Goal: Feedback & Contribution: Contribute content

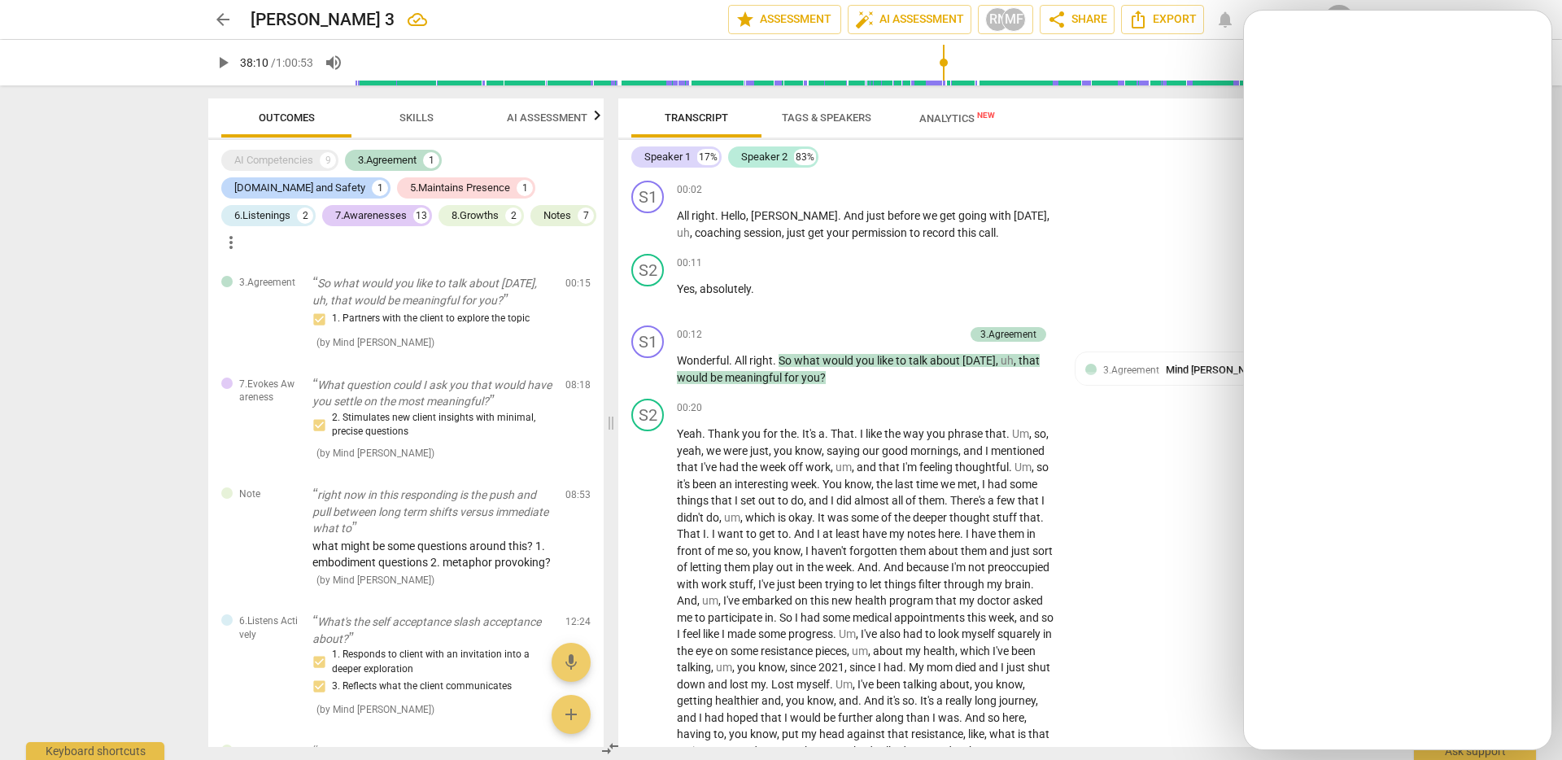
scroll to position [9095, 0]
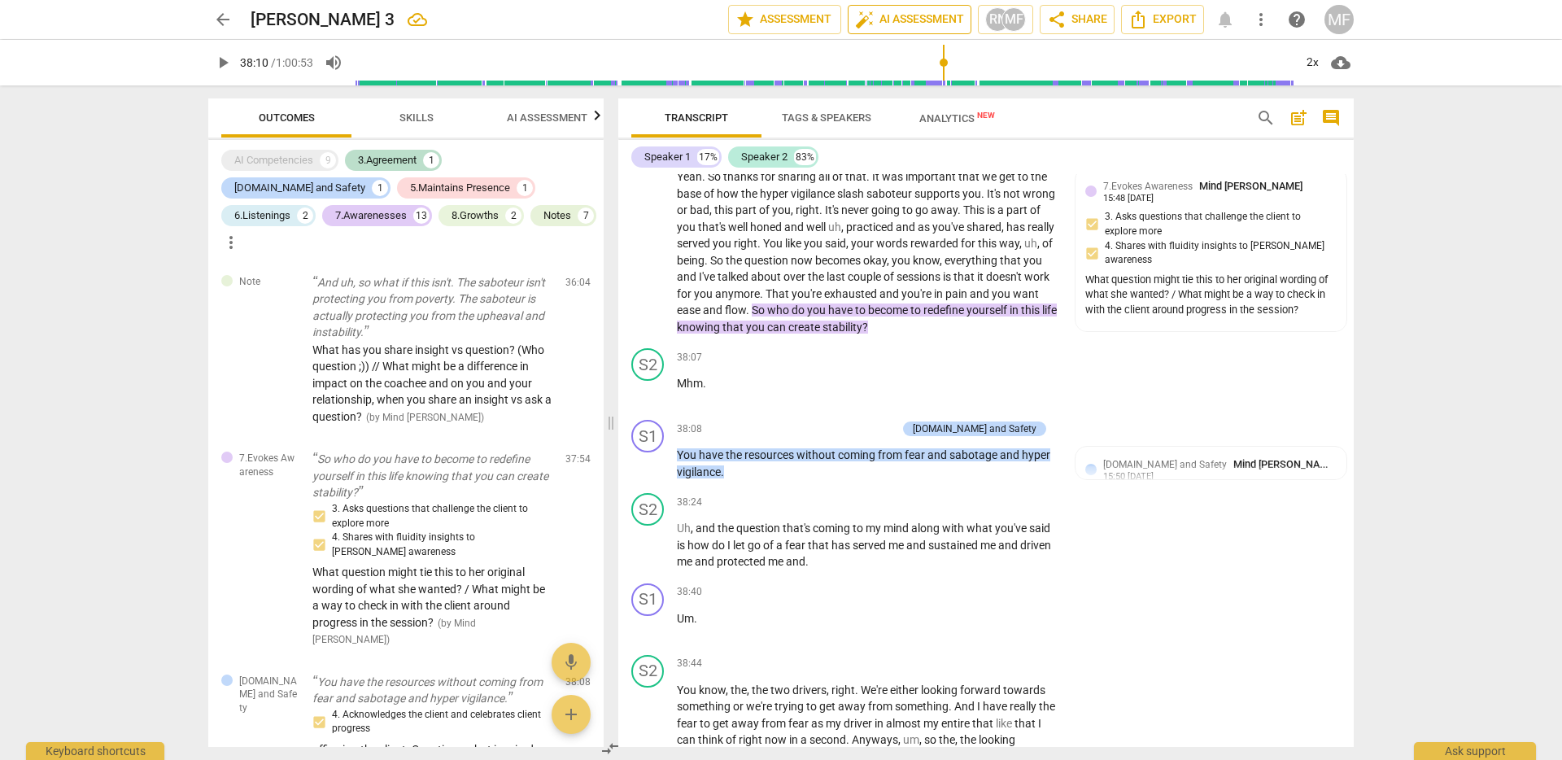
click at [898, 23] on span "auto_fix_high AI Assessment" at bounding box center [909, 20] width 109 height 20
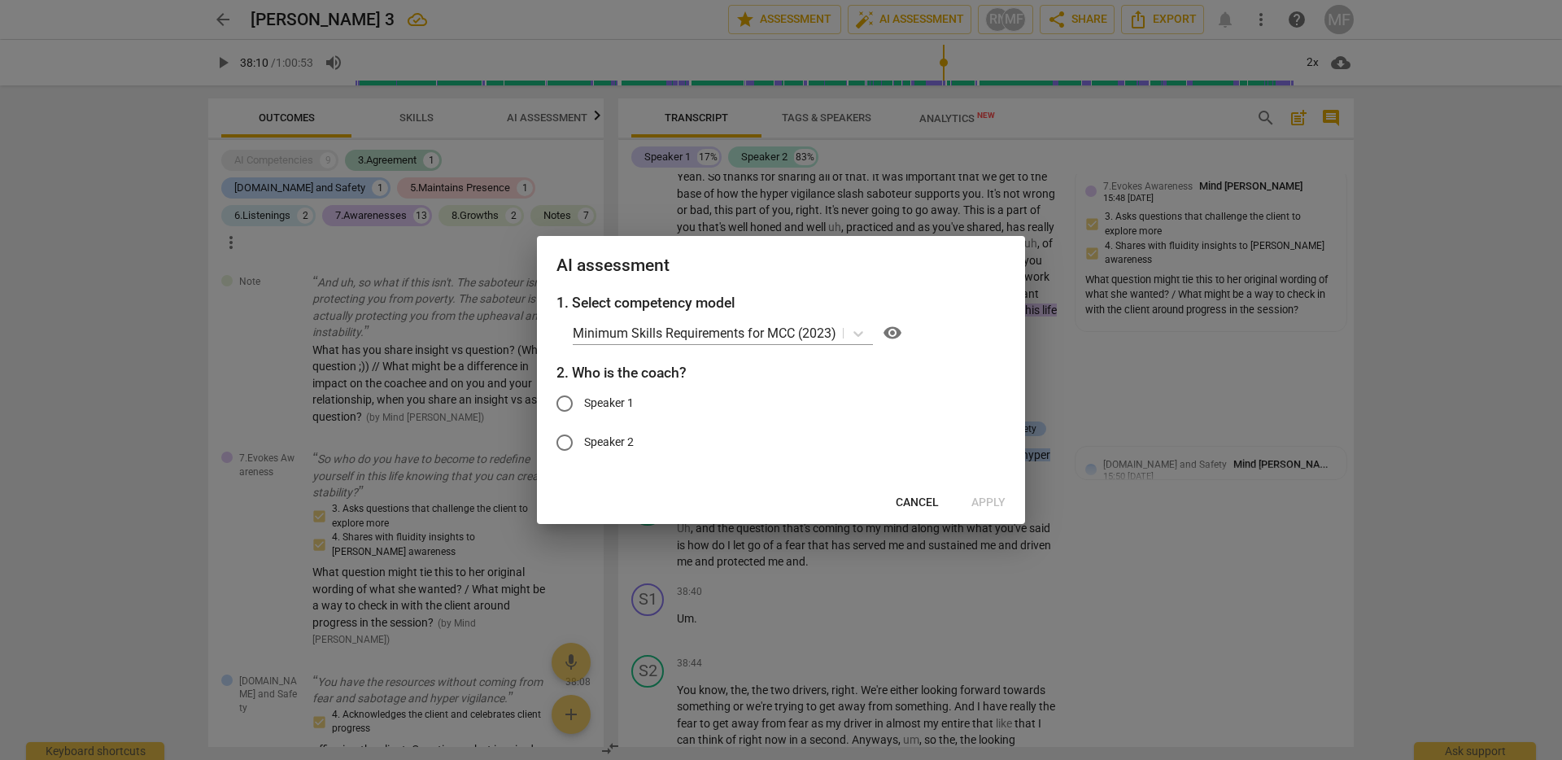
click at [565, 391] on input "Speaker 1" at bounding box center [564, 403] width 39 height 39
radio input "true"
click at [993, 505] on span "Apply" at bounding box center [989, 503] width 34 height 16
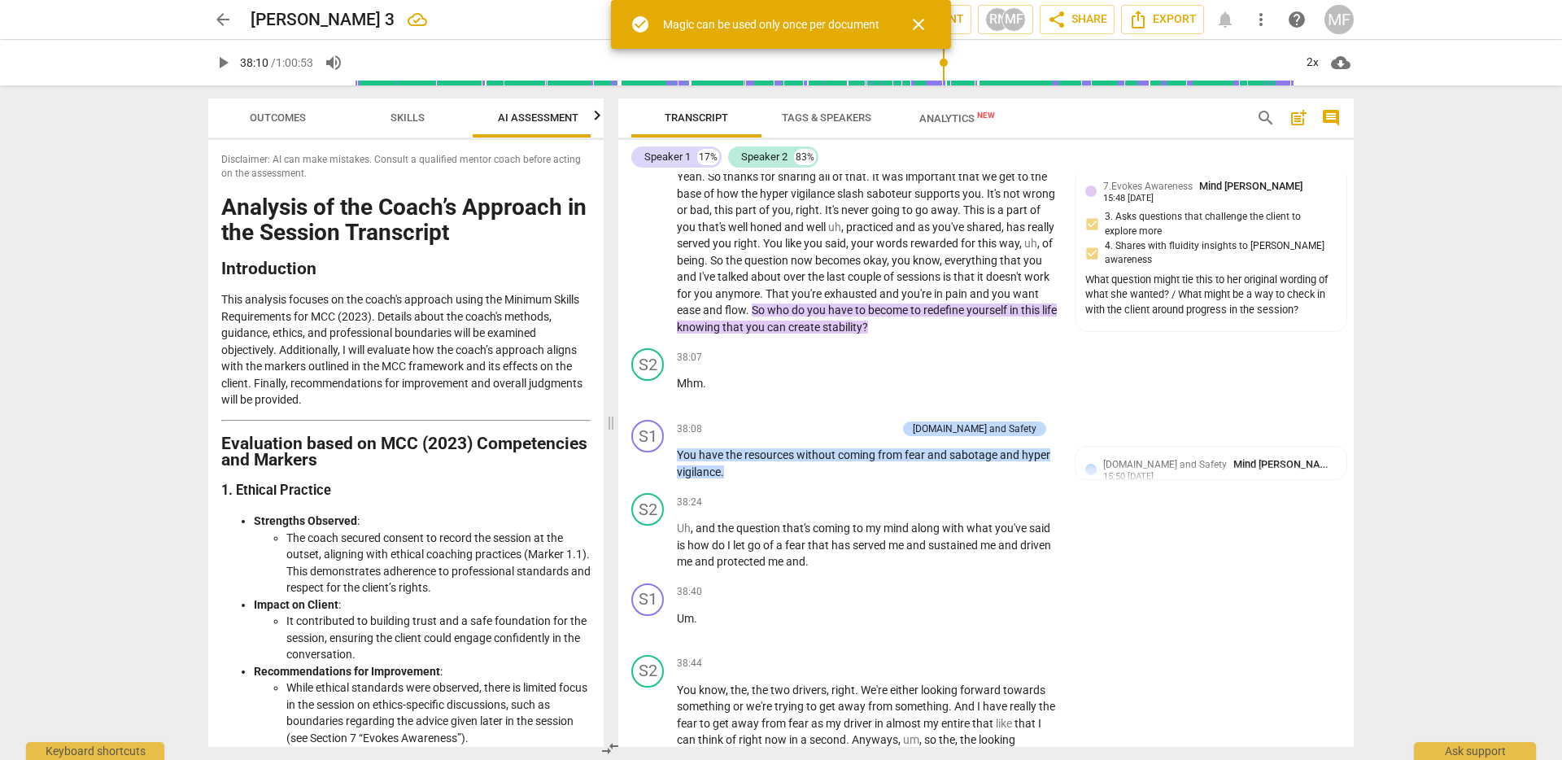
scroll to position [0, 21]
click at [924, 26] on span "close" at bounding box center [919, 25] width 20 height 20
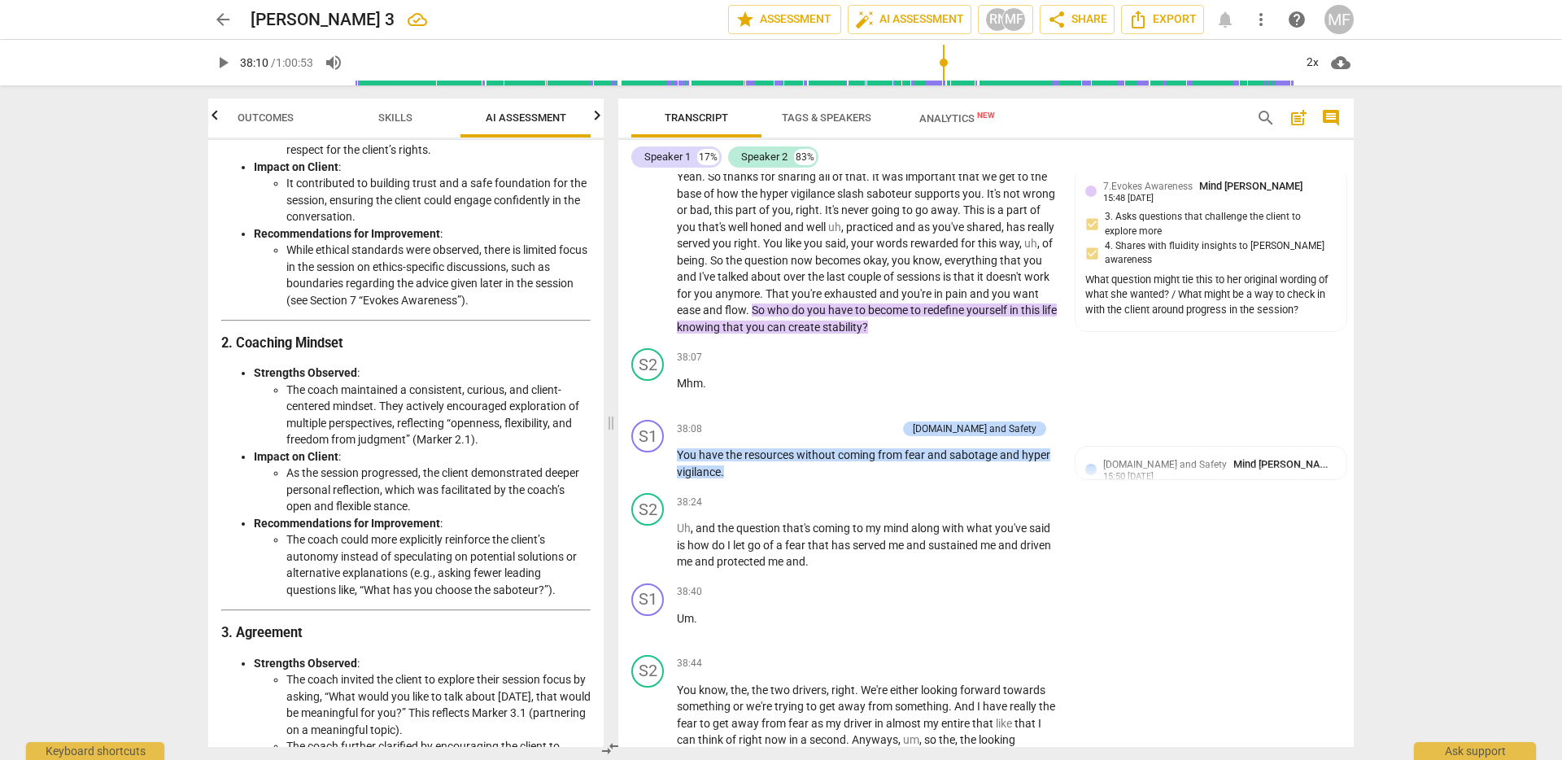
scroll to position [348, 0]
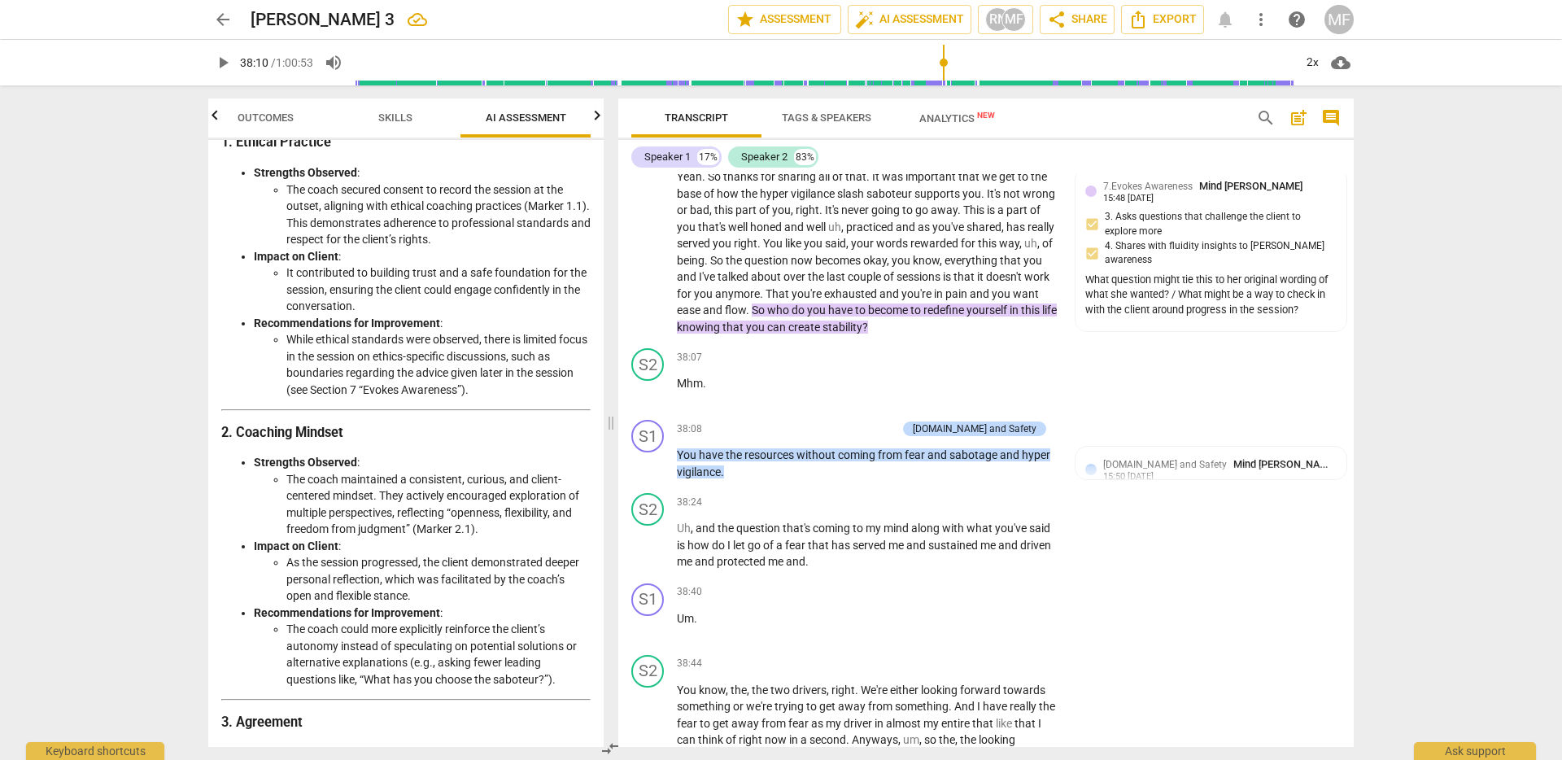
click at [400, 125] on span "Skills" at bounding box center [395, 118] width 73 height 22
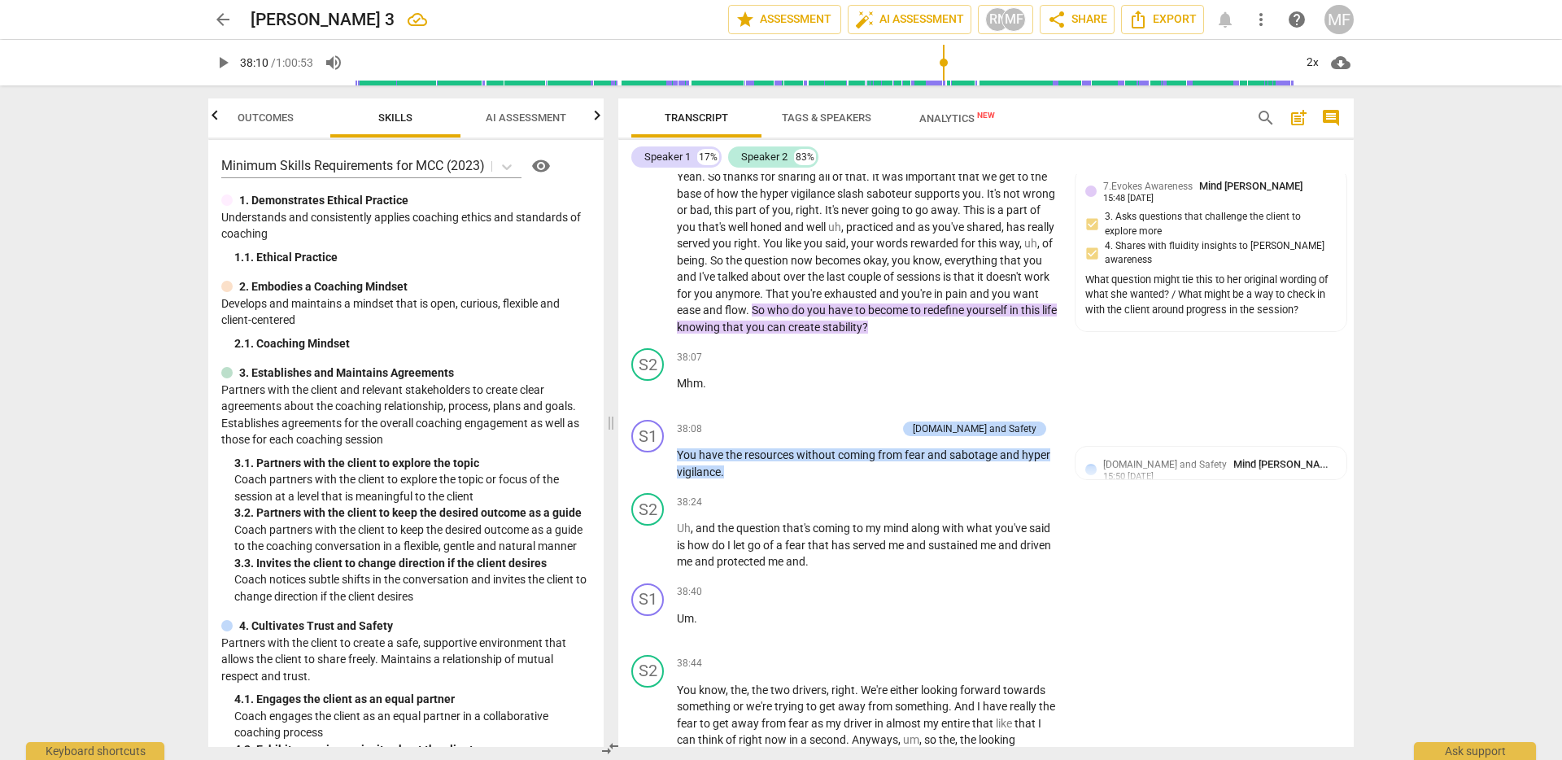
click at [602, 119] on icon "button" at bounding box center [598, 116] width 20 height 20
click at [510, 120] on span "Scores" at bounding box center [525, 117] width 39 height 12
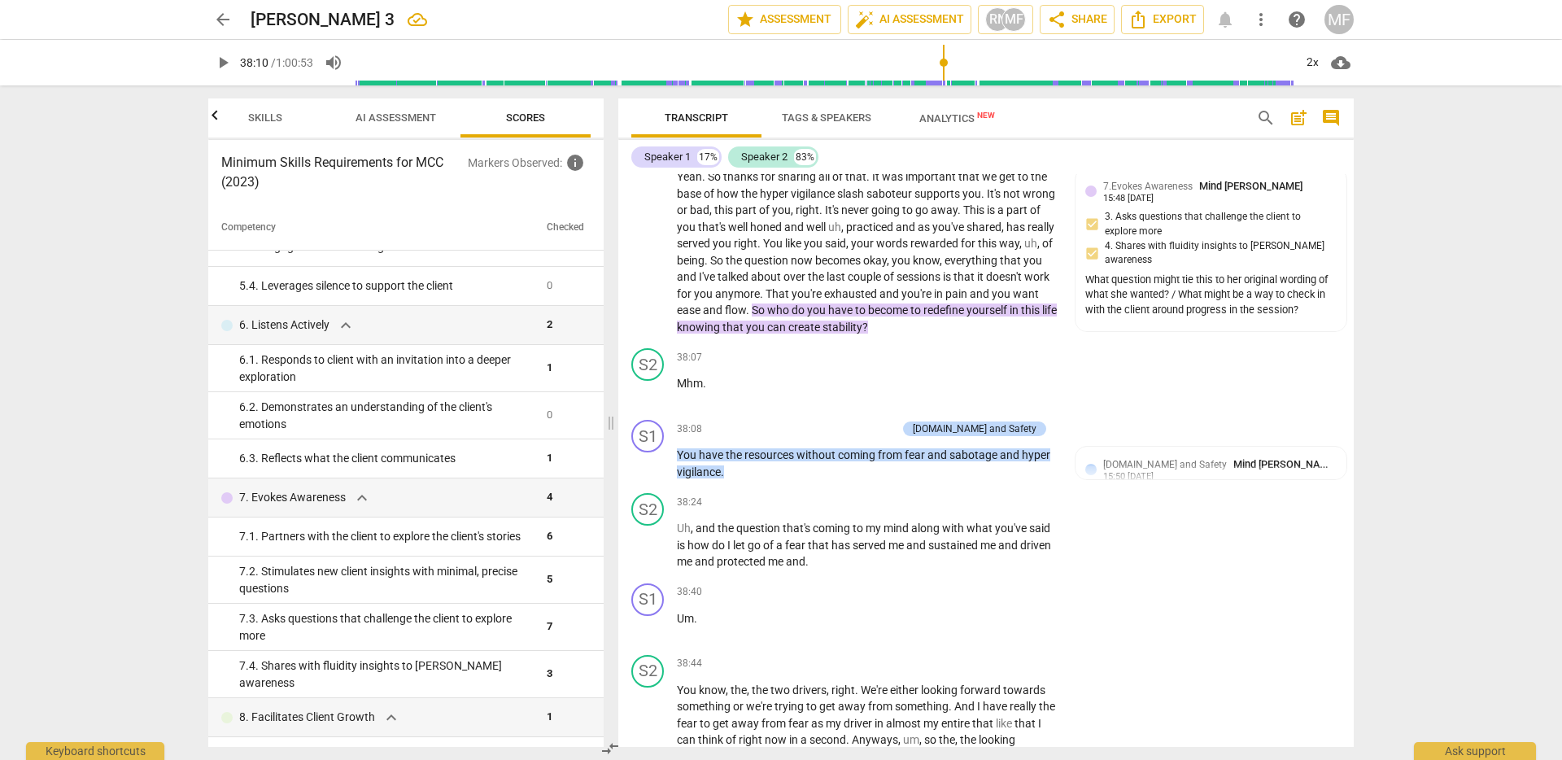
scroll to position [796, 0]
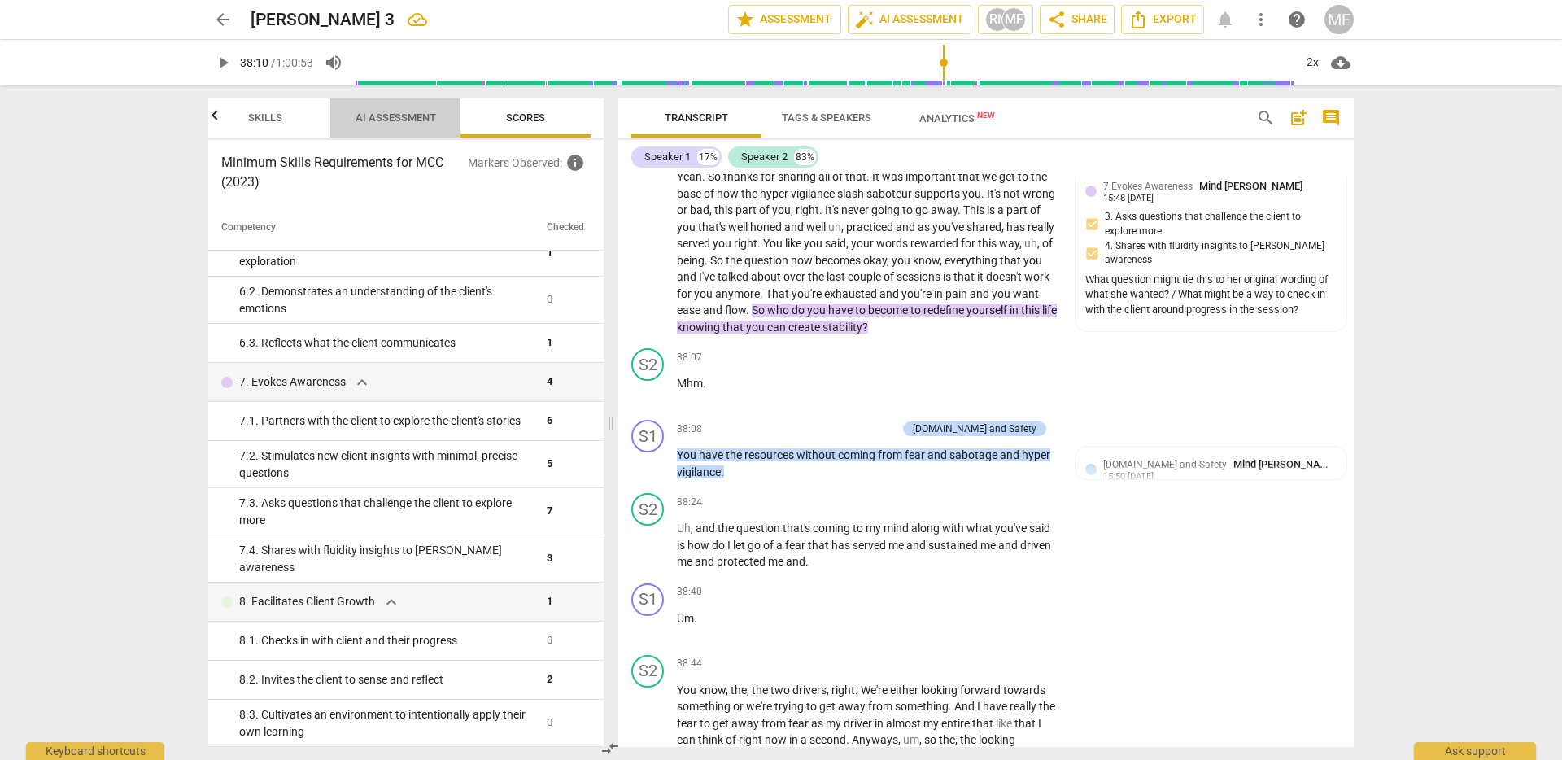
click at [416, 122] on span "AI Assessment" at bounding box center [396, 117] width 81 height 12
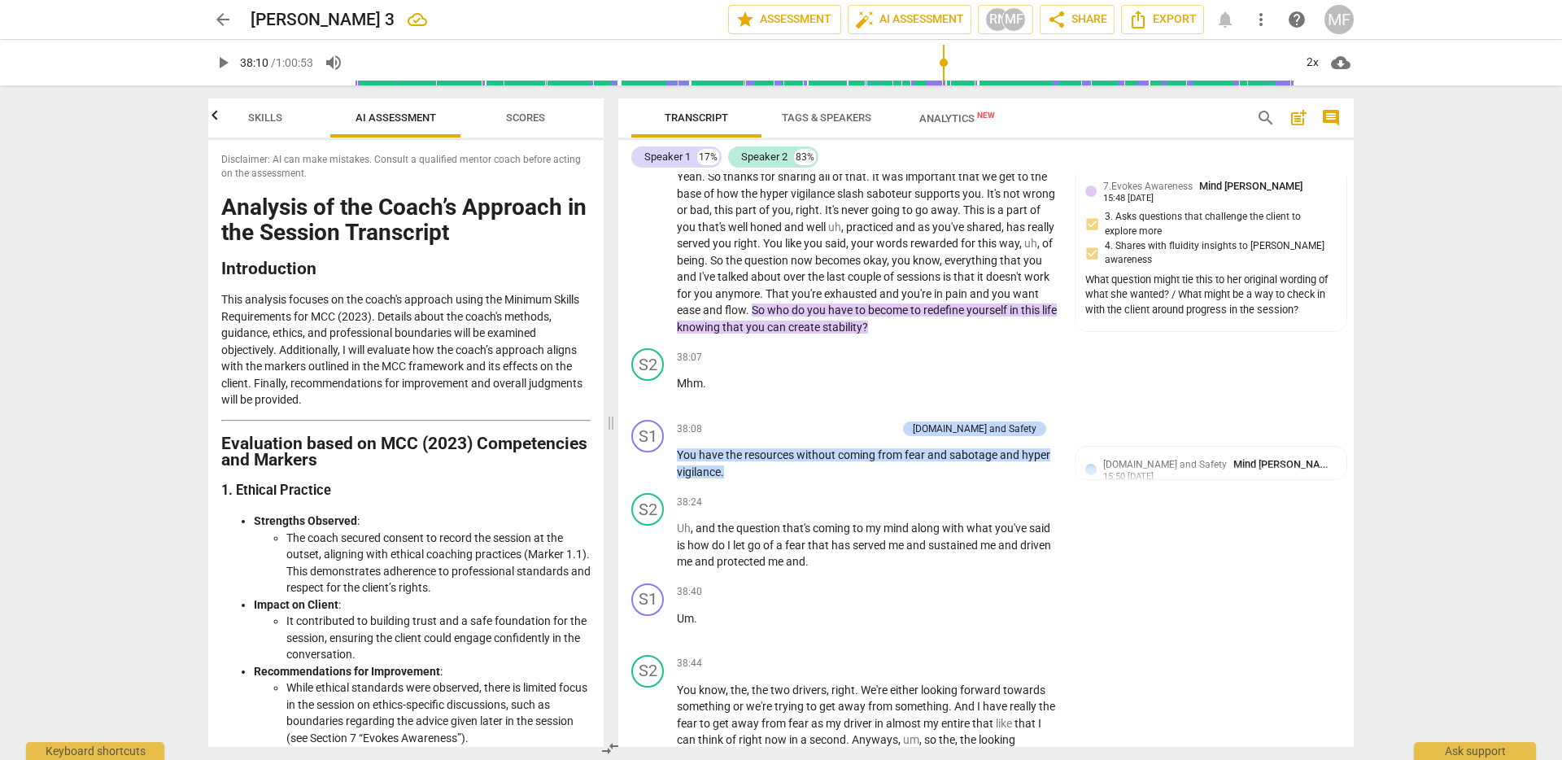
click at [248, 121] on span "Skills" at bounding box center [265, 117] width 34 height 12
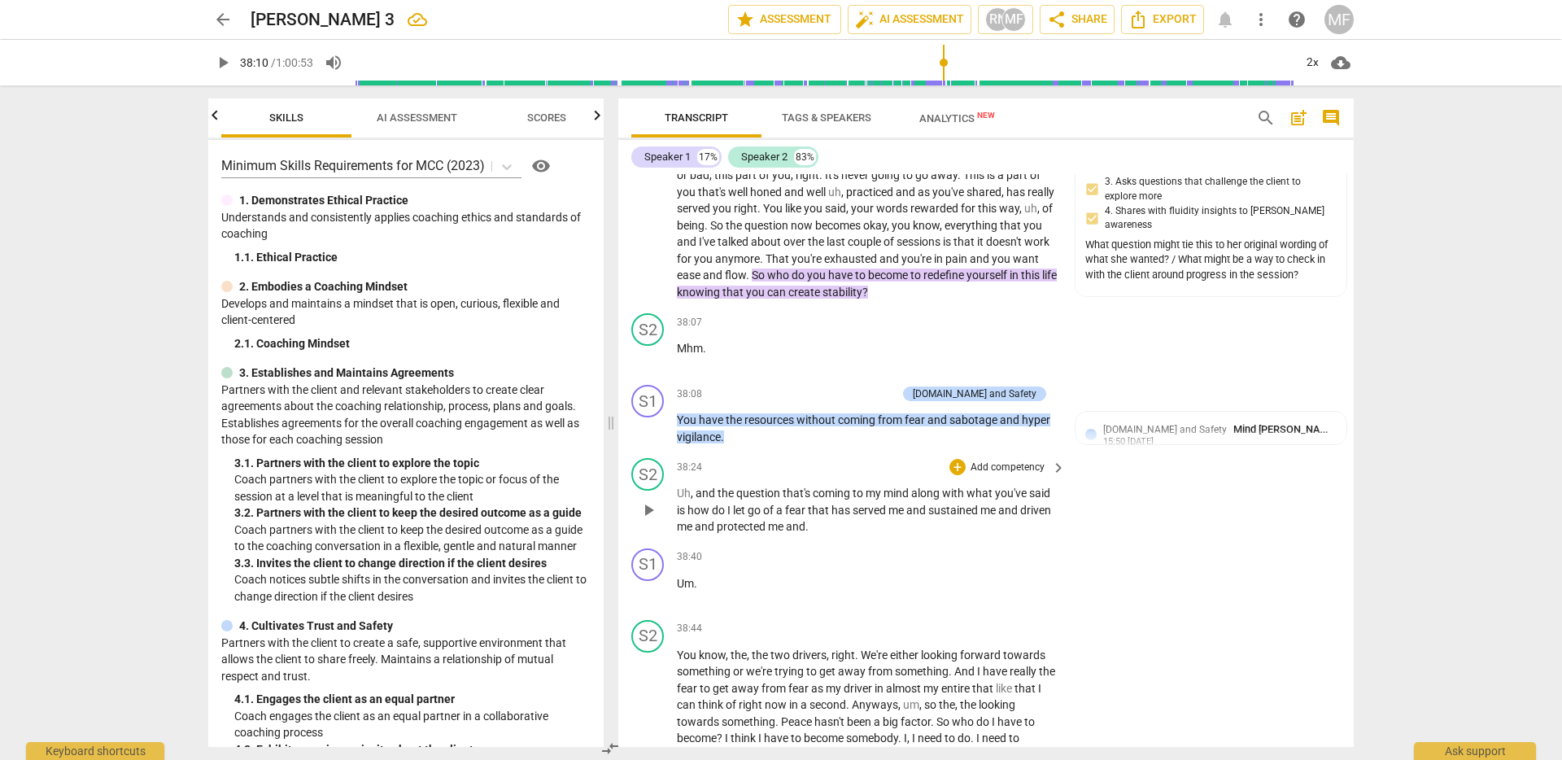
scroll to position [9166, 0]
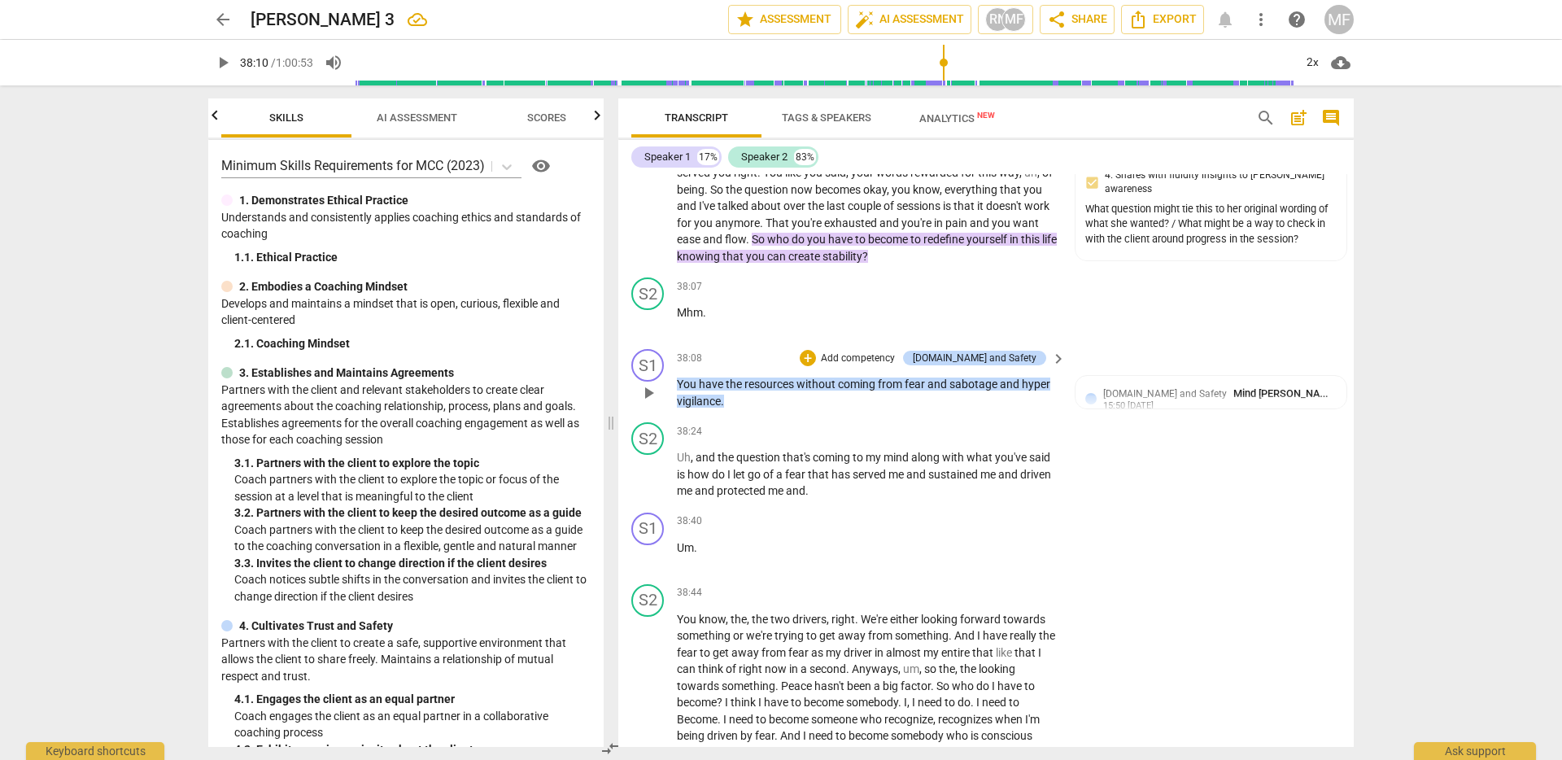
click at [874, 391] on span "coming" at bounding box center [858, 384] width 40 height 13
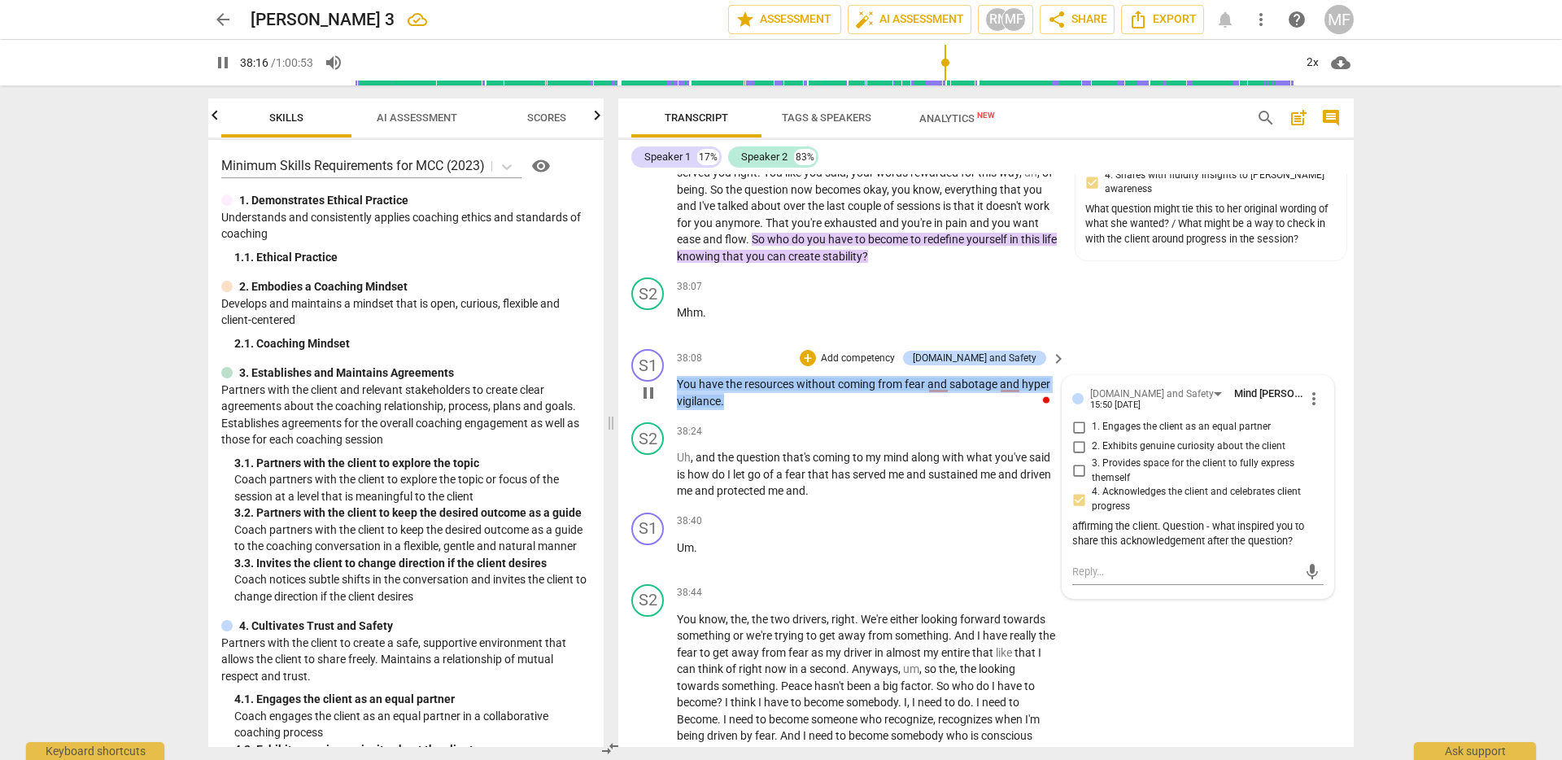
click at [653, 403] on span "pause" at bounding box center [649, 393] width 20 height 20
type input "2297"
click at [828, 409] on p "You have the resources without coming from fear and sabotage and hyper vigilanc…" at bounding box center [867, 392] width 381 height 33
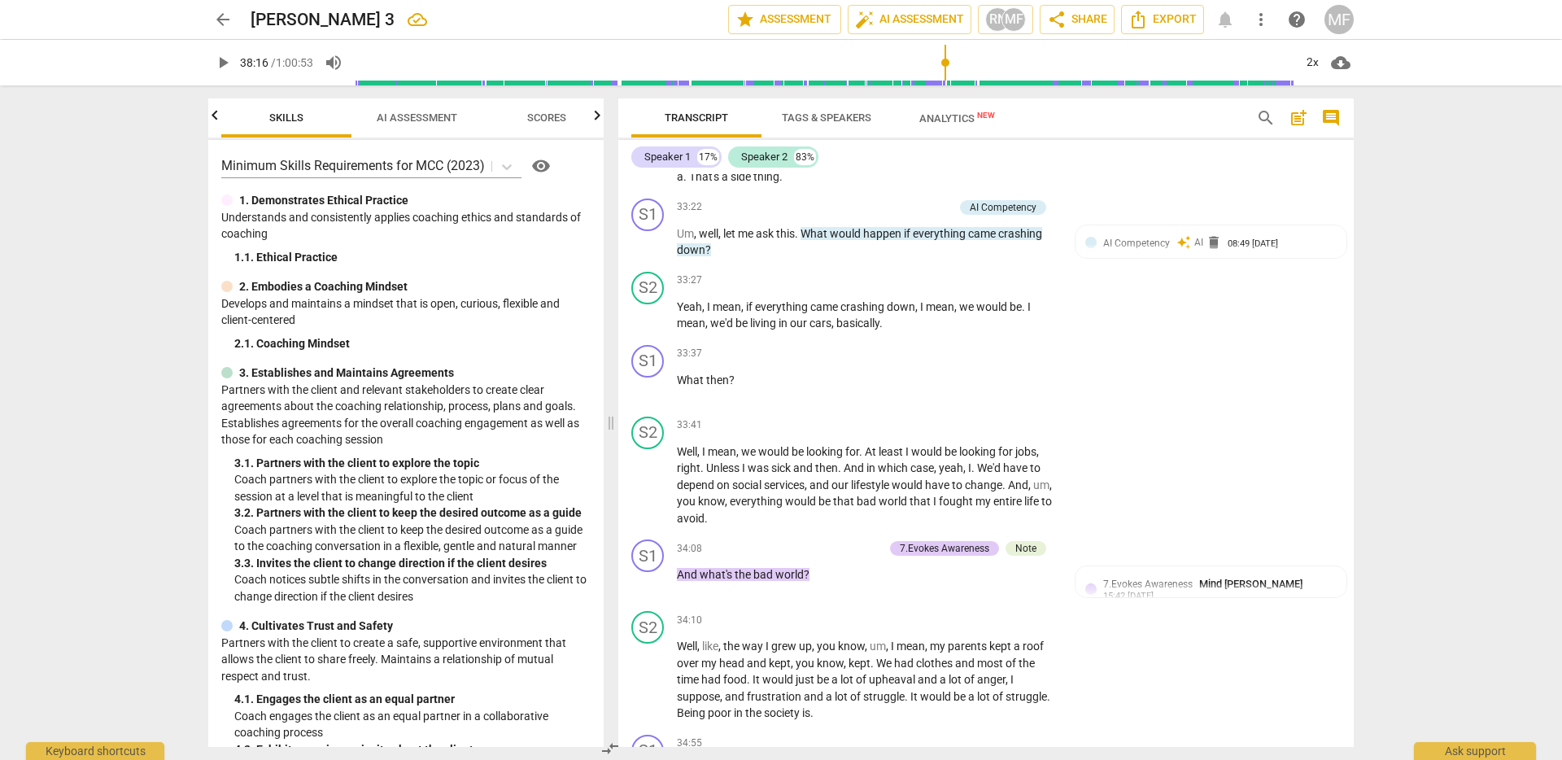
scroll to position [7183, 0]
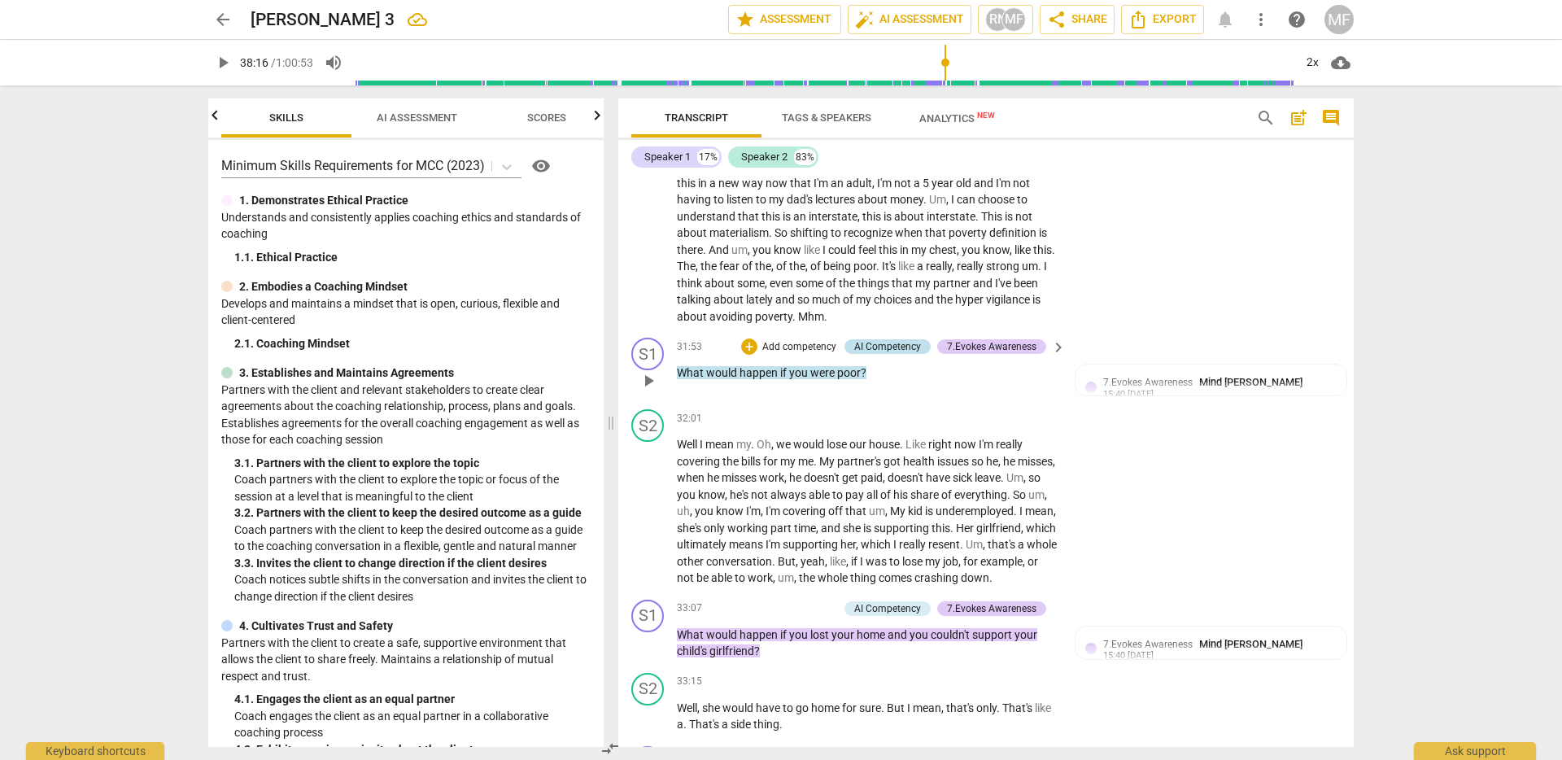
click at [876, 354] on div "AI Competency" at bounding box center [887, 346] width 67 height 15
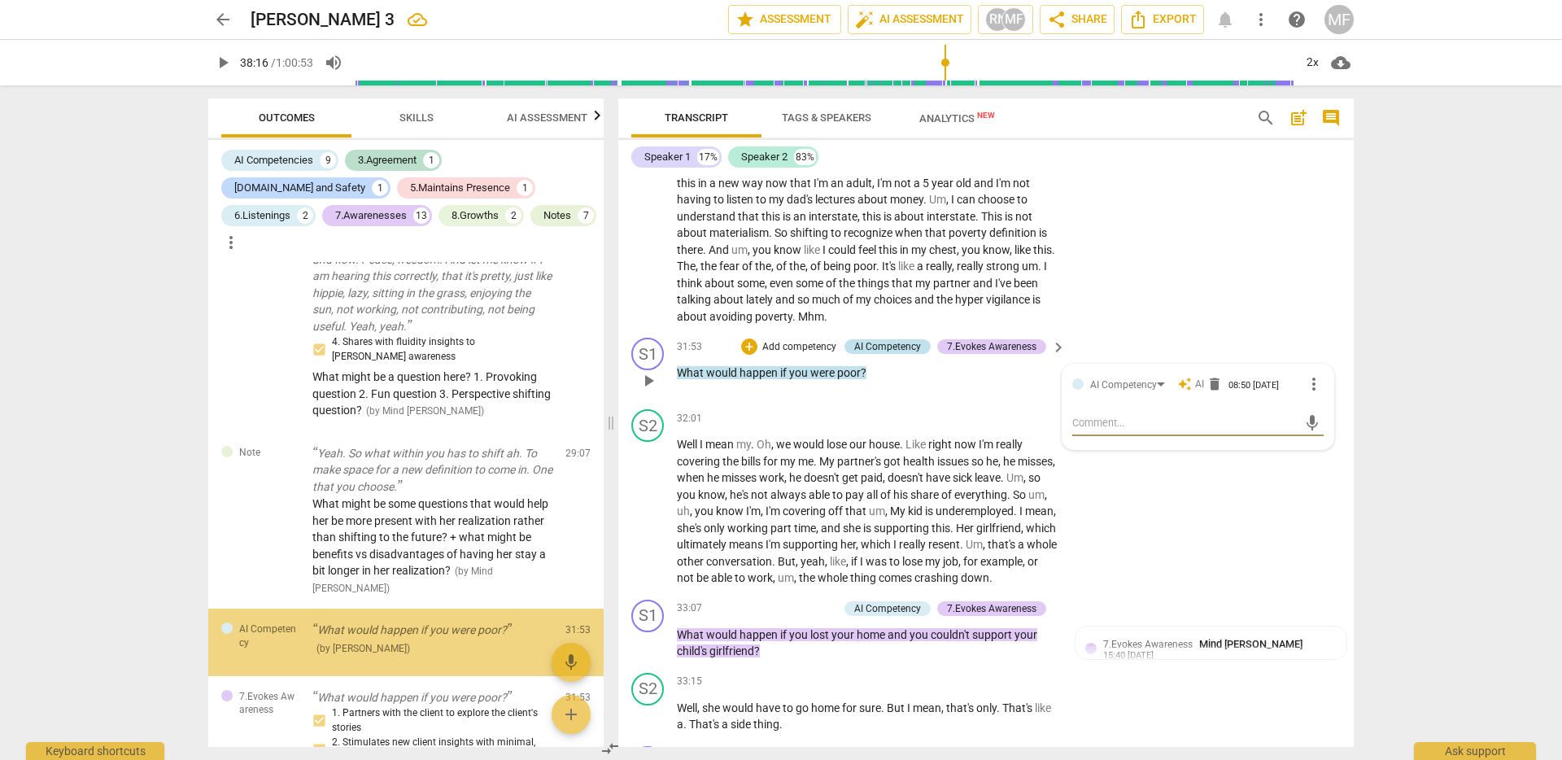
scroll to position [2232, 0]
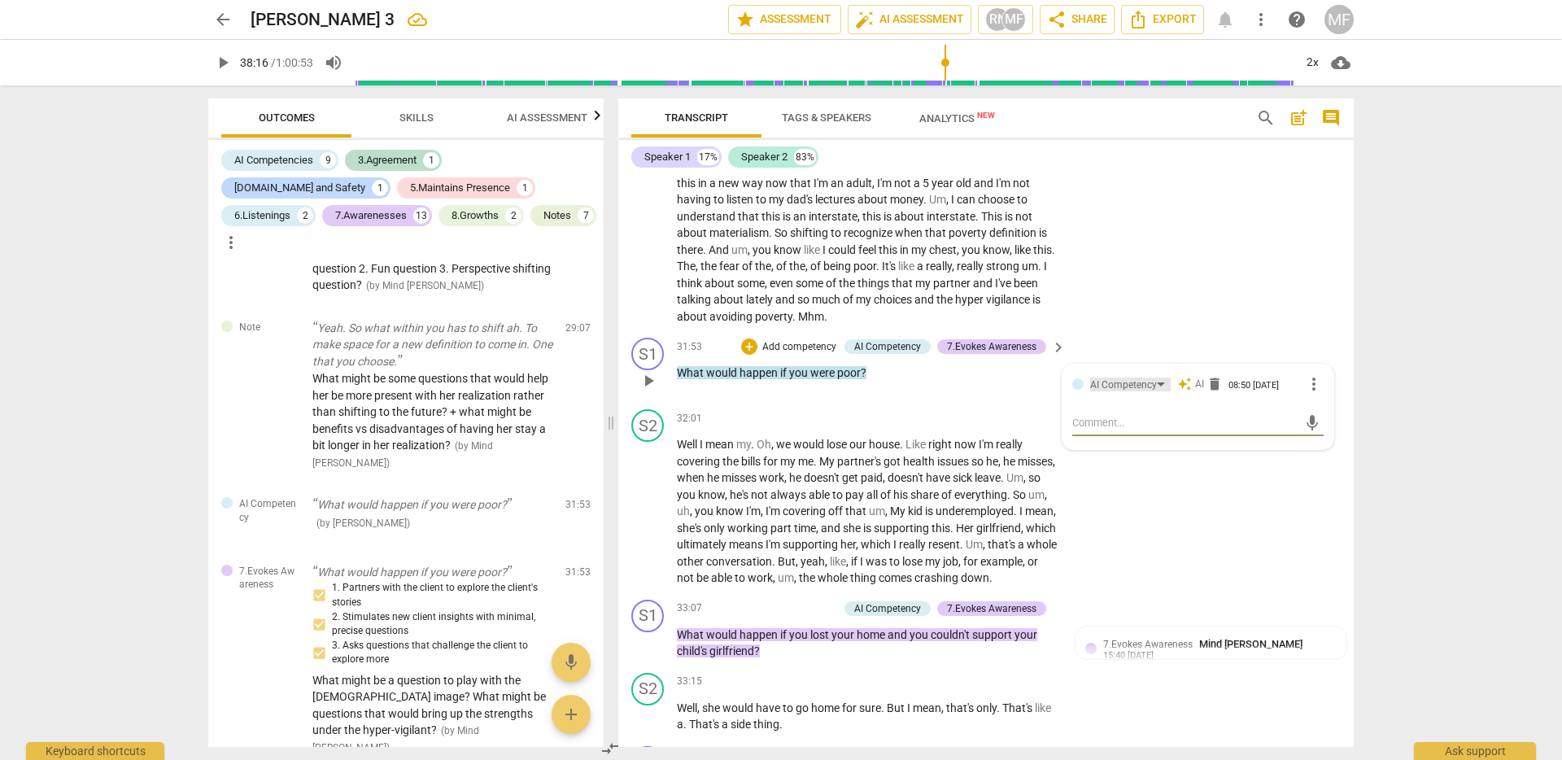
click at [1154, 391] on div "AI Competency" at bounding box center [1130, 385] width 81 height 14
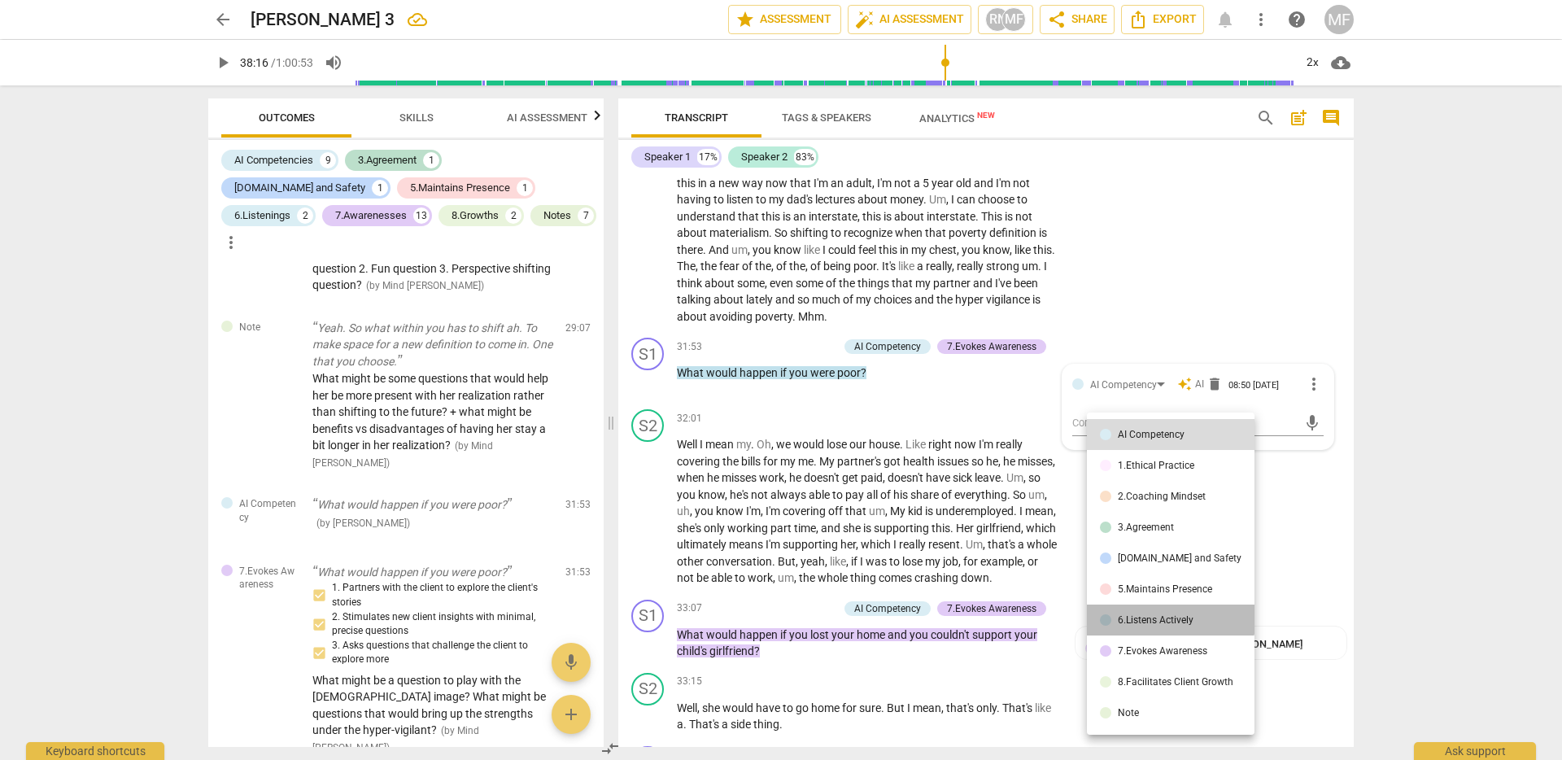
click at [1170, 617] on div "6.Listens Actively" at bounding box center [1156, 620] width 76 height 10
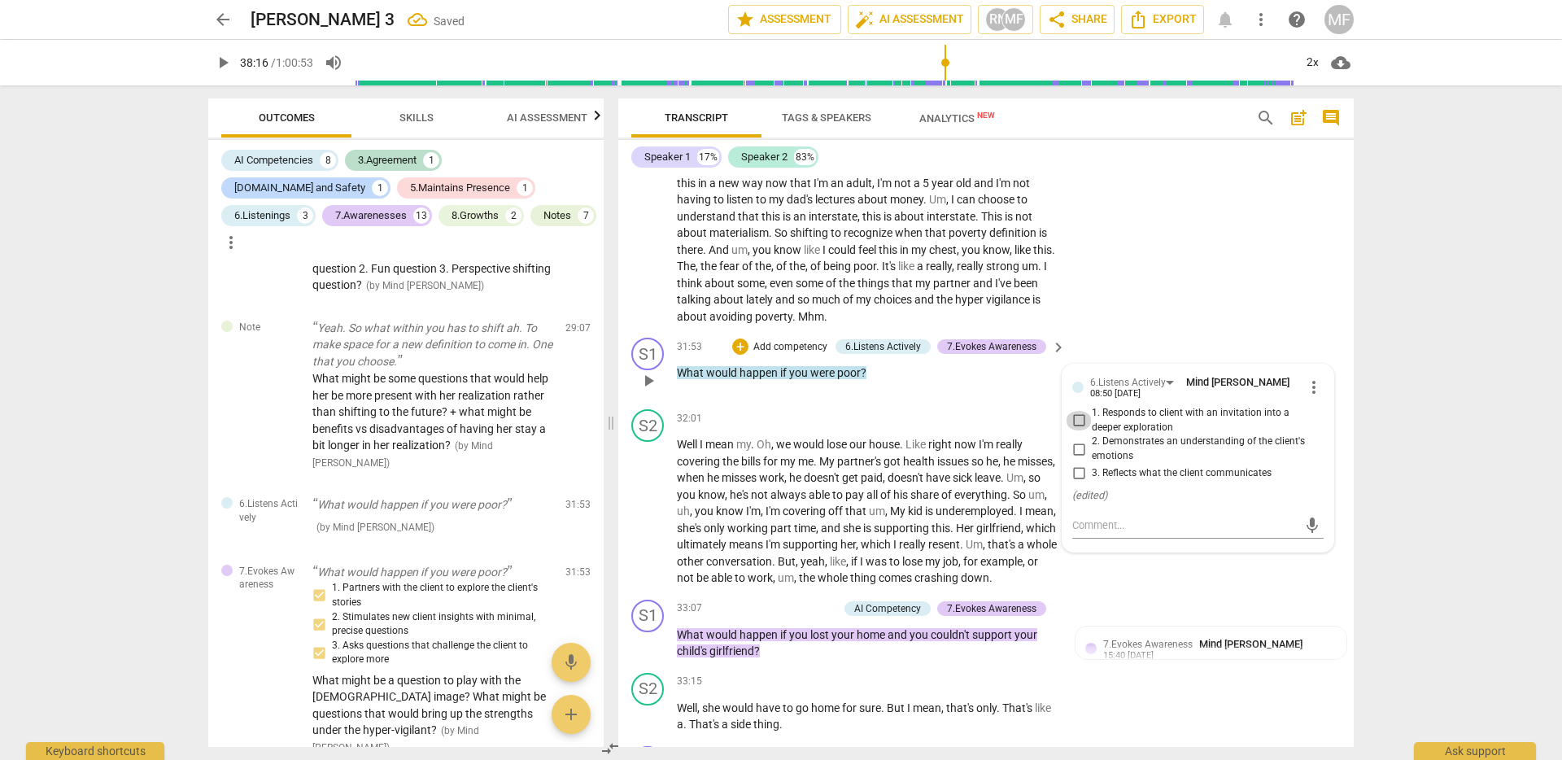
click at [1075, 430] on input "1. Responds to client with an invitation into a deeper exploration" at bounding box center [1079, 421] width 26 height 20
checkbox input "true"
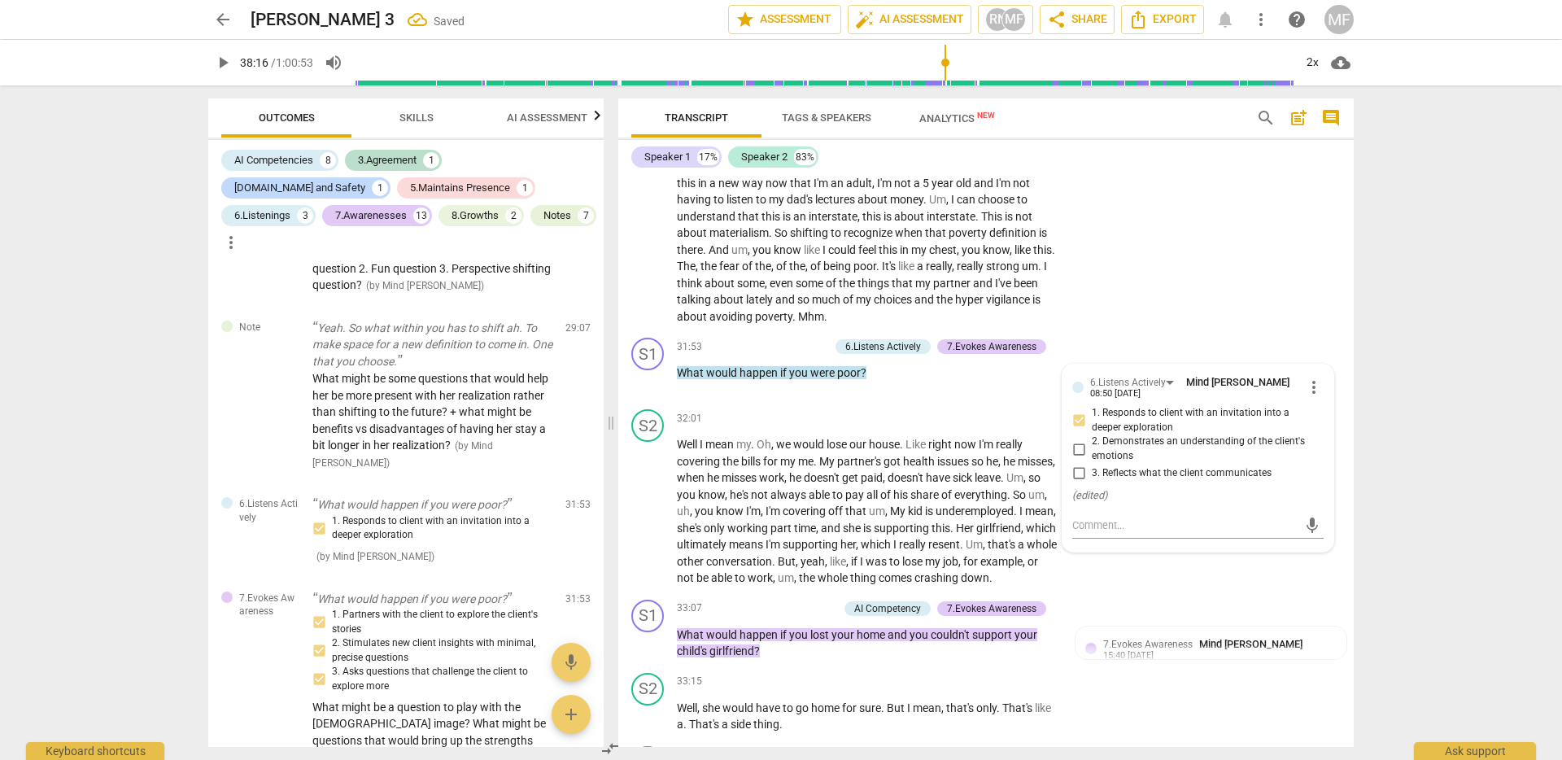
click at [1357, 397] on div "Transcript Tags & Speakers Analytics New search post_add comment Speaker 1 17% …" at bounding box center [989, 422] width 755 height 675
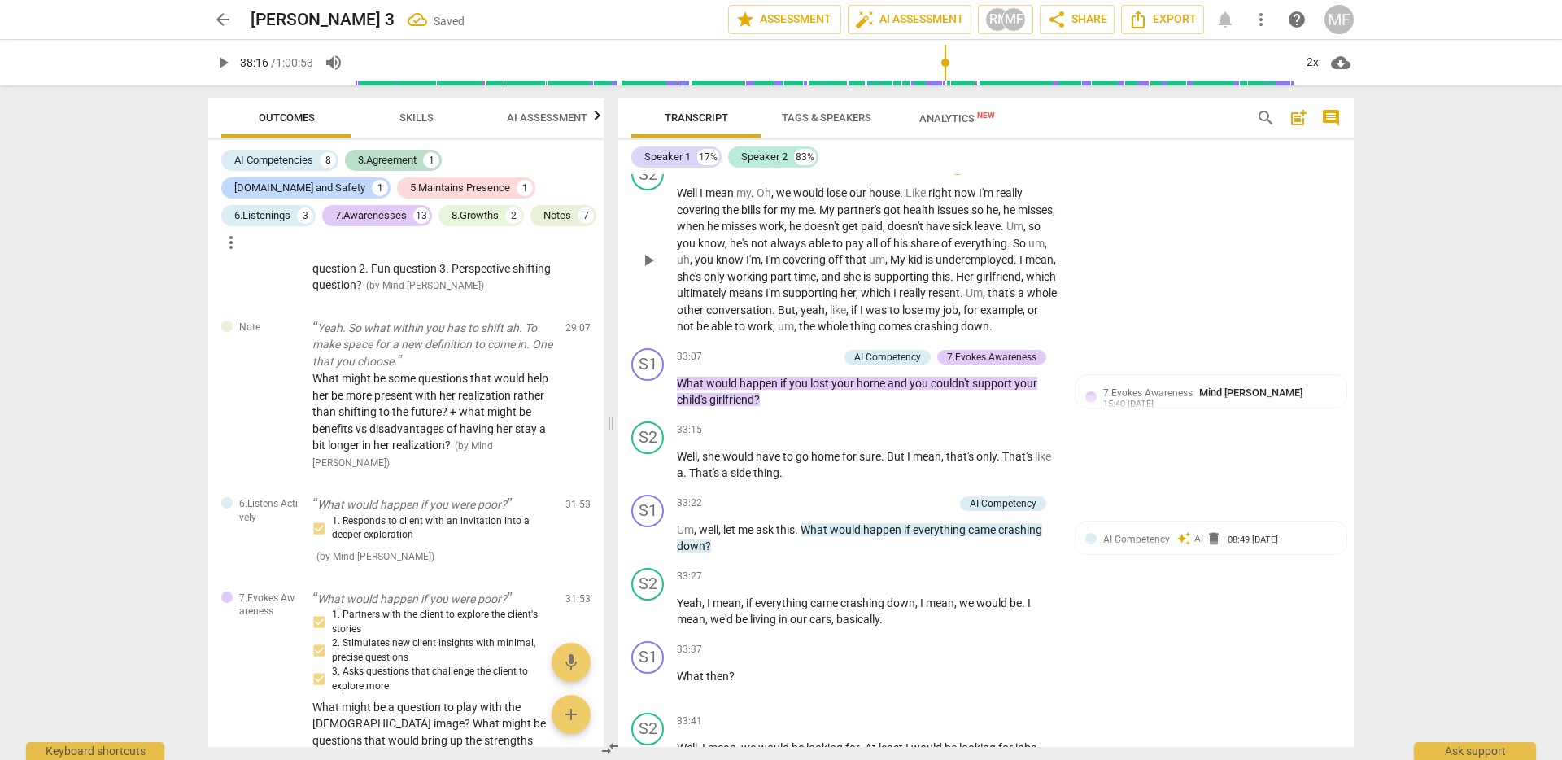
scroll to position [7436, 0]
click at [865, 364] on div "AI Competency" at bounding box center [887, 356] width 67 height 15
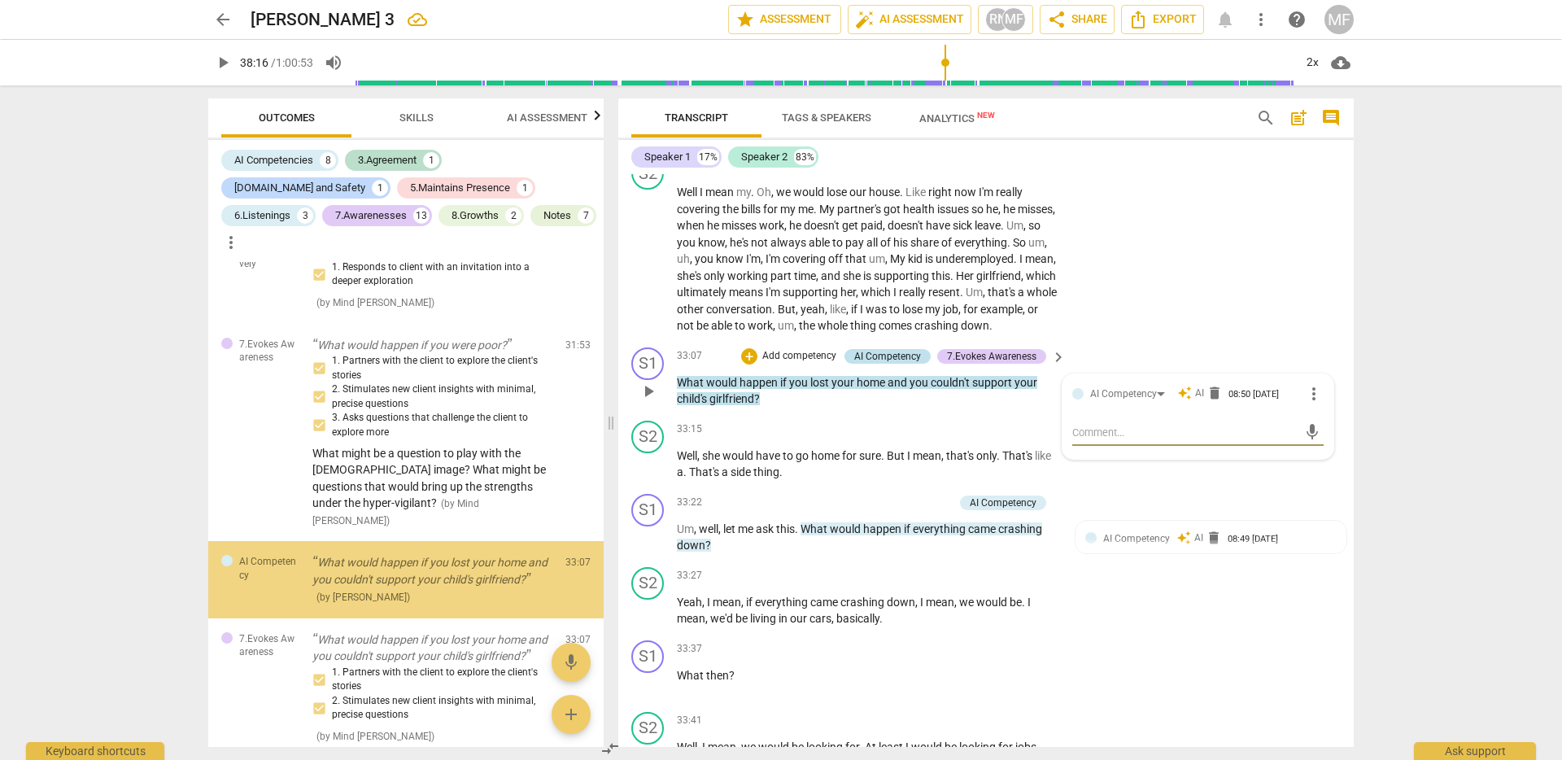
scroll to position [2532, 0]
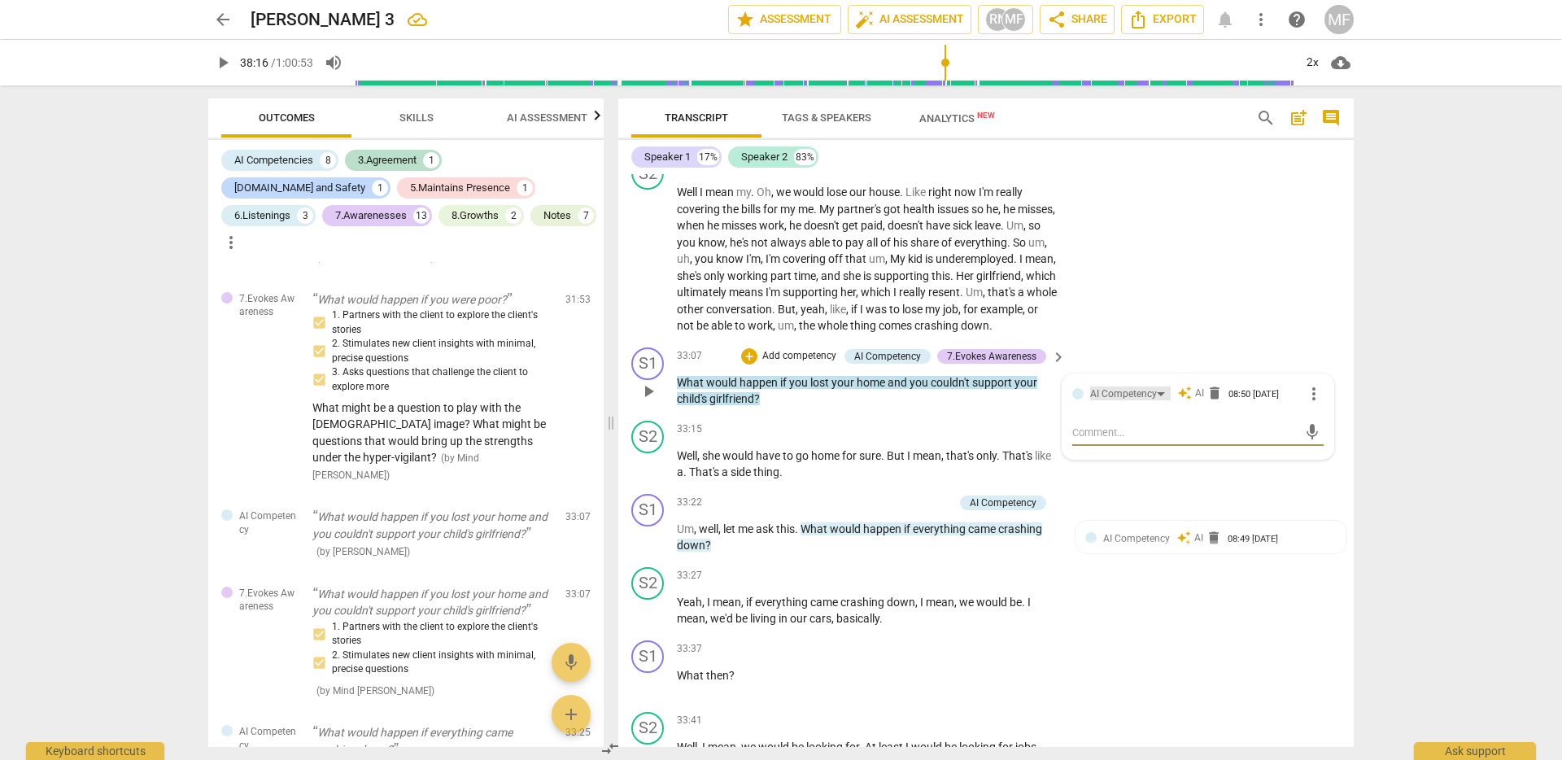
click at [1155, 400] on div "AI Competency" at bounding box center [1130, 394] width 81 height 14
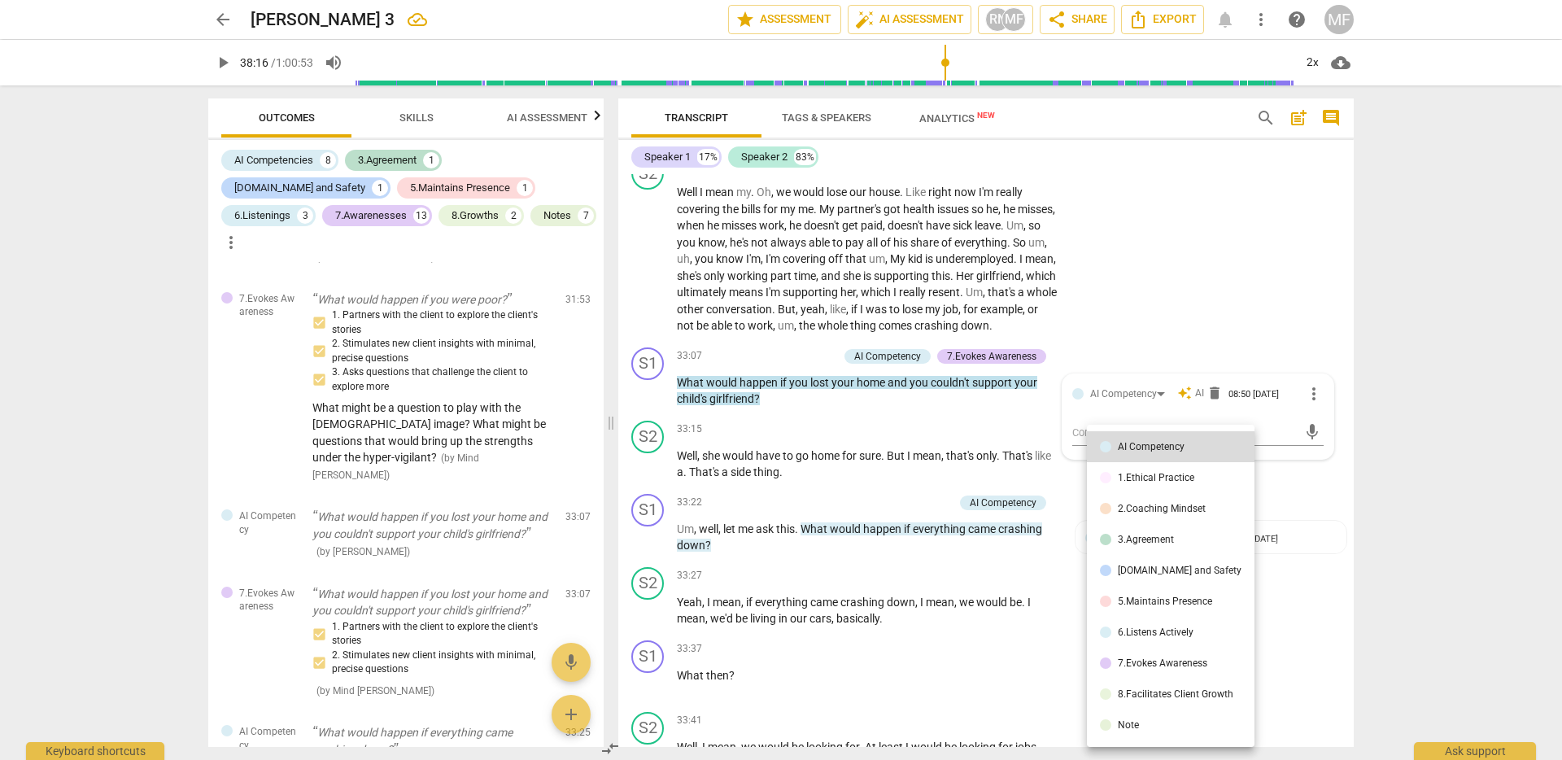
click at [1202, 609] on li "5.Maintains Presence" at bounding box center [1171, 601] width 168 height 31
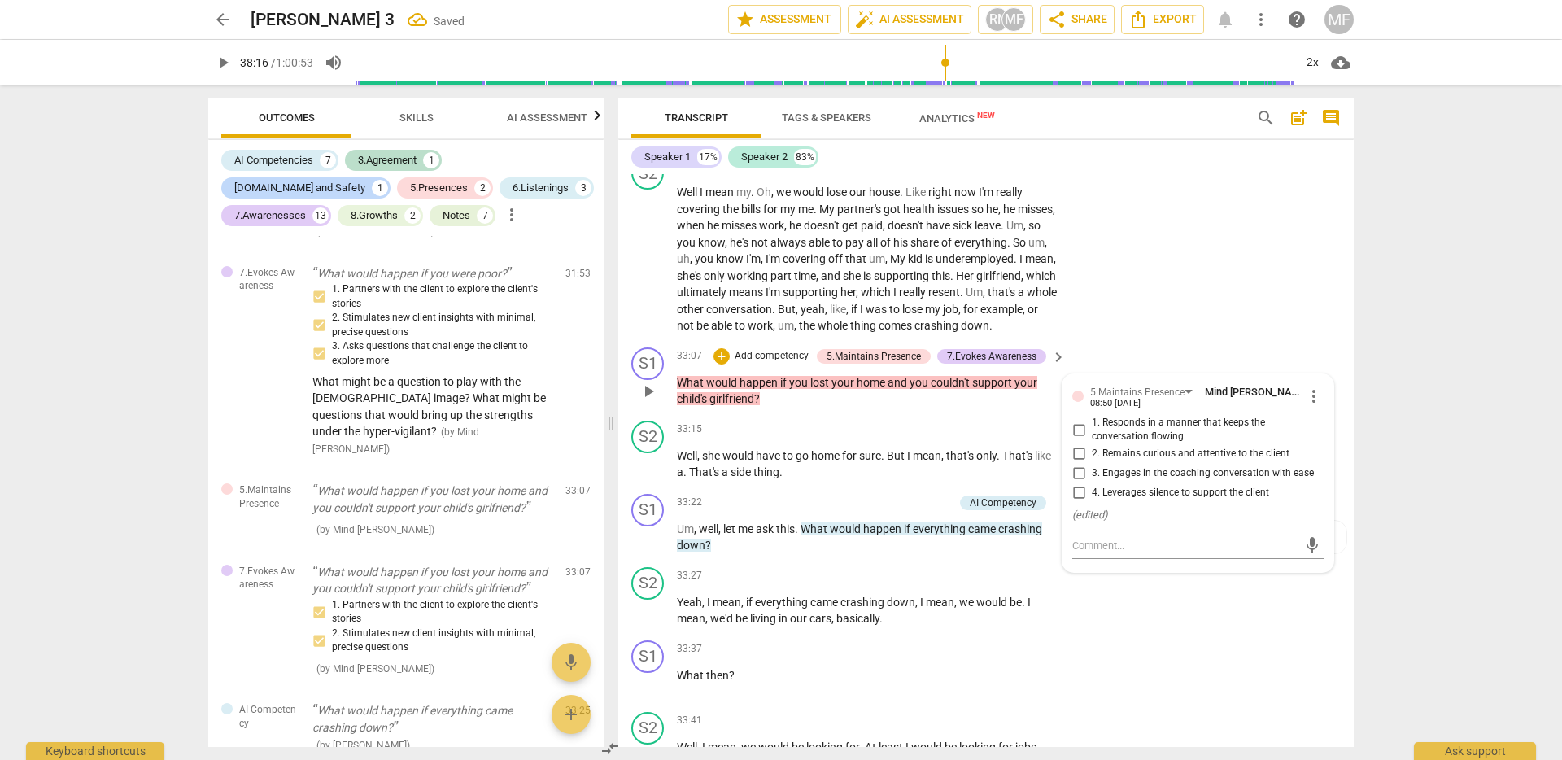
click at [1073, 439] on input "1. Responds in a manner that keeps the conversation flowing" at bounding box center [1079, 430] width 26 height 20
checkbox input "true"
click at [1078, 464] on input "2. Remains curious and attentive to the client" at bounding box center [1079, 454] width 26 height 20
checkbox input "true"
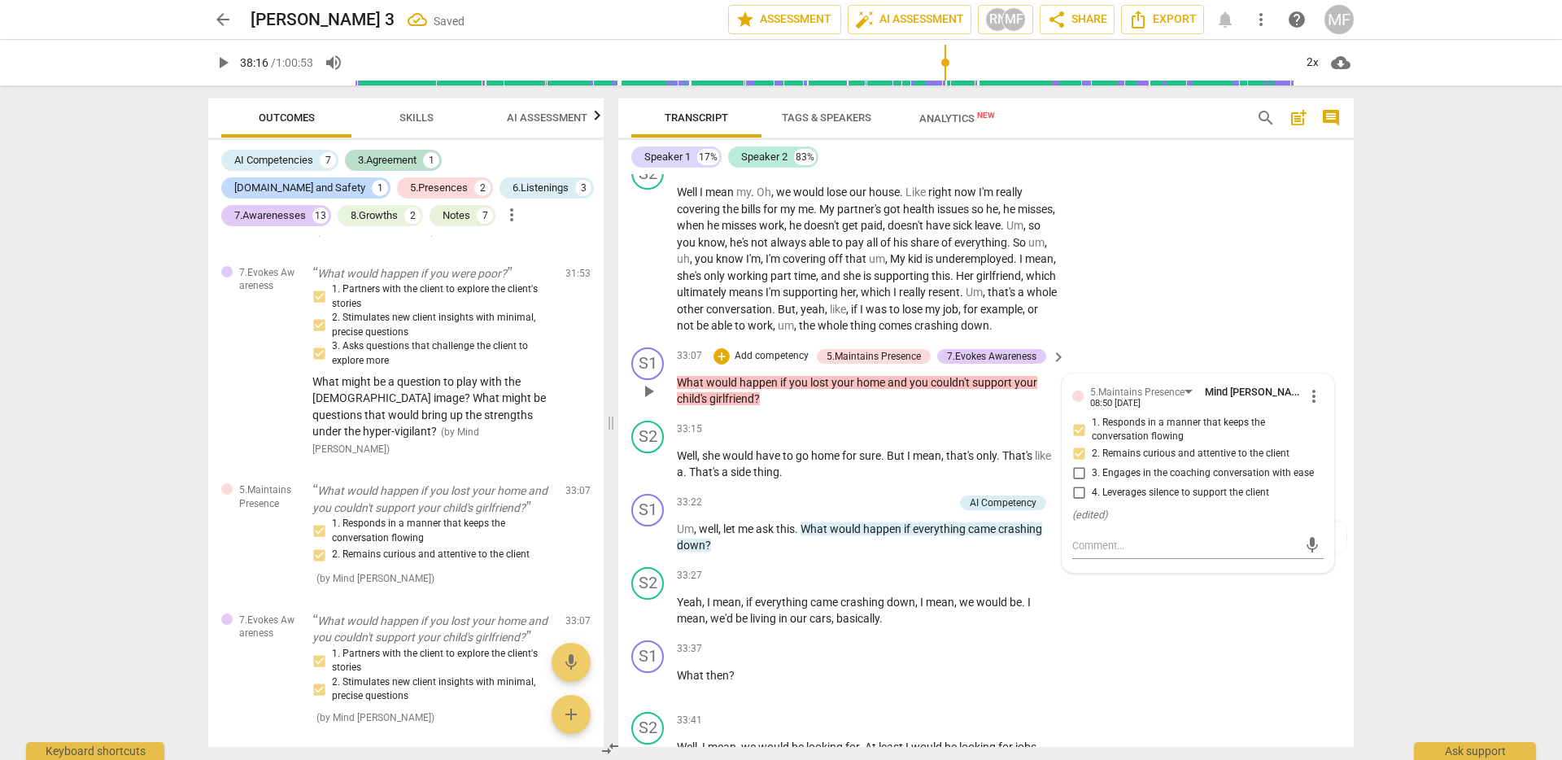
click at [877, 408] on p "What would happen if you lost your home and you couldn't support your child's g…" at bounding box center [867, 390] width 381 height 33
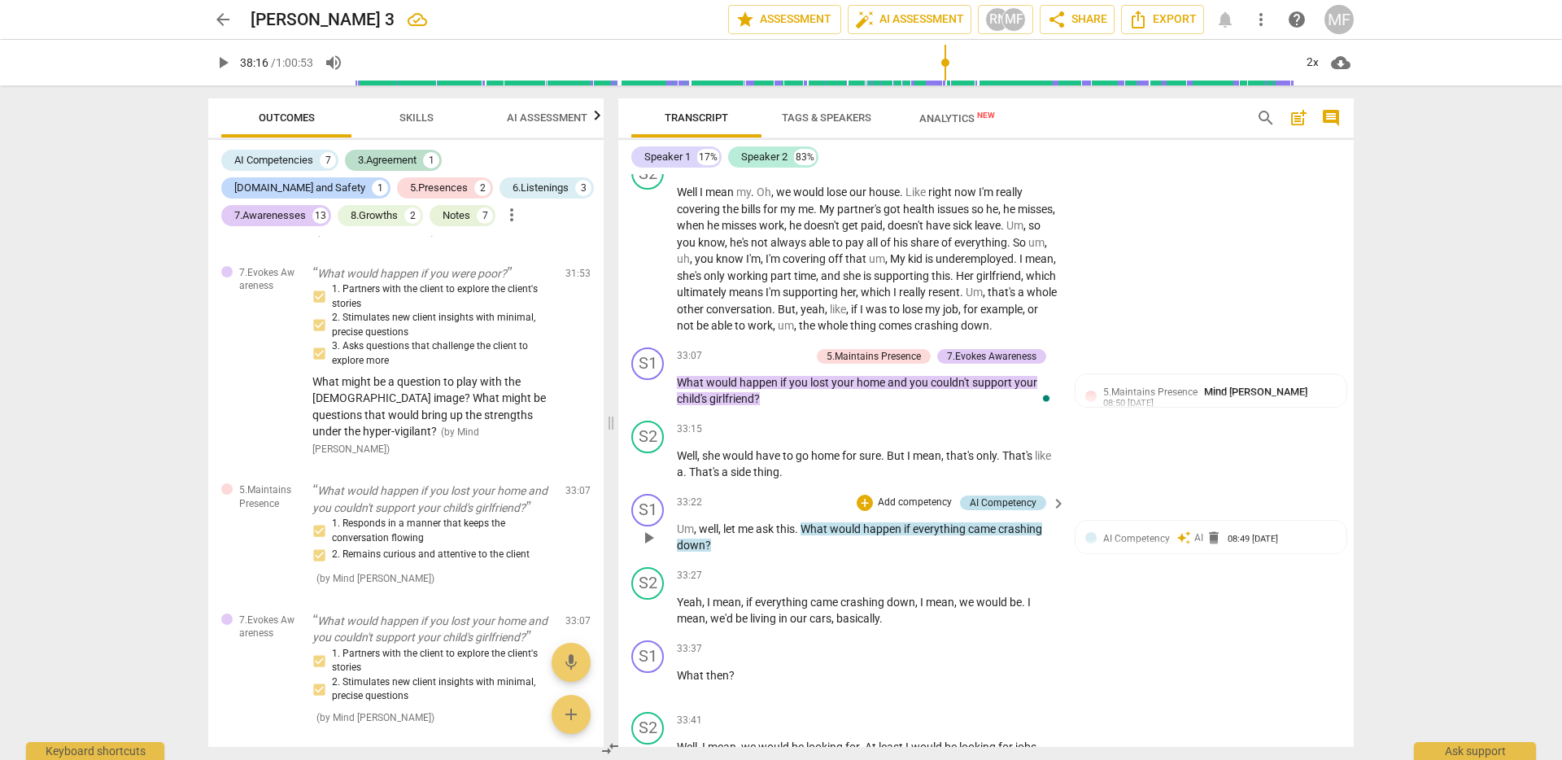
click at [1028, 510] on div "AI Competency" at bounding box center [1003, 503] width 67 height 15
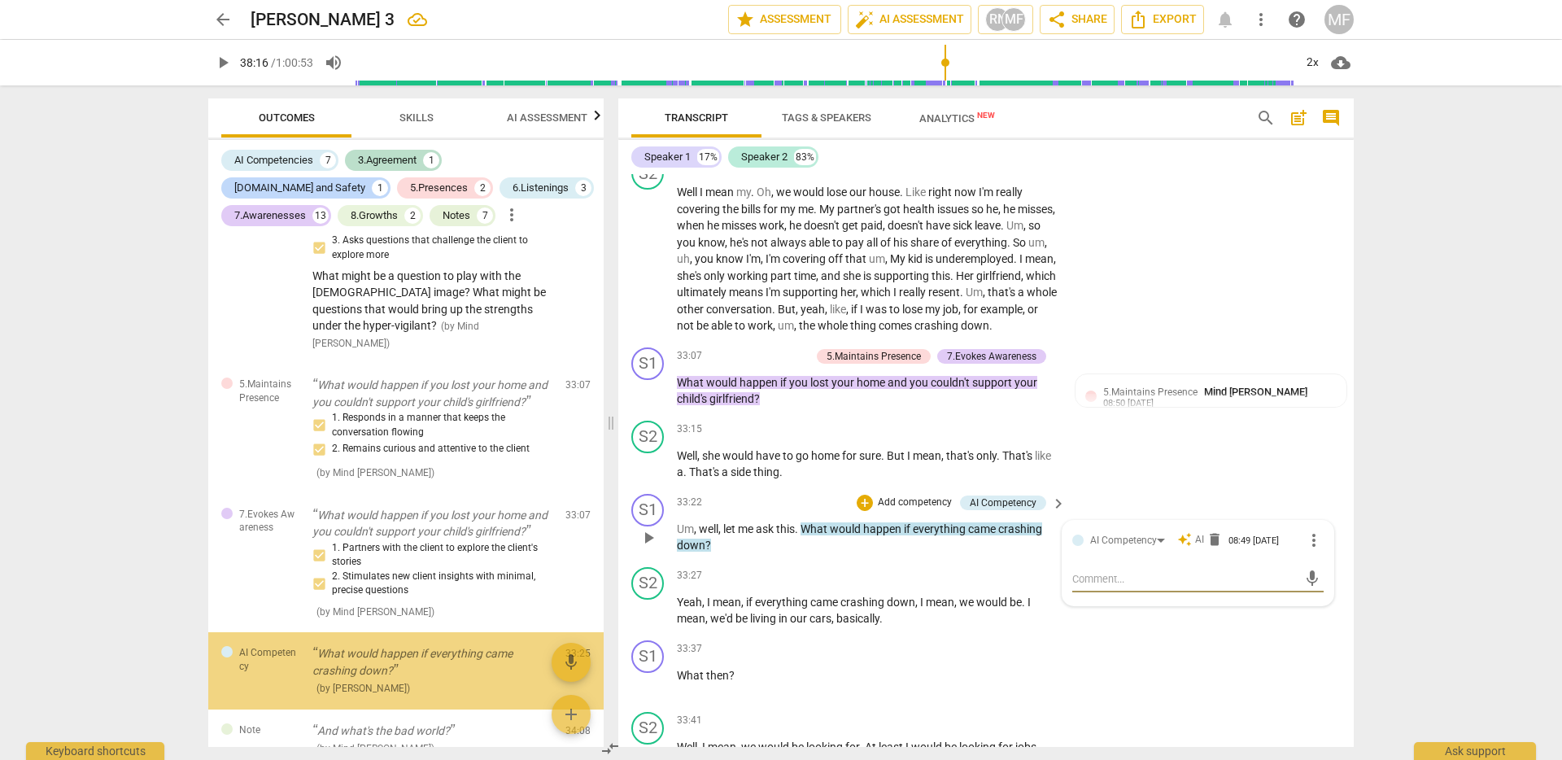
scroll to position [2800, 0]
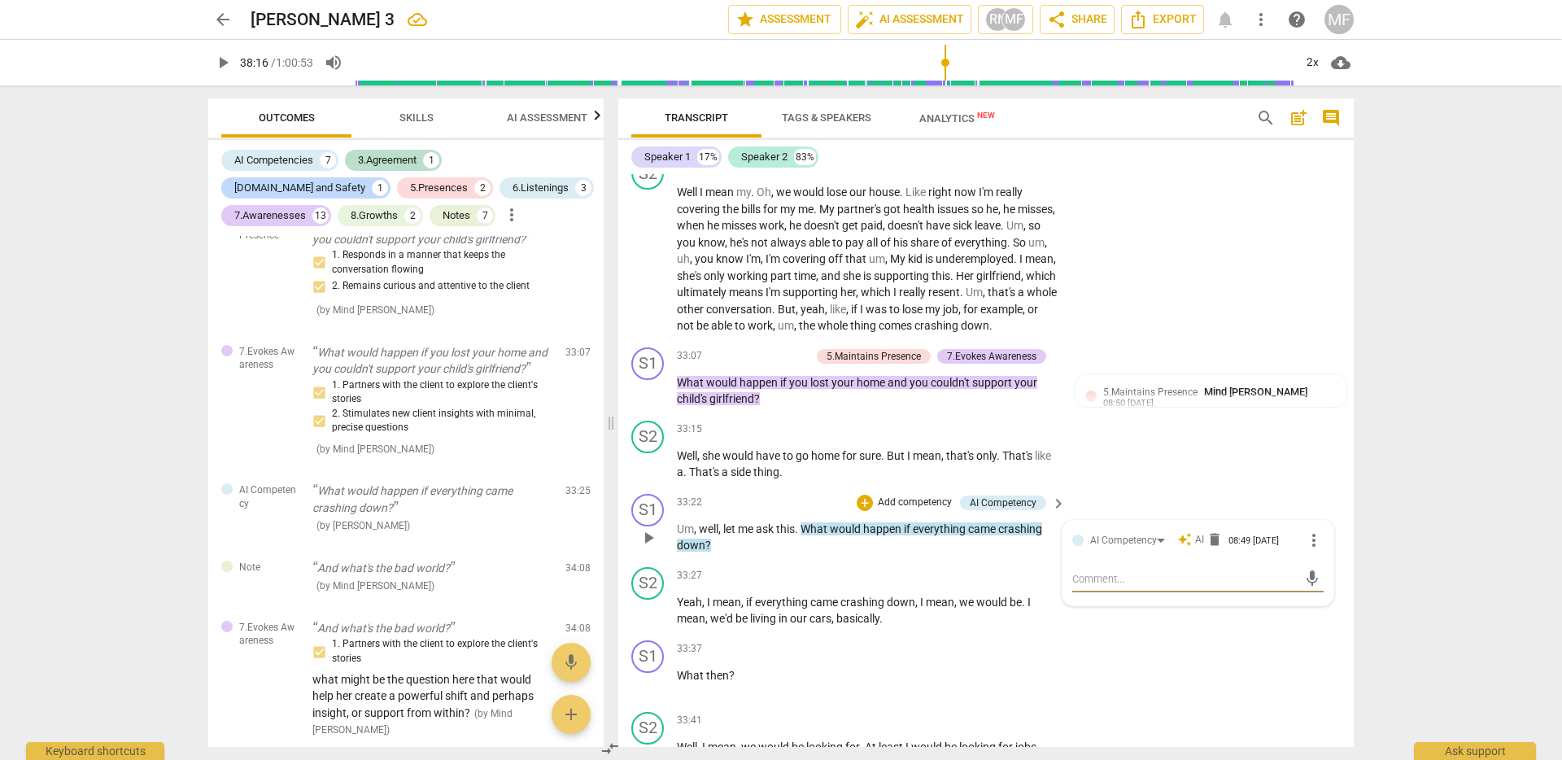
click at [1049, 513] on span "keyboard_arrow_right" at bounding box center [1059, 504] width 20 height 20
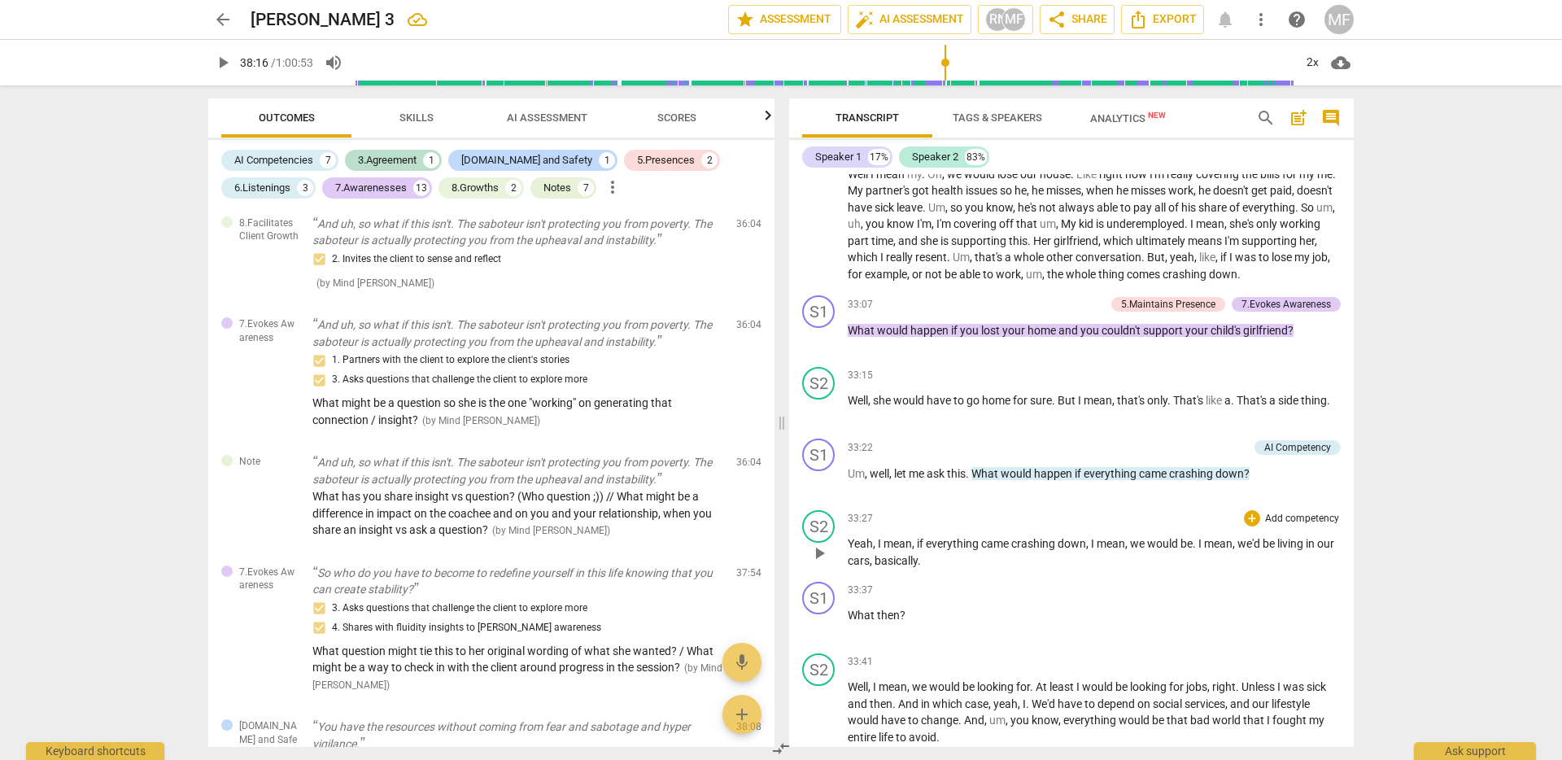
scroll to position [2254, 0]
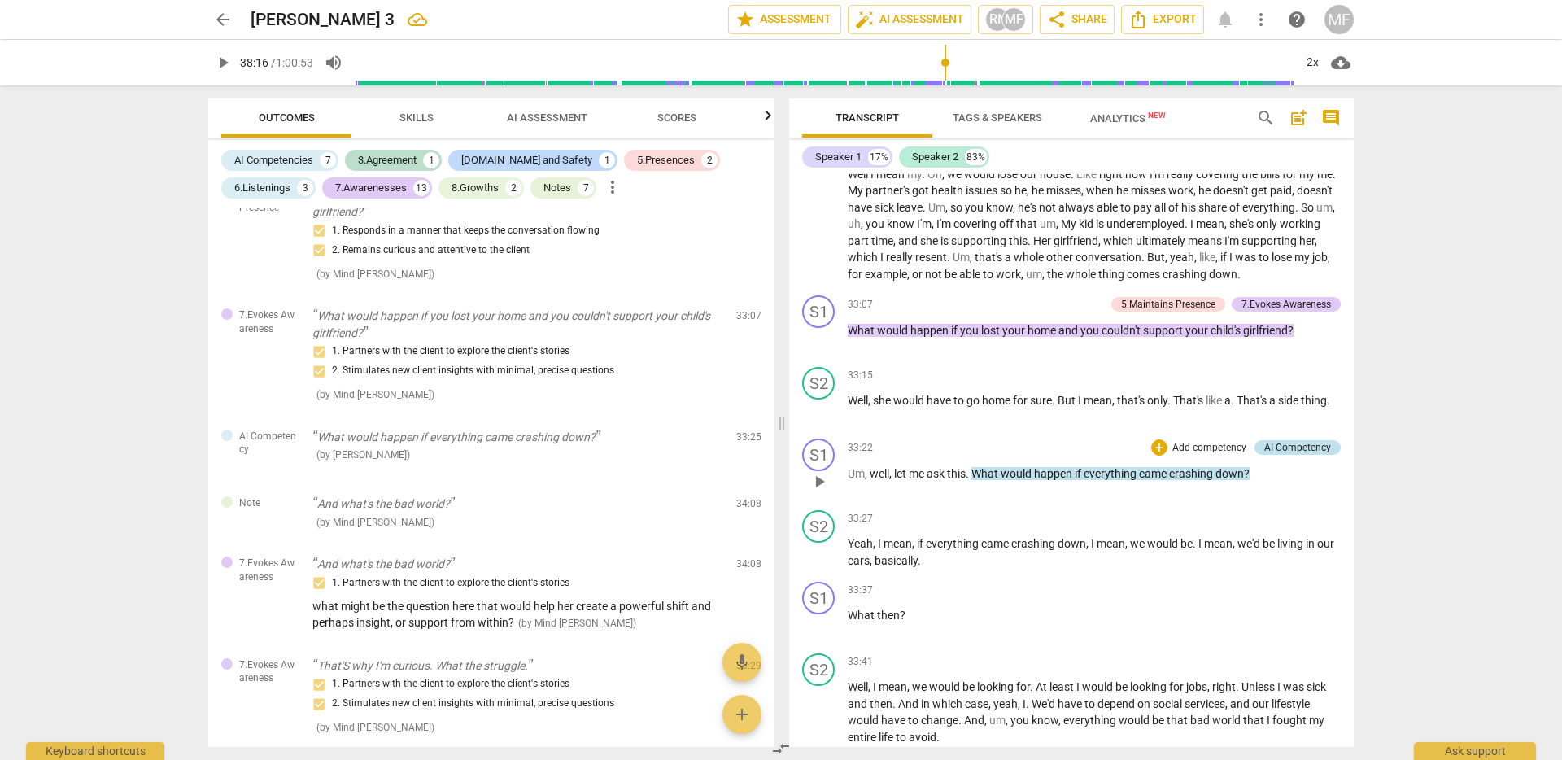
click at [1275, 455] on div "AI Competency" at bounding box center [1298, 447] width 67 height 15
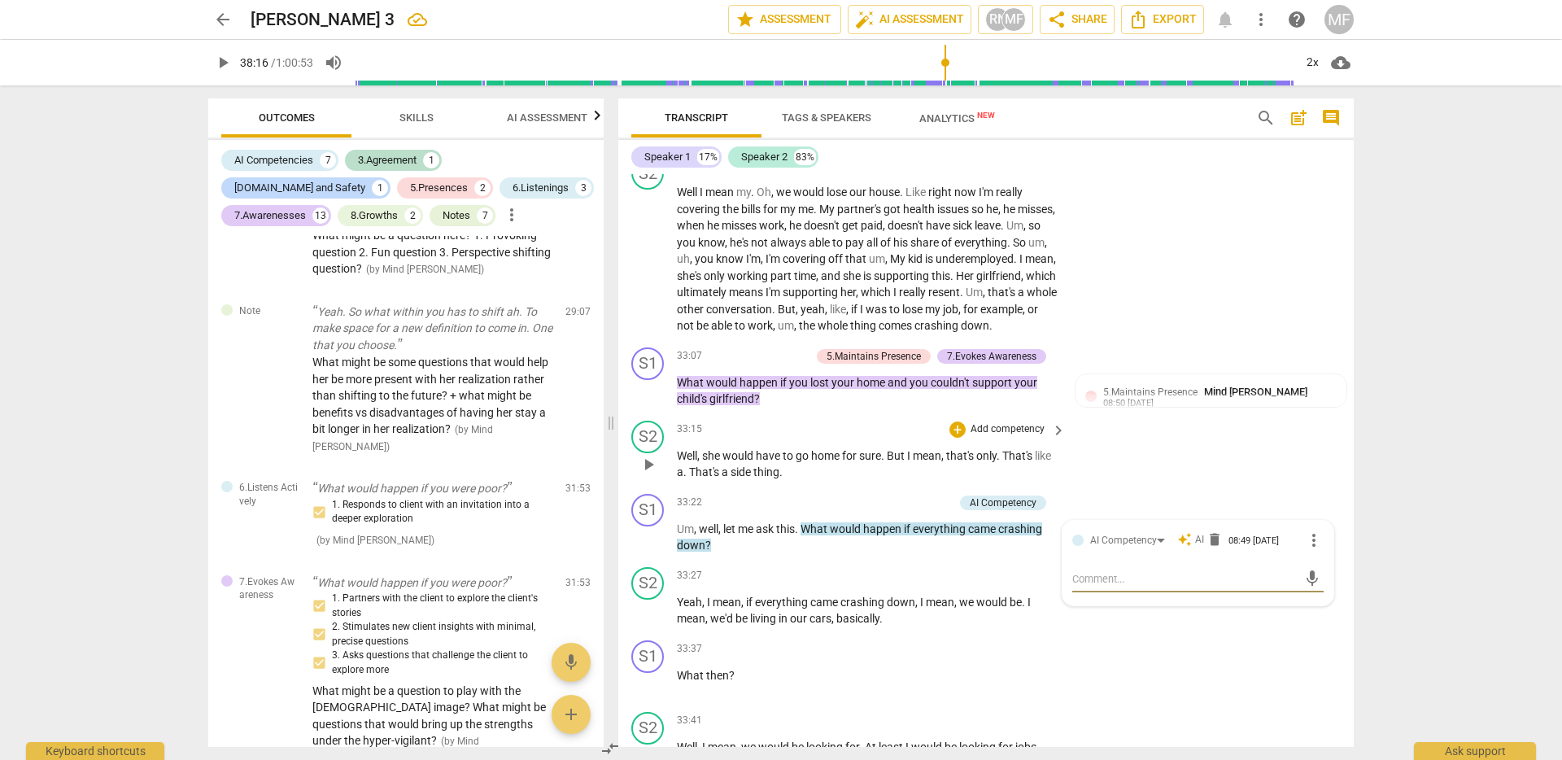
scroll to position [2209, 0]
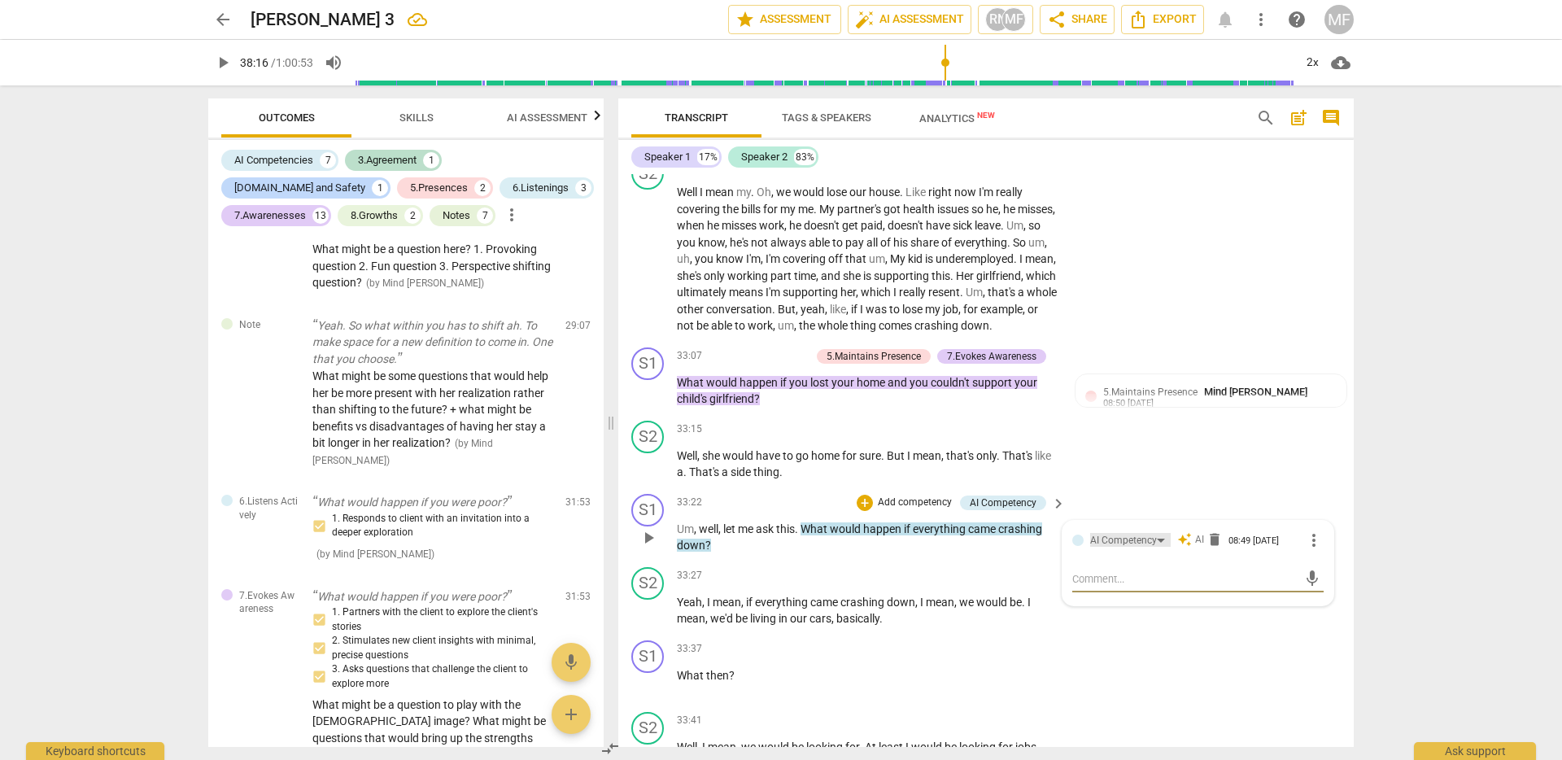
click at [1147, 548] on div "AI Competency" at bounding box center [1123, 540] width 67 height 15
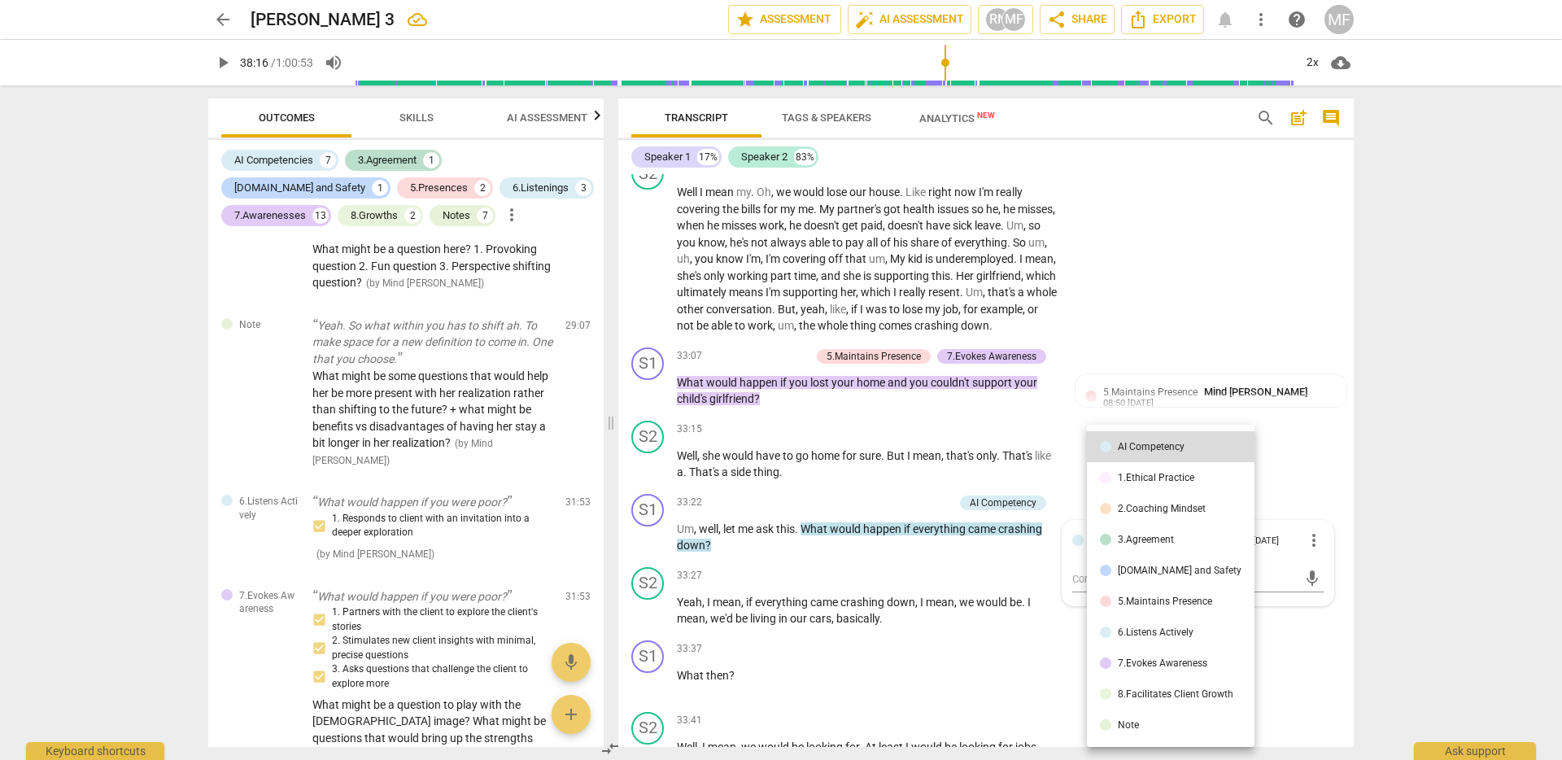
click at [1155, 605] on div "5.Maintains Presence" at bounding box center [1165, 602] width 94 height 10
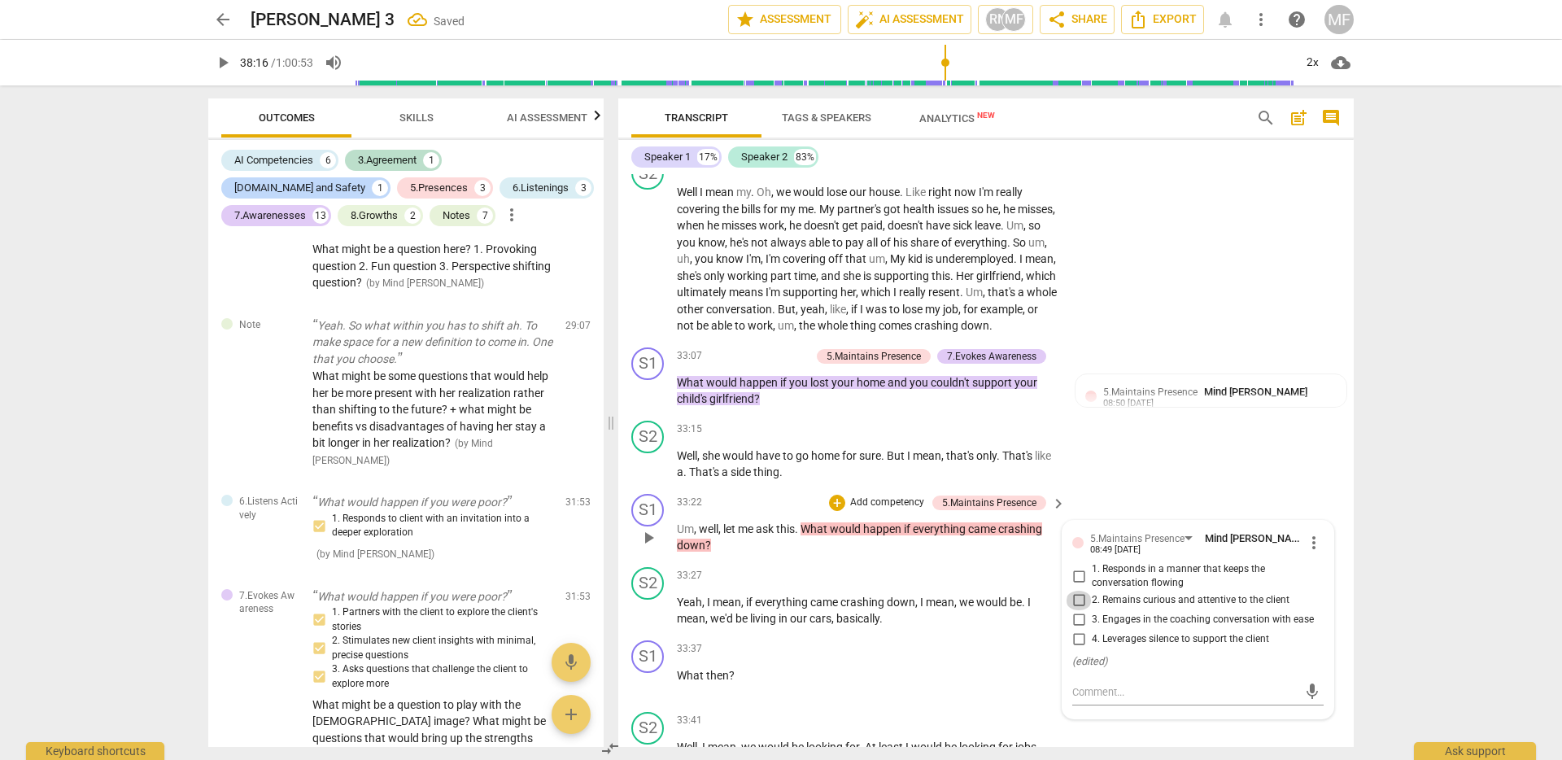
click at [1083, 610] on input "2. Remains curious and attentive to the client" at bounding box center [1079, 601] width 26 height 20
checkbox input "true"
click at [1082, 586] on input "1. Responds in a manner that keeps the conversation flowing" at bounding box center [1079, 576] width 26 height 20
checkbox input "true"
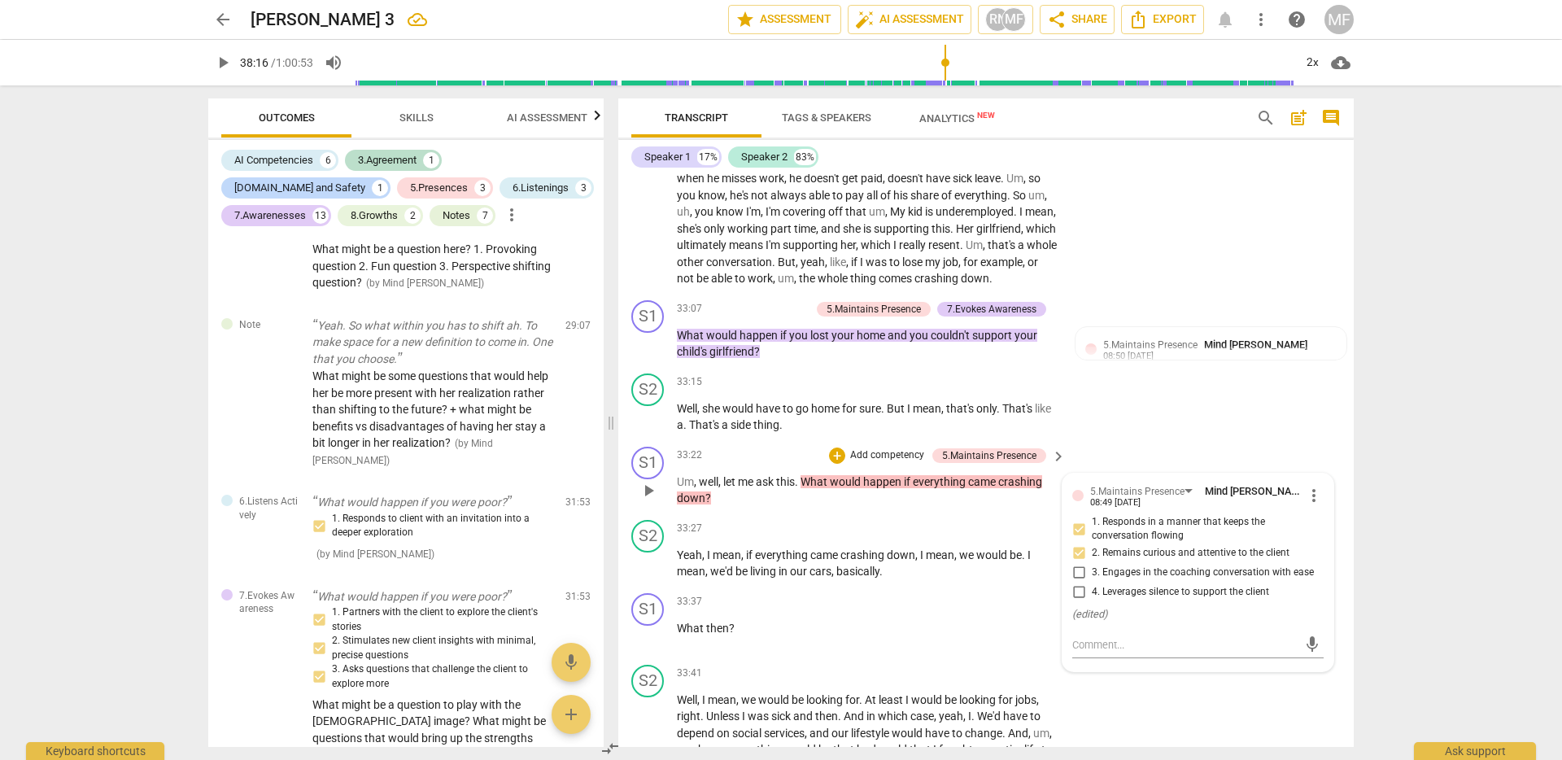
scroll to position [7565, 0]
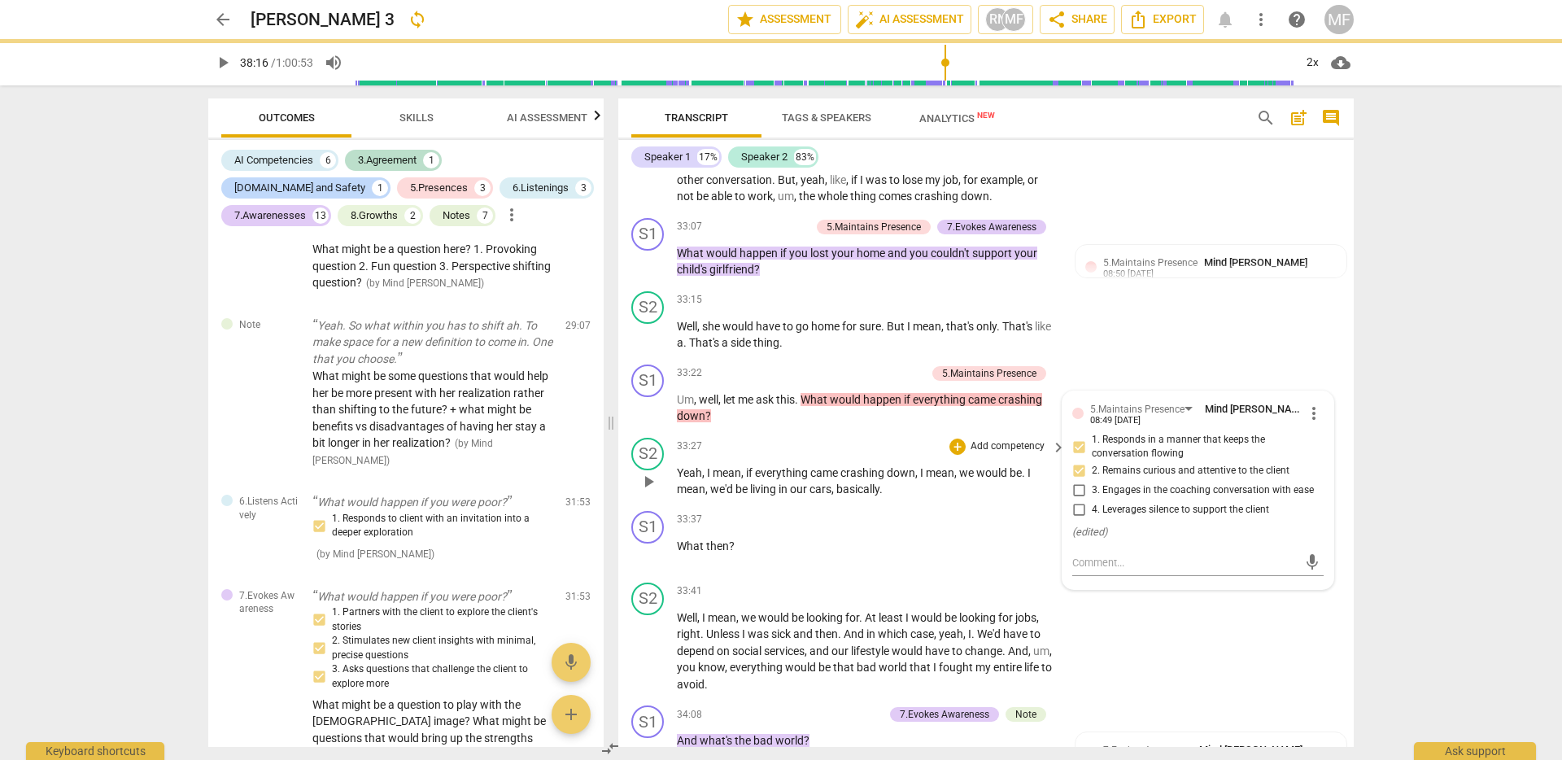
click at [882, 498] on p "Yeah , I mean , if everything came crashing down , I mean , we would be . I mea…" at bounding box center [867, 481] width 381 height 33
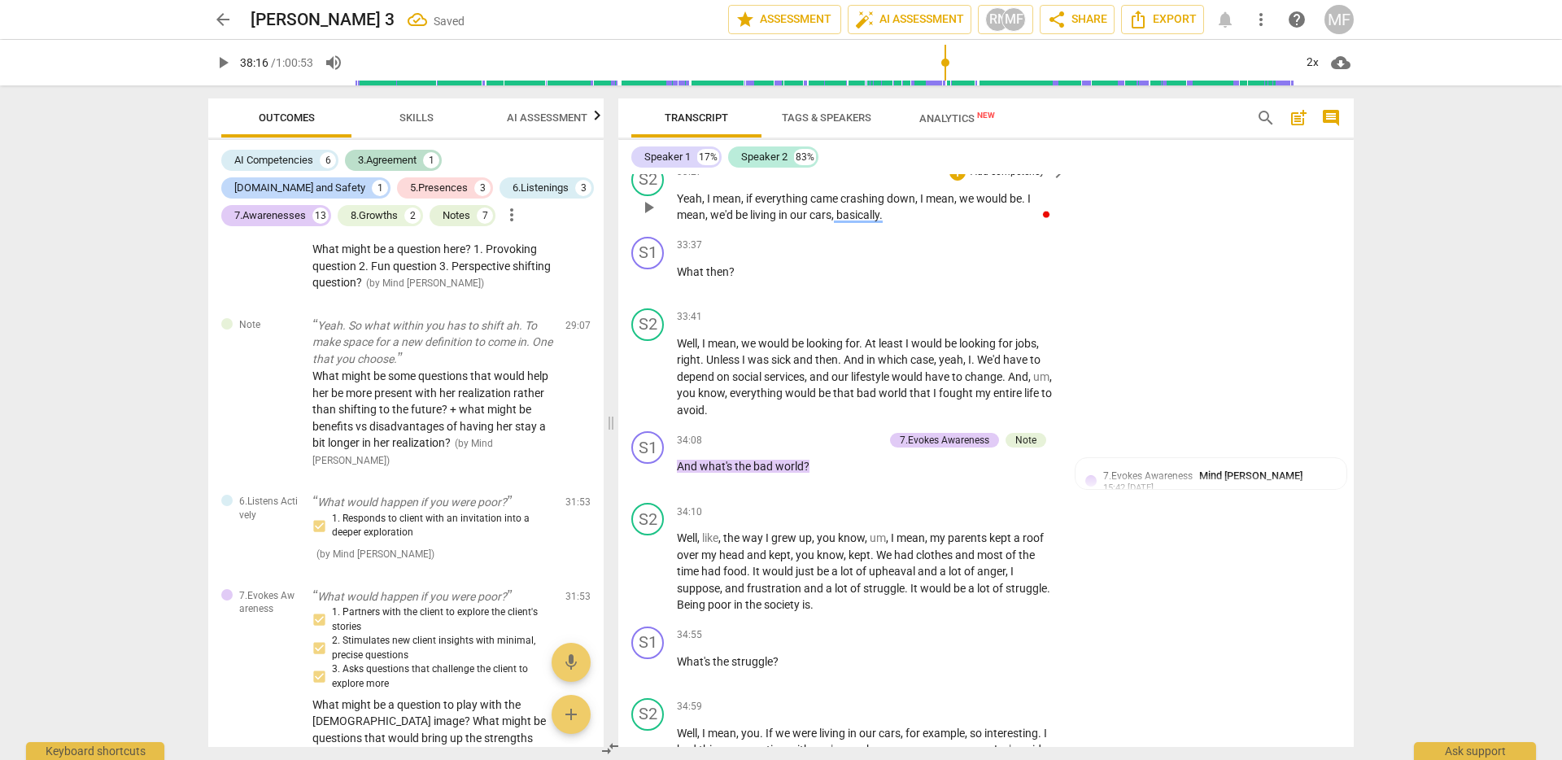
scroll to position [7924, 0]
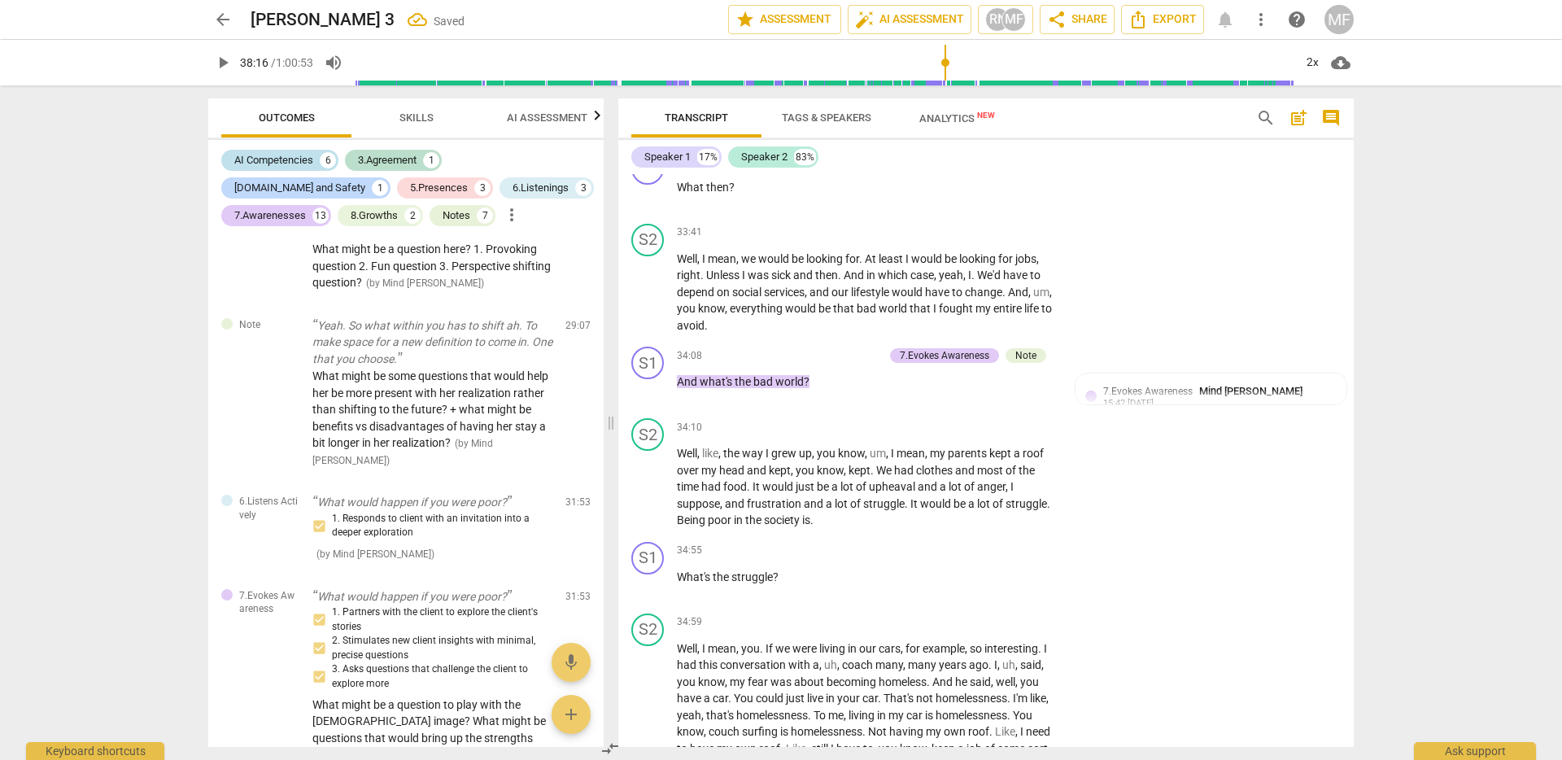
click at [278, 155] on div "AI Competencies" at bounding box center [273, 160] width 79 height 16
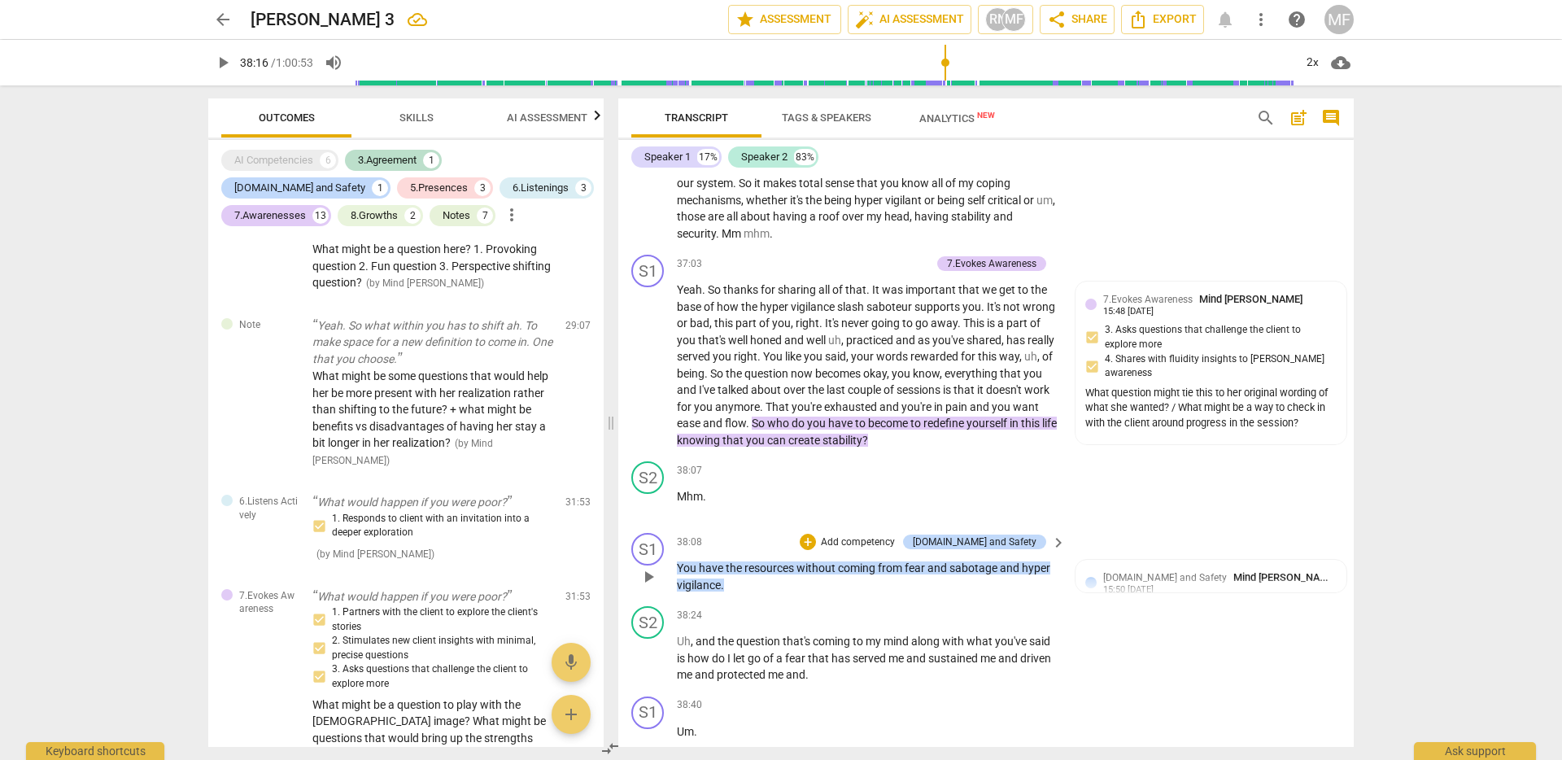
scroll to position [9114, 0]
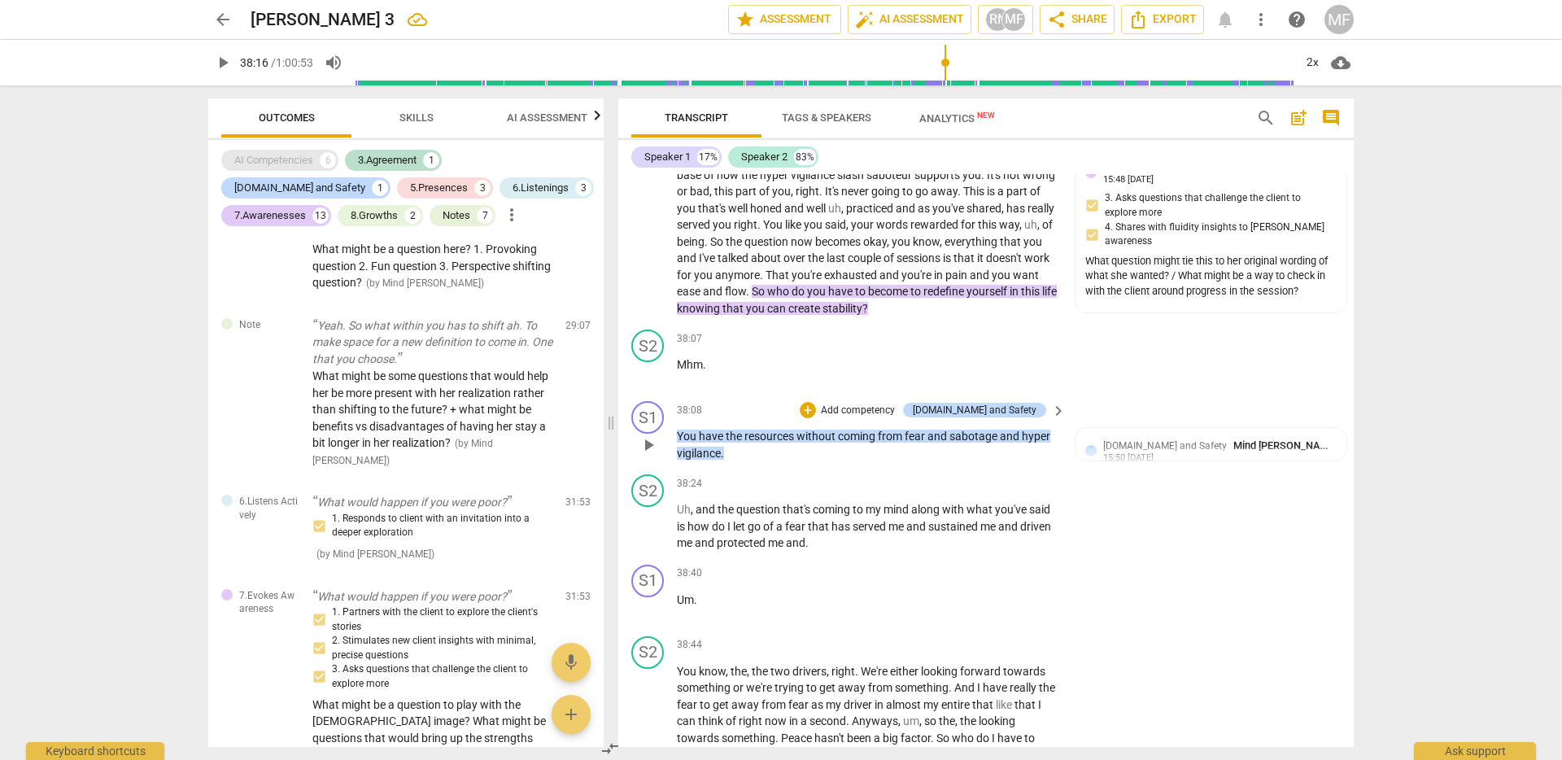
click at [309, 162] on div "AI Competencies" at bounding box center [273, 160] width 79 height 16
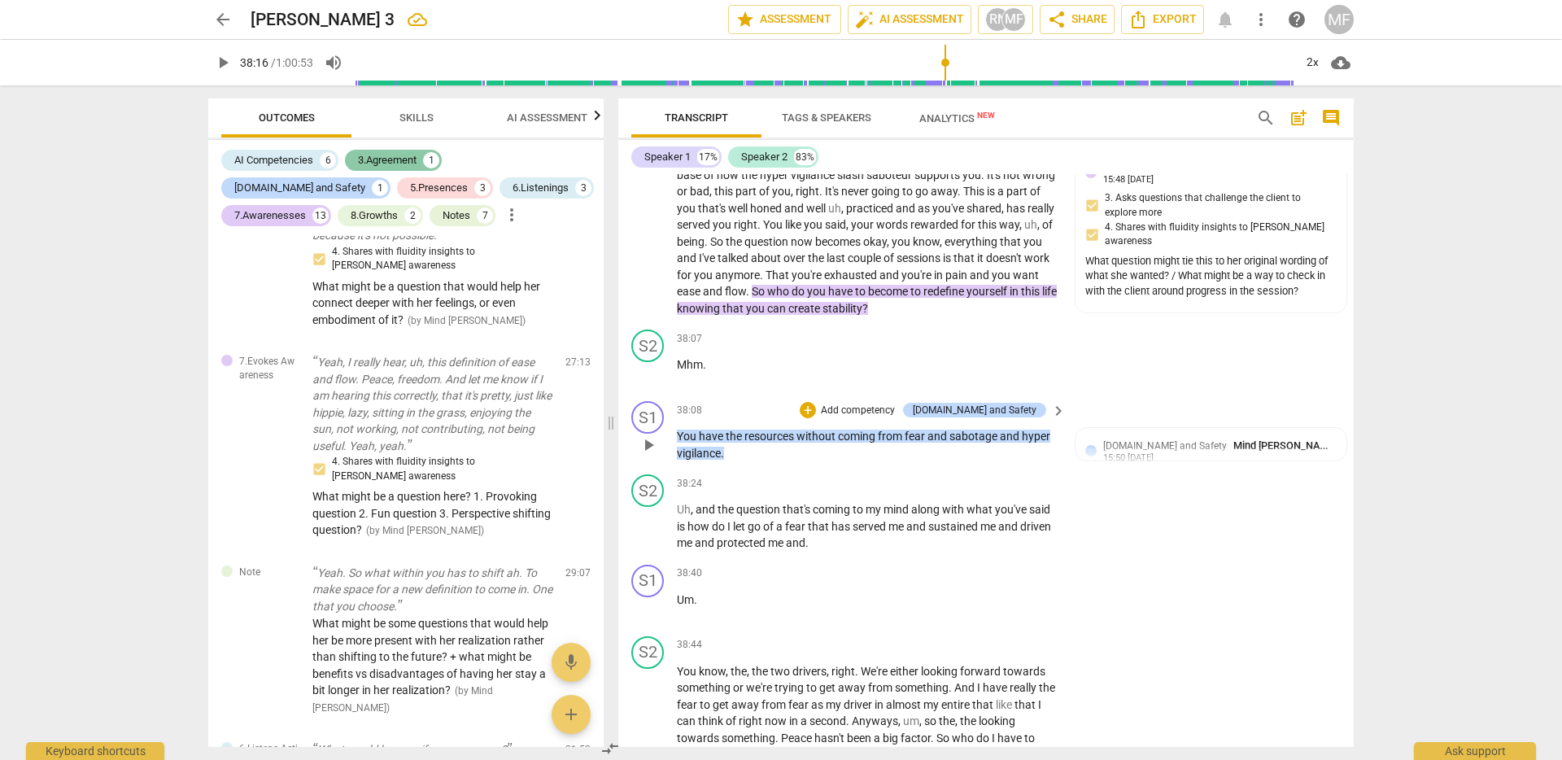
scroll to position [2209, 0]
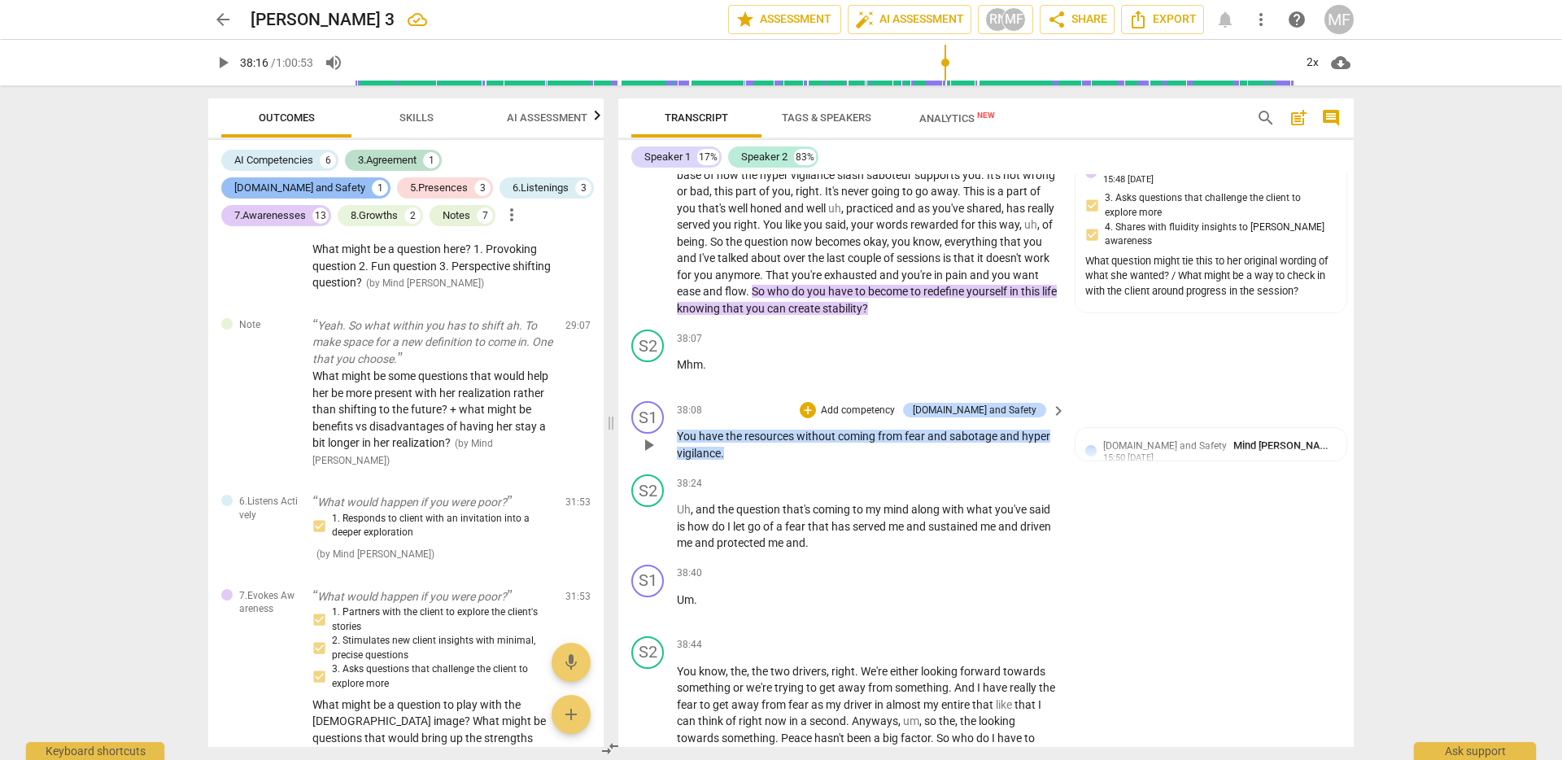
click at [414, 163] on div "3.Agreement" at bounding box center [387, 160] width 59 height 16
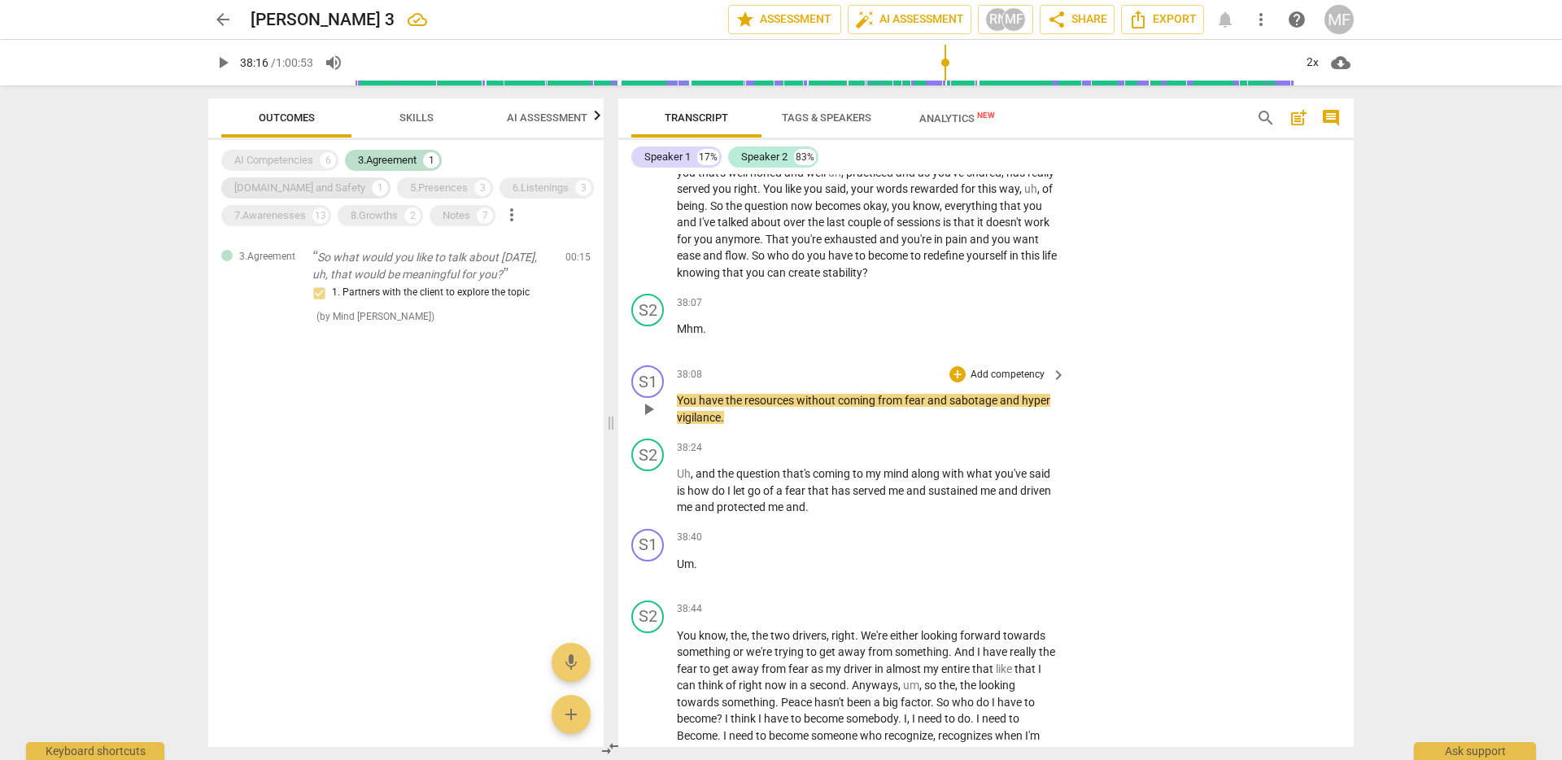
scroll to position [9078, 0]
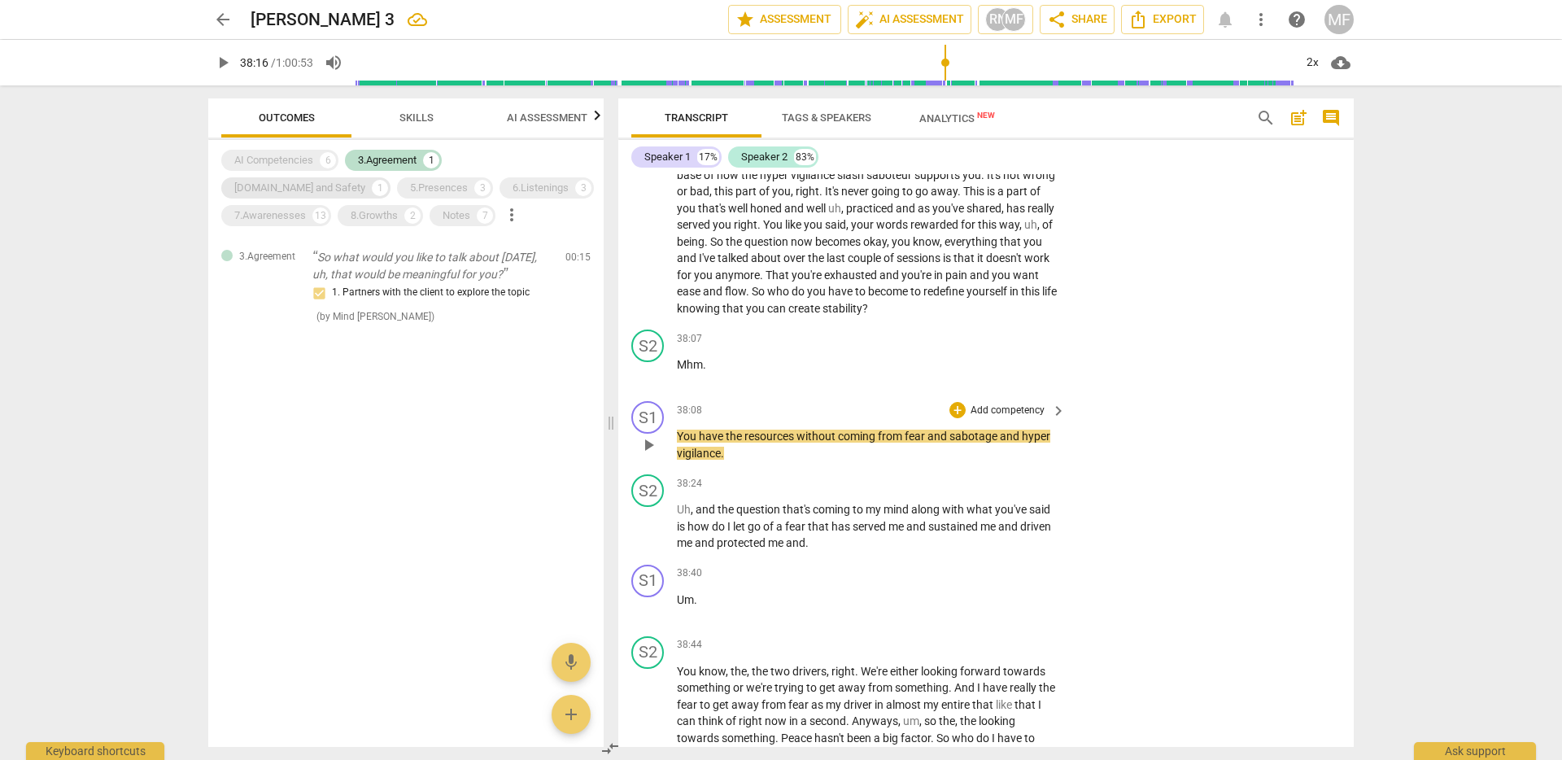
click at [365, 180] on div "[DOMAIN_NAME] and Safety" at bounding box center [299, 188] width 131 height 16
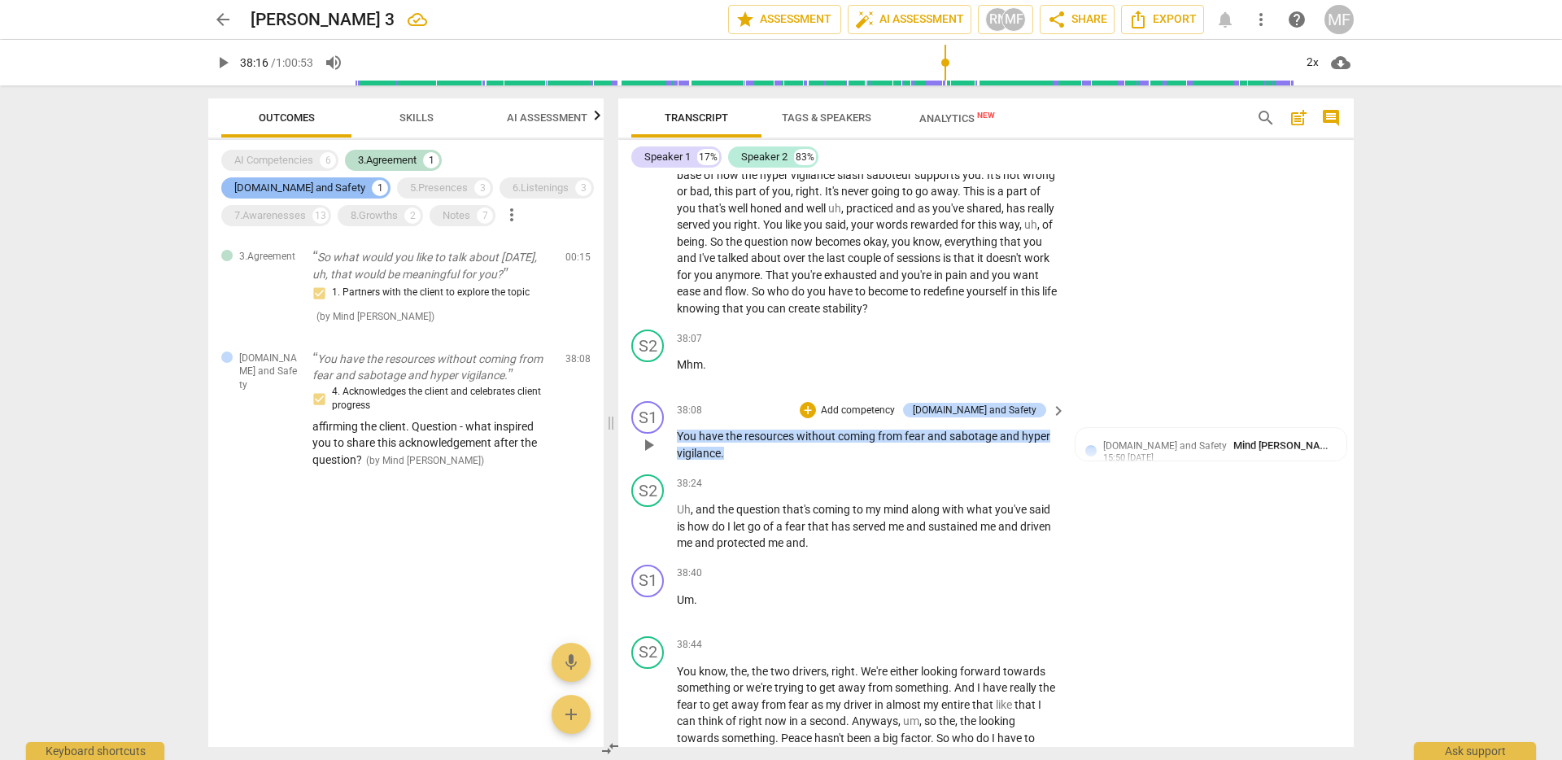
click at [365, 180] on div "[DOMAIN_NAME] and Safety" at bounding box center [299, 188] width 131 height 16
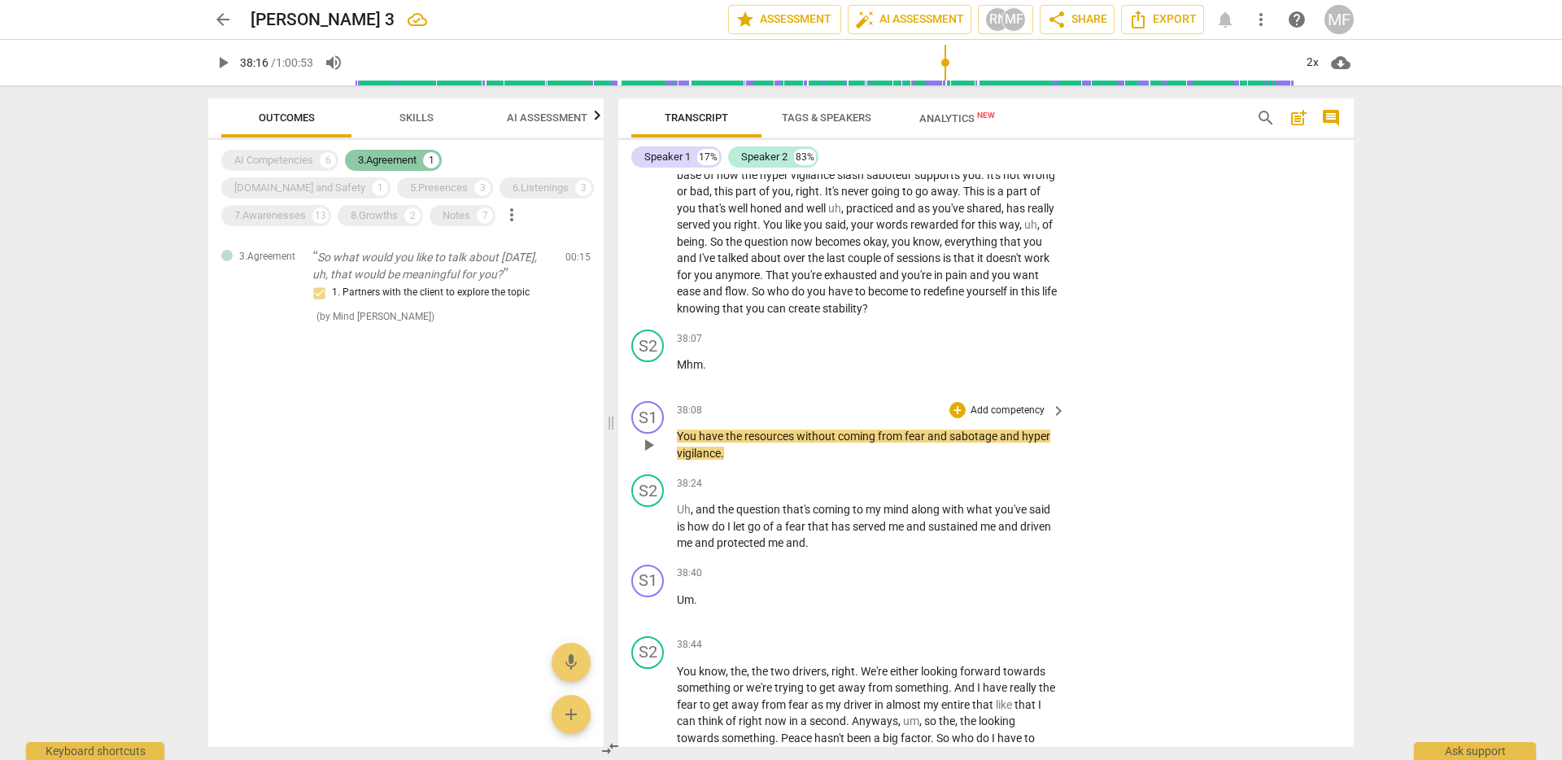
click at [391, 161] on div "3.Agreement" at bounding box center [387, 160] width 59 height 16
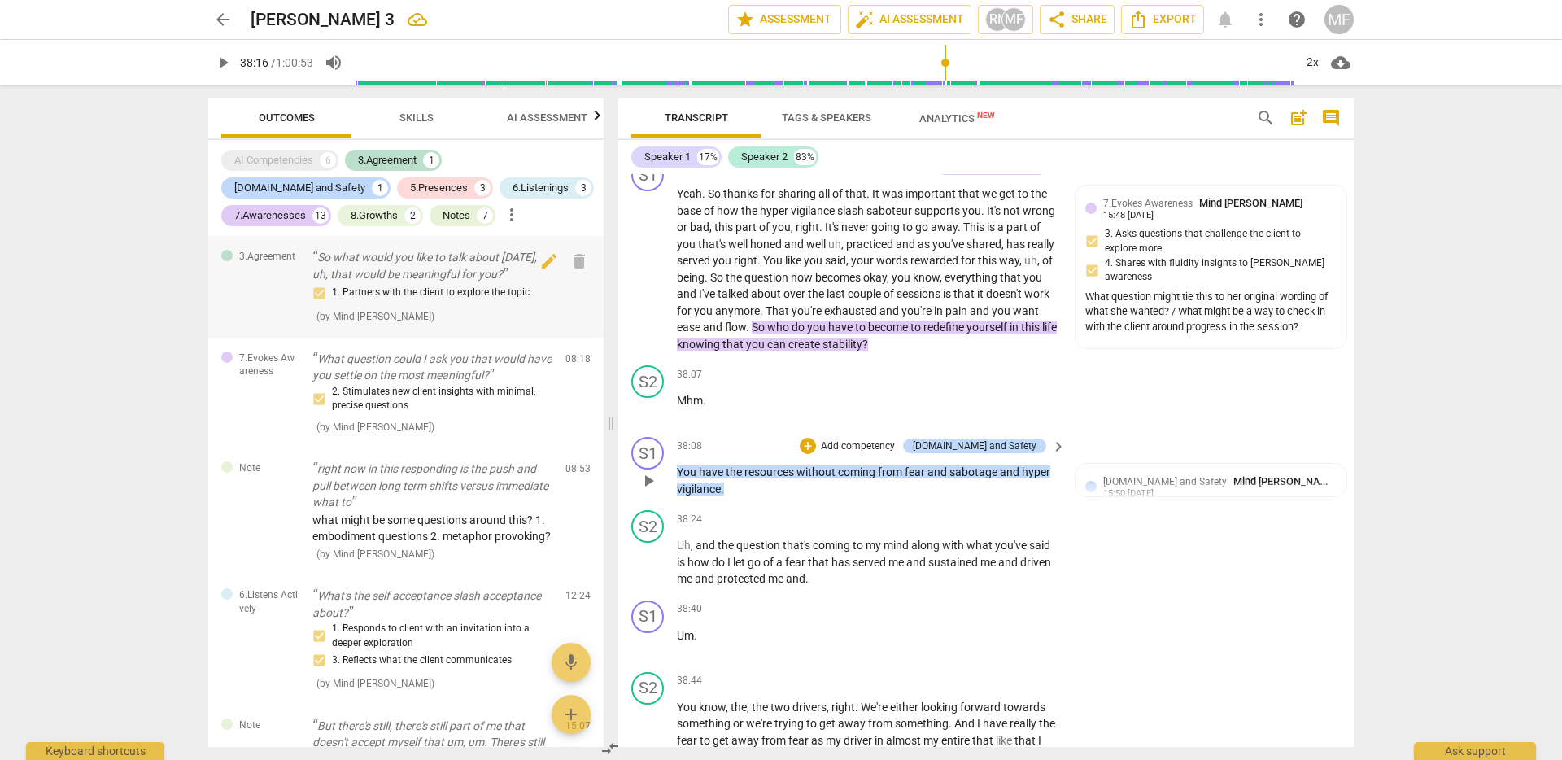
scroll to position [9114, 0]
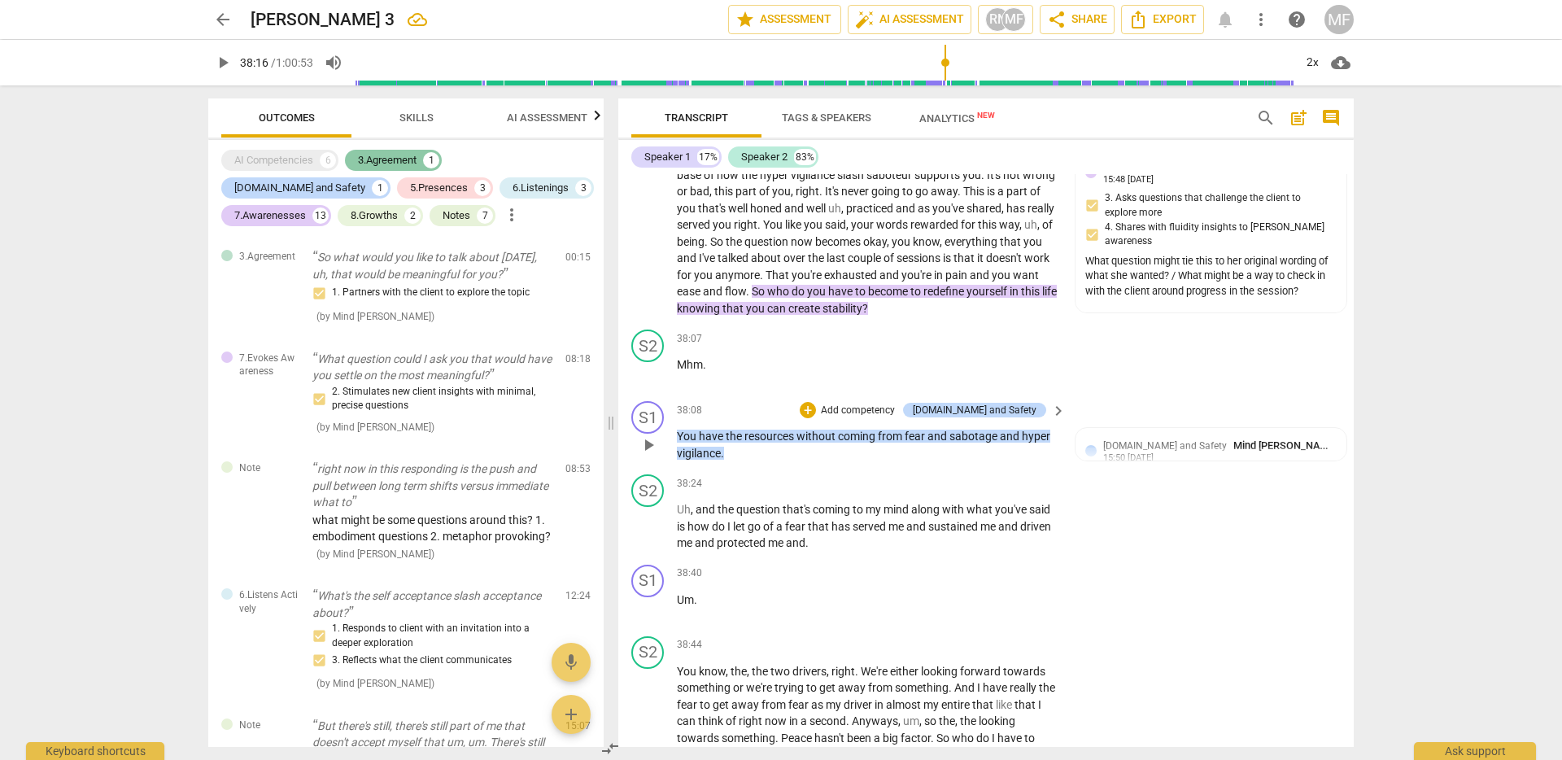
click at [400, 153] on div "3.Agreement" at bounding box center [387, 160] width 59 height 16
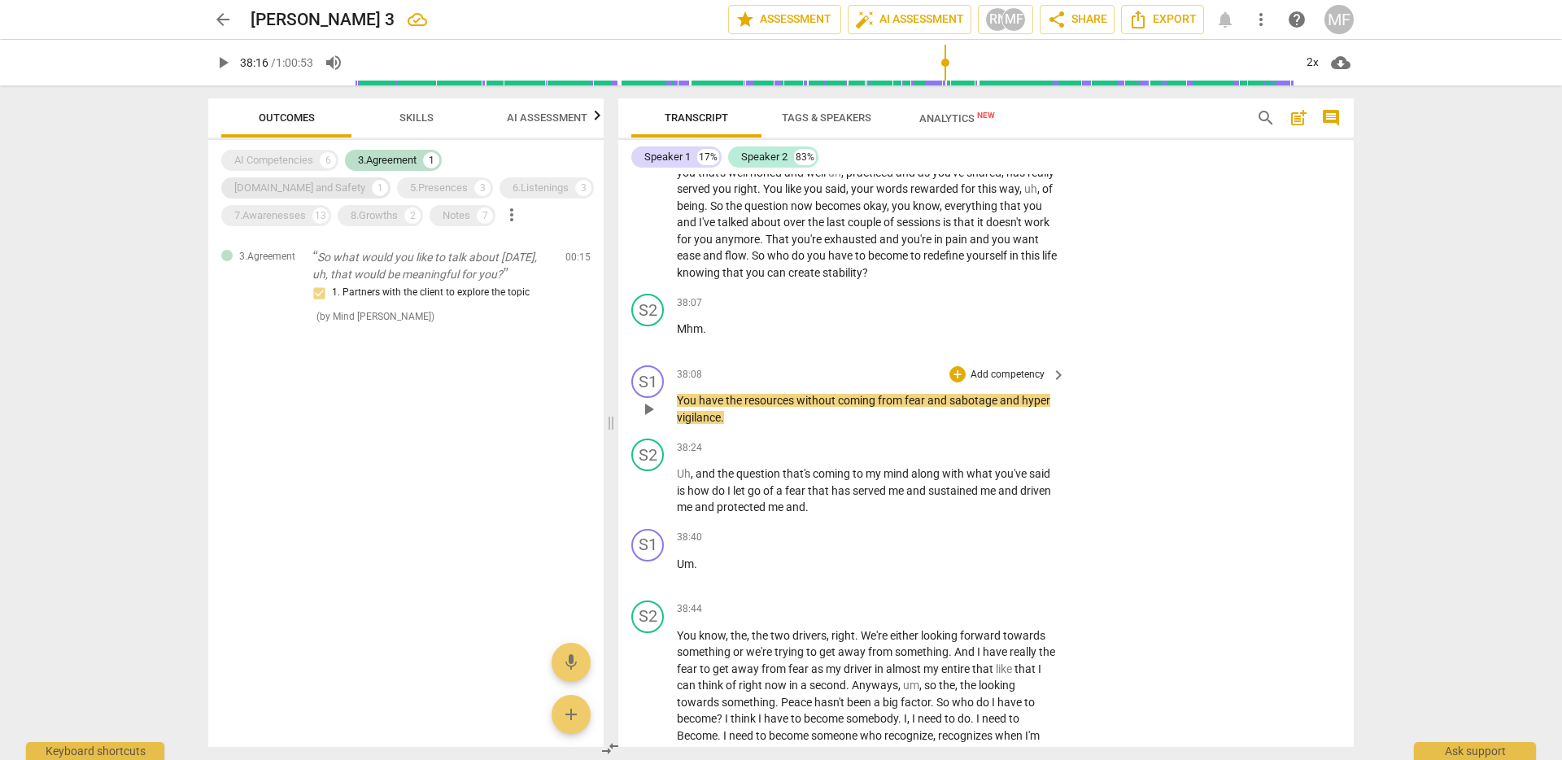
scroll to position [9078, 0]
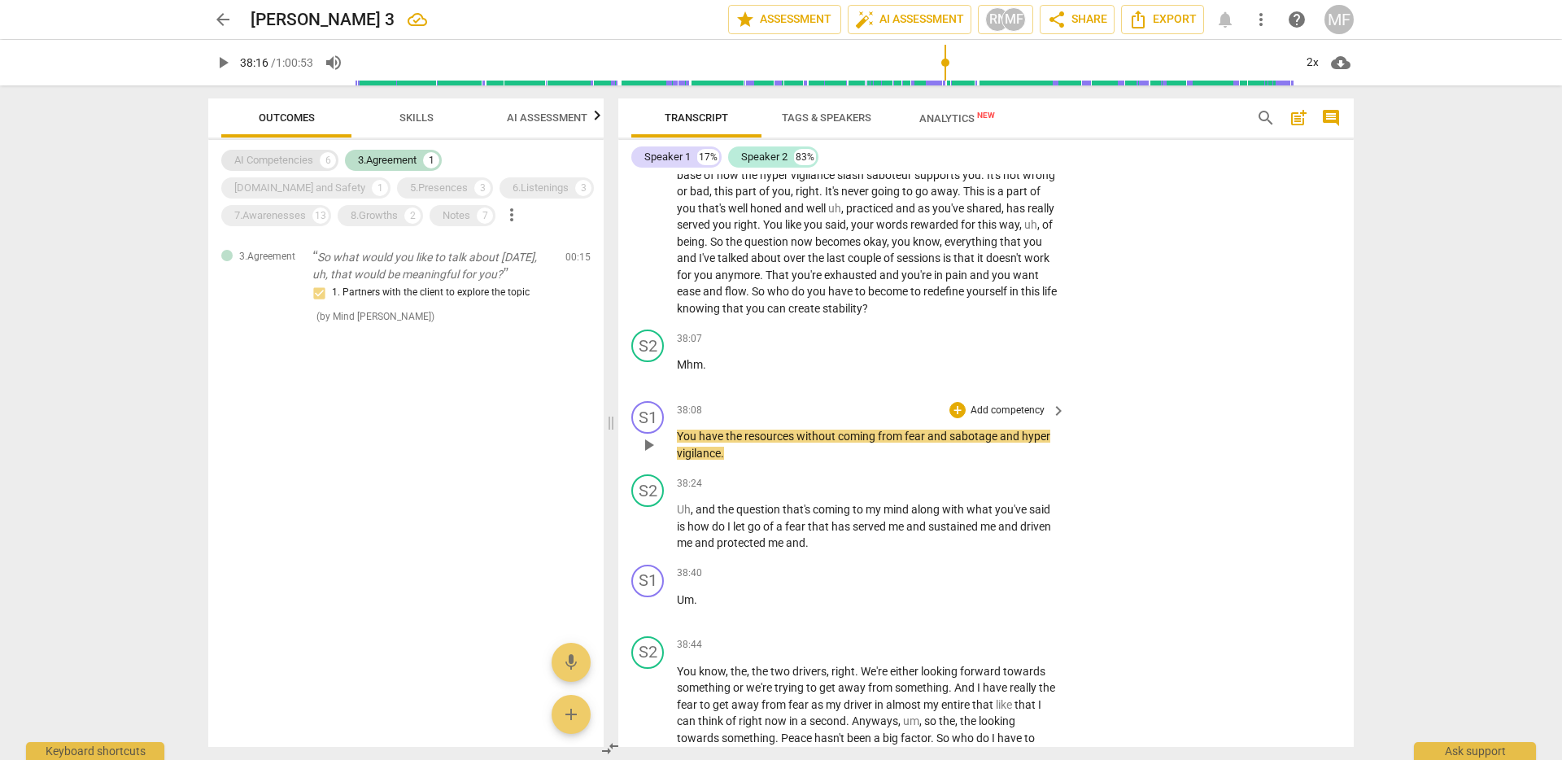
click at [300, 159] on div "AI Competencies" at bounding box center [273, 160] width 79 height 16
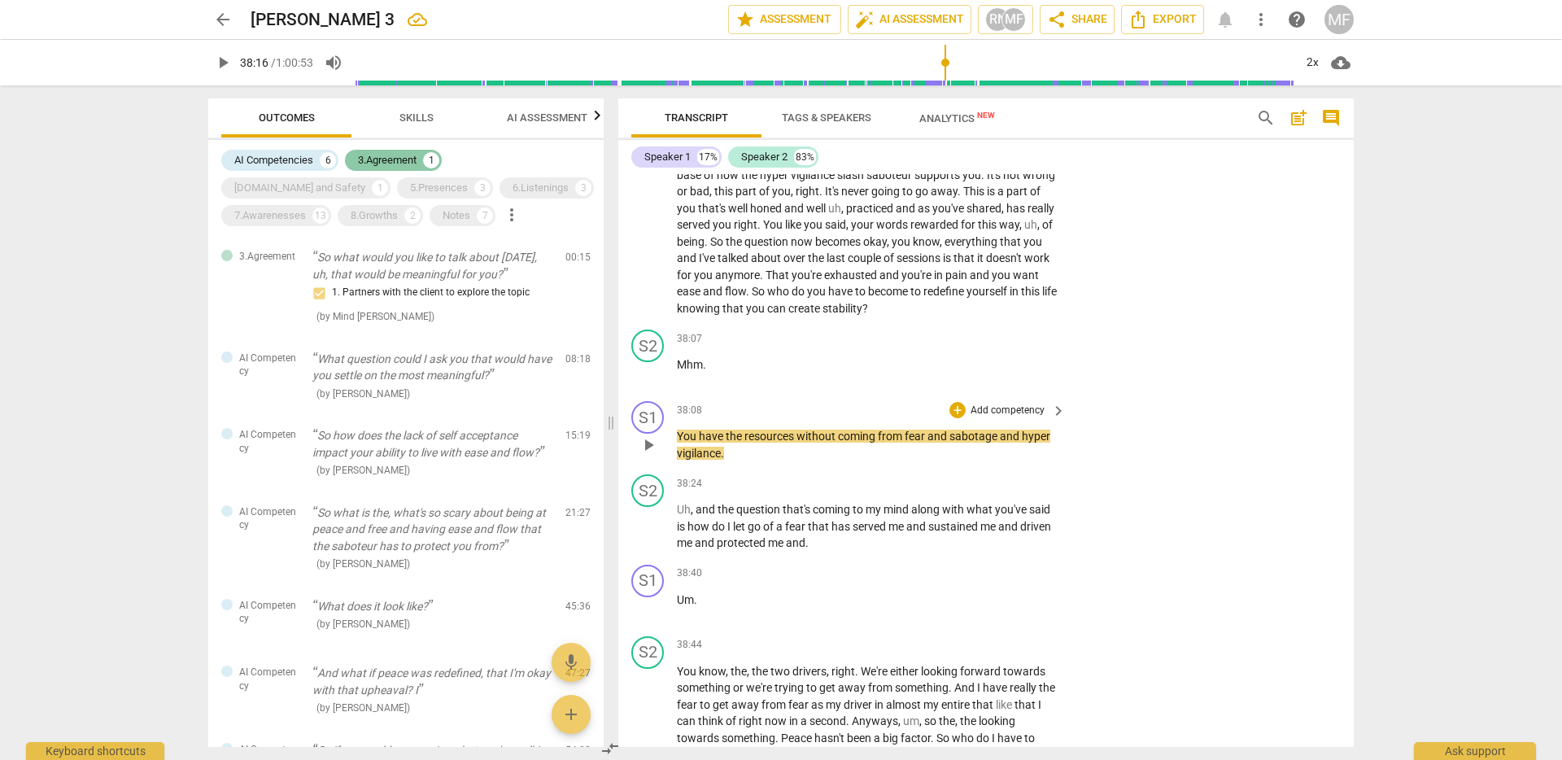
click at [391, 163] on div "3.Agreement" at bounding box center [387, 160] width 59 height 16
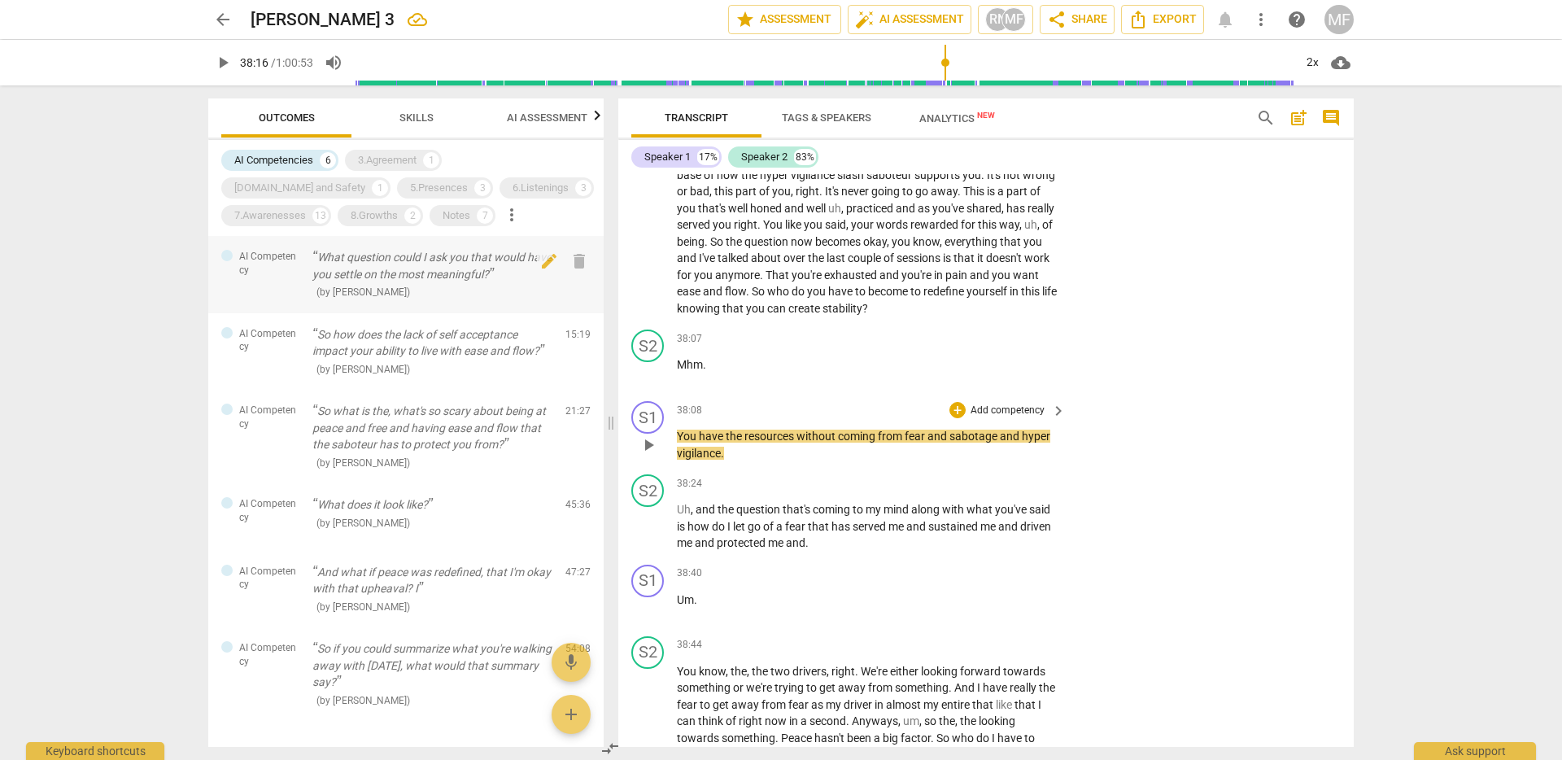
click at [427, 277] on p "What question could I ask you that would have you settle on the most meaningful?" at bounding box center [432, 265] width 240 height 33
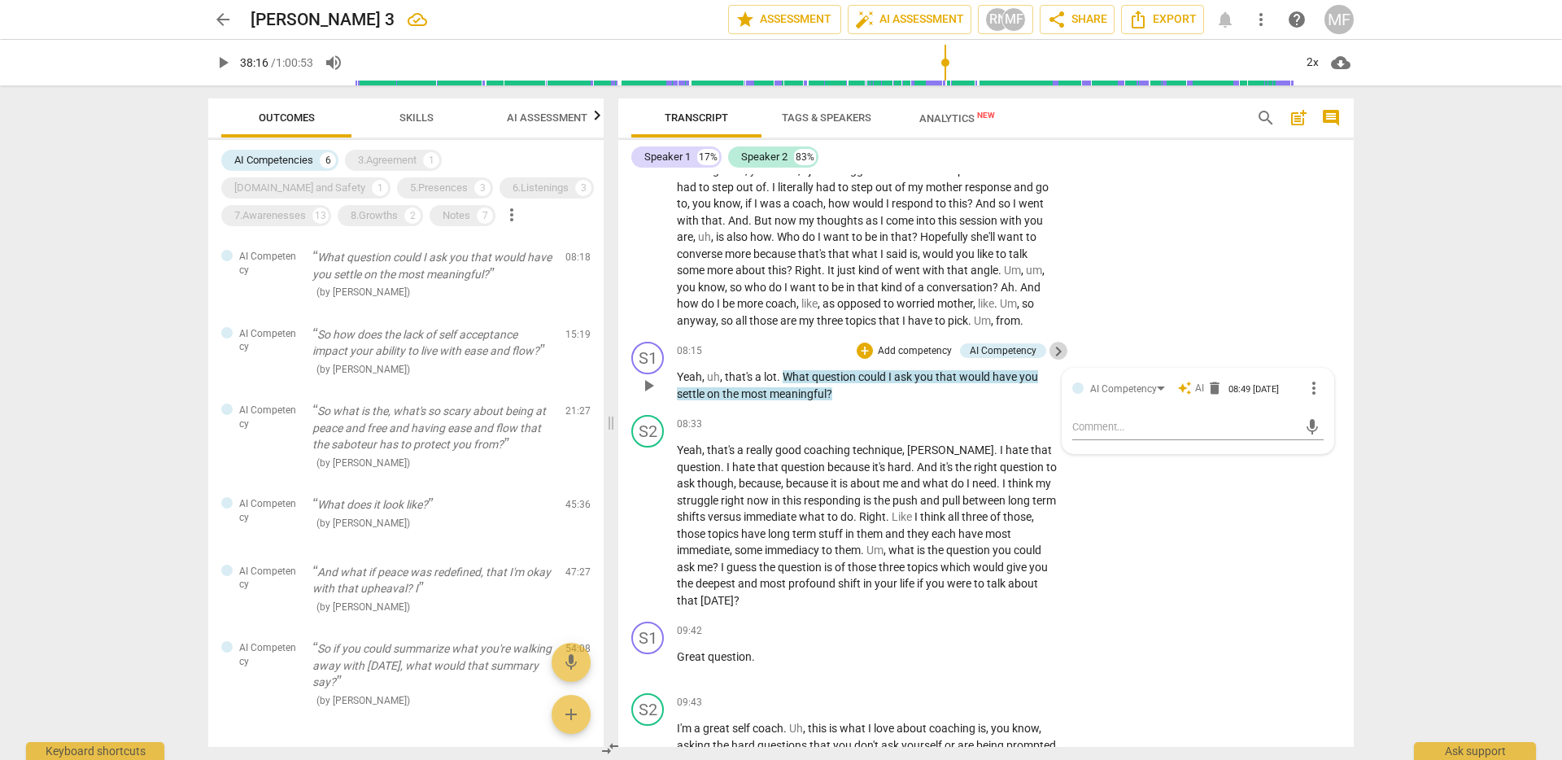
click at [1051, 361] on span "keyboard_arrow_right" at bounding box center [1059, 352] width 20 height 20
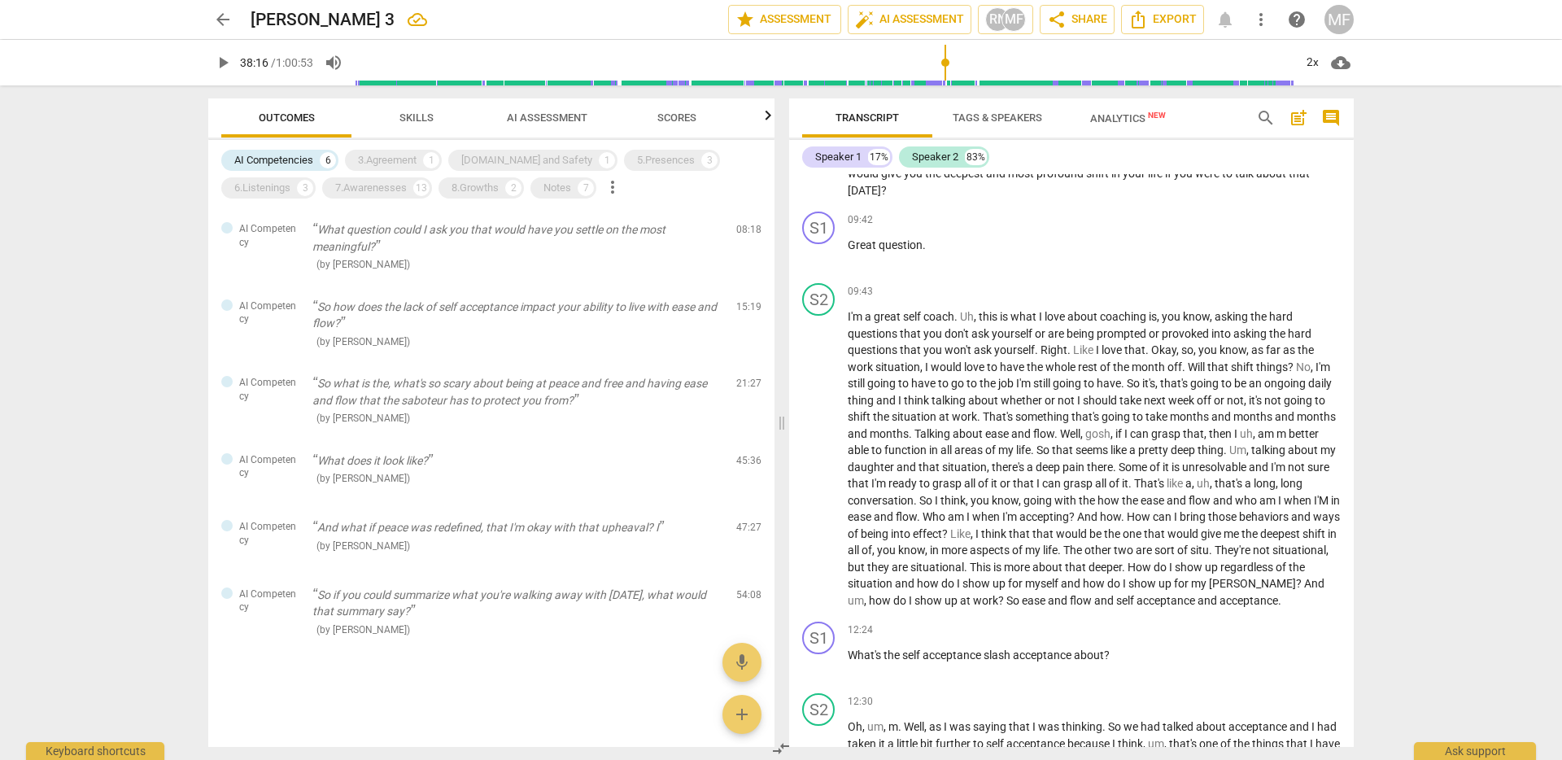
scroll to position [1648, 0]
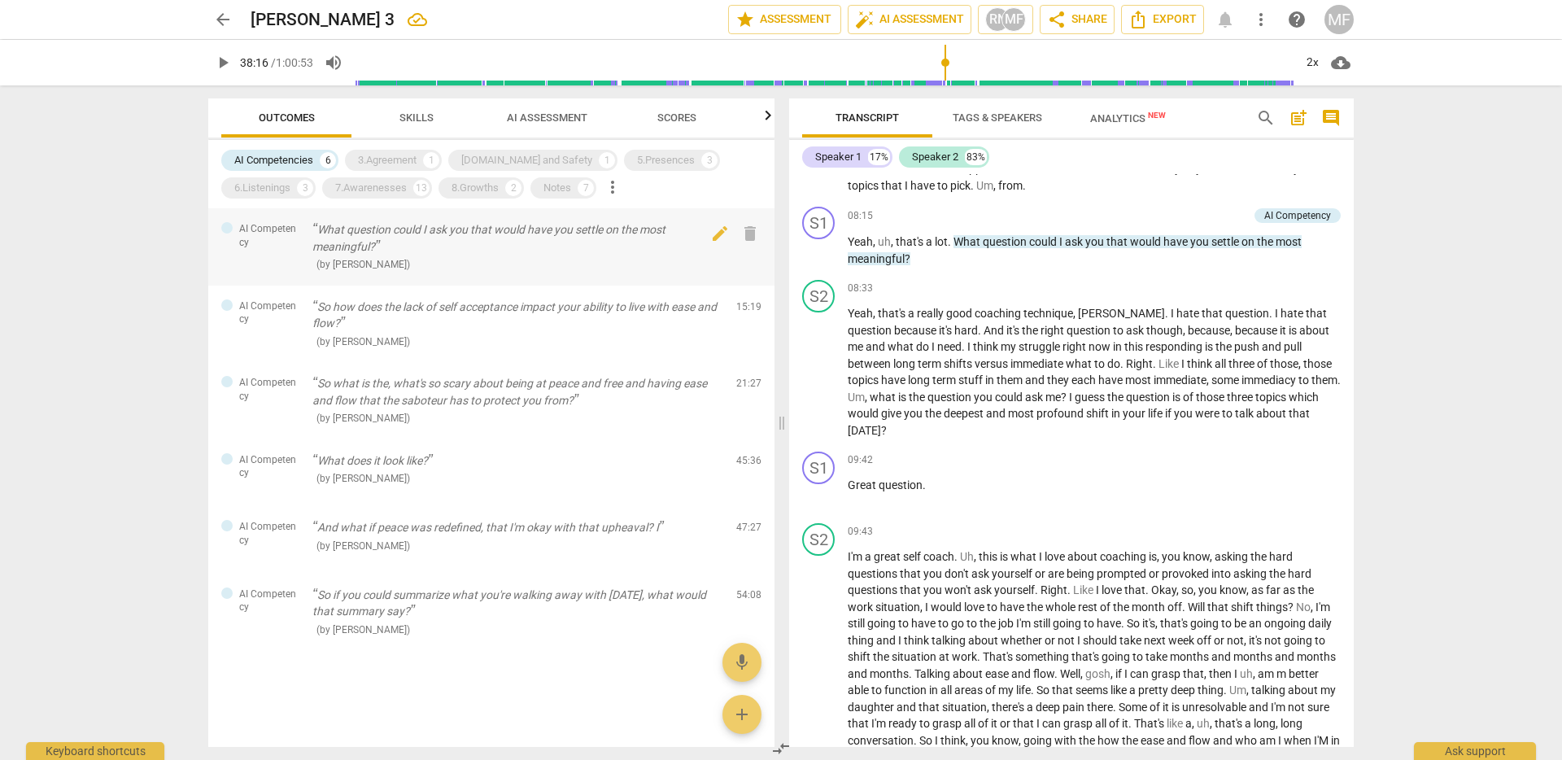
click at [582, 233] on p "What question could I ask you that would have you settle on the most meaningful?" at bounding box center [517, 237] width 411 height 33
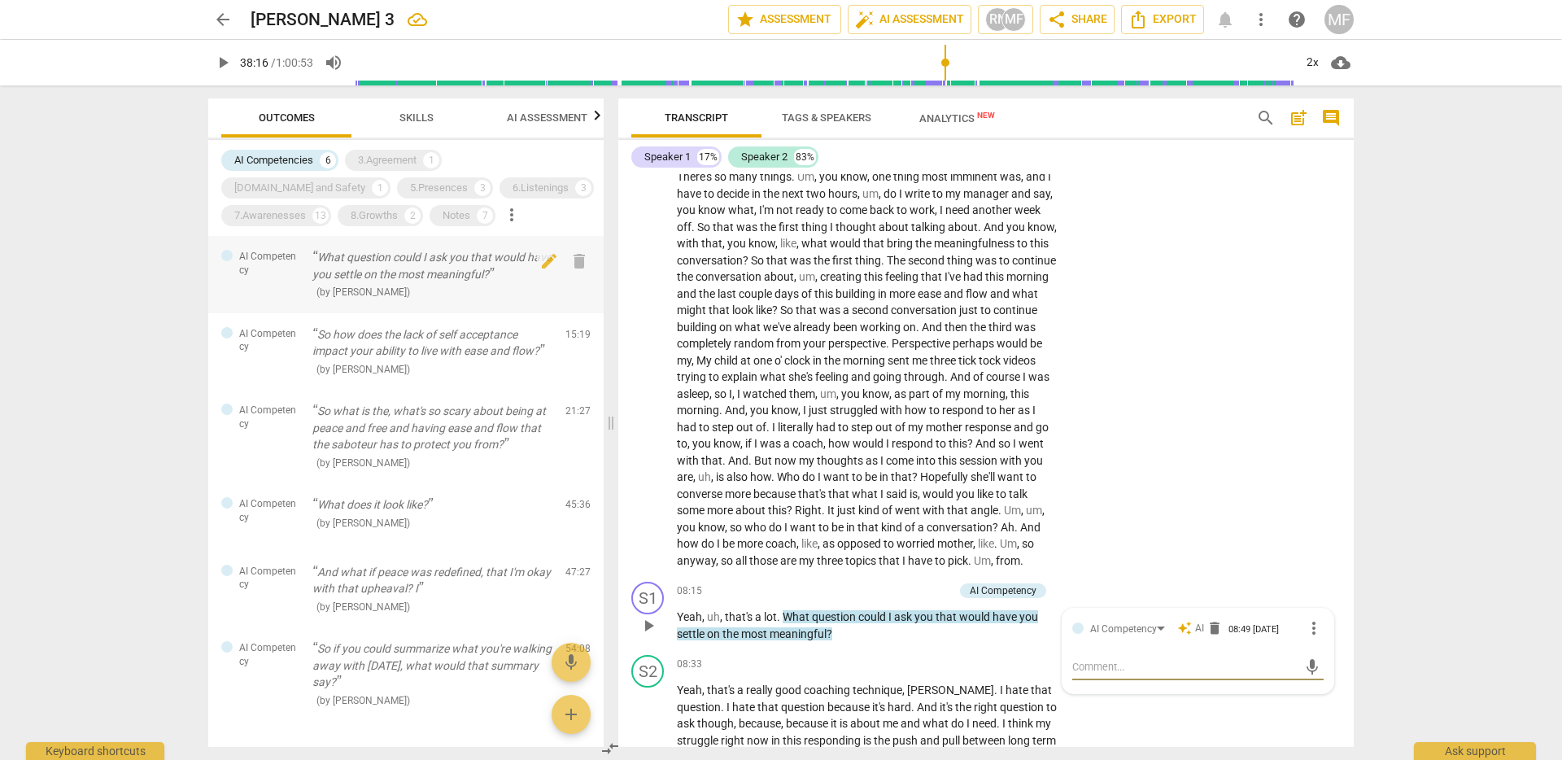
scroll to position [1796, 0]
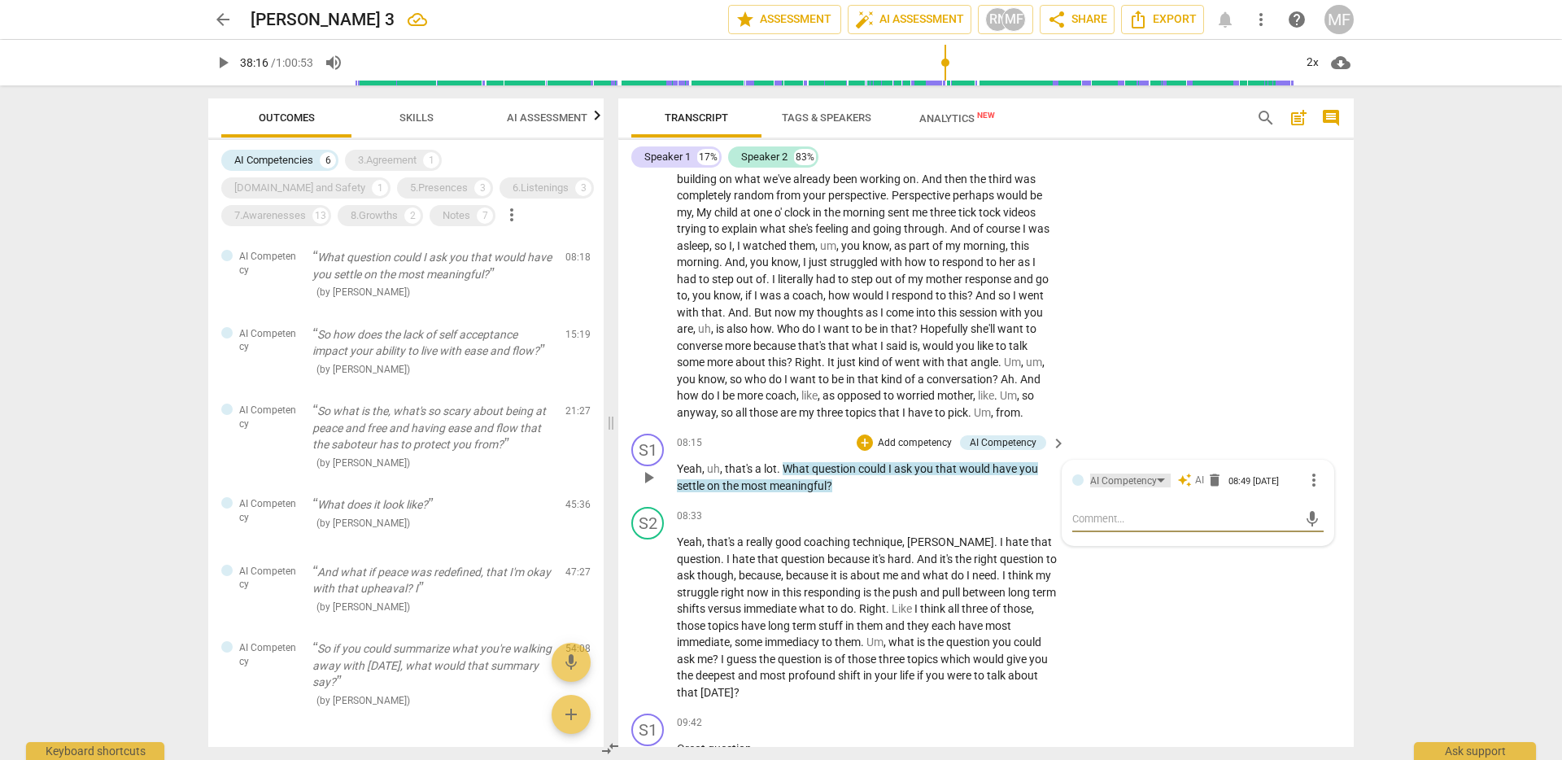
click at [1163, 487] on div "AI Competency" at bounding box center [1130, 481] width 81 height 14
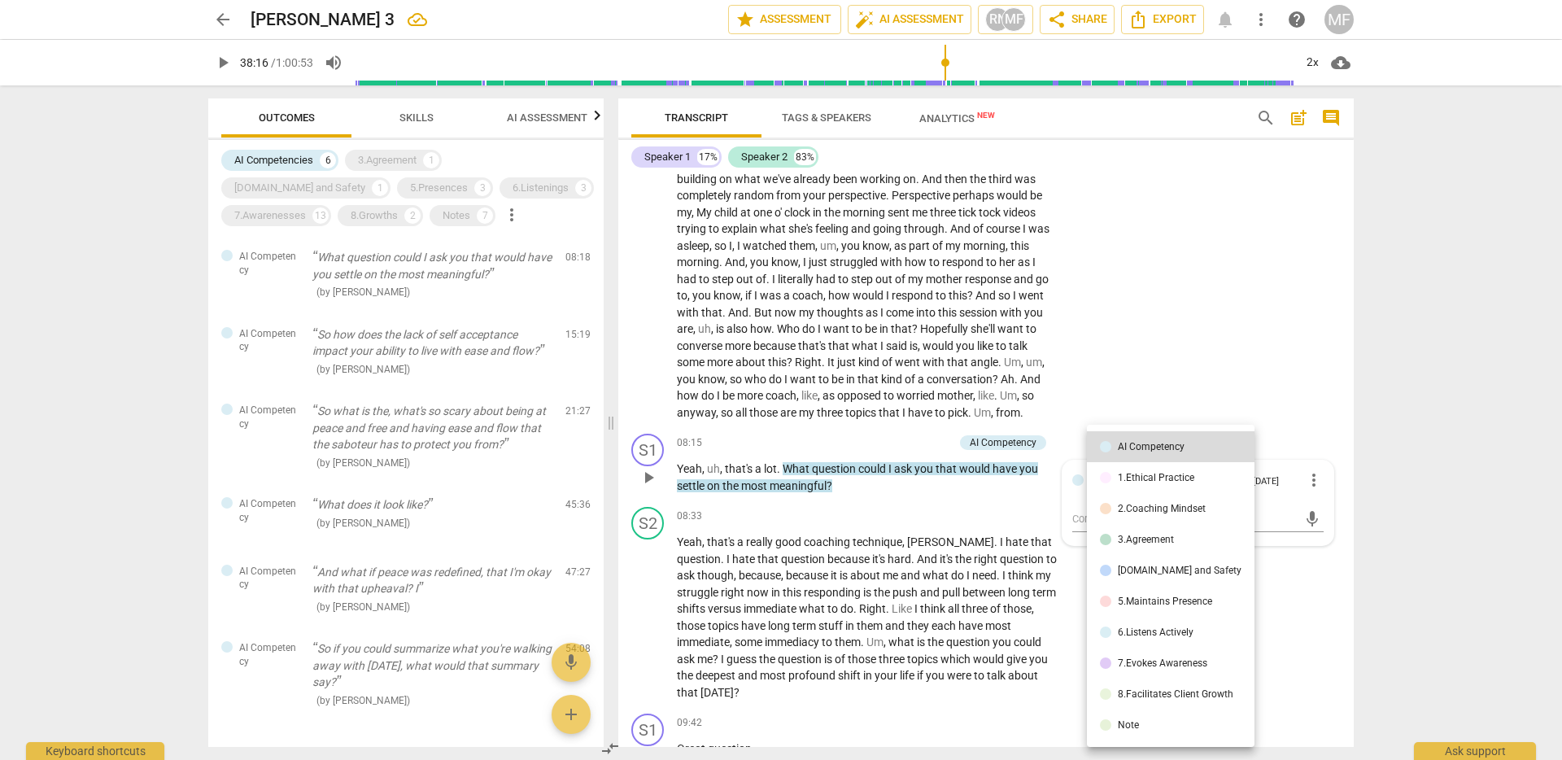
click at [1151, 546] on li "3.Agreement" at bounding box center [1171, 539] width 168 height 31
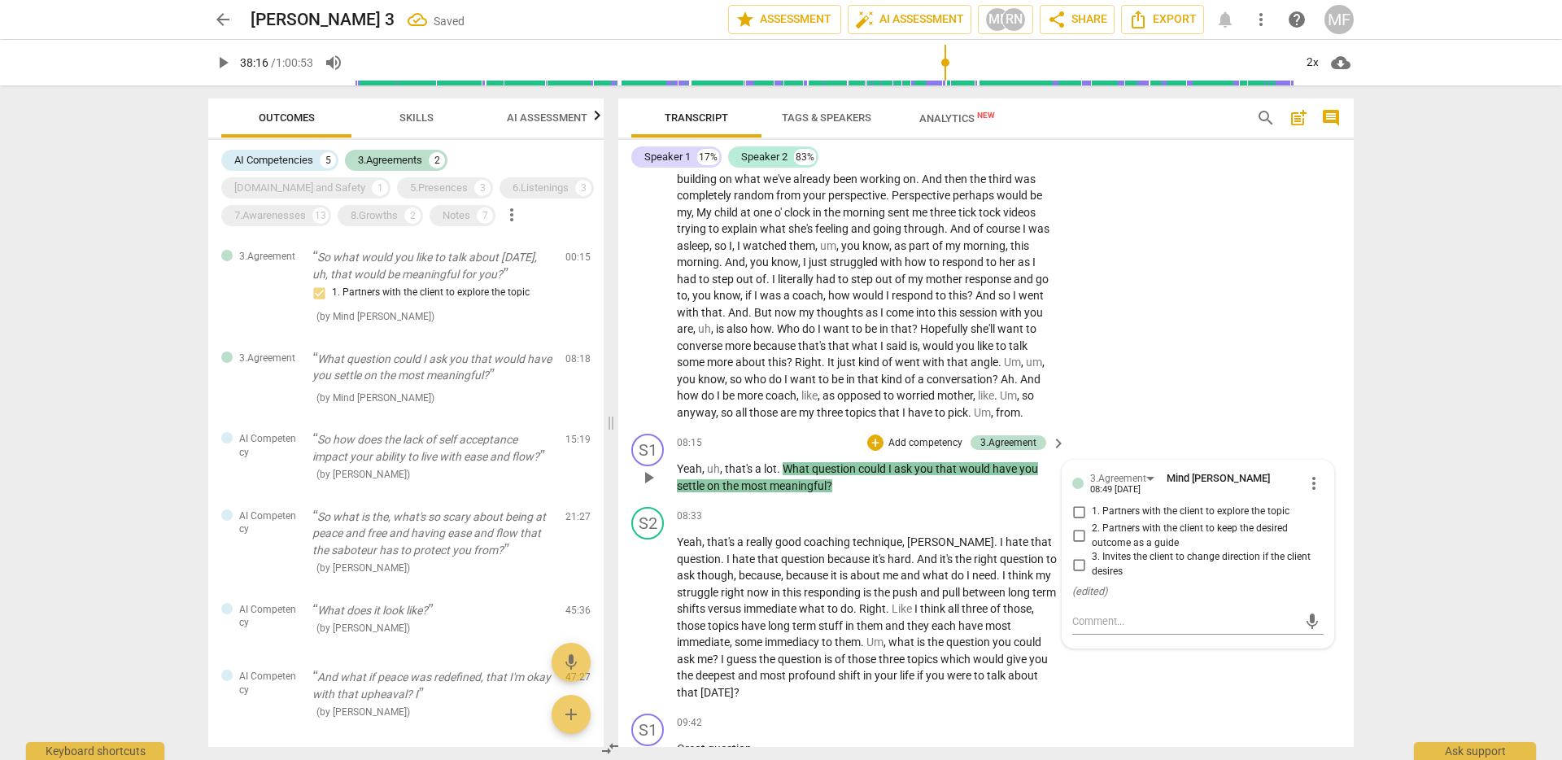
click at [1075, 522] on input "1. Partners with the client to explore the topic" at bounding box center [1079, 512] width 26 height 20
checkbox input "true"
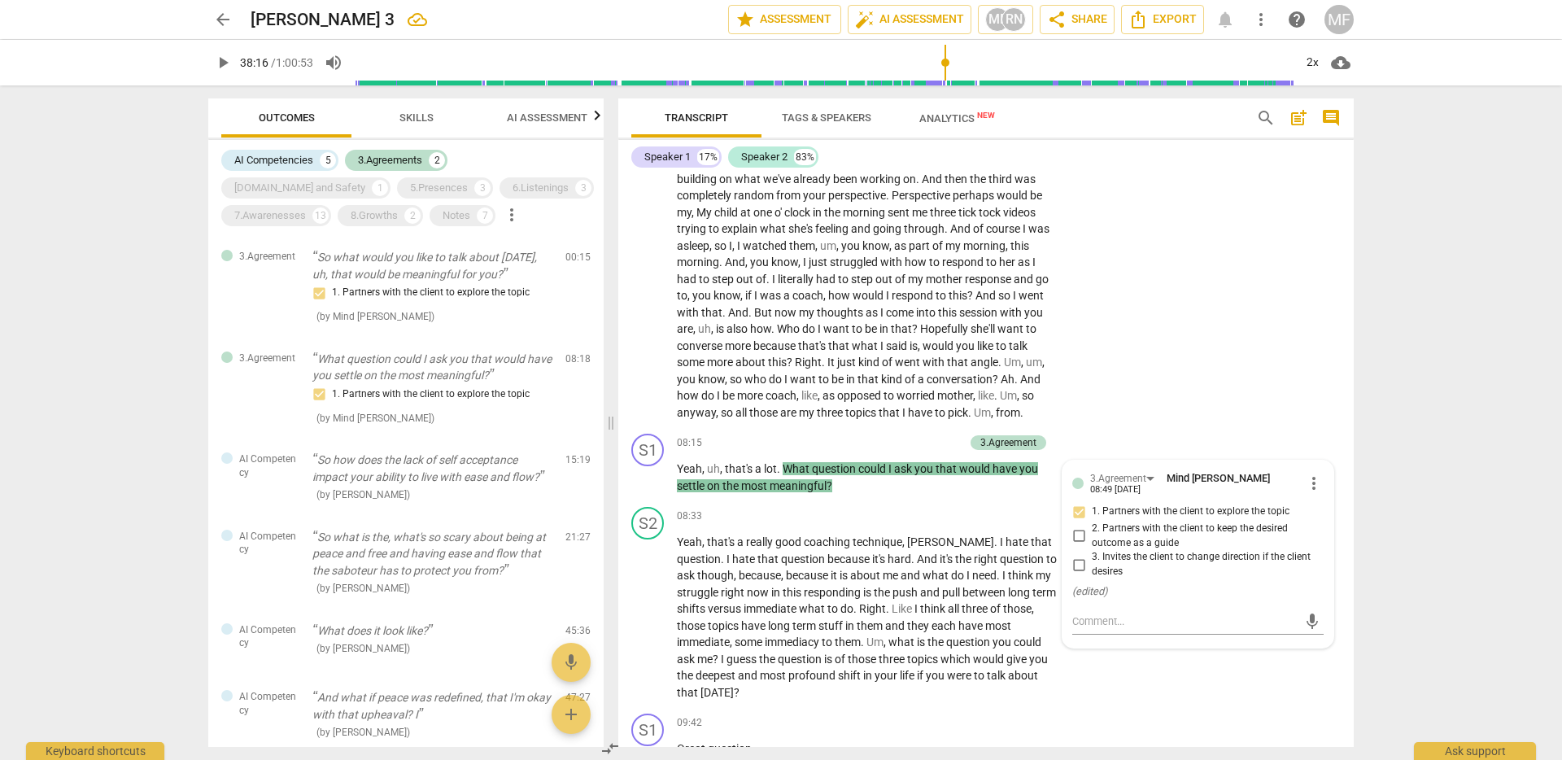
click at [1169, 405] on div "S2 play_arrow pause 05:22 + Add competency keyboard_arrow_right So good on you …" at bounding box center [986, 141] width 736 height 574
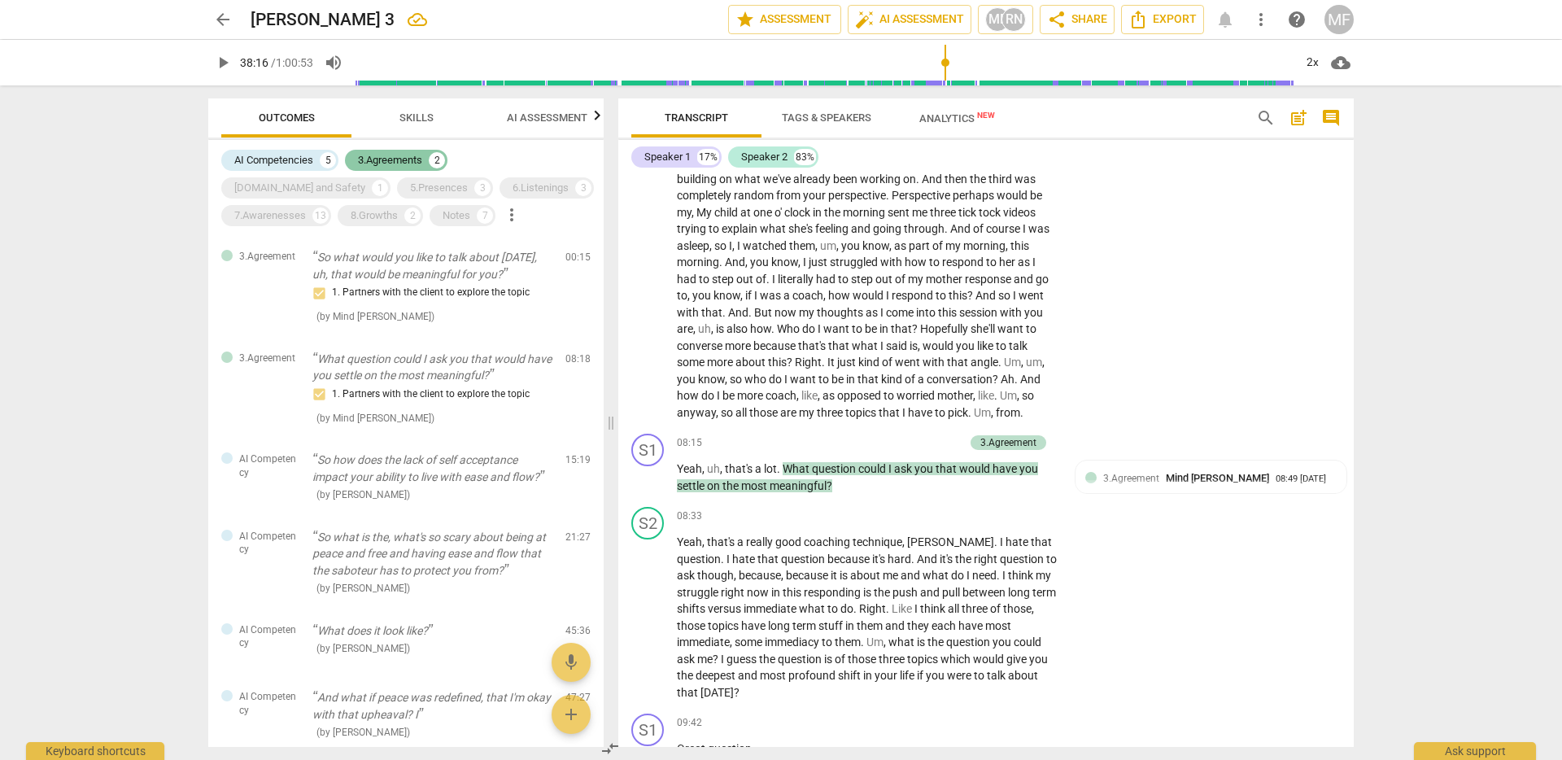
click at [375, 167] on div "3.Agreements" at bounding box center [390, 160] width 64 height 16
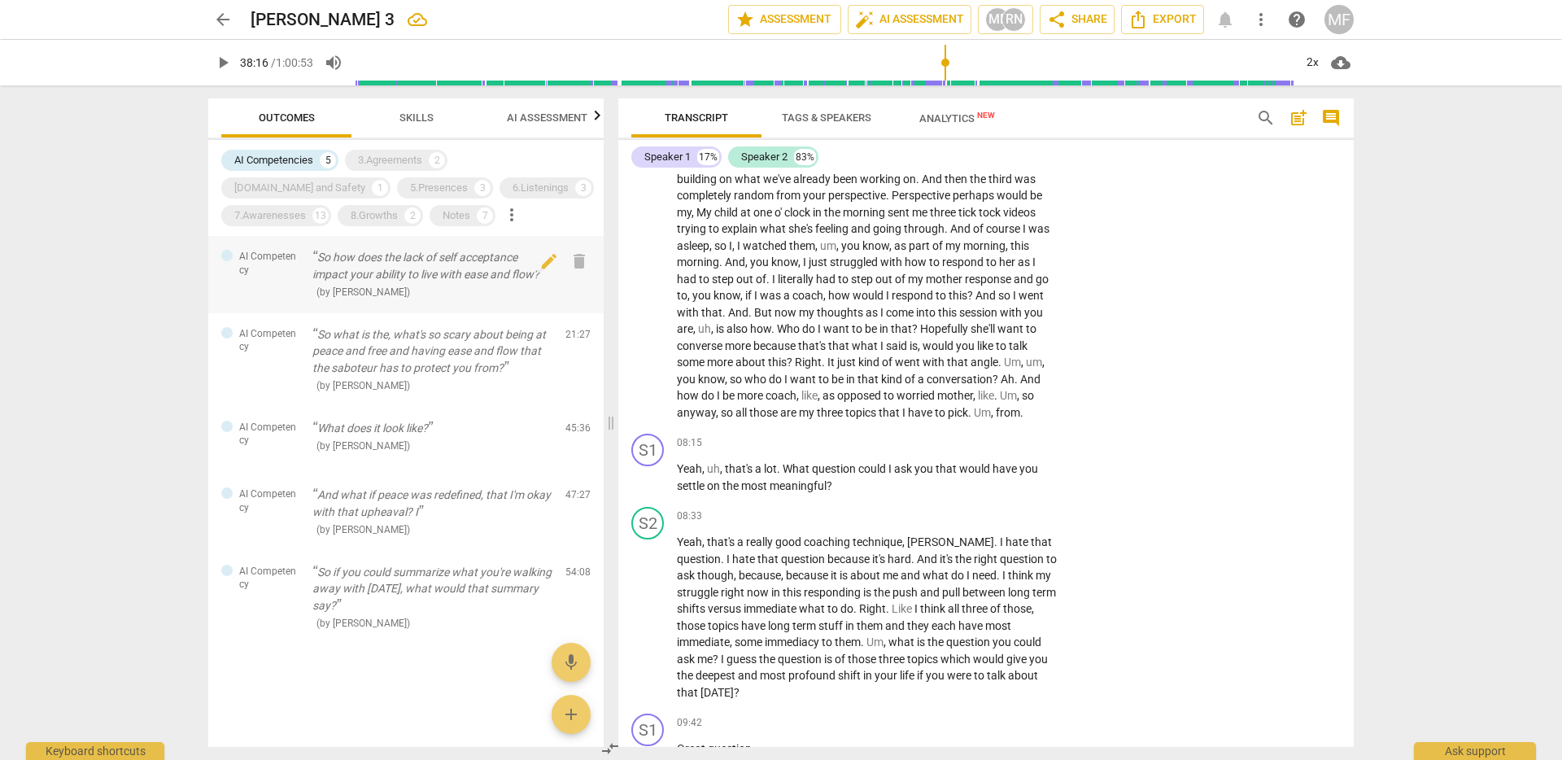
click at [374, 271] on p "So how does the lack of self acceptance impact your ability to live with ease a…" at bounding box center [432, 265] width 240 height 33
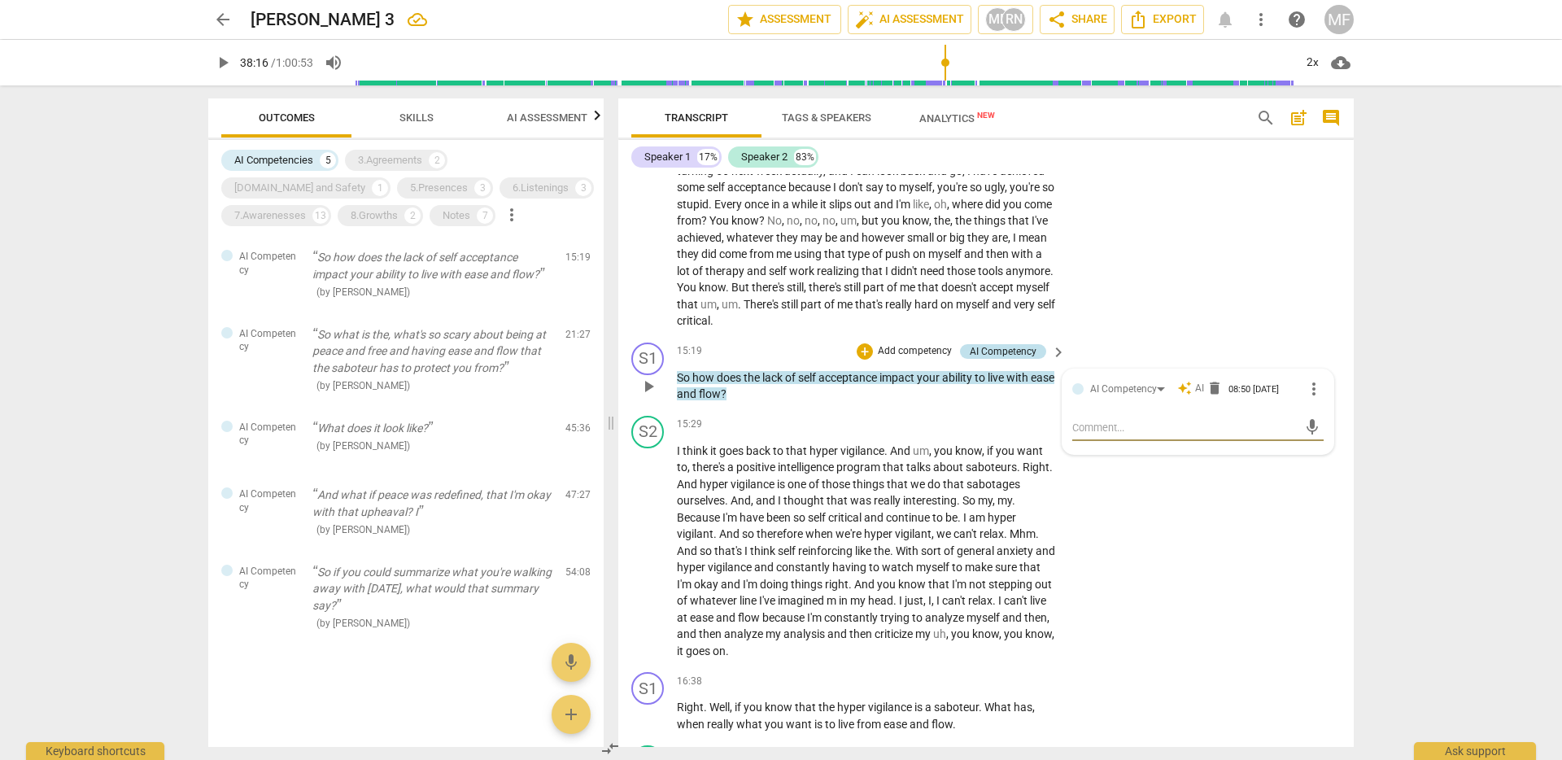
click at [1030, 359] on div "AI Competency" at bounding box center [1003, 351] width 67 height 15
click at [1058, 362] on span "keyboard_arrow_right" at bounding box center [1059, 353] width 20 height 20
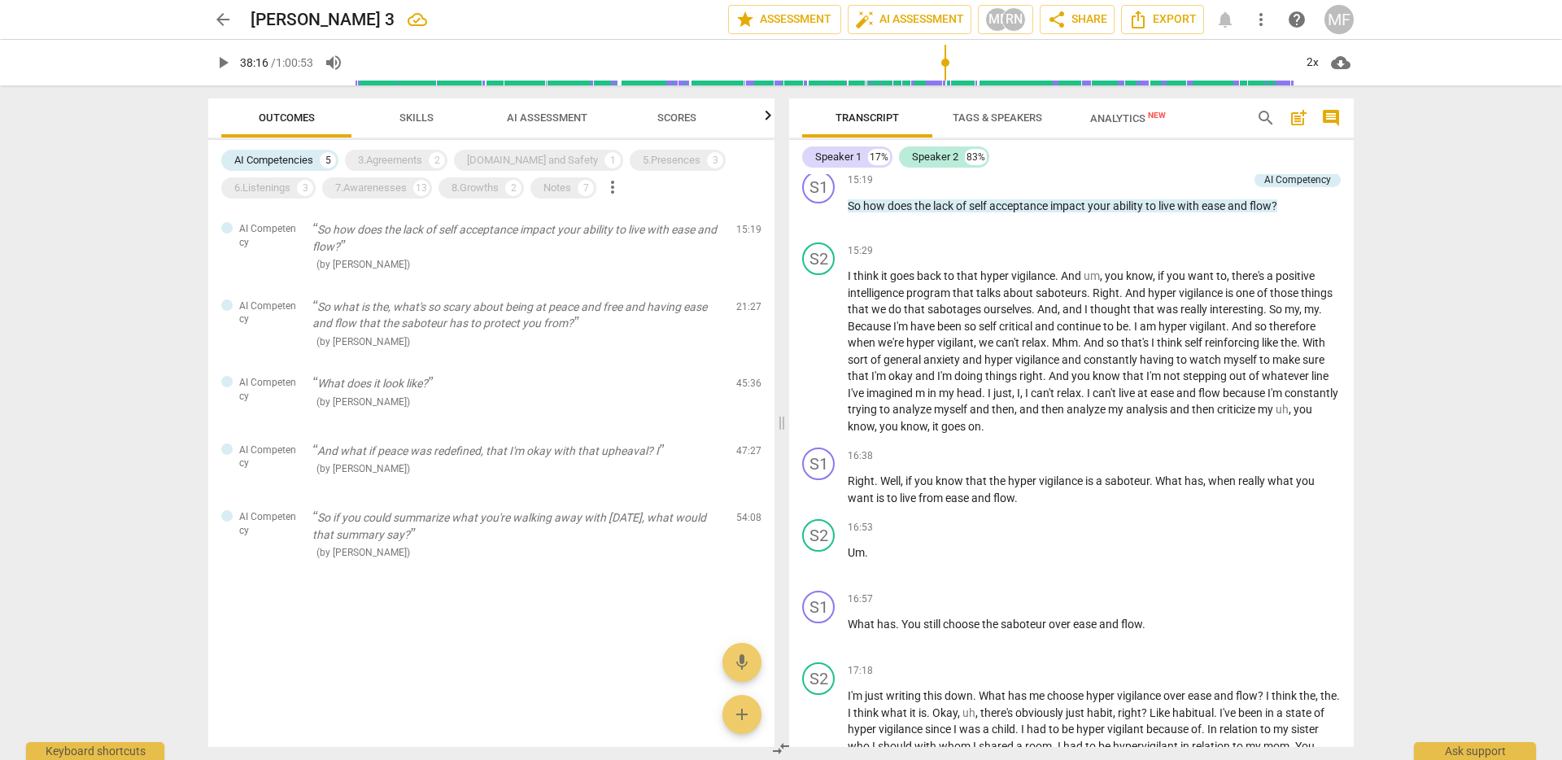
scroll to position [2738, 0]
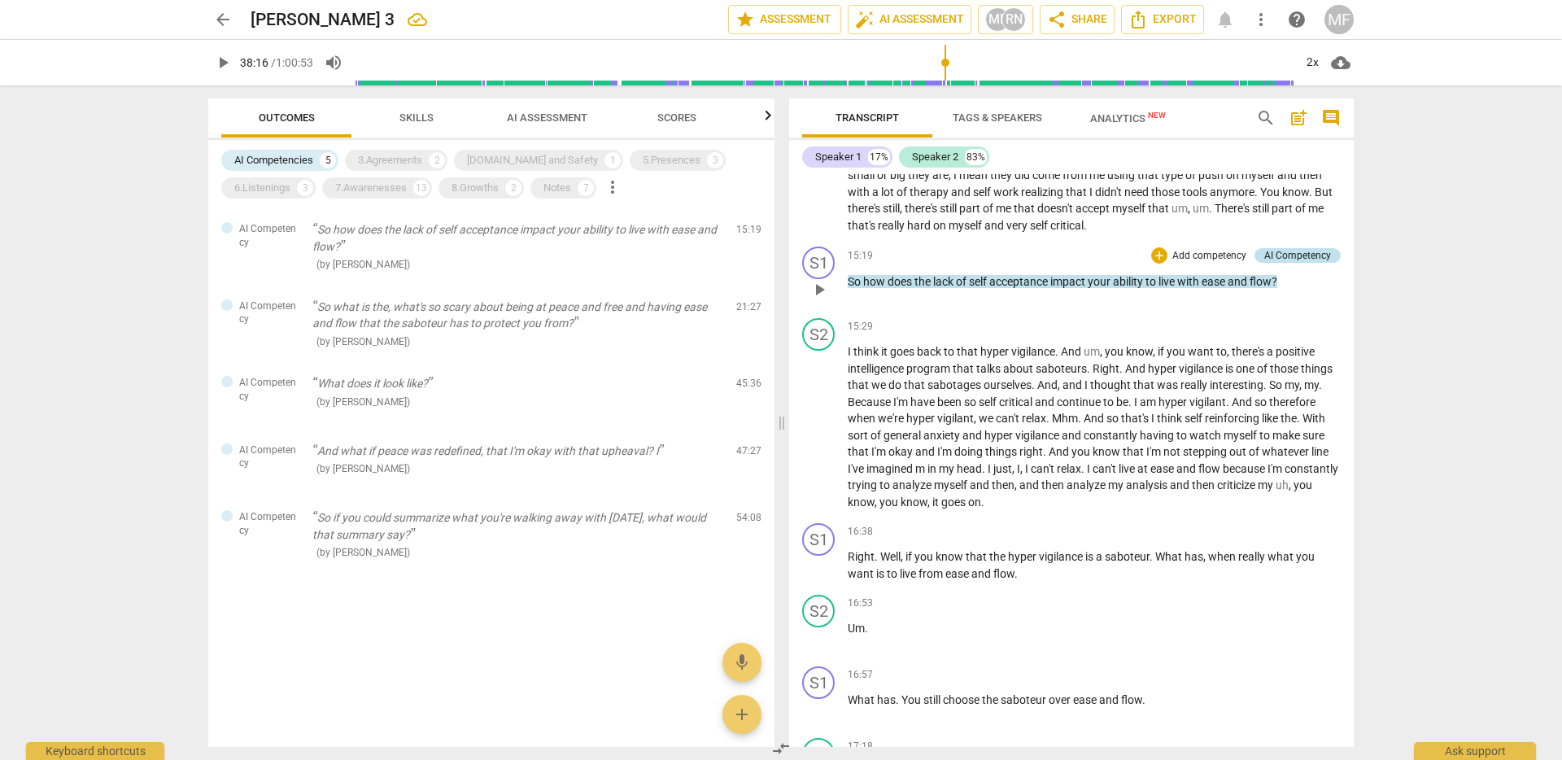
click at [1299, 263] on div "AI Competency" at bounding box center [1298, 255] width 67 height 15
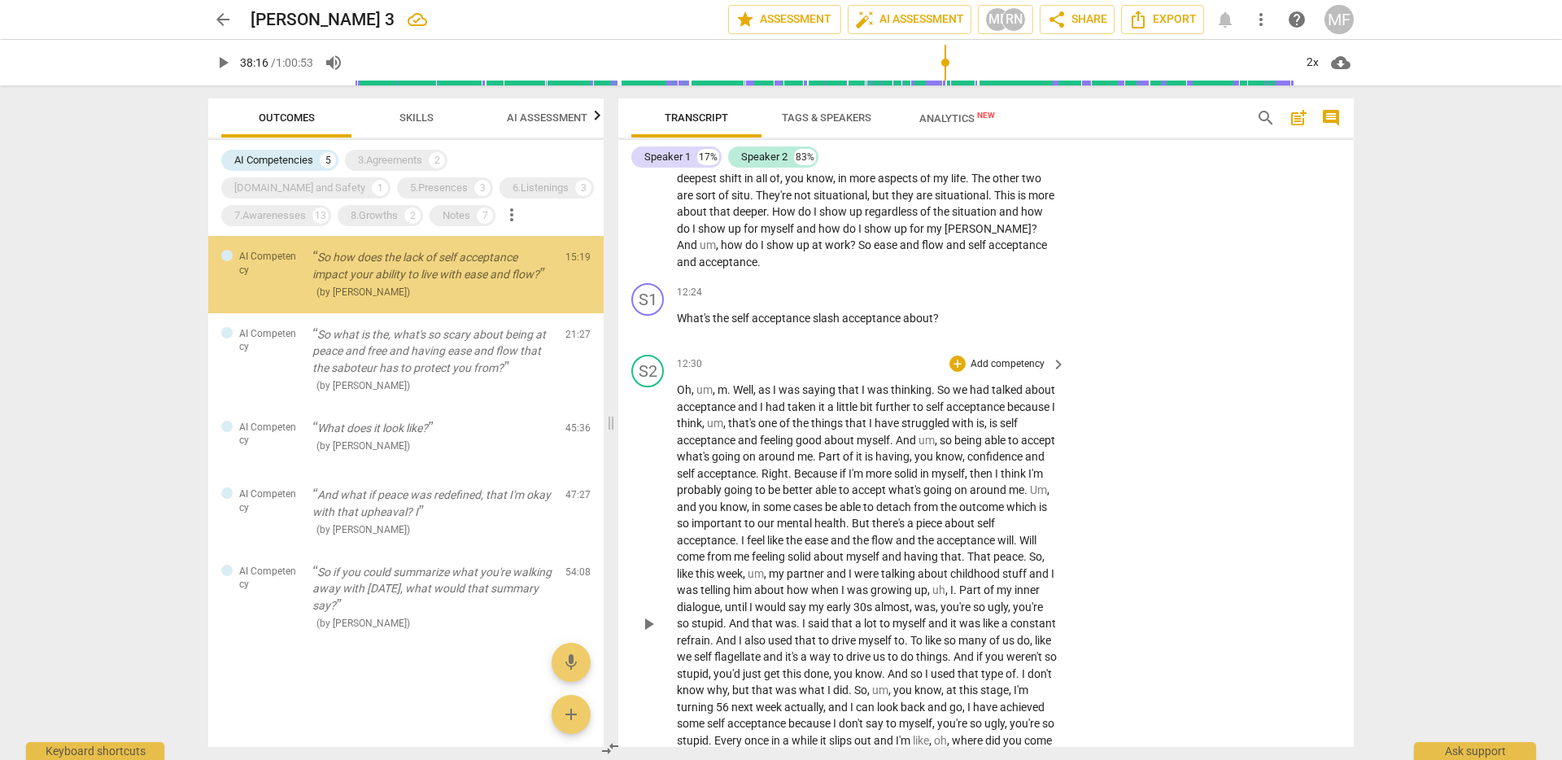
scroll to position [3152, 0]
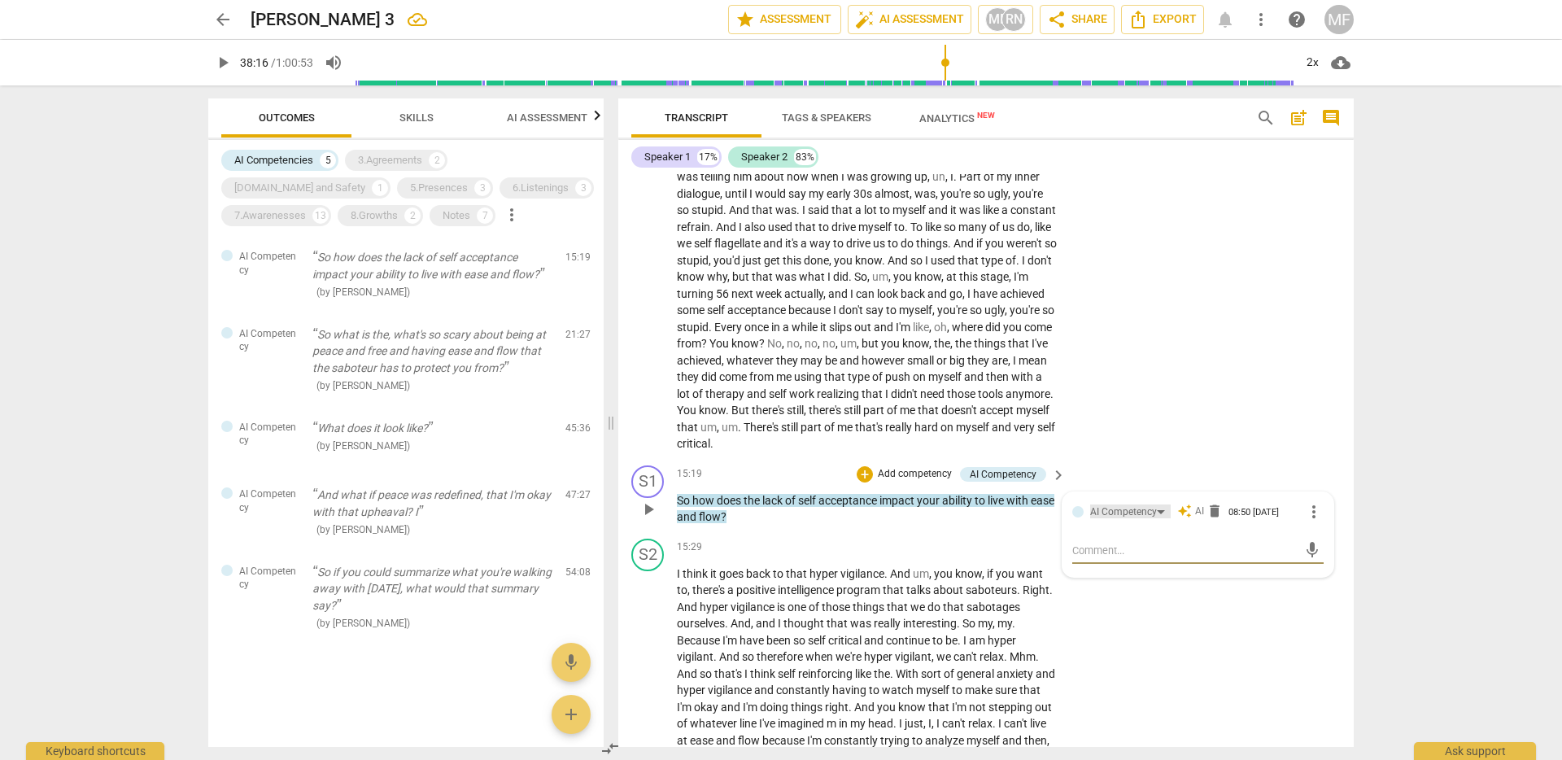
click at [1151, 520] on div "AI Competency" at bounding box center [1123, 512] width 67 height 15
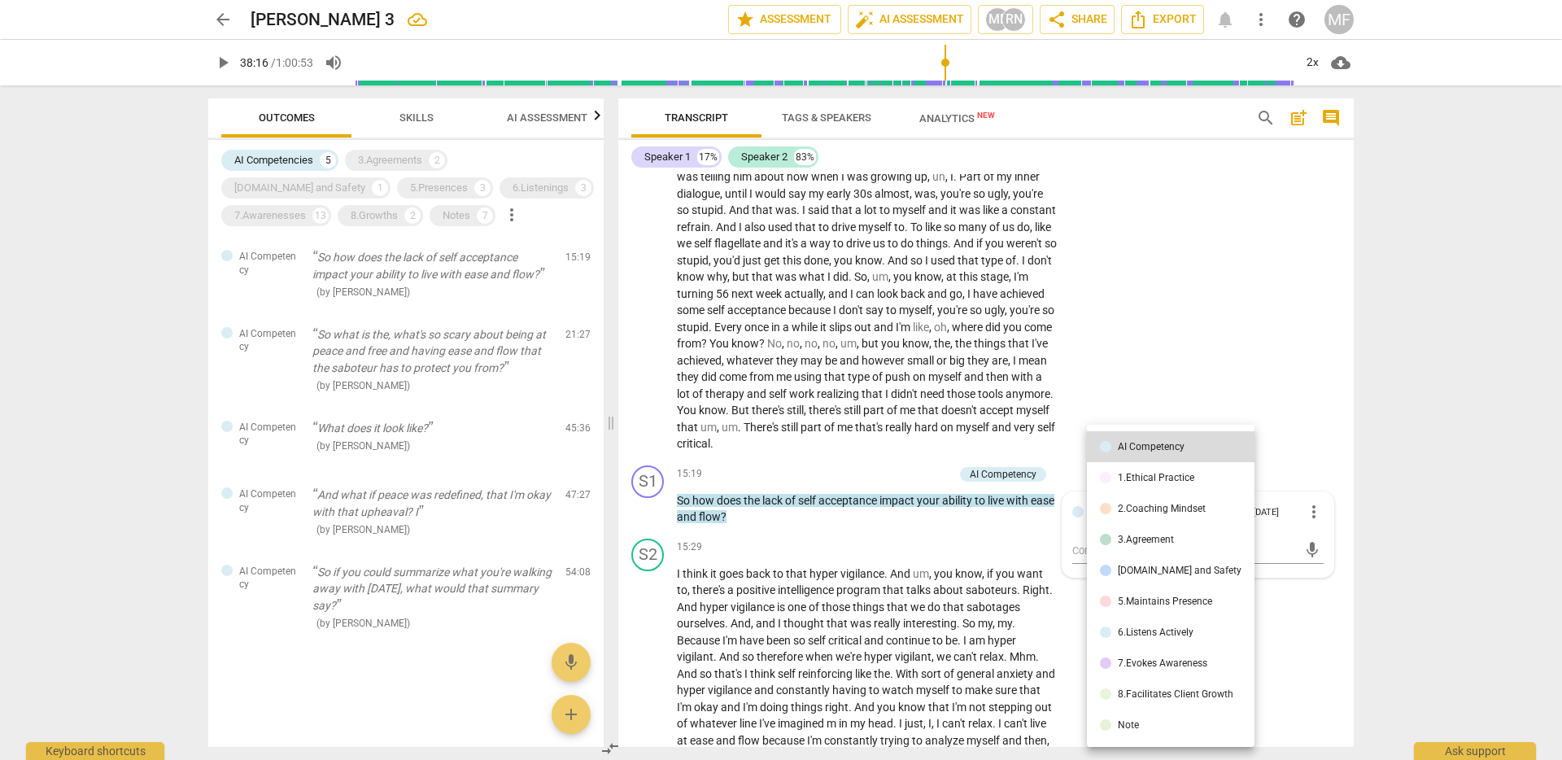
click at [1163, 657] on li "7.Evokes Awareness" at bounding box center [1171, 663] width 168 height 31
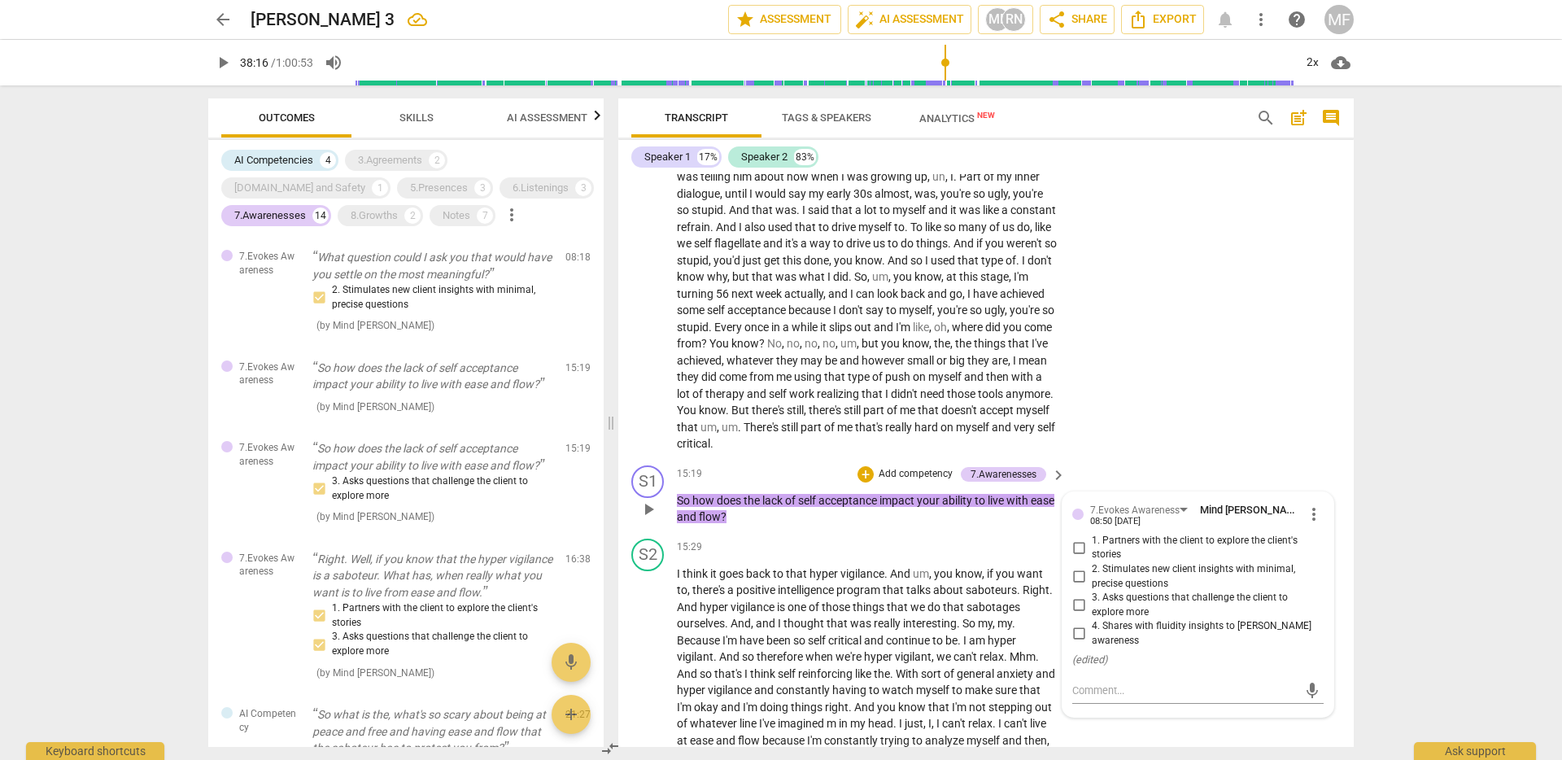
click at [1073, 615] on input "3. Asks questions that challenge the client to explore more" at bounding box center [1079, 606] width 26 height 20
checkbox input "true"
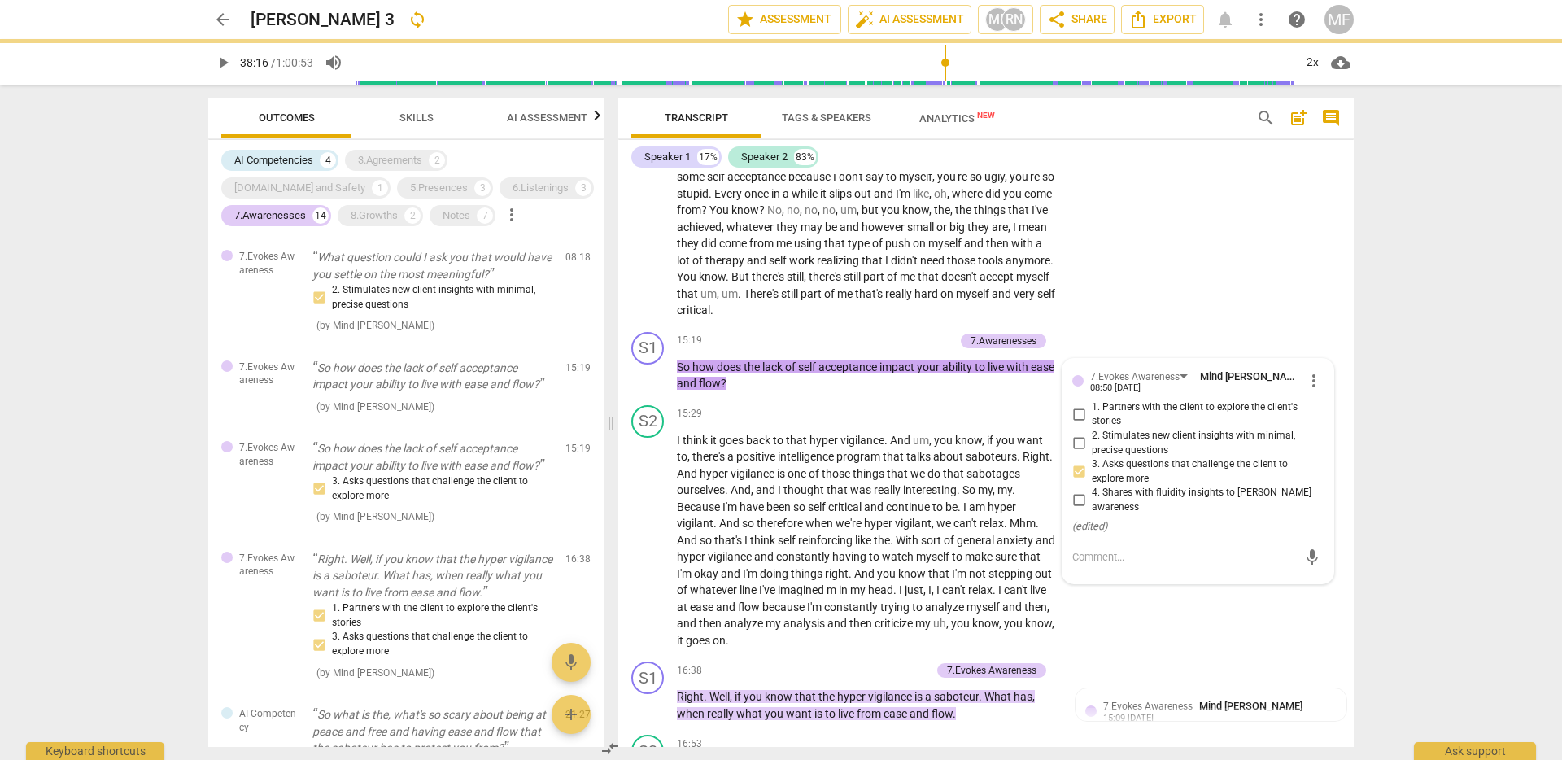
click at [1396, 536] on div "arrow_back Gina 3 sync edit star Assessment auto_fix_high AI Assessment MF RN s…" at bounding box center [781, 380] width 1562 height 760
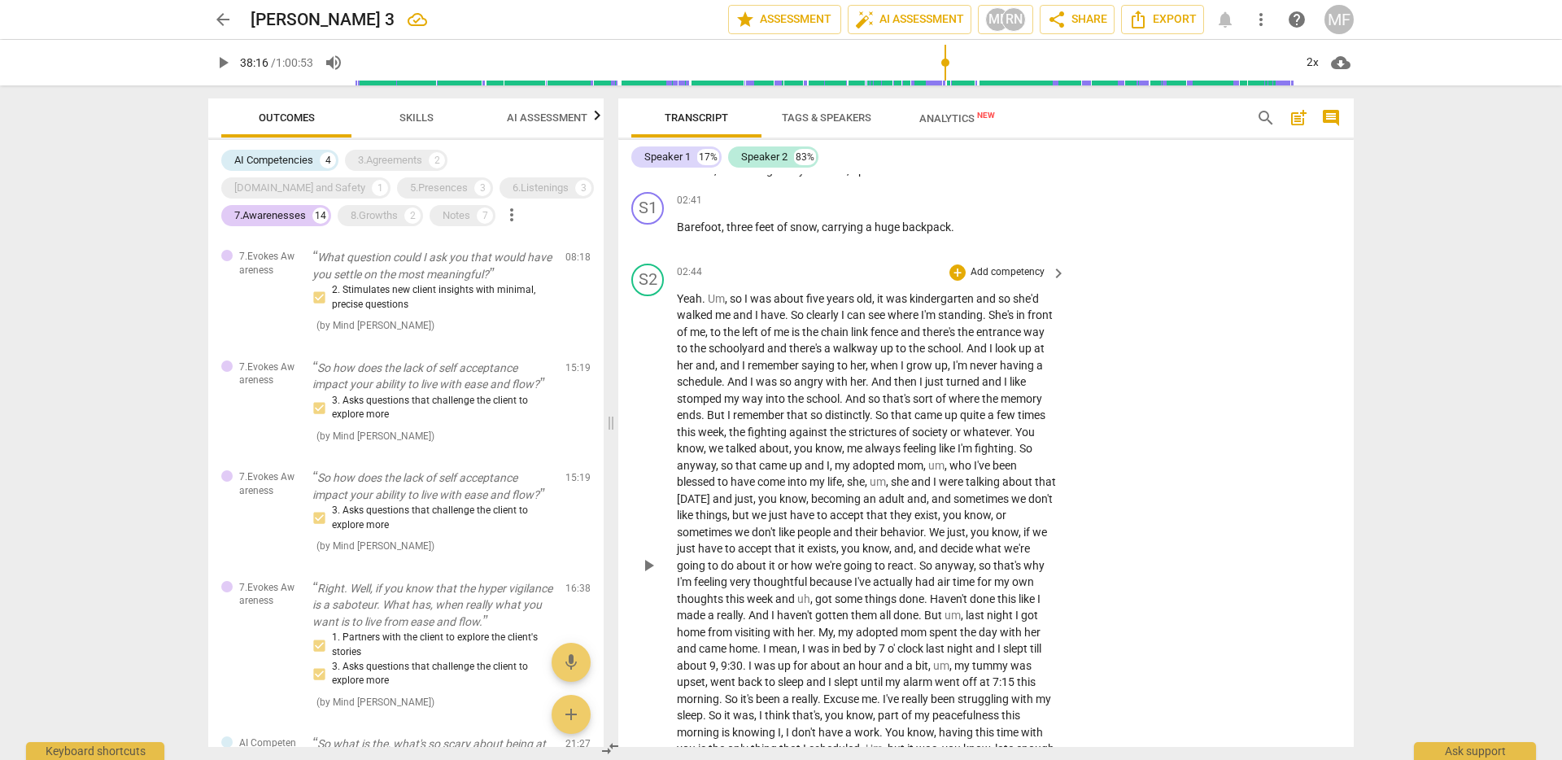
scroll to position [679, 0]
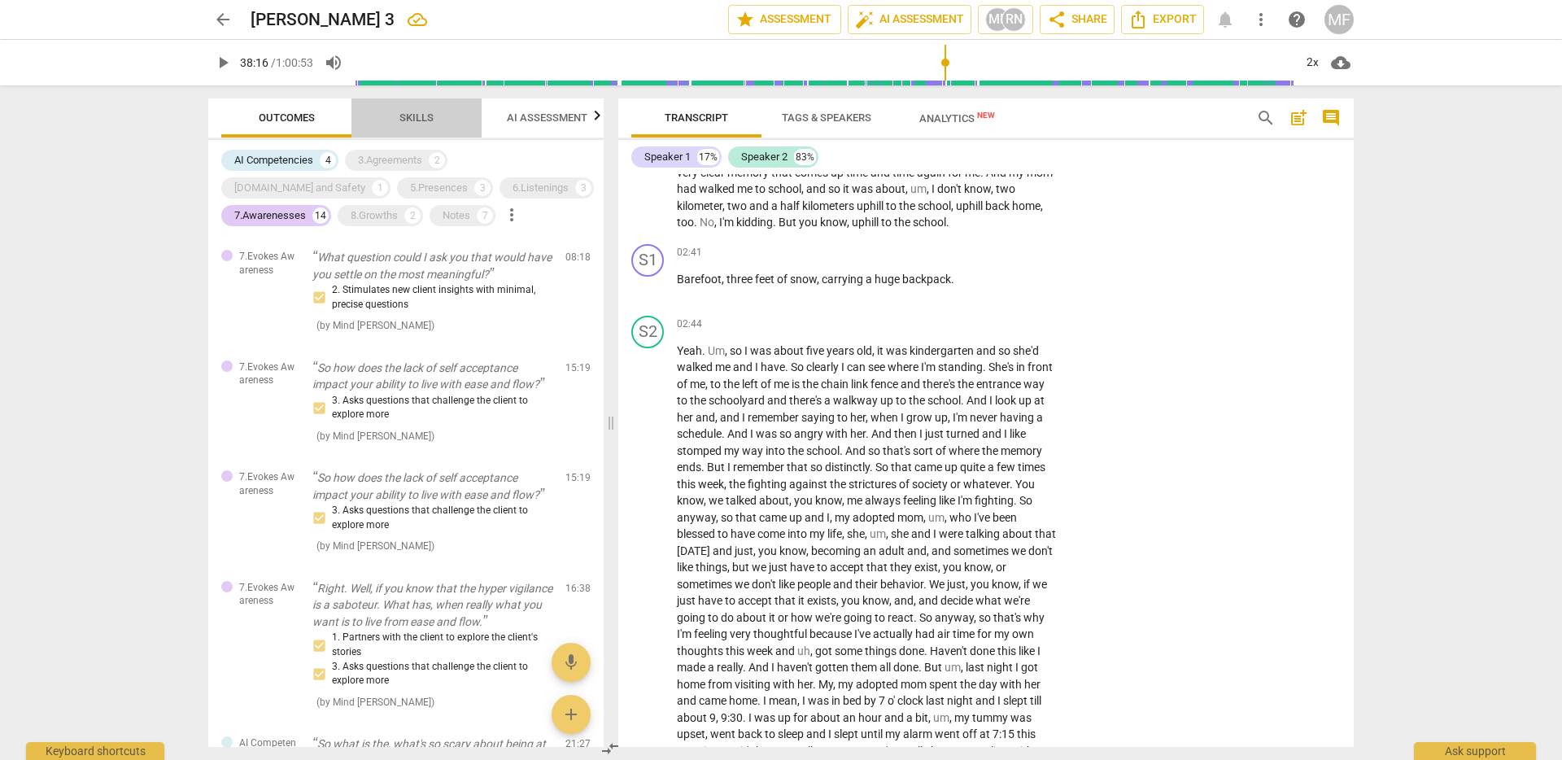
click at [392, 106] on button "Skills" at bounding box center [417, 117] width 130 height 39
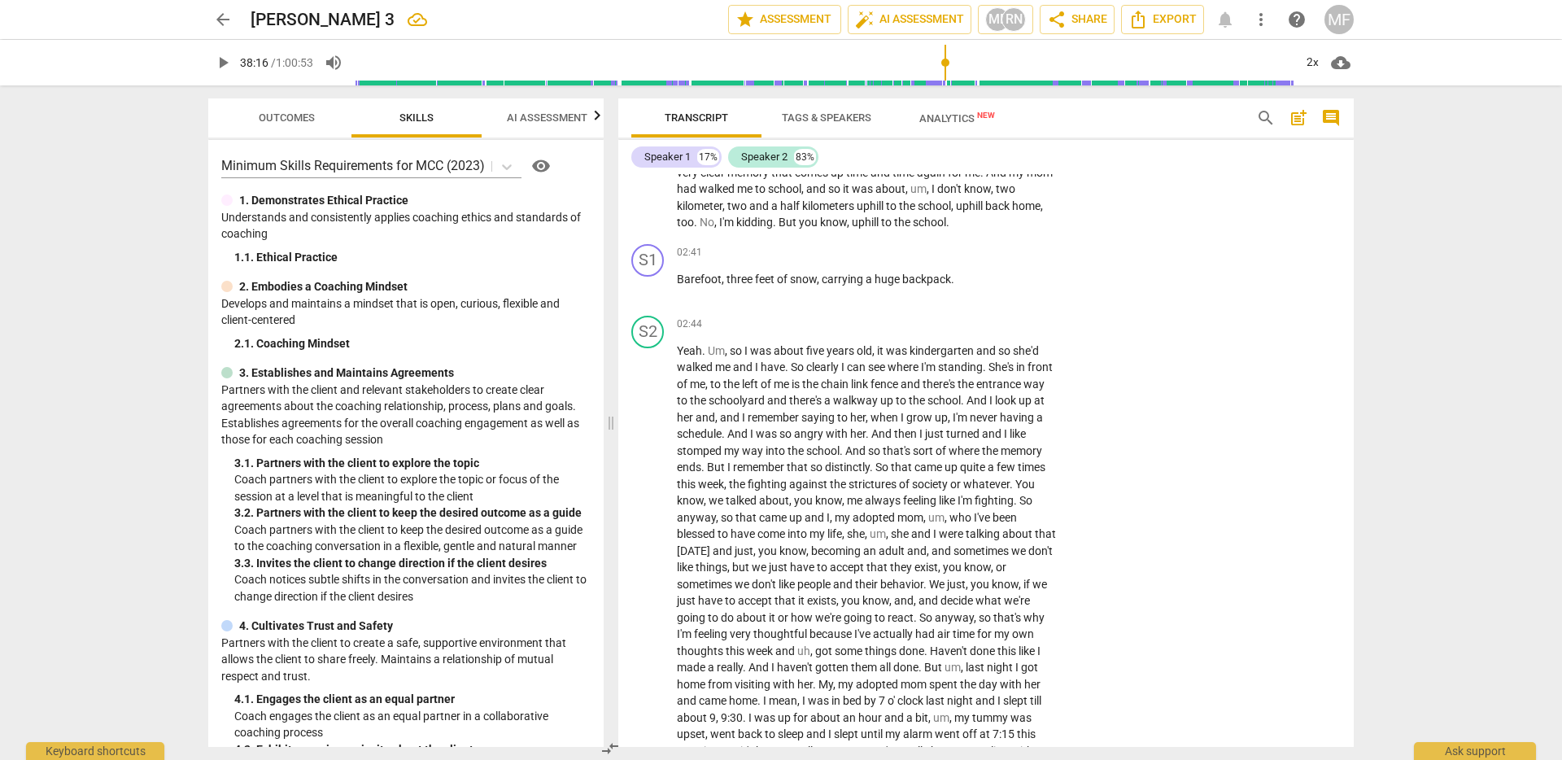
click at [501, 103] on button "AI Assessment" at bounding box center [547, 117] width 130 height 39
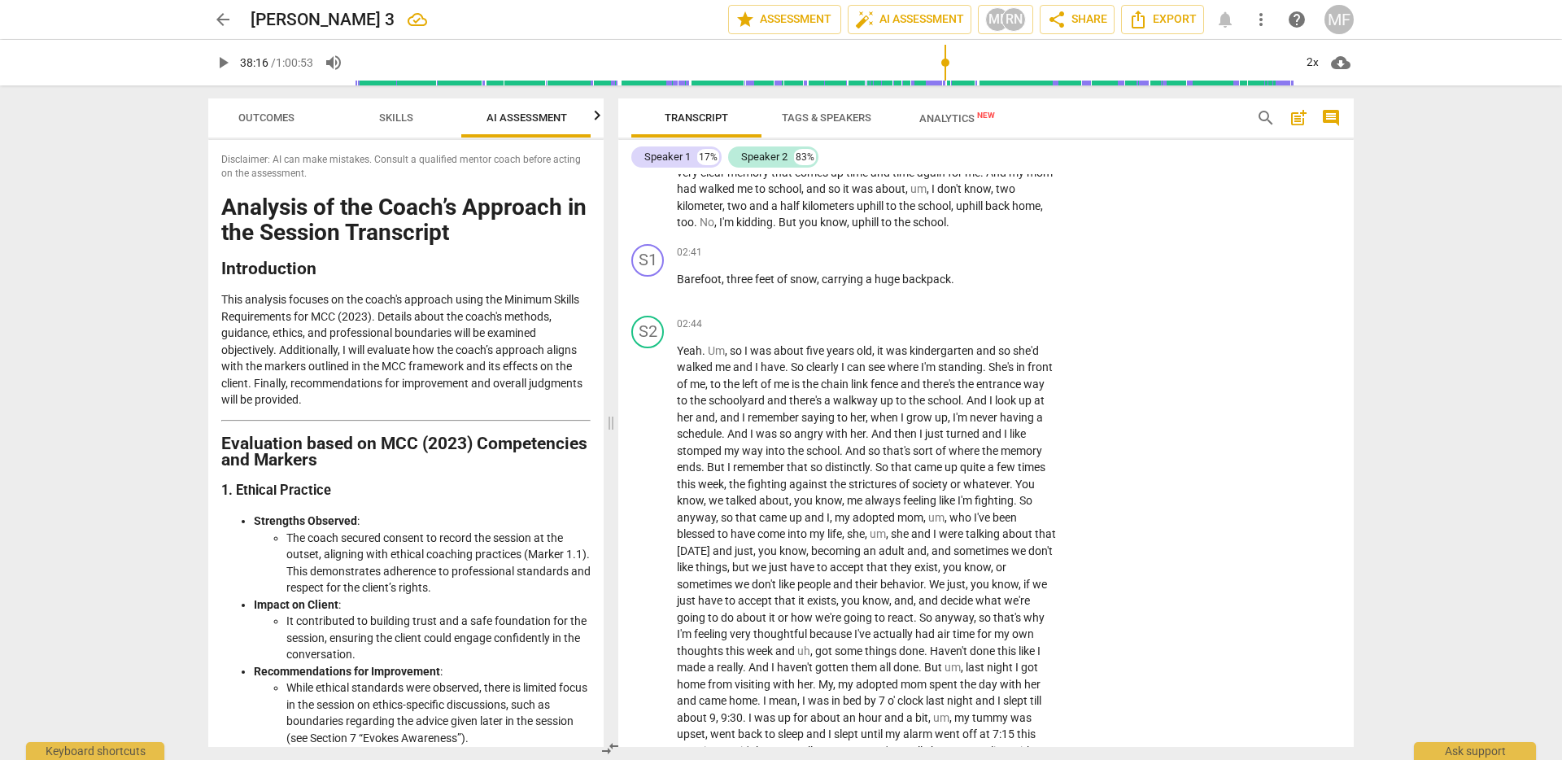
scroll to position [0, 21]
click at [256, 107] on span "Outcomes" at bounding box center [265, 118] width 95 height 22
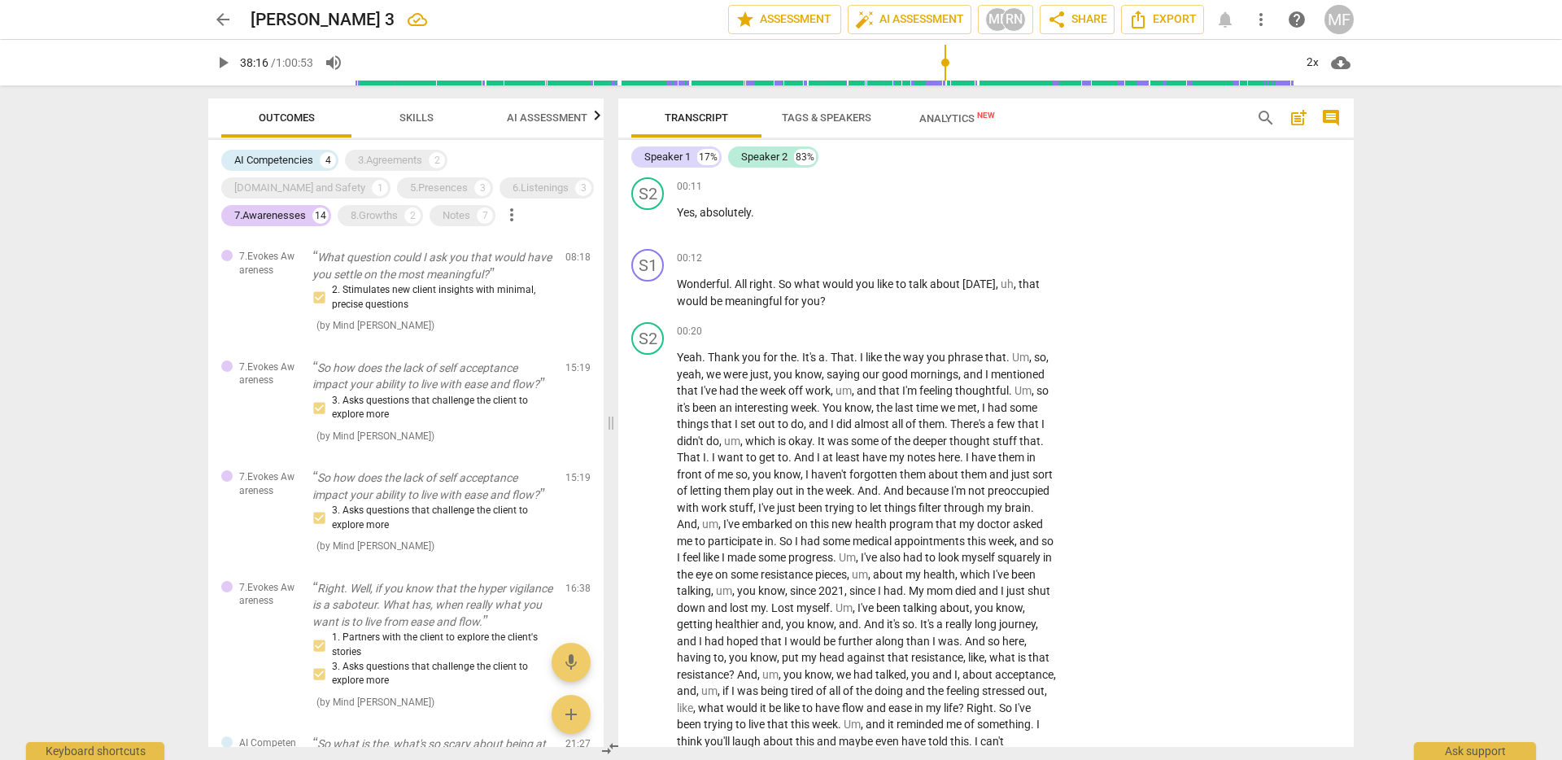
scroll to position [0, 0]
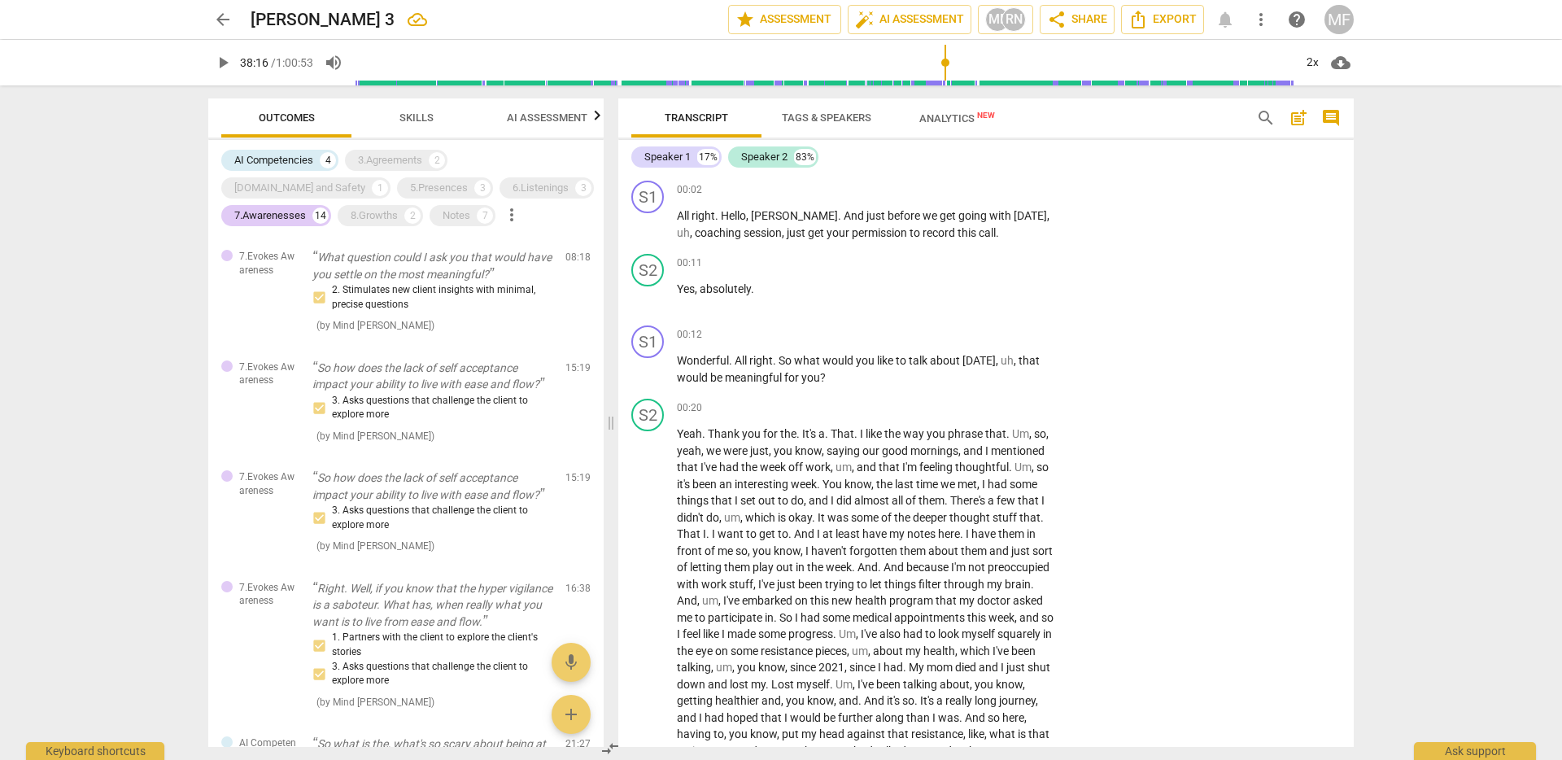
click at [1433, 256] on div "arrow_back Gina 3 edit star Assessment auto_fix_high AI Assessment MF RN share …" at bounding box center [781, 380] width 1562 height 760
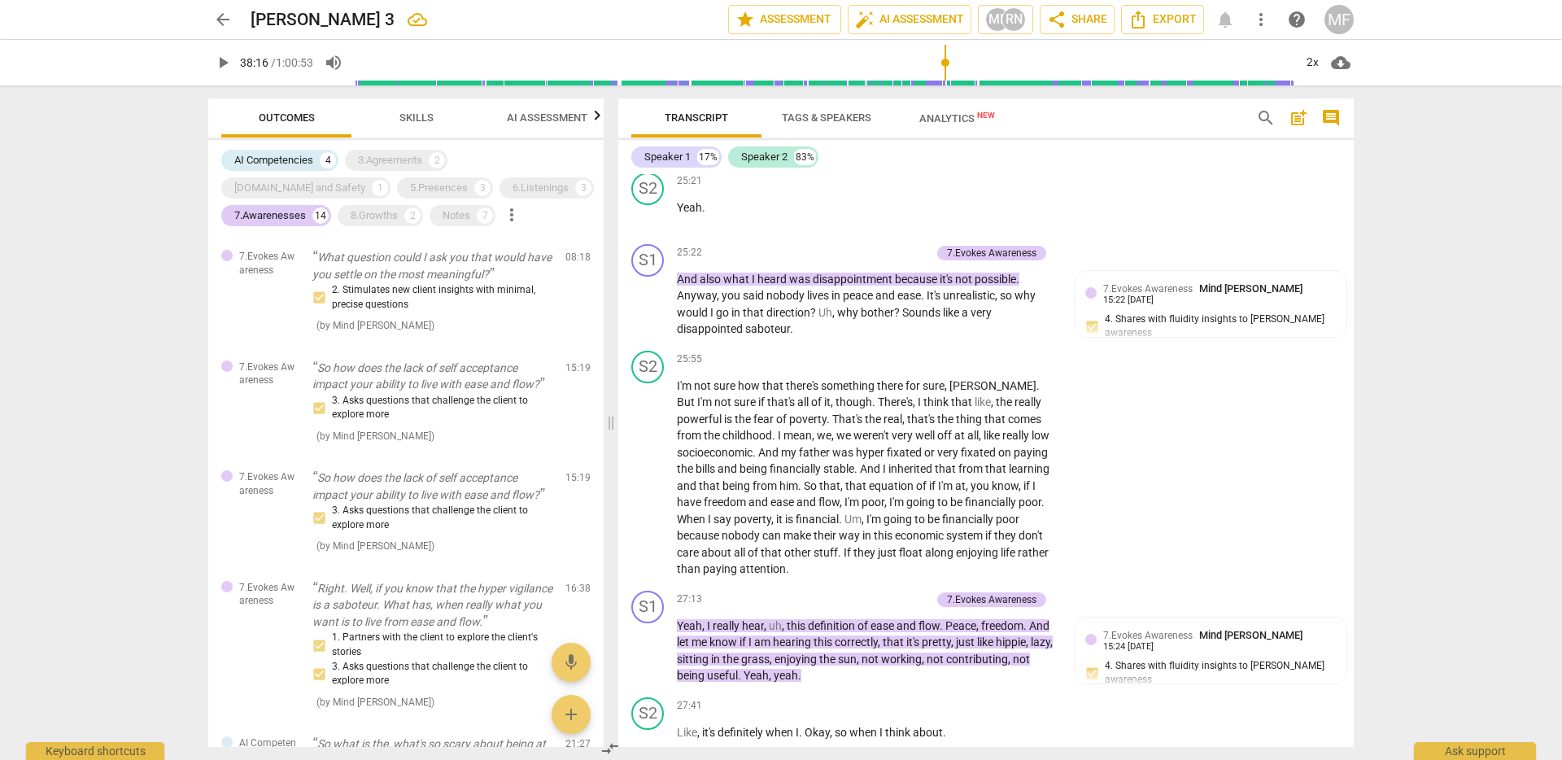
scroll to position [6281, 0]
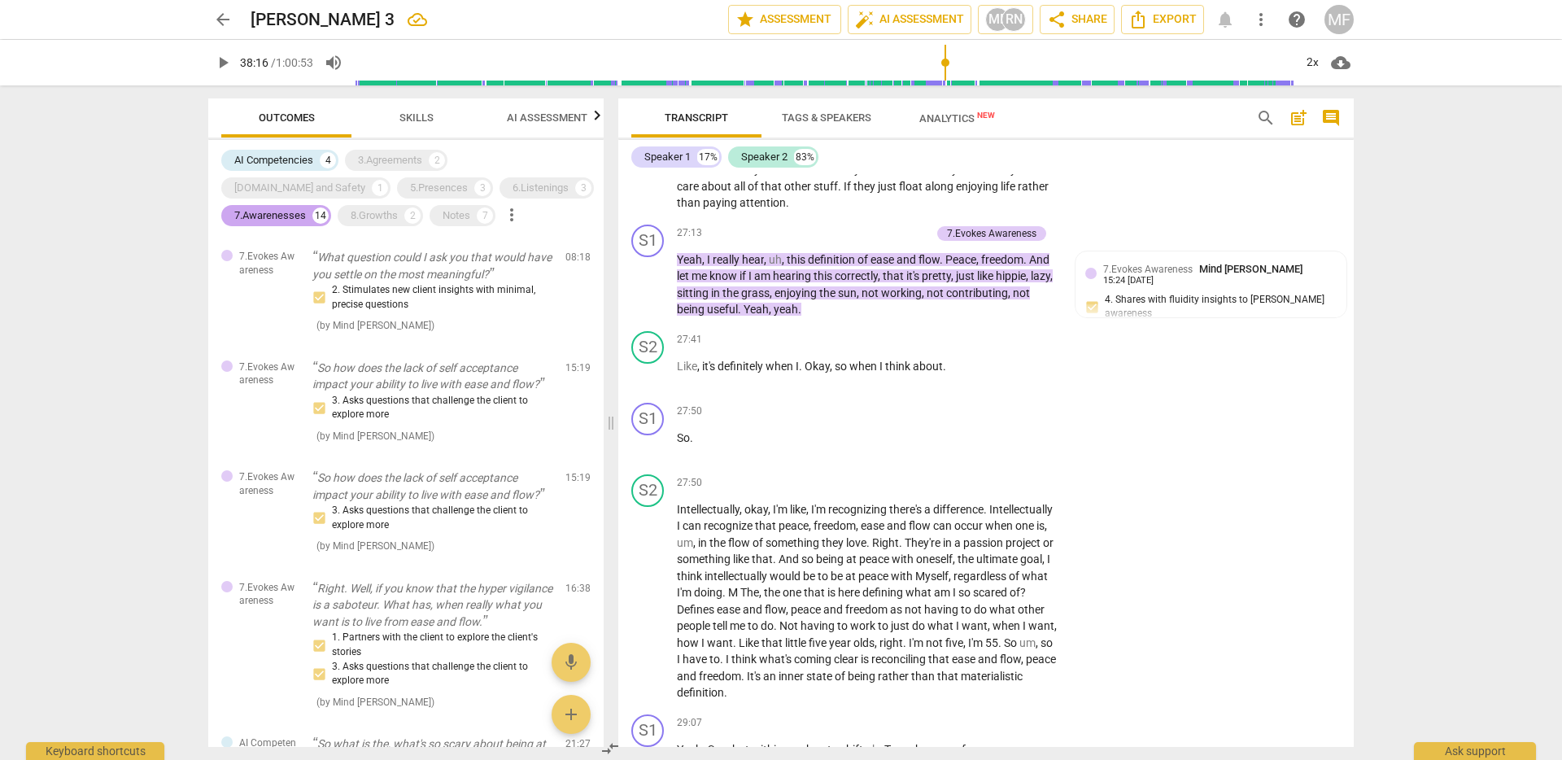
click at [306, 208] on div "7.Awarenesses" at bounding box center [270, 216] width 72 height 16
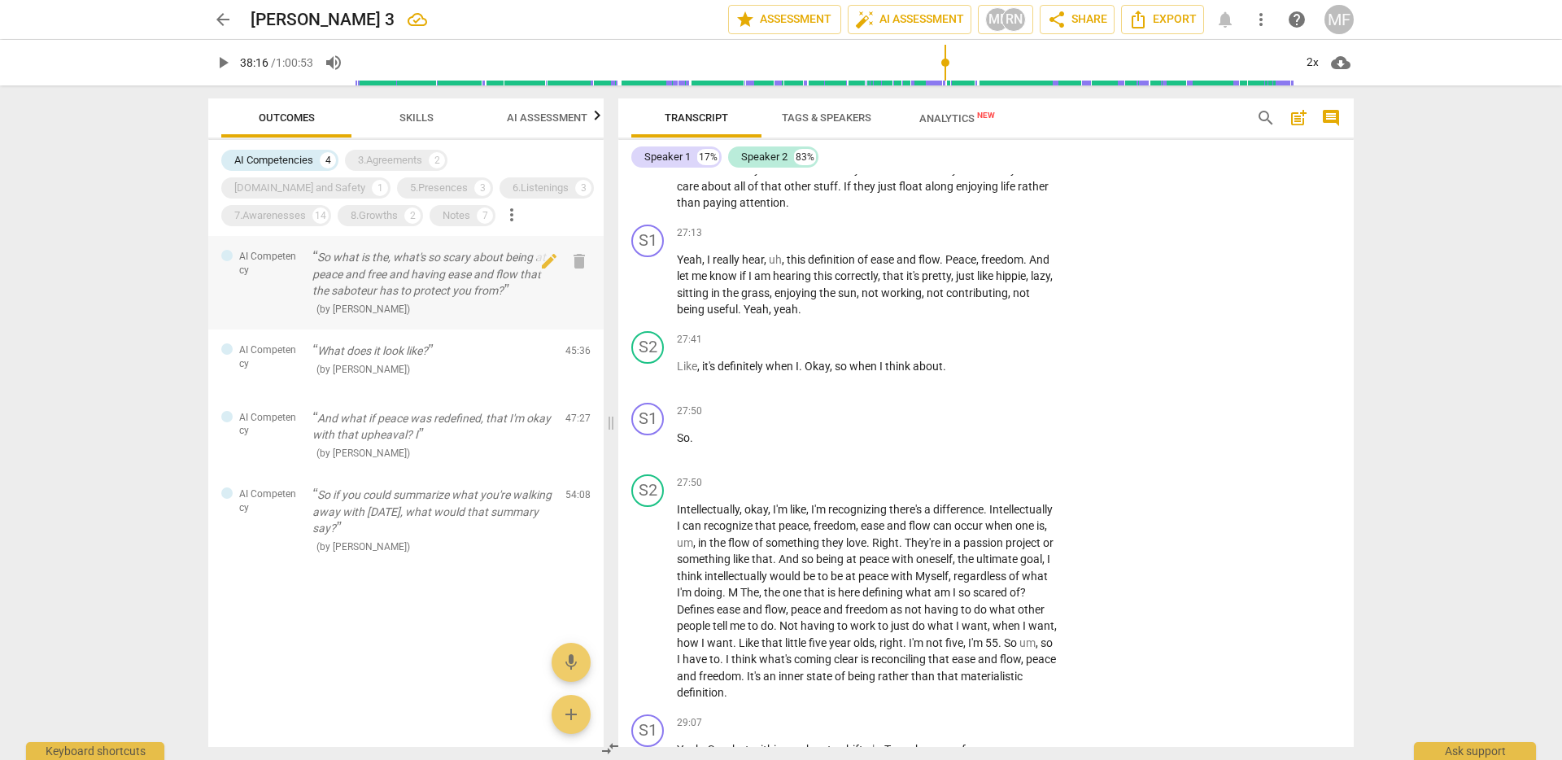
click at [395, 254] on p "So what is the, what's so scary about being at peace and free and having ease a…" at bounding box center [432, 274] width 240 height 50
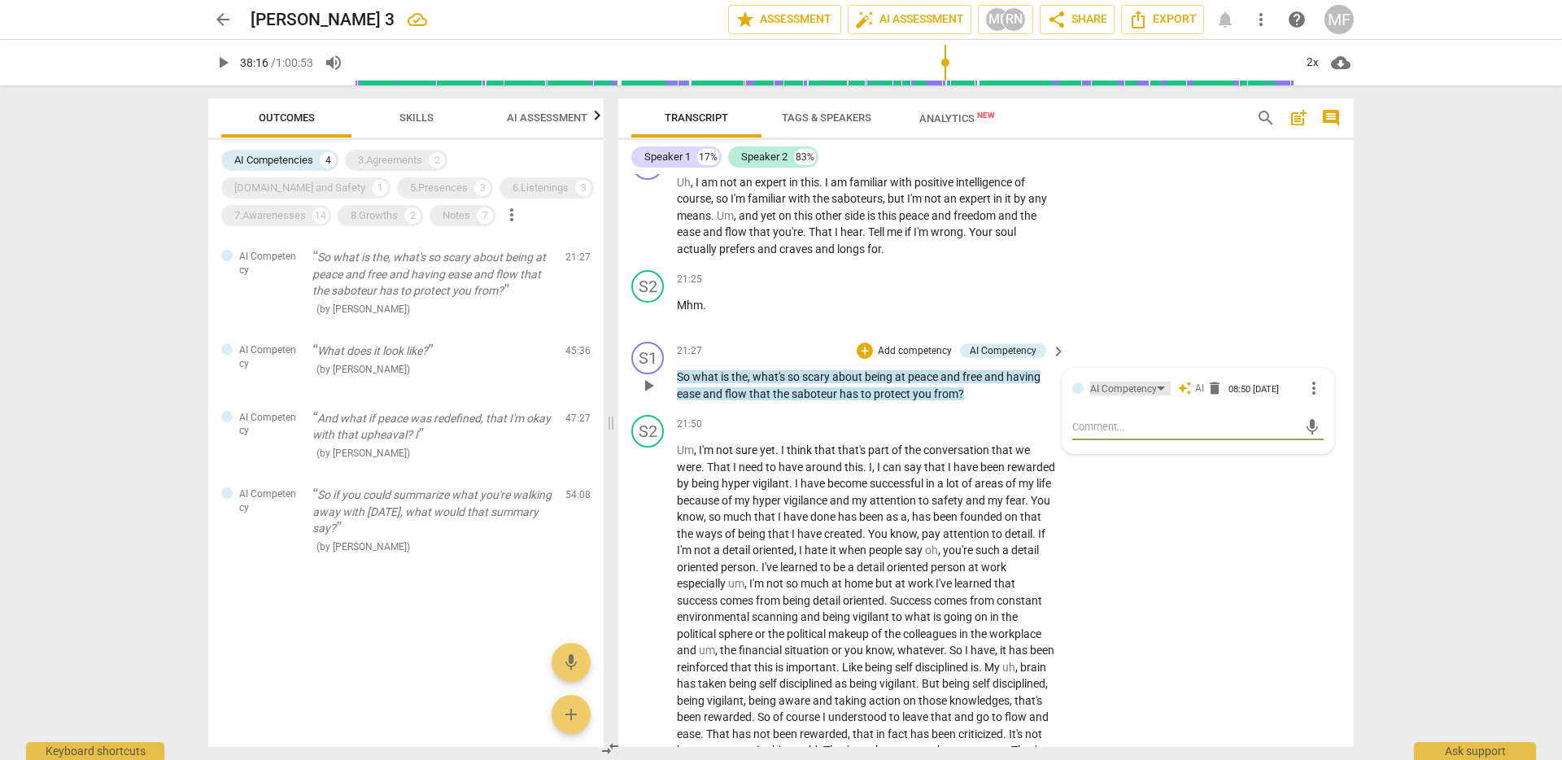
click at [1159, 395] on div "AI Competency" at bounding box center [1130, 389] width 81 height 14
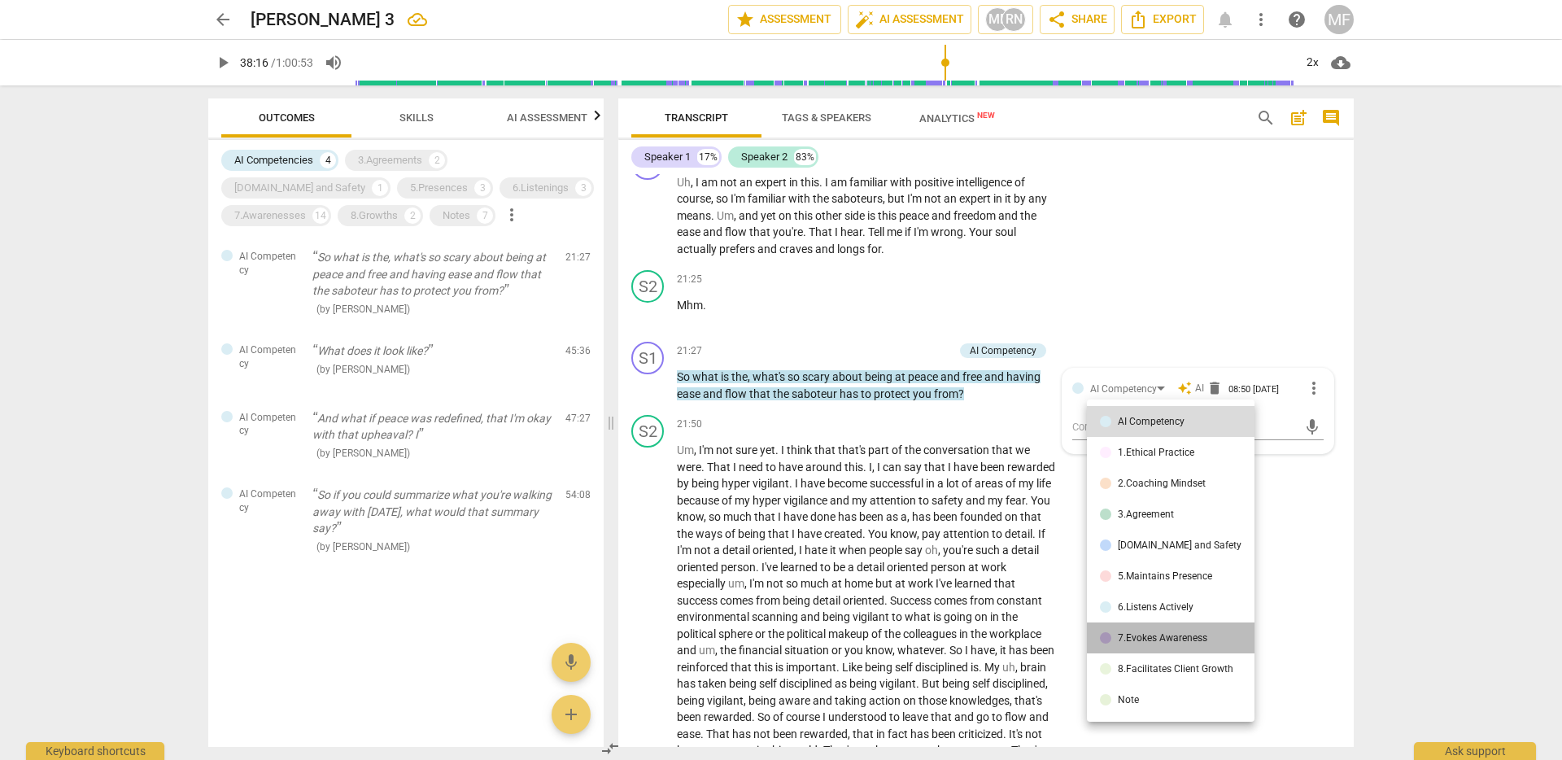
click at [1172, 633] on div "7.Evokes Awareness" at bounding box center [1163, 638] width 90 height 10
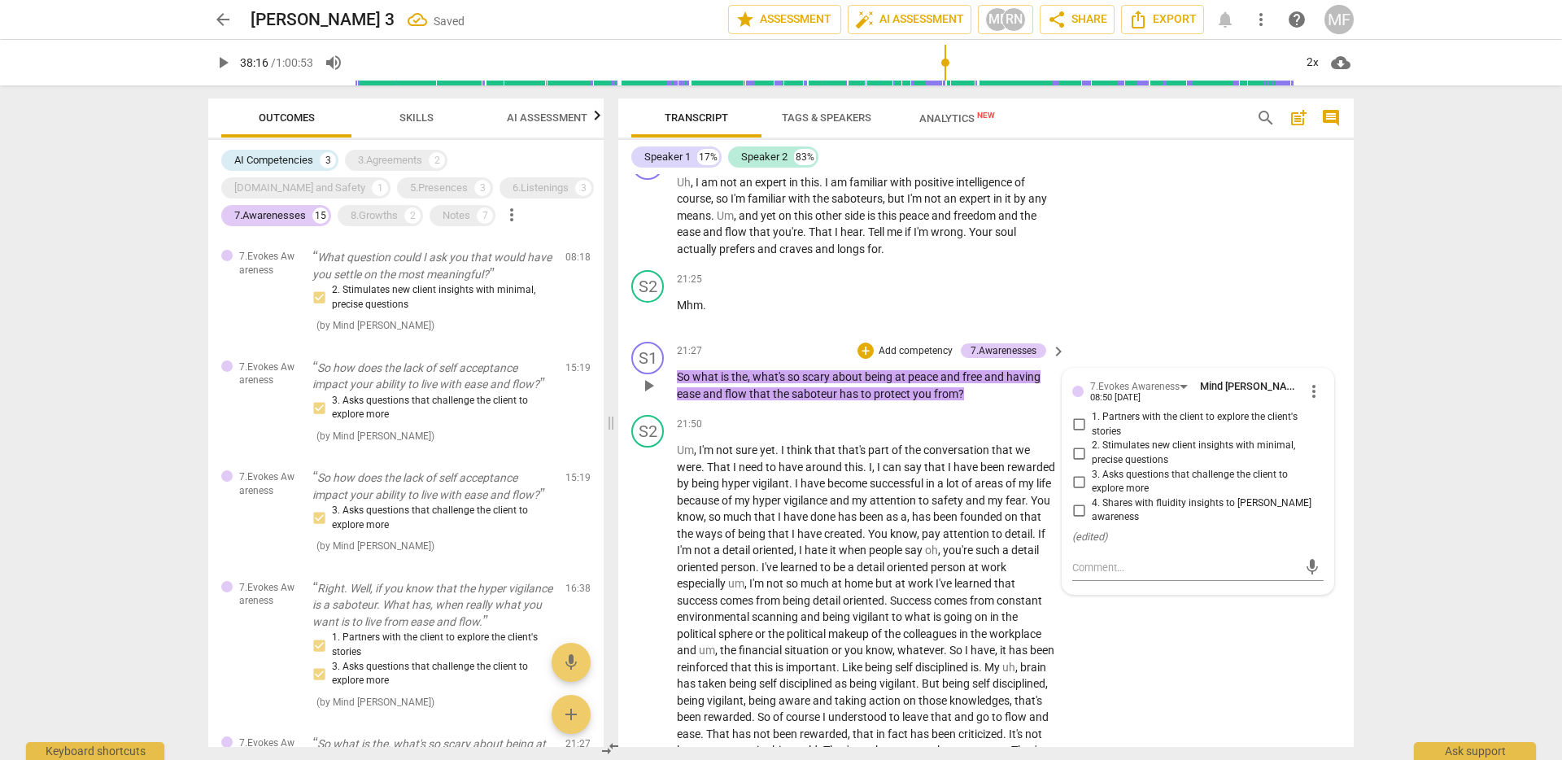
click at [1071, 435] on input "1. Partners with the client to explore the client's stories" at bounding box center [1079, 425] width 26 height 20
checkbox input "true"
click at [1078, 492] on input "3. Asks questions that challenge the client to explore more" at bounding box center [1079, 482] width 26 height 20
checkbox input "true"
click at [1417, 472] on div "arrow_back Gina 3 Saved edit star Assessment auto_fix_high AI Assessment MF RN …" at bounding box center [781, 380] width 1562 height 760
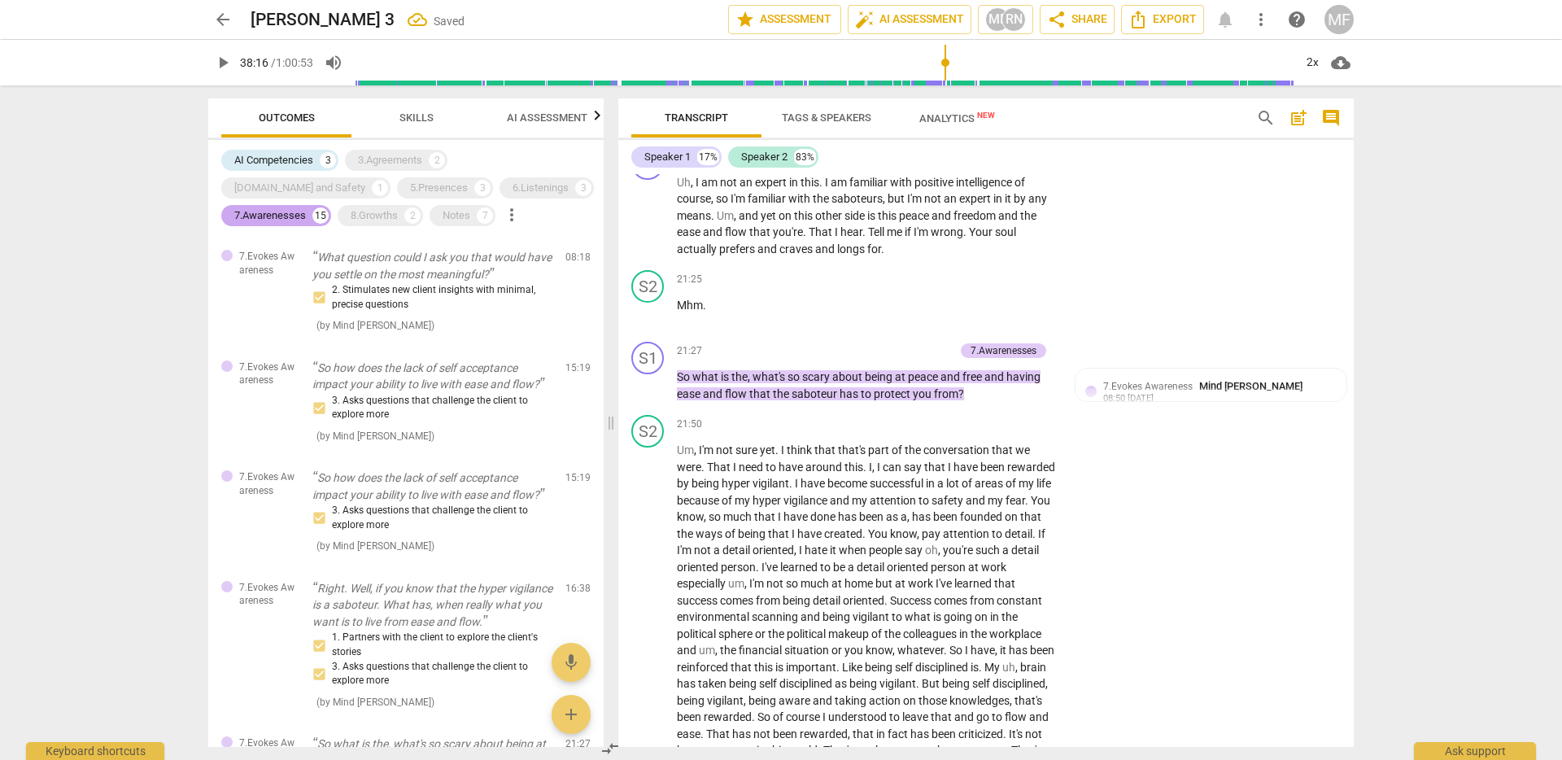
click at [306, 208] on div "7.Awarenesses" at bounding box center [270, 216] width 72 height 16
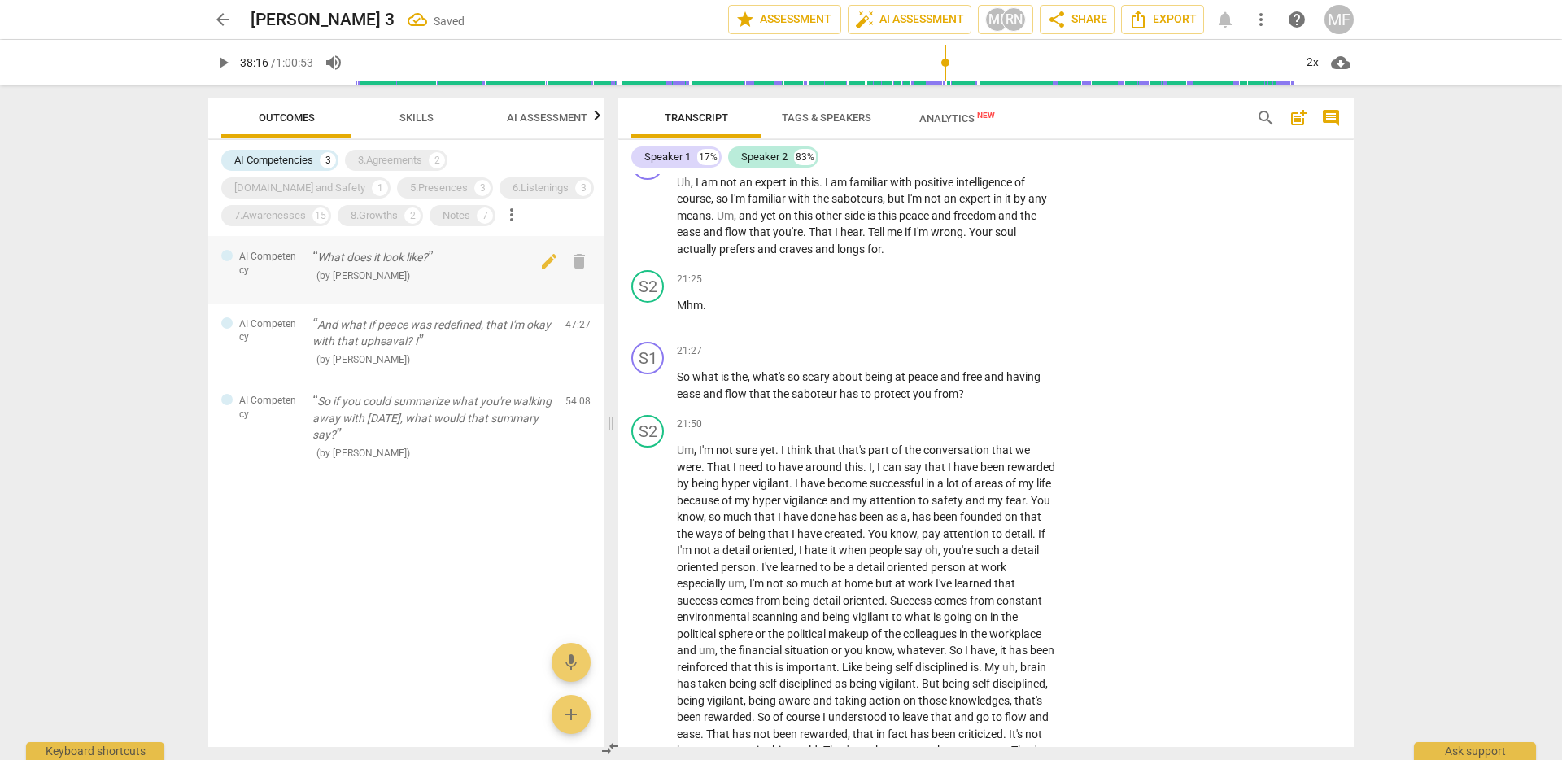
click at [380, 257] on p "What does it look like?" at bounding box center [432, 257] width 240 height 17
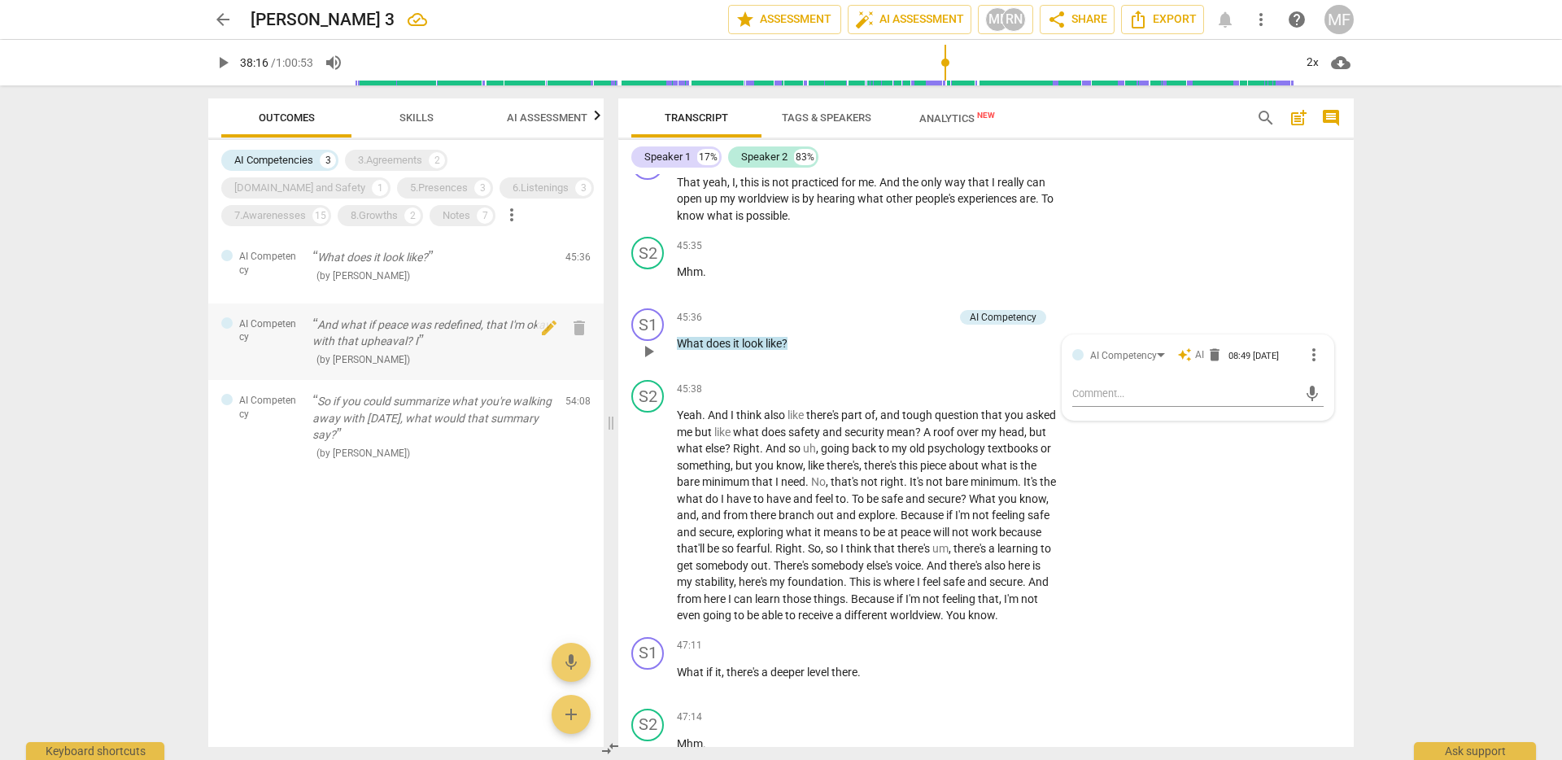
click at [369, 349] on p "And what if peace was redefined, that I'm okay with that upheaval? I" at bounding box center [432, 333] width 240 height 33
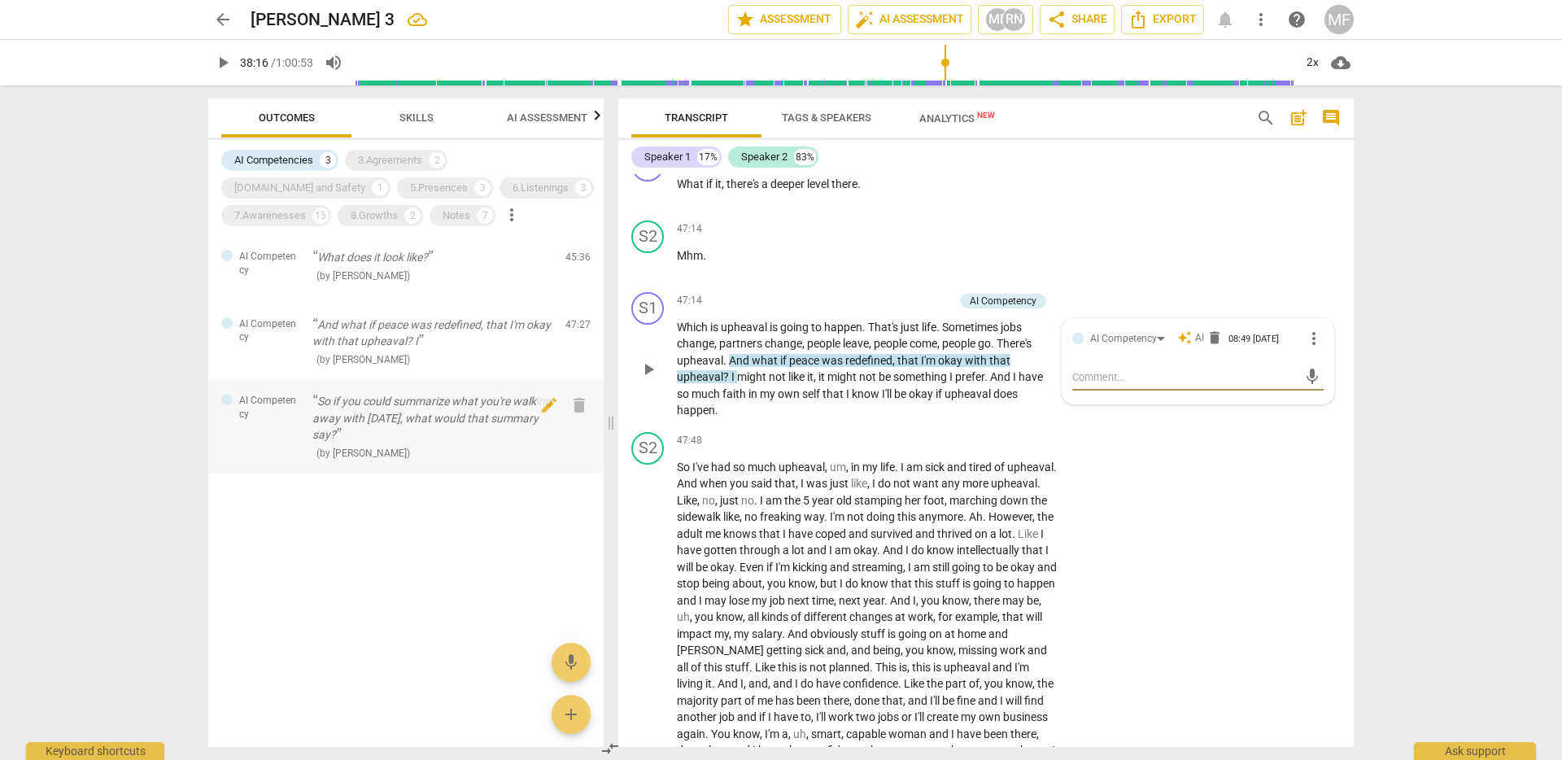
drag, startPoint x: 320, startPoint y: 413, endPoint x: 327, endPoint y: 409, distance: 8.4
click at [321, 413] on p "So if you could summarize what you're walking away with [DATE], what would that…" at bounding box center [432, 418] width 240 height 50
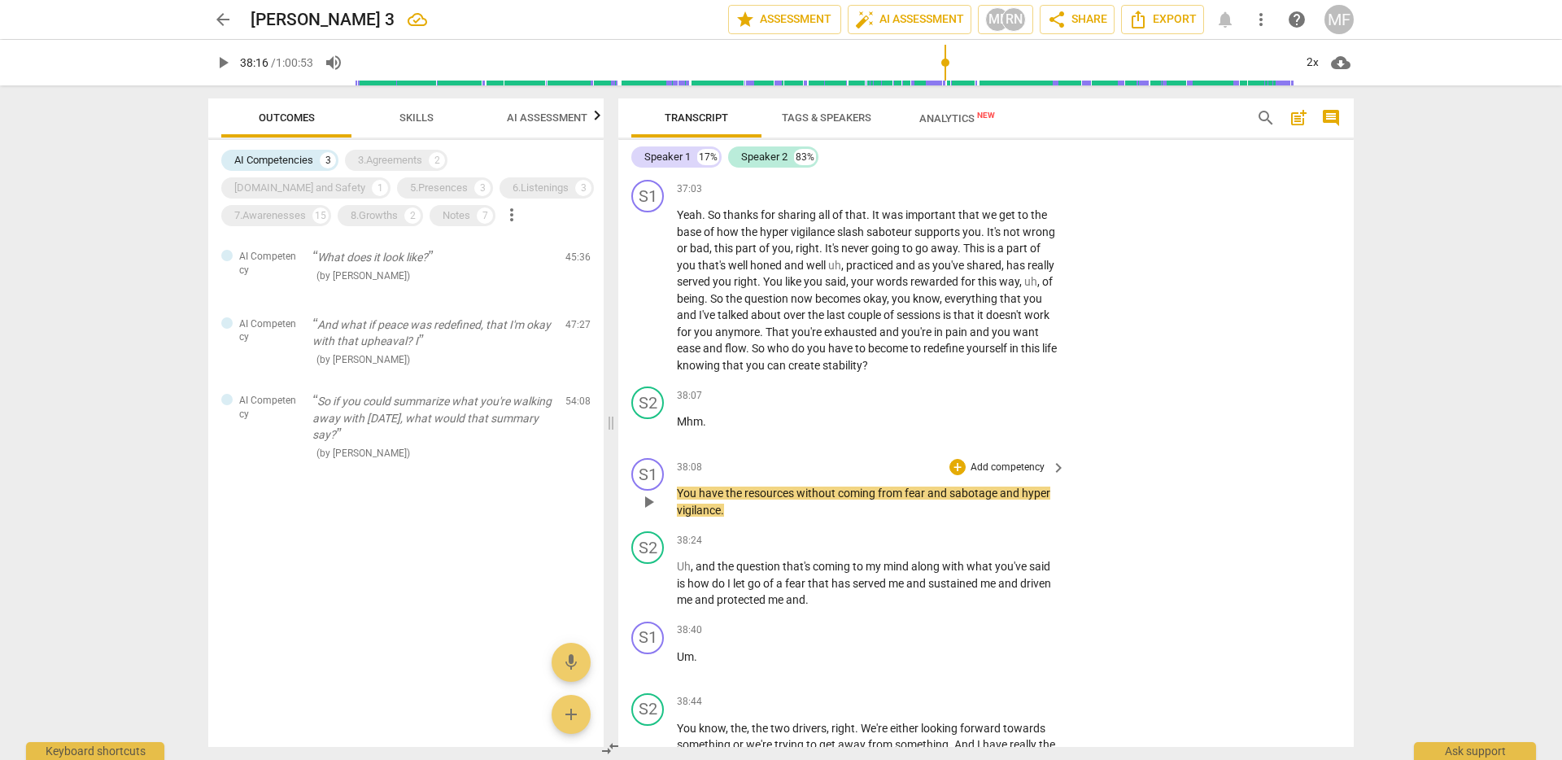
scroll to position [9345, 0]
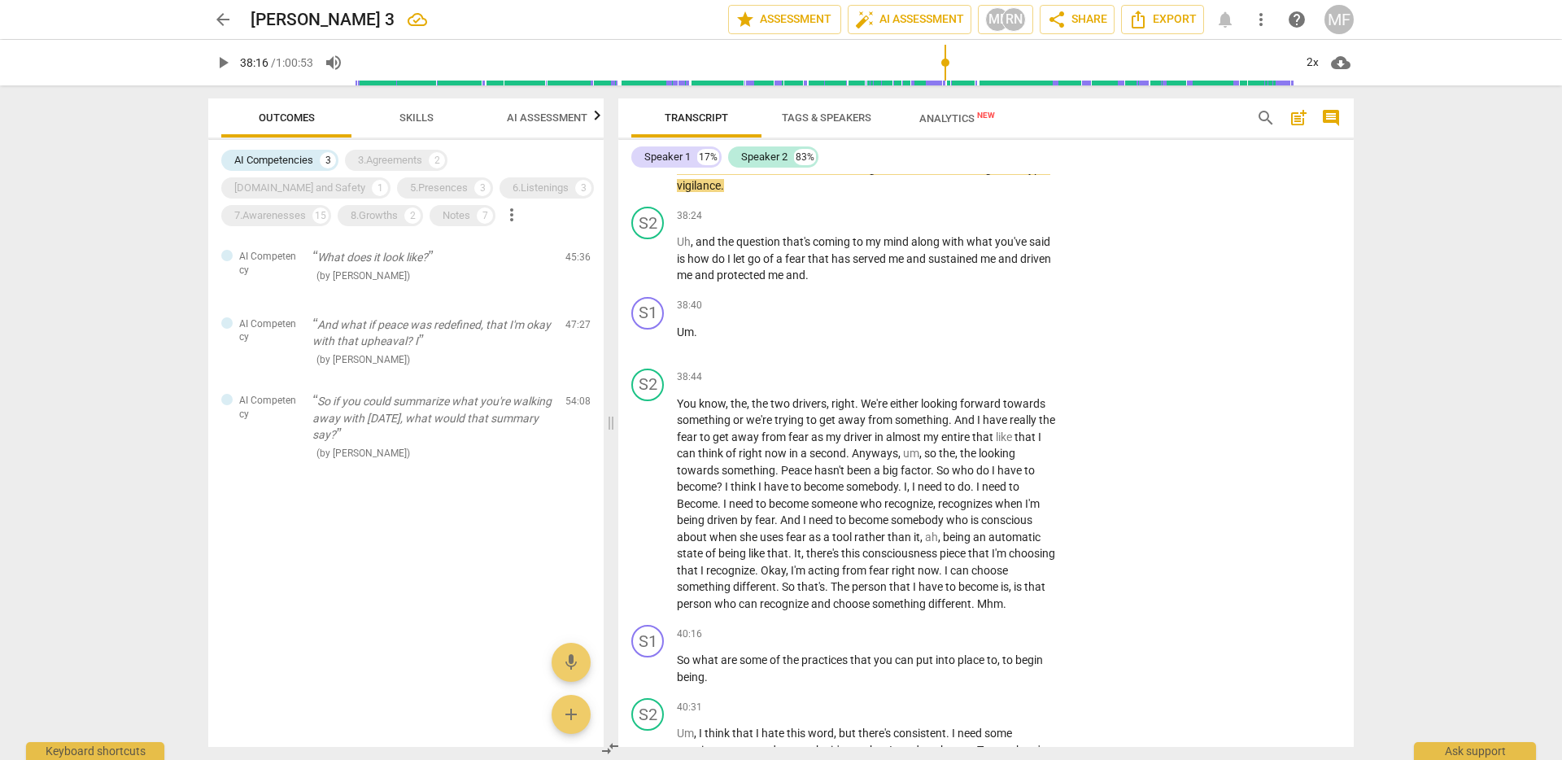
click at [811, 194] on p "You have the resources without coming from fear and sabotage and hyper vigilanc…" at bounding box center [867, 176] width 381 height 33
click at [933, 175] on span "and" at bounding box center [939, 168] width 22 height 13
click at [701, 192] on span "vigilance" at bounding box center [699, 185] width 44 height 13
click at [642, 187] on span "pause" at bounding box center [649, 178] width 20 height 20
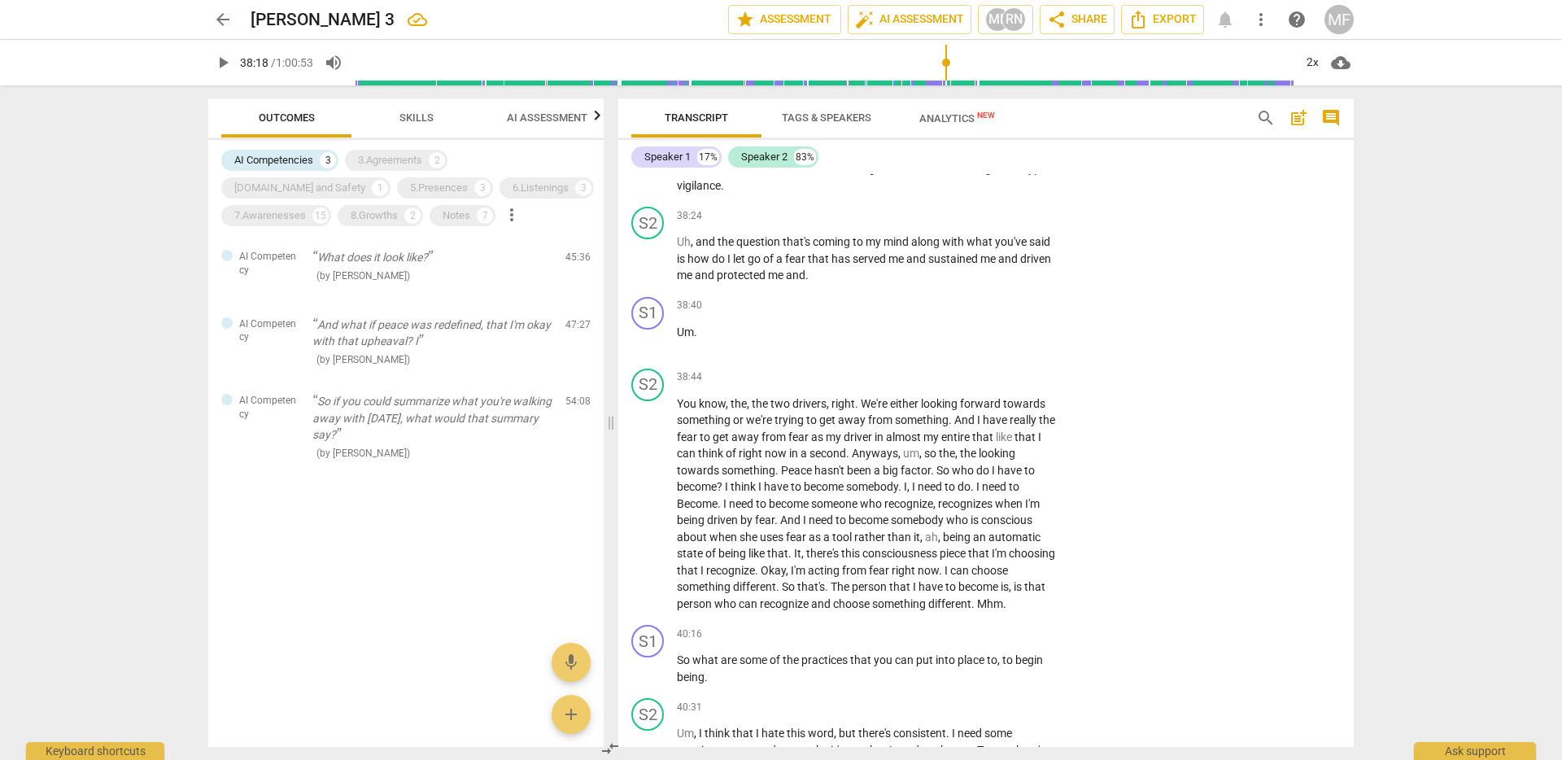
scroll to position [9207, 0]
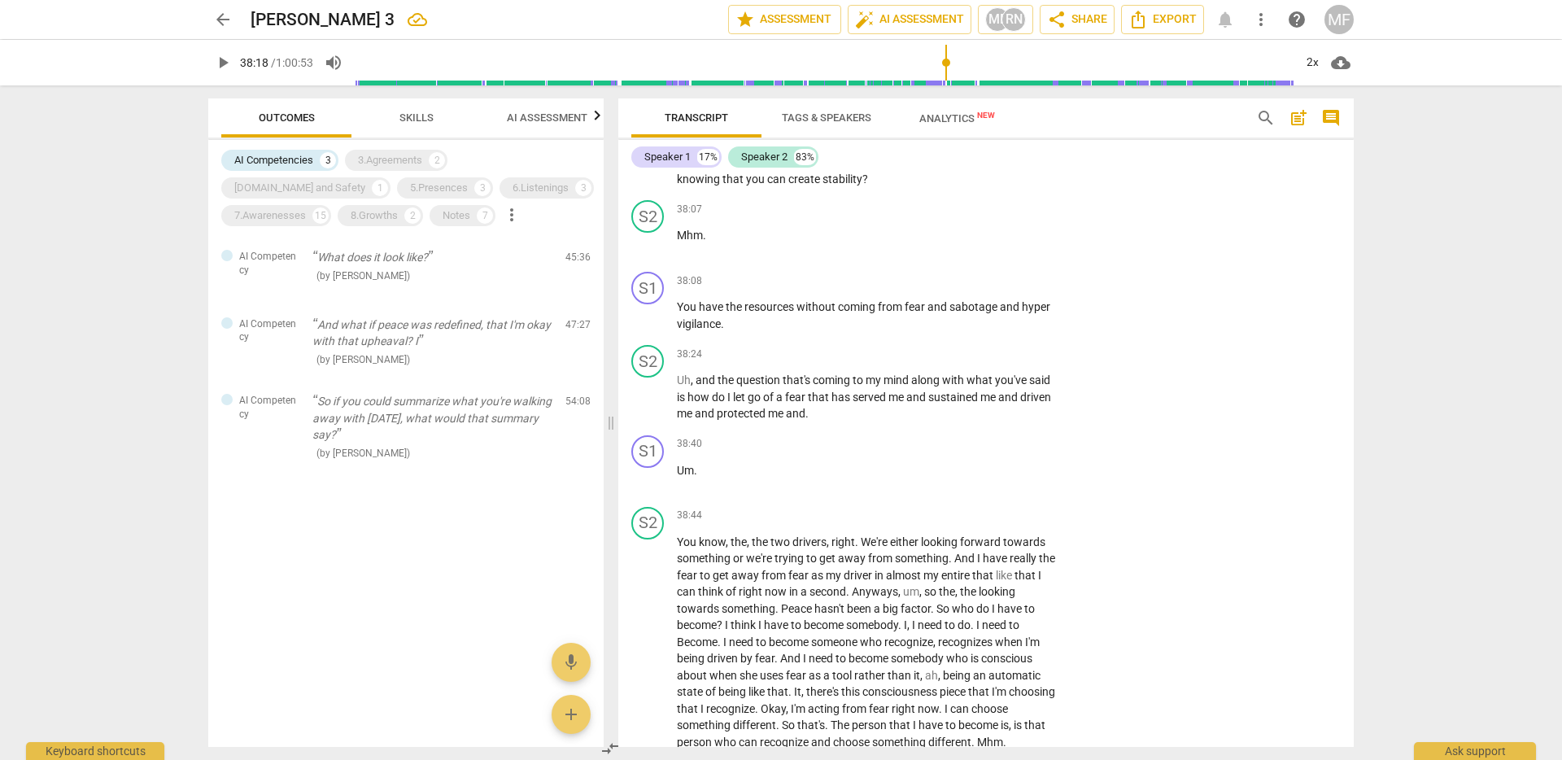
click at [418, 119] on span "Skills" at bounding box center [417, 117] width 34 height 12
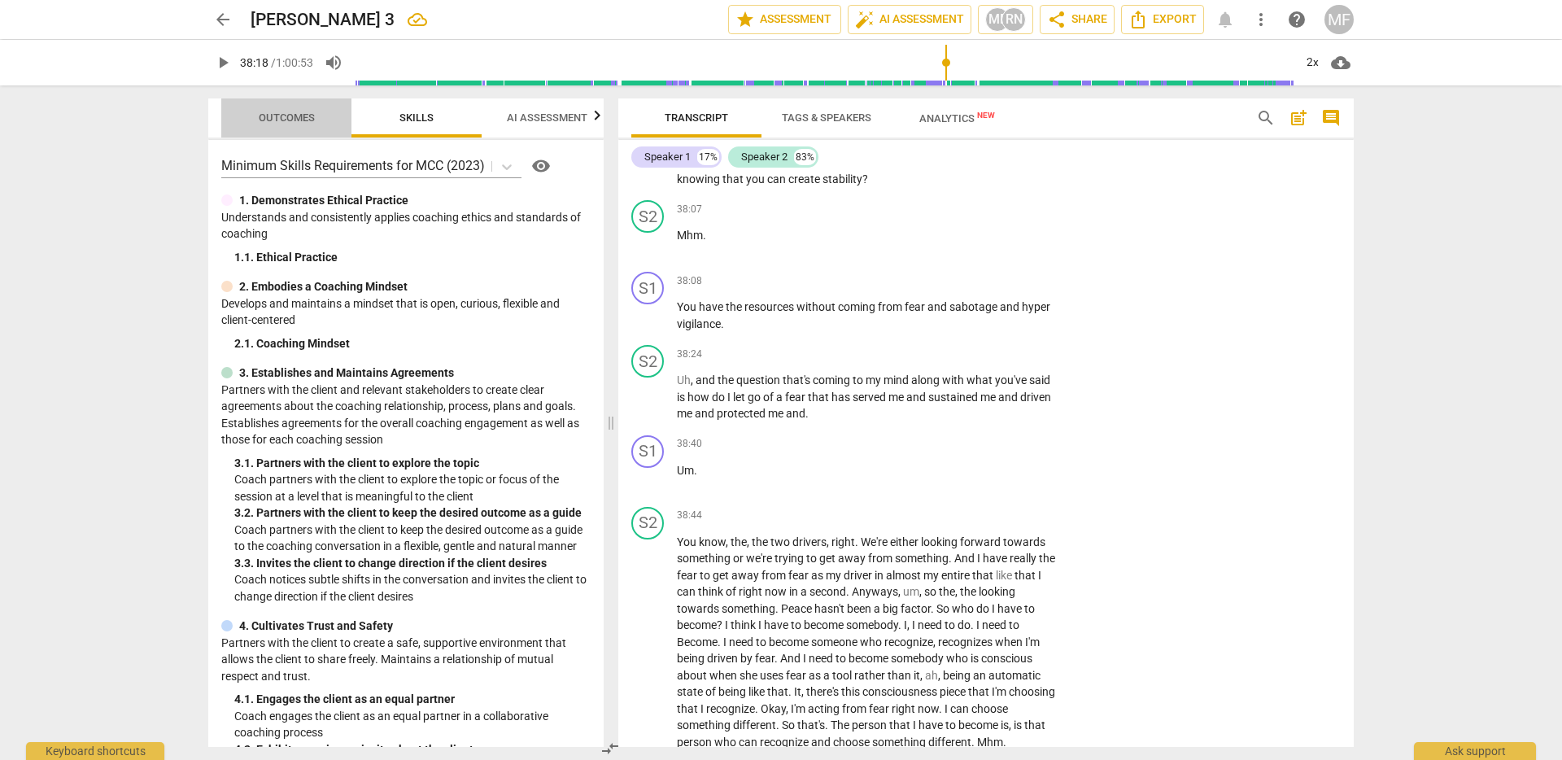
click at [286, 111] on span "Outcomes" at bounding box center [287, 117] width 56 height 12
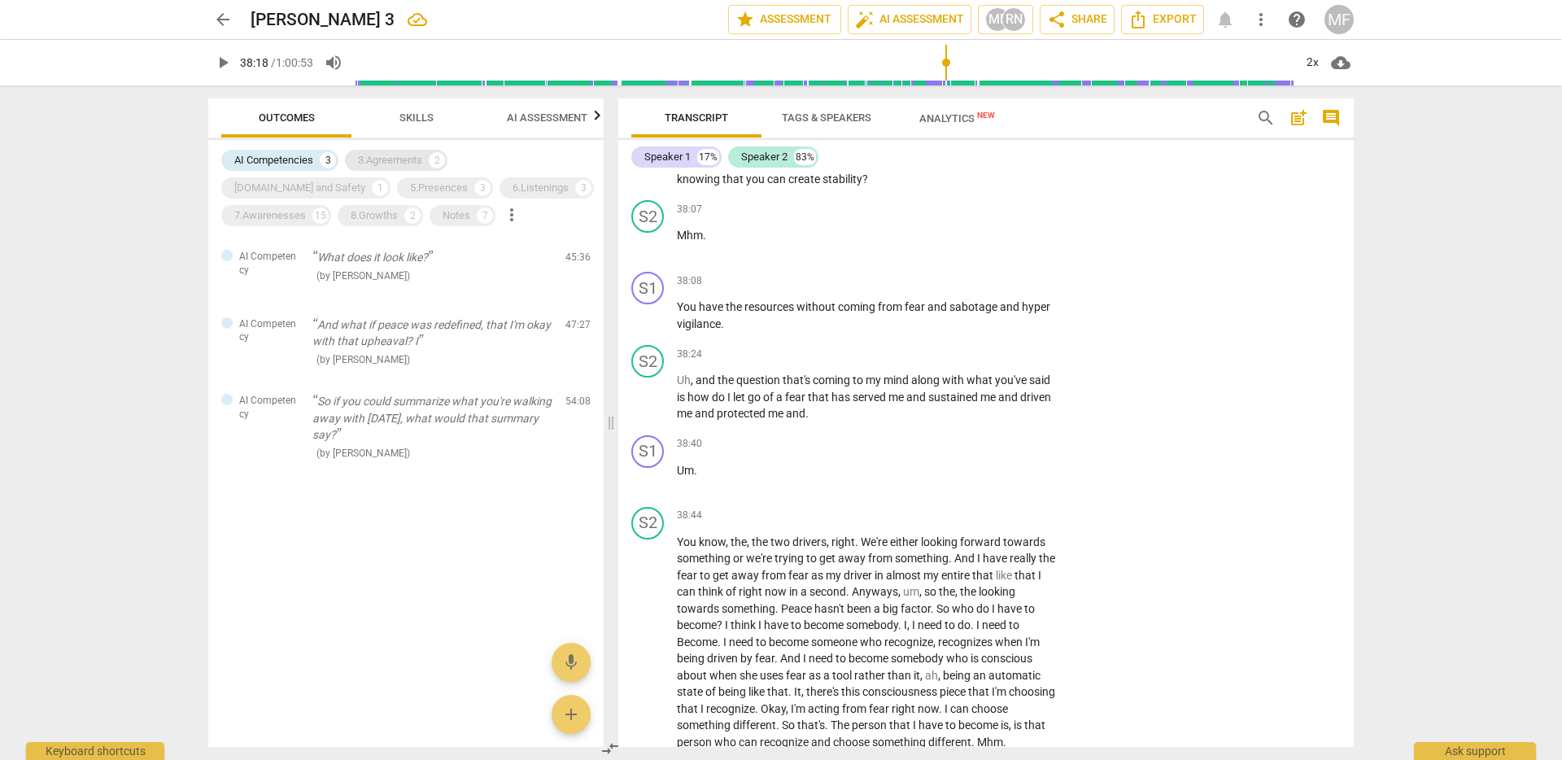
drag, startPoint x: 302, startPoint y: 154, endPoint x: 436, endPoint y: 167, distance: 134.9
click at [302, 155] on div "AI Competencies" at bounding box center [273, 160] width 79 height 16
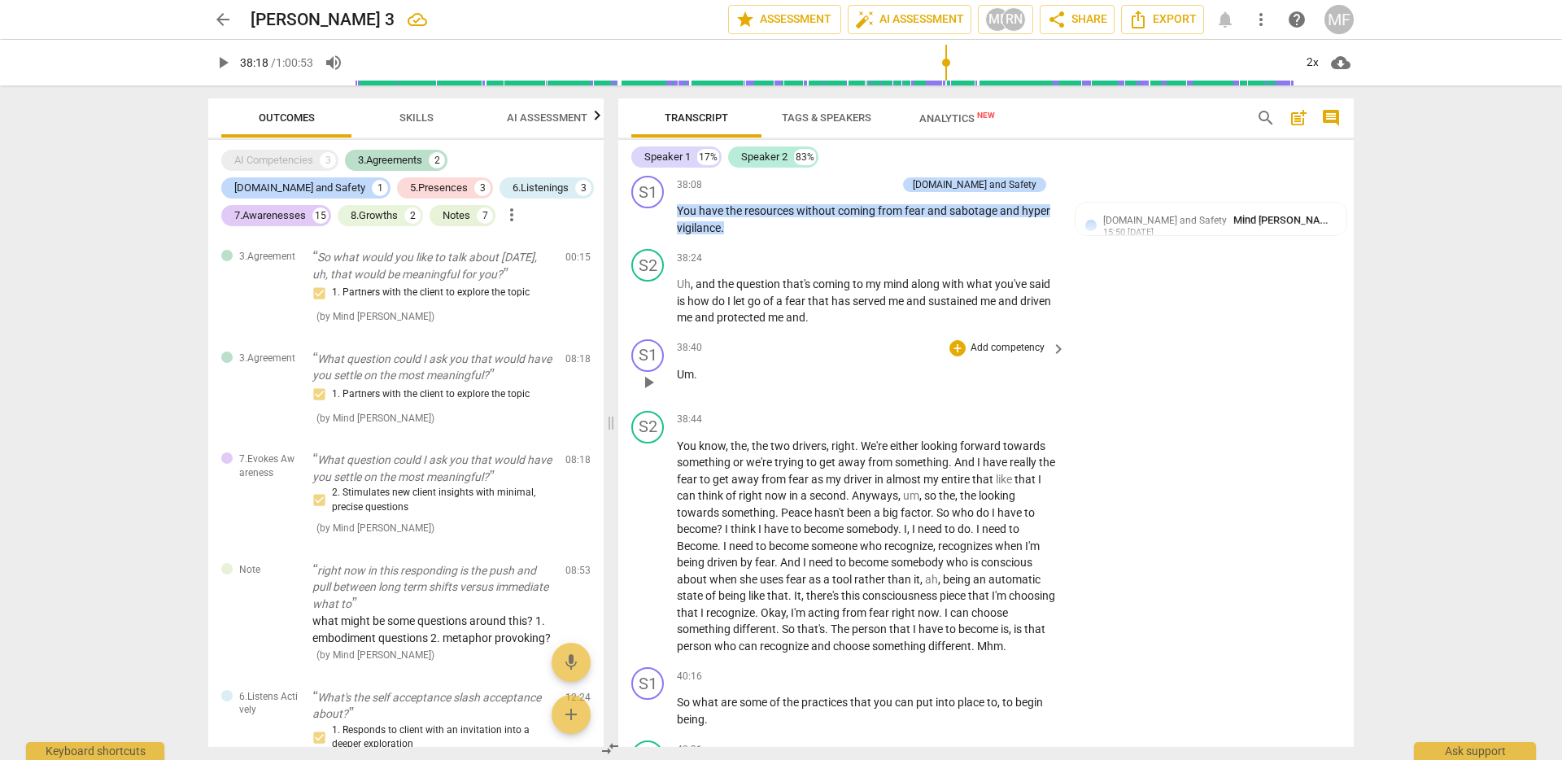
scroll to position [9337, 0]
click at [728, 292] on span "the" at bounding box center [727, 285] width 19 height 13
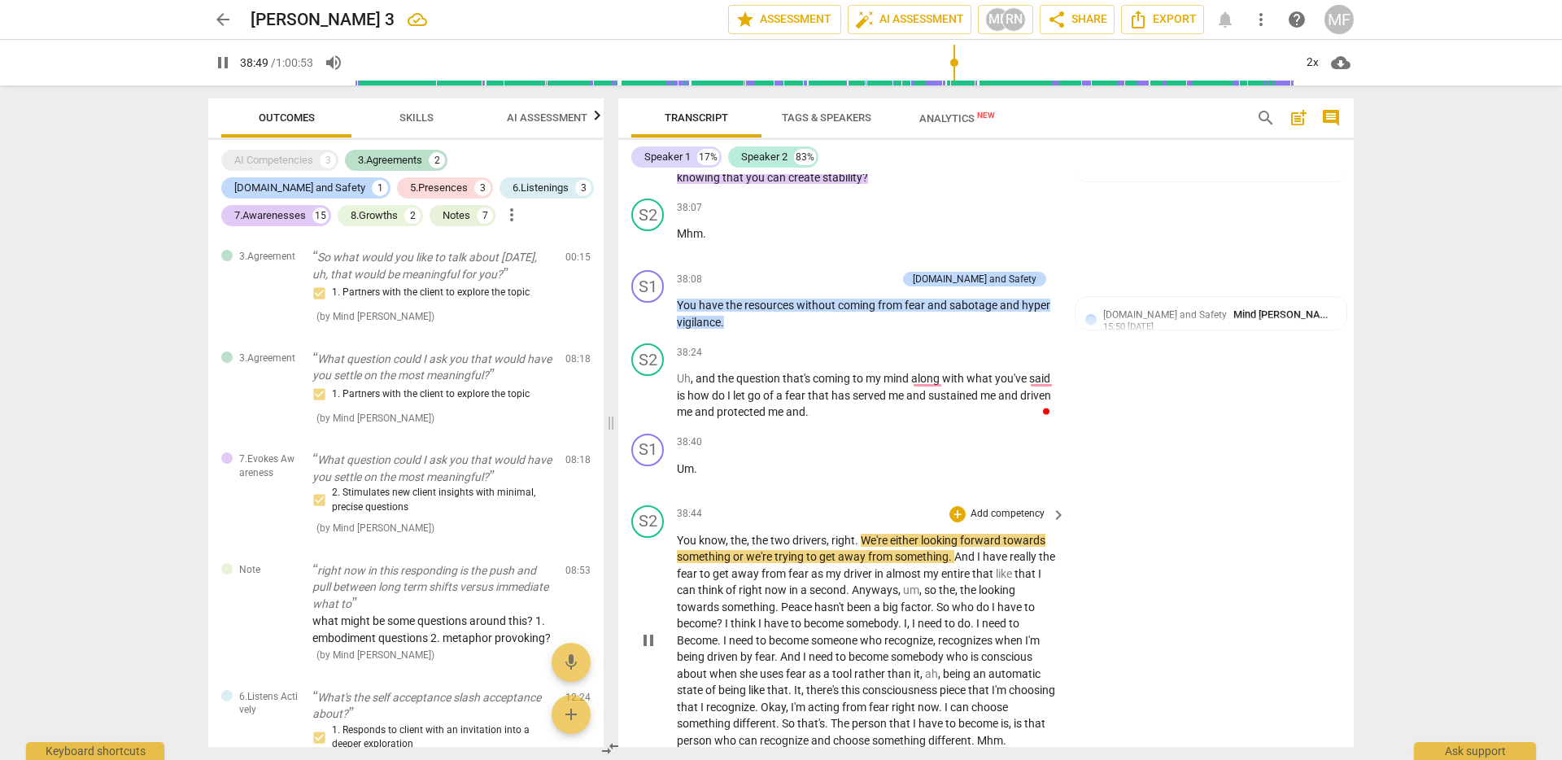
scroll to position [9341, 0]
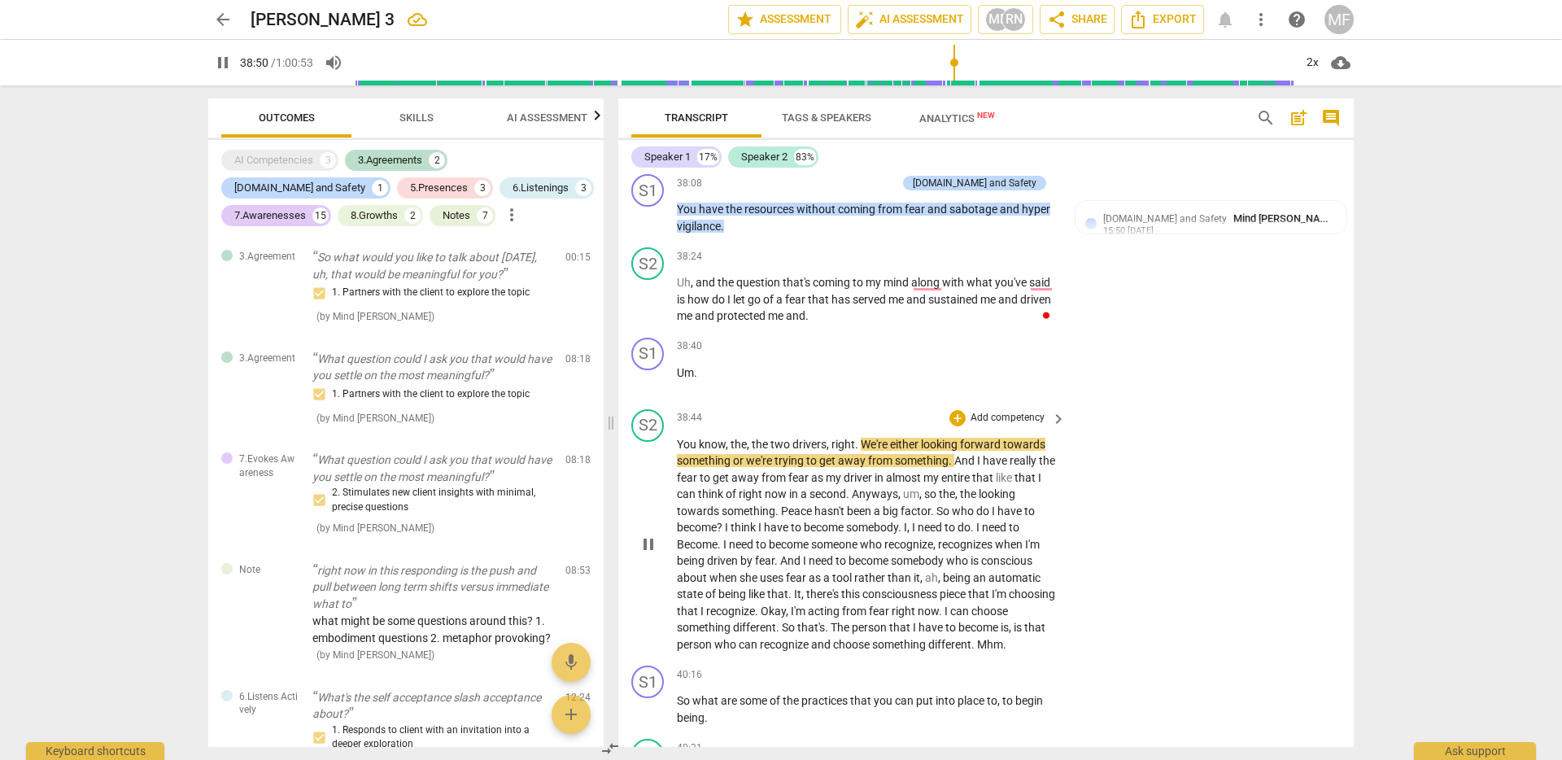
click at [644, 554] on span "pause" at bounding box center [649, 545] width 20 height 20
type input "2331"
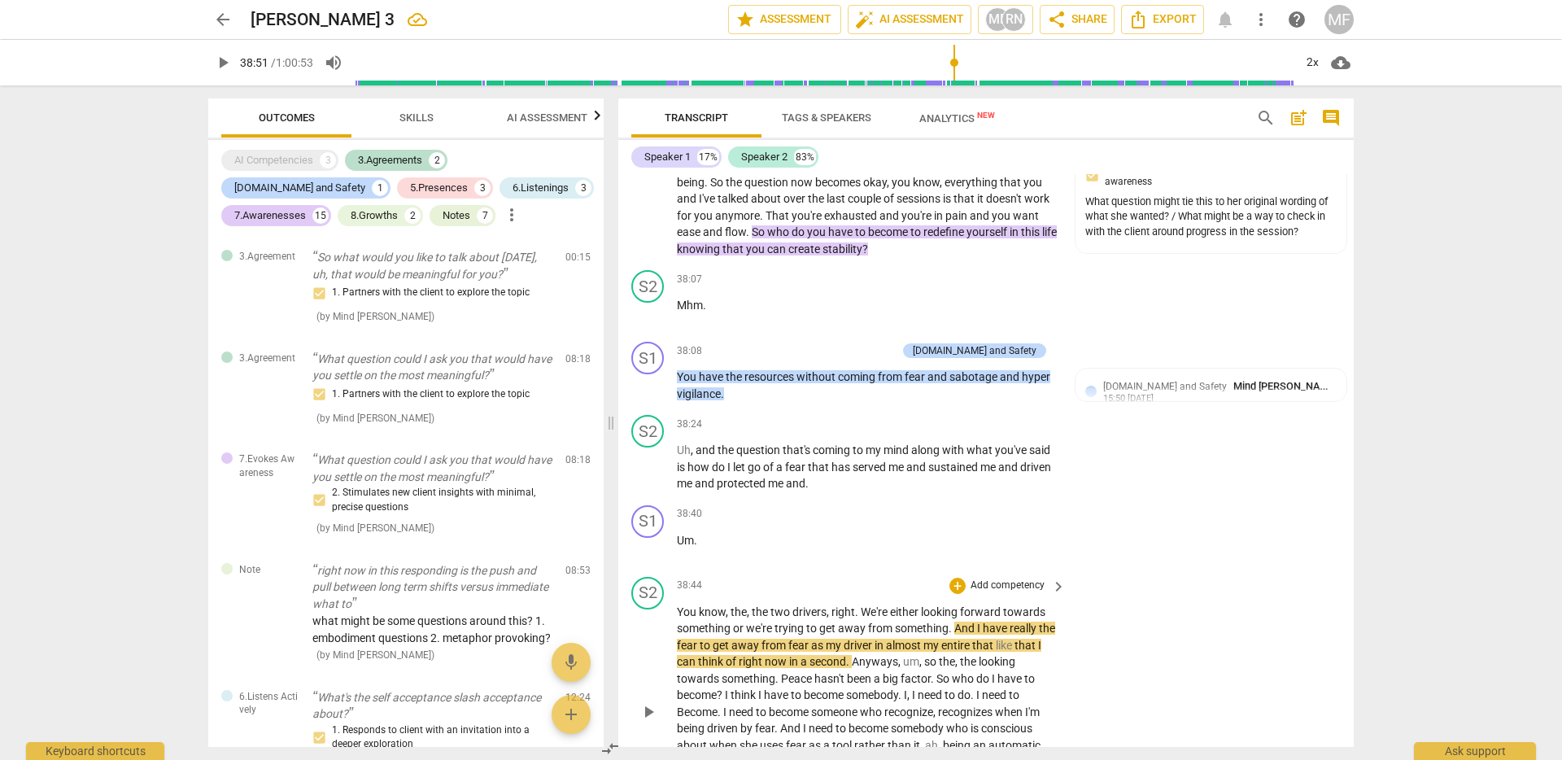
scroll to position [9110, 0]
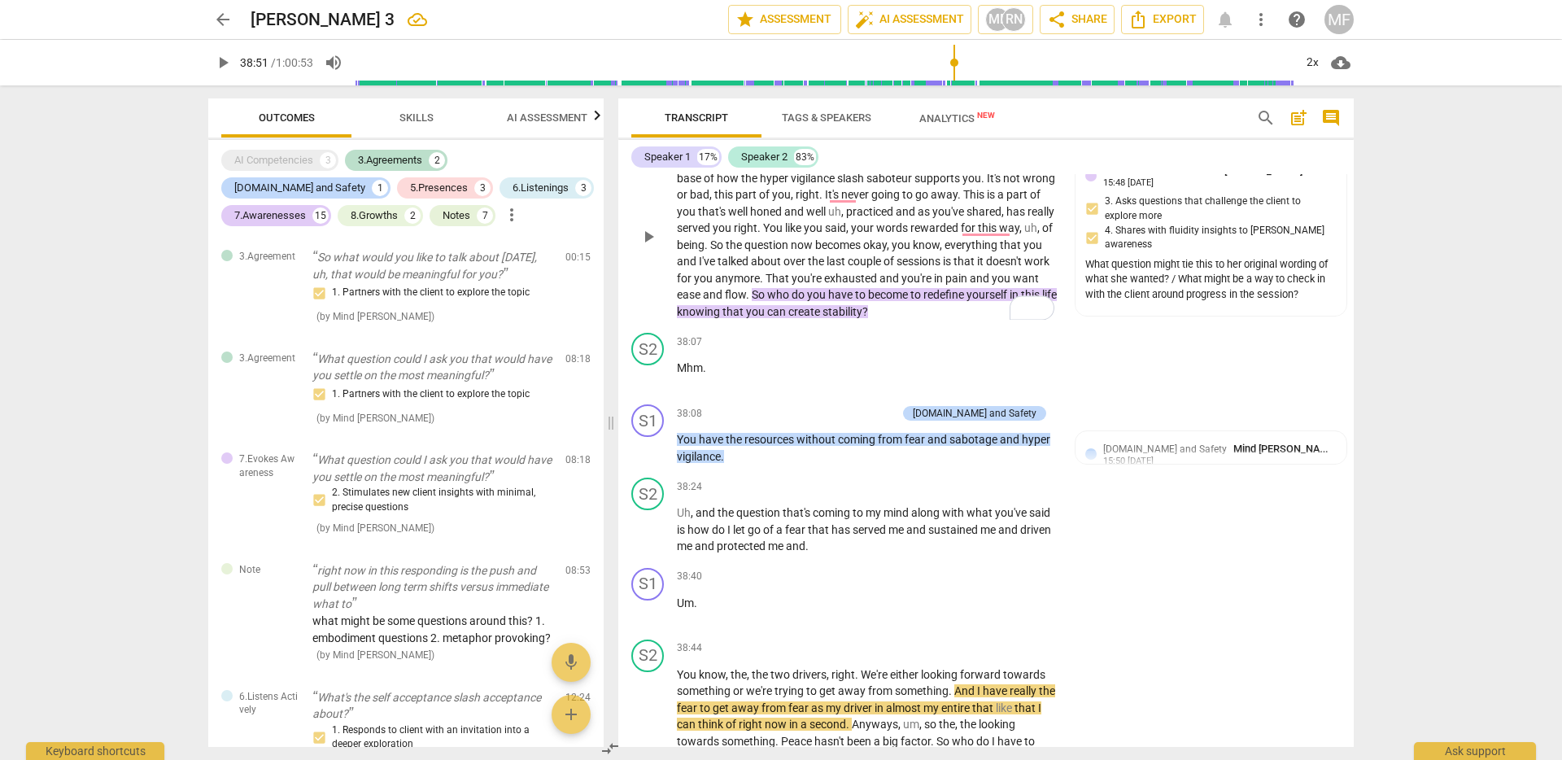
drag, startPoint x: 867, startPoint y: 226, endPoint x: 653, endPoint y: 231, distance: 214.9
click at [653, 231] on div "S1 play_arrow pause 37:03 + Add competency 7.Evokes Awareness keyboard_arrow_ri…" at bounding box center [986, 223] width 736 height 207
click at [881, 207] on div "+" at bounding box center [881, 207] width 16 height 16
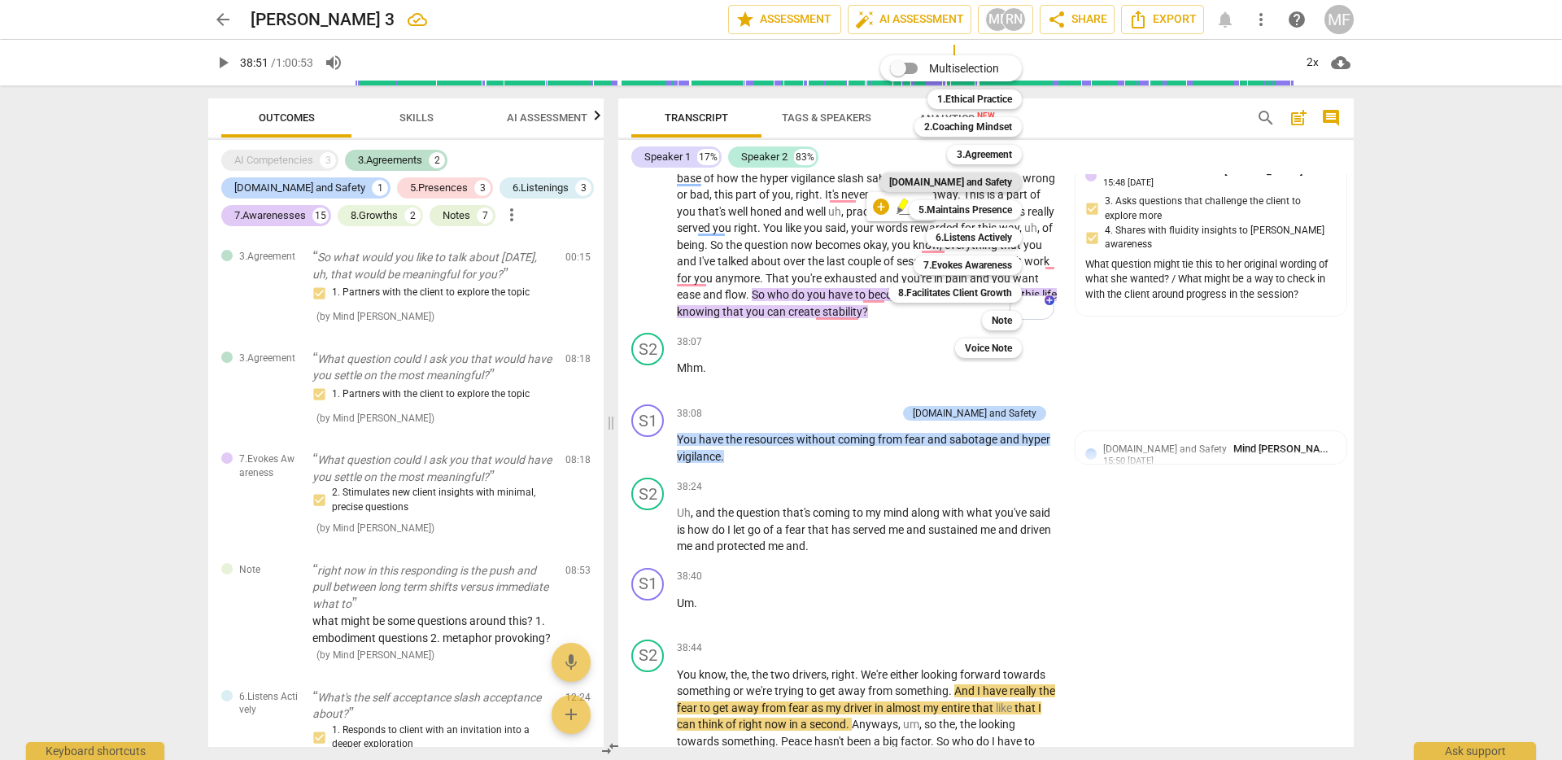
click at [991, 177] on b "[DOMAIN_NAME] and Safety" at bounding box center [950, 183] width 123 height 20
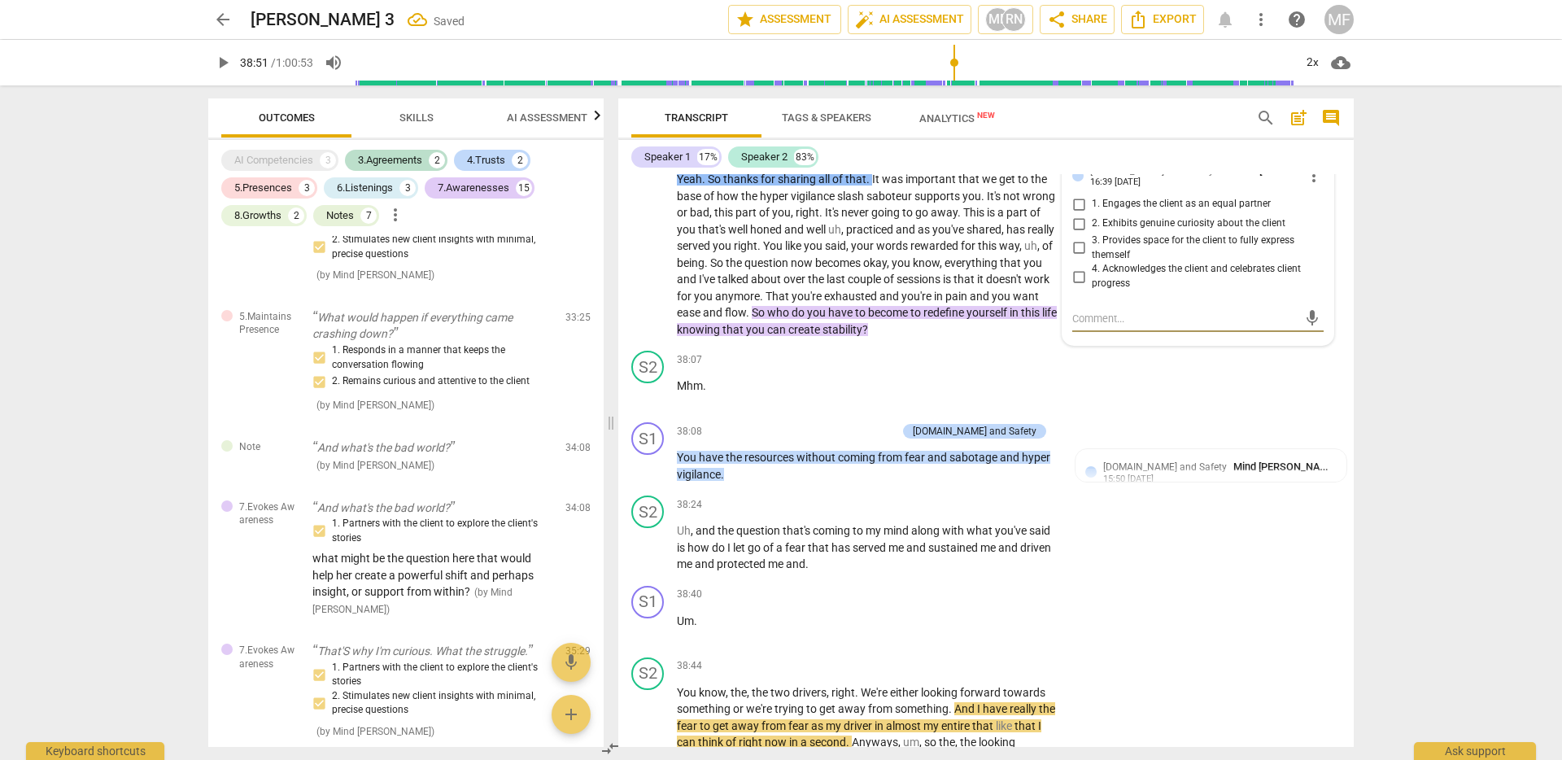
scroll to position [3873, 0]
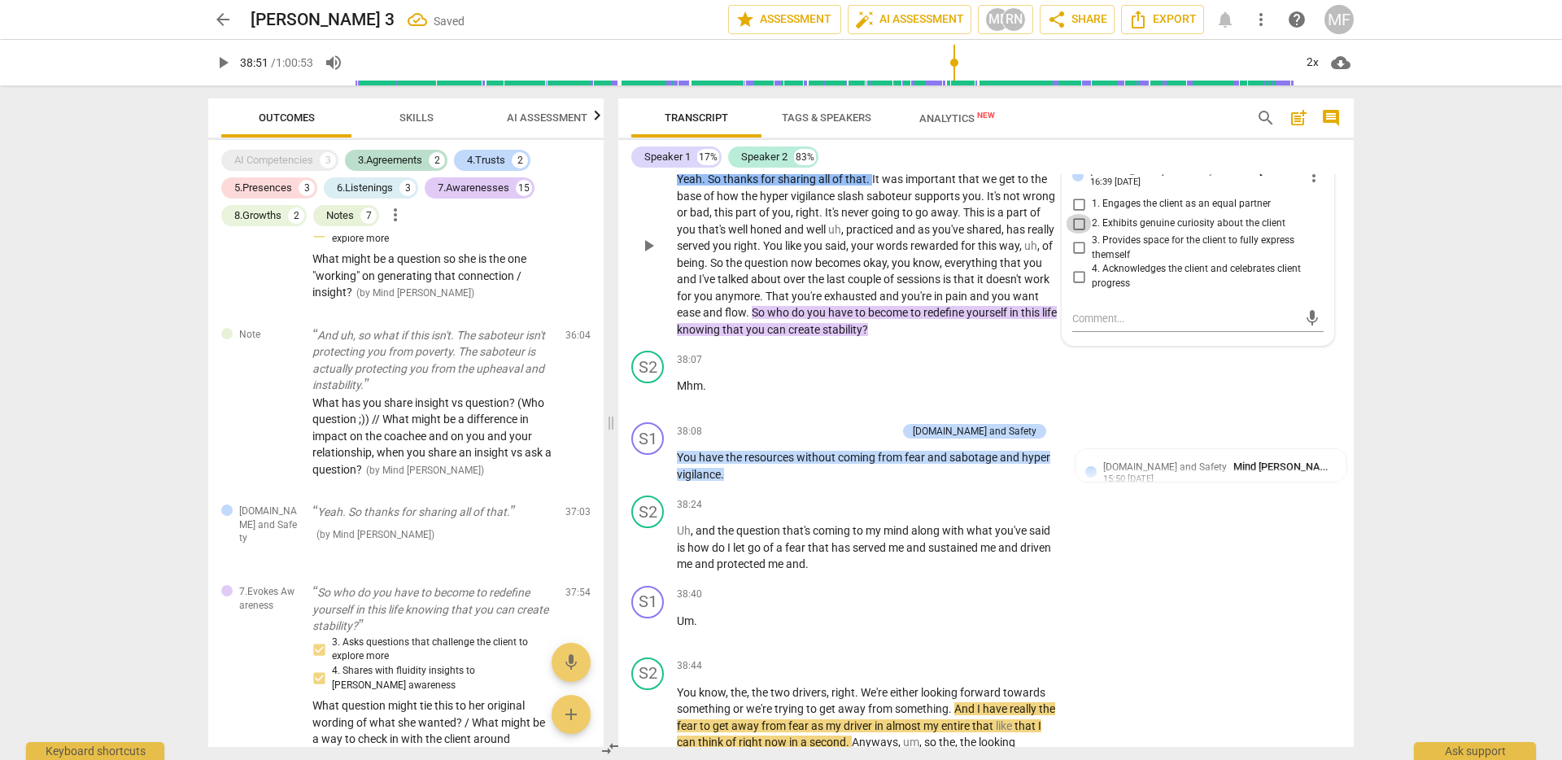
click at [1078, 234] on input "2. Exhibits genuine curiosity about the client" at bounding box center [1079, 224] width 26 height 20
click at [1075, 234] on input "2. Exhibits genuine curiosity about the client" at bounding box center [1079, 224] width 26 height 20
checkbox input "false"
click at [1079, 286] on input "4. Acknowledges the client and celebrates client progress" at bounding box center [1079, 277] width 26 height 20
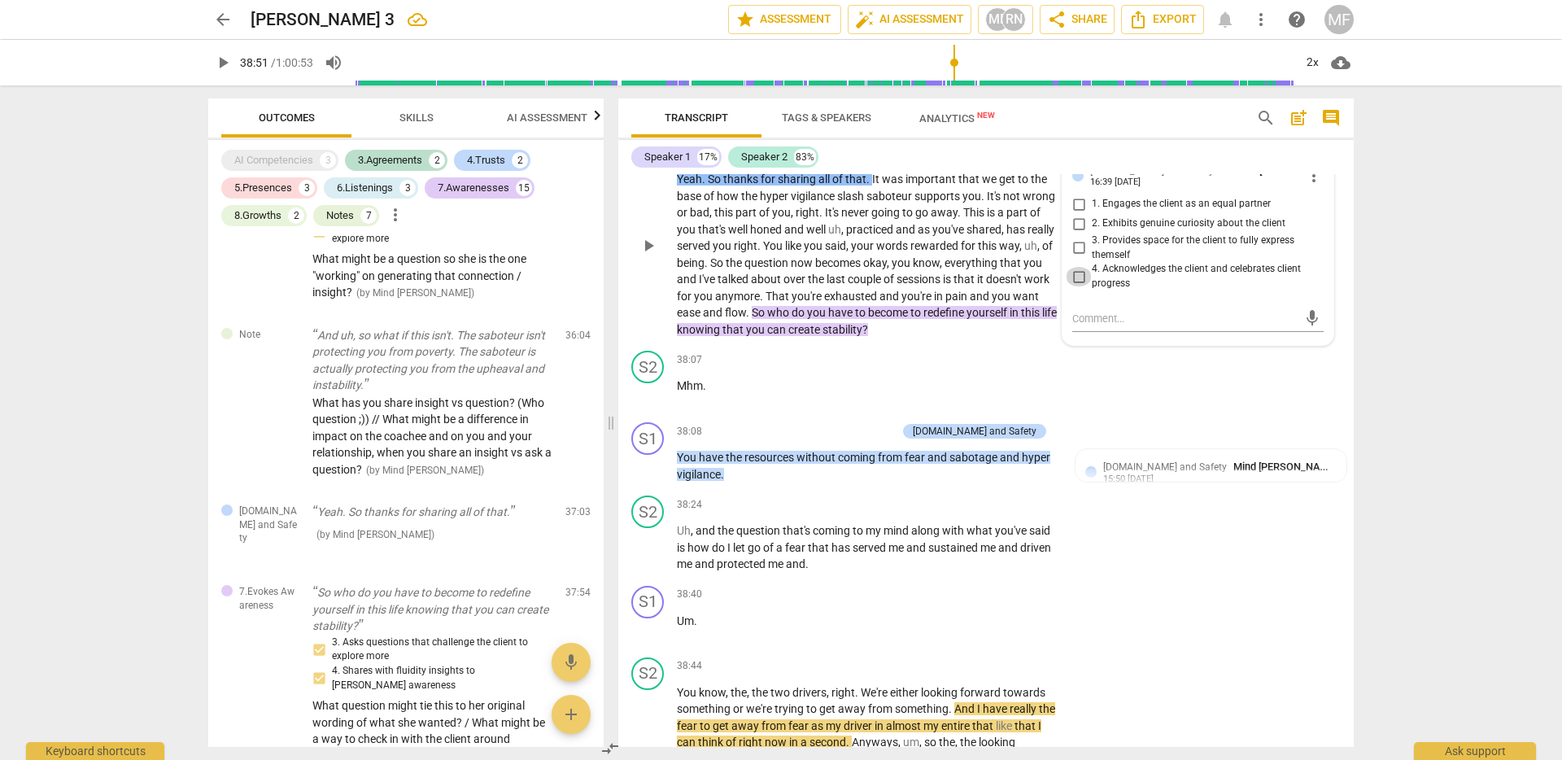
checkbox input "true"
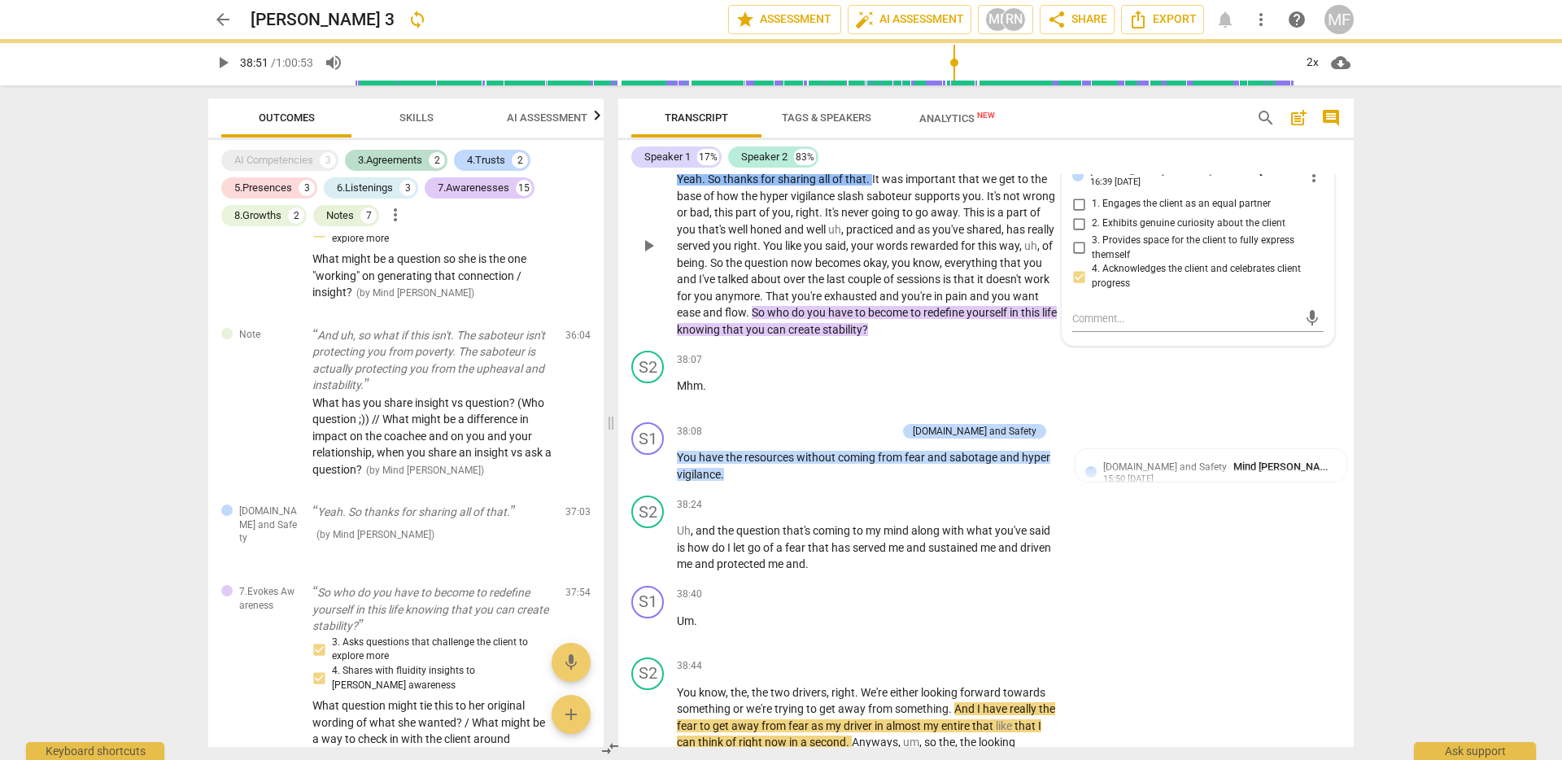
click at [898, 186] on span "was" at bounding box center [894, 179] width 24 height 13
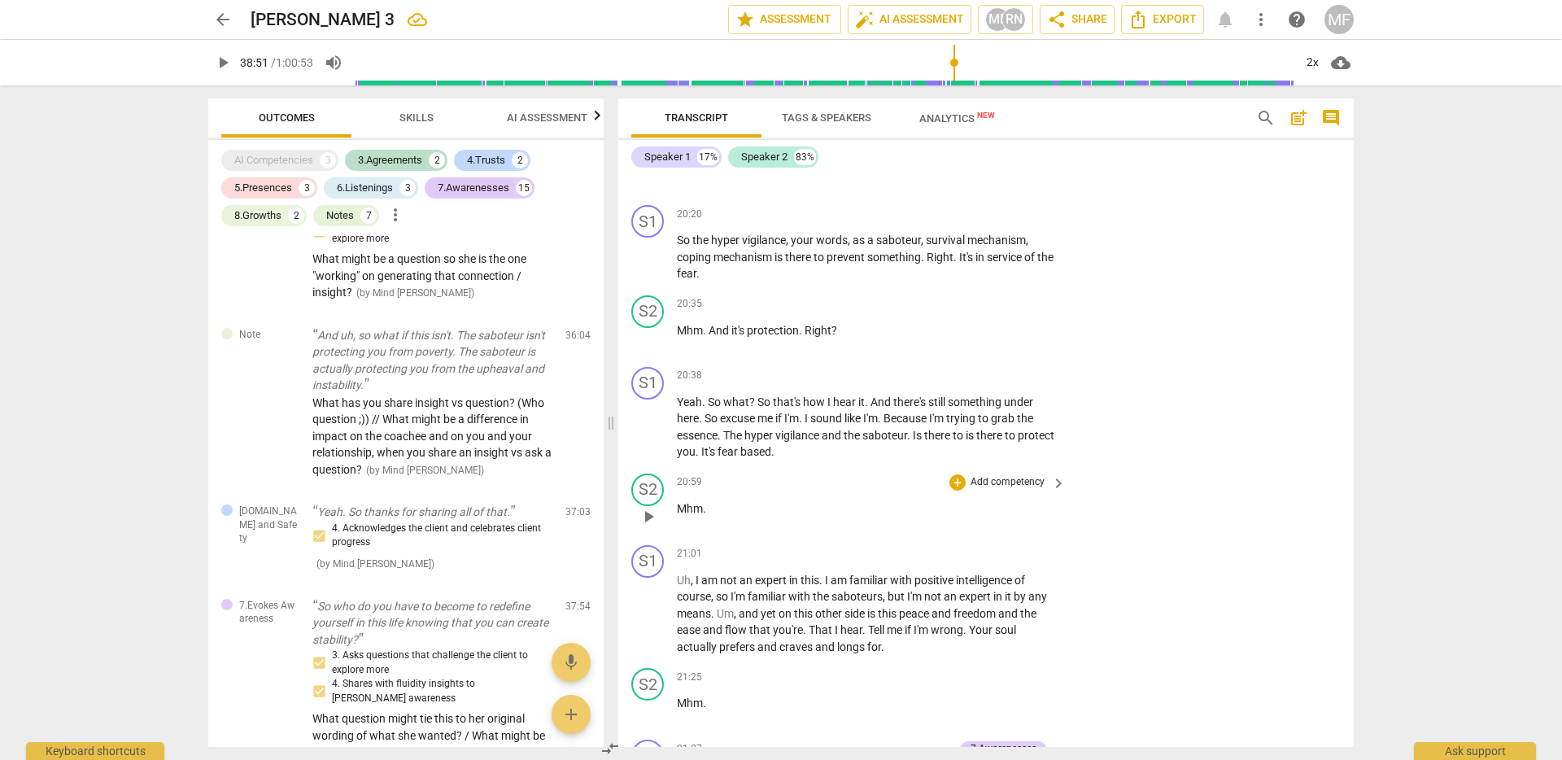
scroll to position [4413, 0]
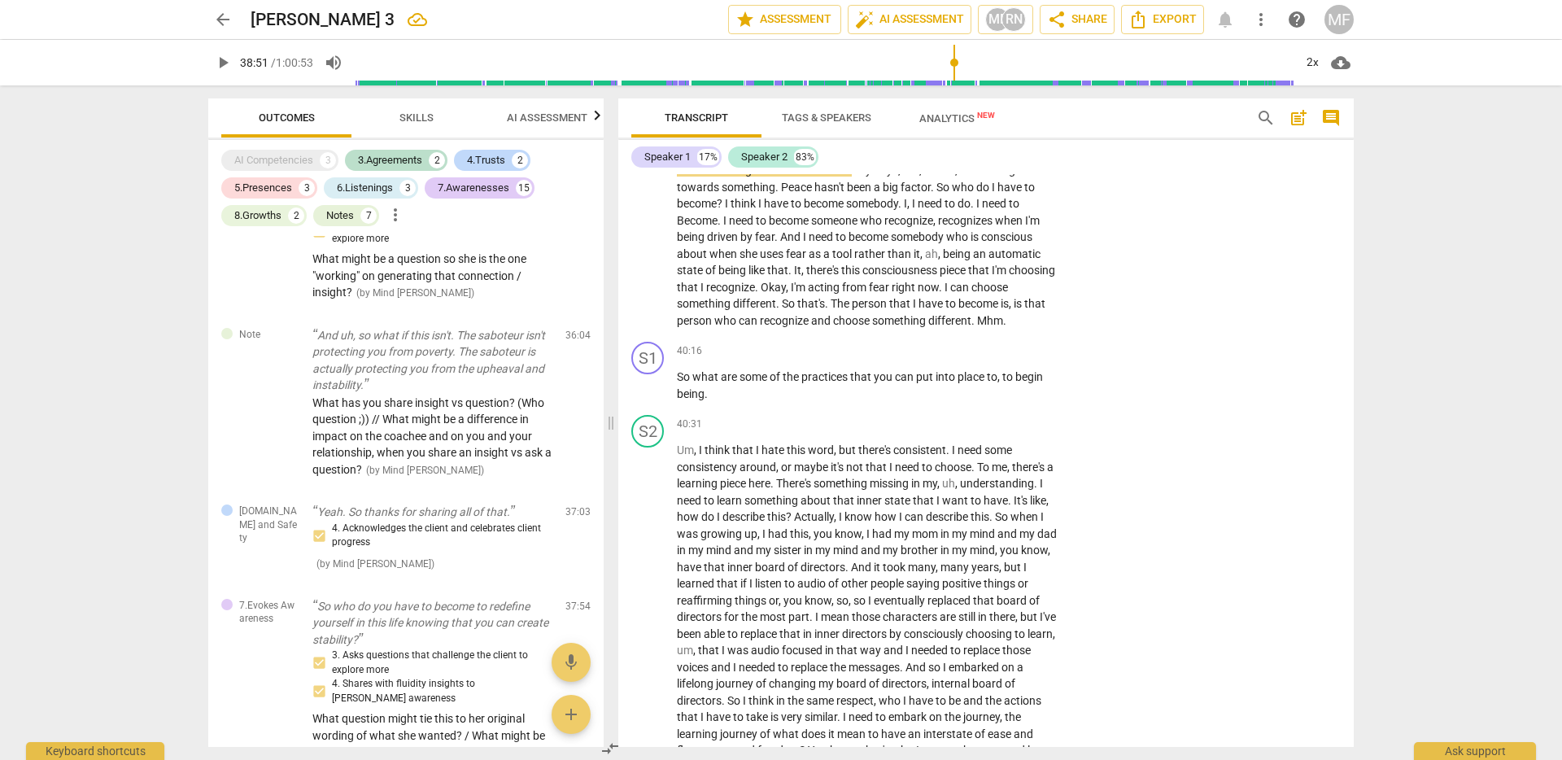
scroll to position [9614, 0]
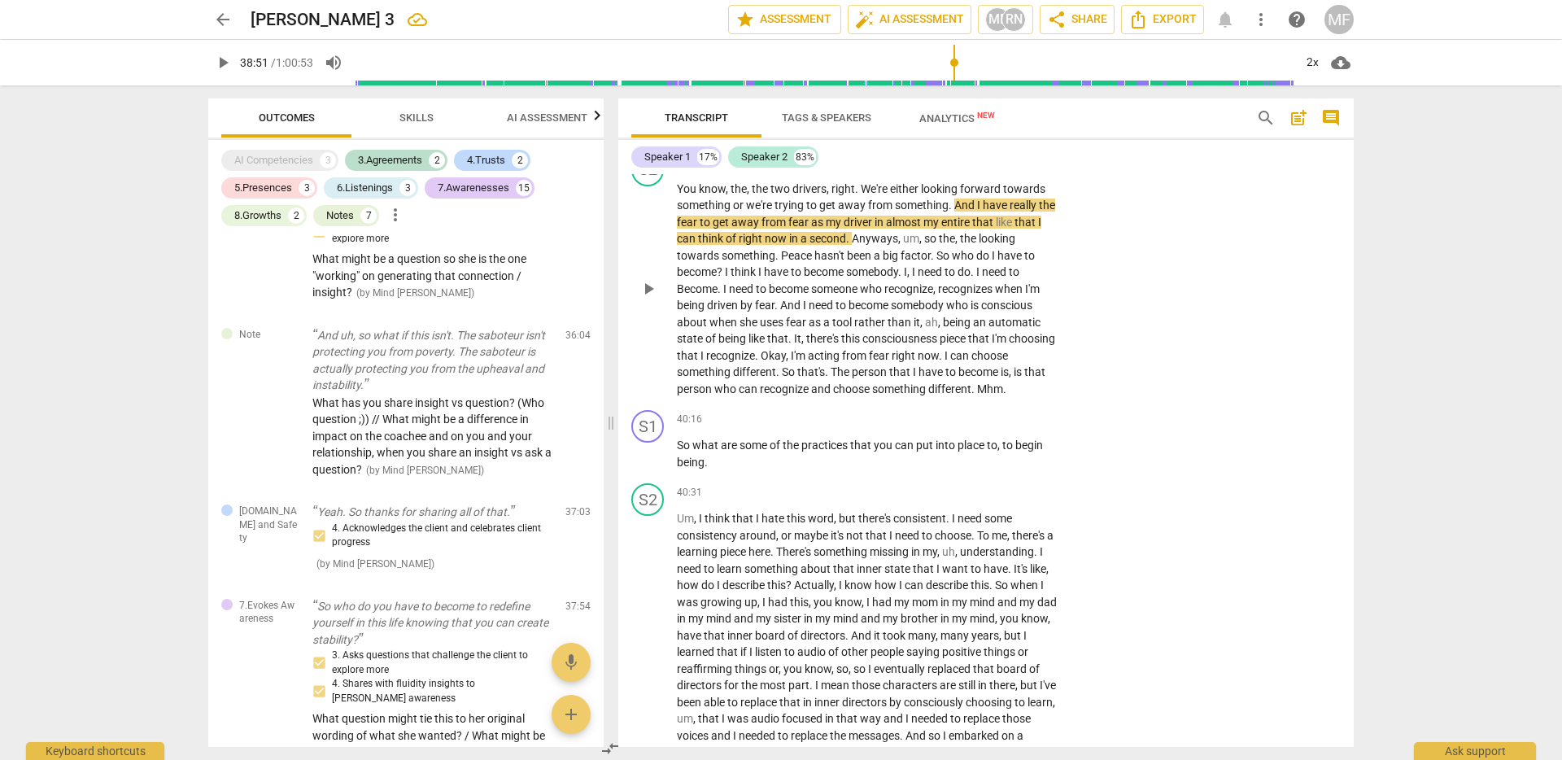
click at [845, 245] on span "second" at bounding box center [828, 238] width 37 height 13
click at [652, 299] on span "play_arrow" at bounding box center [649, 289] width 20 height 20
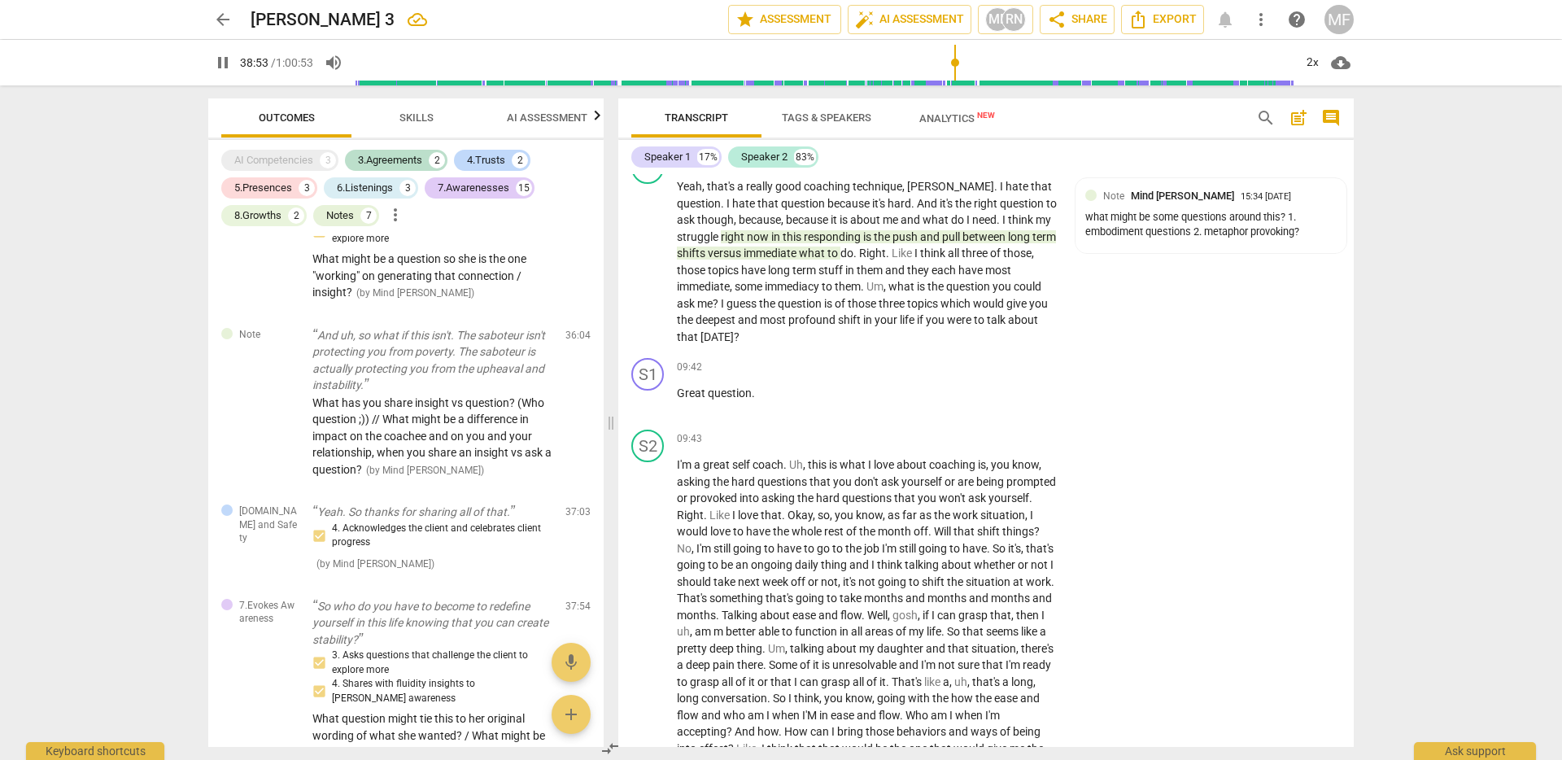
scroll to position [2244, 0]
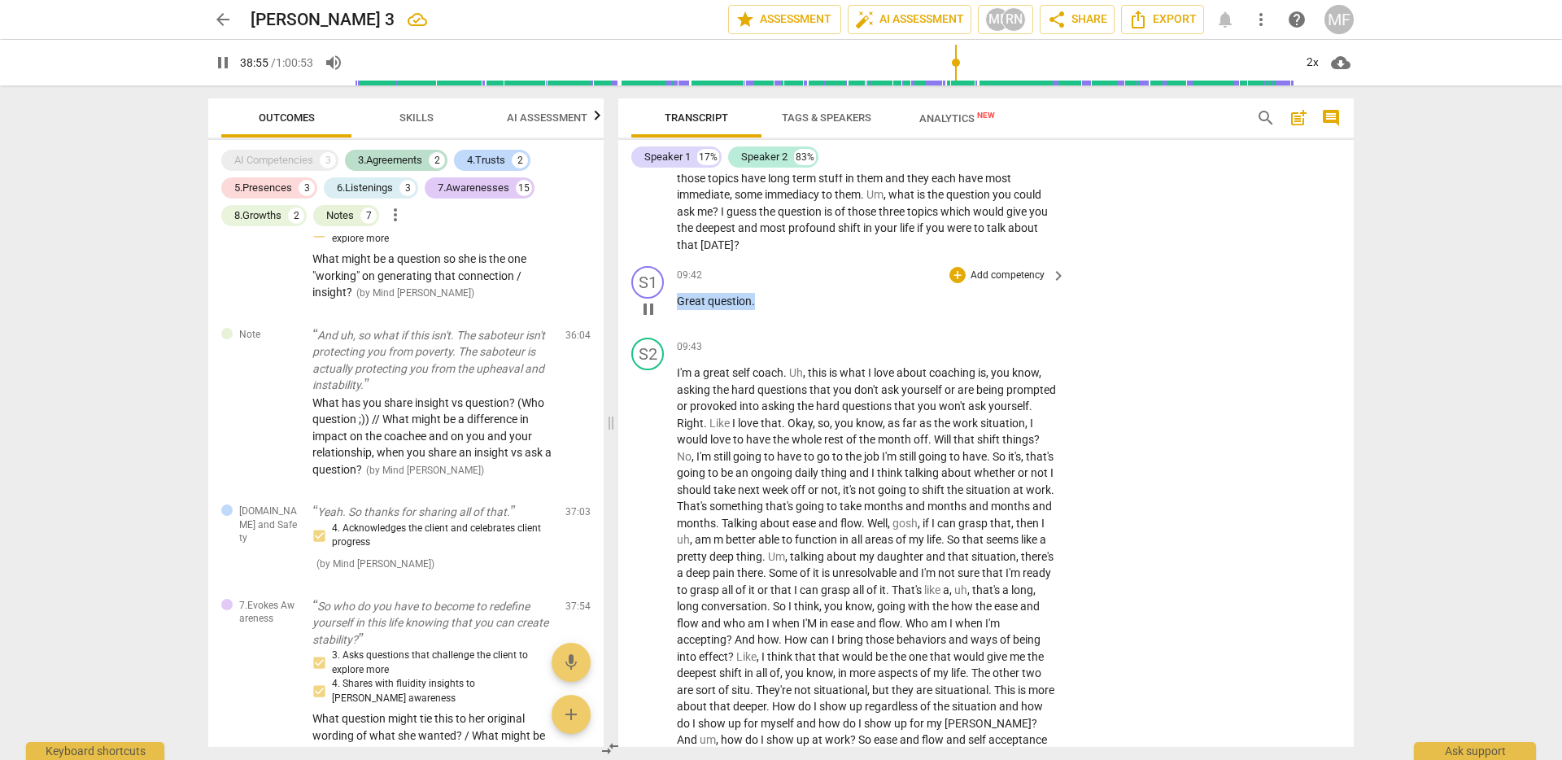
drag, startPoint x: 759, startPoint y: 339, endPoint x: 659, endPoint y: 334, distance: 100.2
click at [659, 331] on div "S1 play_arrow pause 09:42 + Add competency keyboard_arrow_right Great question ." at bounding box center [986, 296] width 736 height 72
click at [768, 309] on div "+" at bounding box center [769, 313] width 16 height 16
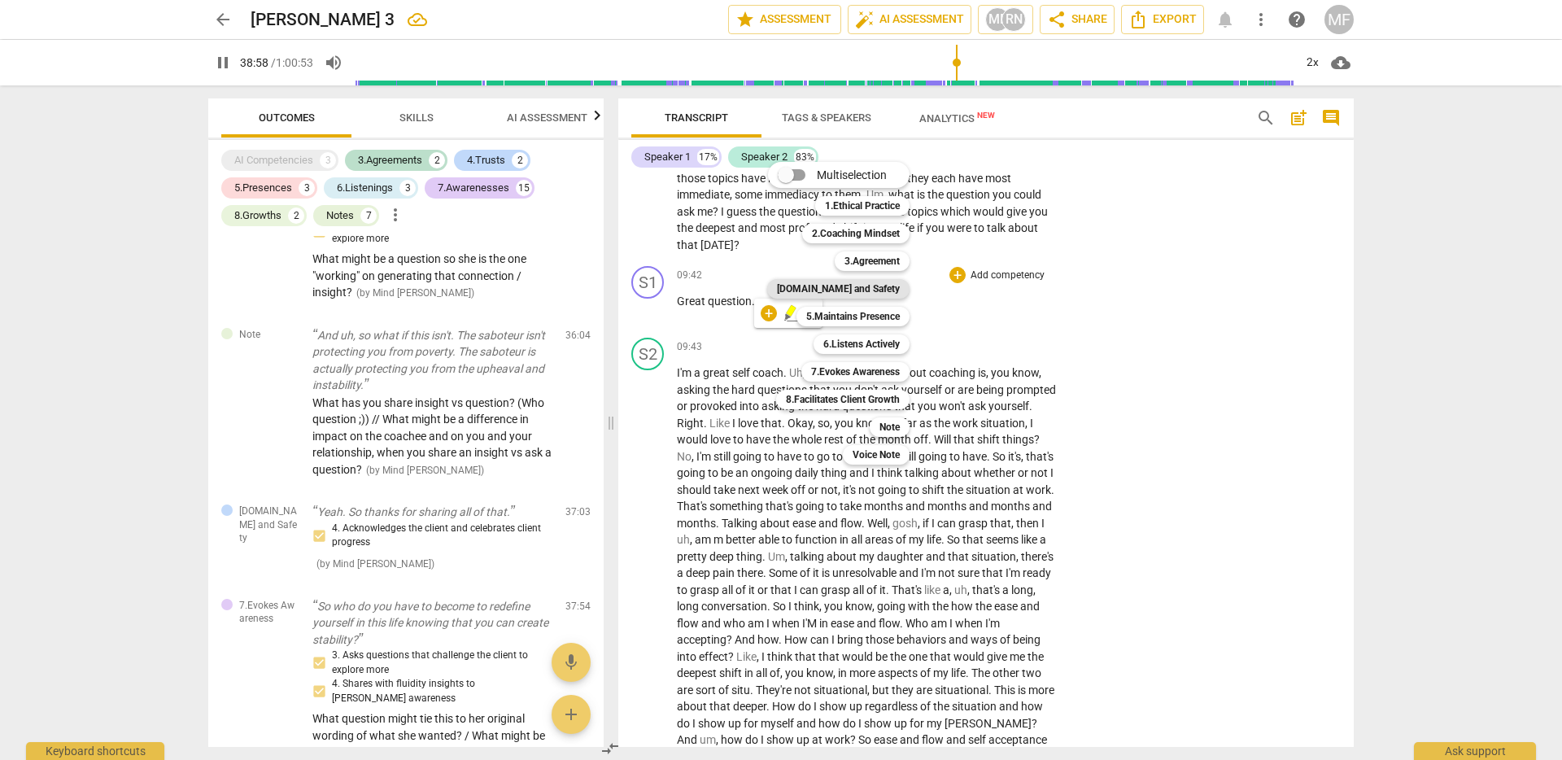
click at [883, 283] on b "[DOMAIN_NAME] and Safety" at bounding box center [838, 289] width 123 height 20
type input "2338"
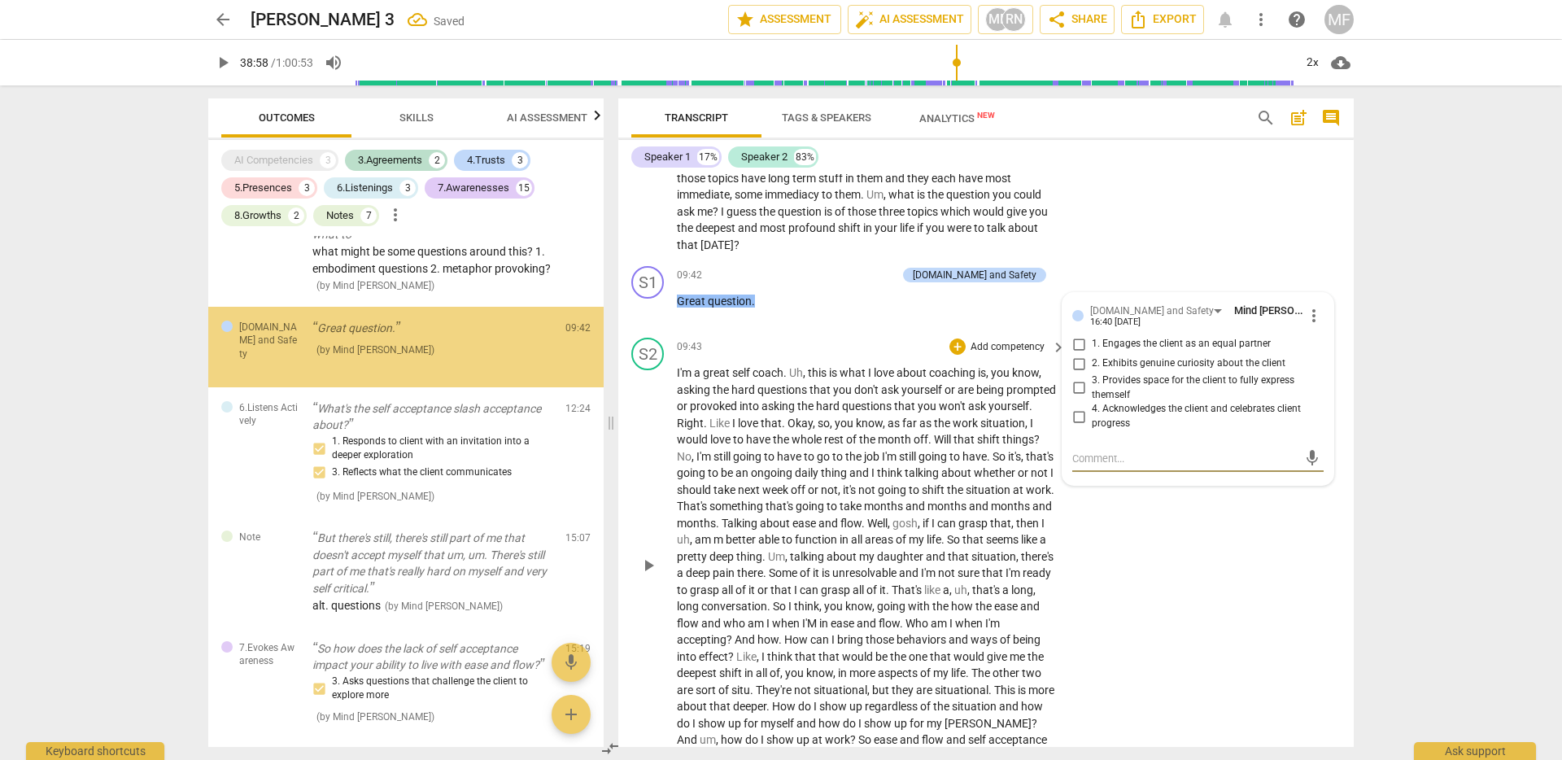
scroll to position [218, 0]
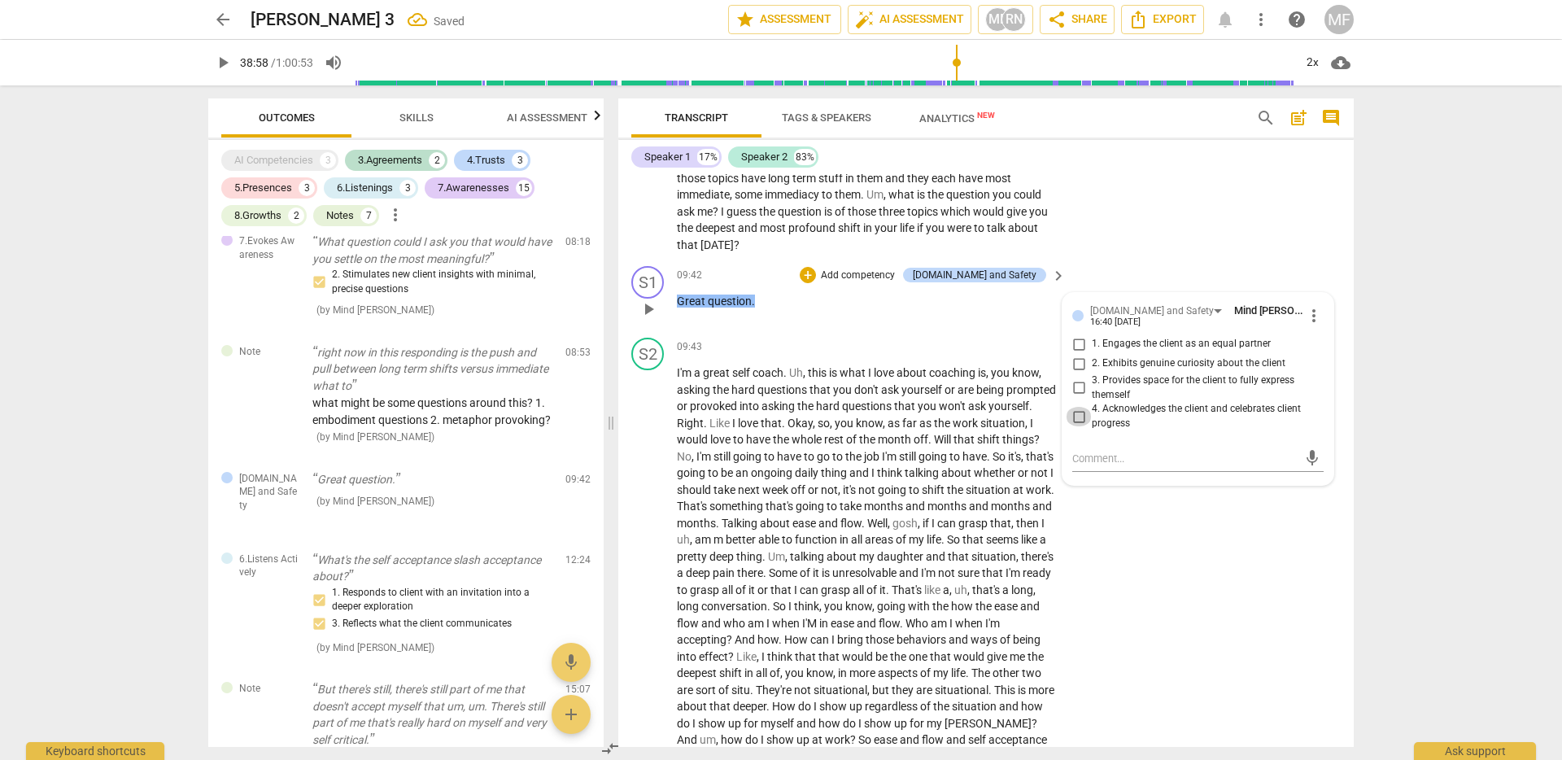
click at [1073, 426] on input "4. Acknowledges the client and celebrates client progress" at bounding box center [1079, 417] width 26 height 20
checkbox input "true"
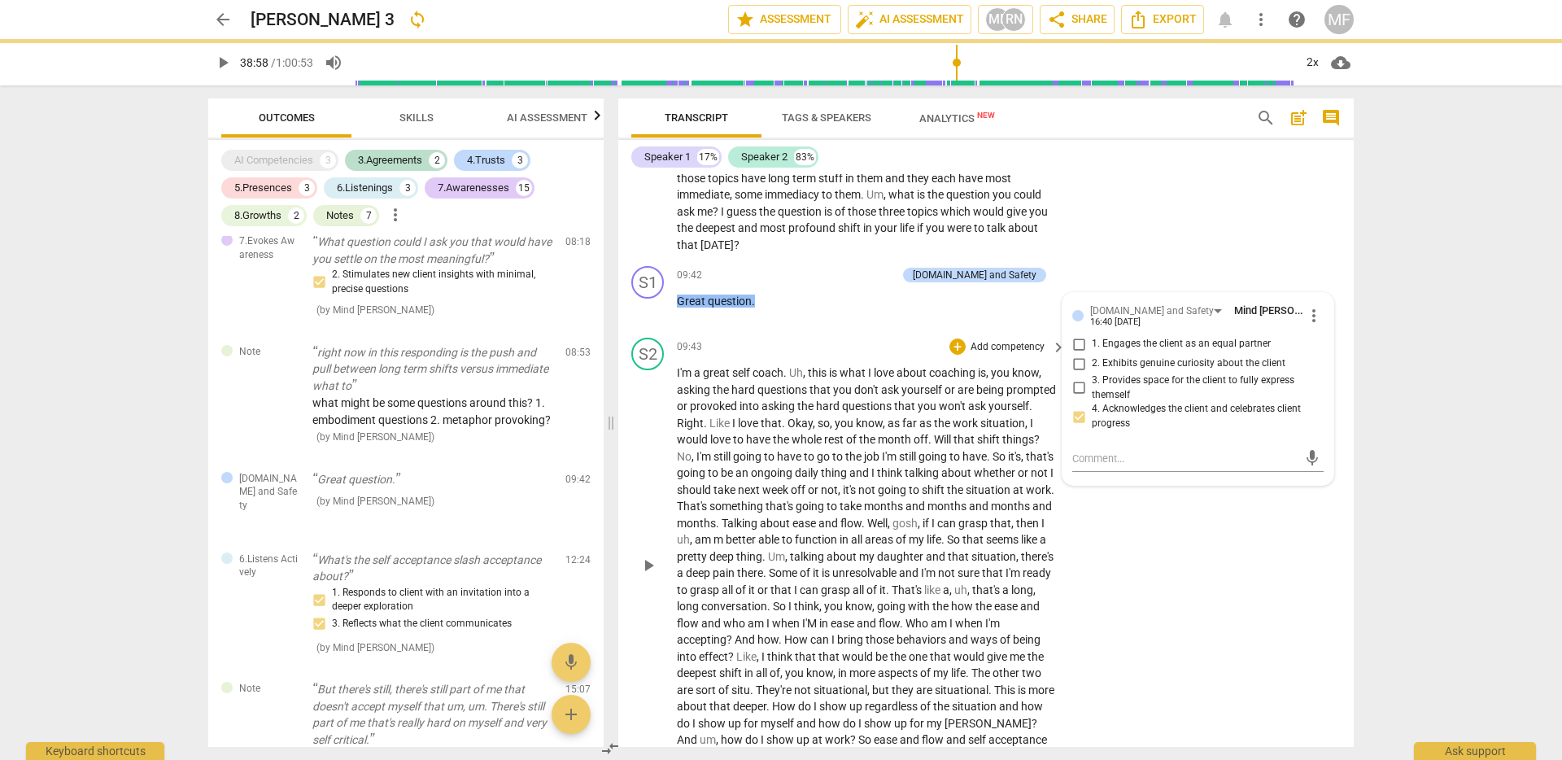
click at [1401, 602] on div "arrow_back Gina 3 sync edit star Assessment auto_fix_high AI Assessment MF RN s…" at bounding box center [781, 380] width 1562 height 760
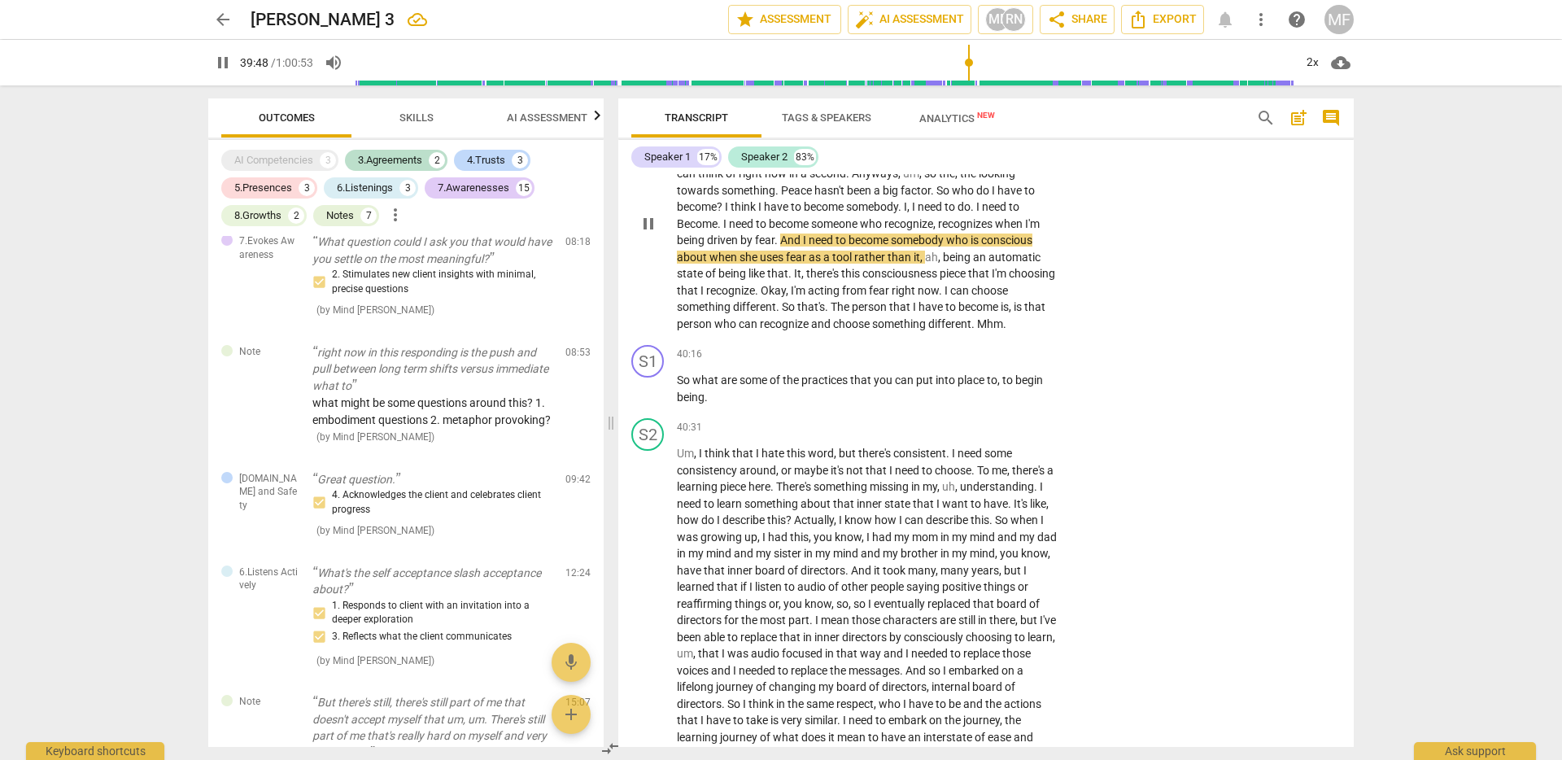
scroll to position [9634, 0]
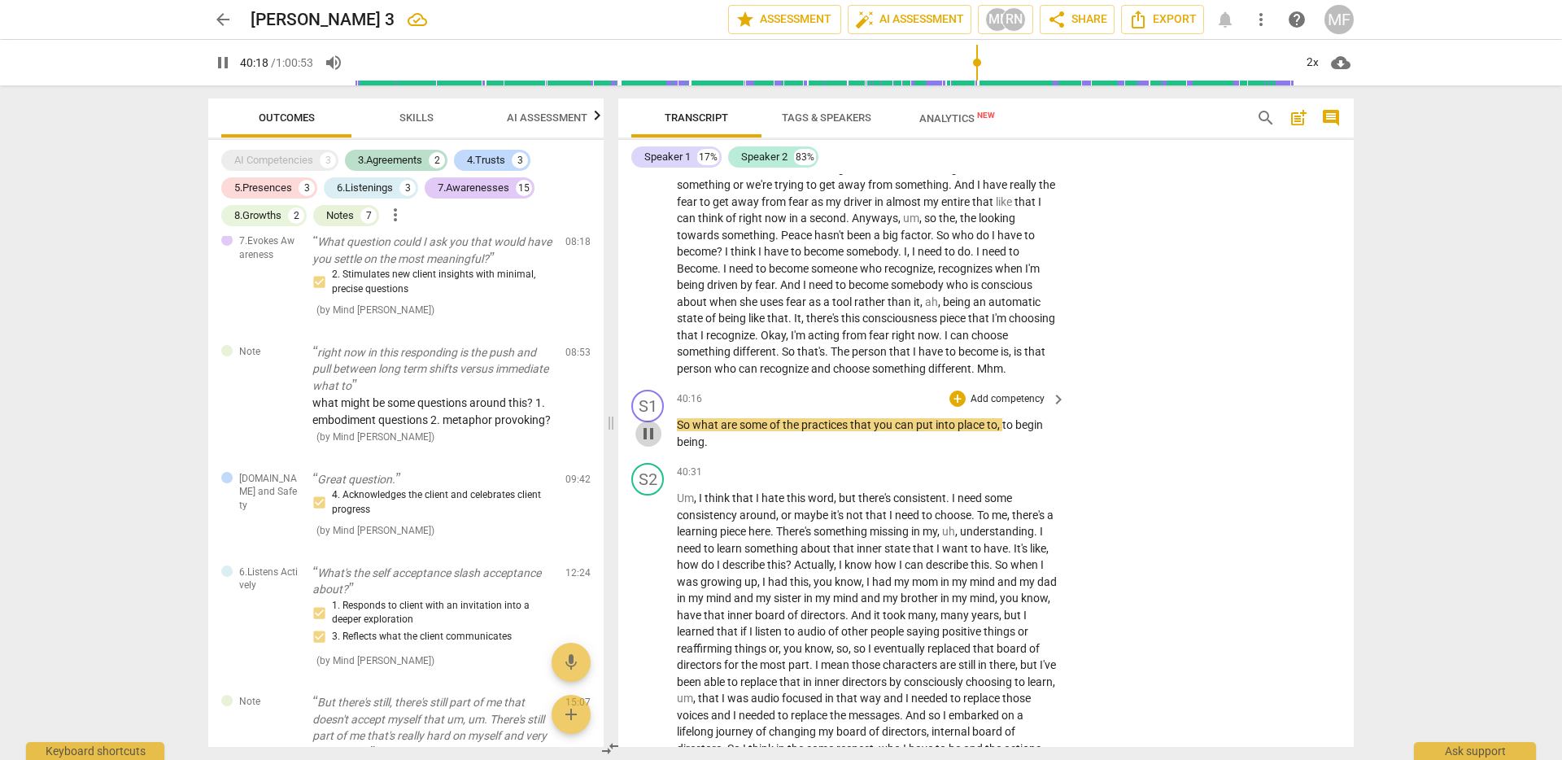
click at [651, 444] on span "pause" at bounding box center [649, 434] width 20 height 20
type input "2419"
drag, startPoint x: 740, startPoint y: 495, endPoint x: 673, endPoint y: 473, distance: 70.3
click at [673, 457] on div "S1 play_arrow pause 40:16 + Add competency keyboard_arrow_right So what are som…" at bounding box center [986, 419] width 736 height 73
click at [1035, 407] on p "Add competency" at bounding box center [1007, 399] width 77 height 15
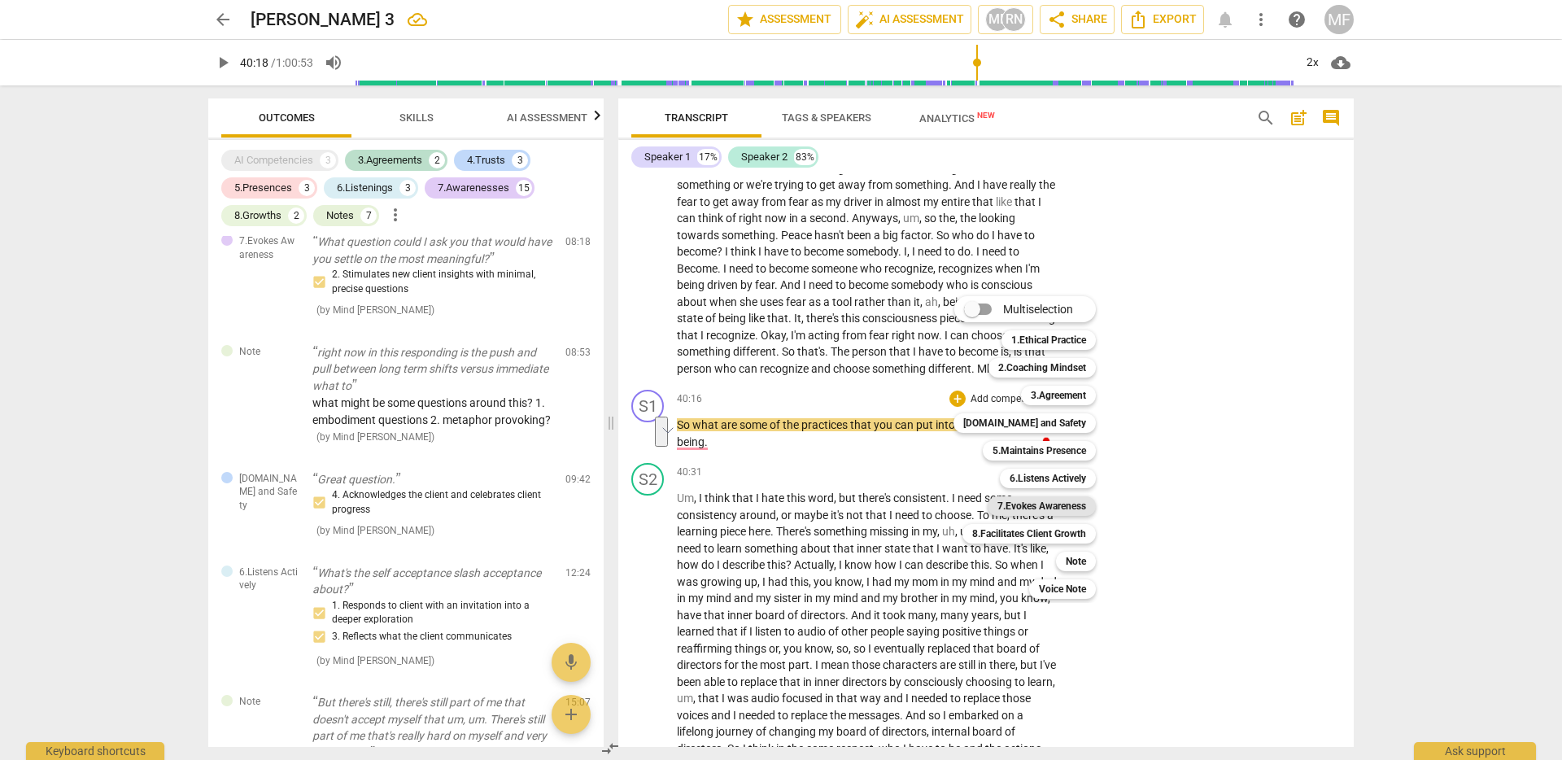
click at [1036, 509] on b "7.Evokes Awareness" at bounding box center [1042, 506] width 89 height 20
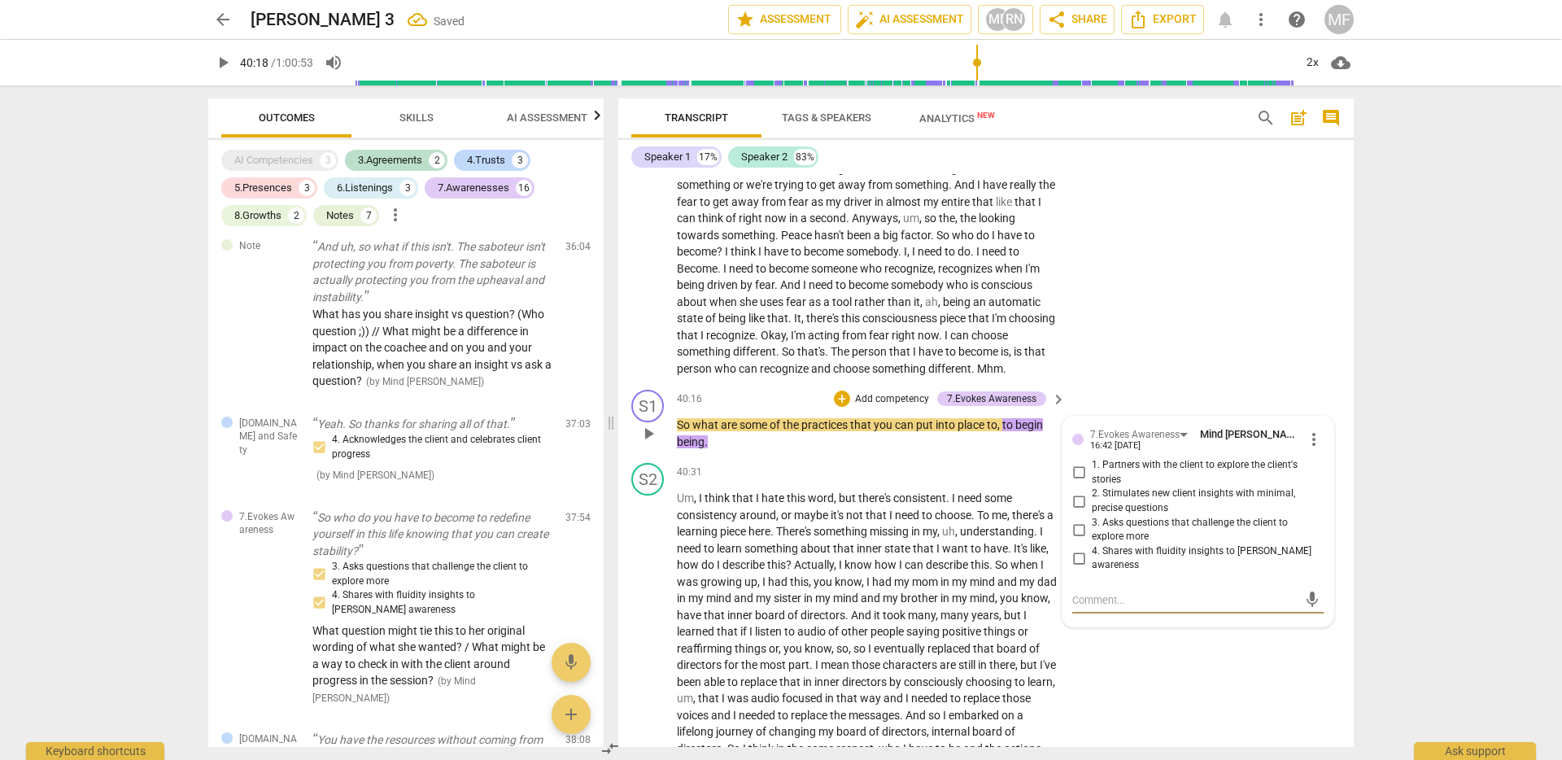
scroll to position [4283, 0]
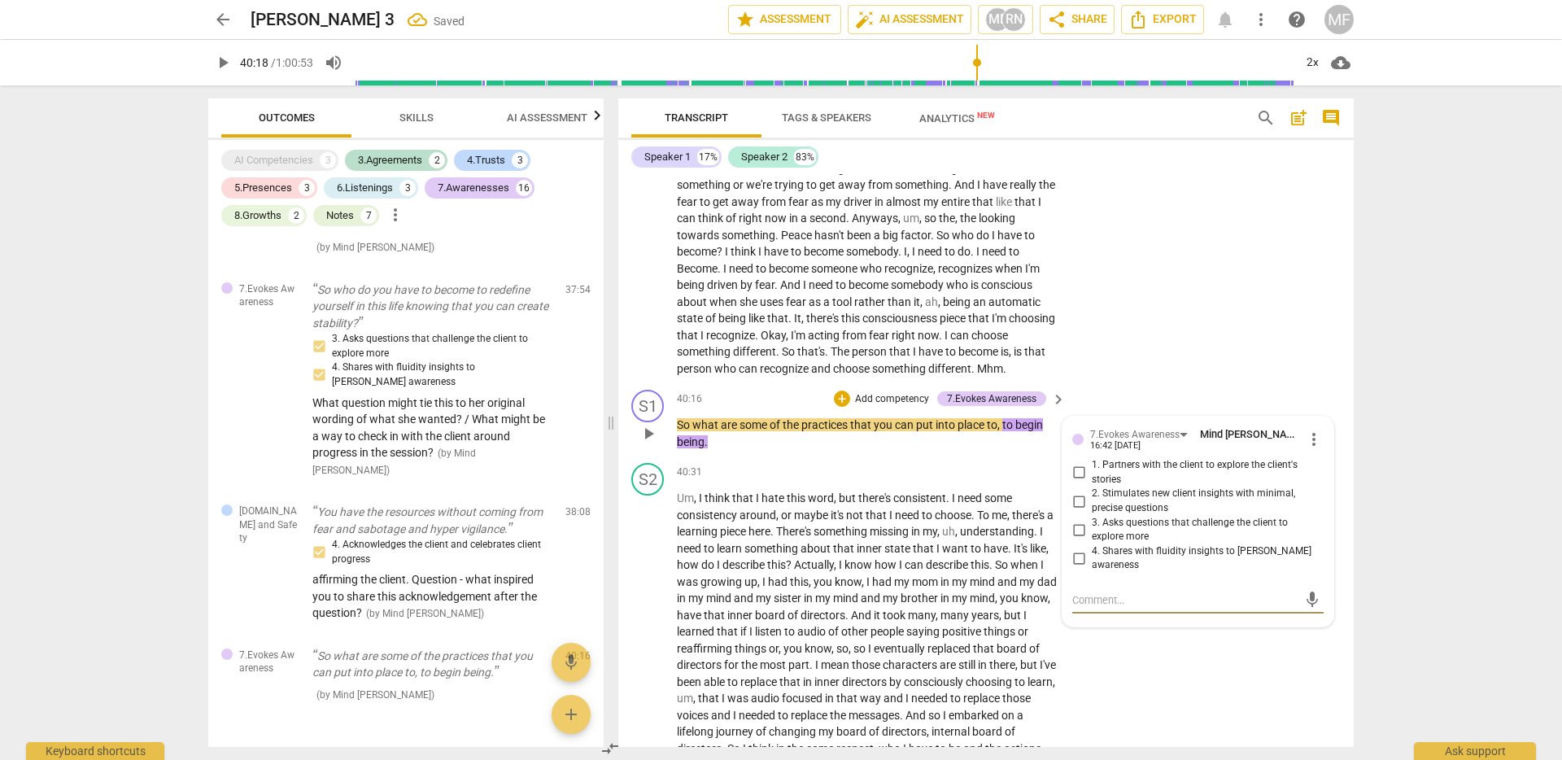
click at [1076, 540] on input "3. Asks questions that challenge the client to explore more" at bounding box center [1079, 530] width 26 height 20
checkbox input "true"
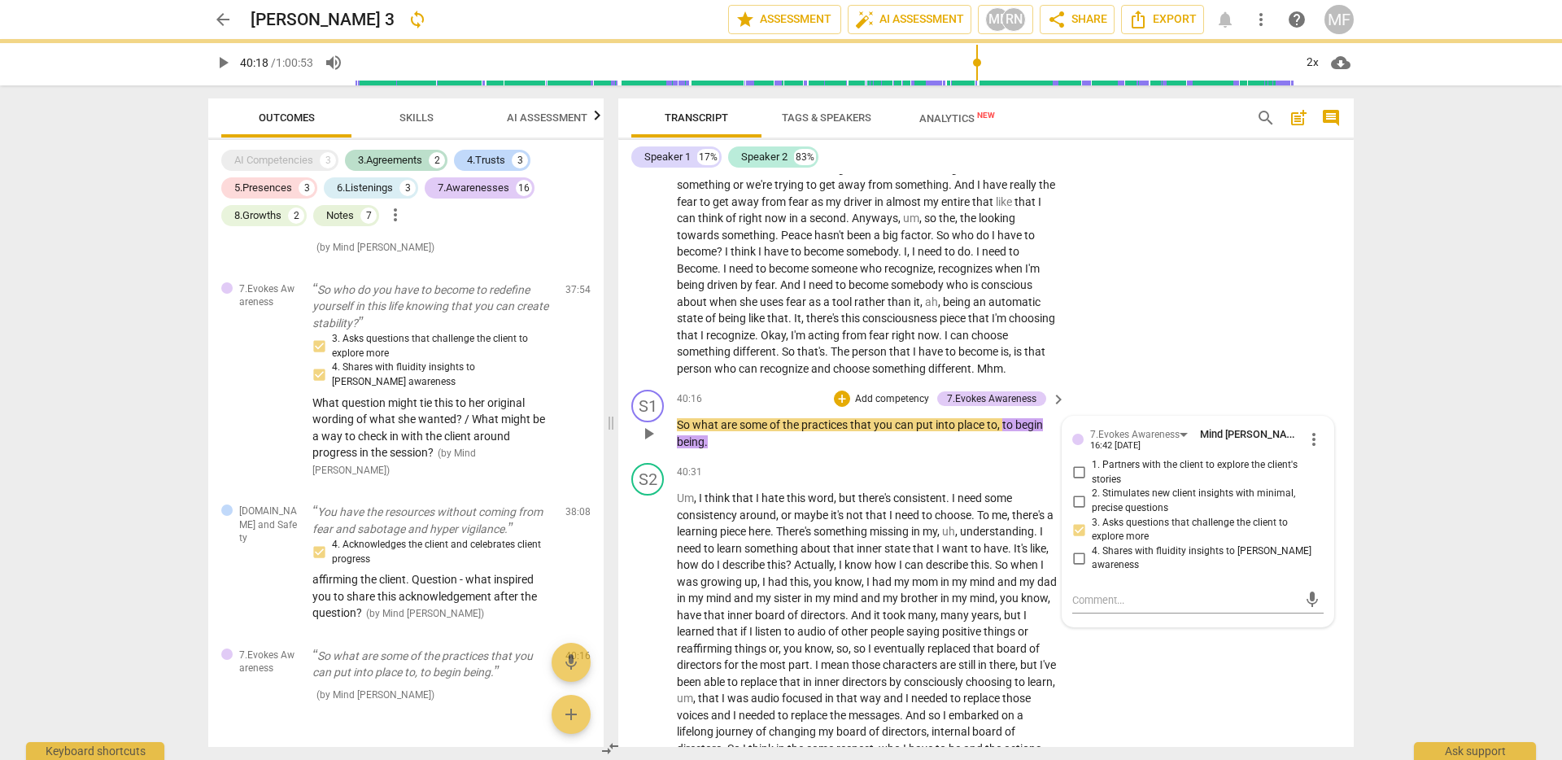
click at [882, 407] on p "Add competency" at bounding box center [892, 399] width 77 height 15
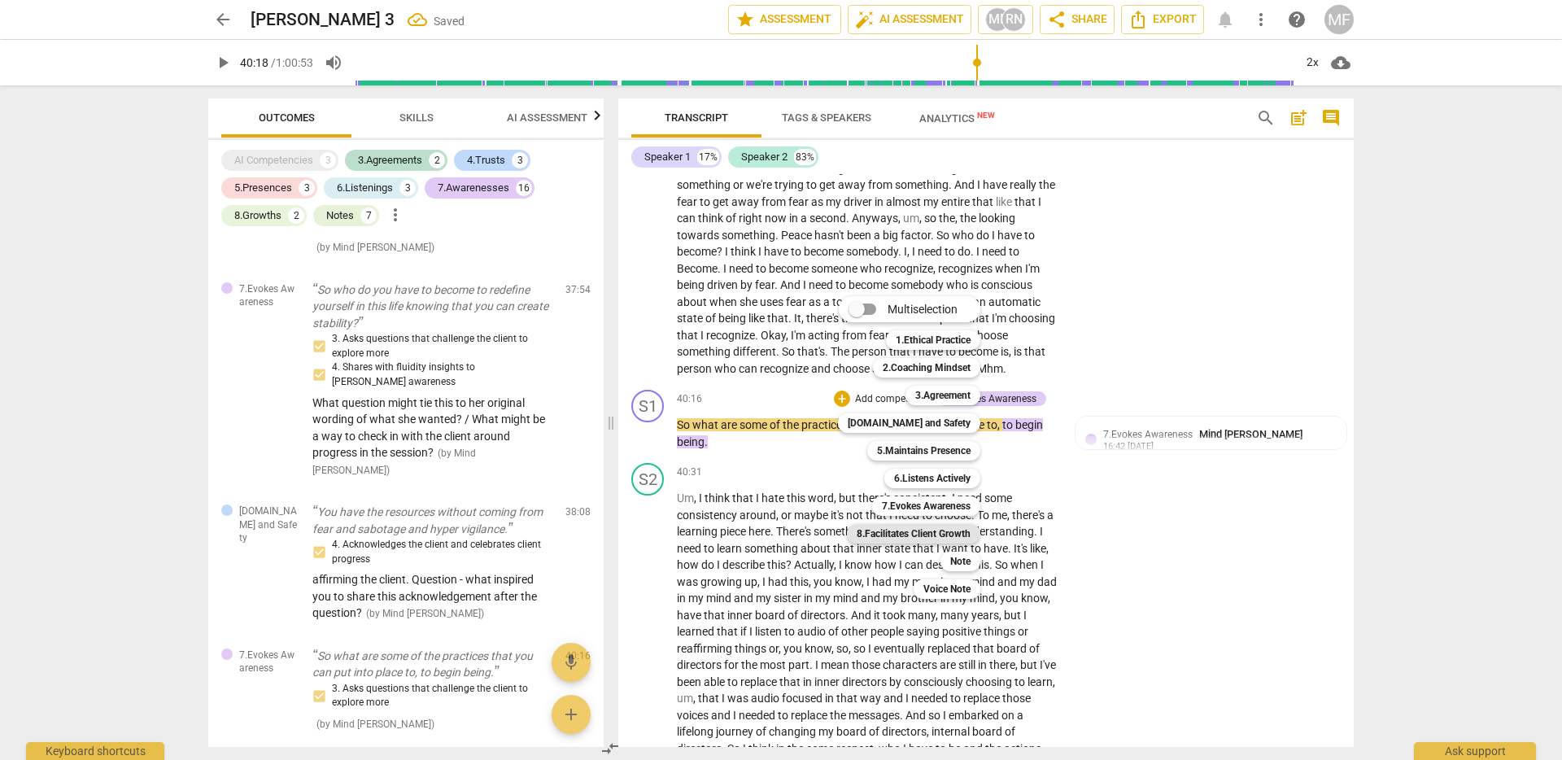
click at [931, 530] on b "8.Facilitates Client Growth" at bounding box center [914, 534] width 114 height 20
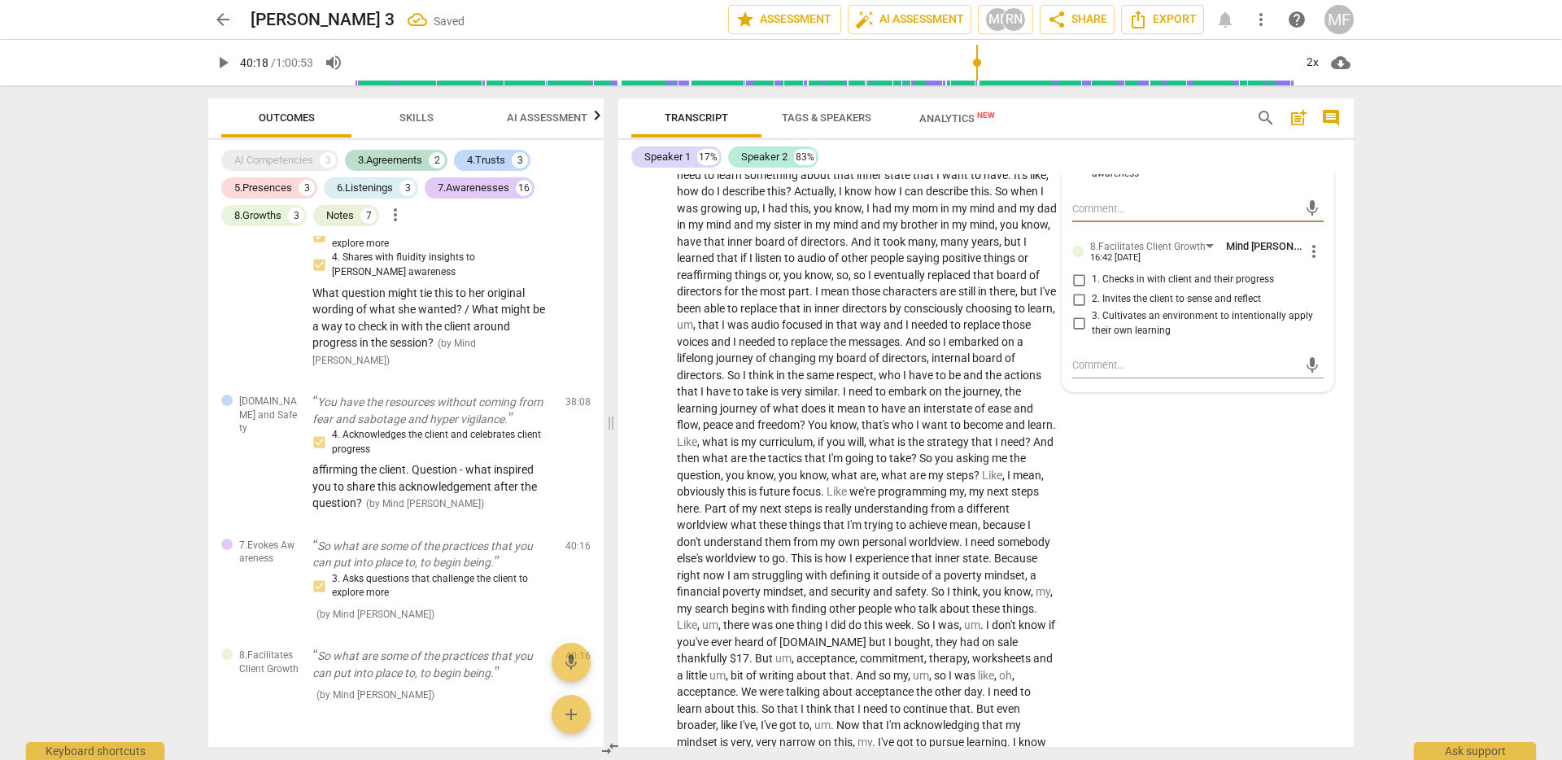
scroll to position [9953, 0]
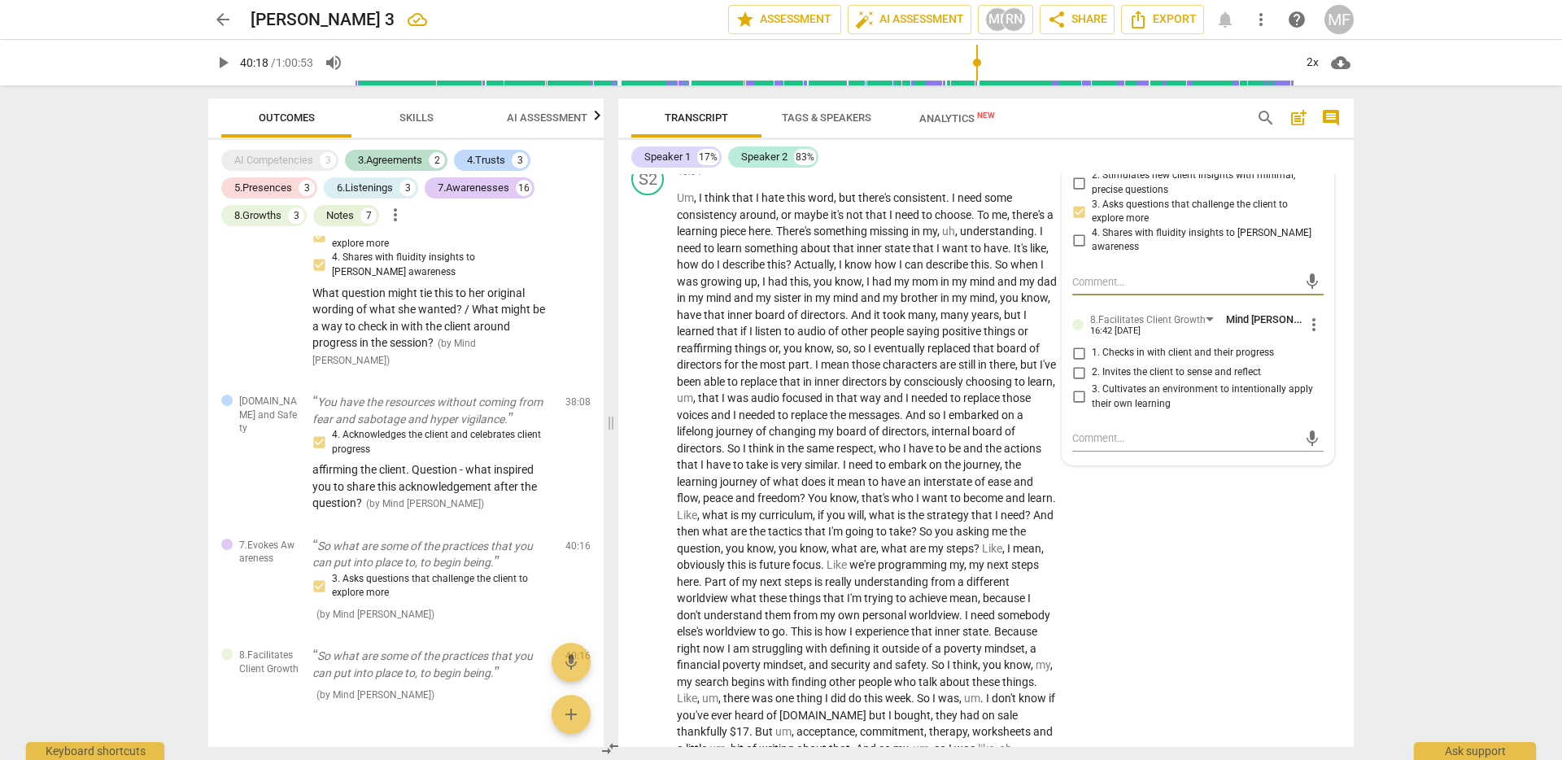
click at [1073, 407] on input "3. Cultivates an environment to intentionally apply their own learning" at bounding box center [1079, 397] width 26 height 20
checkbox input "true"
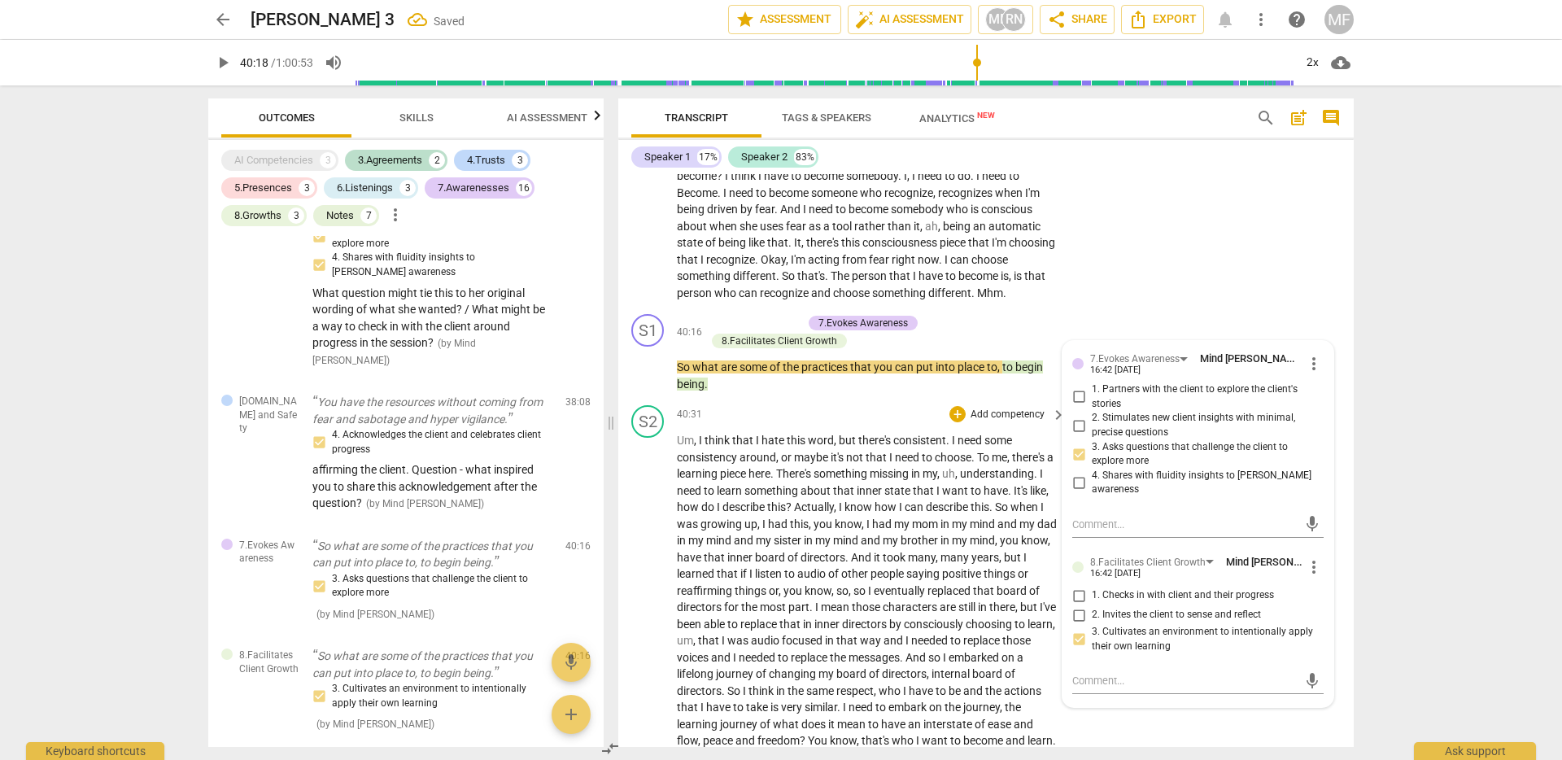
scroll to position [9699, 0]
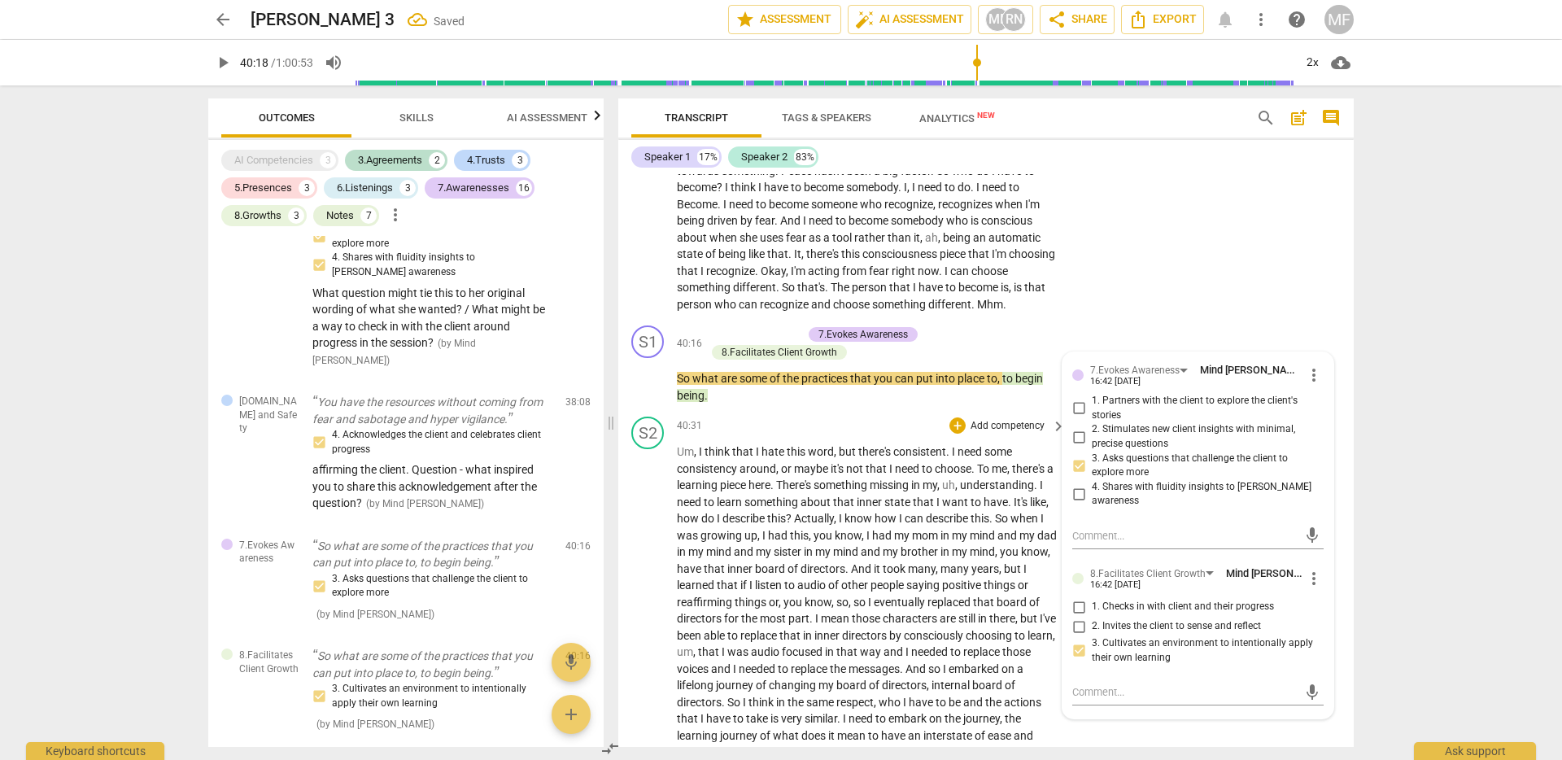
click at [794, 475] on span "maybe" at bounding box center [812, 468] width 37 height 13
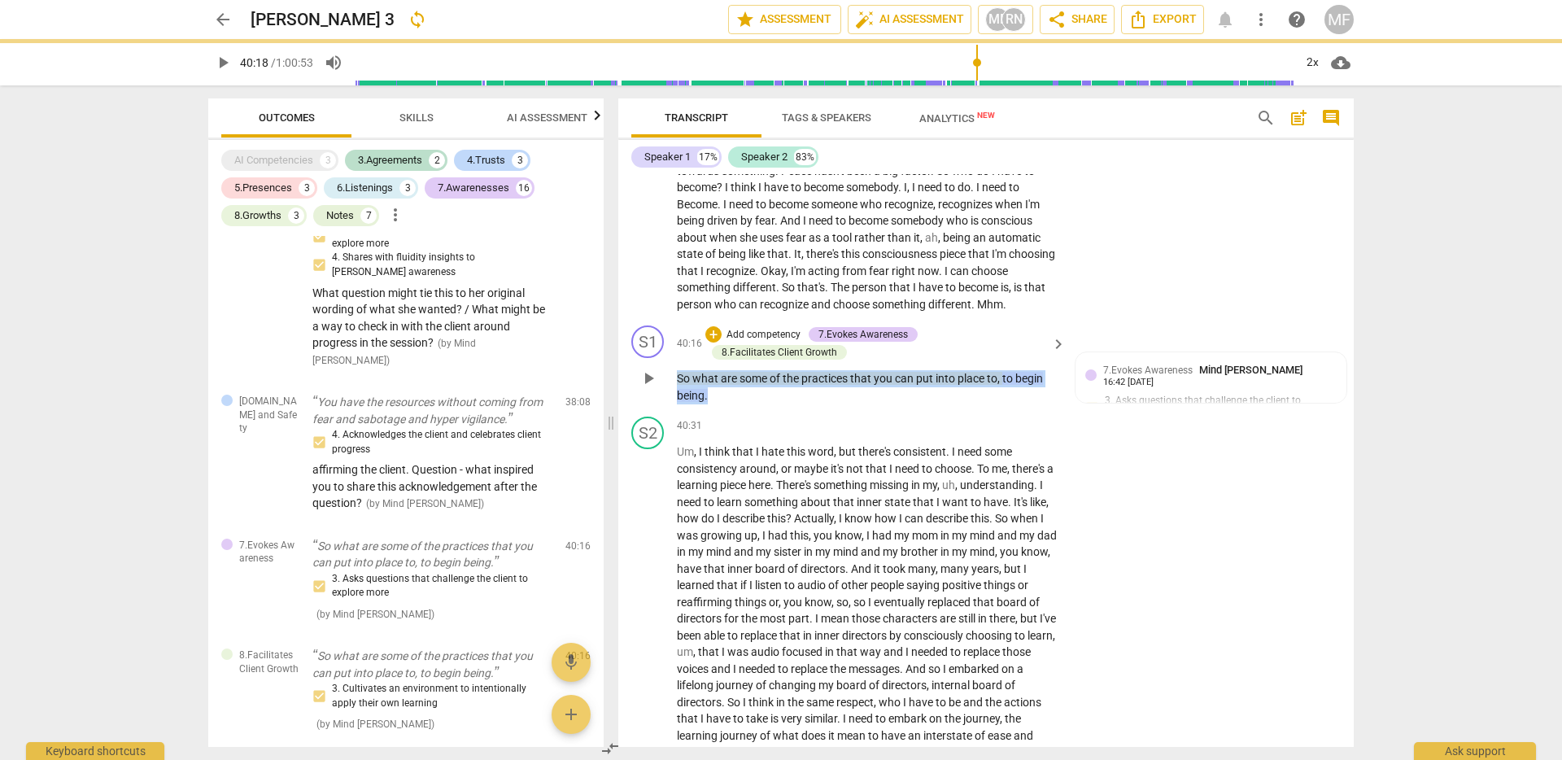
drag, startPoint x: 733, startPoint y: 449, endPoint x: 662, endPoint y: 416, distance: 79.0
click at [662, 410] on div "S1 play_arrow pause 40:16 + Add competency 7.Evokes Awareness 8.Facilitates Cli…" at bounding box center [986, 364] width 736 height 91
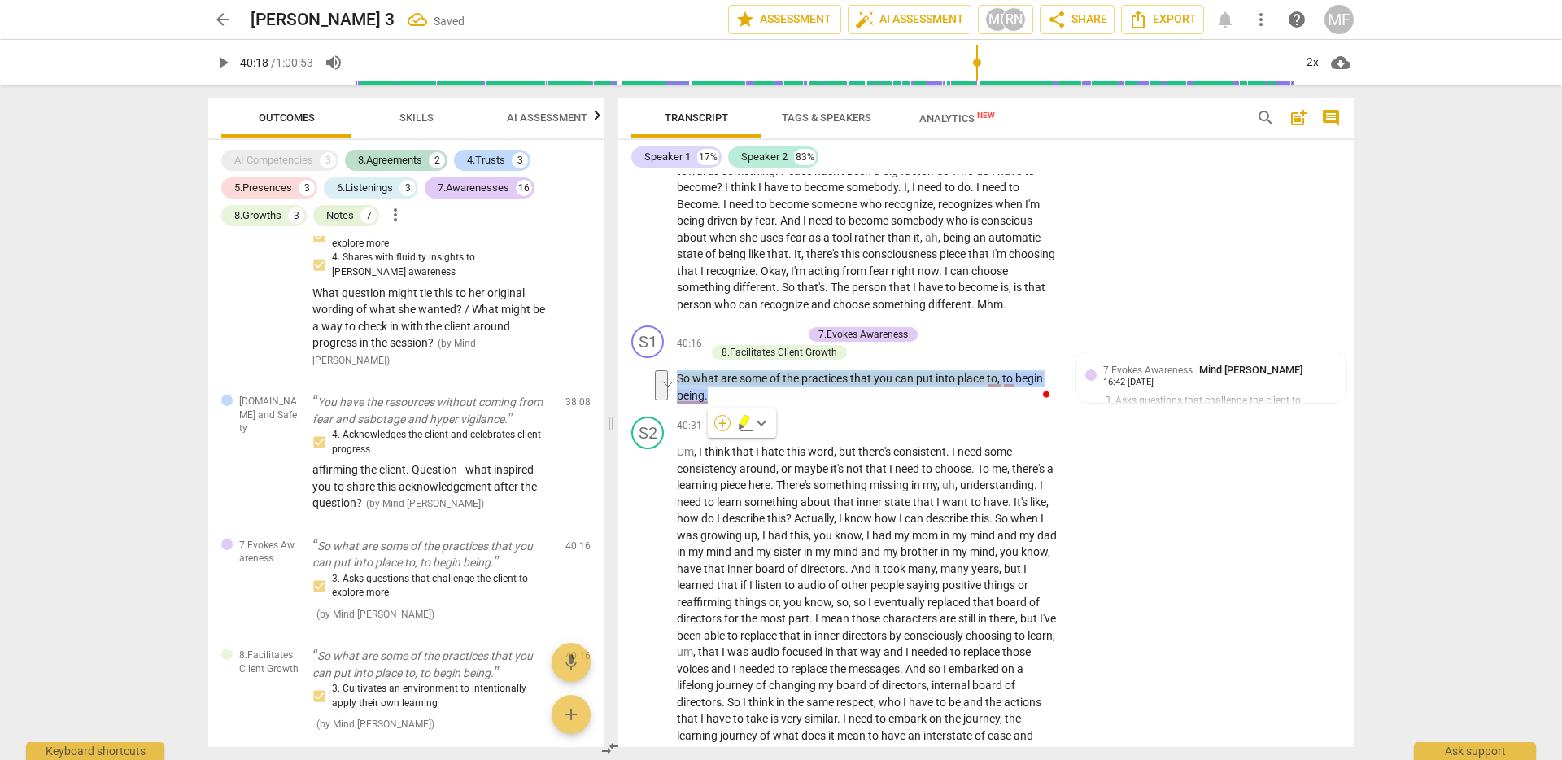
click at [723, 424] on div "+" at bounding box center [723, 423] width 16 height 16
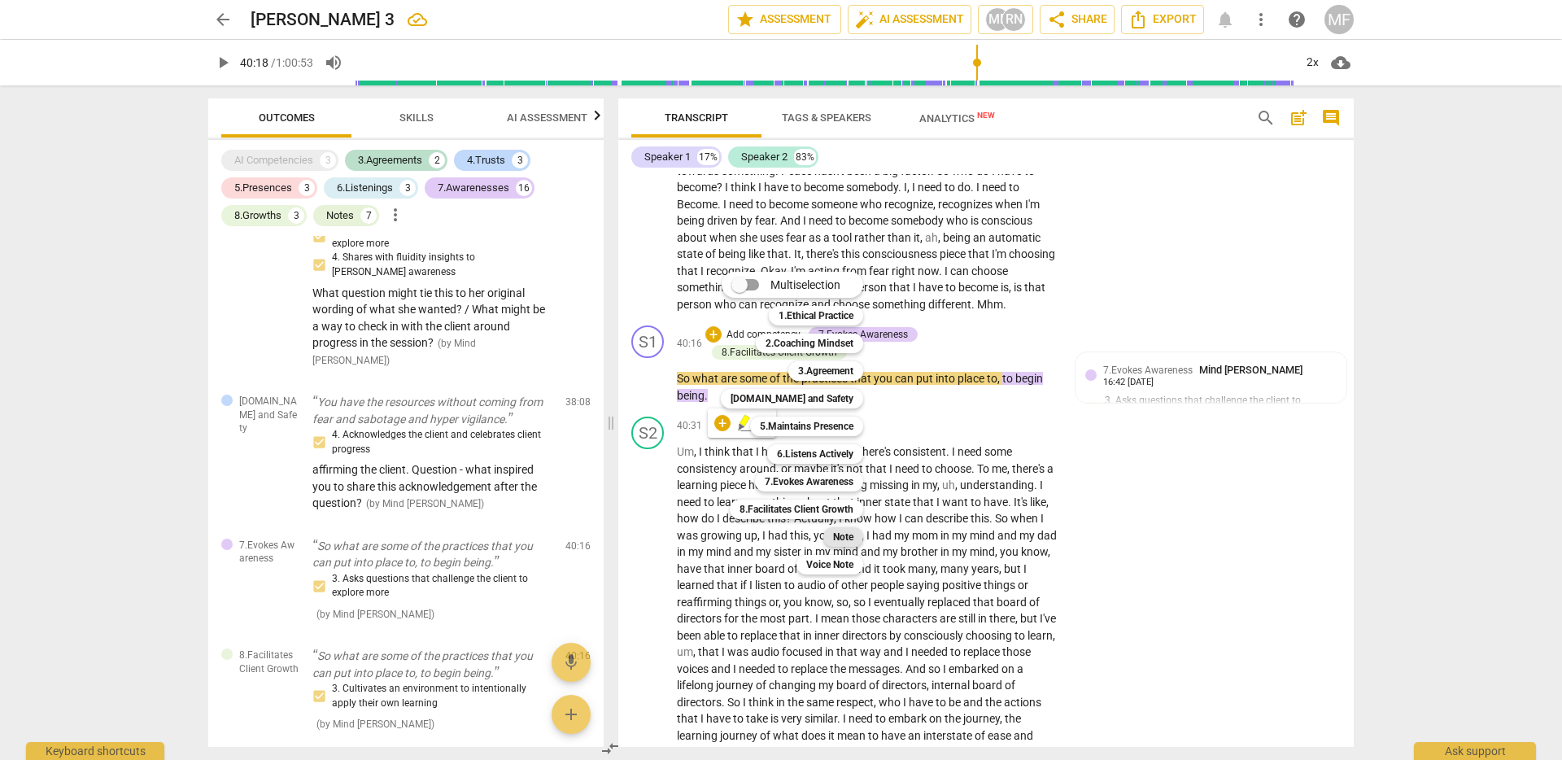
click at [843, 544] on b "Note" at bounding box center [843, 537] width 20 height 20
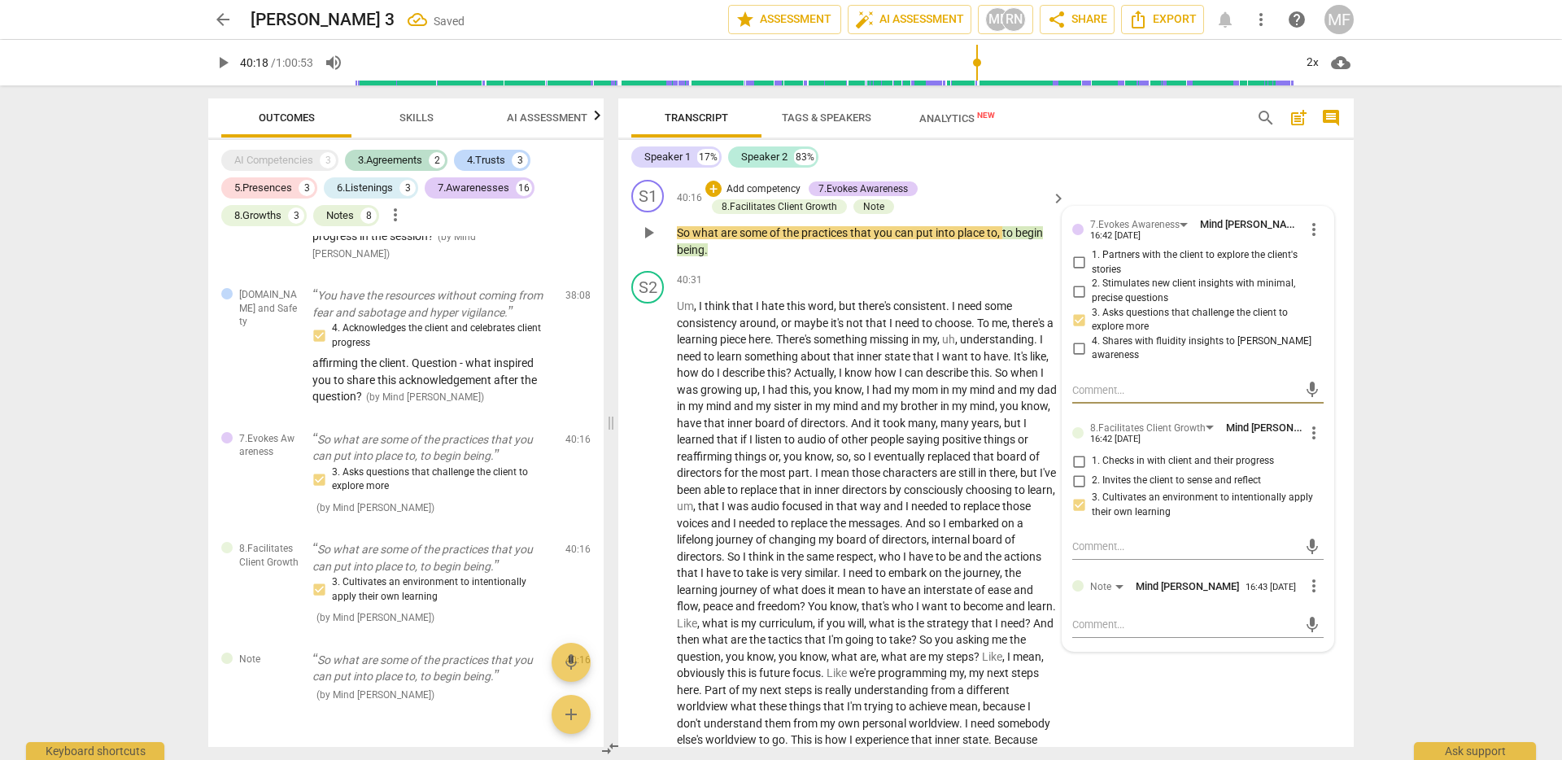
scroll to position [9860, 0]
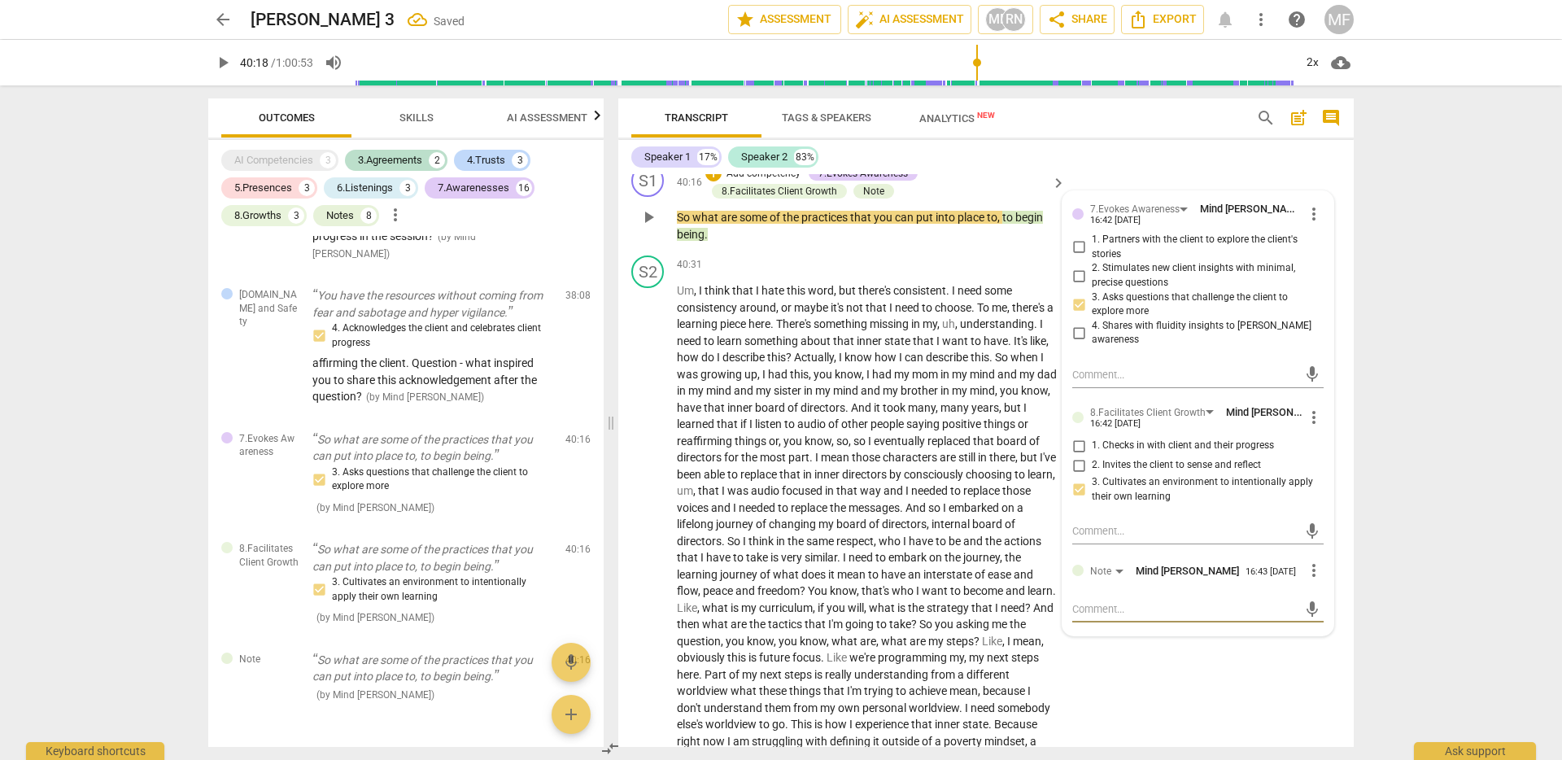
click at [1112, 617] on textarea at bounding box center [1185, 608] width 225 height 15
type input "2419"
type textarea "m i"
type textarea "m"
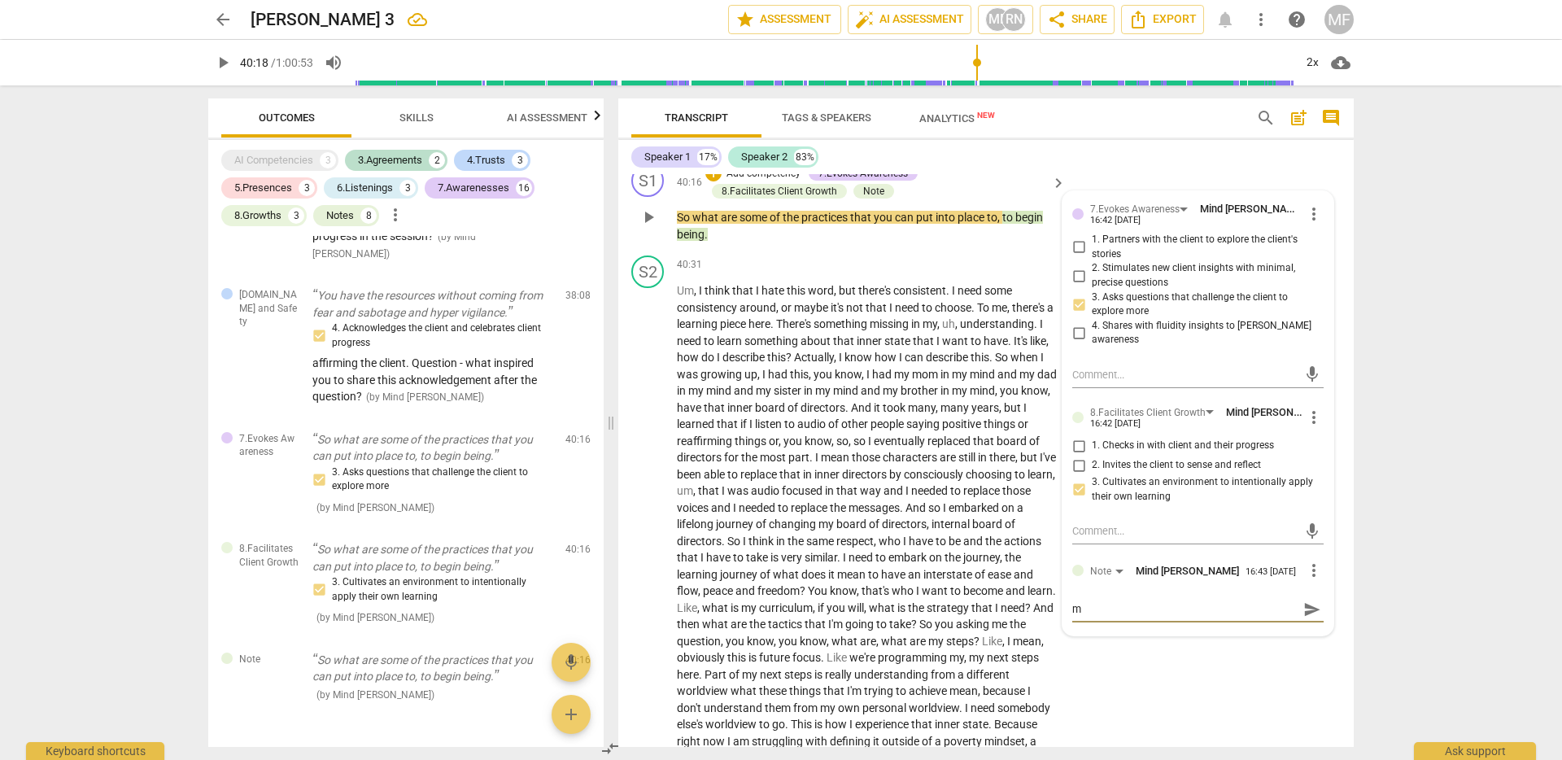
type textarea "m"
type textarea "w"
type textarea "wh"
type textarea "wha"
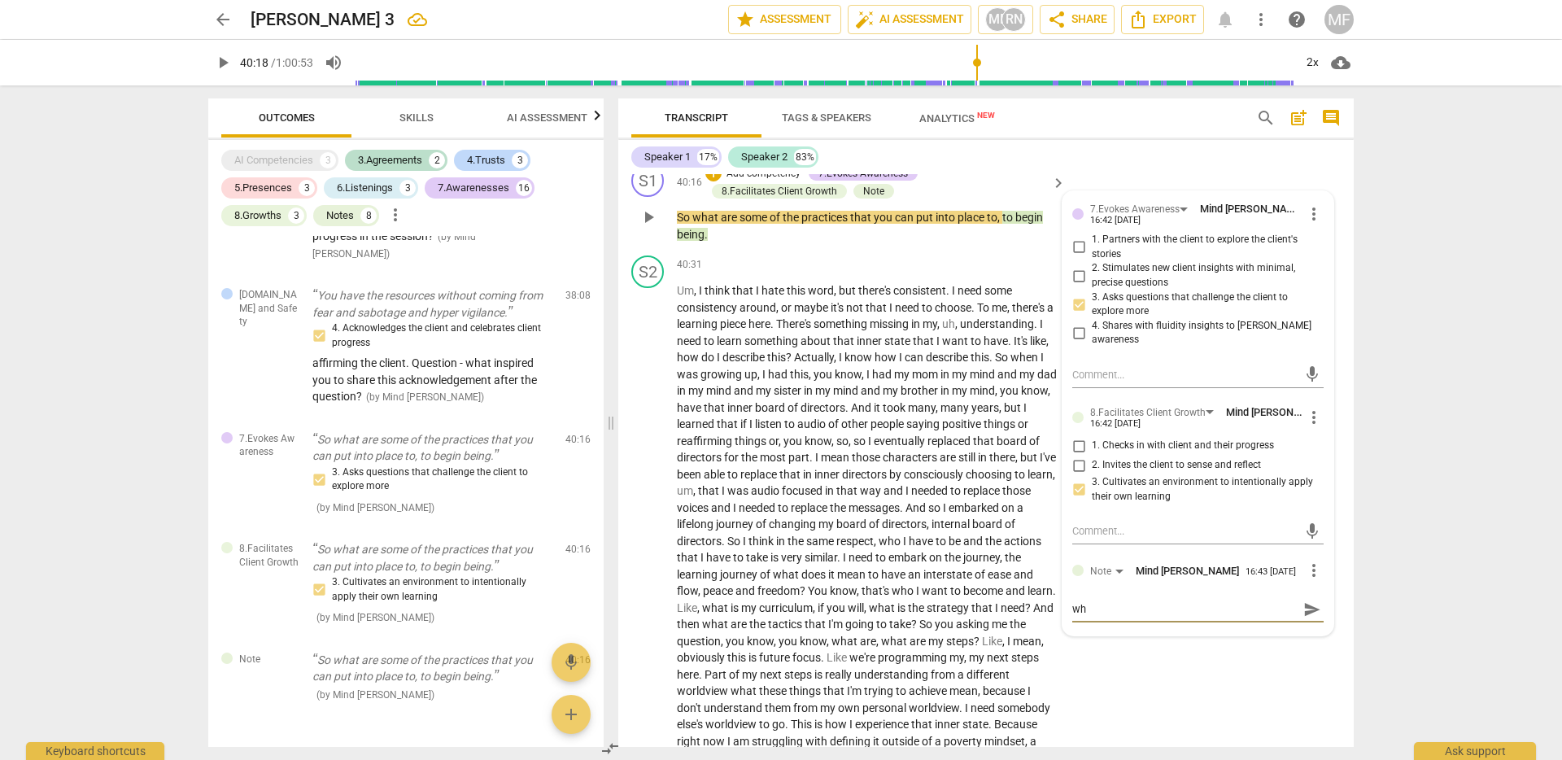
type textarea "wha"
type textarea "what"
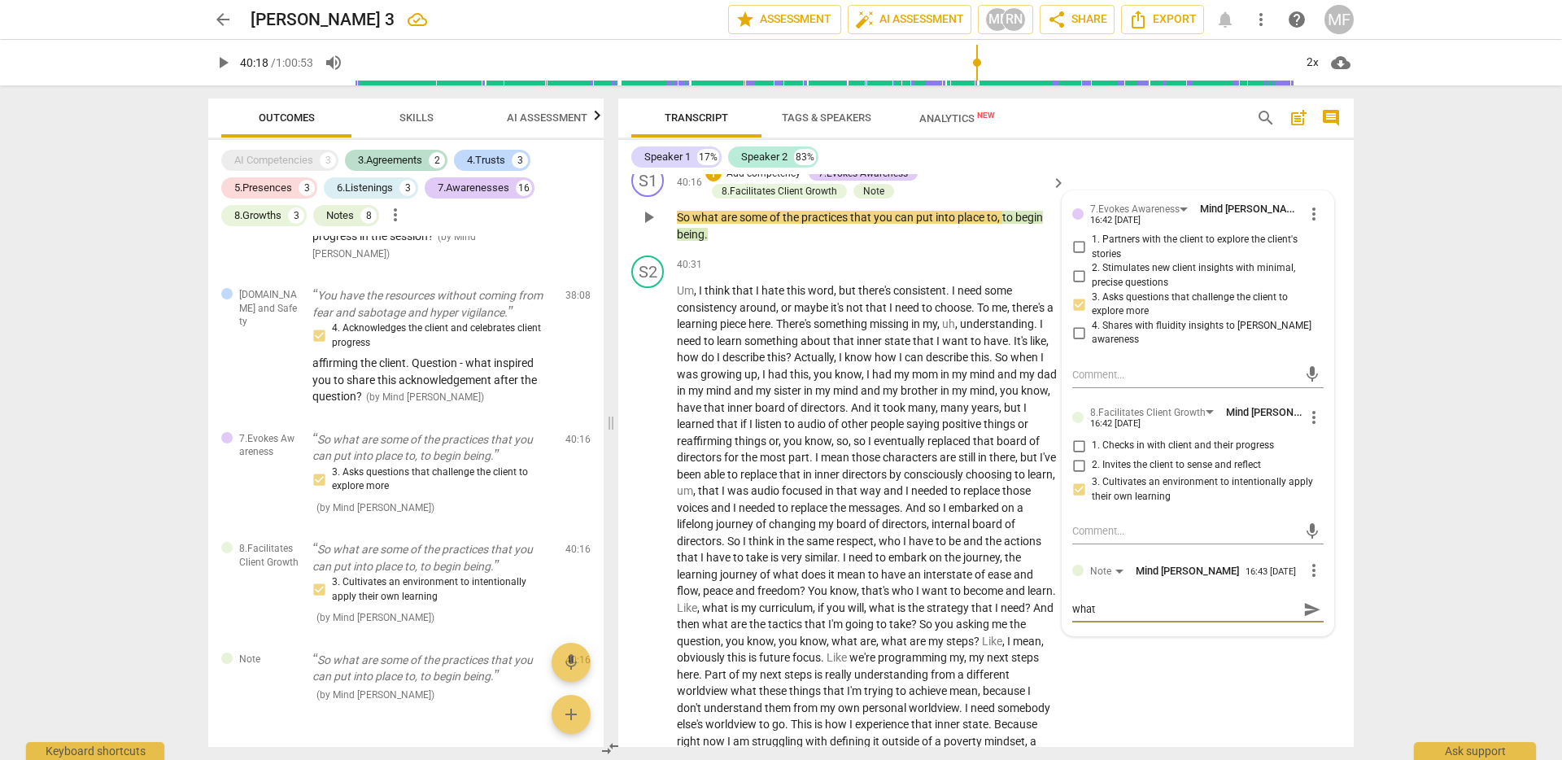
type textarea "what m"
type textarea "what mi"
type textarea "what mig"
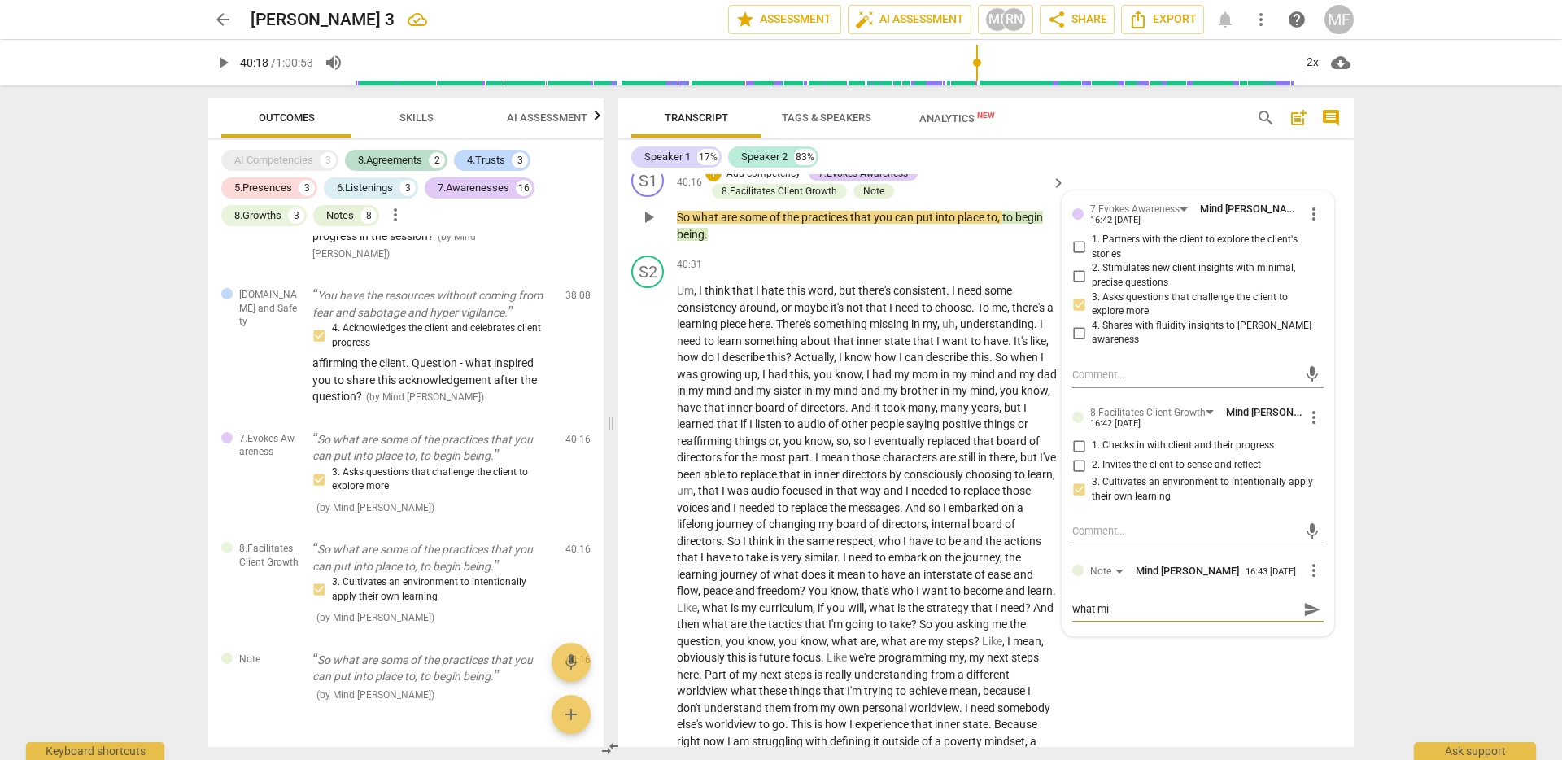
type textarea "what mig"
type textarea "what migh"
type textarea "what might"
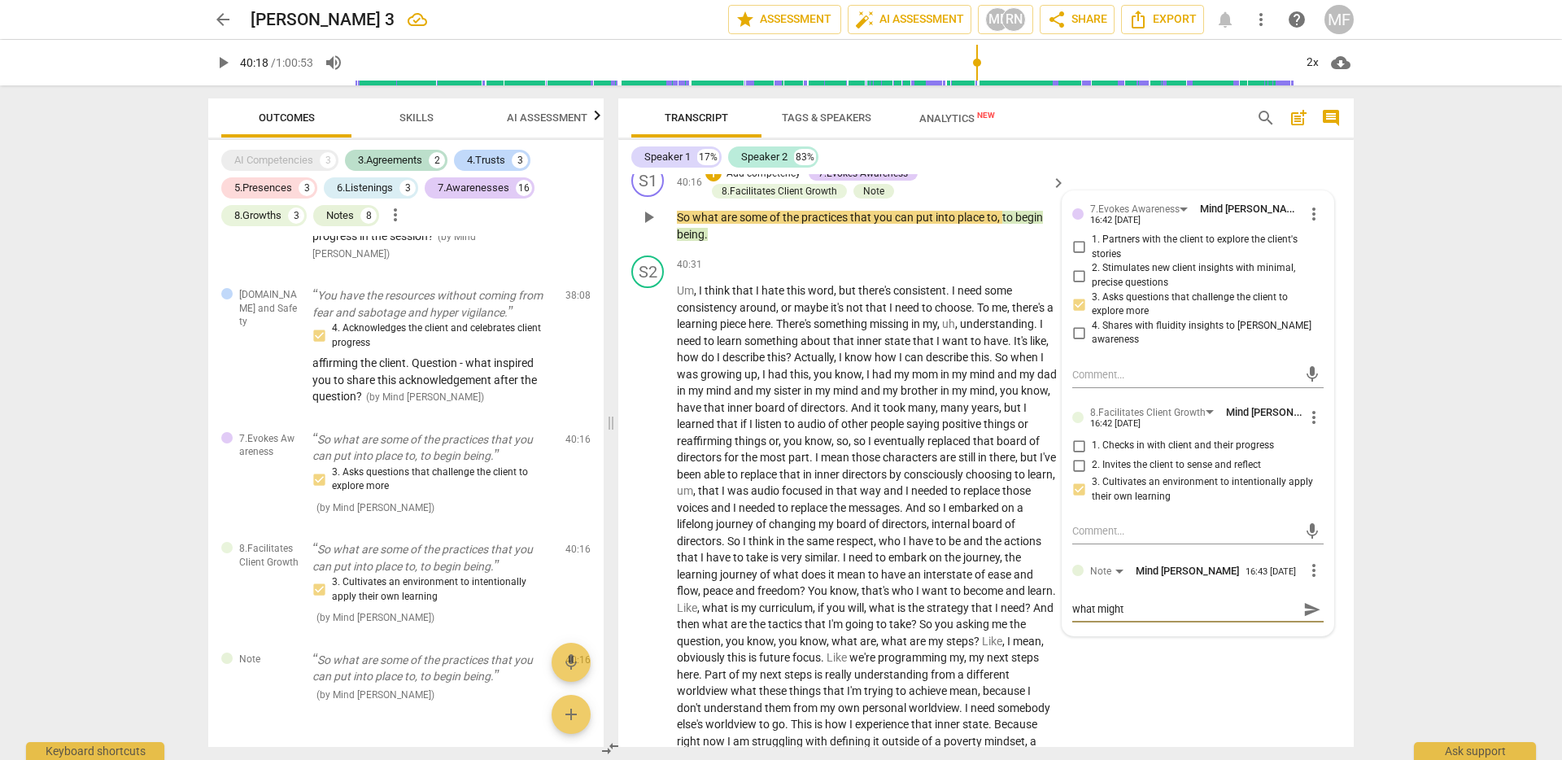
type textarea "what might"
type textarea "what might b"
type textarea "what might be"
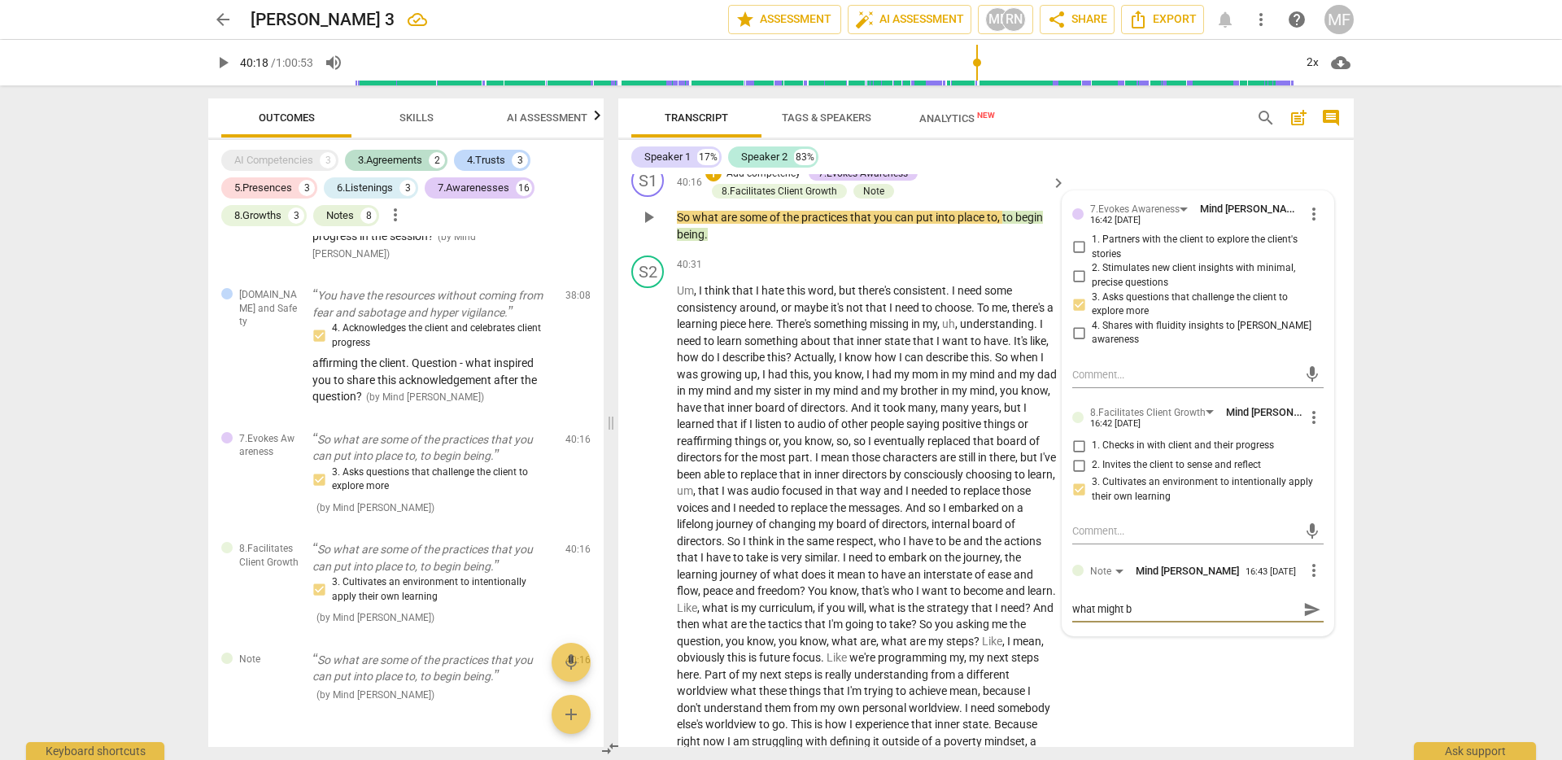
type textarea "what might be"
type textarea "what might be a"
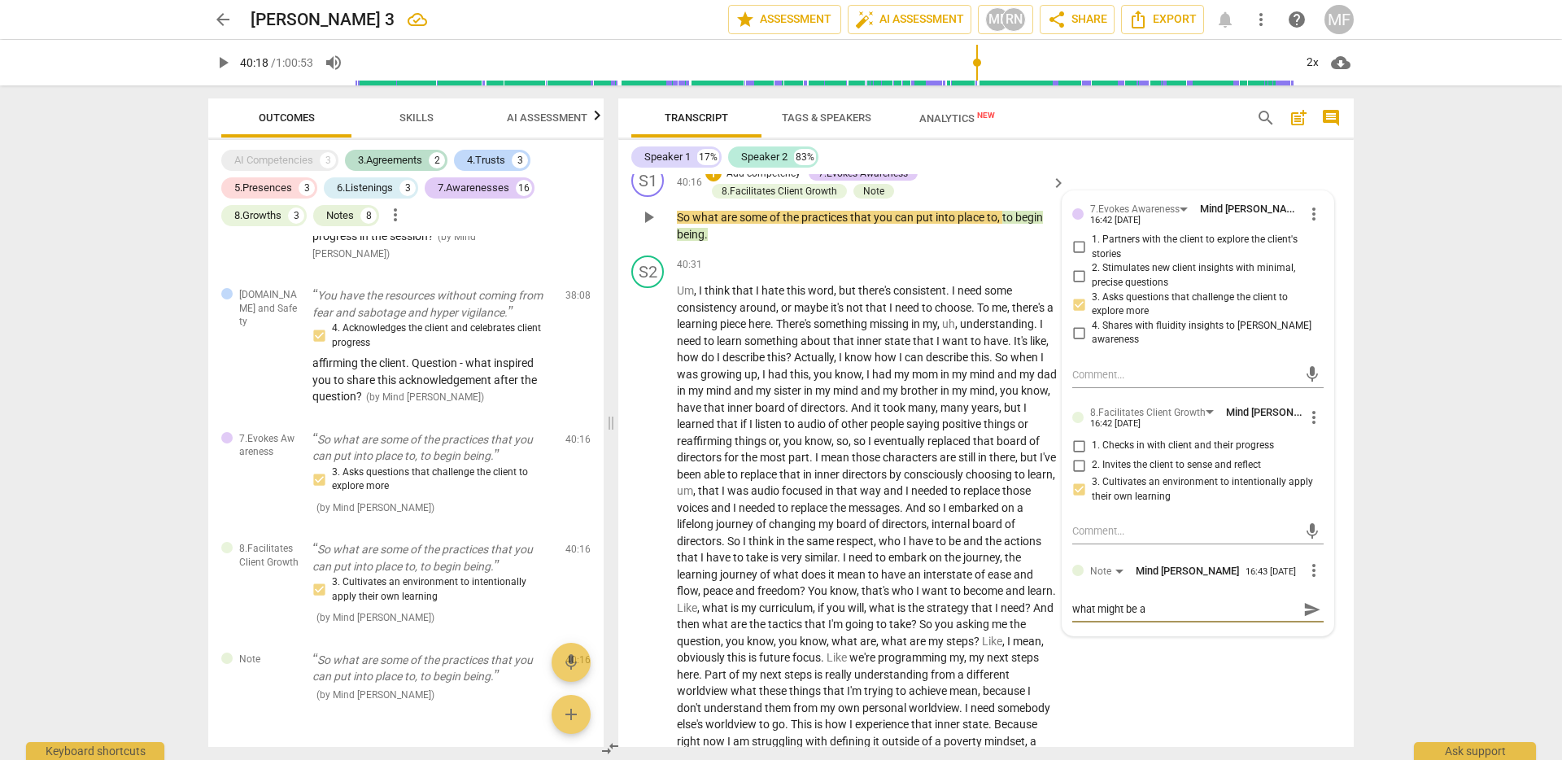
type textarea "what might be a"
type textarea "what might be a ""
type textarea "what might be a "w"
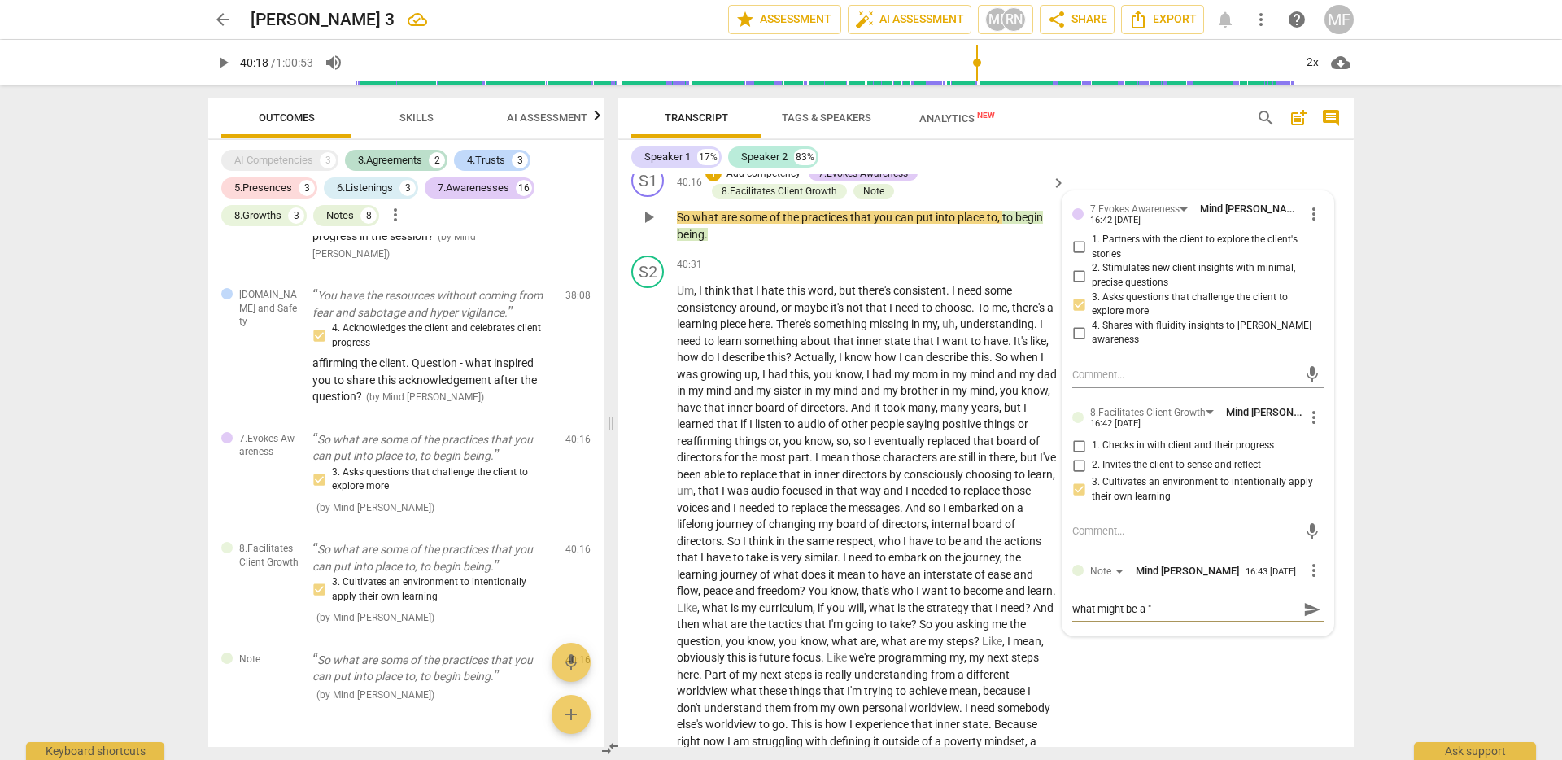
type textarea "what might be a "w"
type textarea "what might be a "wh"
type textarea "what might be a "who"
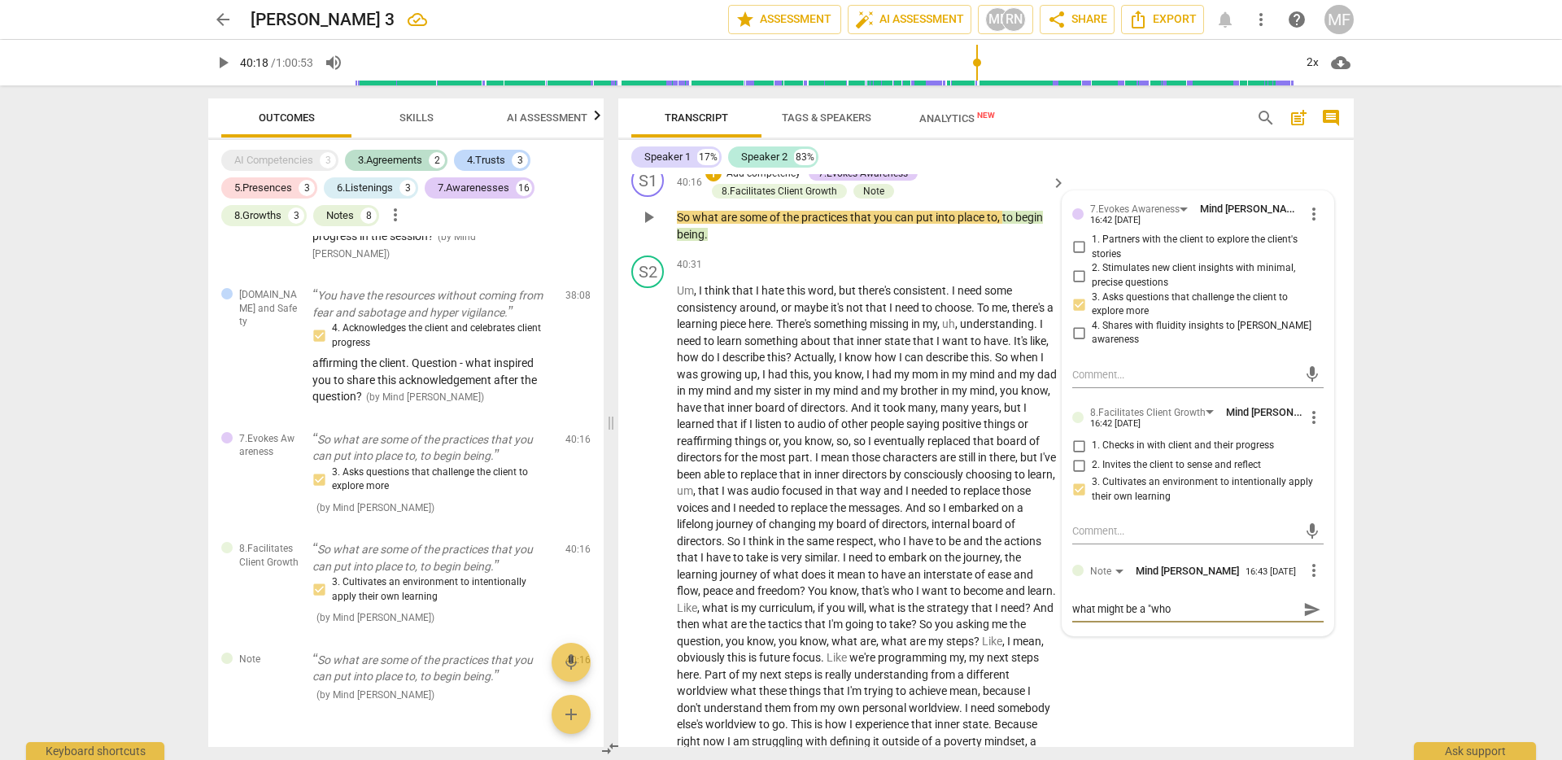
type textarea "what might be a "who""
type textarea "what might be a "who" q"
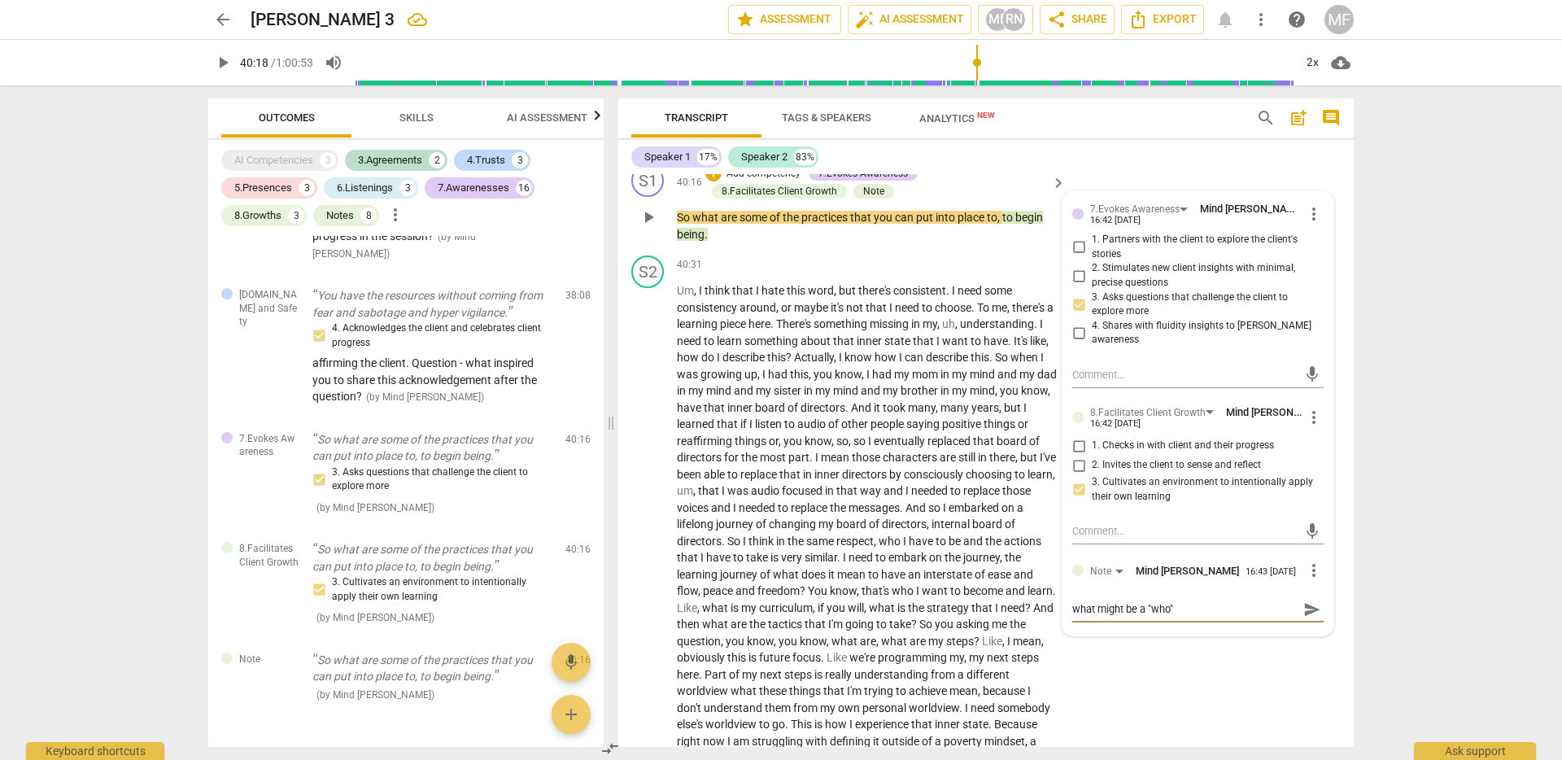
type textarea "what might be a "who" q"
type textarea "what might be a "who" qu"
type textarea "what might be a "who" que"
type textarea "what might be a "who" ques"
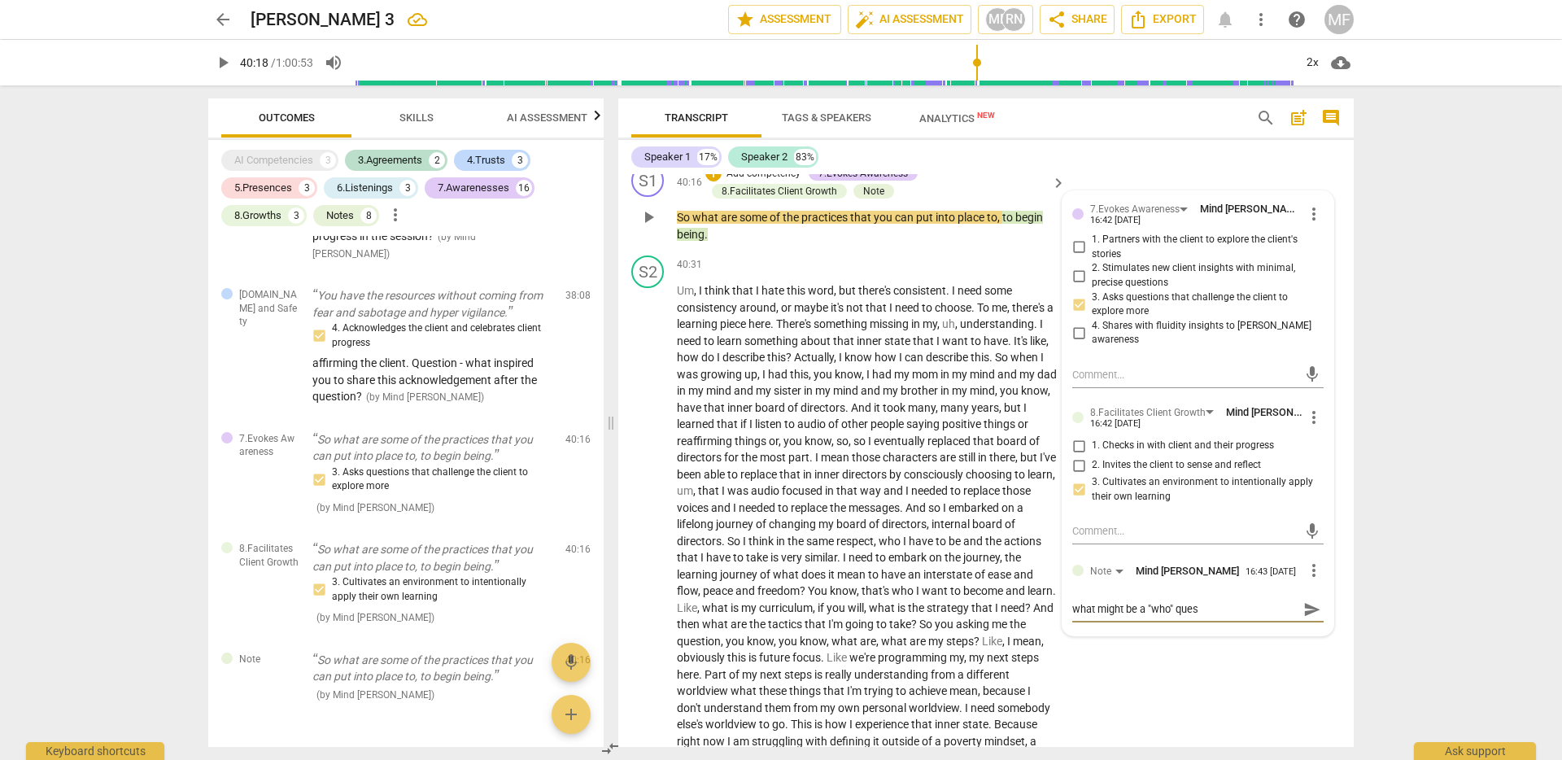
type textarea "what might be a "who" quest"
type textarea "what might be a "who" questi"
type textarea "what might be a "who" questio"
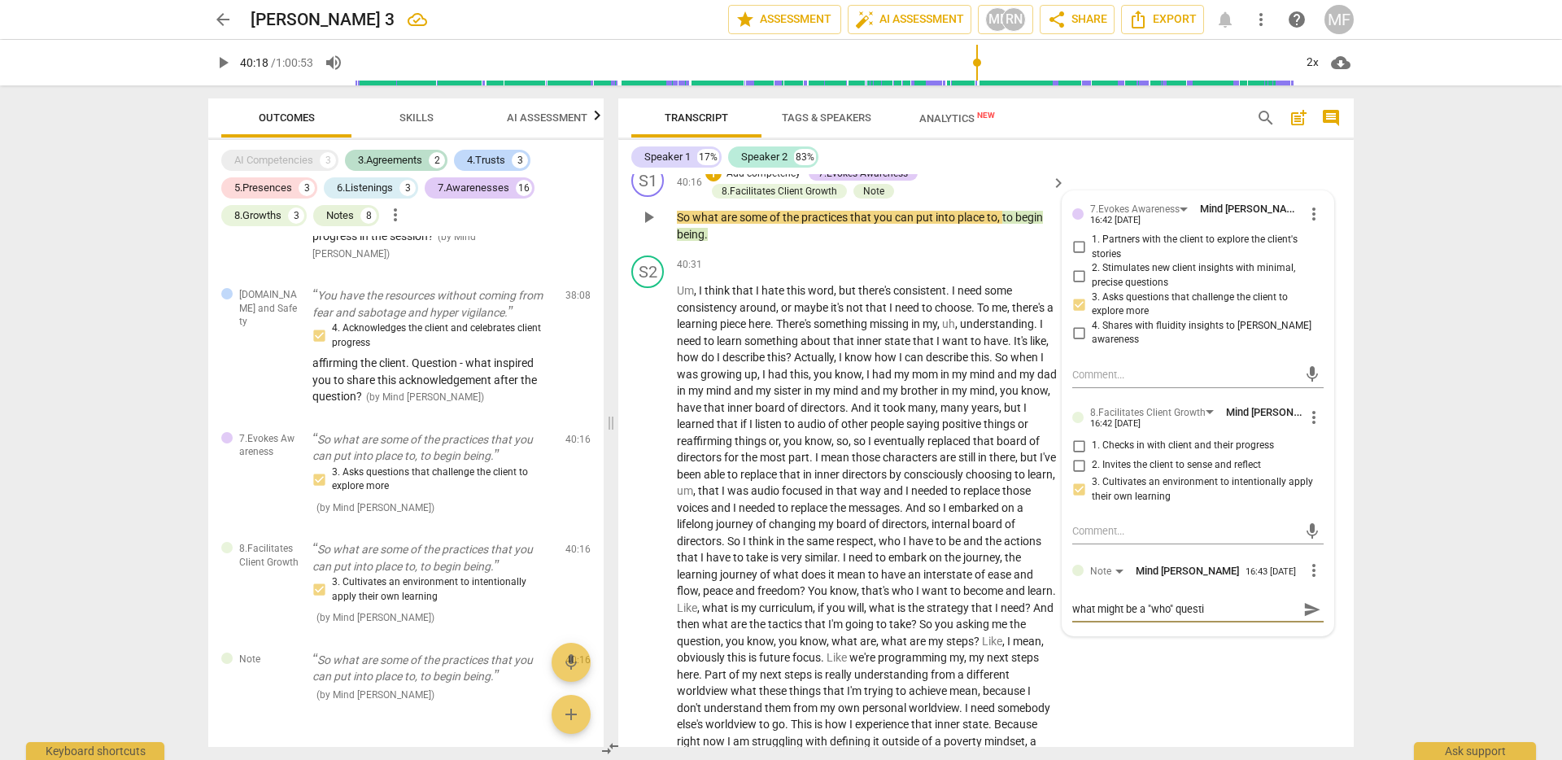
type textarea "what might be a "who" questio"
type textarea "what might be a "who" question"
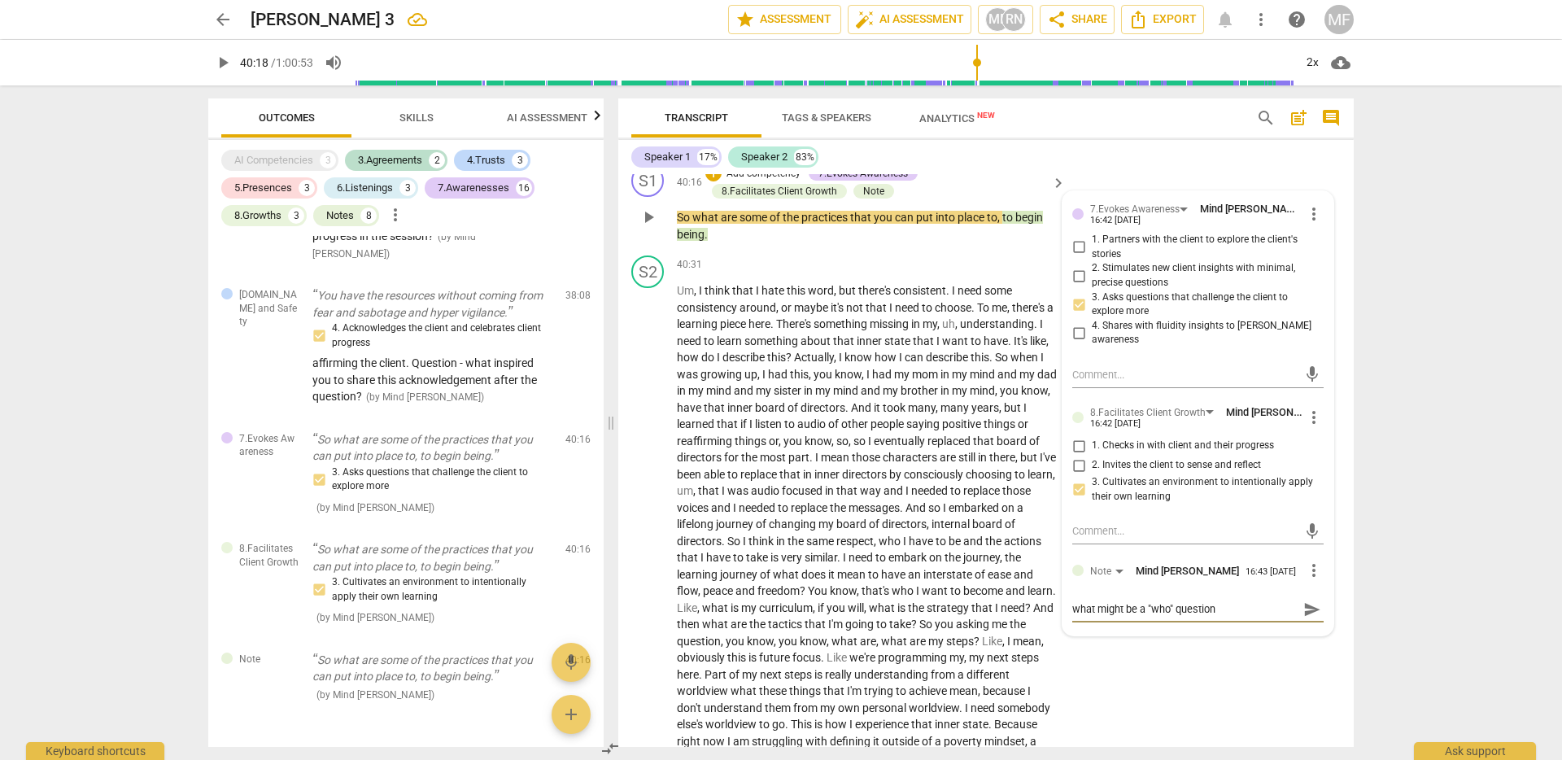
type textarea "what might be a "who" question h"
type textarea "what might be a "who" question he"
type textarea "what might be a "who" question her"
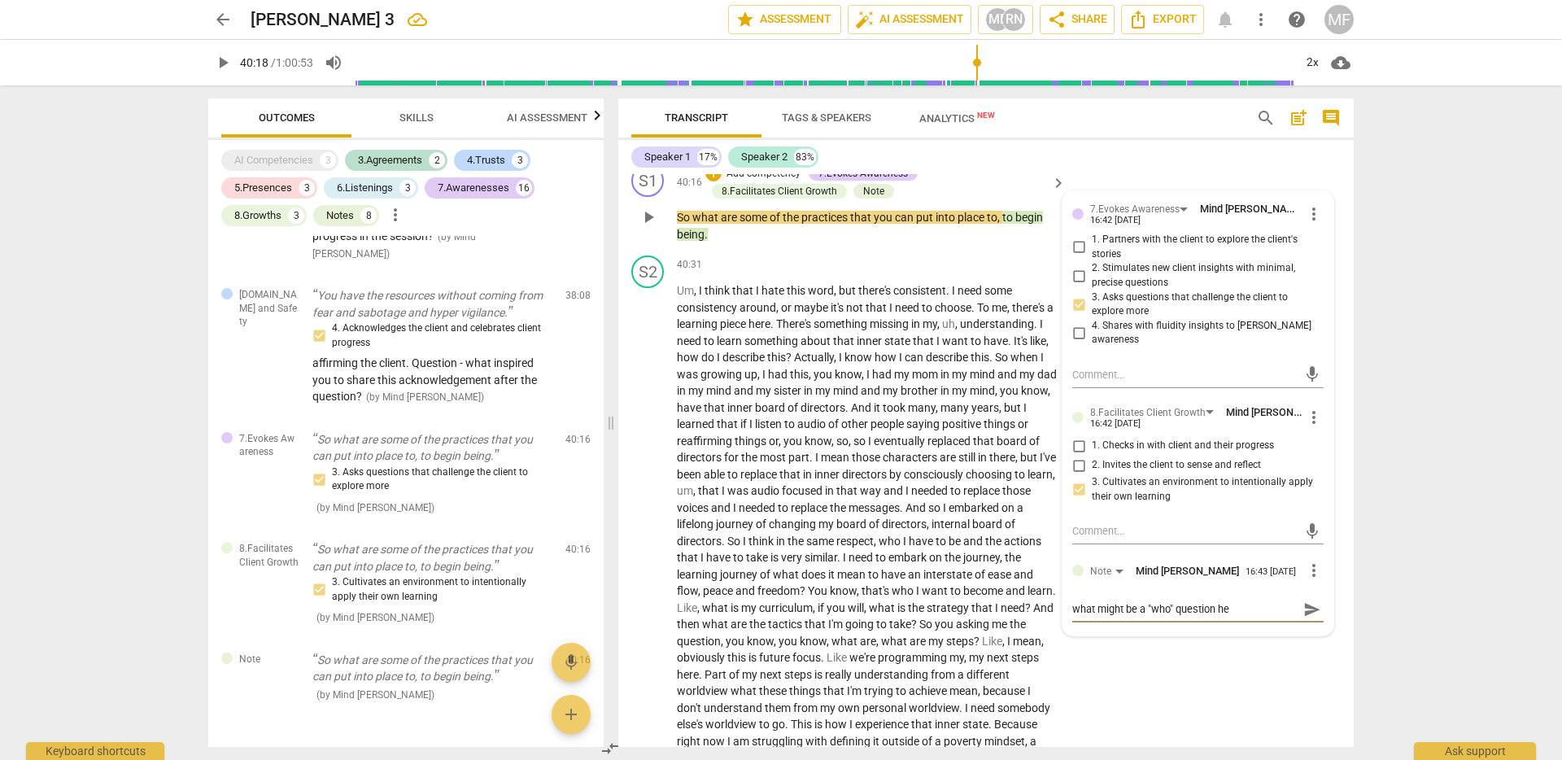
type textarea "what might be a "who" question her"
type textarea "what might be a "who" question here"
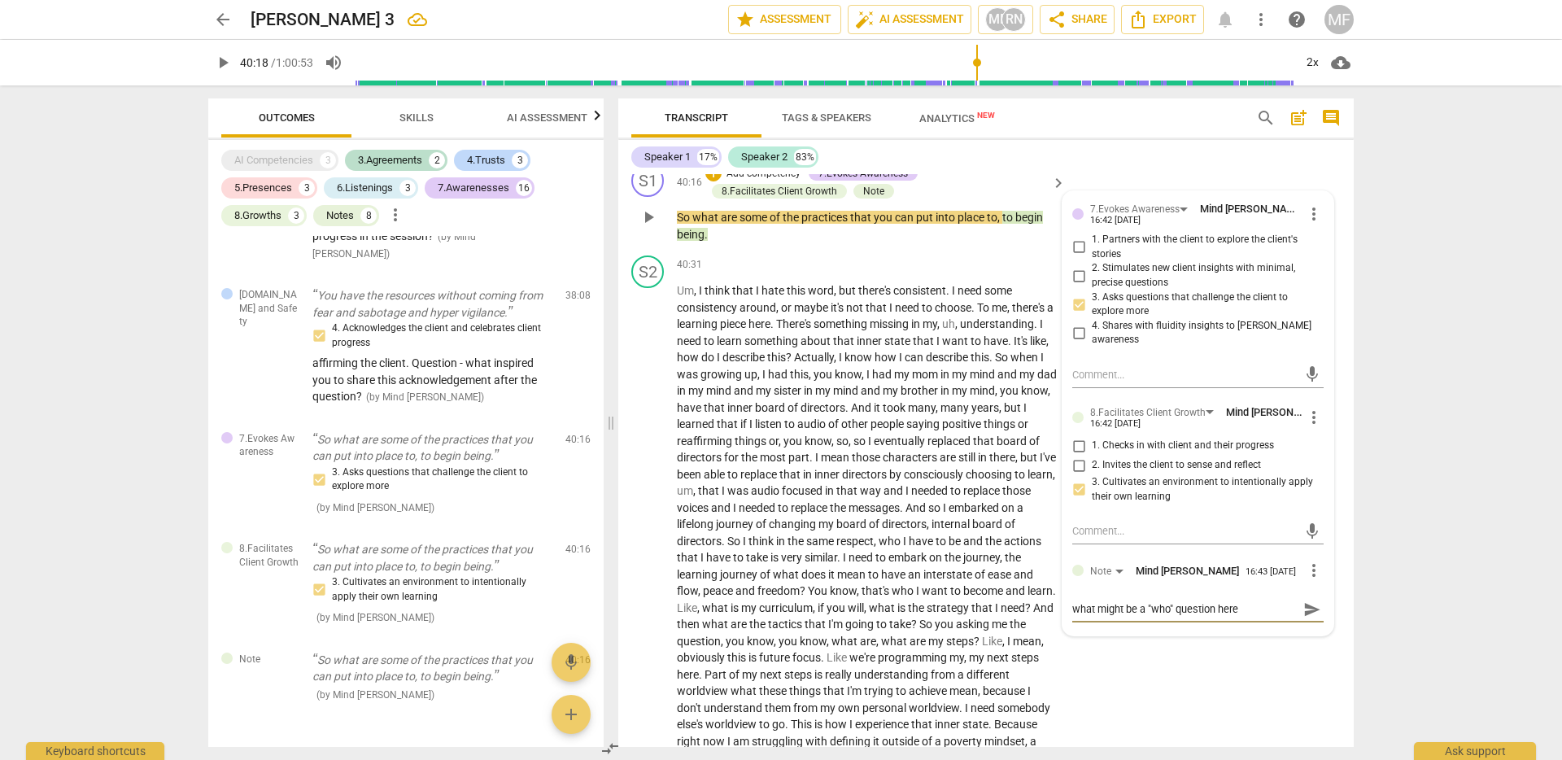
type textarea "what might be a "who" question here"
type textarea "what might be a "who" question here?"
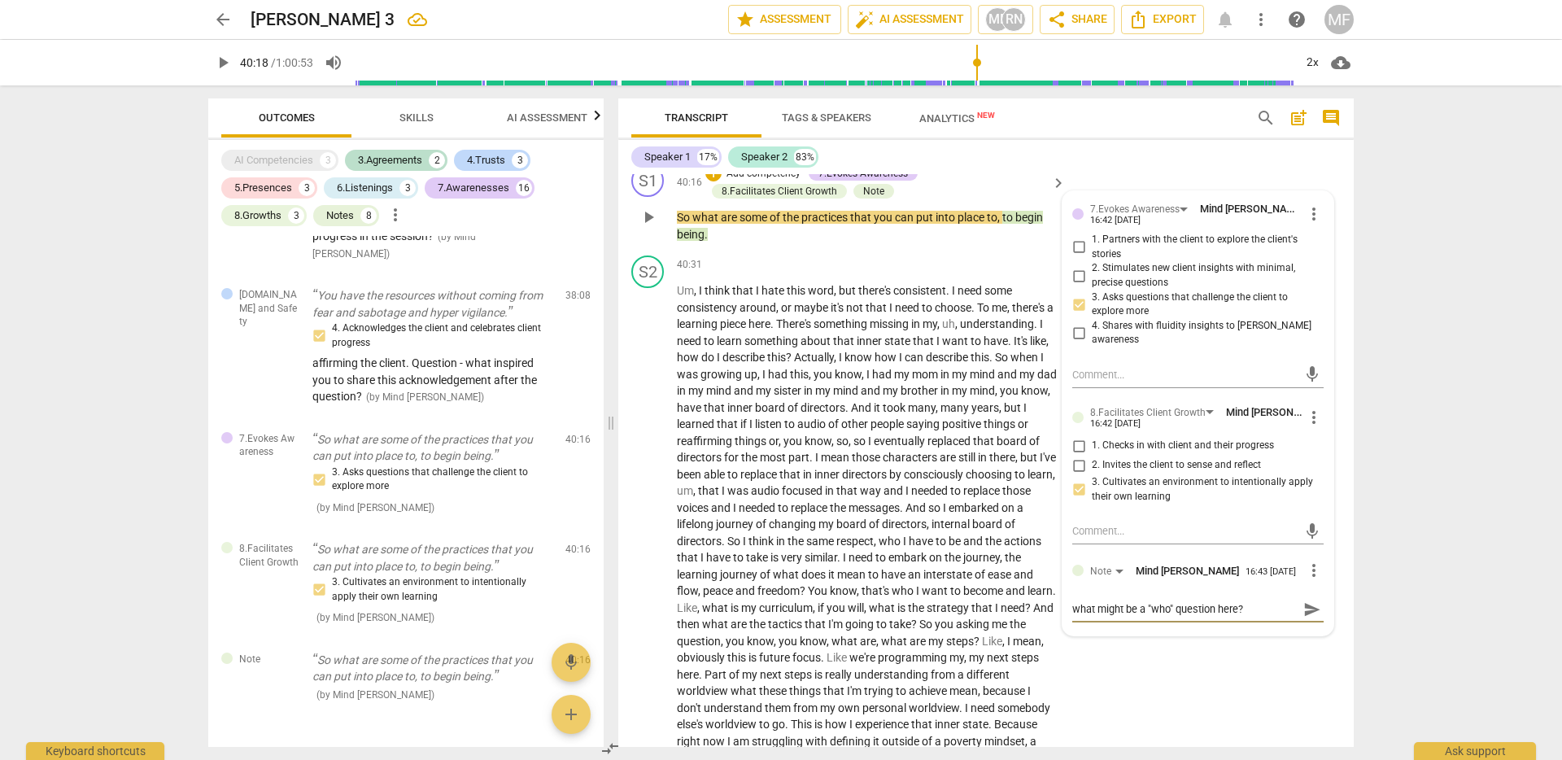
type textarea "what might be a "who" question here?"
type textarea "what might be a "who" question here? /"
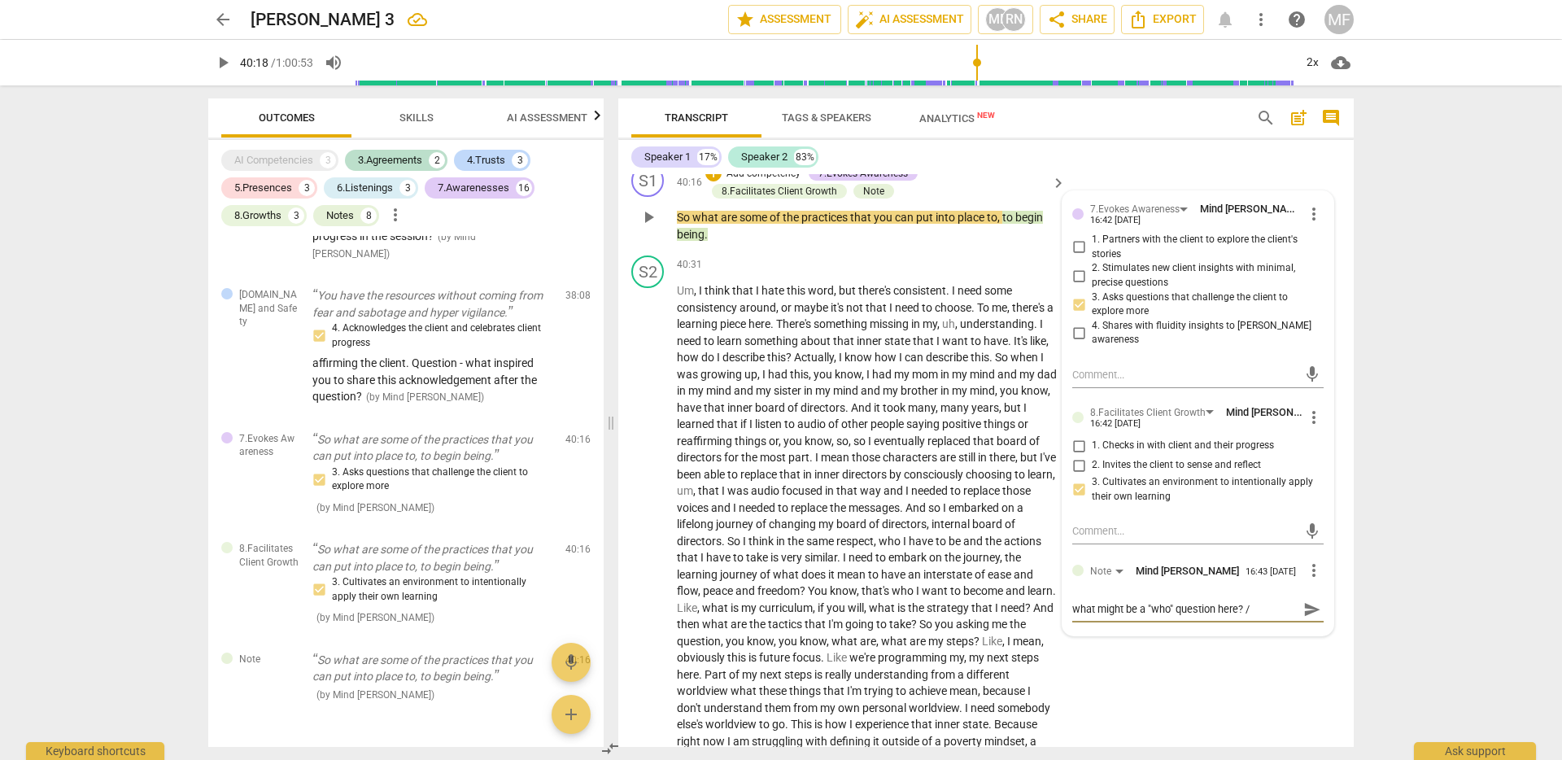
type textarea "what might be a "who" question here? / w"
type textarea "what might be a "who" question here? / wh"
type textarea "what might be a "who" question here? / wha"
type textarea "what might be a "who" question here? / what"
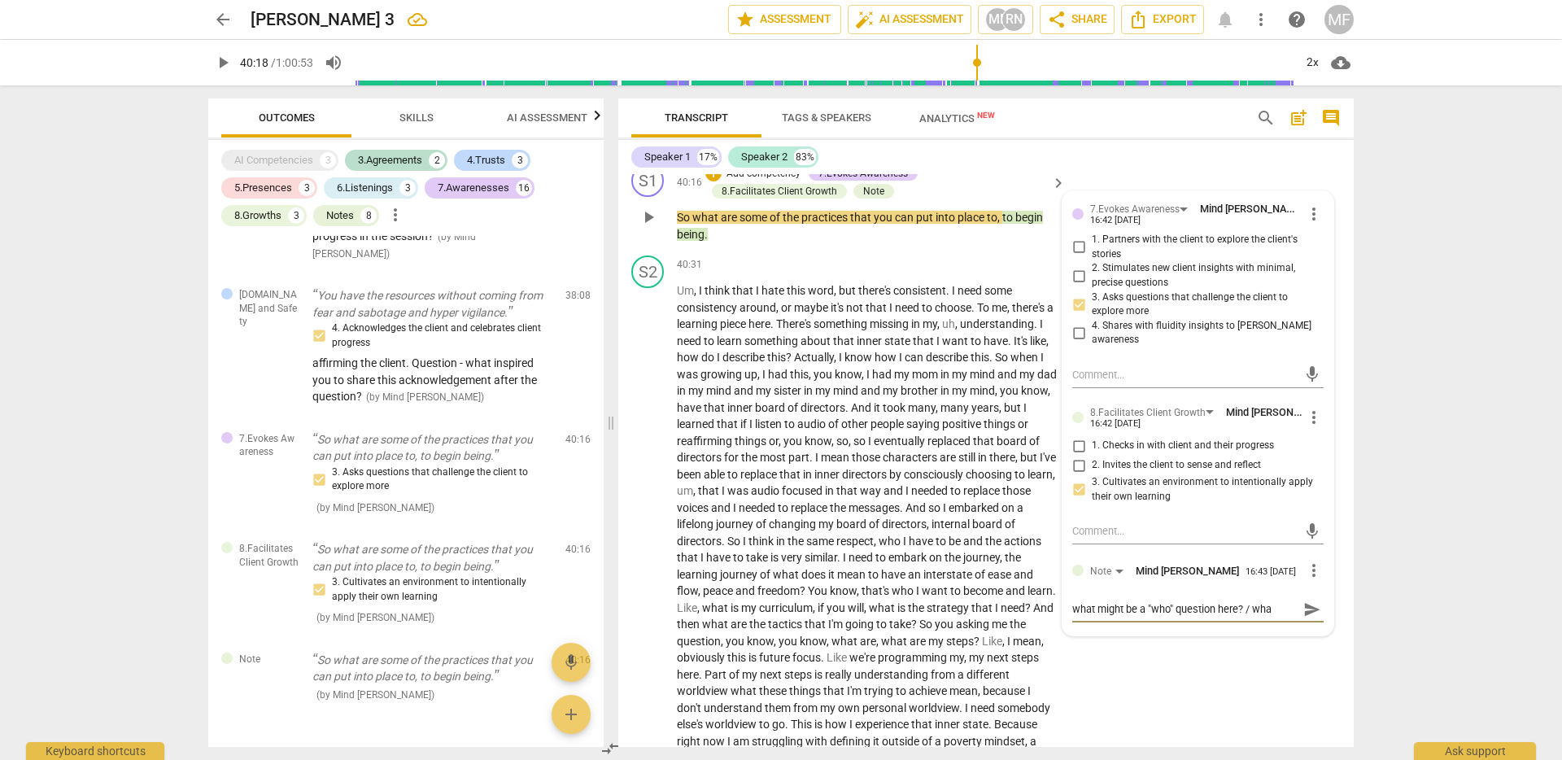
type textarea "what might be a "who" question here? / what"
type textarea "what might be a "who" question here? / what w"
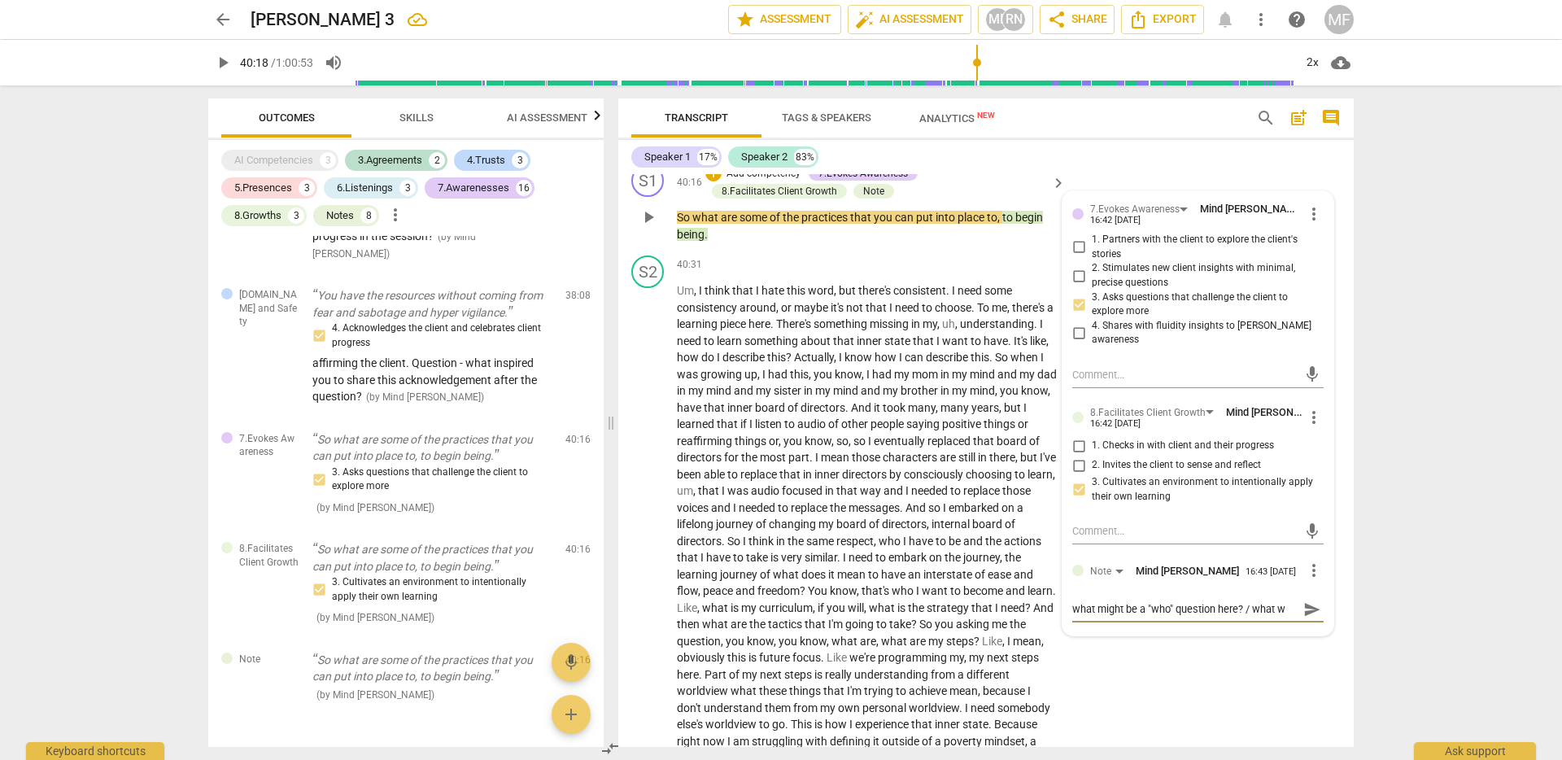
type textarea "what might be a "who" question here? / what wo"
type textarea "what might be a "who" question here? / what wou"
type textarea "what might be a "who" question here? / what woul"
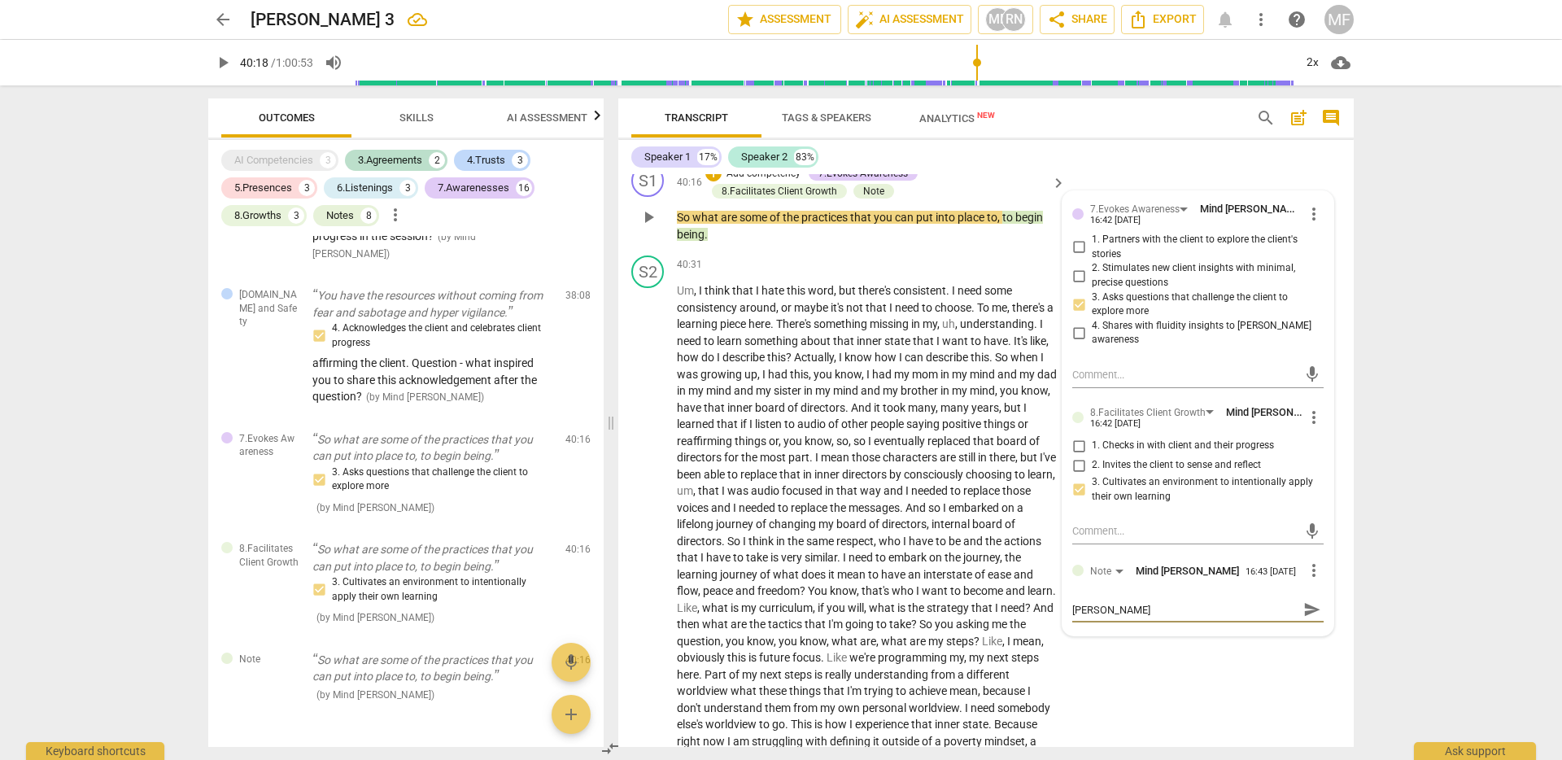
type textarea "what might be a "who" question here? / what would"
type textarea "what might be a "who" question here? / what would b"
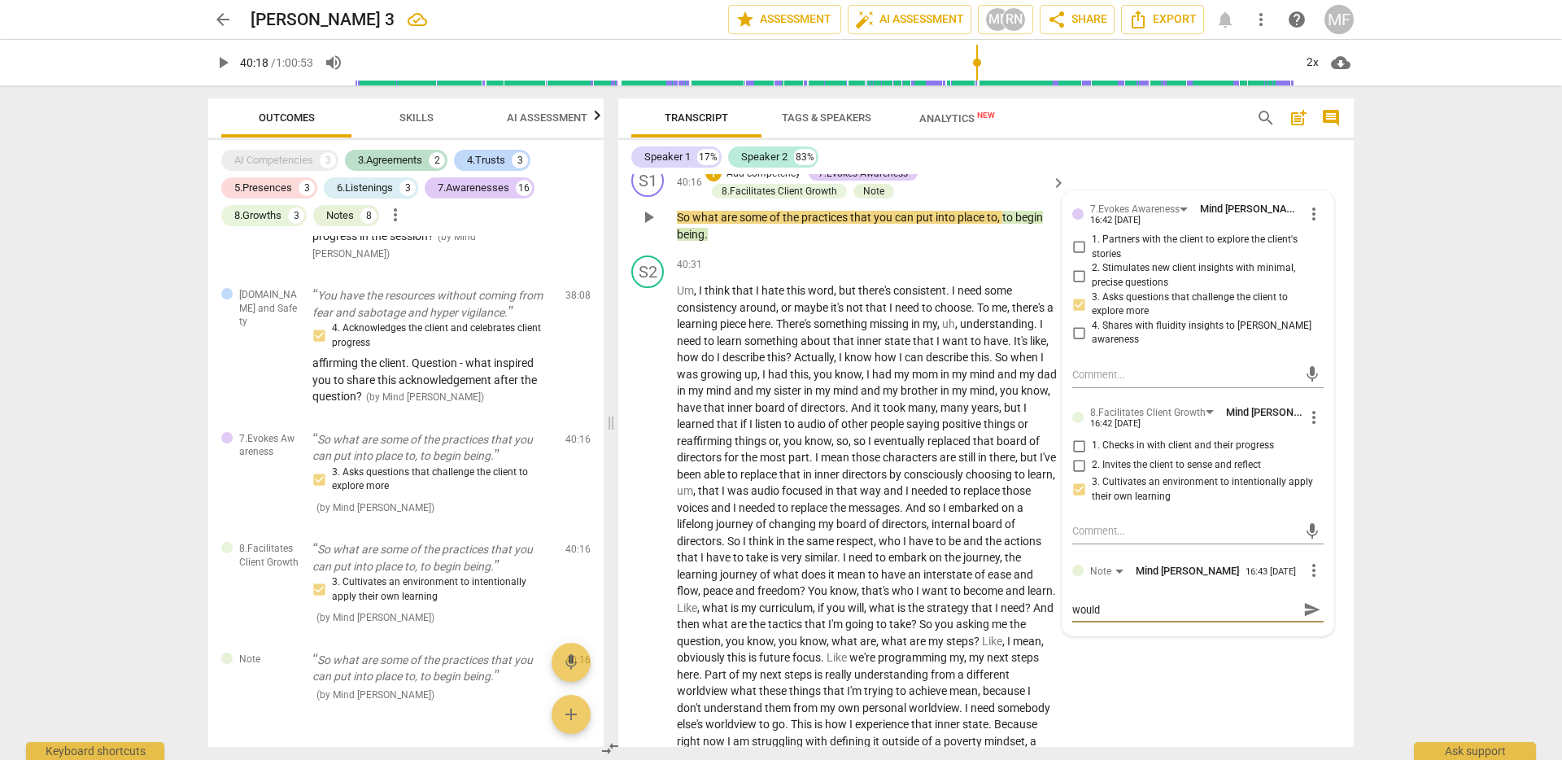
type textarea "what might be a "who" question here? / what would b"
type textarea "what might be a "who" question here? / what would be"
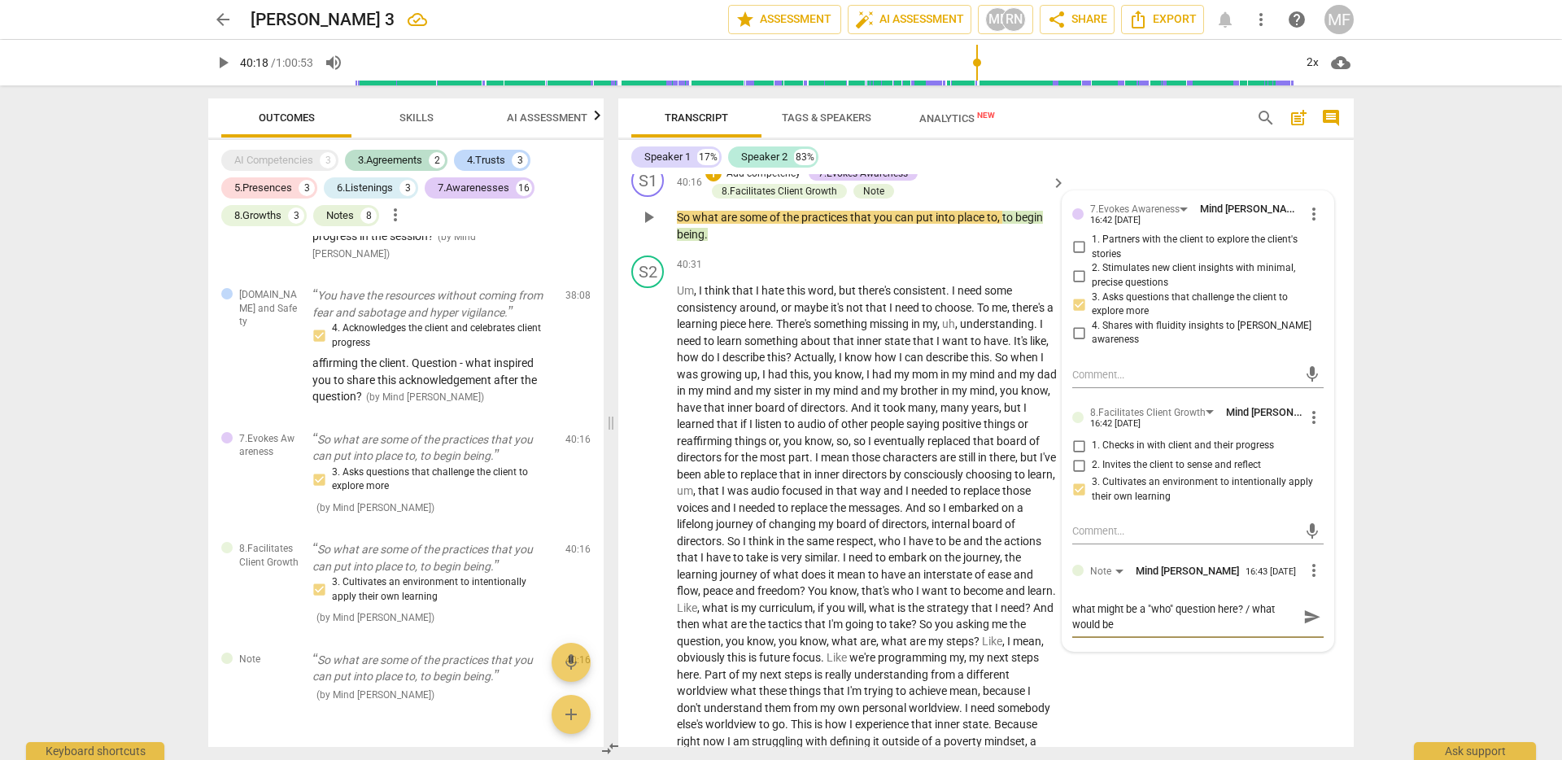
type textarea "what might be a "who" question here? / what would be"
type textarea "what might be a "who" question here? / what would be a"
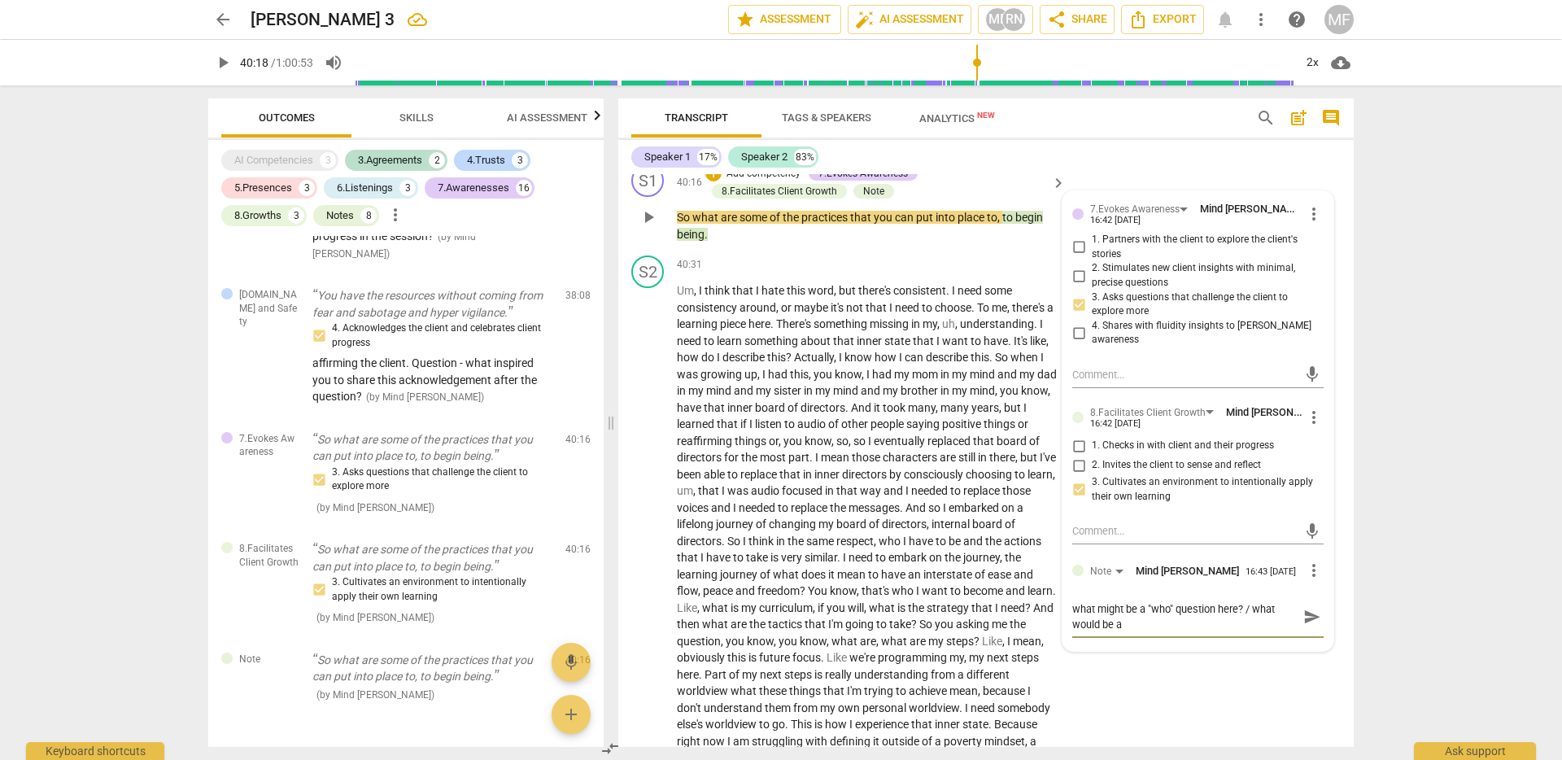
type textarea "what might be a "who" question here? / what would be a w"
type textarea "what might be a "who" question here? / what would be a wa"
type textarea "what might be a "who" question here? / what would be a way"
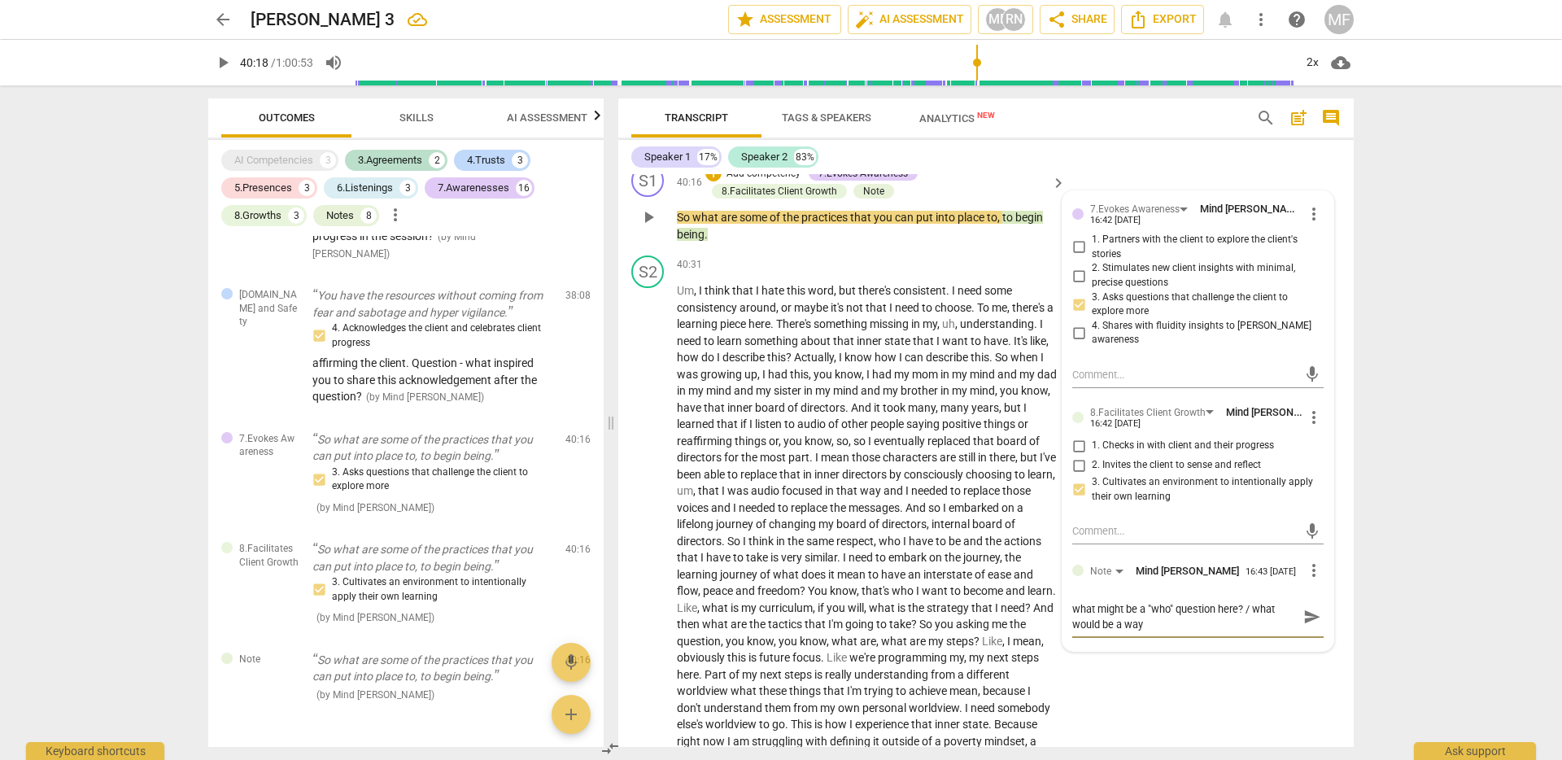
type textarea "what might be a "who" question here? / what would be a way t"
type textarea "what might be a "who" question here? / what would be a way to"
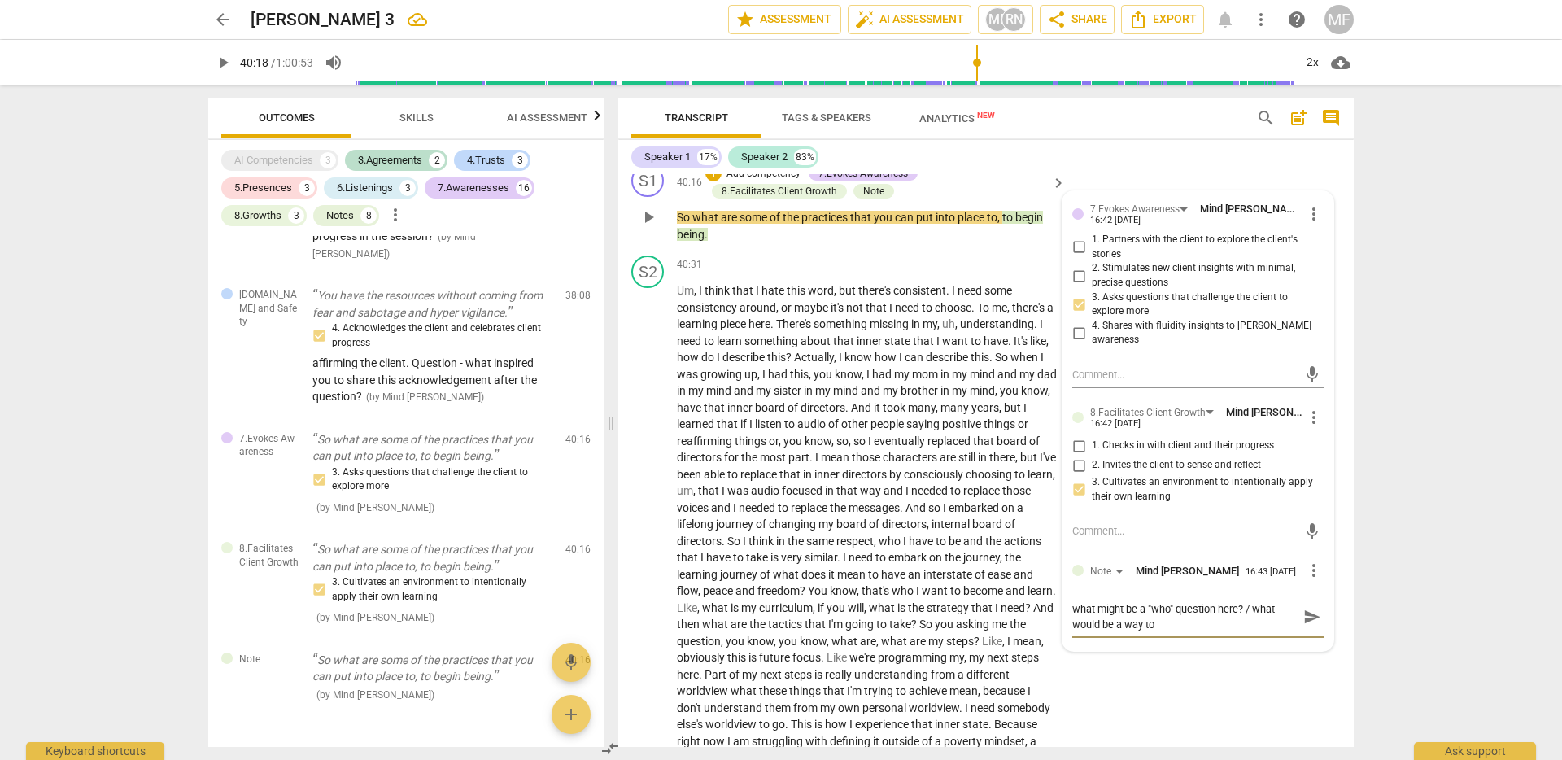
type textarea "what might be a "who" question here? / what would be a way to g"
type textarea "what might be a "who" question here? / what would be a way to ge"
type textarea "what might be a "who" question here? / what would be a way to get"
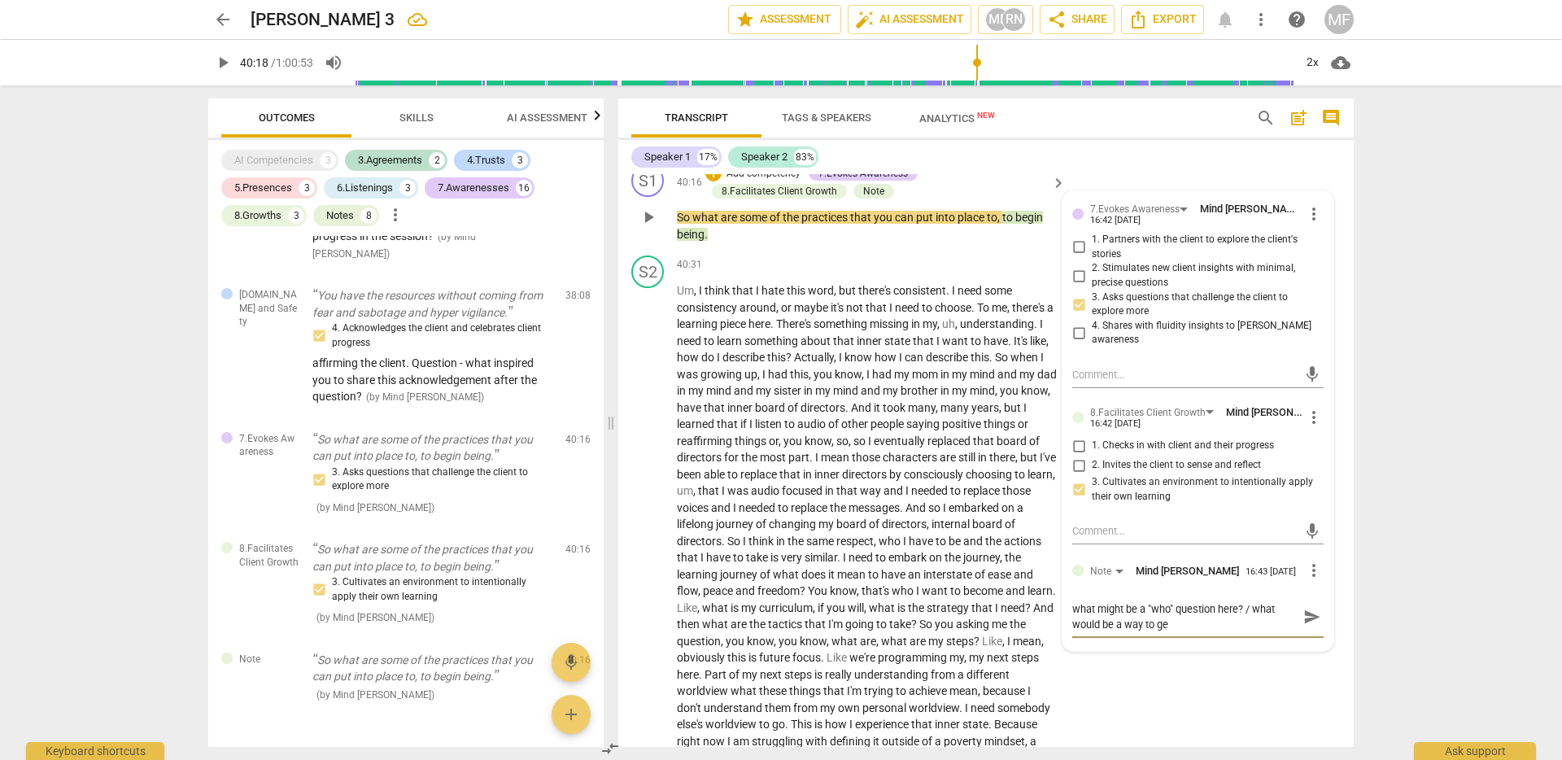
type textarea "what might be a "who" question here? / what would be a way to get"
type textarea "what might be a "who" question here? / what would be a way to ge"
type textarea "what might be a "who" question here? / what would be a way to g"
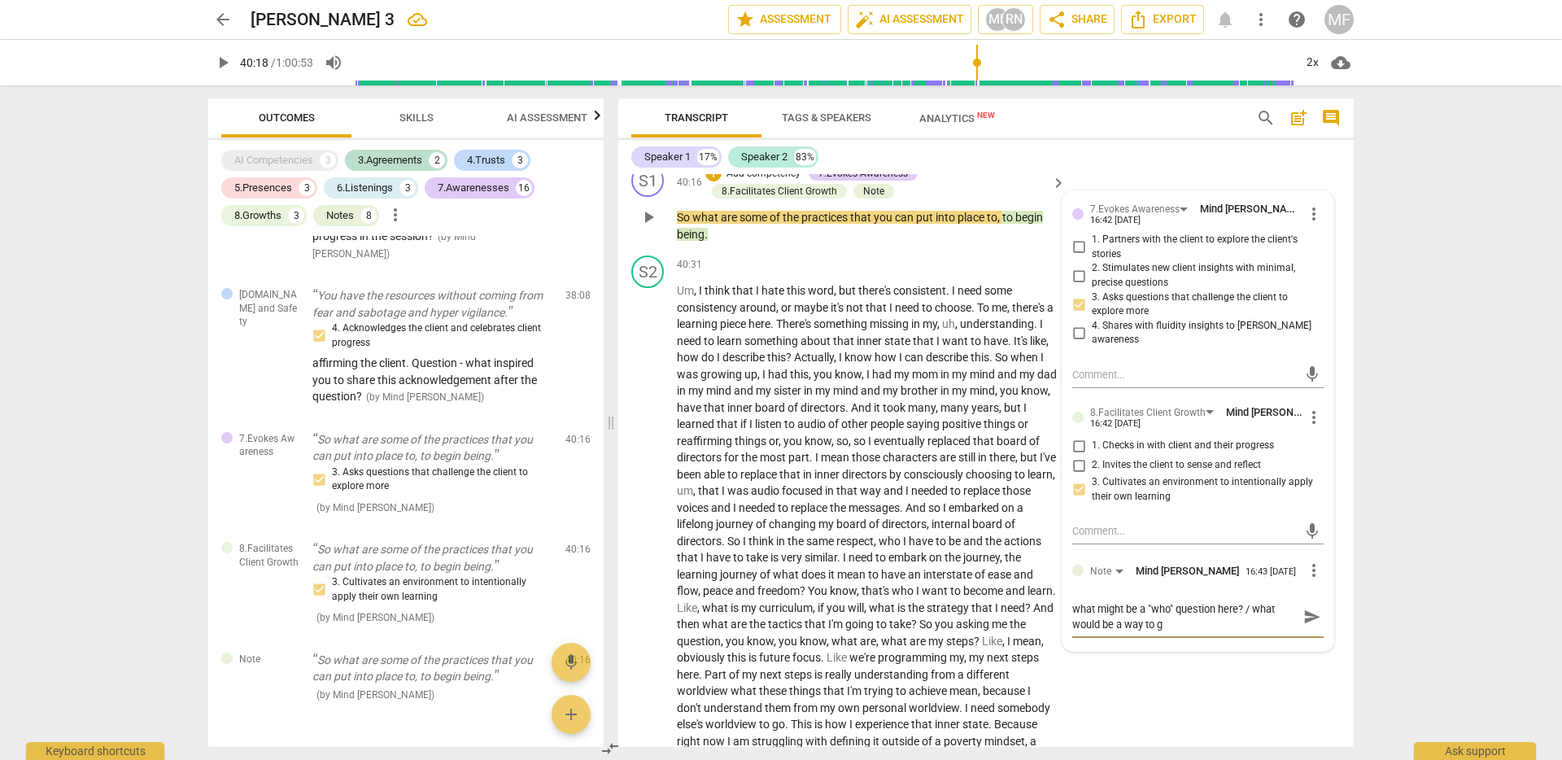
type textarea "what might be a "who" question here? / what would be a way to"
type textarea "what might be a "who" question here? / what would be a way to r"
type textarea "what might be a "who" question here? / what would be a way to re"
type textarea "what might be a "who" question here? / what would be a way to ref"
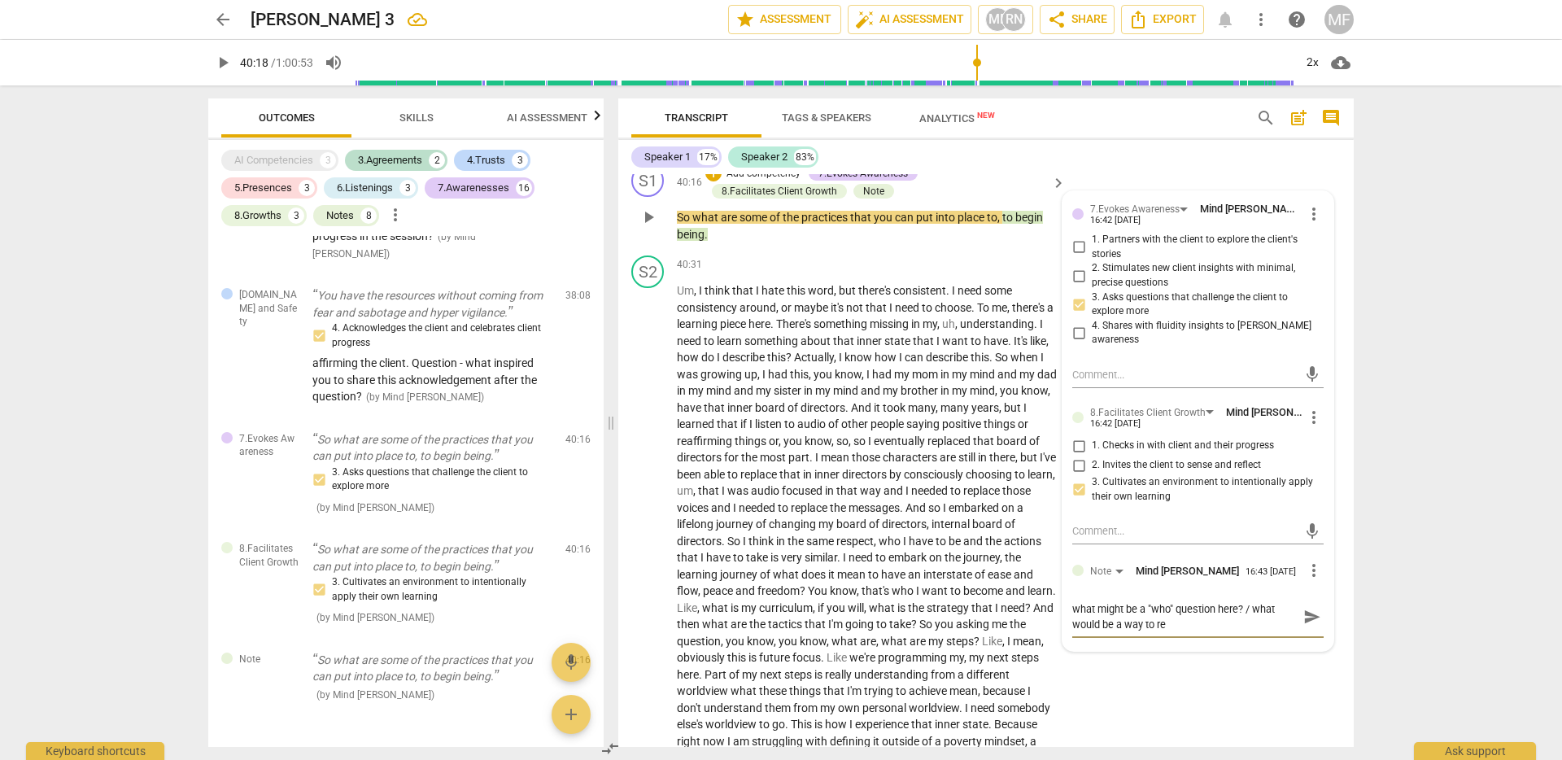
type textarea "what might be a "who" question here? / what would be a way to ref"
type textarea "what might be a "who" question here? / what would be a way to refe"
type textarea "what might be a "who" question here? / what would be a way to refer"
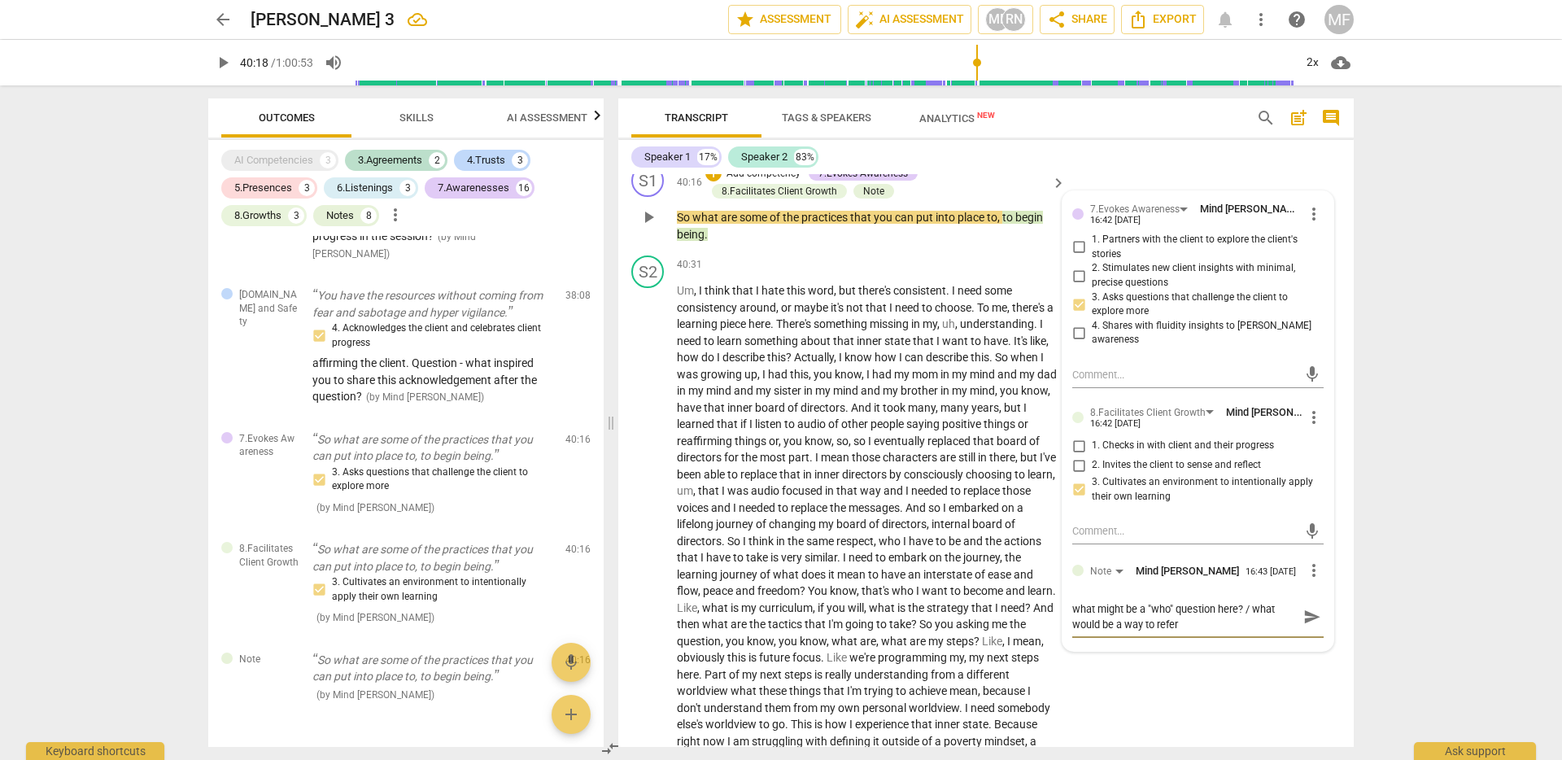
type textarea "what might be a "who" question here? / what would be a way to refer"
type textarea "what might be a "who" question here? / what would be a way to refer t"
type textarea "what might be a "who" question here? / what would be a way to refer to"
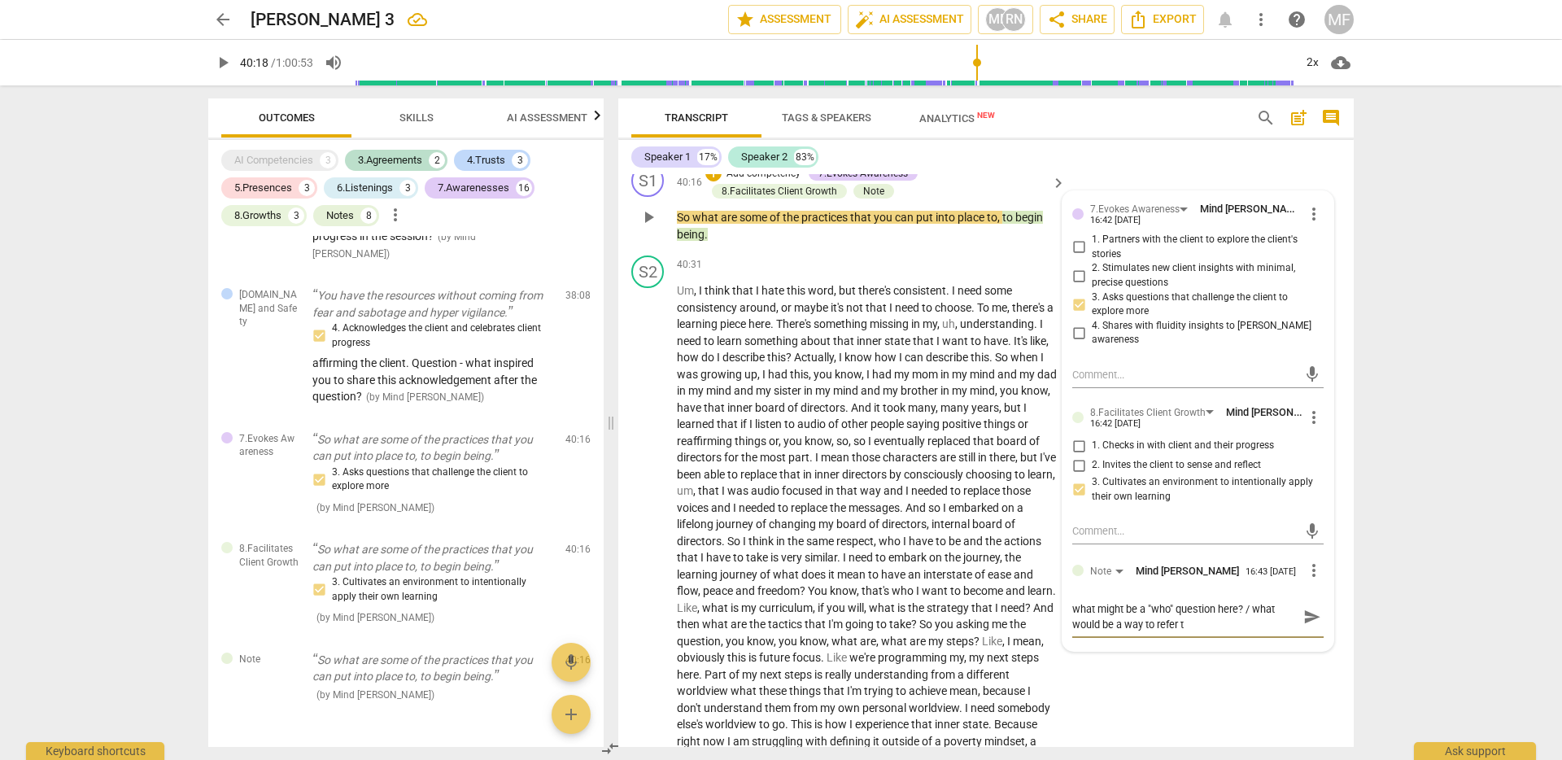
type textarea "what might be a "who" question here? / what would be a way to refer to"
type textarea "what might be a "who" question here? / what would be a way to refer to t"
type textarea "what might be a "who" question here? / what would be a way to refer to th"
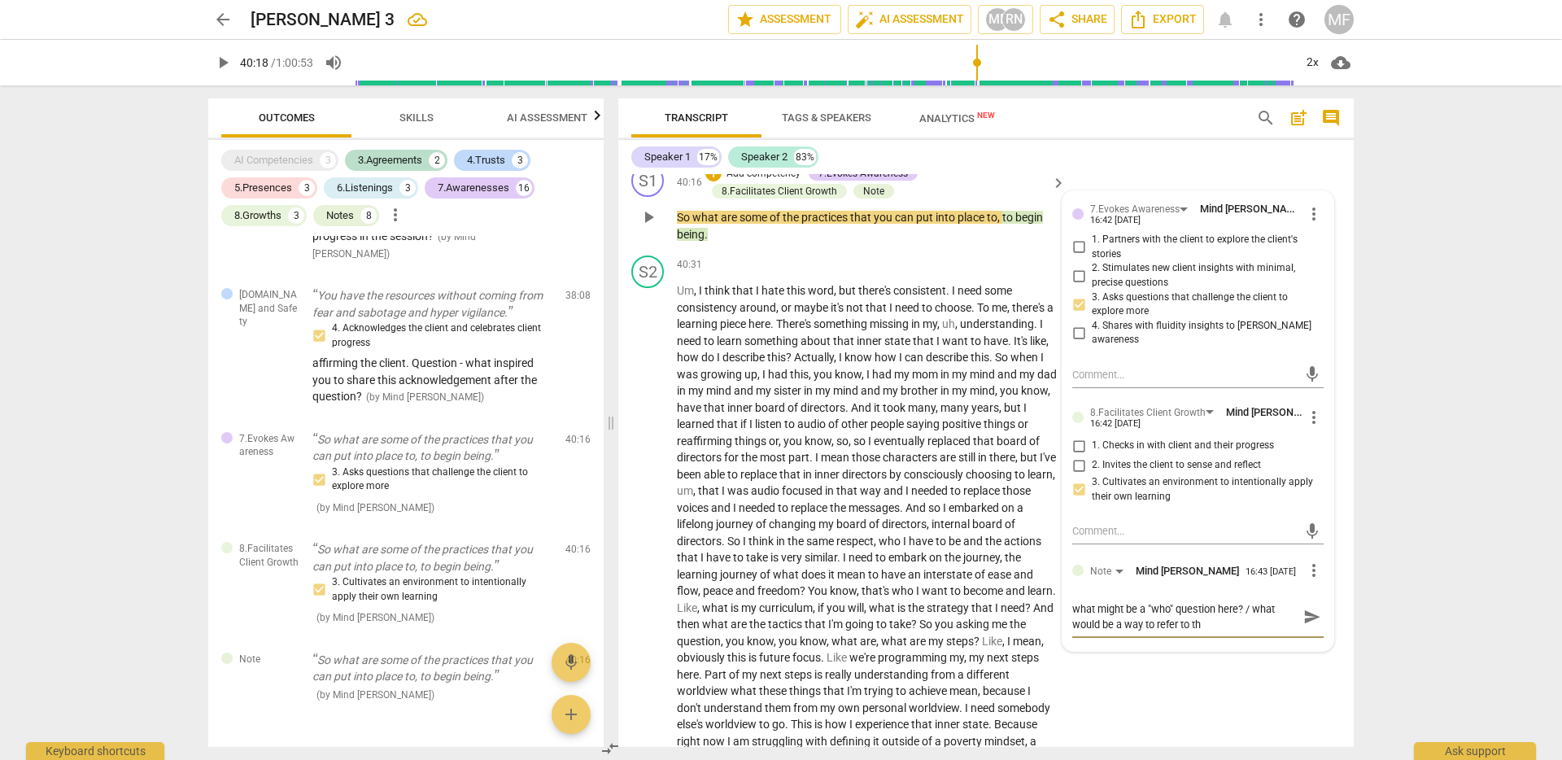
type textarea "what might be a "who" question here? / what would be a way to refer to the"
type textarea "what might be a "who" question here? / what would be a way to refer to the a"
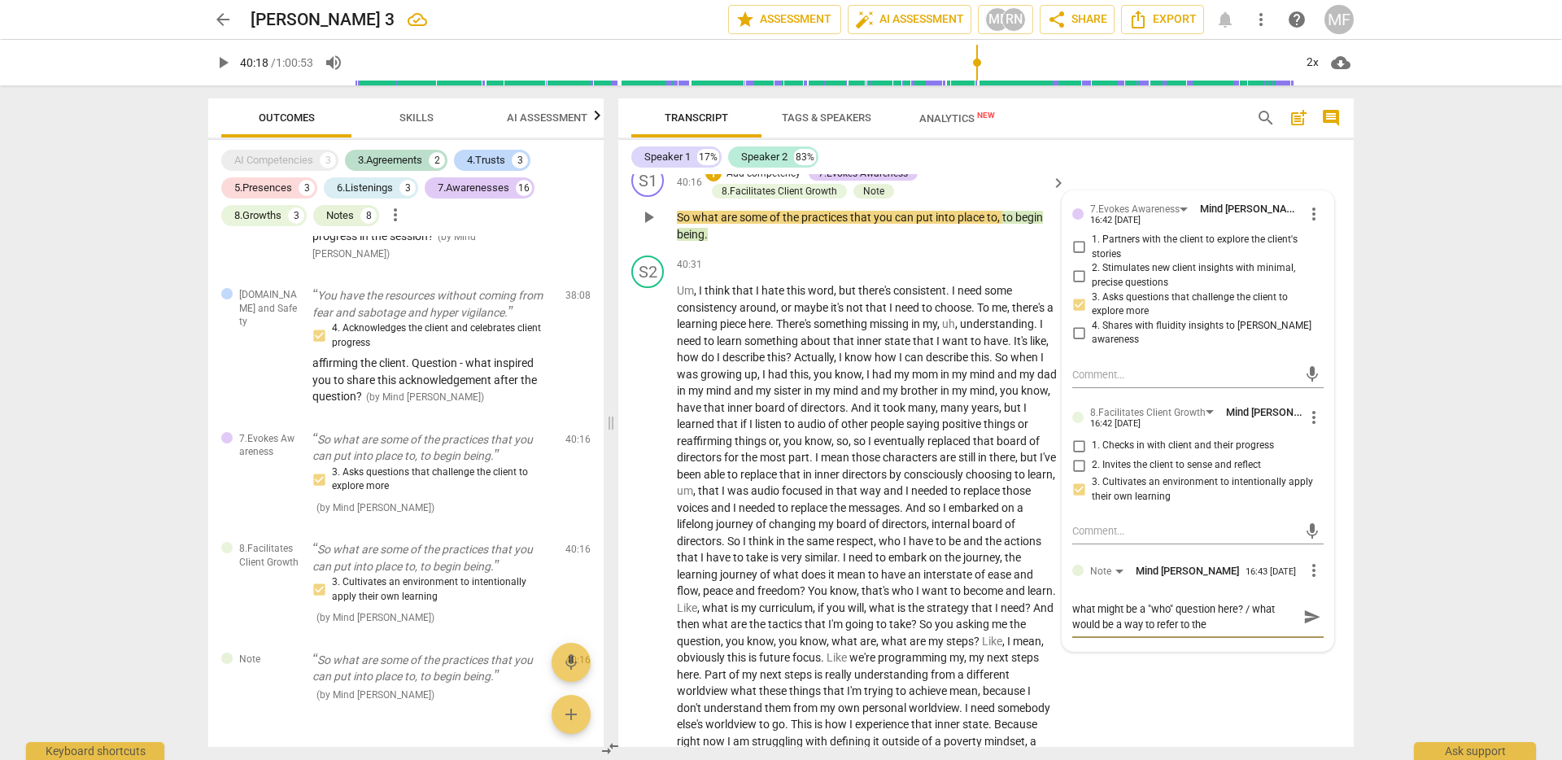
type textarea "what might be a "who" question here? / what would be a way to refer to the a"
type textarea "what might be a "who" question here? / what would be a way to refer to the ag"
type textarea "what might be a "who" question here? / what would be a way to refer to the agr"
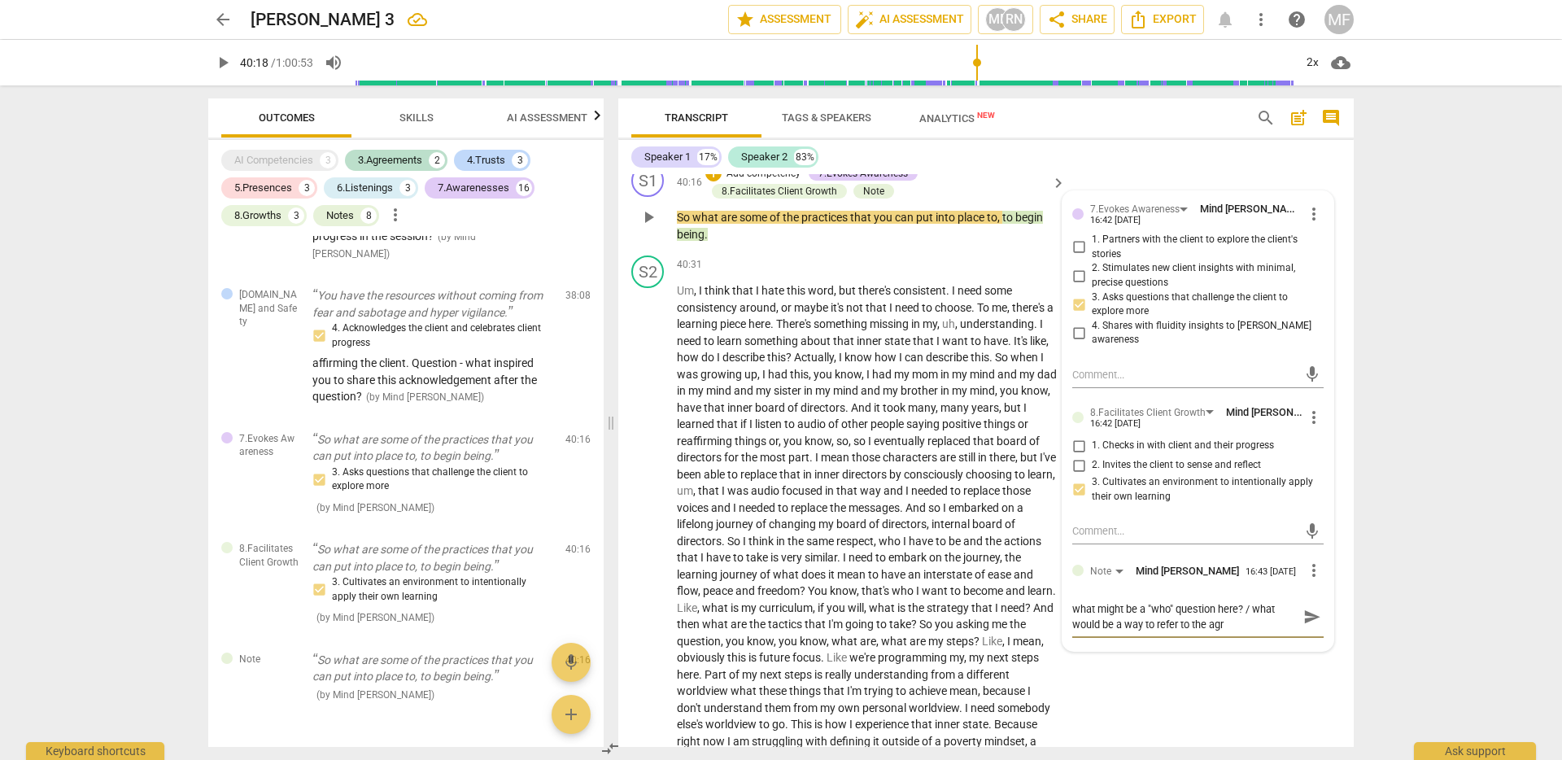
type textarea "what might be a "who" question here? / what would be a way to refer to the agre"
type textarea "what might be a "who" question here? / what would be a way to refer to the agree"
type textarea "what might be a "who" question here? / what would be a way to refer to the agre…"
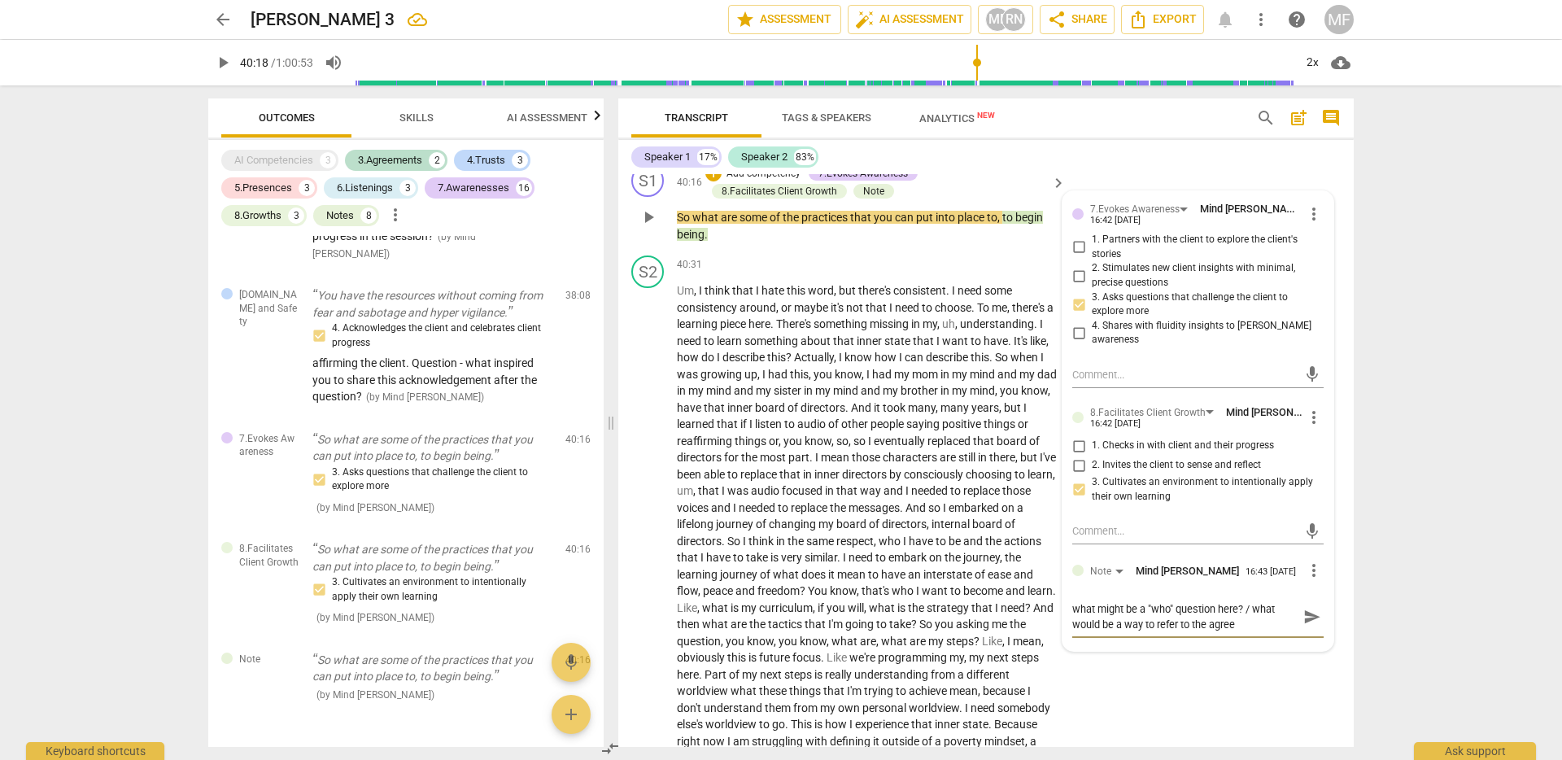
type textarea "what might be a "who" question here? / what would be a way to refer to the agre…"
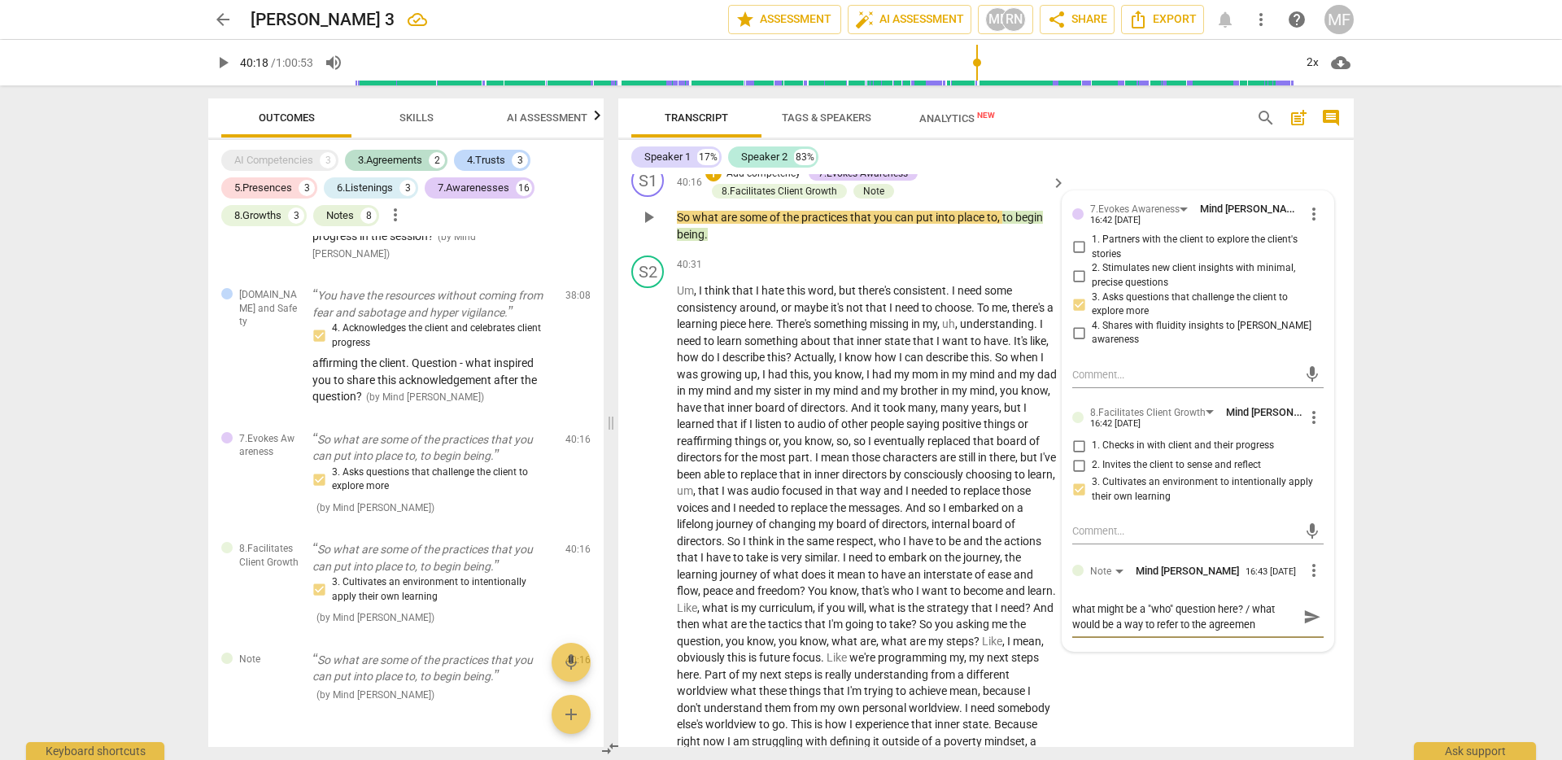
type textarea "what might be a "who" question here? / what would be a way to refer to the agre…"
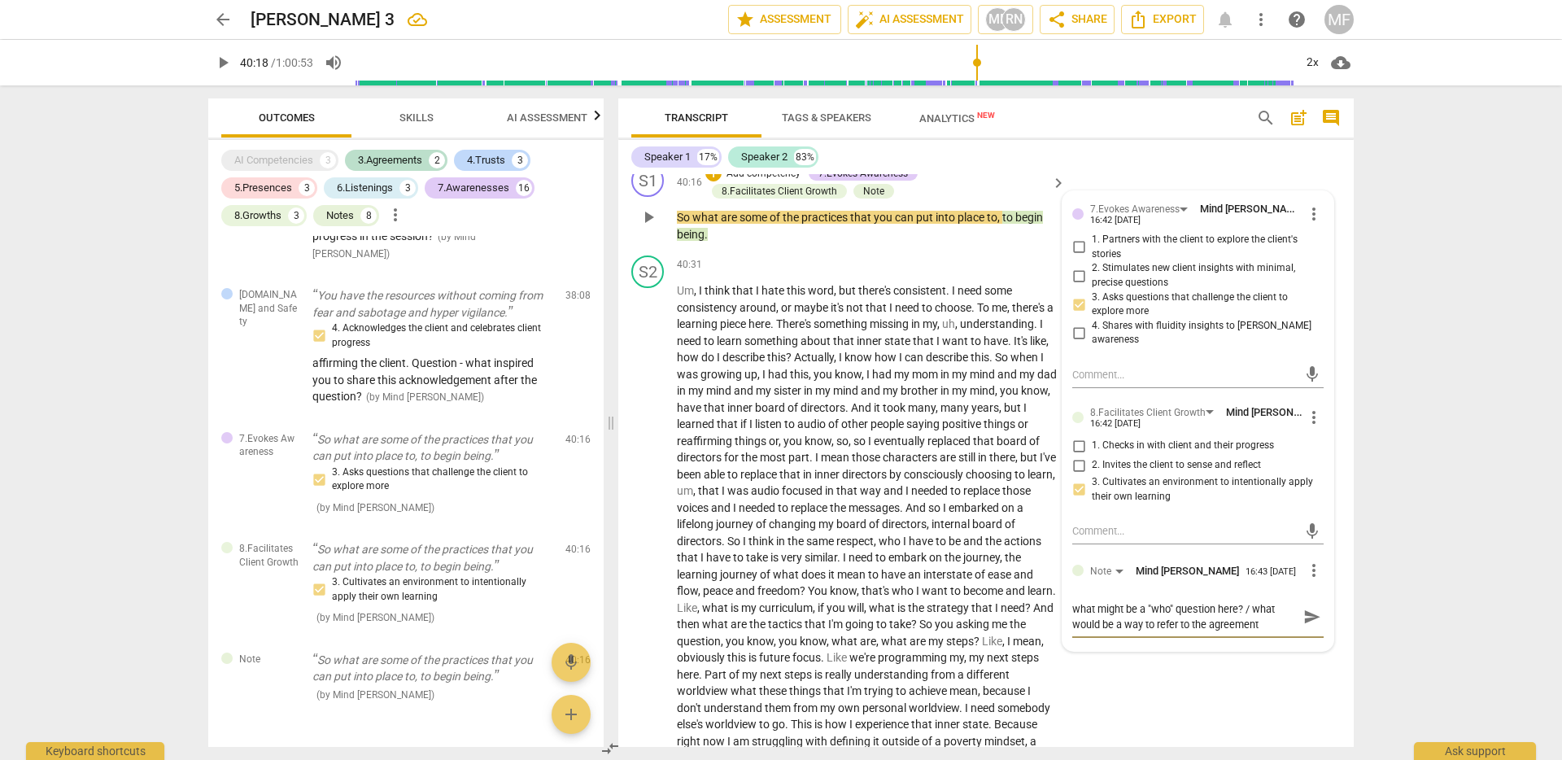
type textarea "what might be a "who" question here? / what would be a way to refer to the agre…"
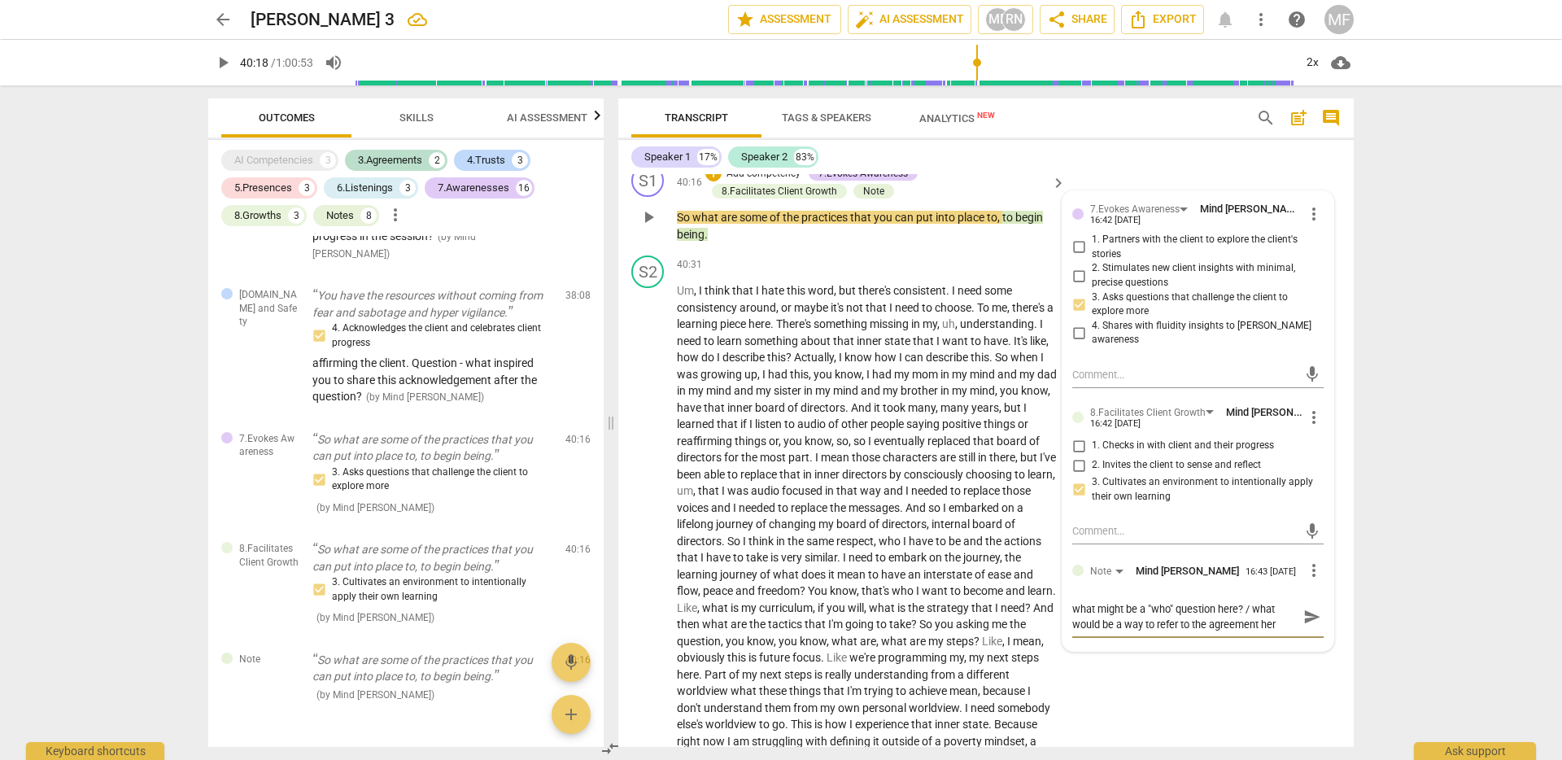
type textarea "what might be a "who" question here? / what would be a way to refer to the agre…"
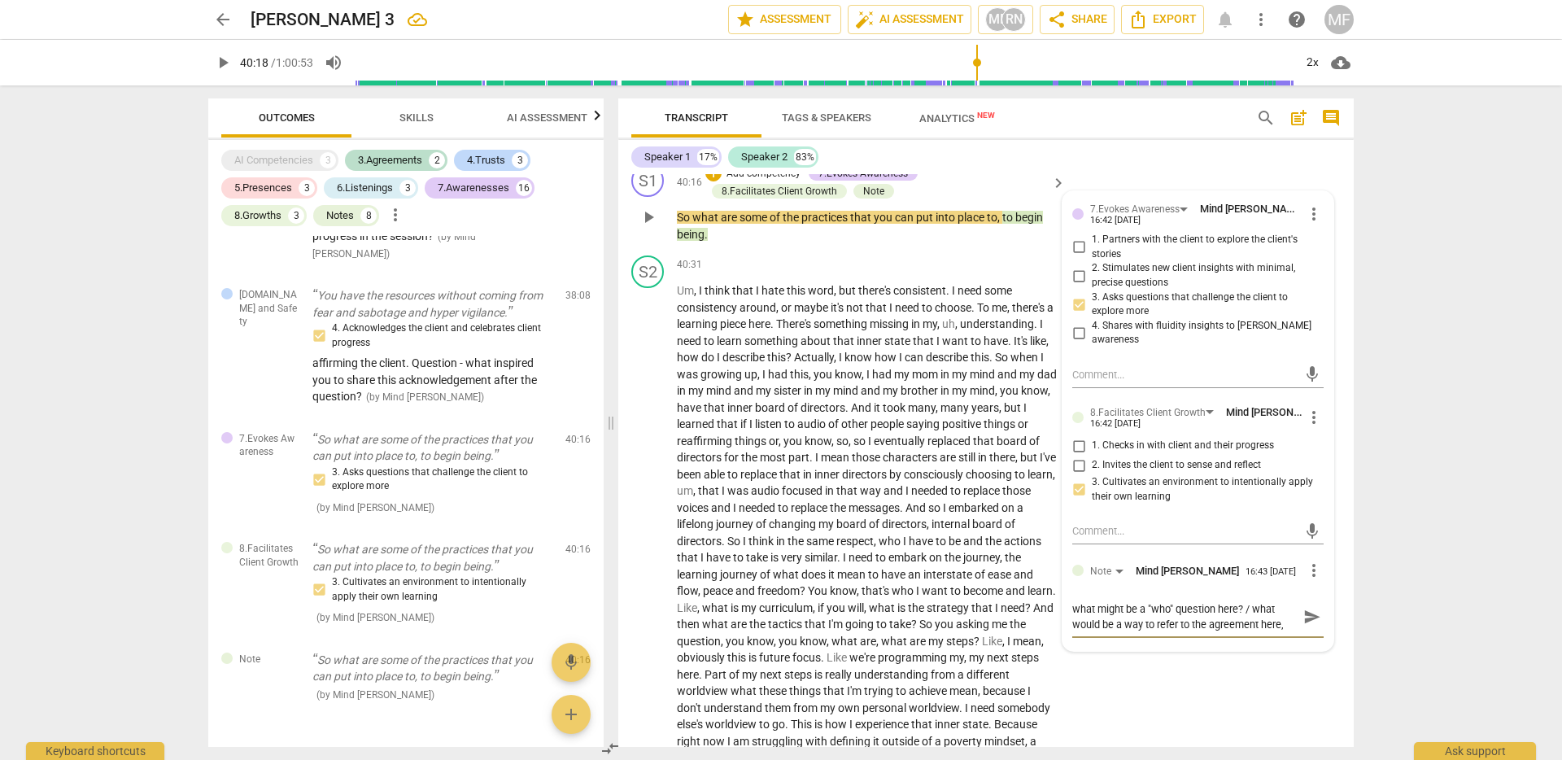
type textarea "what might be a "who" question here? / what would be a way to refer to the agre…"
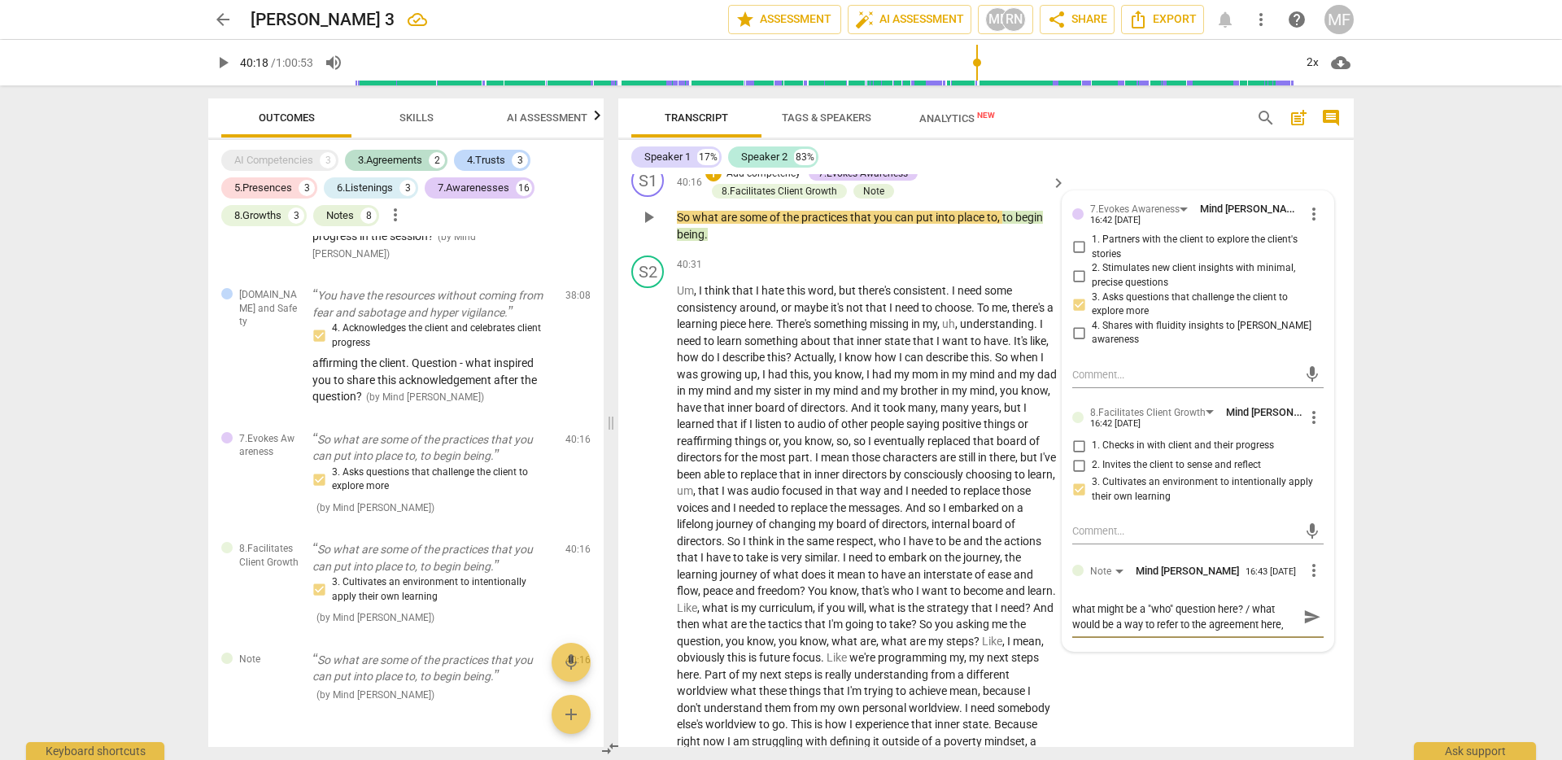
scroll to position [15, 0]
type textarea "what might be a "who" question here? / what would be a way to refer to the agre…"
click at [1300, 635] on span "send" at bounding box center [1312, 625] width 24 height 20
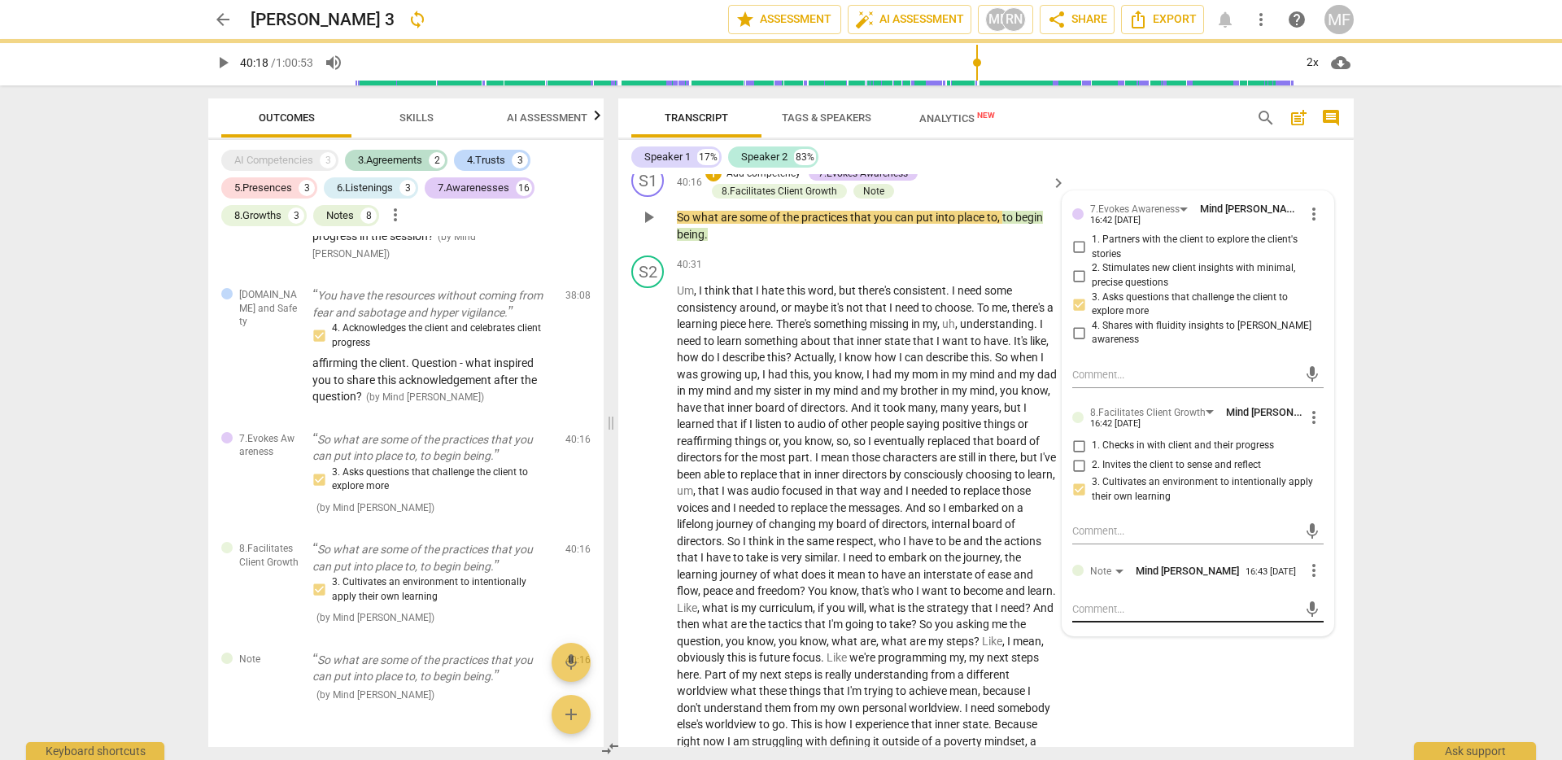
scroll to position [0, 0]
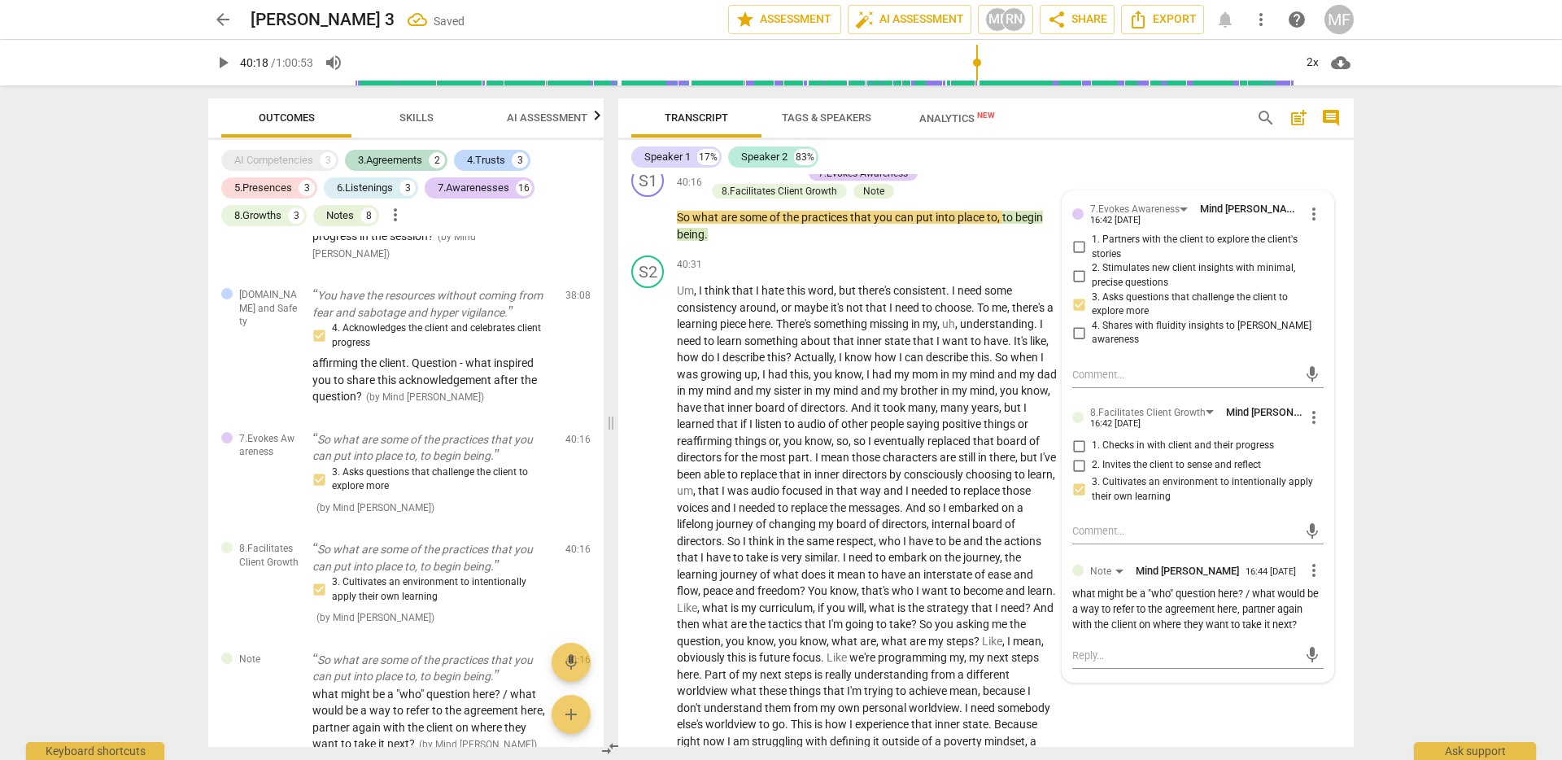
click at [1422, 483] on div "arrow_back Gina 3 Saved edit star Assessment auto_fix_high AI Assessment MF RN …" at bounding box center [781, 380] width 1562 height 760
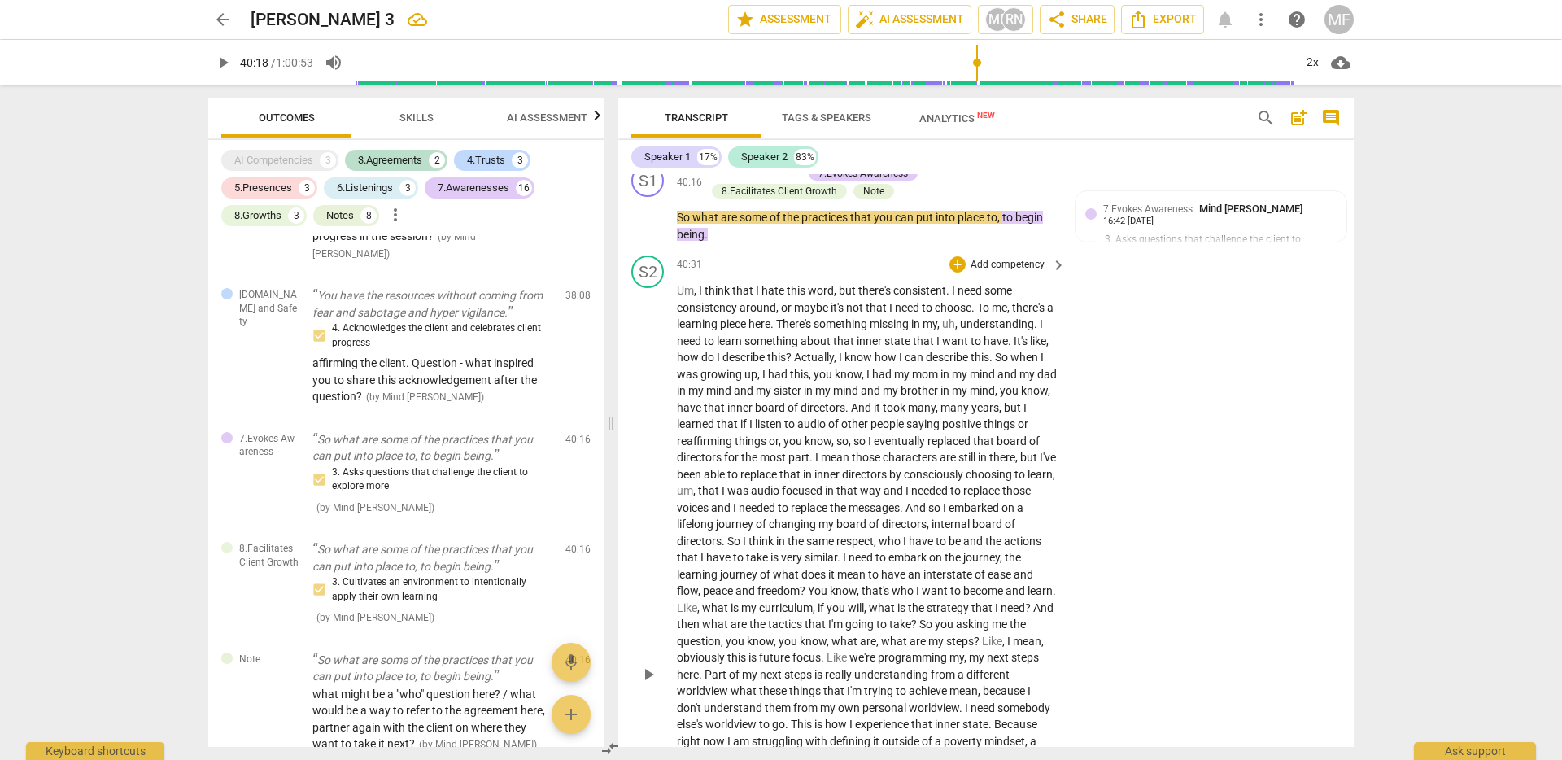
click at [933, 297] on span "consistent" at bounding box center [920, 290] width 53 height 13
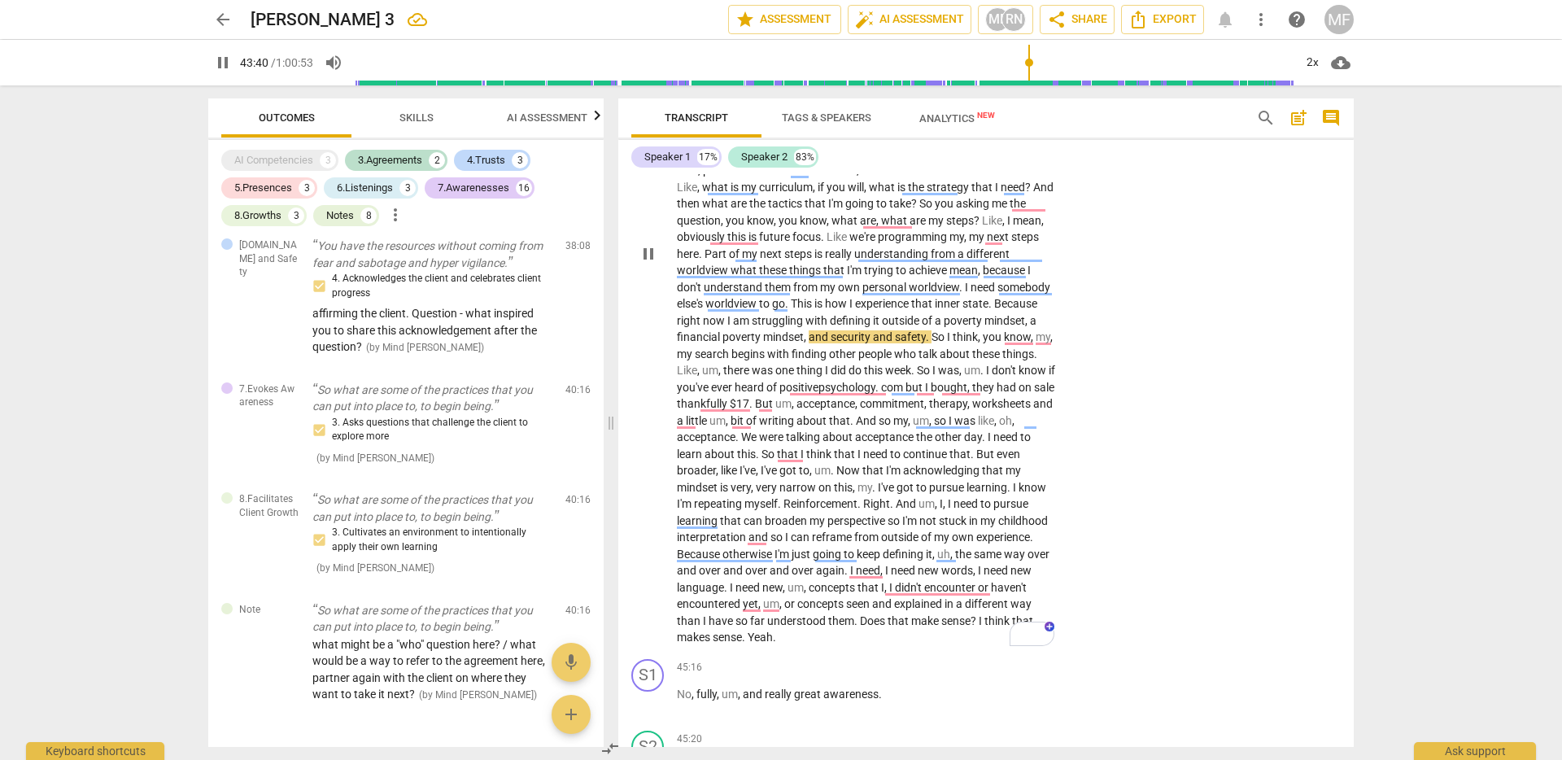
scroll to position [10301, 0]
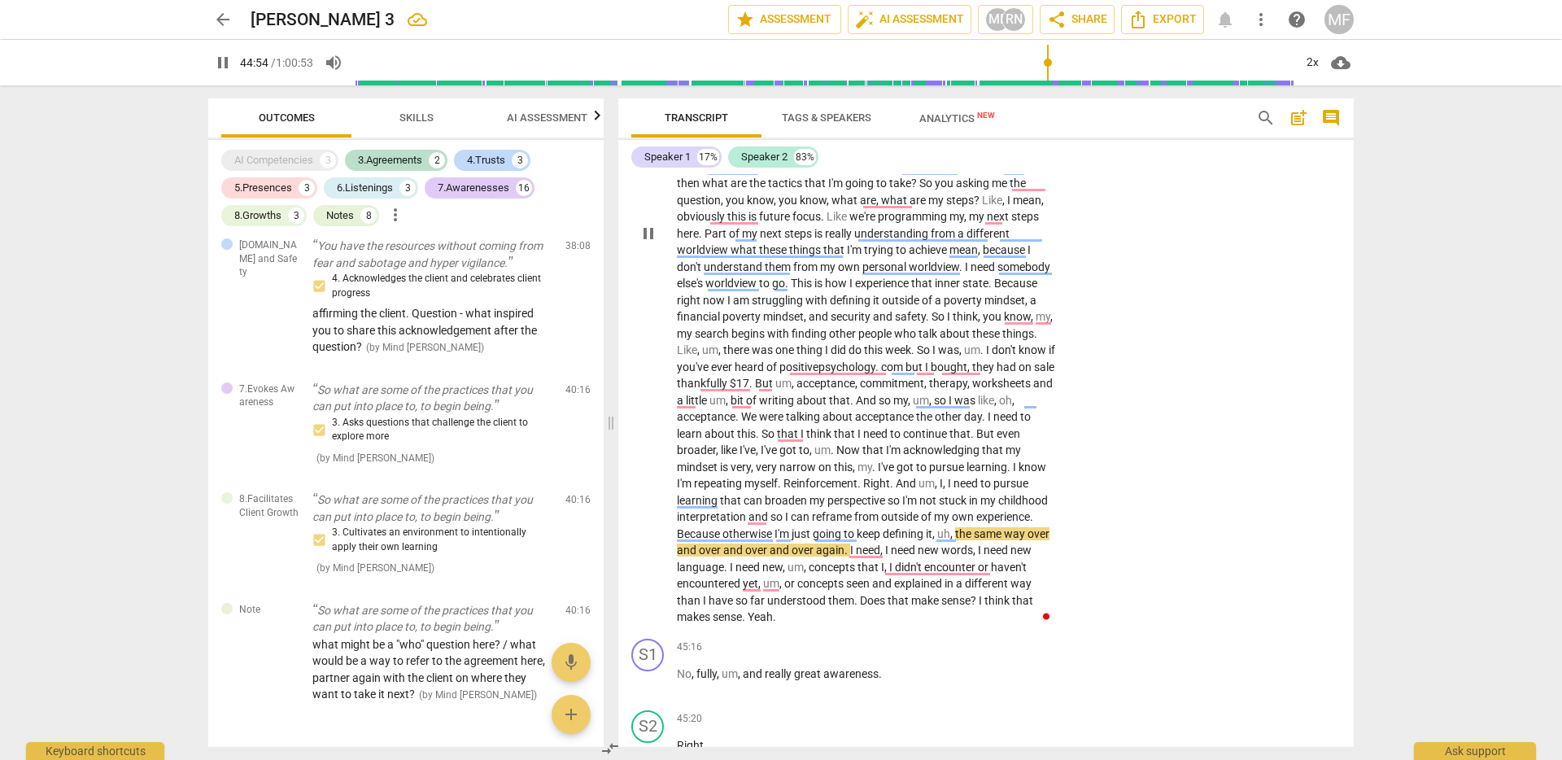
click at [649, 243] on span "pause" at bounding box center [649, 234] width 20 height 20
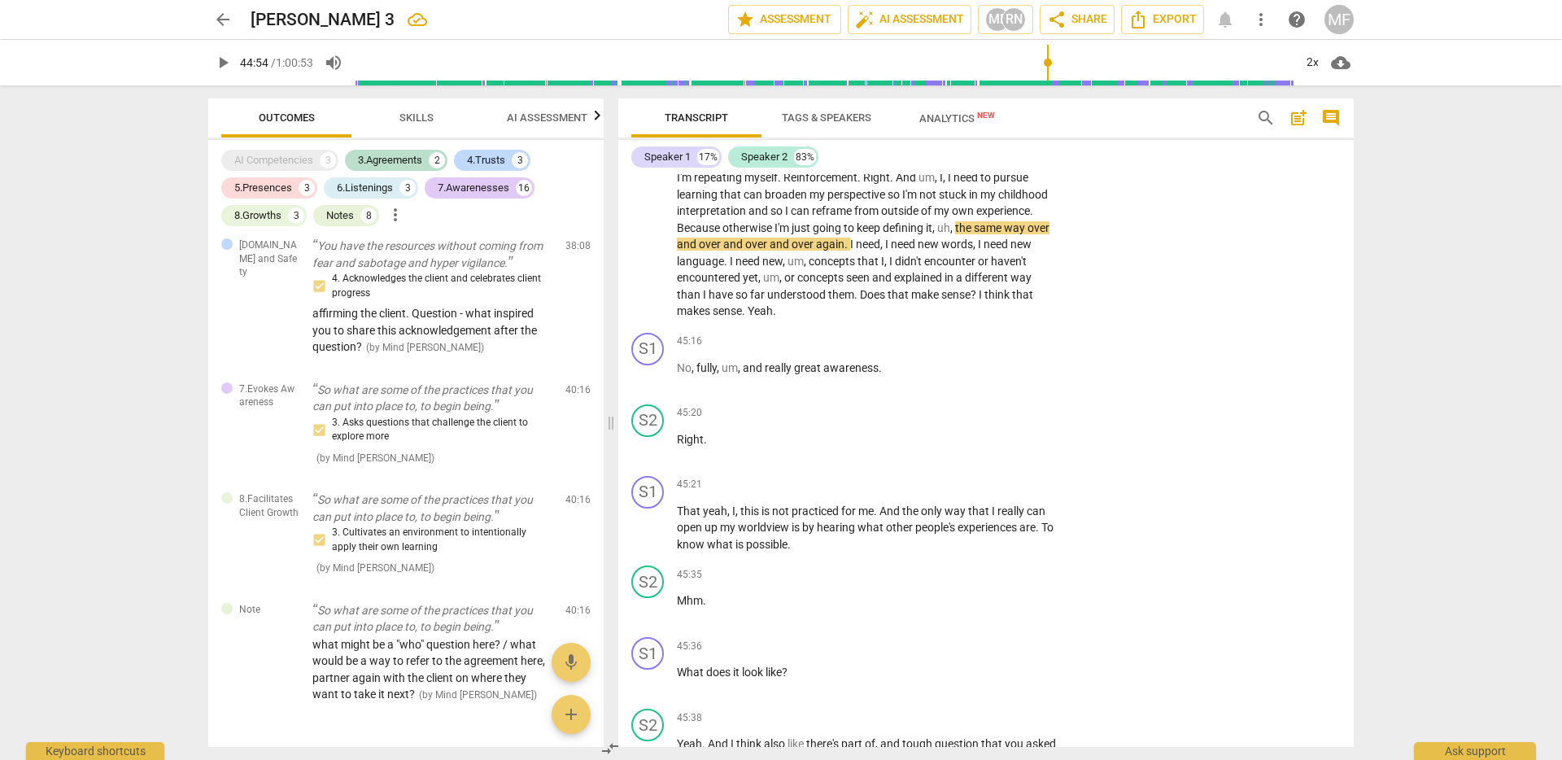
scroll to position [10610, 0]
drag, startPoint x: 765, startPoint y: 416, endPoint x: 887, endPoint y: 411, distance: 122.2
click at [887, 374] on p "No , fully , um , and really great awareness ." at bounding box center [867, 364] width 381 height 17
click at [1012, 346] on p "Add competency" at bounding box center [1007, 338] width 77 height 15
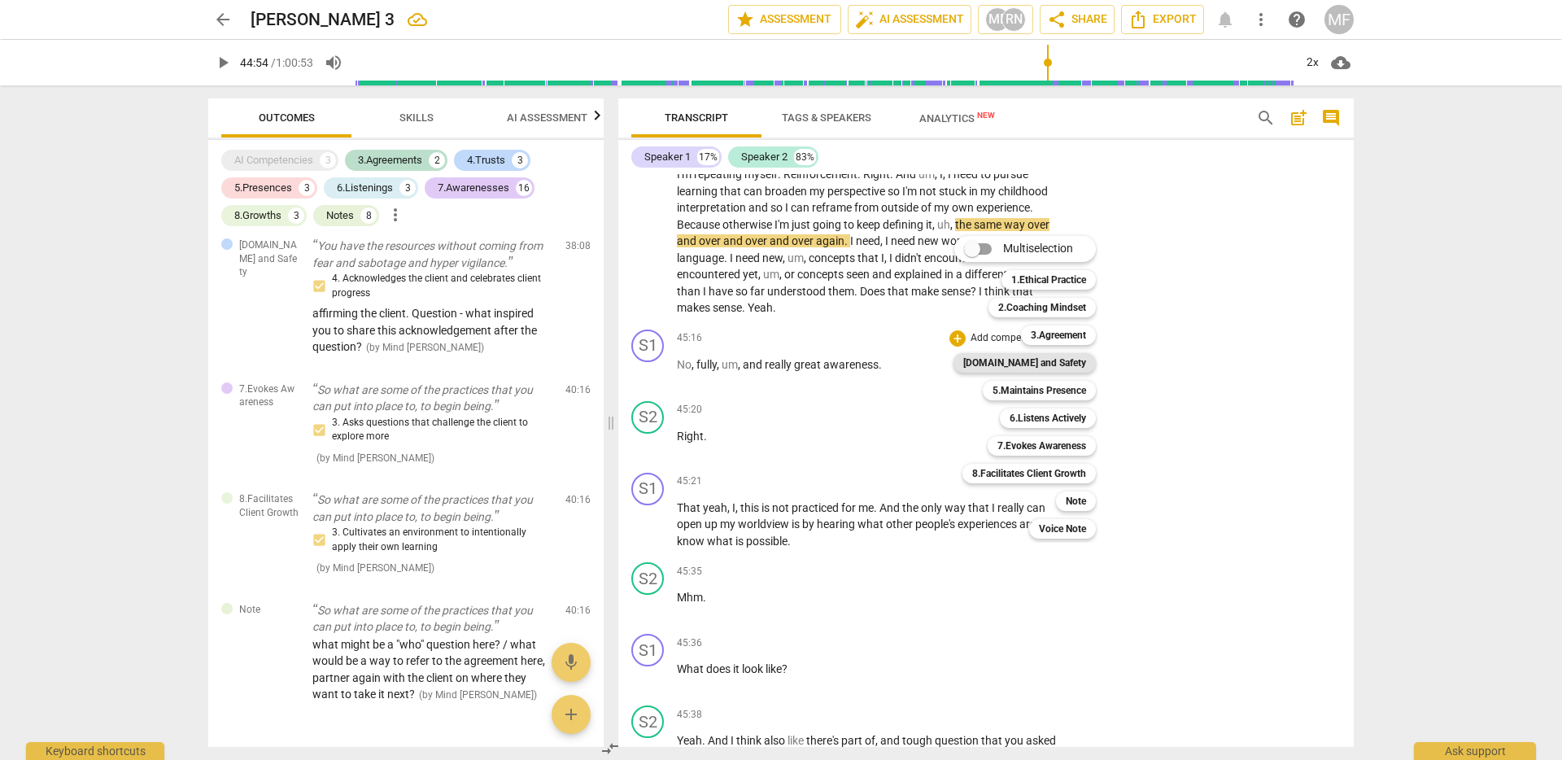
click at [1049, 369] on b "[DOMAIN_NAME] and Safety" at bounding box center [1025, 363] width 123 height 20
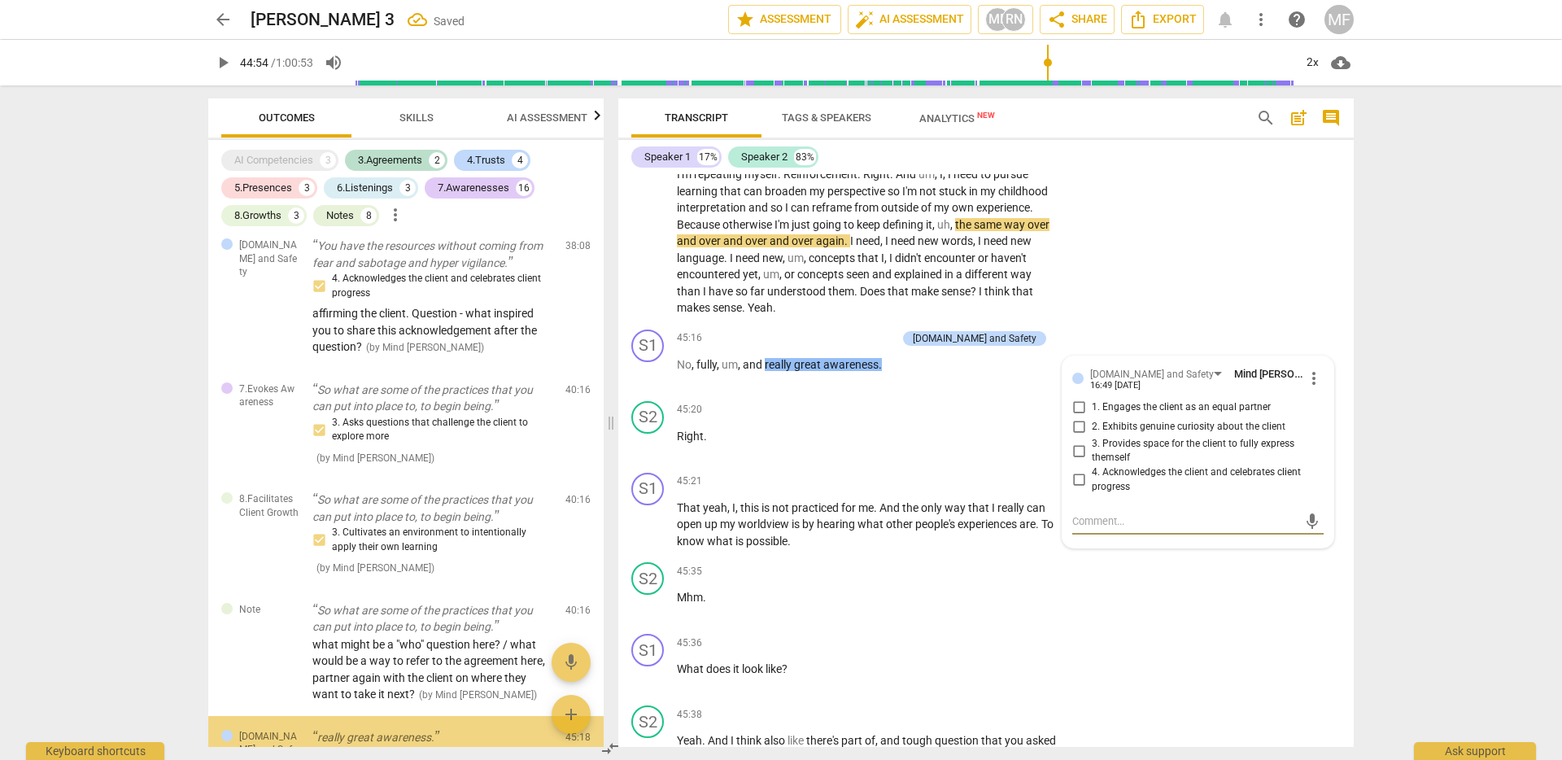
scroll to position [4617, 0]
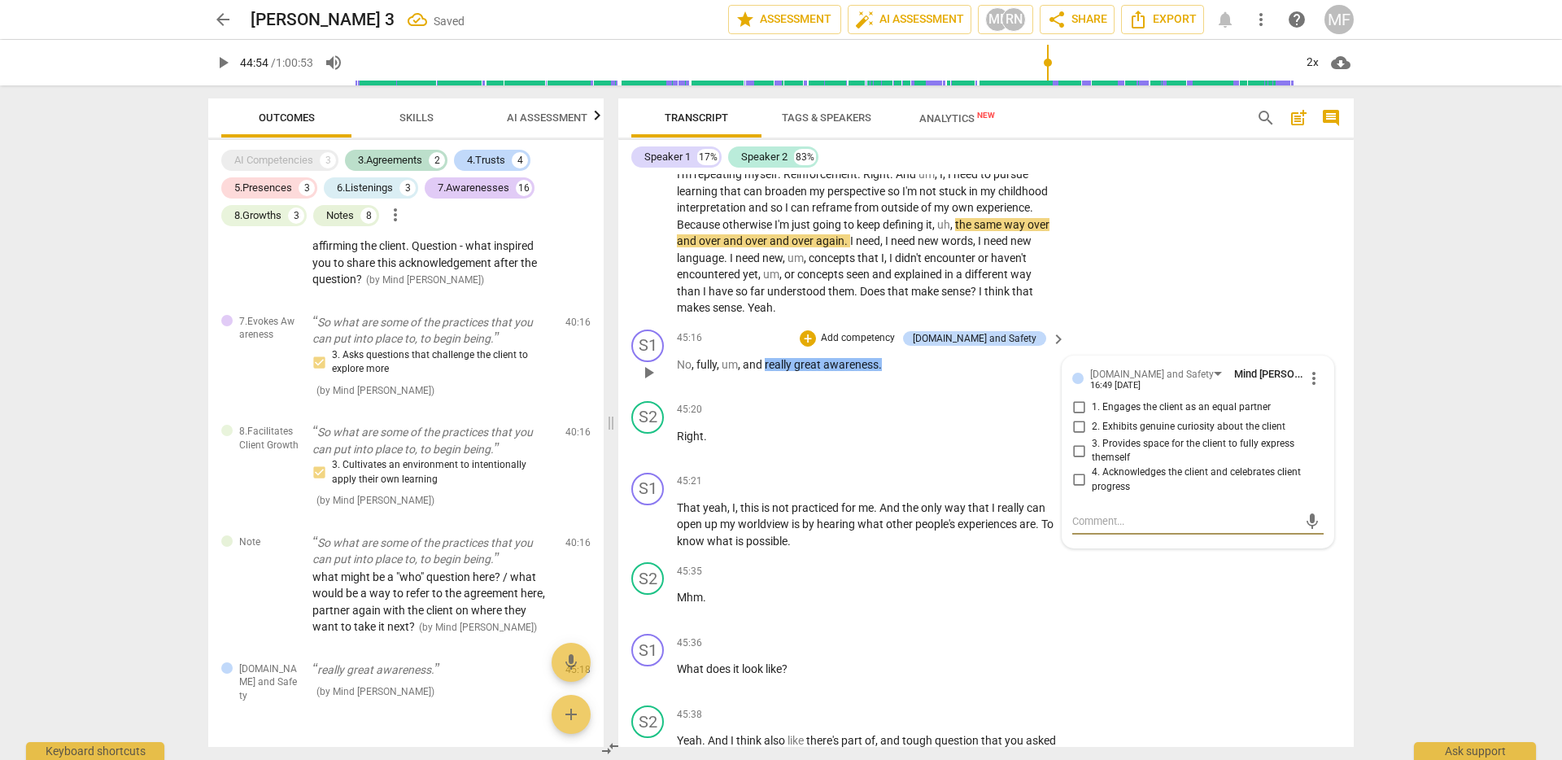
click at [1079, 490] on input "4. Acknowledges the client and celebrates client progress" at bounding box center [1079, 480] width 26 height 20
click at [1077, 461] on input "3. Provides space for the client to fully express themself" at bounding box center [1079, 451] width 26 height 20
click at [730, 371] on span "um" at bounding box center [730, 364] width 16 height 13
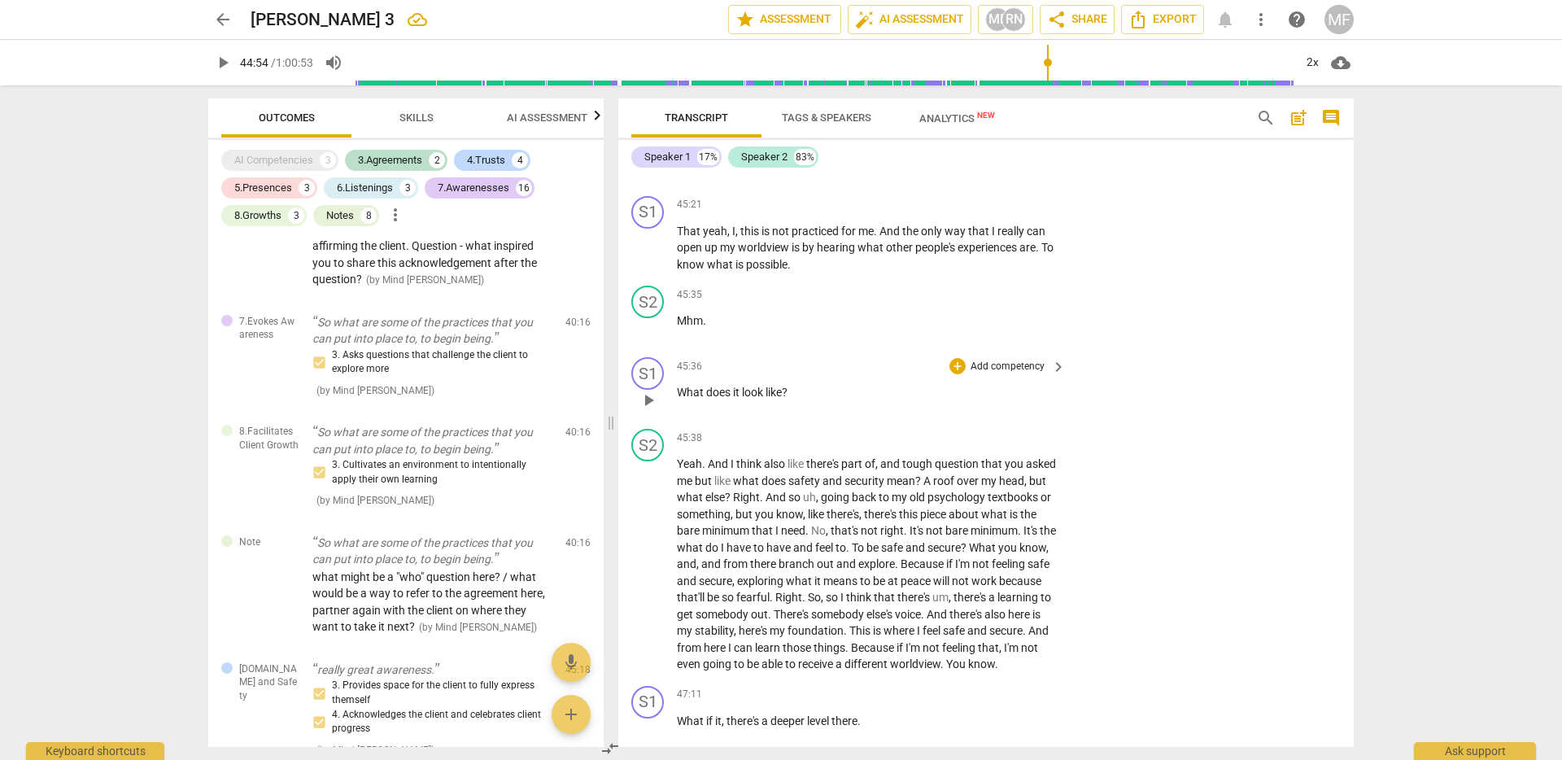
scroll to position [10886, 0]
click at [811, 274] on p "That yeah , I , this is not practiced for me . And the only way that I really c…" at bounding box center [867, 249] width 381 height 50
drag, startPoint x: 795, startPoint y: 442, endPoint x: 672, endPoint y: 438, distance: 122.9
click at [672, 423] on div "S1 play_arrow pause 45:36 + Add competency keyboard_arrow_right What does it lo…" at bounding box center [986, 388] width 736 height 72
click at [804, 423] on div "+" at bounding box center [805, 421] width 16 height 16
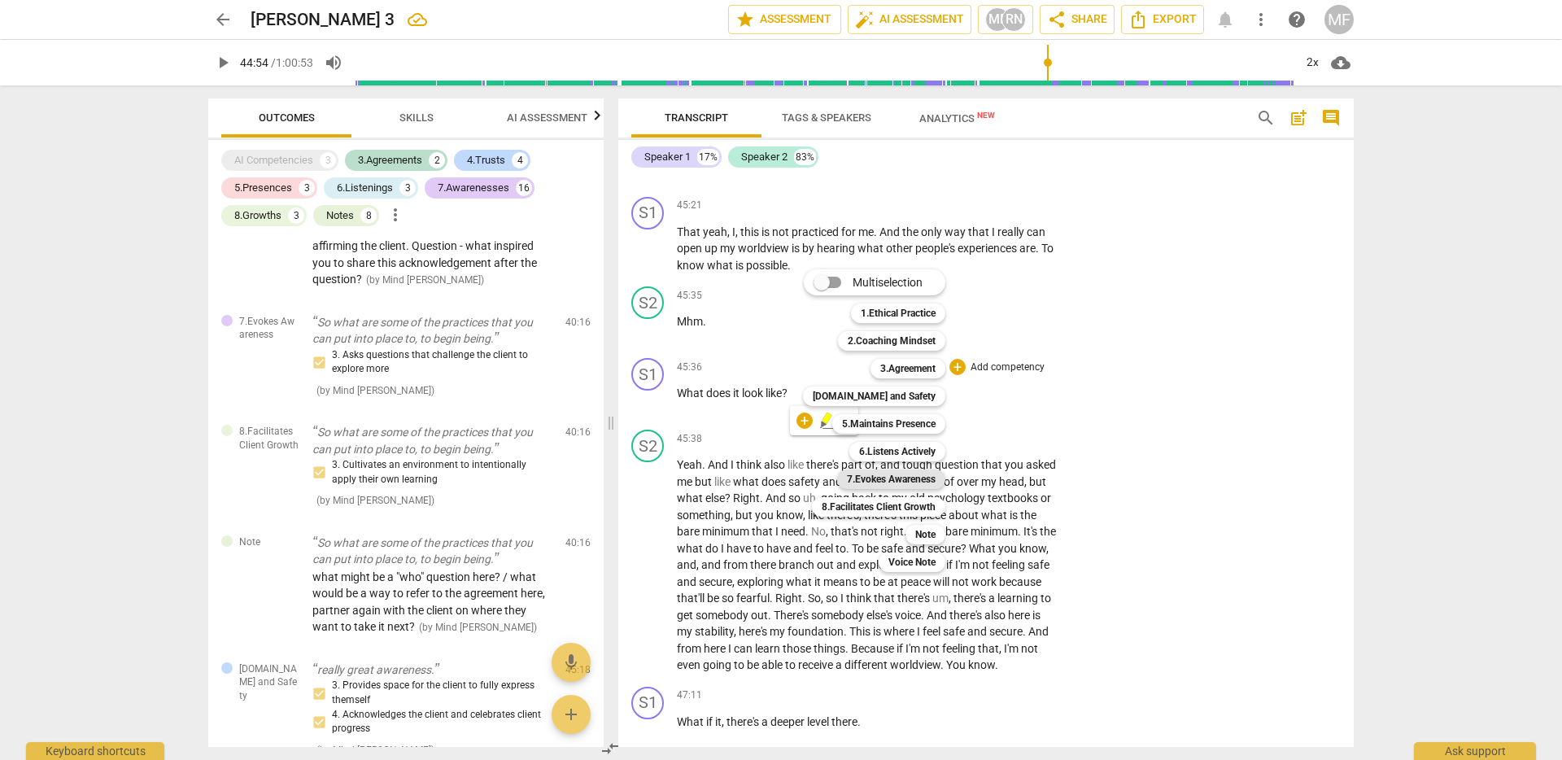
click at [893, 473] on b "7.Evokes Awareness" at bounding box center [891, 480] width 89 height 20
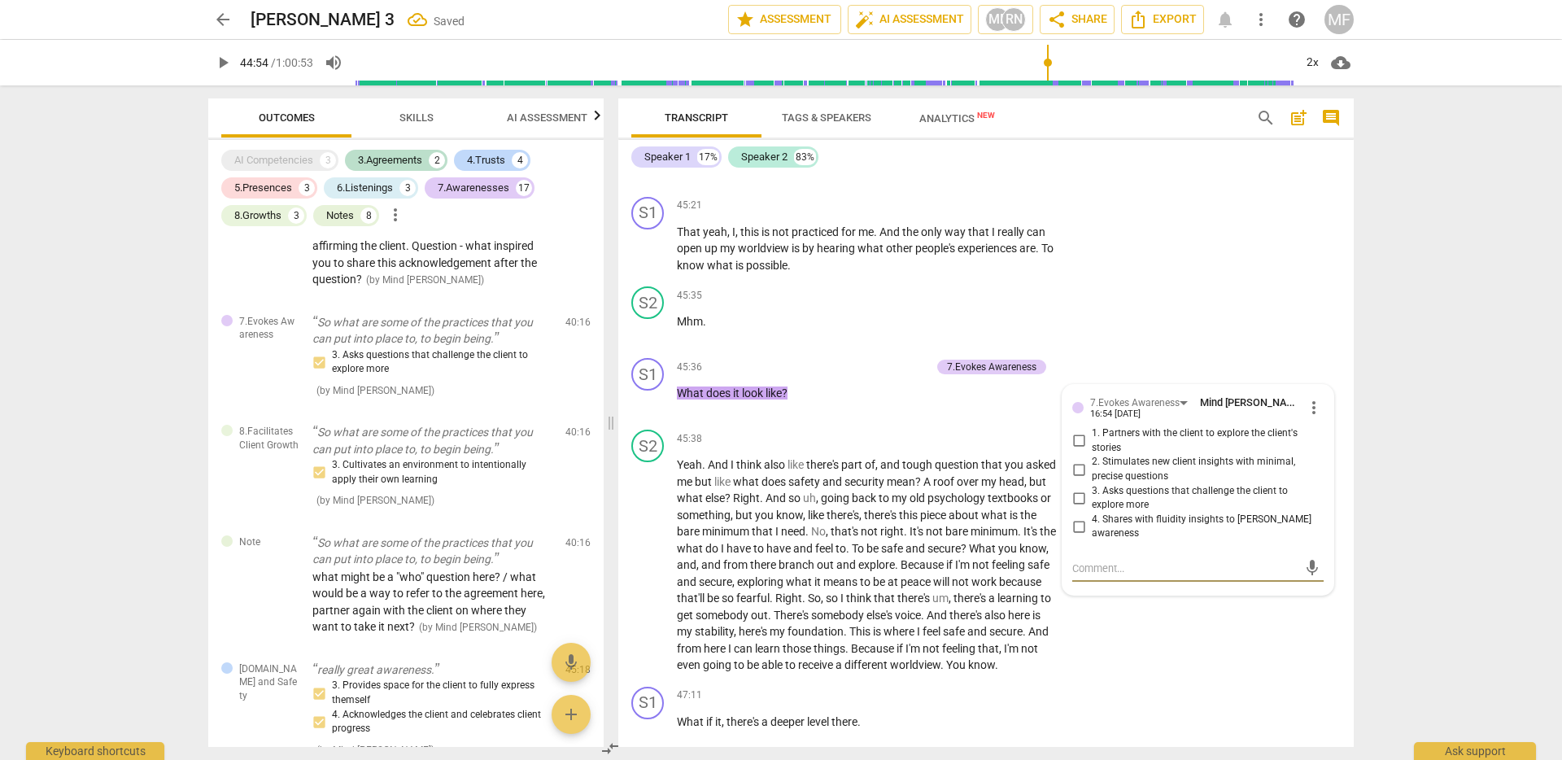
scroll to position [4739, 0]
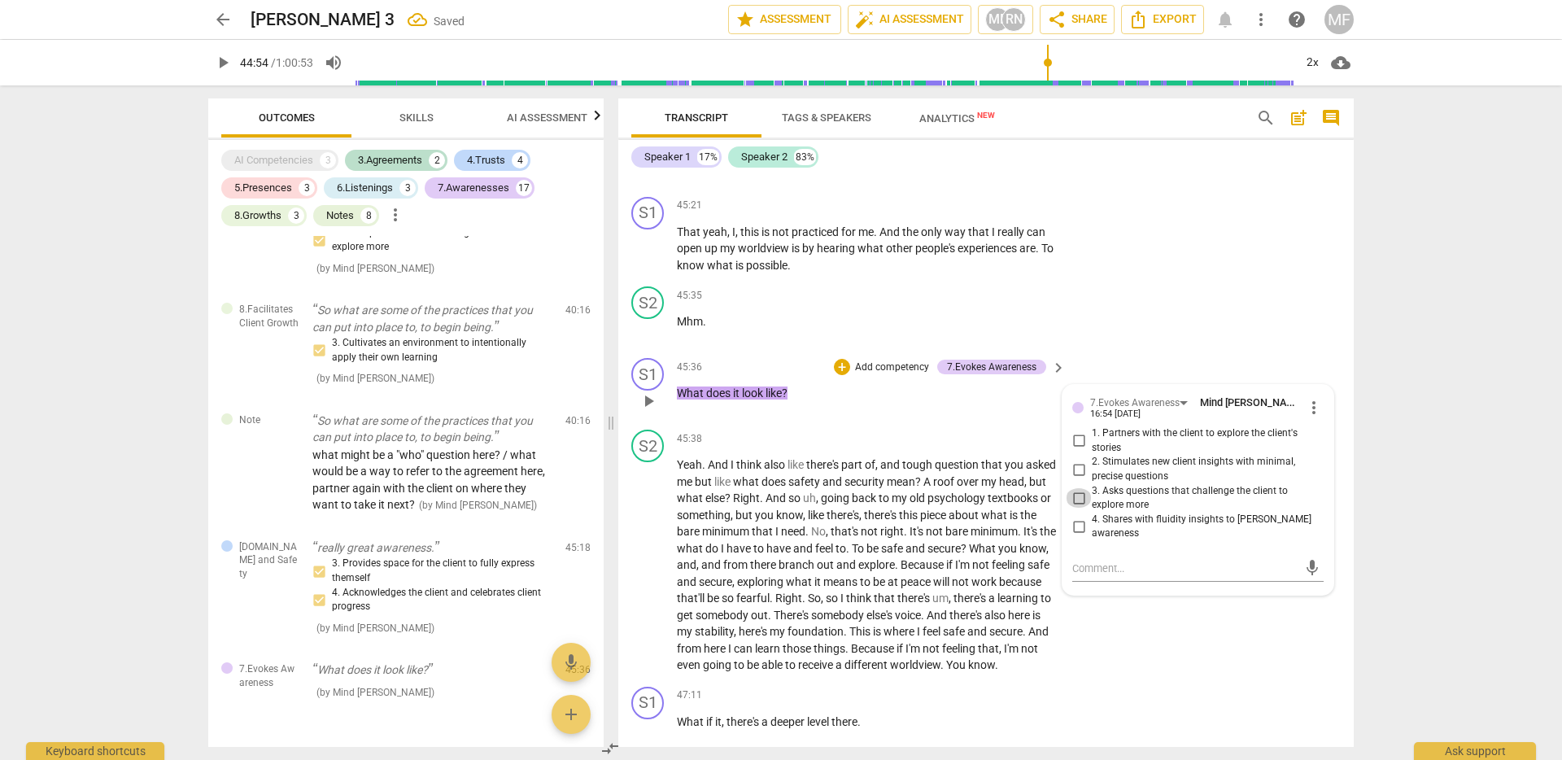
click at [1074, 508] on input "3. Asks questions that challenge the client to explore more" at bounding box center [1079, 498] width 26 height 20
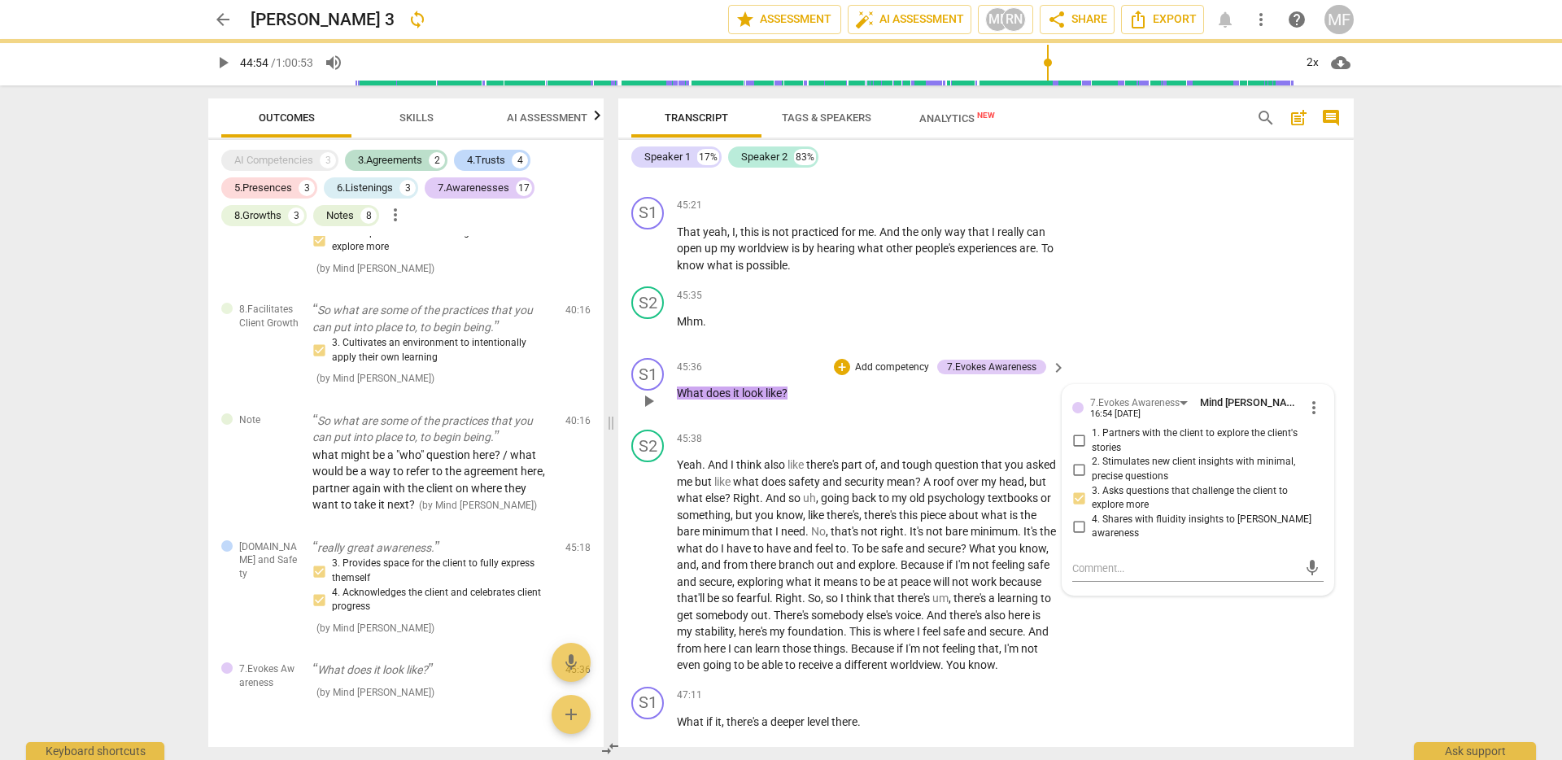
click at [1077, 479] on input "2. Stimulates new client insights with minimal, precise questions" at bounding box center [1079, 470] width 26 height 20
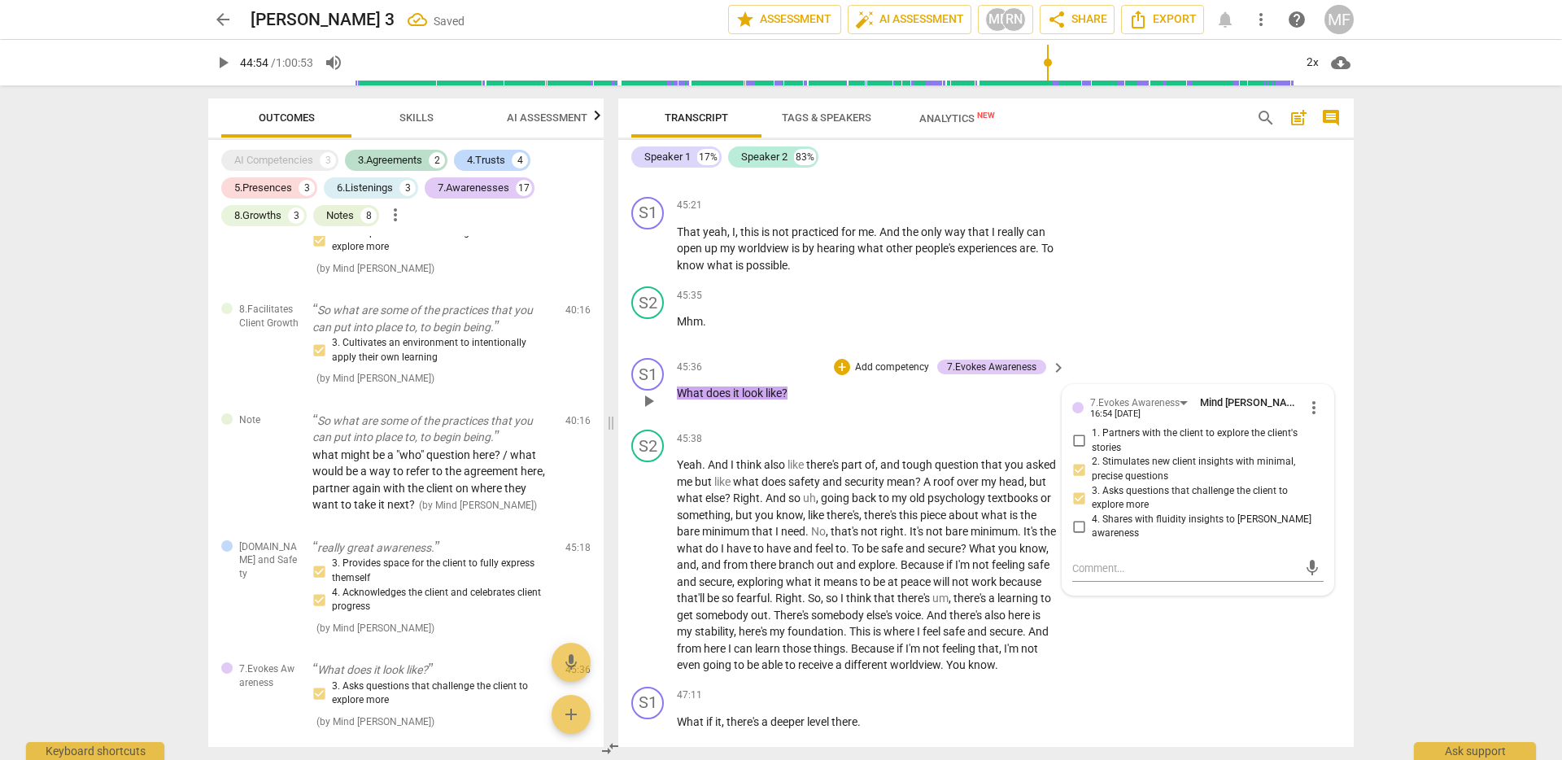
click at [849, 375] on div "+ Add competency" at bounding box center [882, 367] width 97 height 16
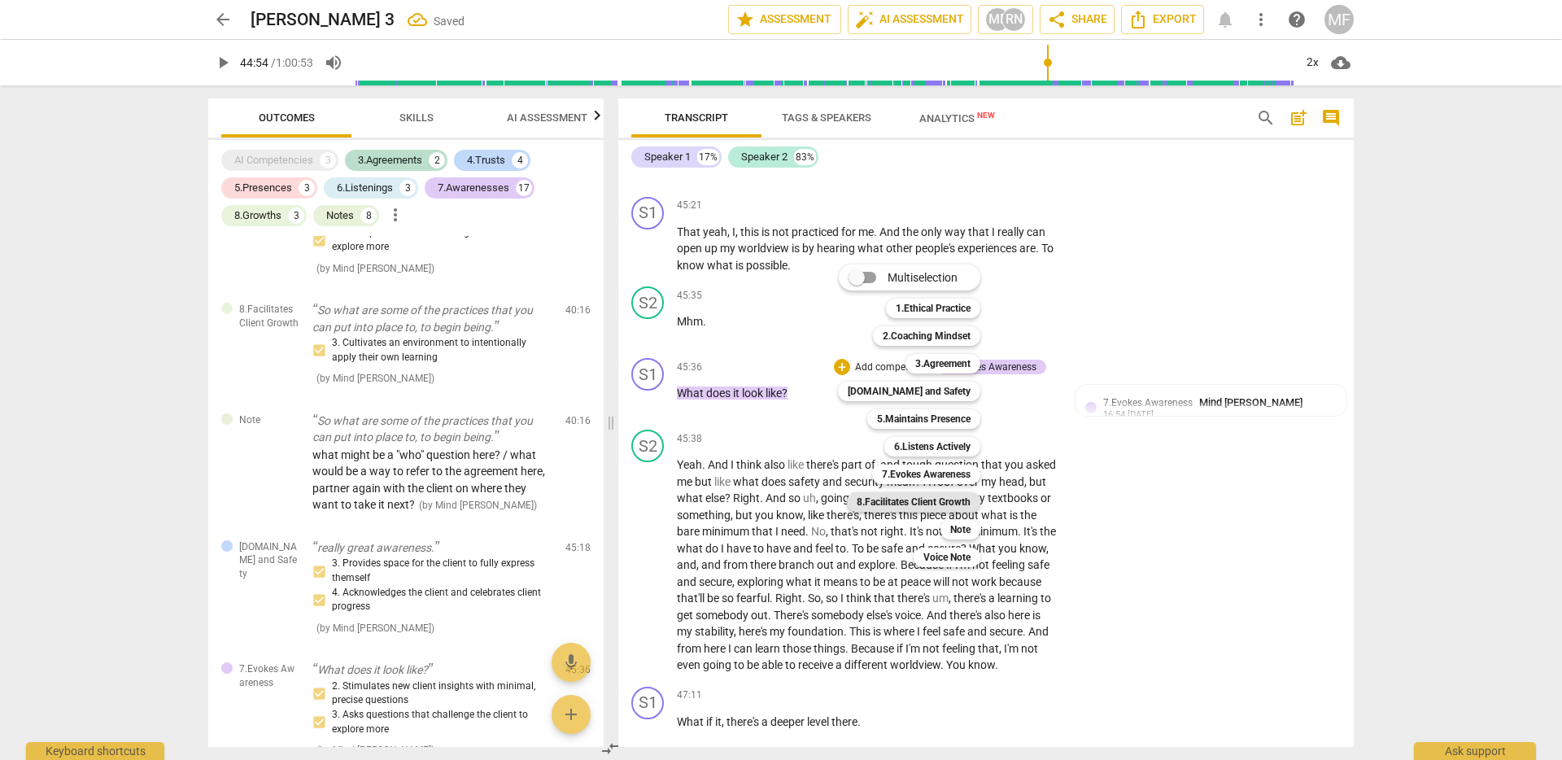
click at [933, 502] on b "8.Facilitates Client Growth" at bounding box center [914, 502] width 114 height 20
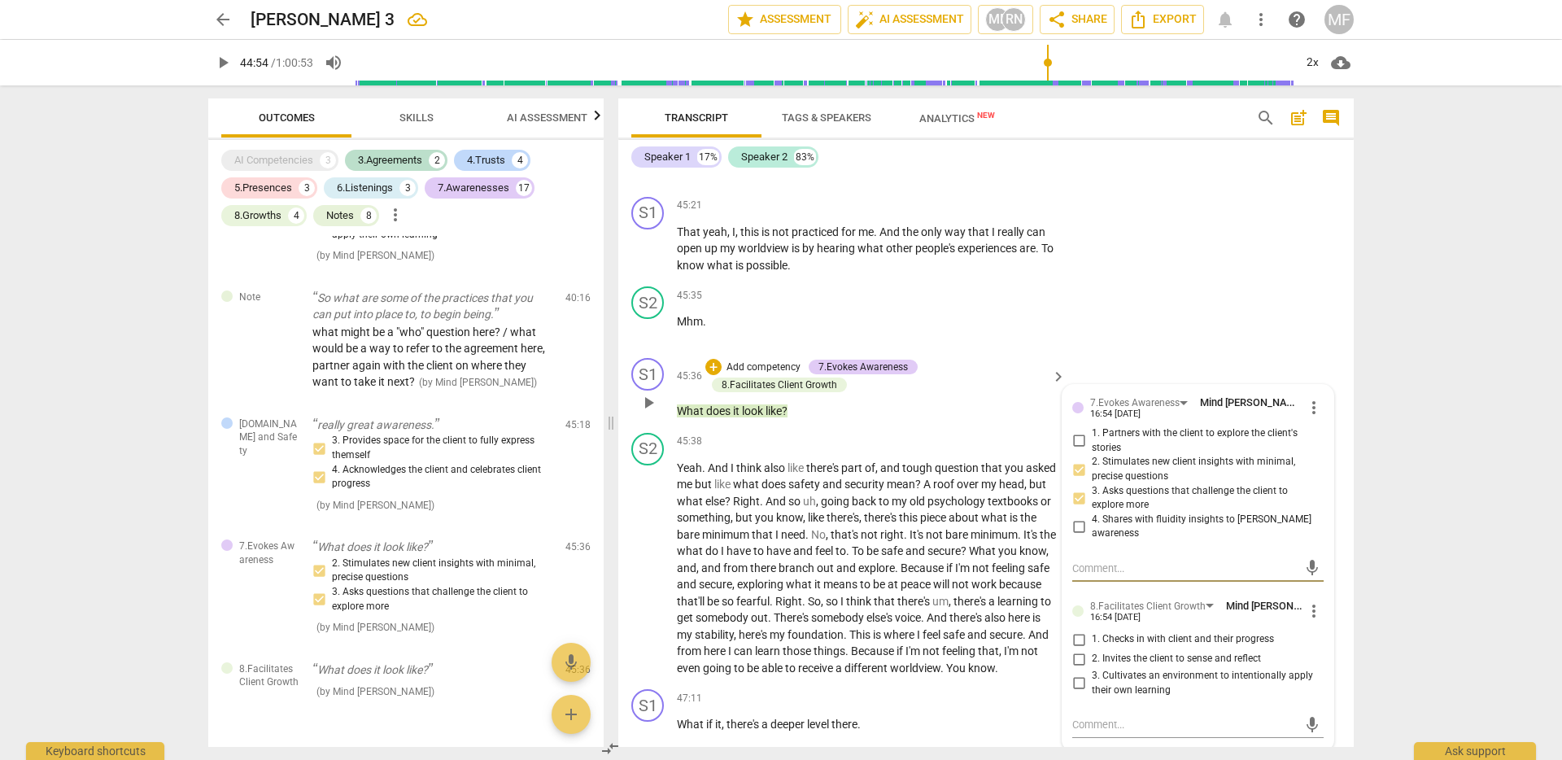
scroll to position [11220, 0]
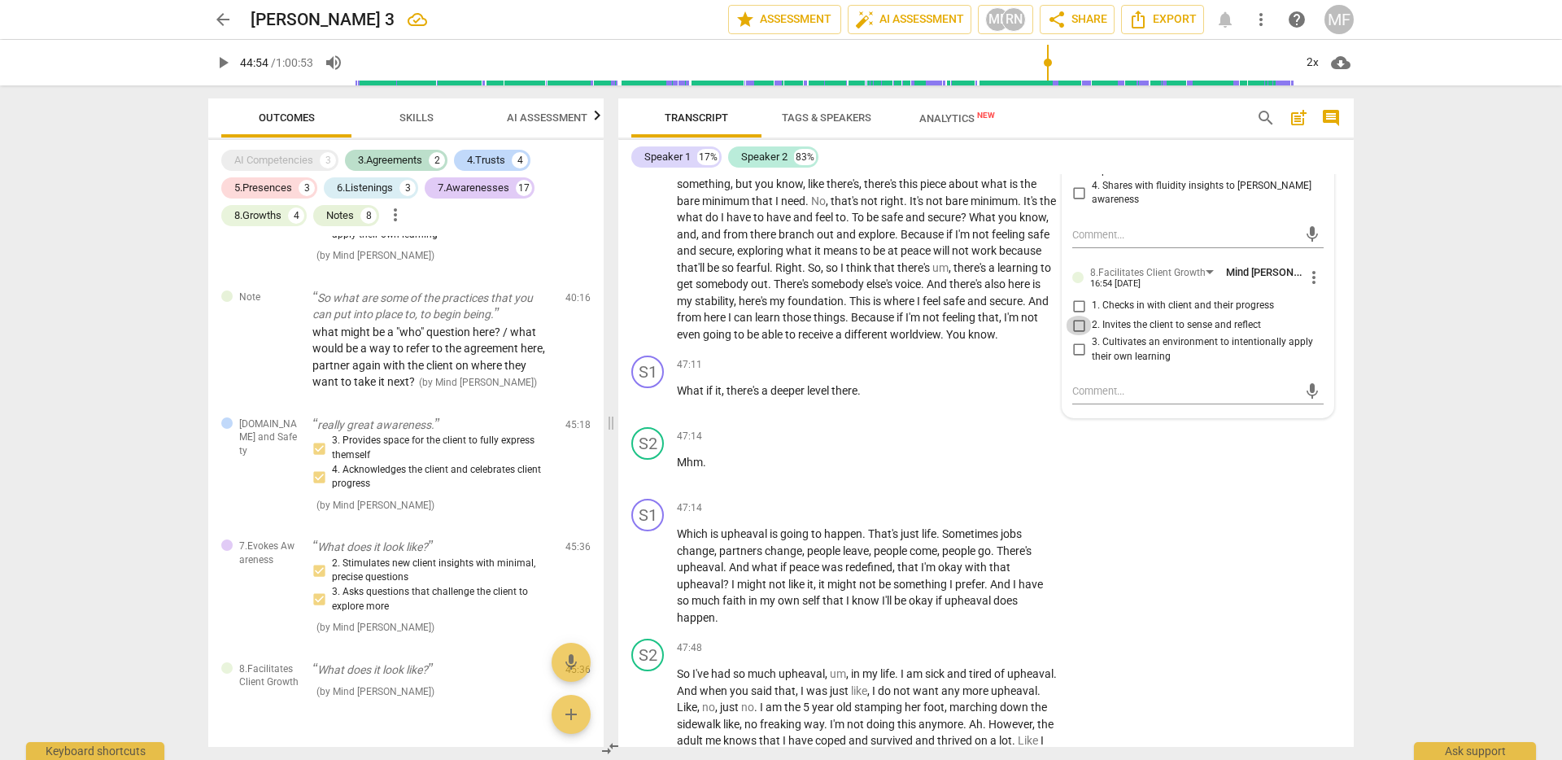
click at [1072, 335] on input "2. Invites the client to sense and reflect" at bounding box center [1079, 326] width 26 height 20
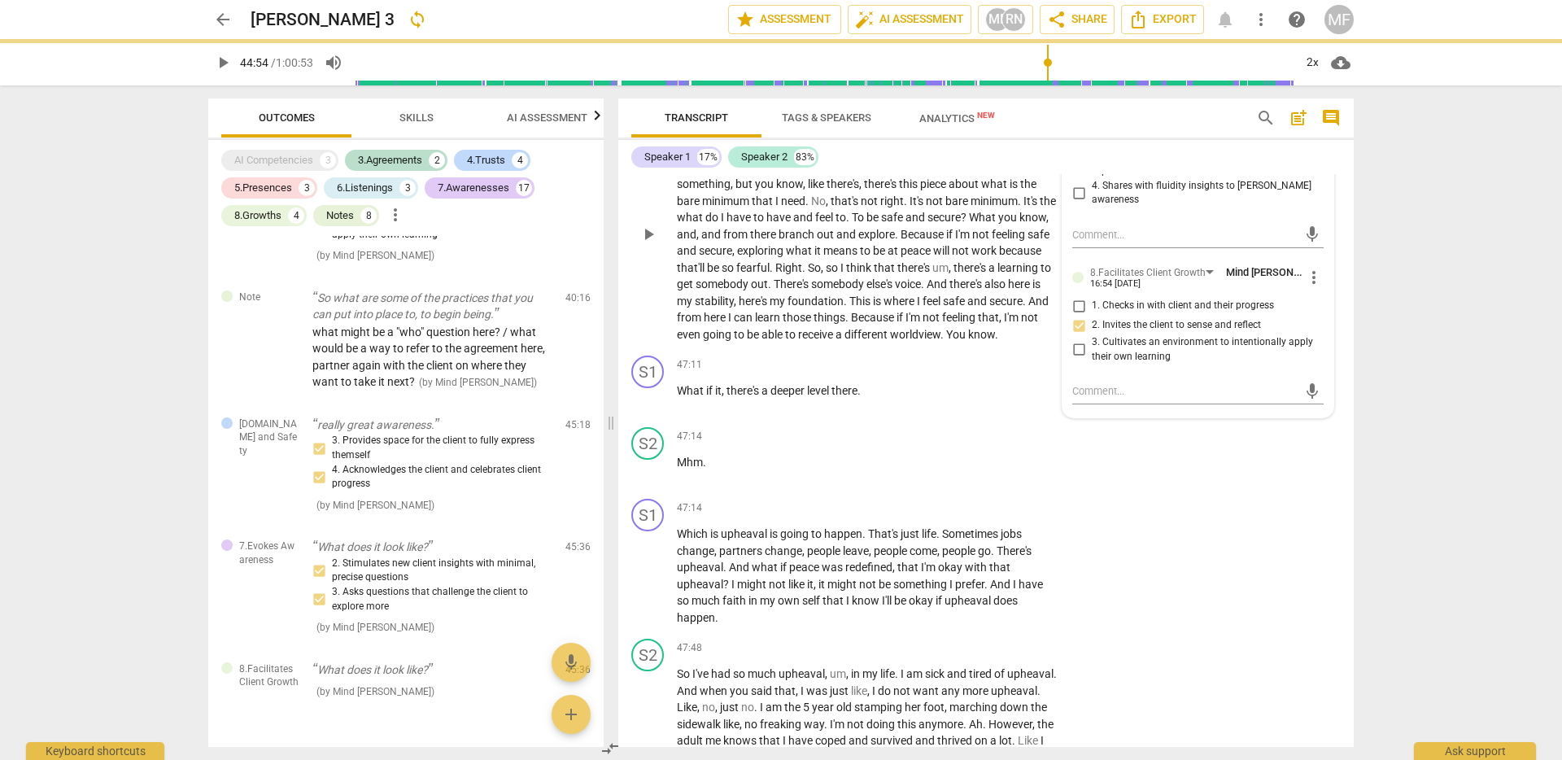
click at [696, 291] on span "get" at bounding box center [686, 283] width 19 height 13
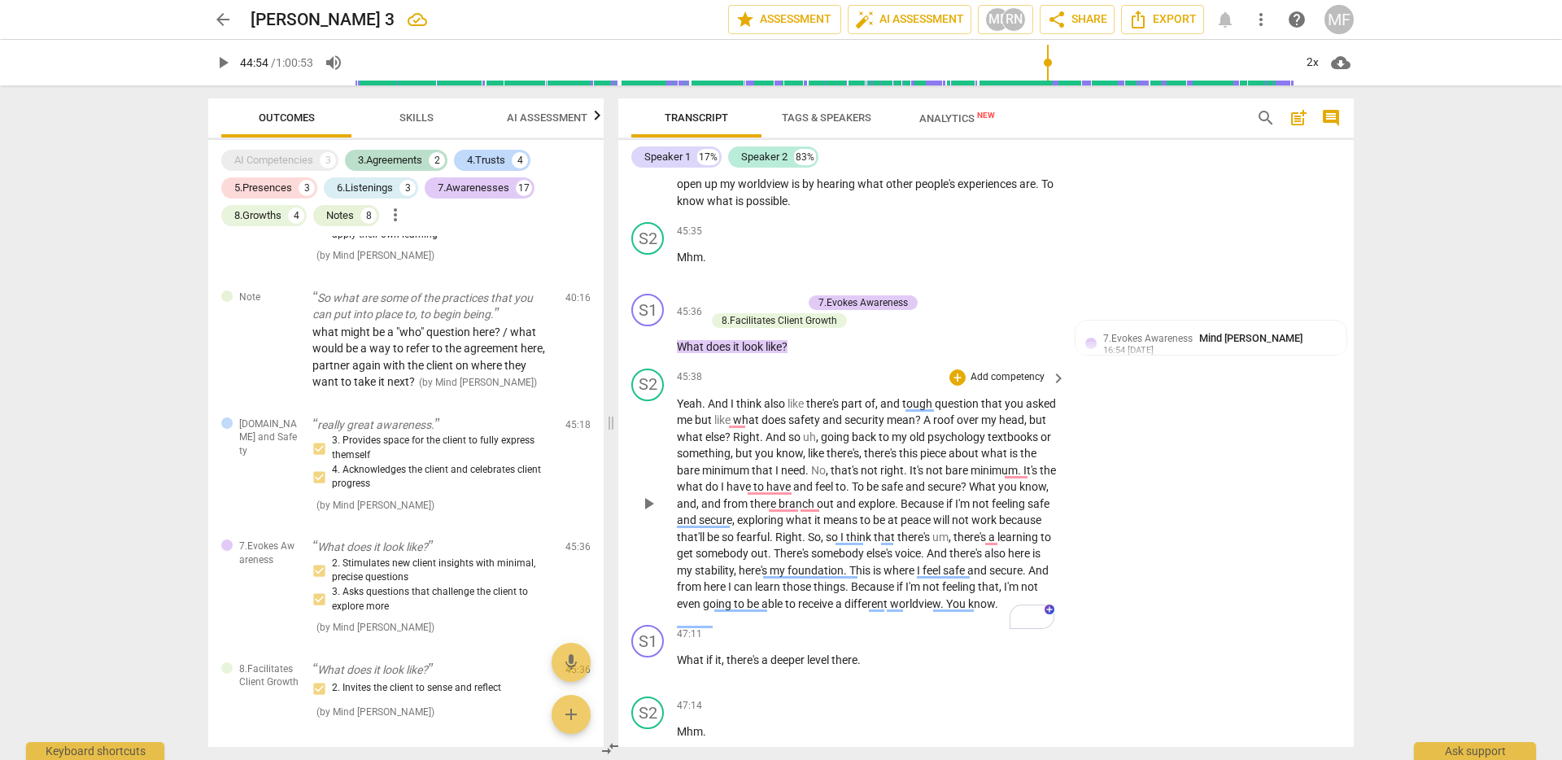
scroll to position [11137, 0]
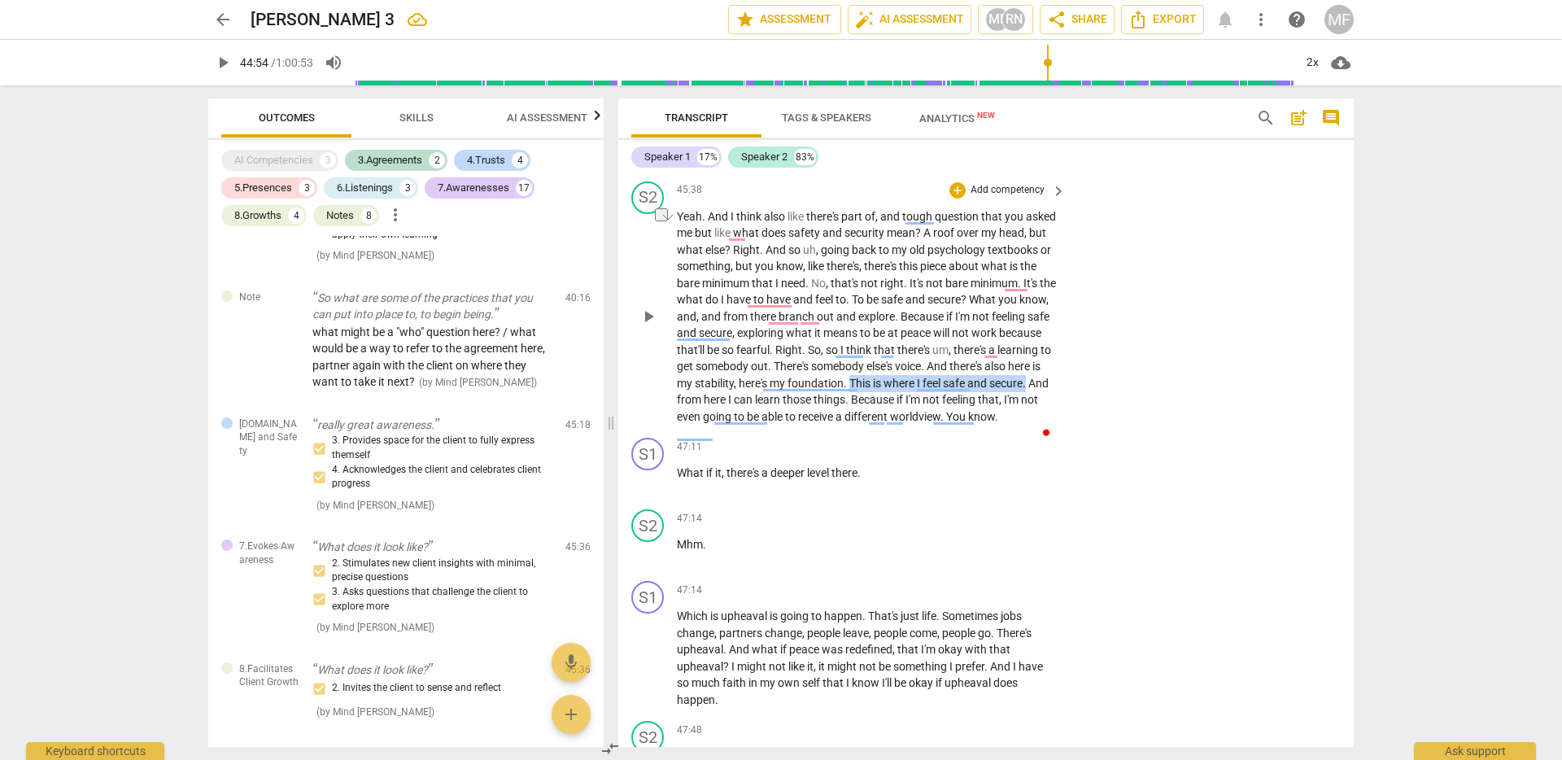
drag, startPoint x: 678, startPoint y: 452, endPoint x: 859, endPoint y: 449, distance: 180.7
click at [859, 426] on p "Yeah . And I think also like there's part of , and tough question that you aske…" at bounding box center [867, 316] width 381 height 217
click at [878, 428] on div "+" at bounding box center [875, 427] width 16 height 16
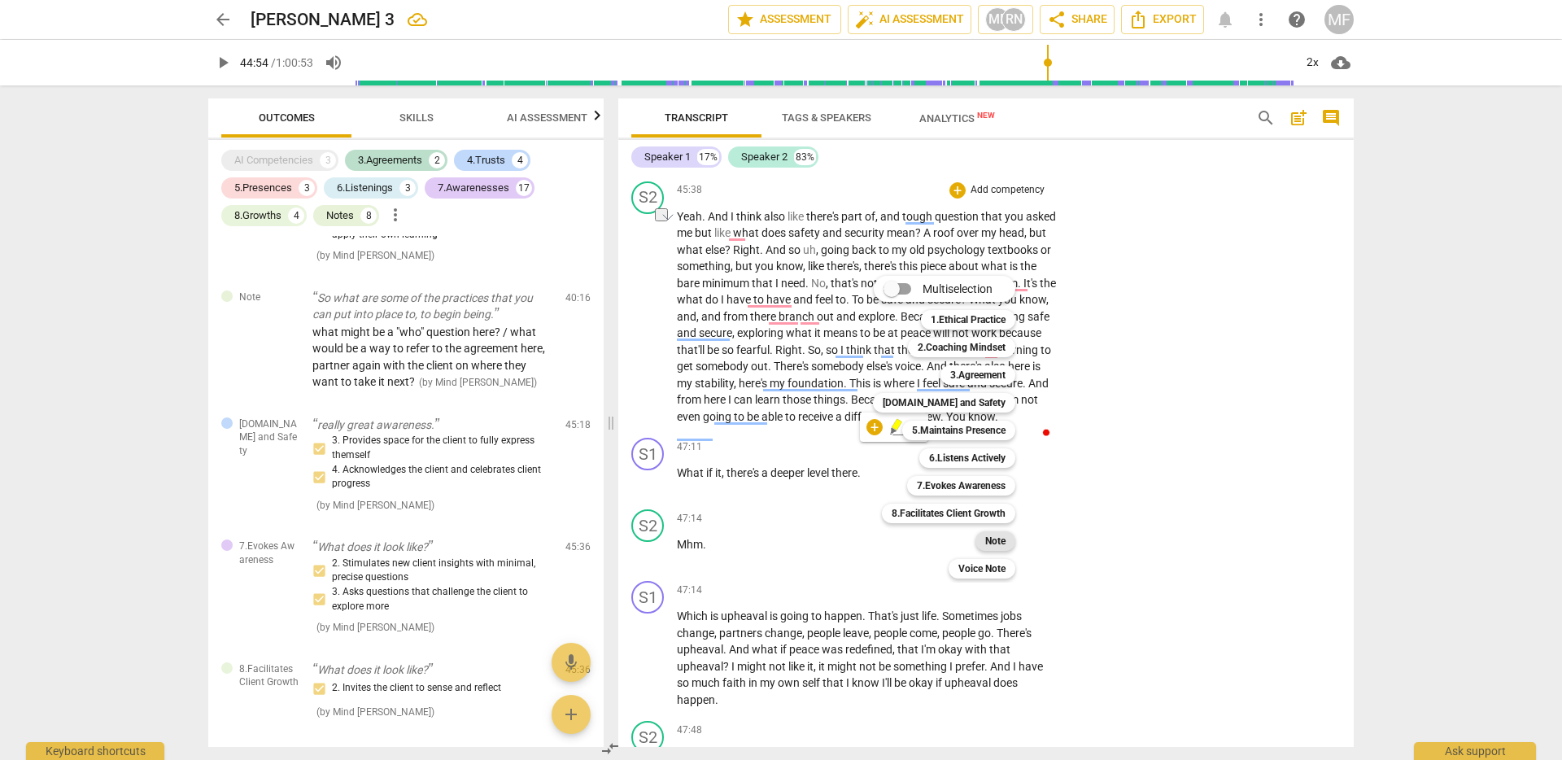
click at [998, 543] on b "Note" at bounding box center [995, 541] width 20 height 20
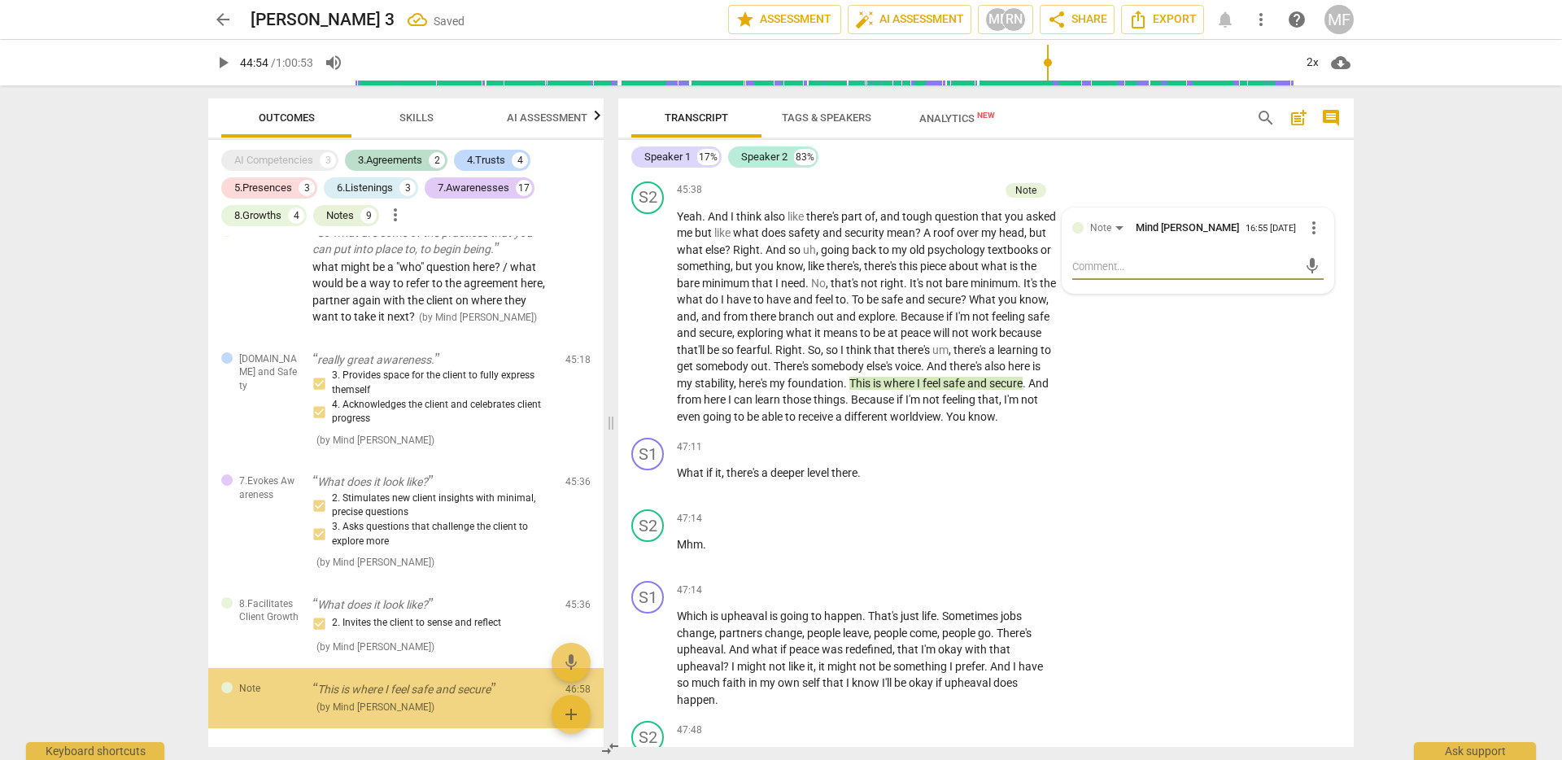
scroll to position [4939, 0]
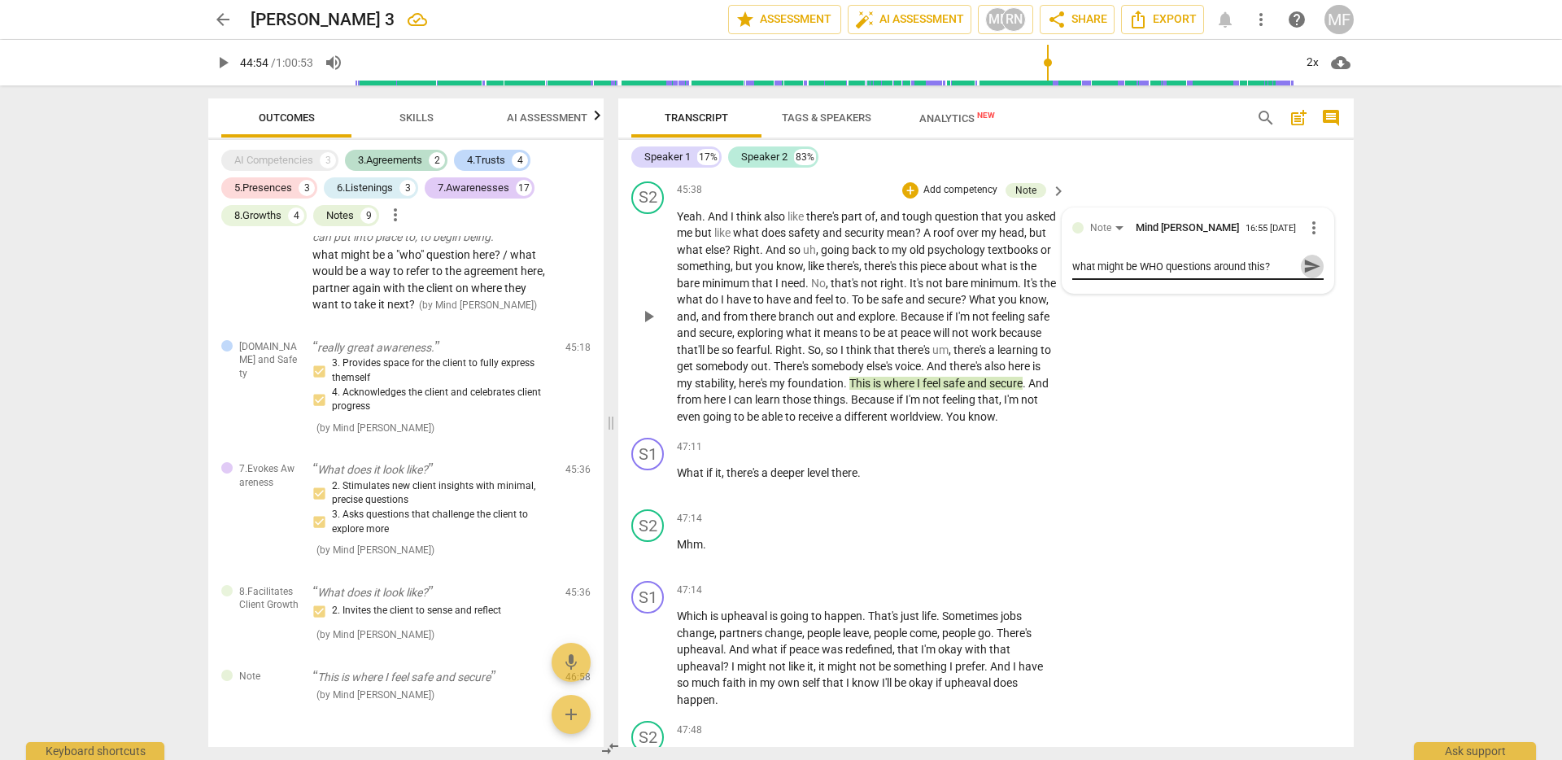
click at [1300, 276] on span "send" at bounding box center [1312, 266] width 24 height 20
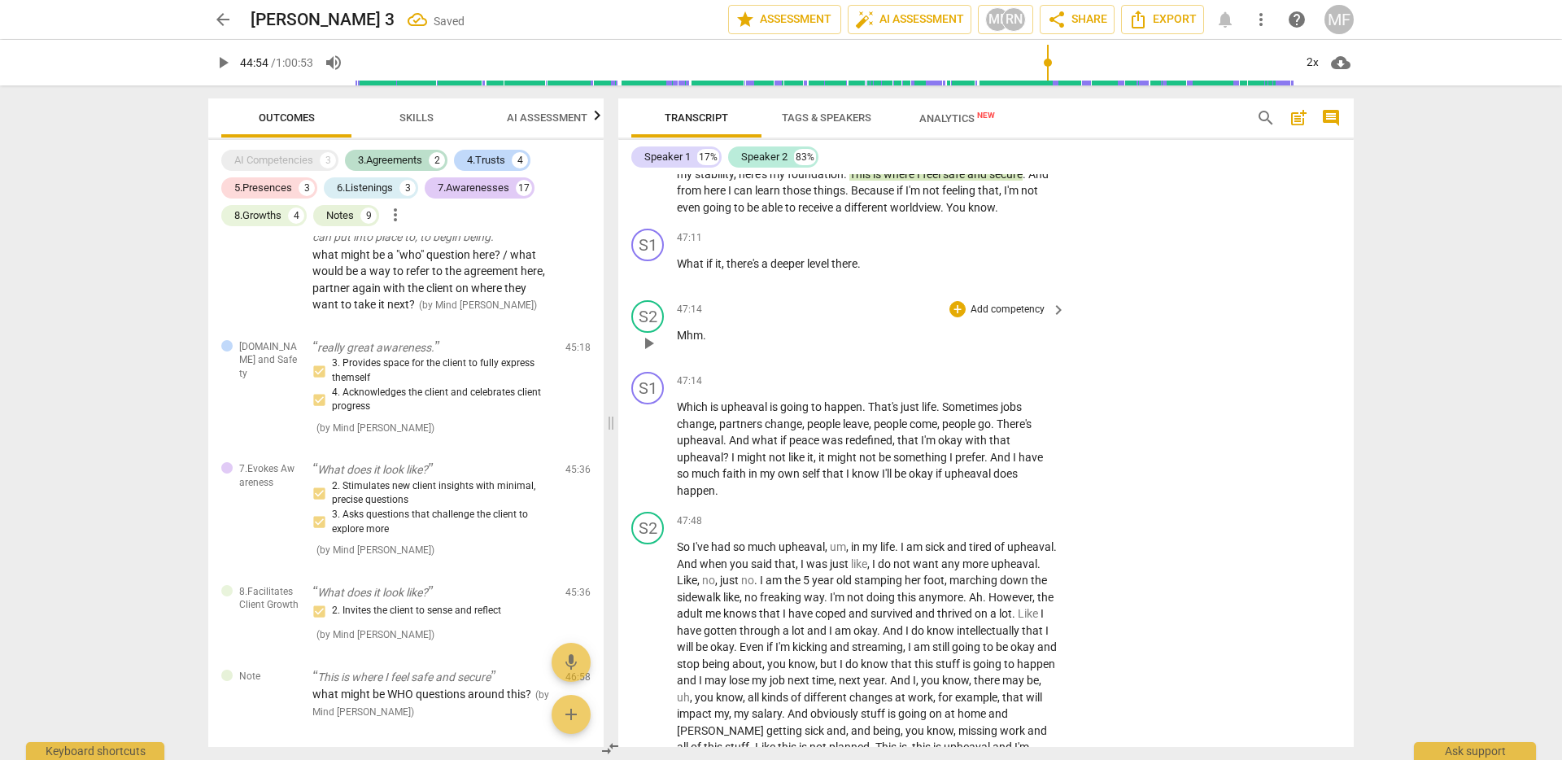
scroll to position [11351, 0]
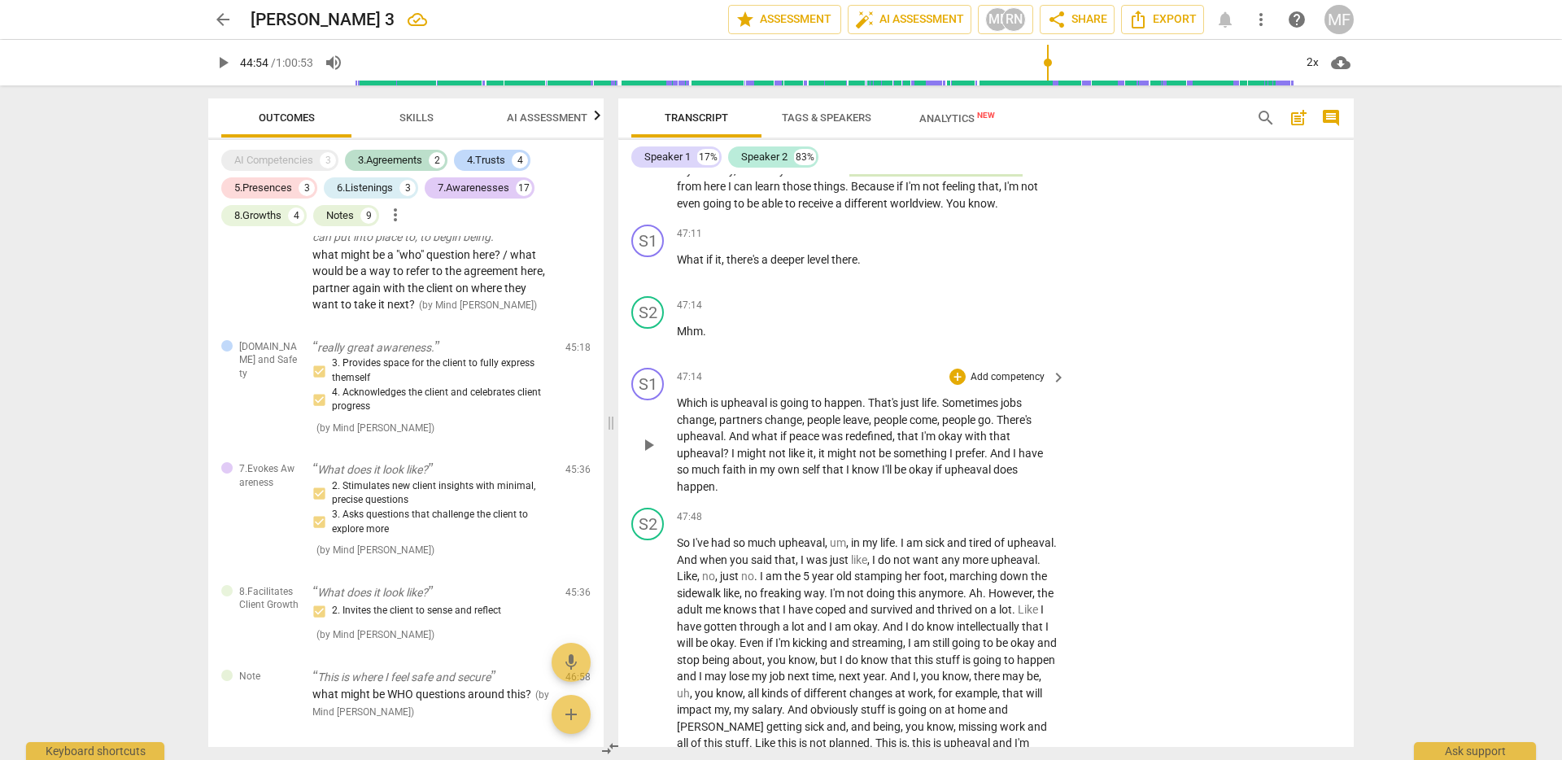
click at [736, 409] on span "upheaval" at bounding box center [745, 402] width 49 height 13
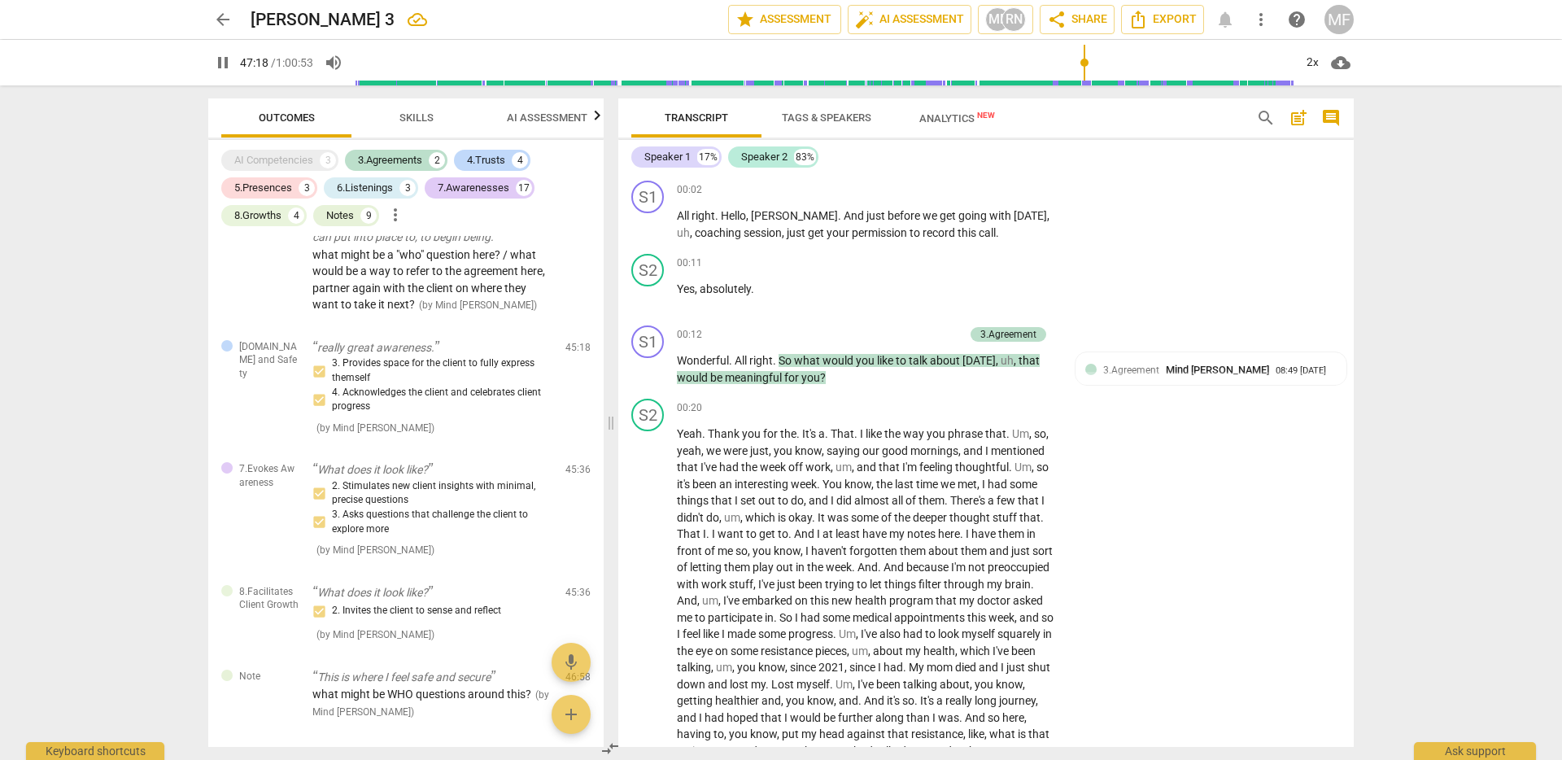
scroll to position [11351, 0]
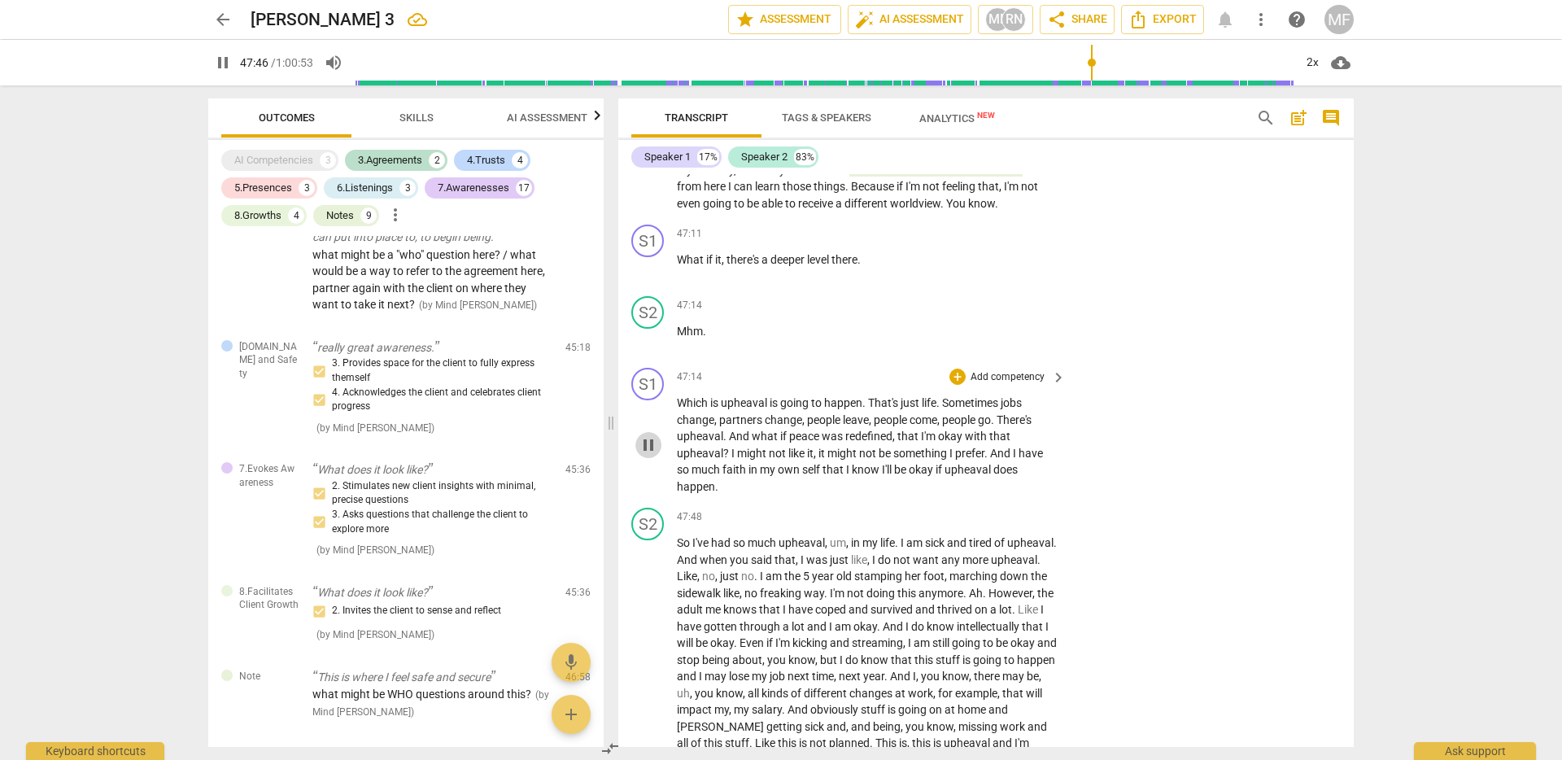
click at [649, 455] on span "pause" at bounding box center [649, 445] width 20 height 20
type input "2867"
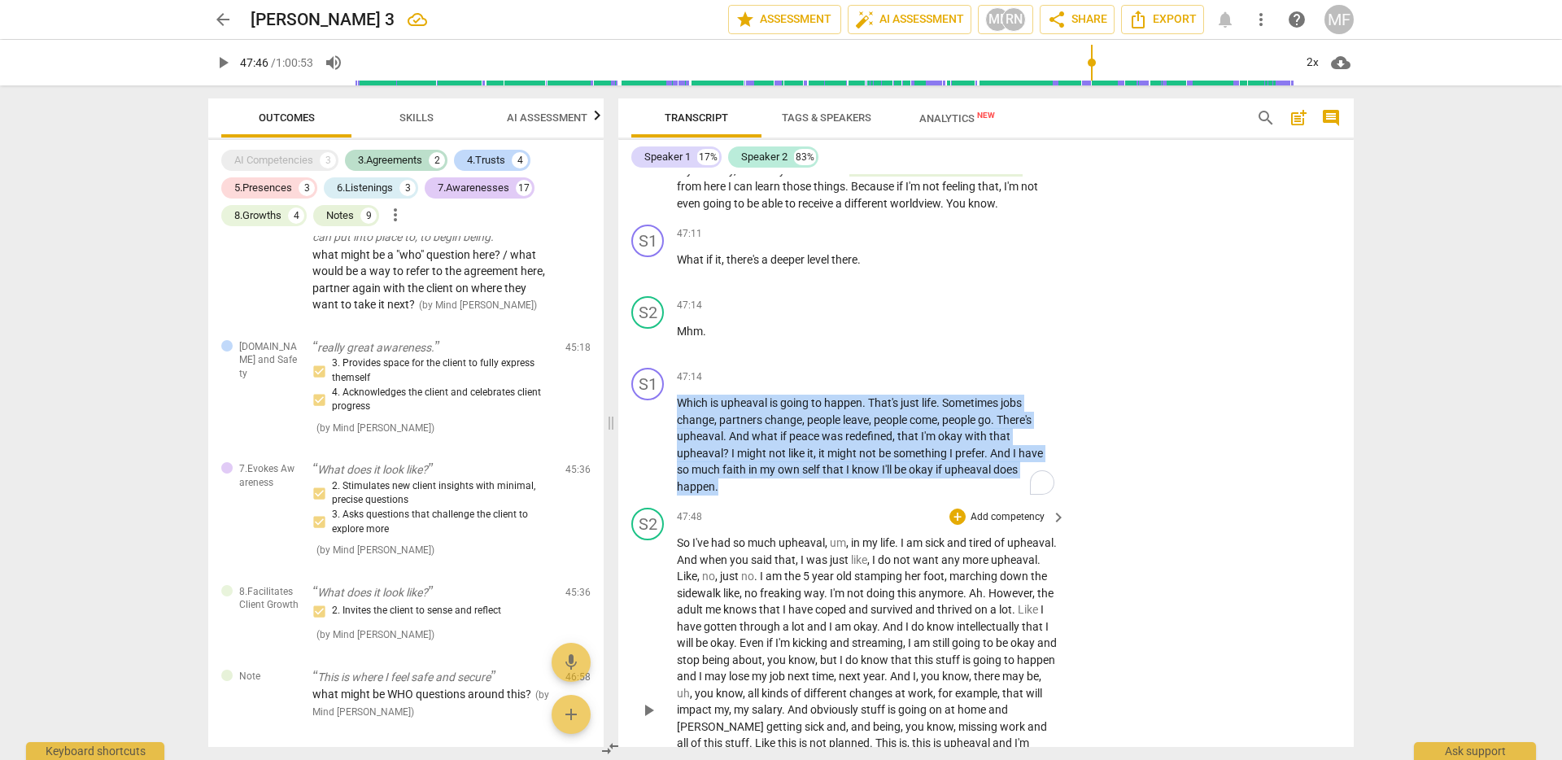
drag, startPoint x: 678, startPoint y: 471, endPoint x: 763, endPoint y: 578, distance: 136.1
click at [763, 578] on div "S1 play_arrow pause 00:02 + Add competency keyboard_arrow_right All right . Hel…" at bounding box center [986, 460] width 736 height 573
click at [735, 527] on div "+" at bounding box center [732, 530] width 16 height 16
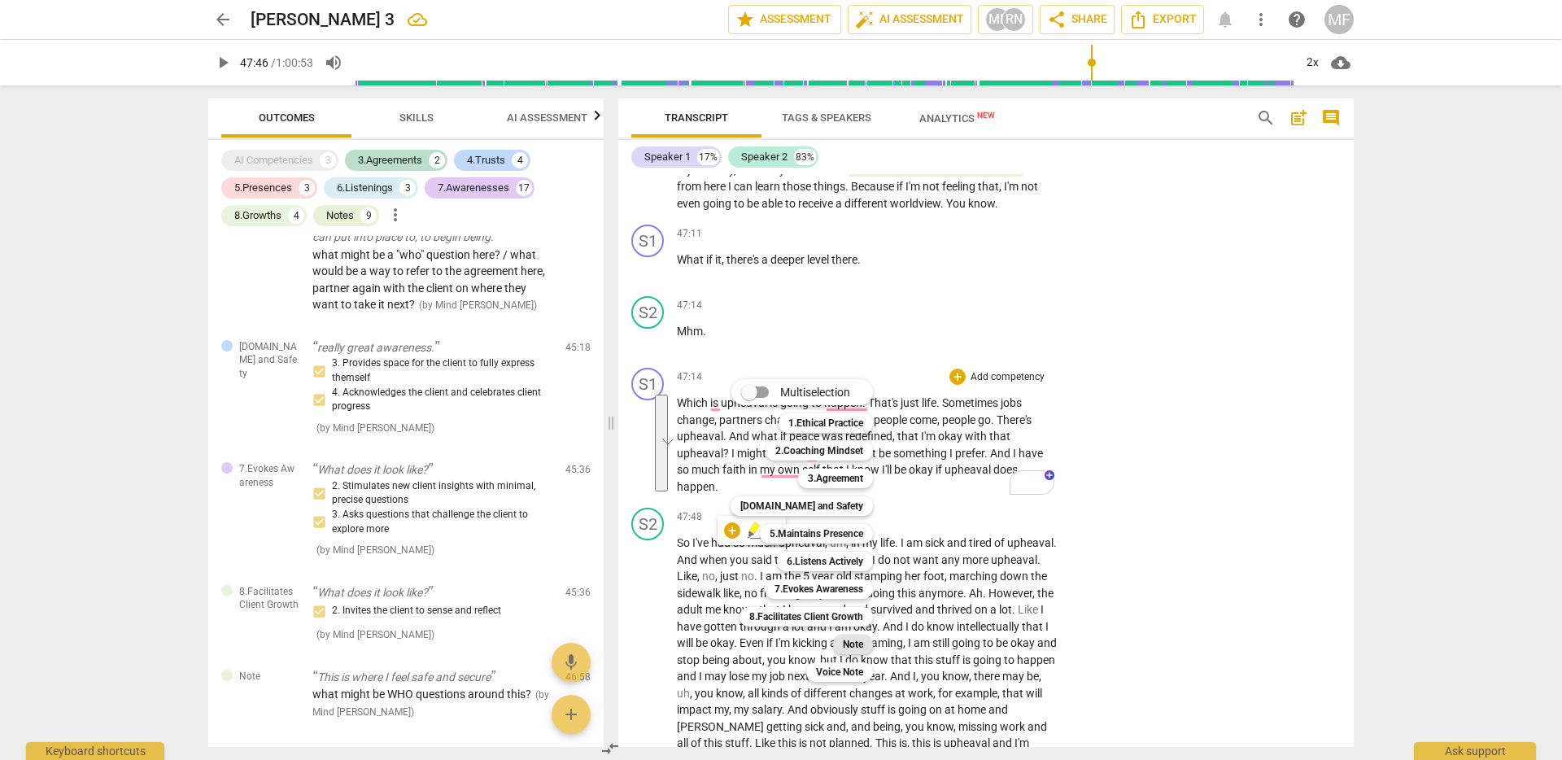
click at [854, 645] on b "Note" at bounding box center [853, 645] width 20 height 20
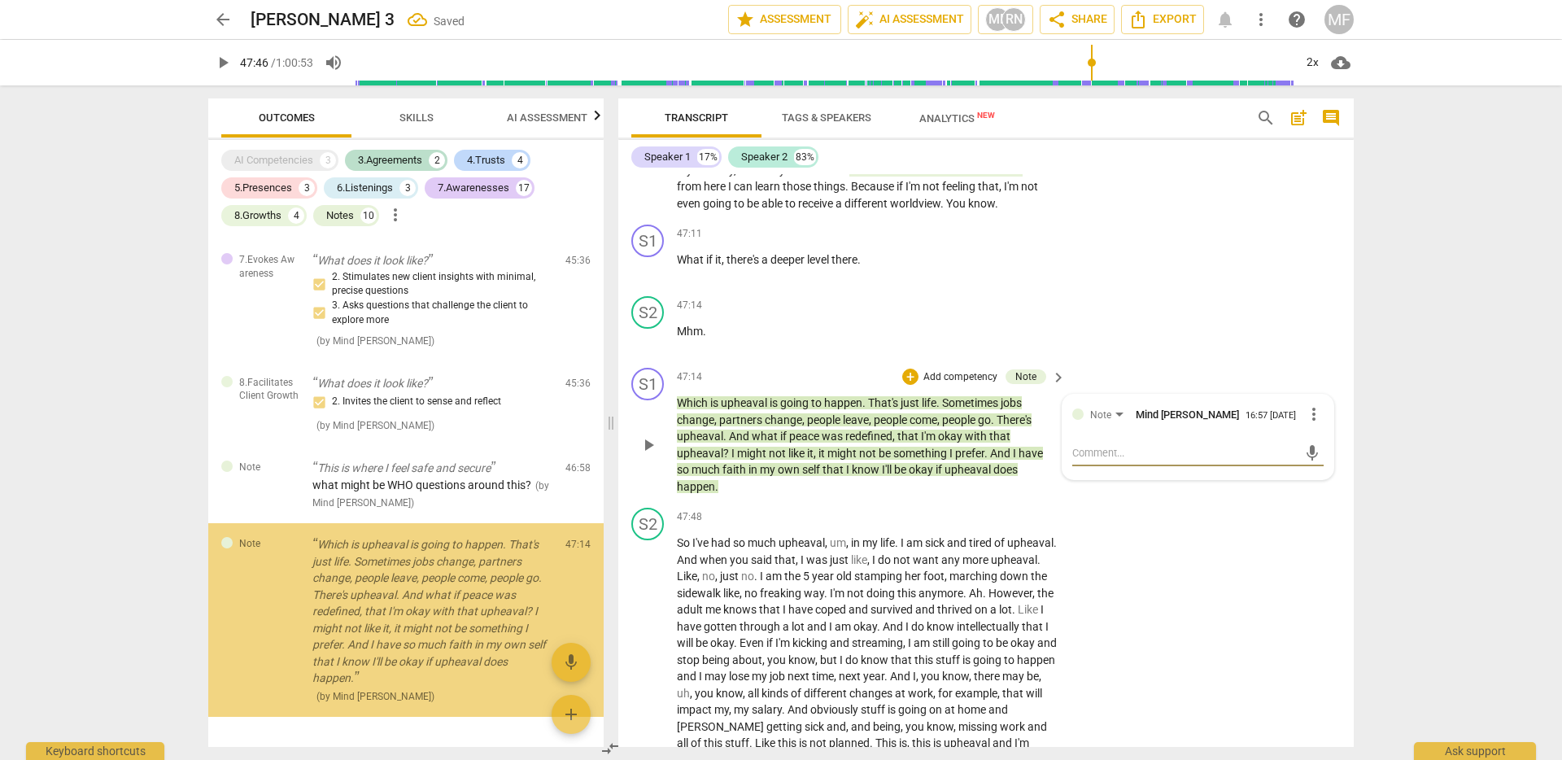
scroll to position [5150, 0]
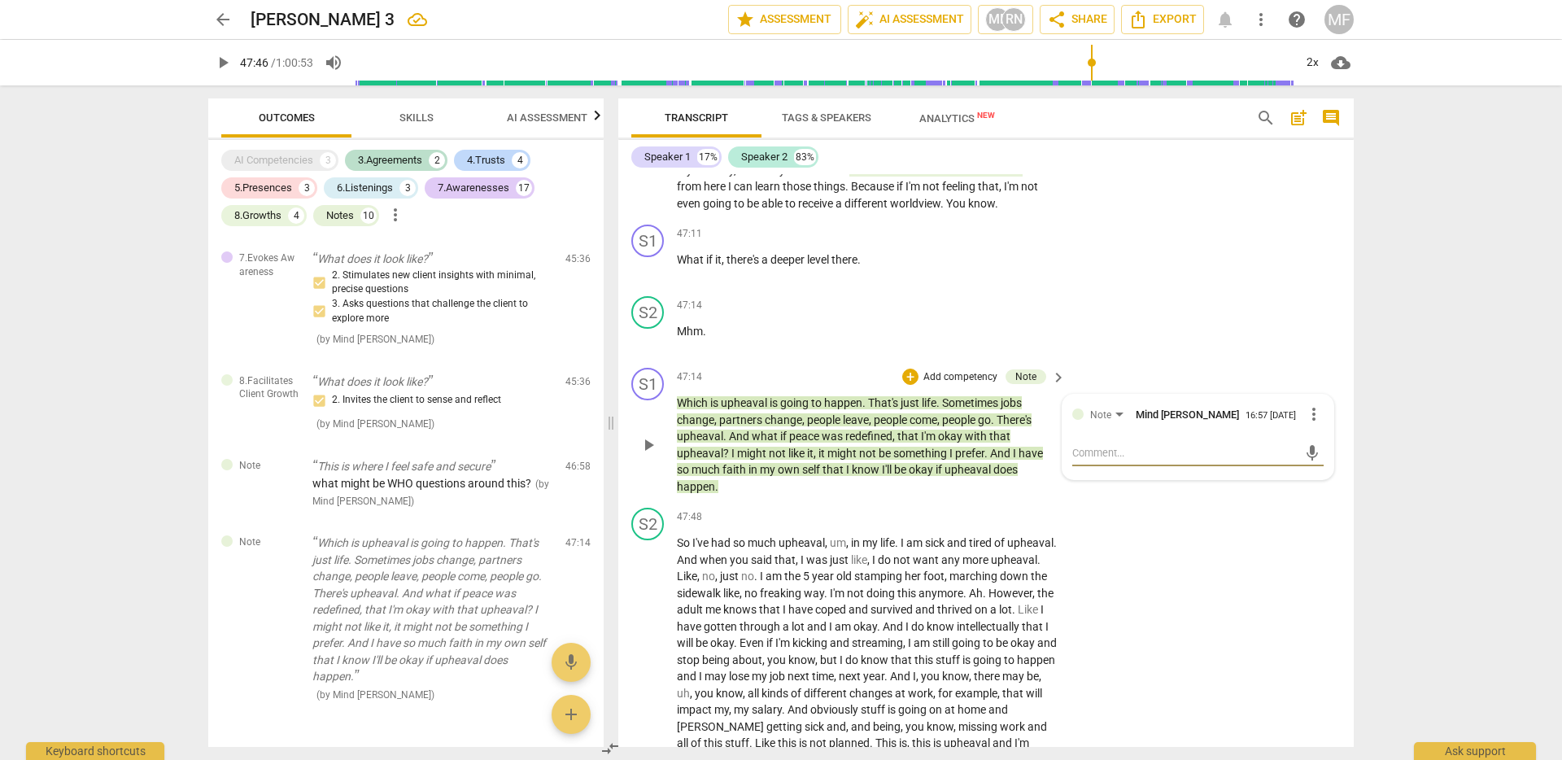
type textarea "W"
type textarea "Wh"
type textarea "Wha"
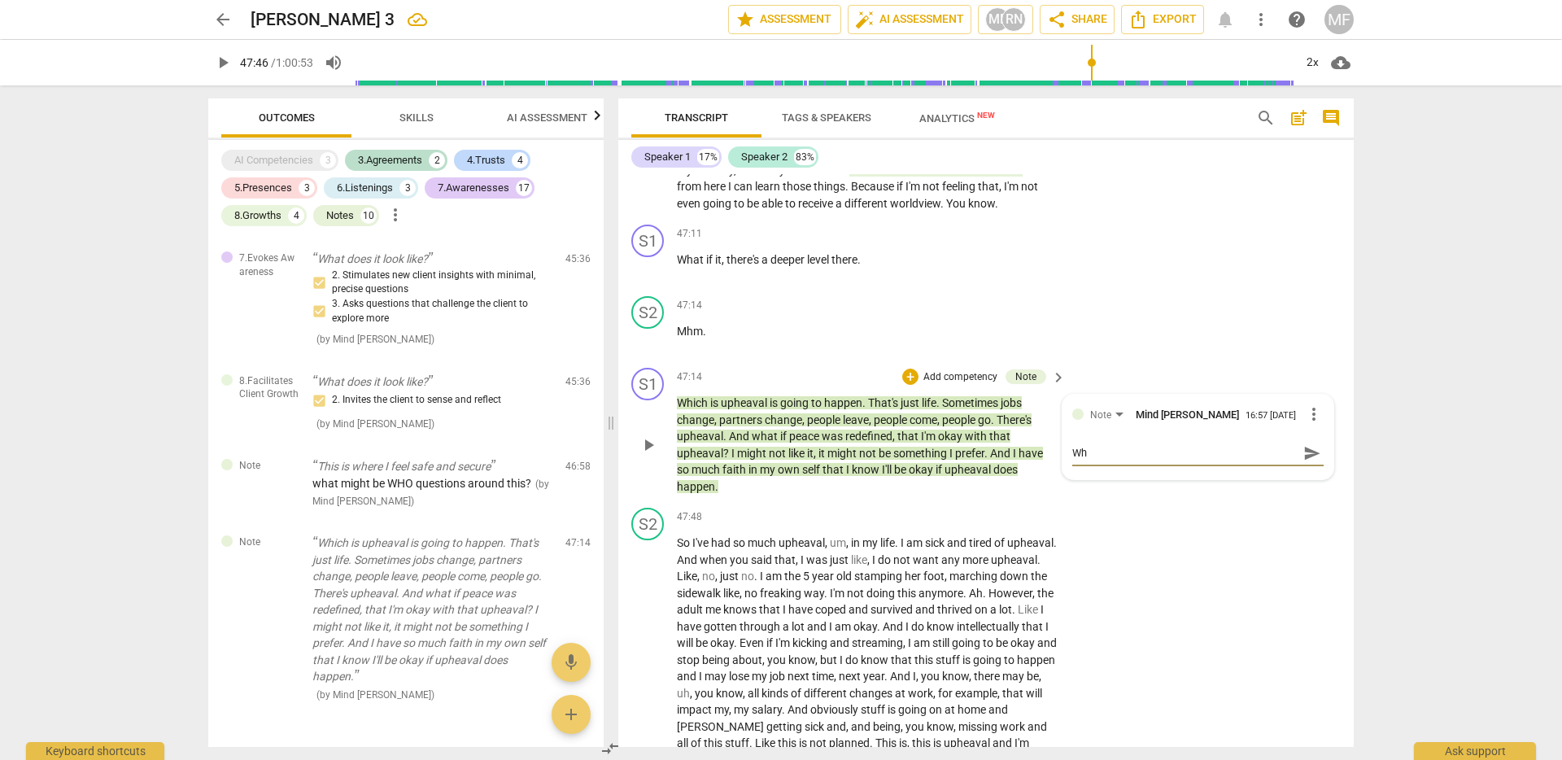
type textarea "Wha"
type textarea "What"
type textarea "What m"
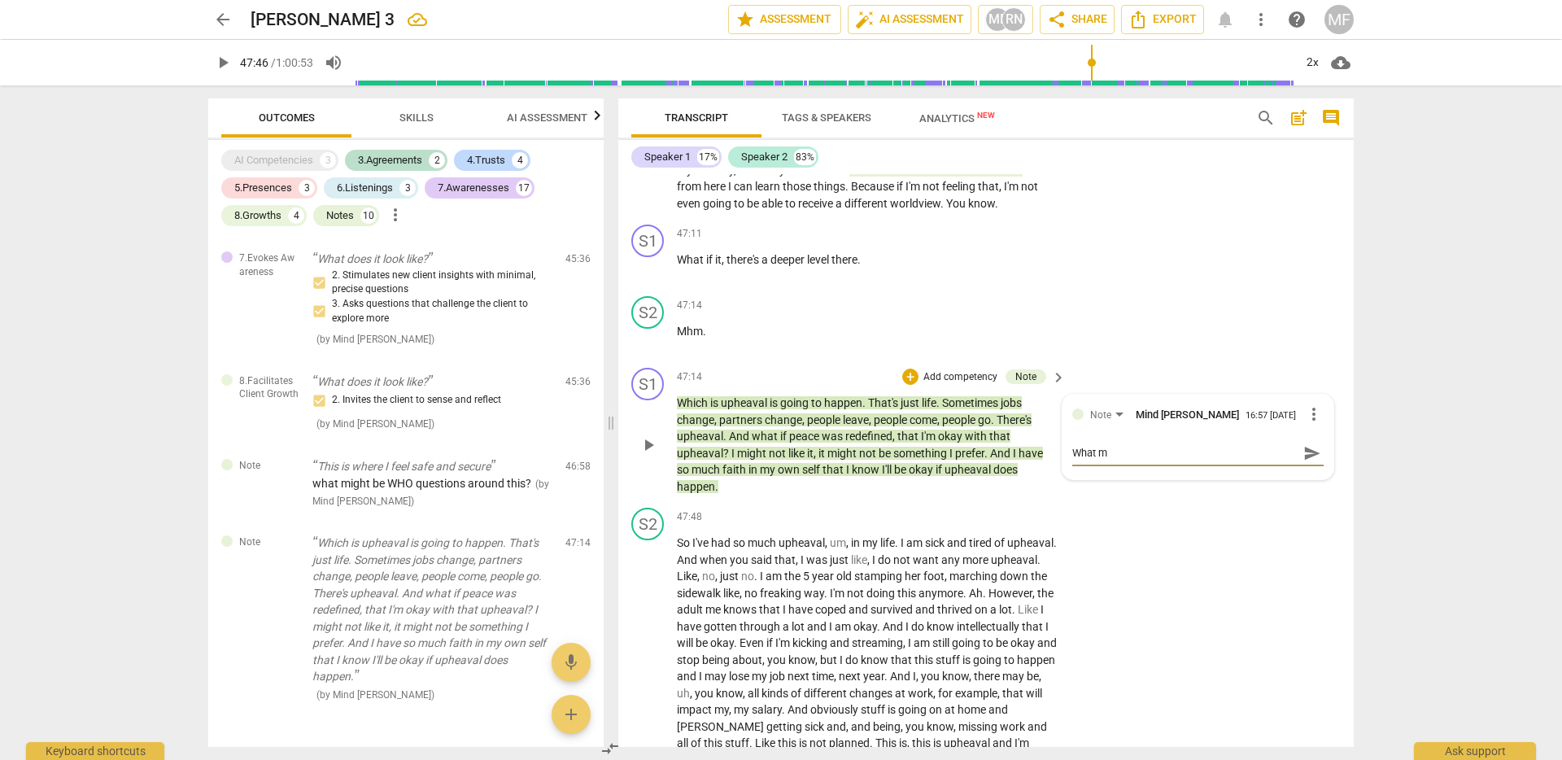
type textarea "What mi"
type textarea "What mig"
type textarea "What migh"
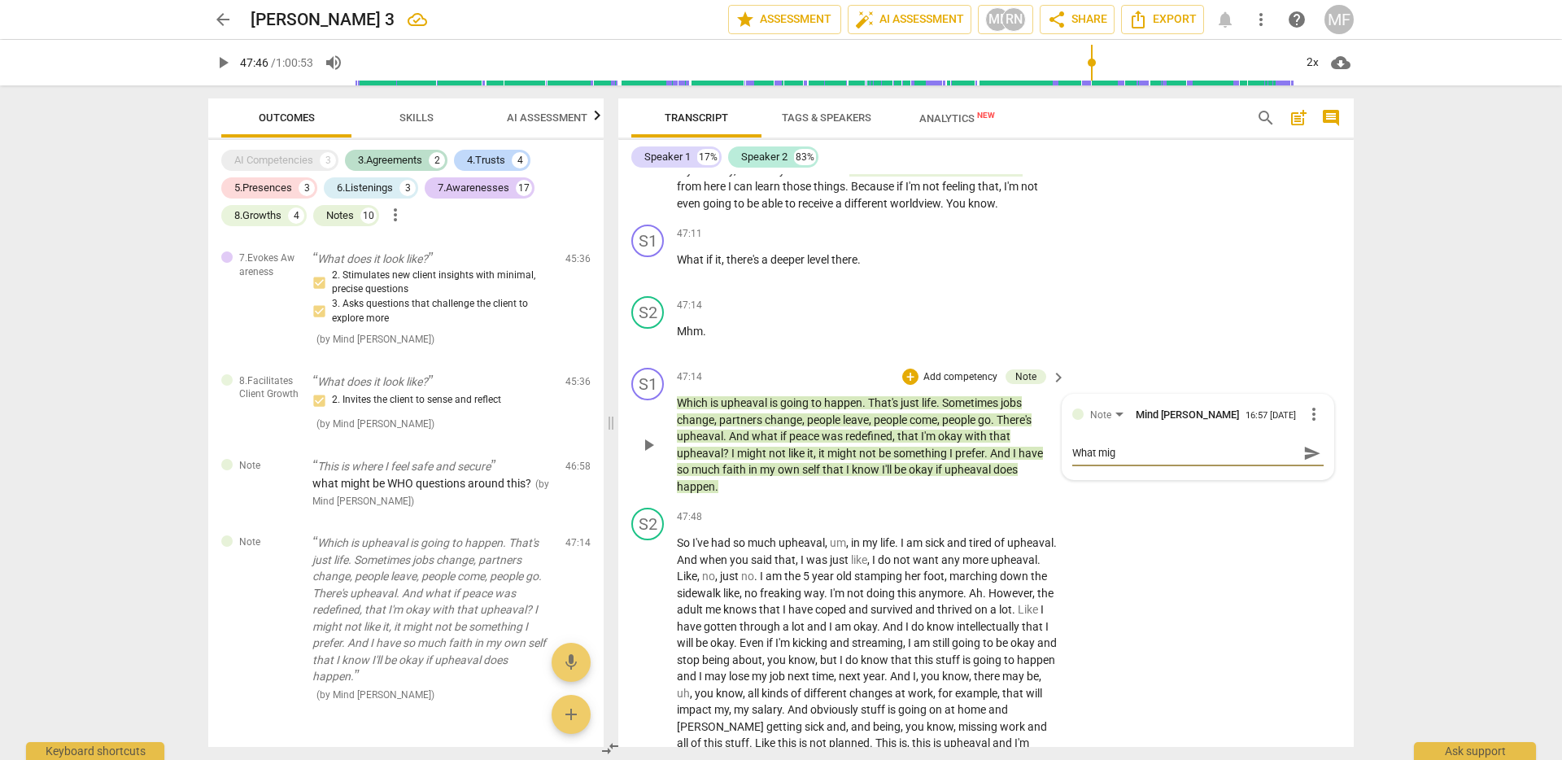
type textarea "What migh"
type textarea "What might"
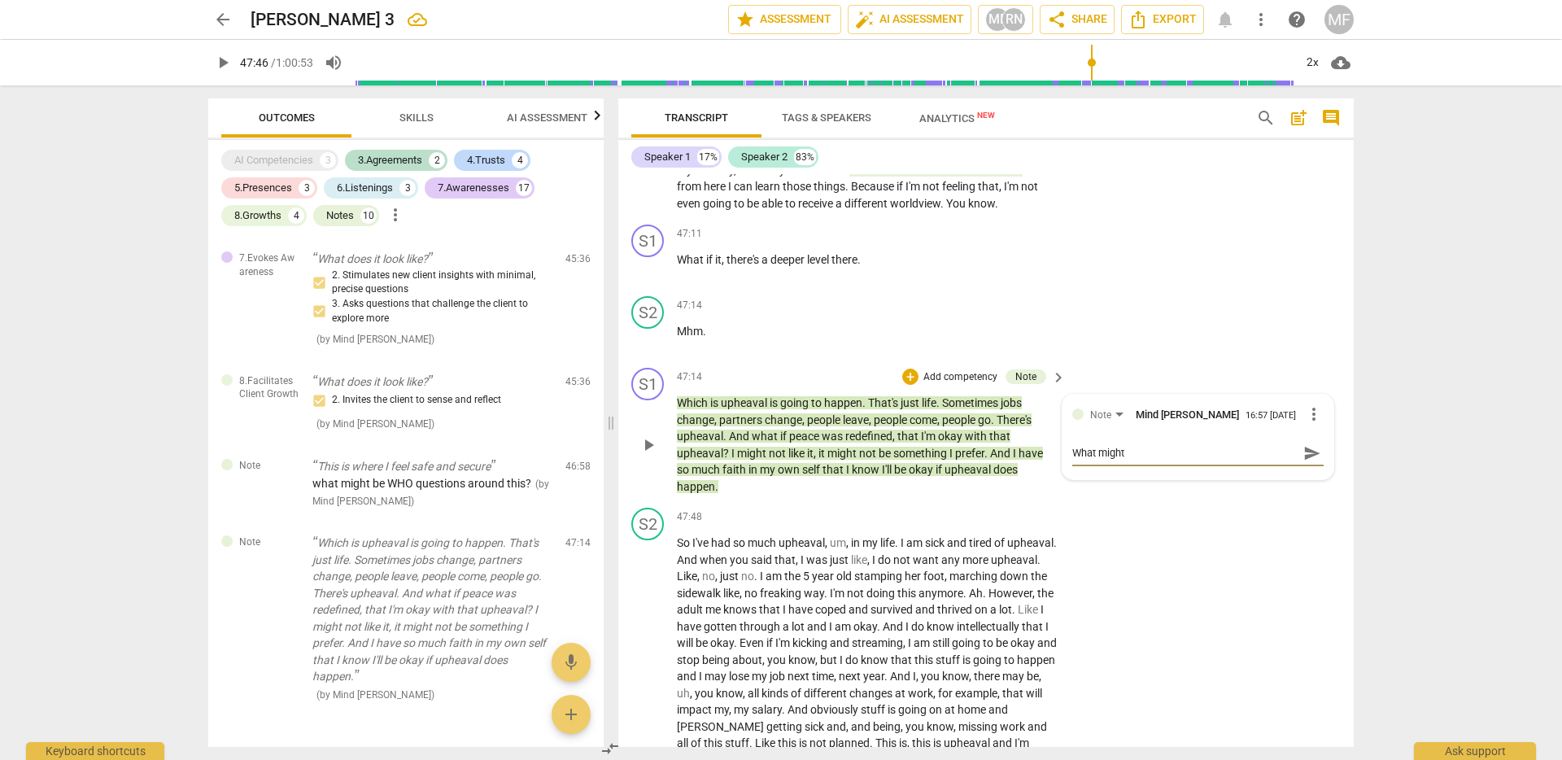
type textarea "What might b"
type textarea "What might be"
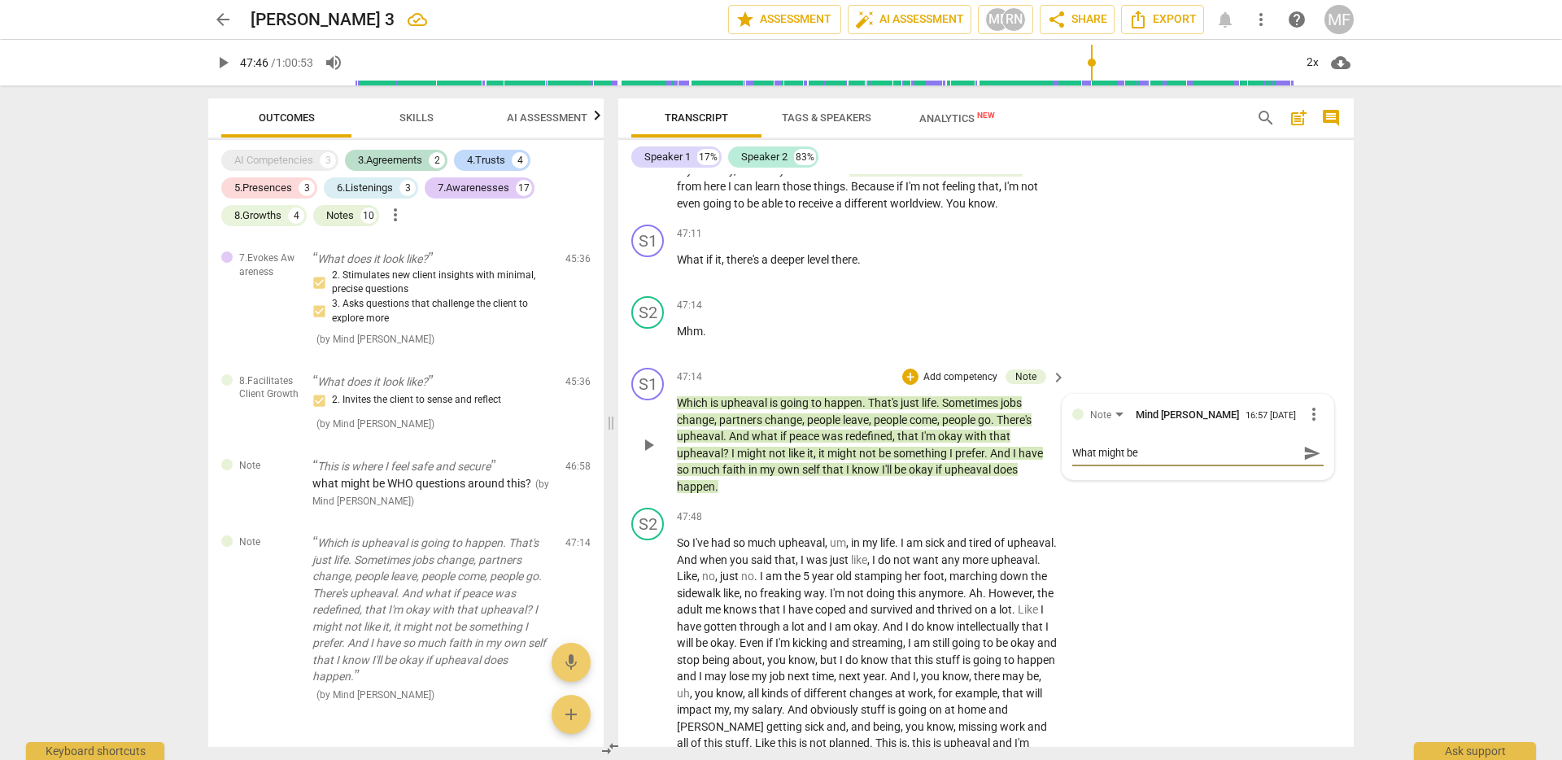
type textarea "What might be"
type textarea "What might be a"
type textarea "What might be a w"
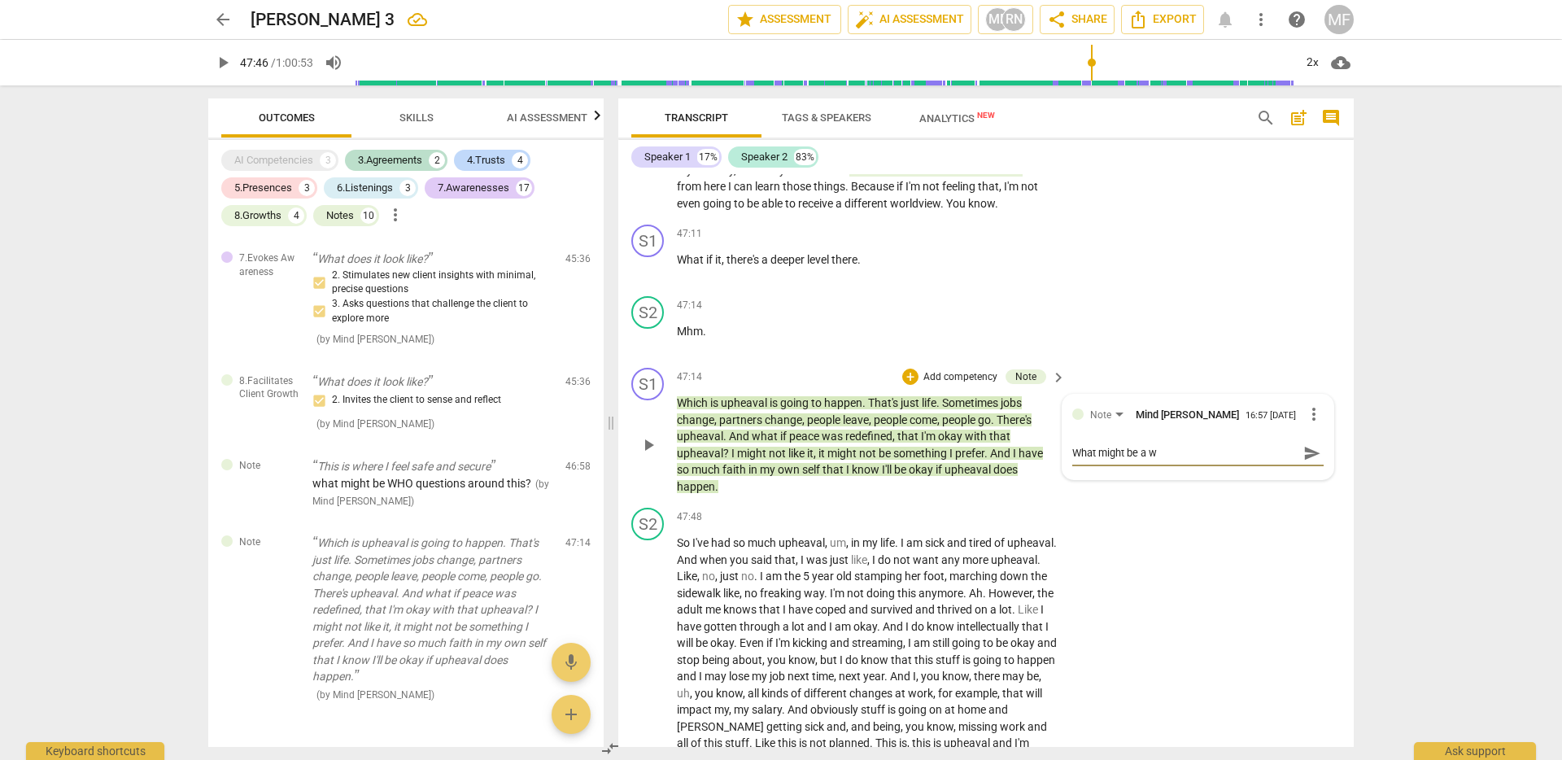
type textarea "What might be a wa"
type textarea "What might be a way"
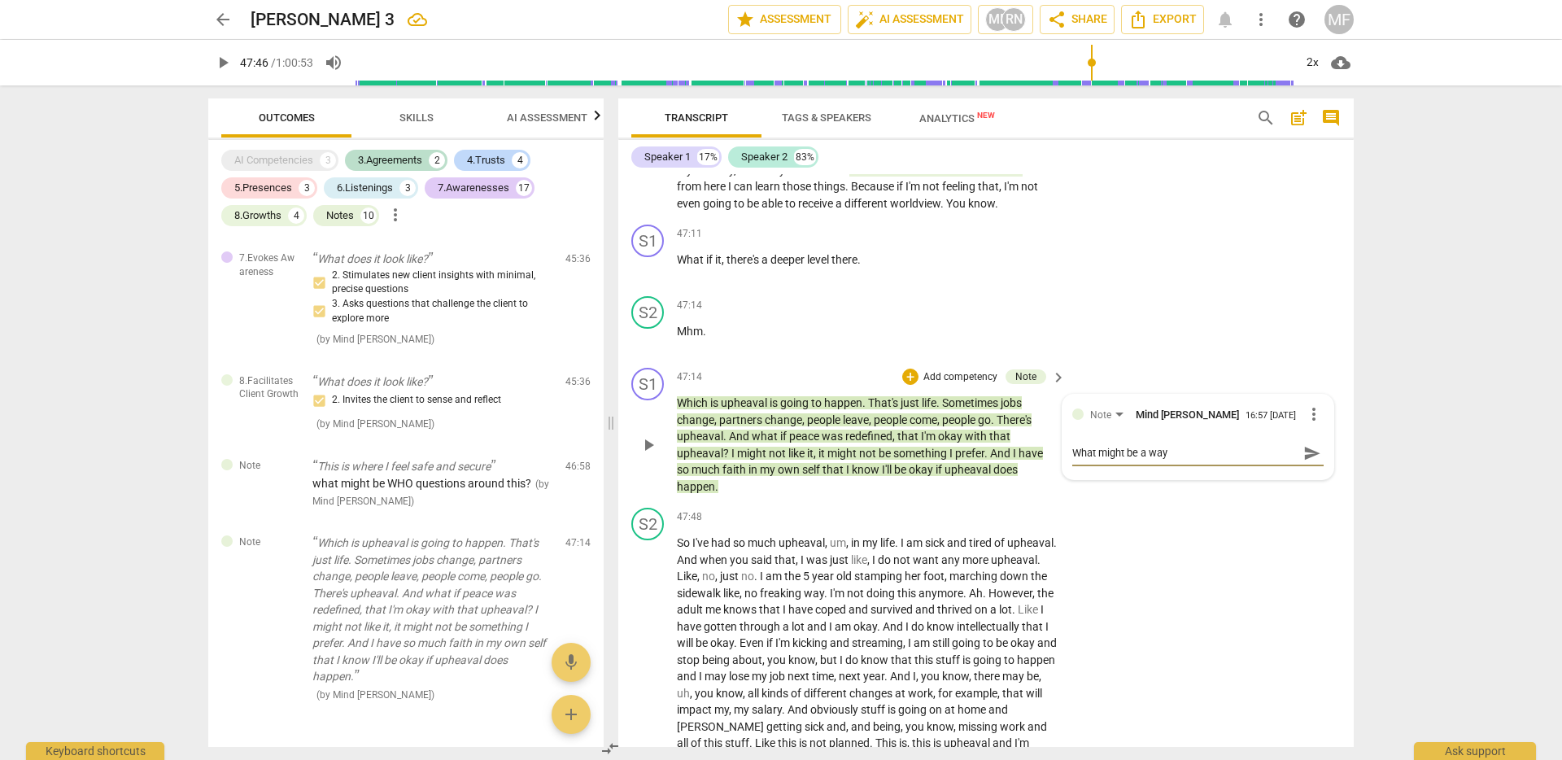
type textarea "What might be a way"
type textarea "What might be a way t"
type textarea "What might be a way th"
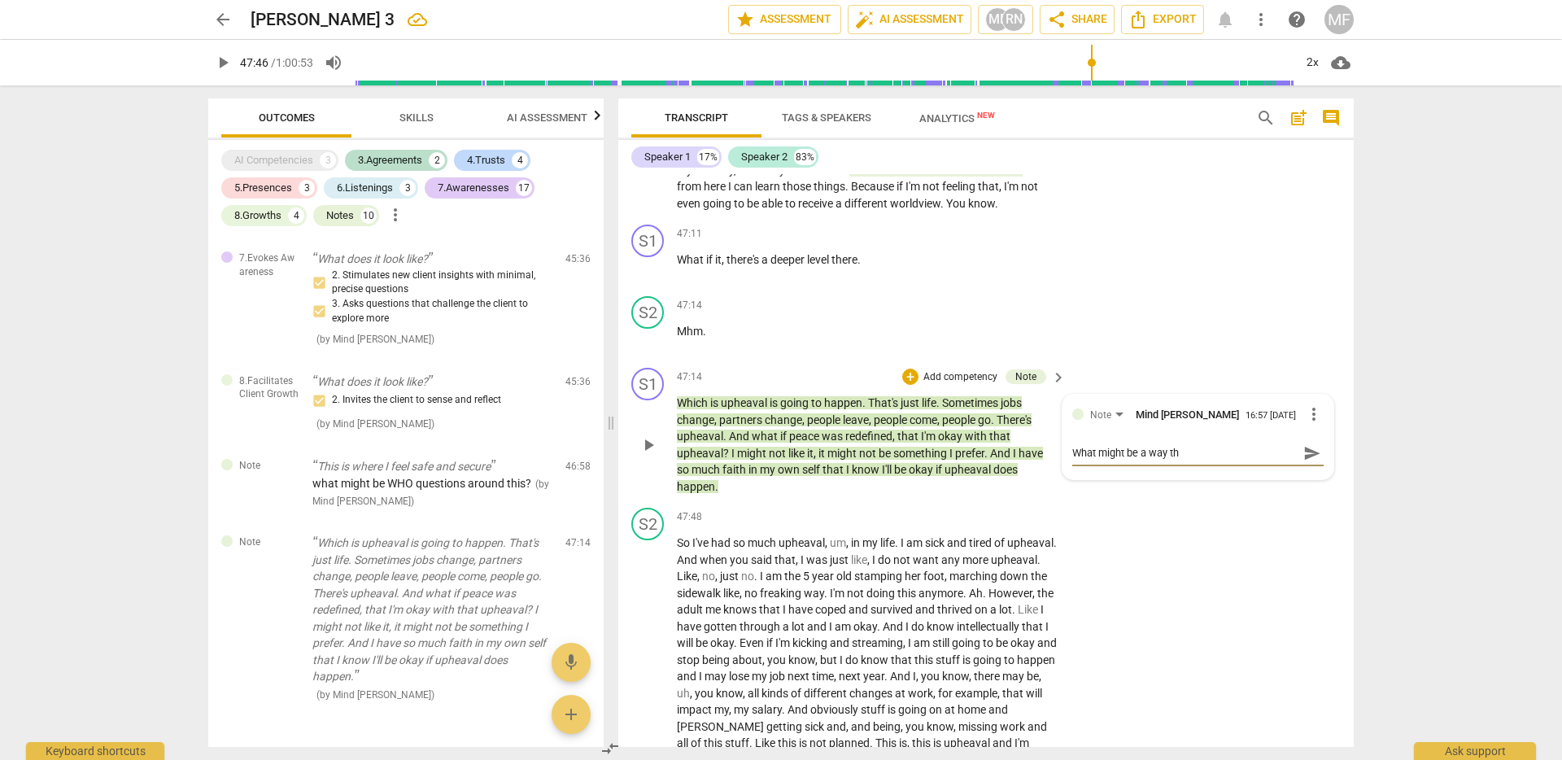
type textarea "What might be a way tha"
type textarea "What might be a way that"
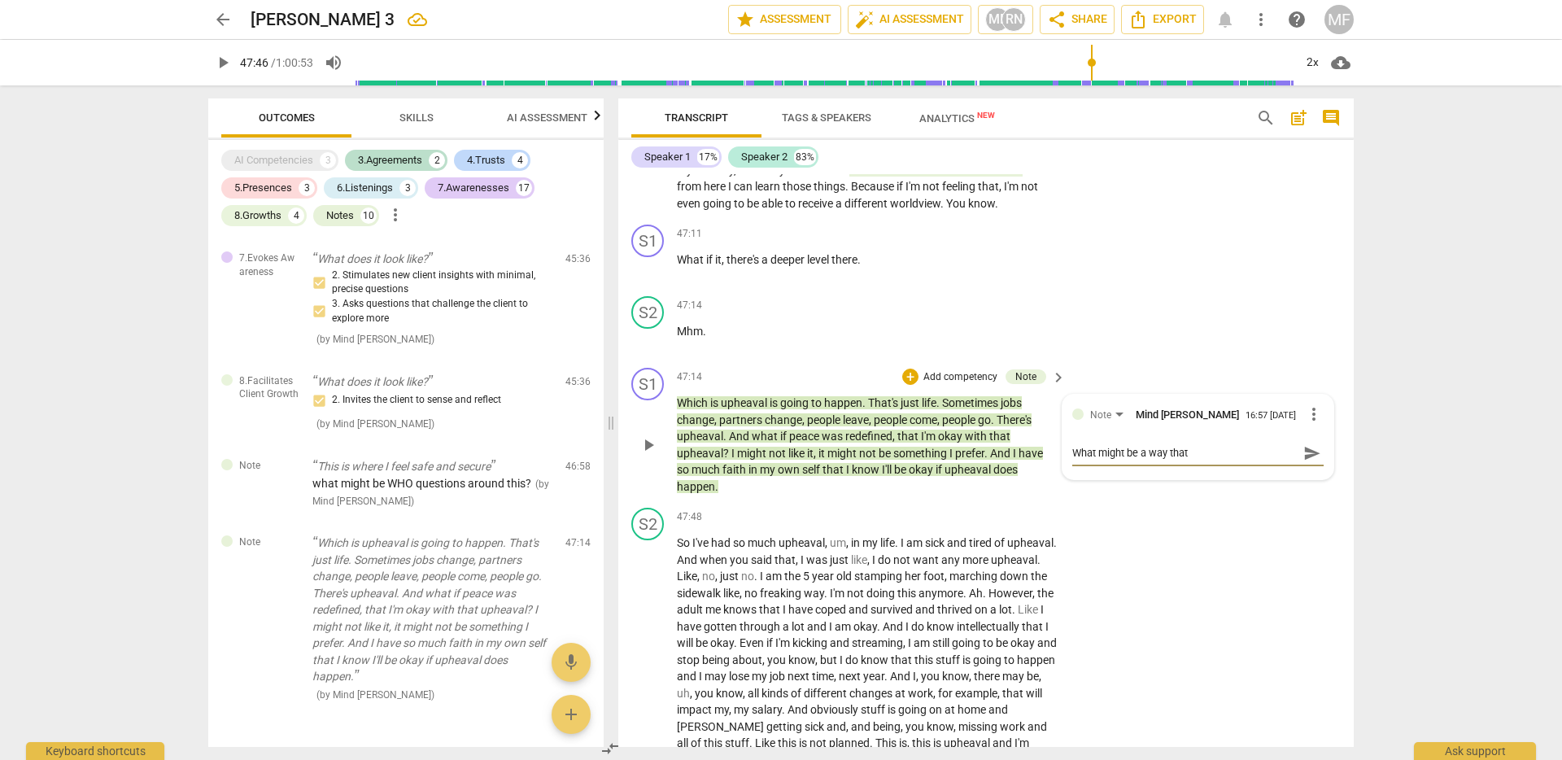
type textarea "What might be a way that"
type textarea "What might be a way that t"
type textarea "What might be a way that th"
type textarea "What might be a way that the"
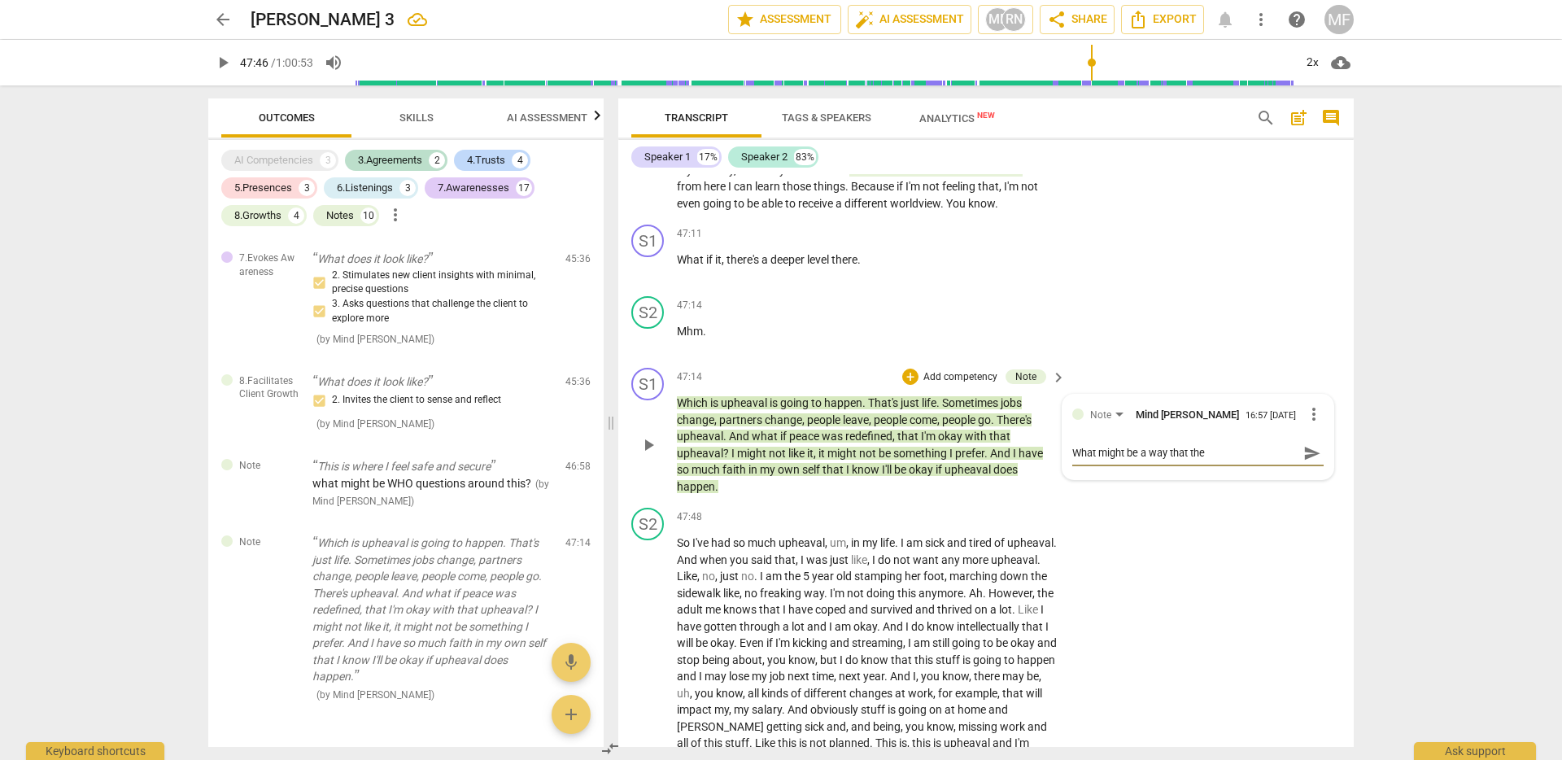
type textarea "What might be a way that the"
type textarea "What might be a way that the c"
type textarea "What might be a way that the cl"
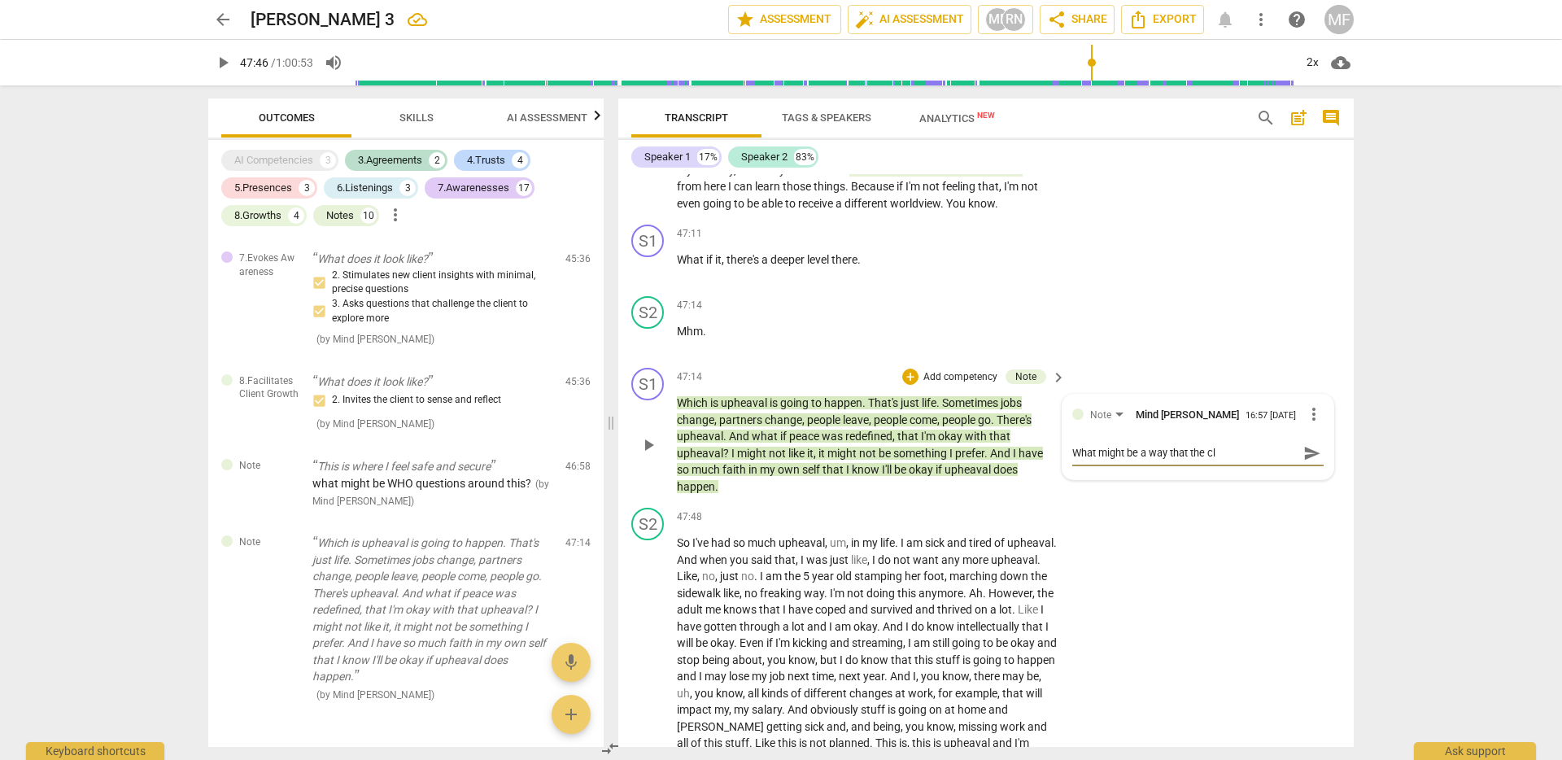
type textarea "What might be a way that the cli"
type textarea "What might be a way that the clin"
type textarea "What might be a way that the cline"
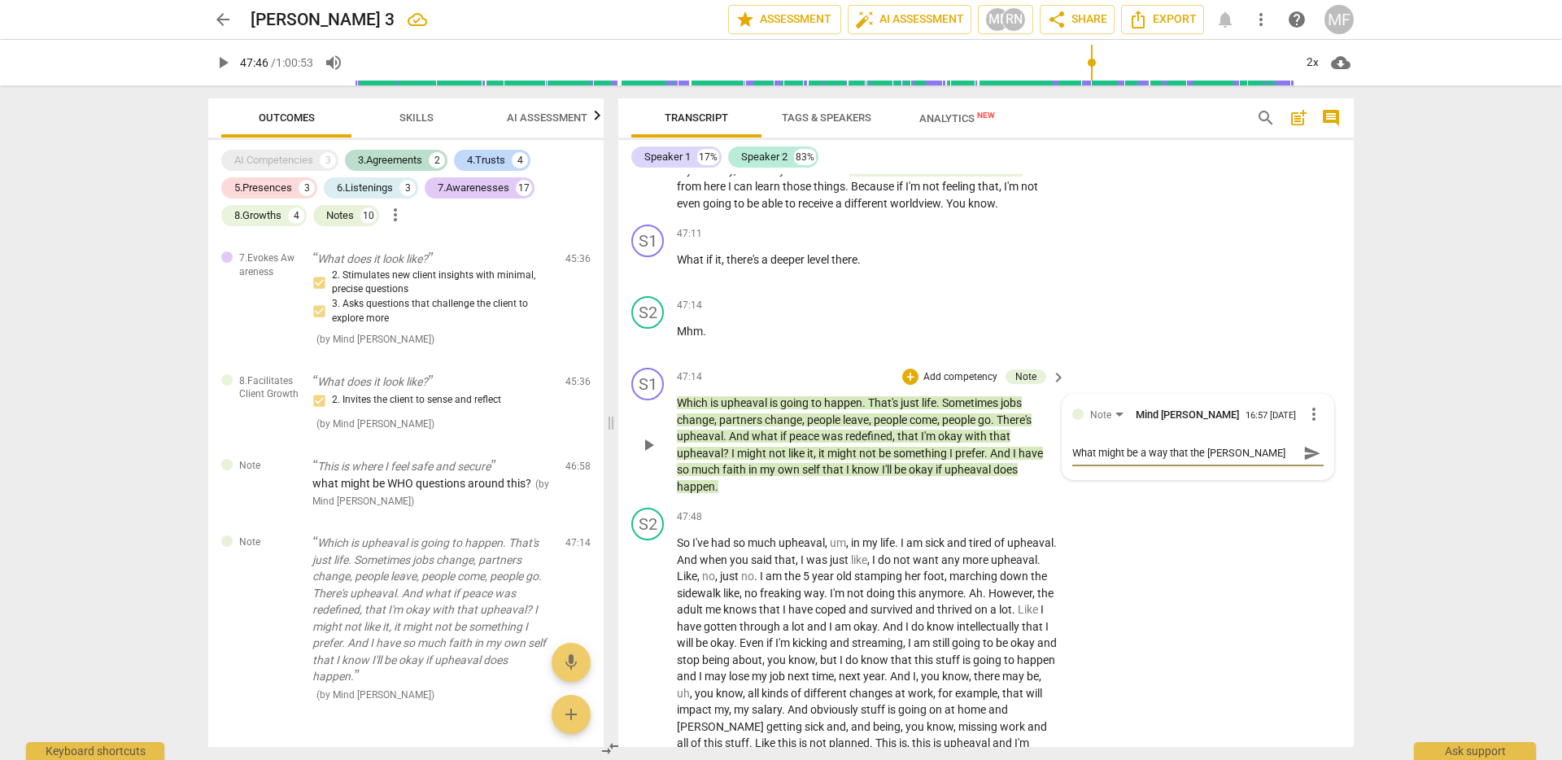
type textarea "What might be a way that the clinet"
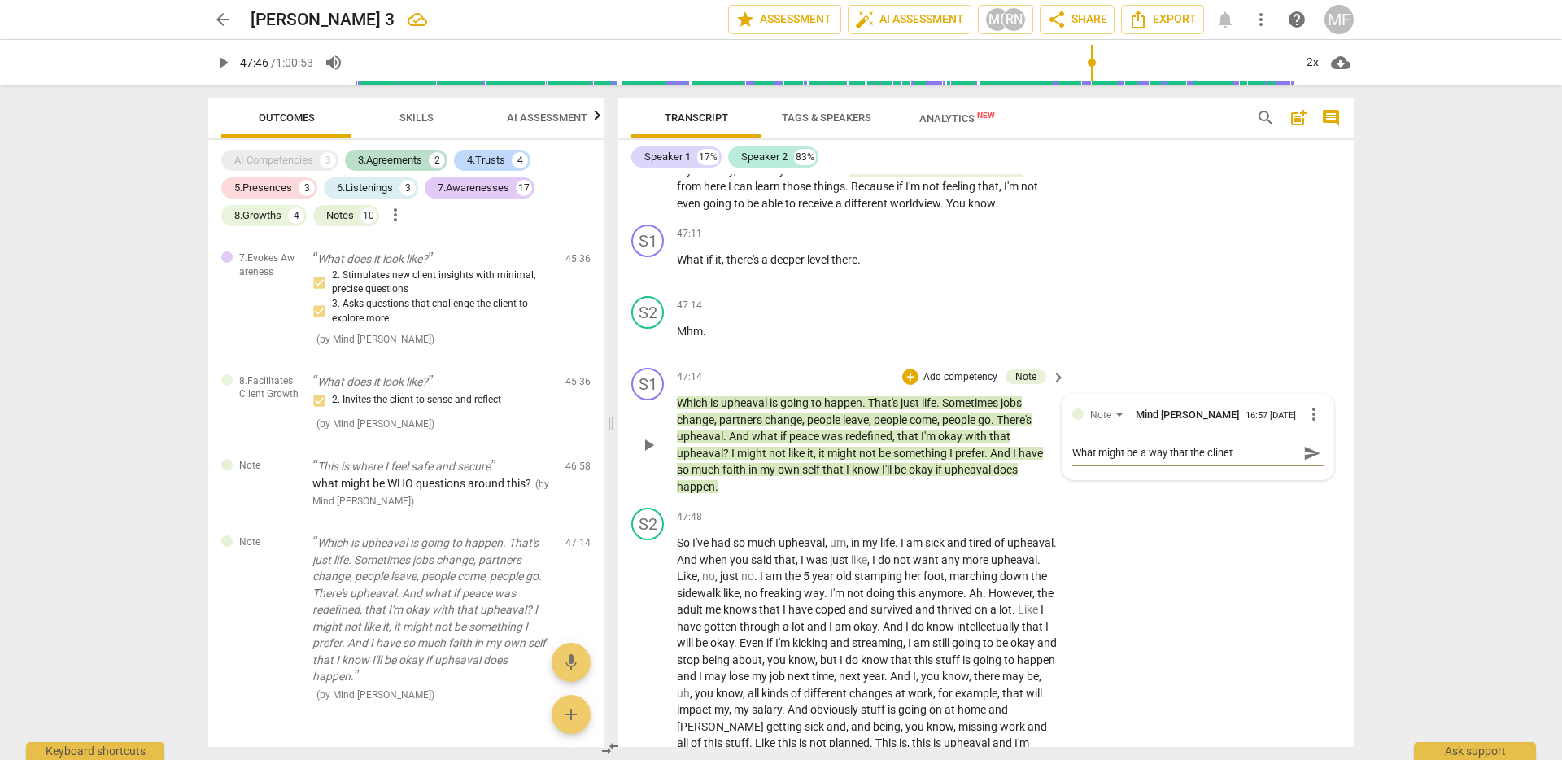
type textarea "What might be a way that the clinet"
type textarea "What might be a way that the cline"
type textarea "What might be a way that the clin"
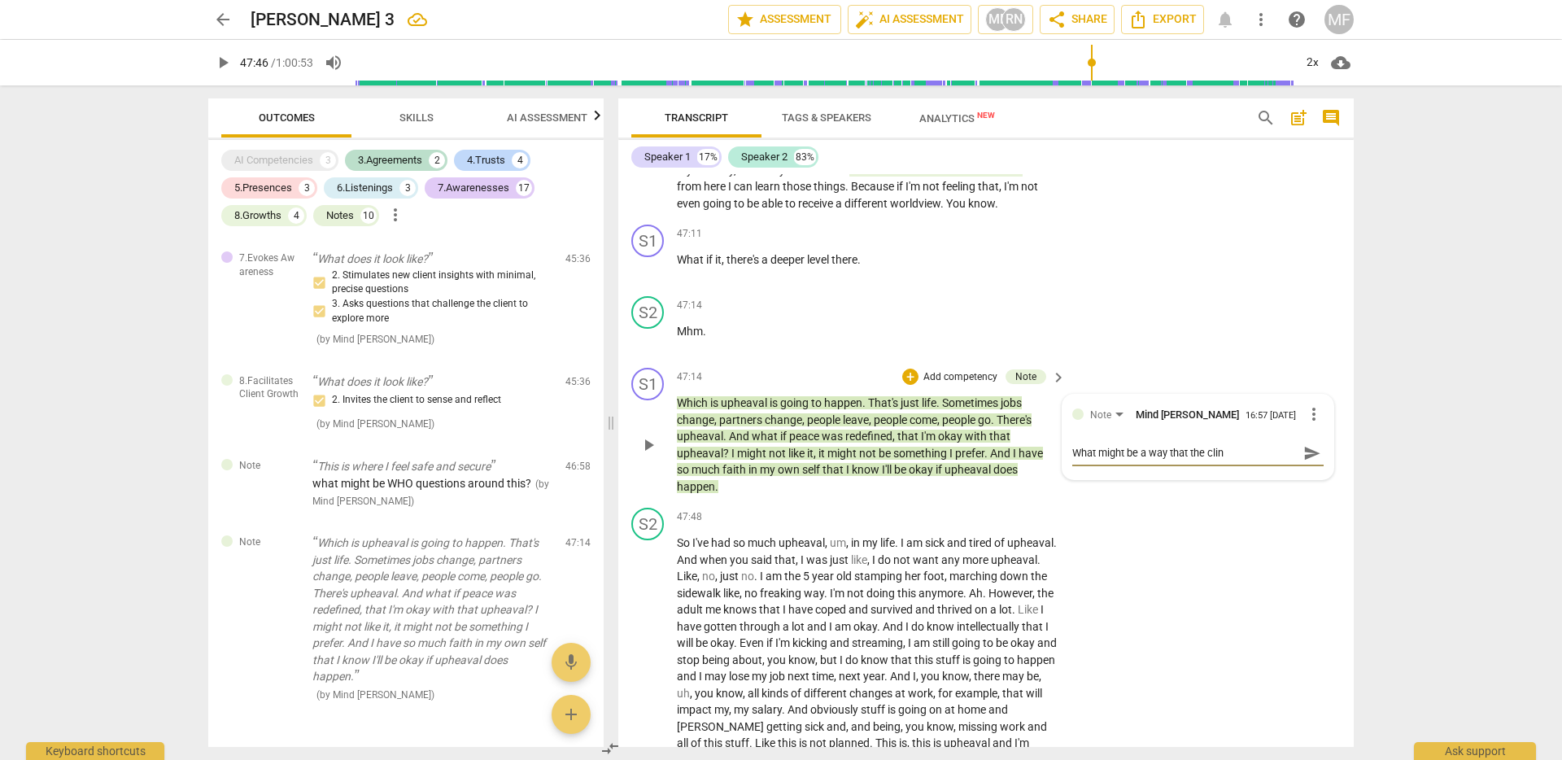
type textarea "What might be a way that the cline"
type textarea "What might be a way that the clin"
type textarea "What might be a way that the cli"
type textarea "What might be a way that the clie"
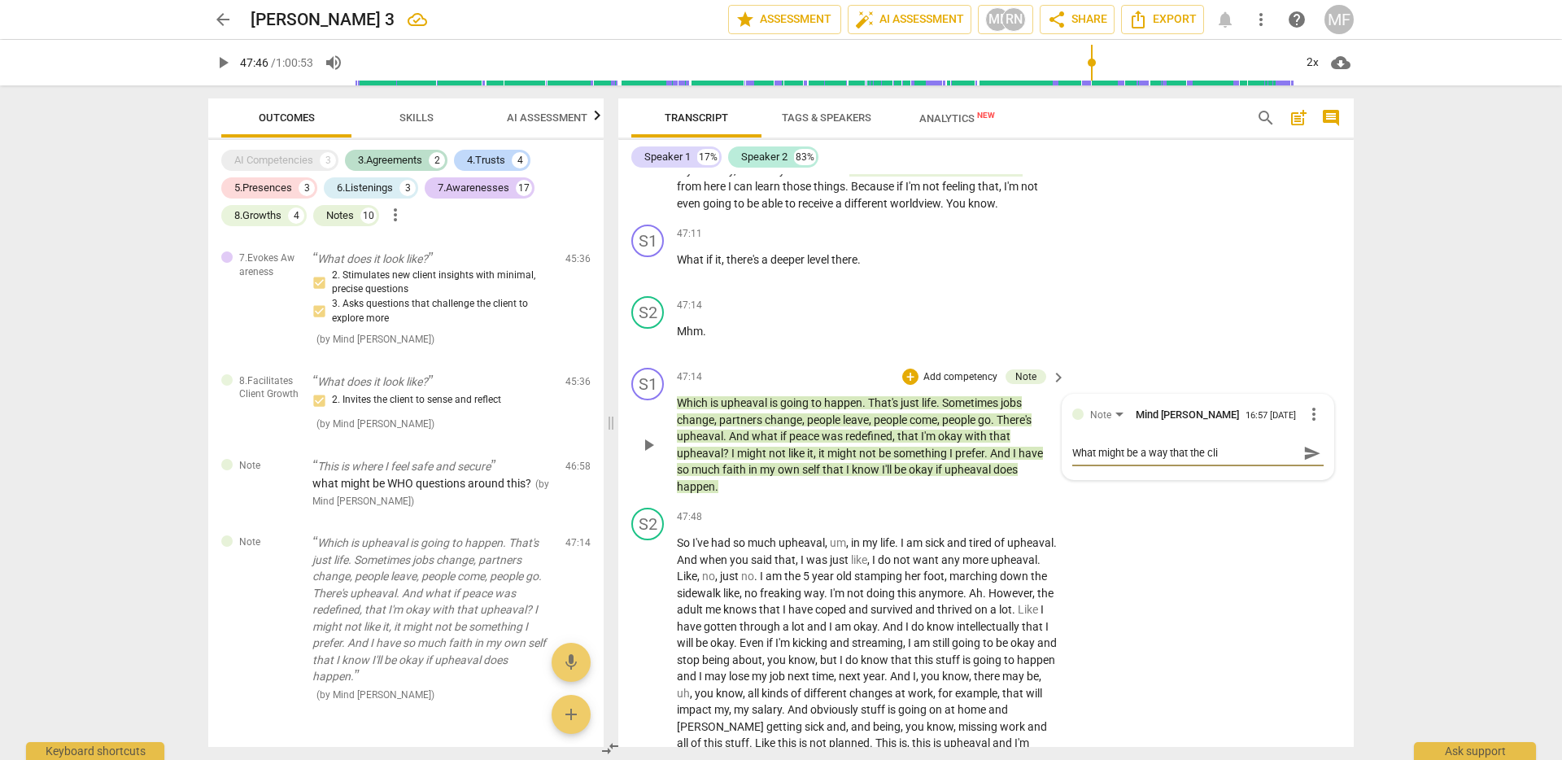
type textarea "What might be a way that the clie"
type textarea "What might be a way that the clien"
type textarea "What might be a way that the client"
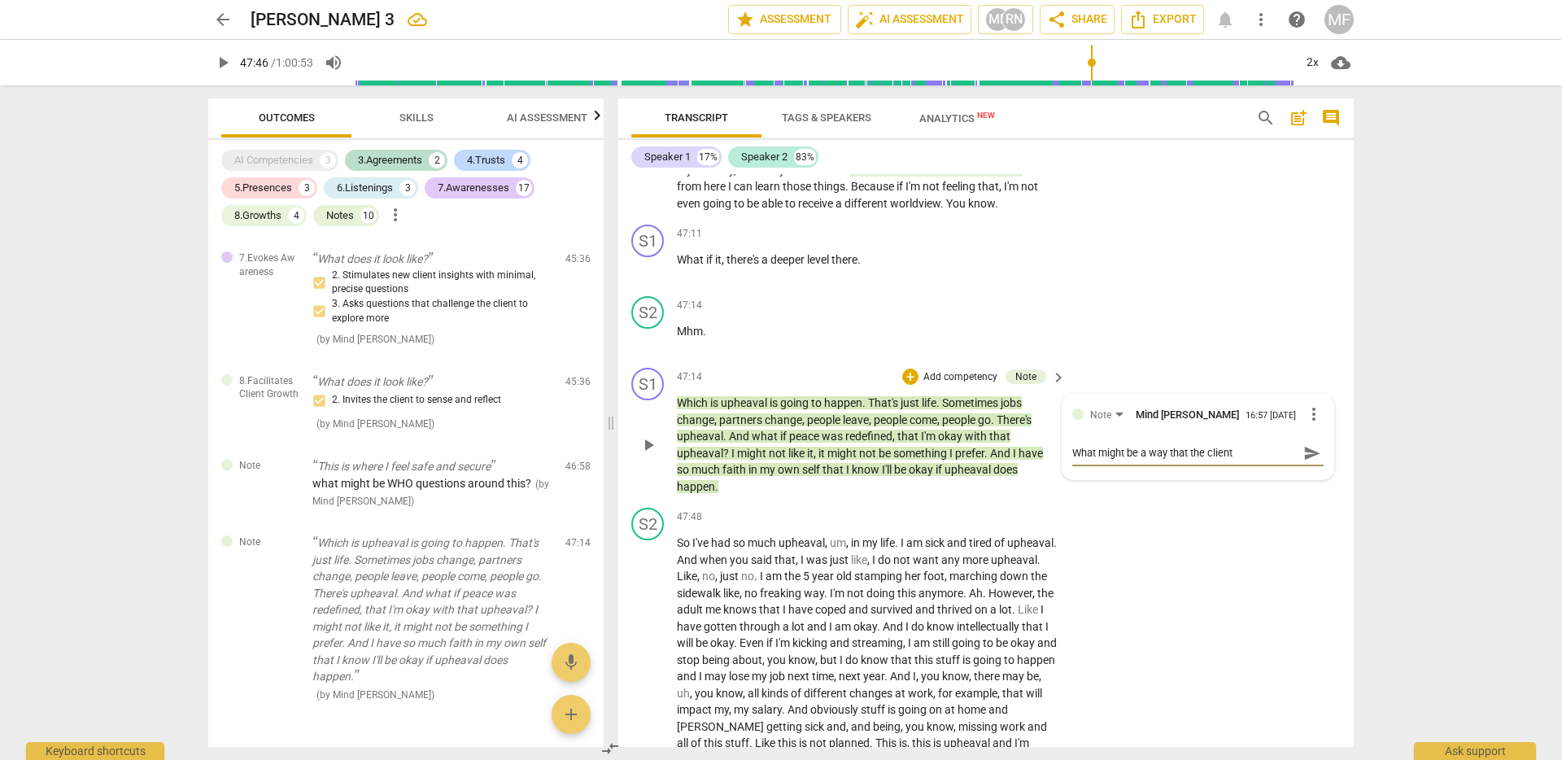
type textarea "What might be a way that the client"
type textarea "What might be a way that the client m"
type textarea "What might be a way that the client mi"
type textarea "What might be a way that the client mig"
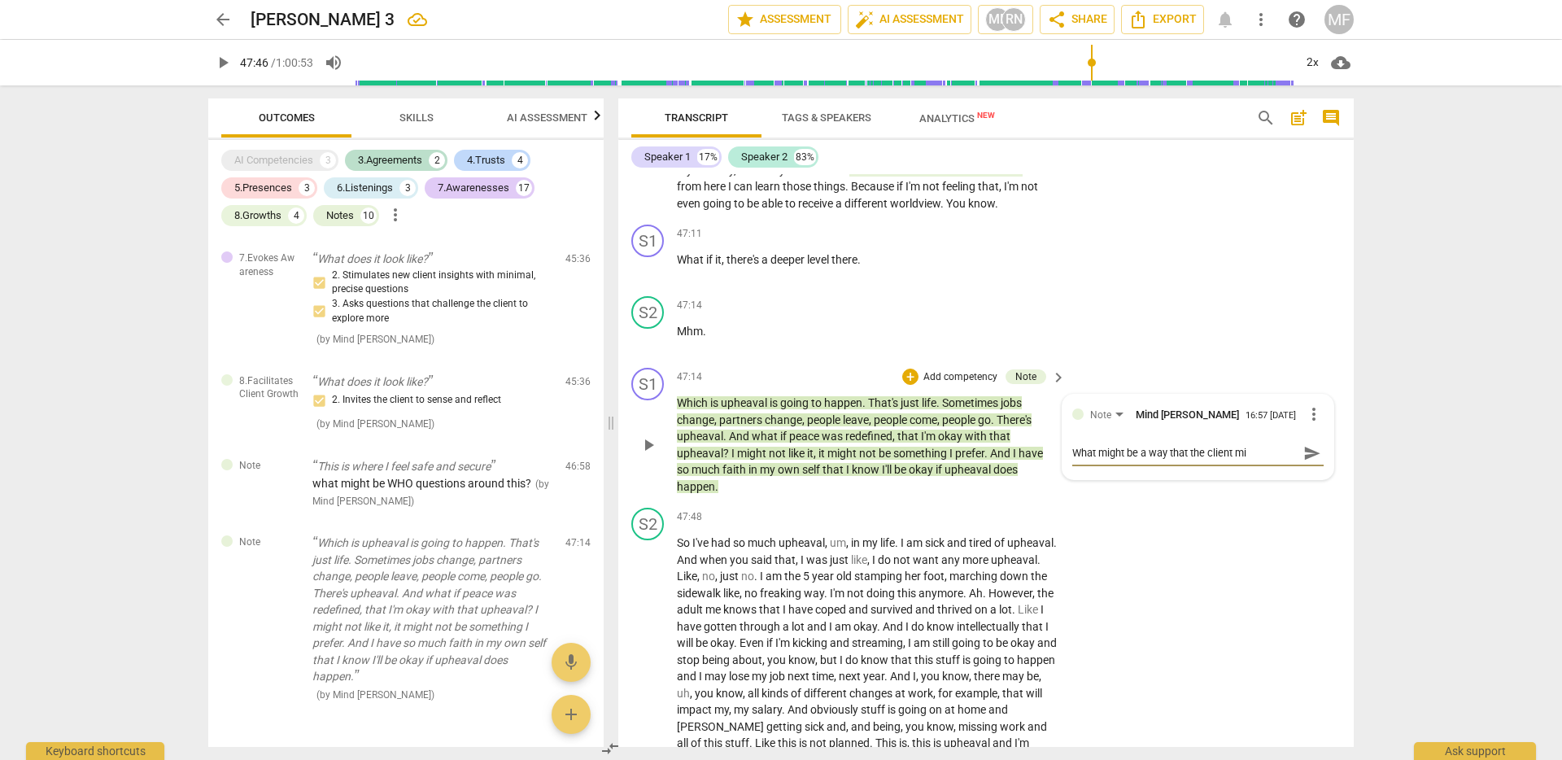
type textarea "What might be a way that the client mig"
type textarea "What might be a way that the client migh"
type textarea "What might be a way that the client might"
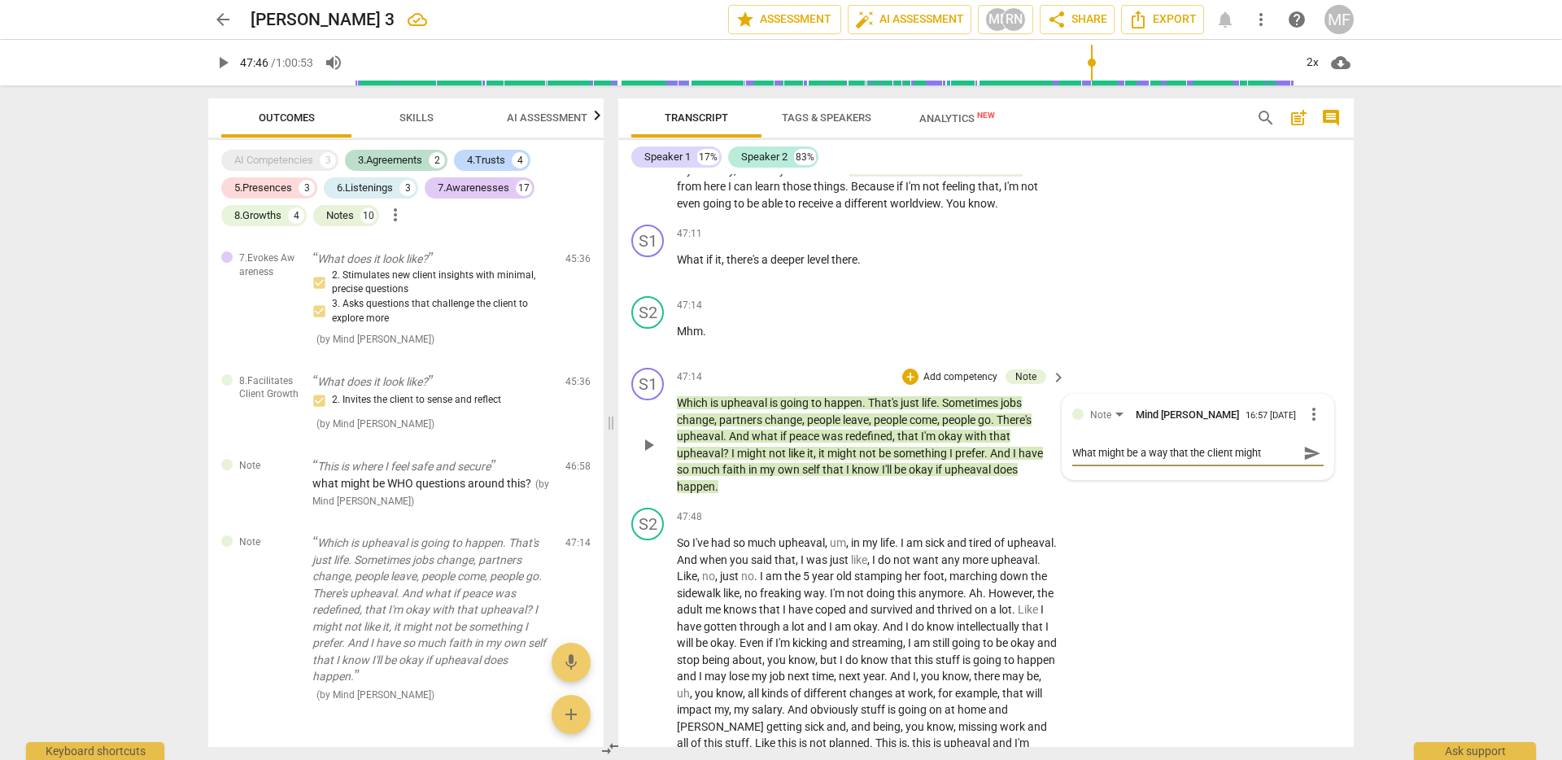
type textarea "What might be a way that the client might"
type textarea "What might be a way that the client migh"
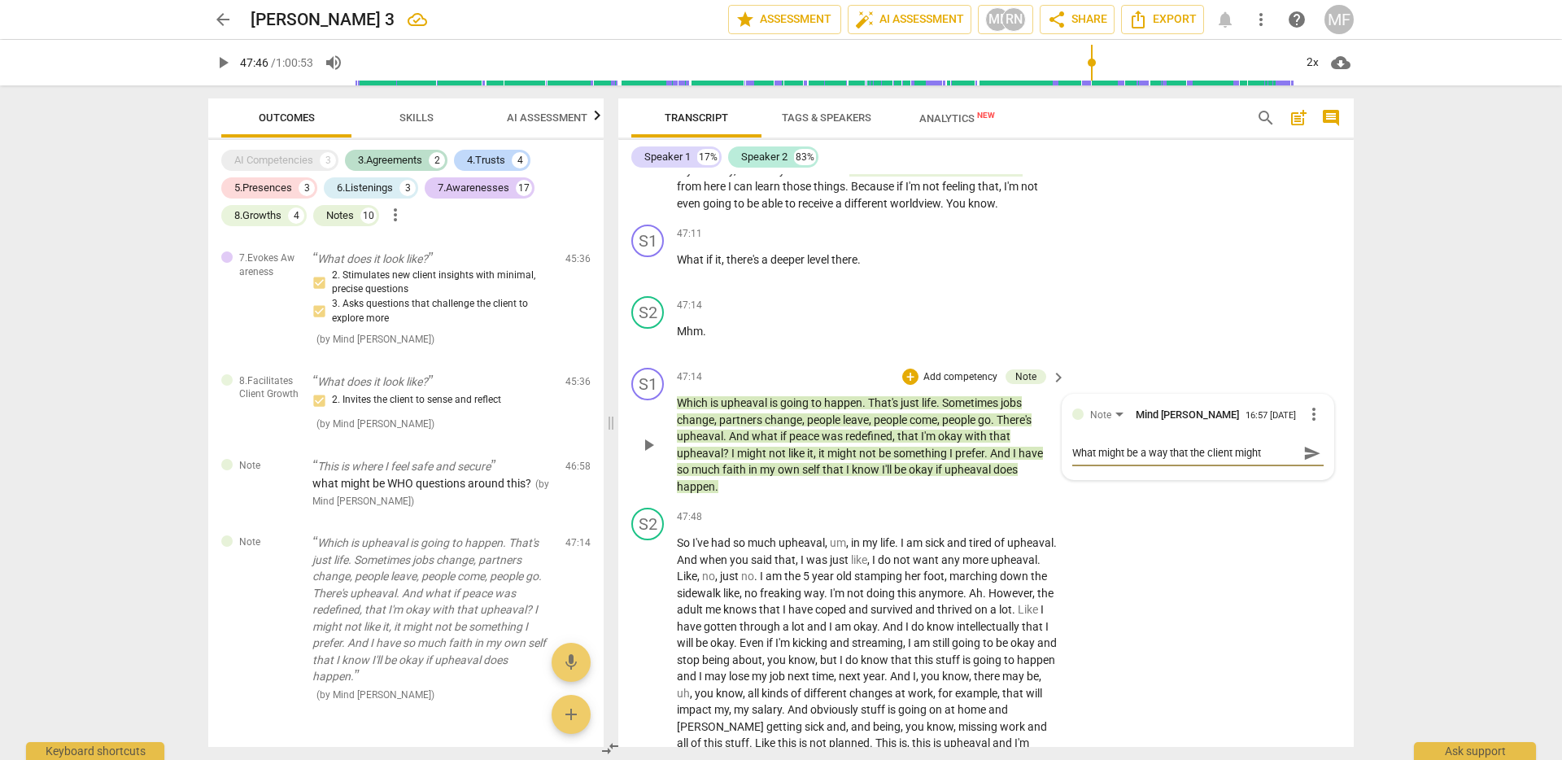
type textarea "What might be a way that the client migh"
type textarea "What might be a way that the client mig"
type textarea "What might be a way that the client mi"
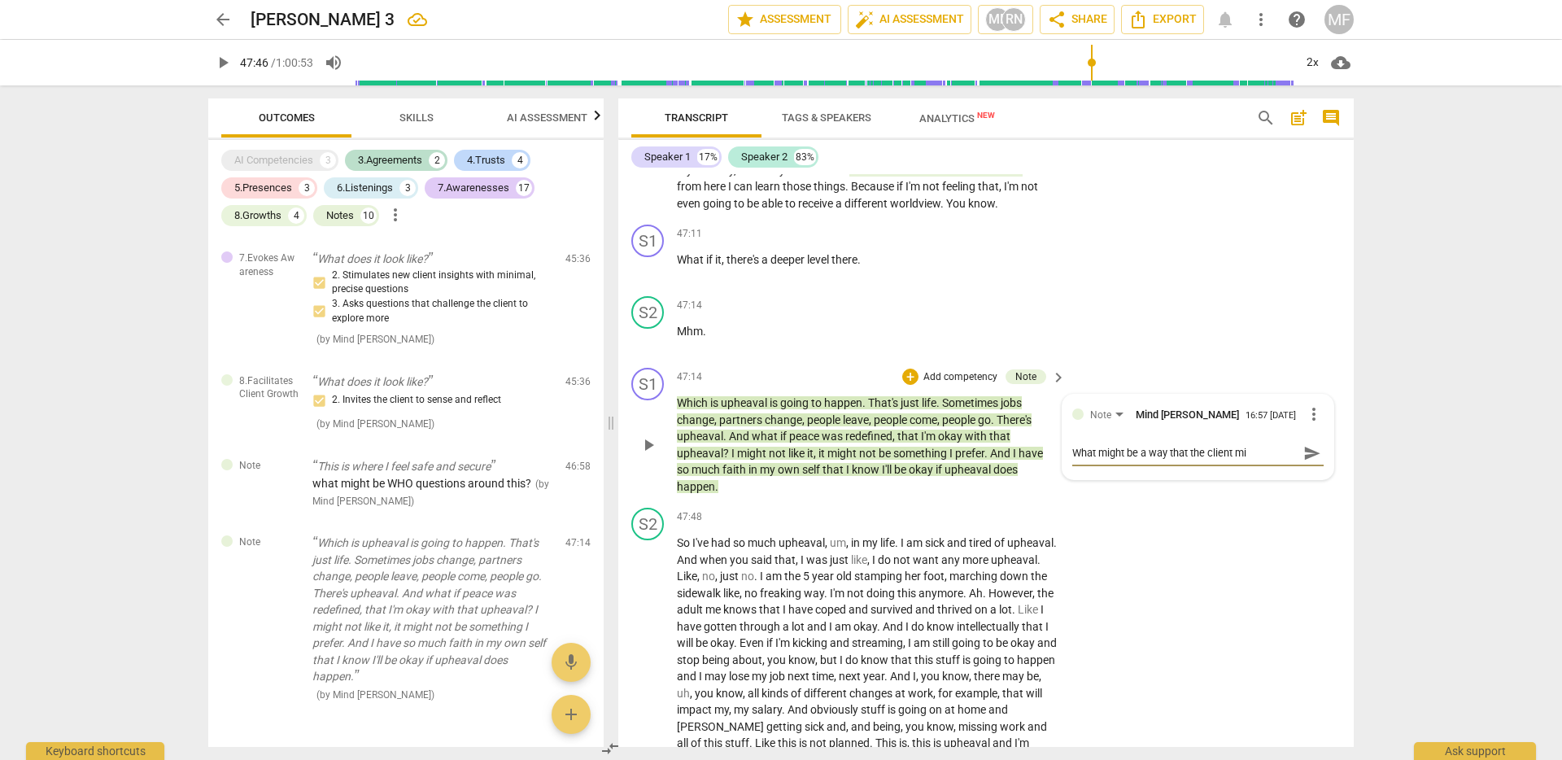
type textarea "What might be a way that the client m"
type textarea "What might be a way that the client"
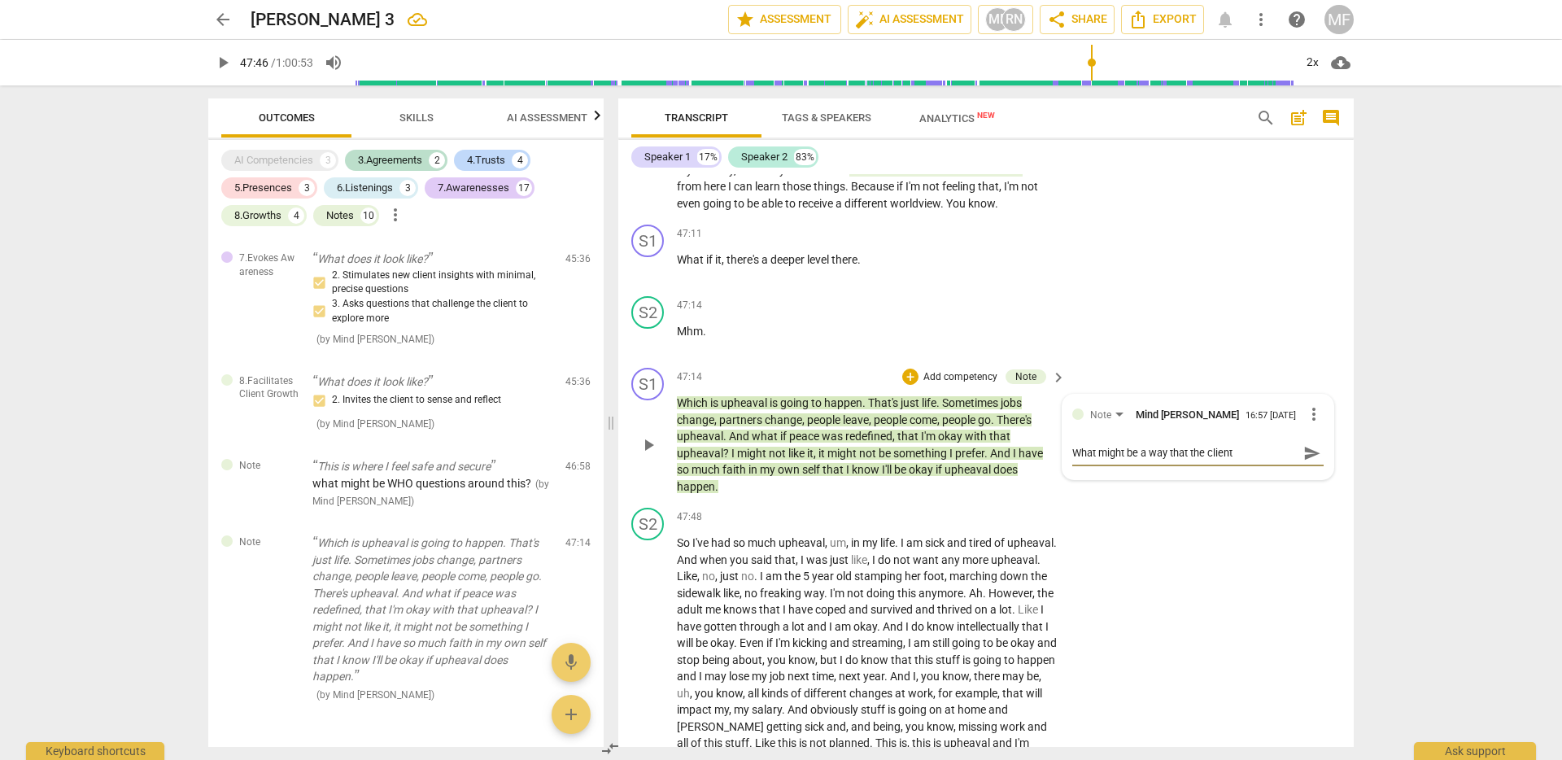
type textarea "What might be a way that the client"
type textarea "What might be a way that the clien"
type textarea "What might be a way that the clie"
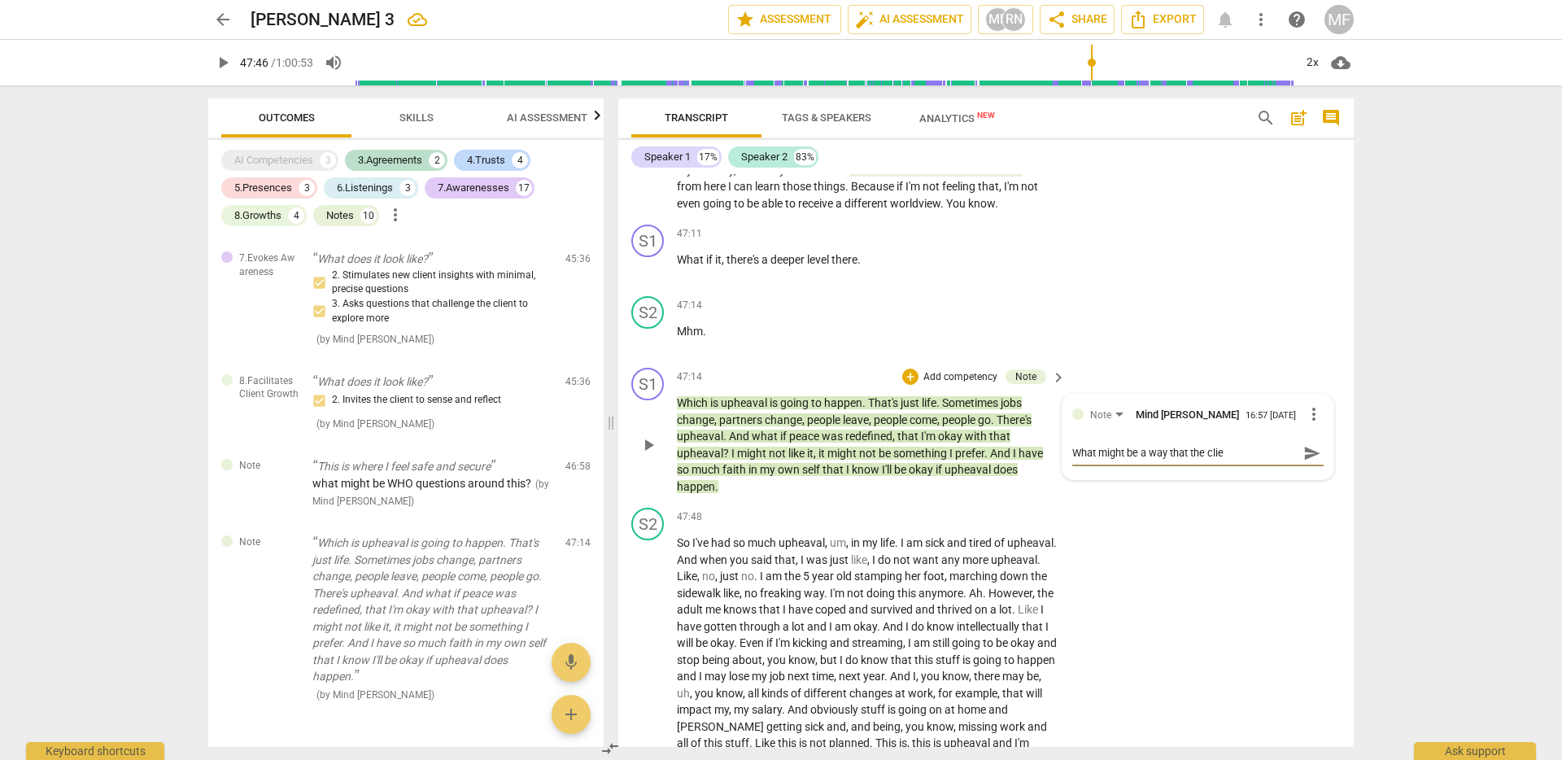
type textarea "What might be a way that the cli"
type textarea "What might be a way that the cl"
type textarea "What might be a way that the c"
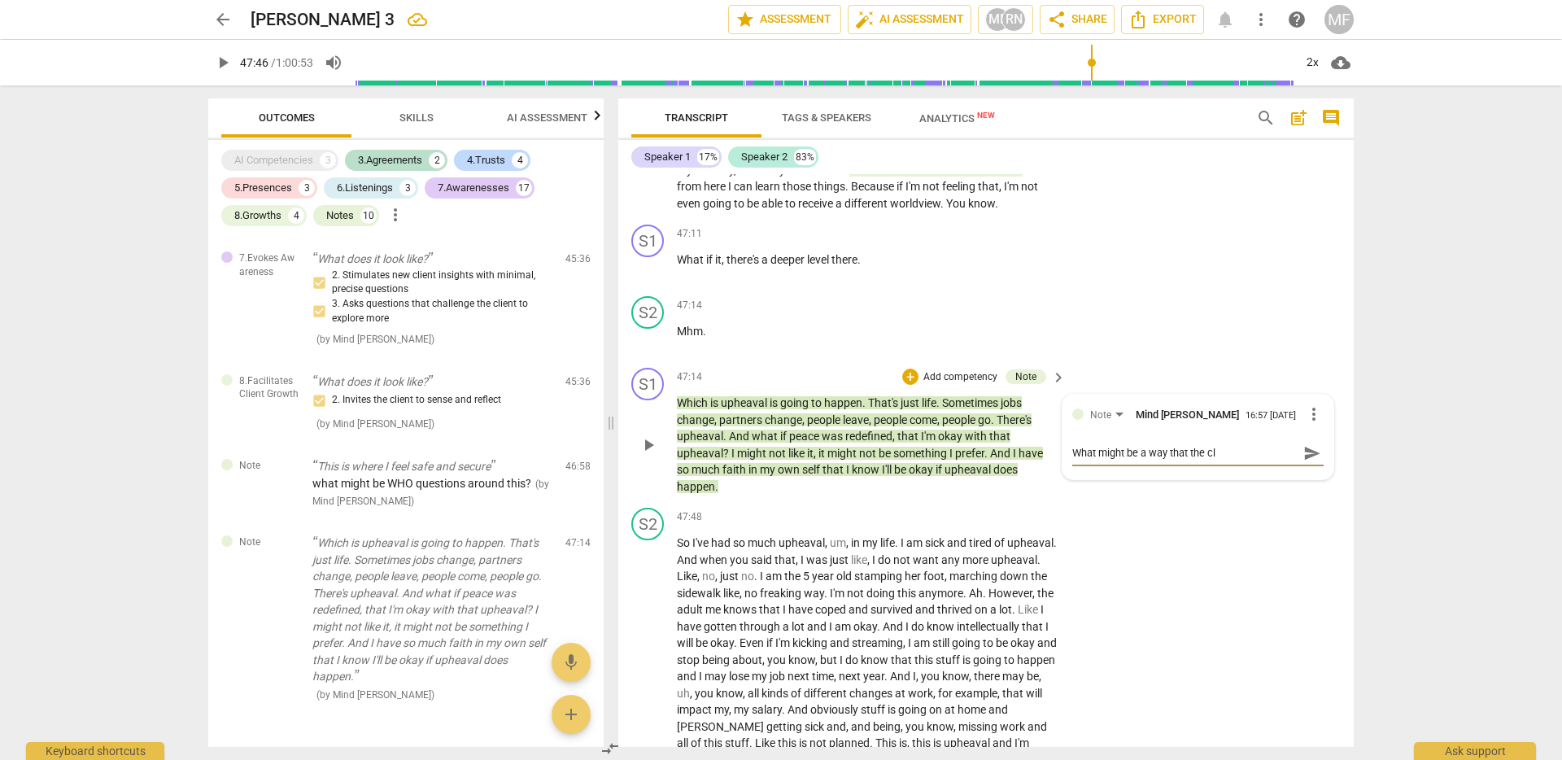
type textarea "What might be a way that the c"
type textarea "What might be a way that the"
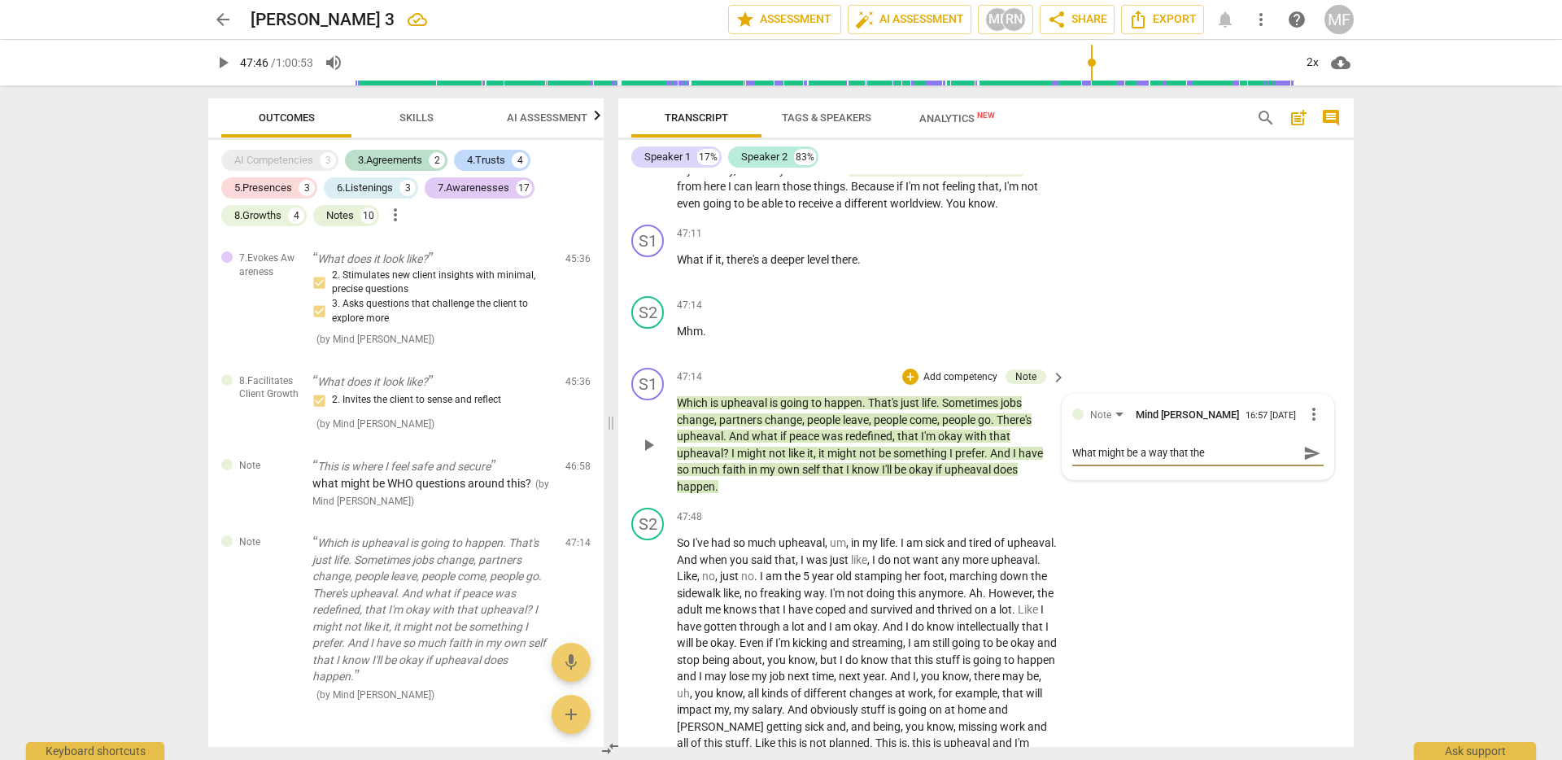
type textarea "What might be a way that th"
type textarea "What might be a way that t"
type textarea "What might be a way that"
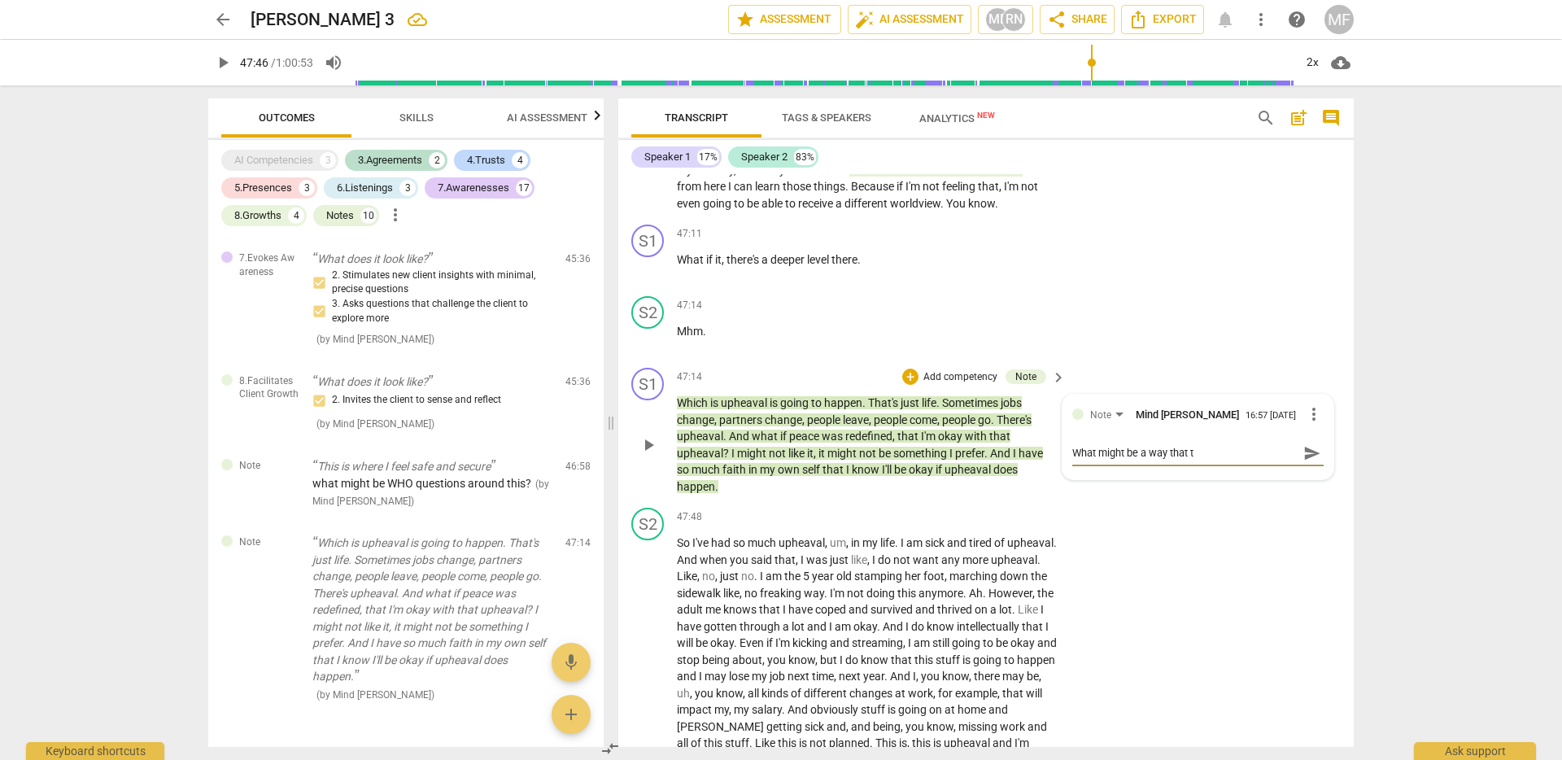
type textarea "What might be a way that"
type textarea "What might be a way tha"
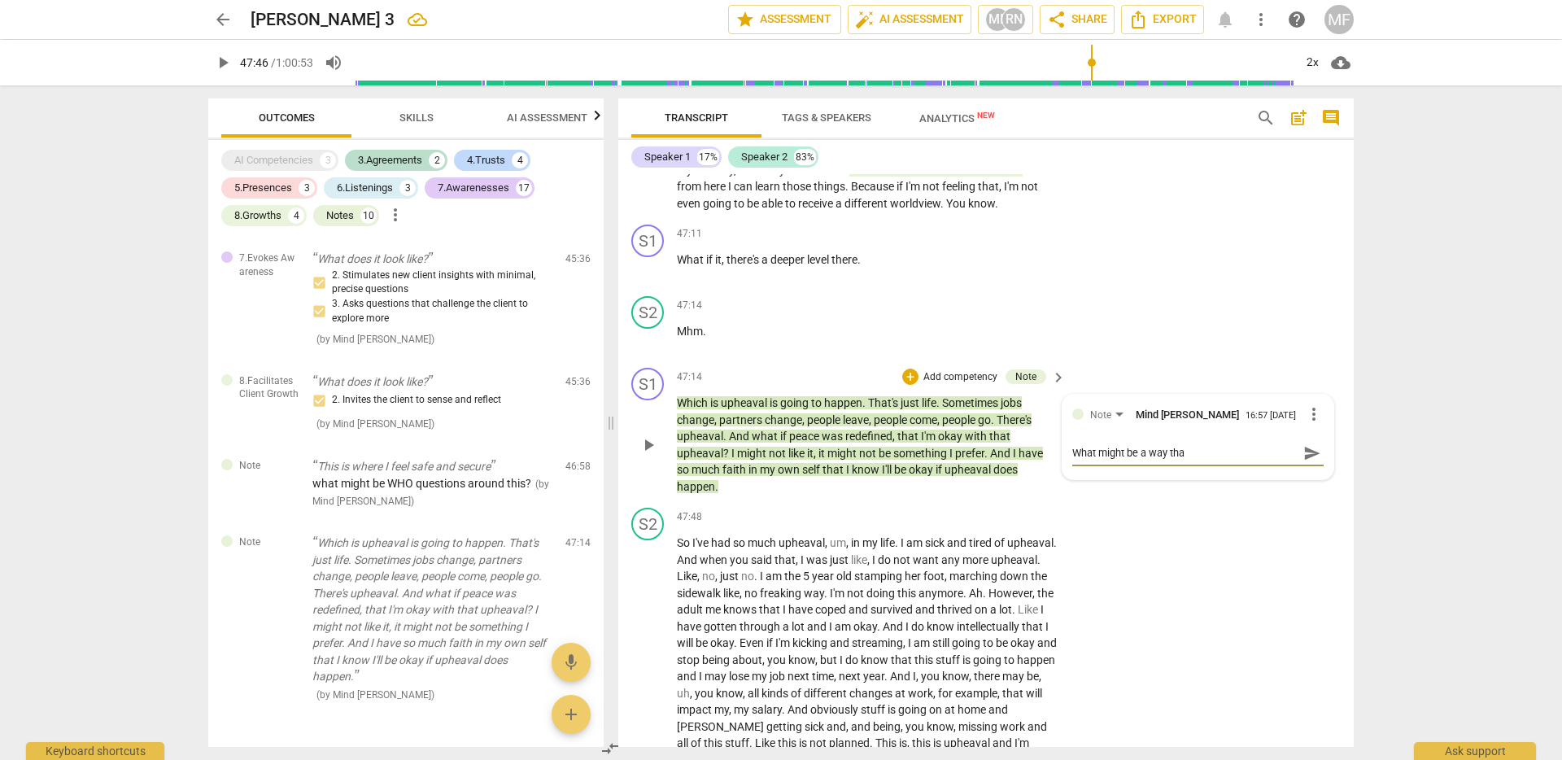
type textarea "What might be a way th"
type textarea "What might be a way t"
type textarea "What might be a way"
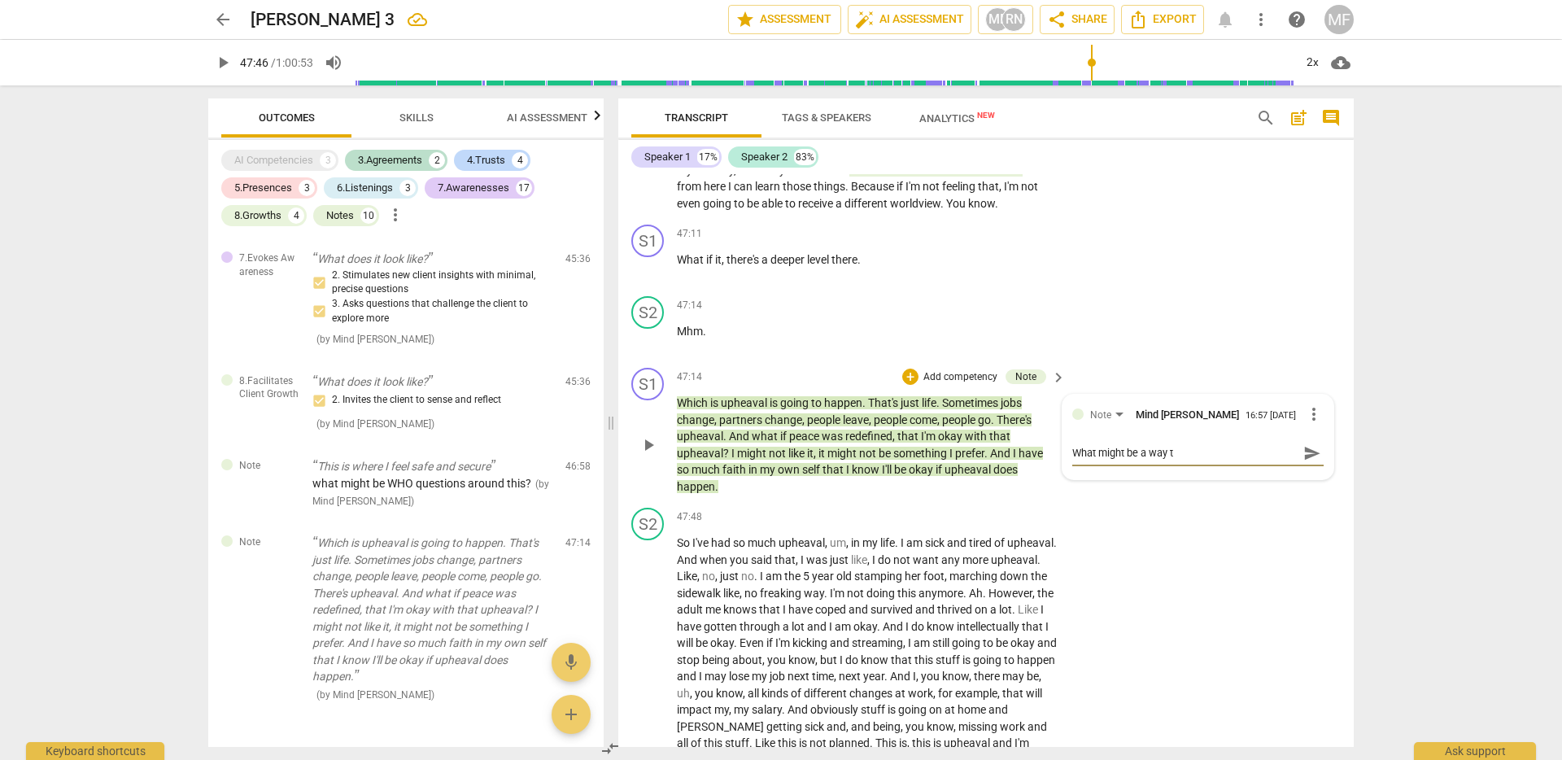
type textarea "What might be a way"
type textarea "What might be a wa"
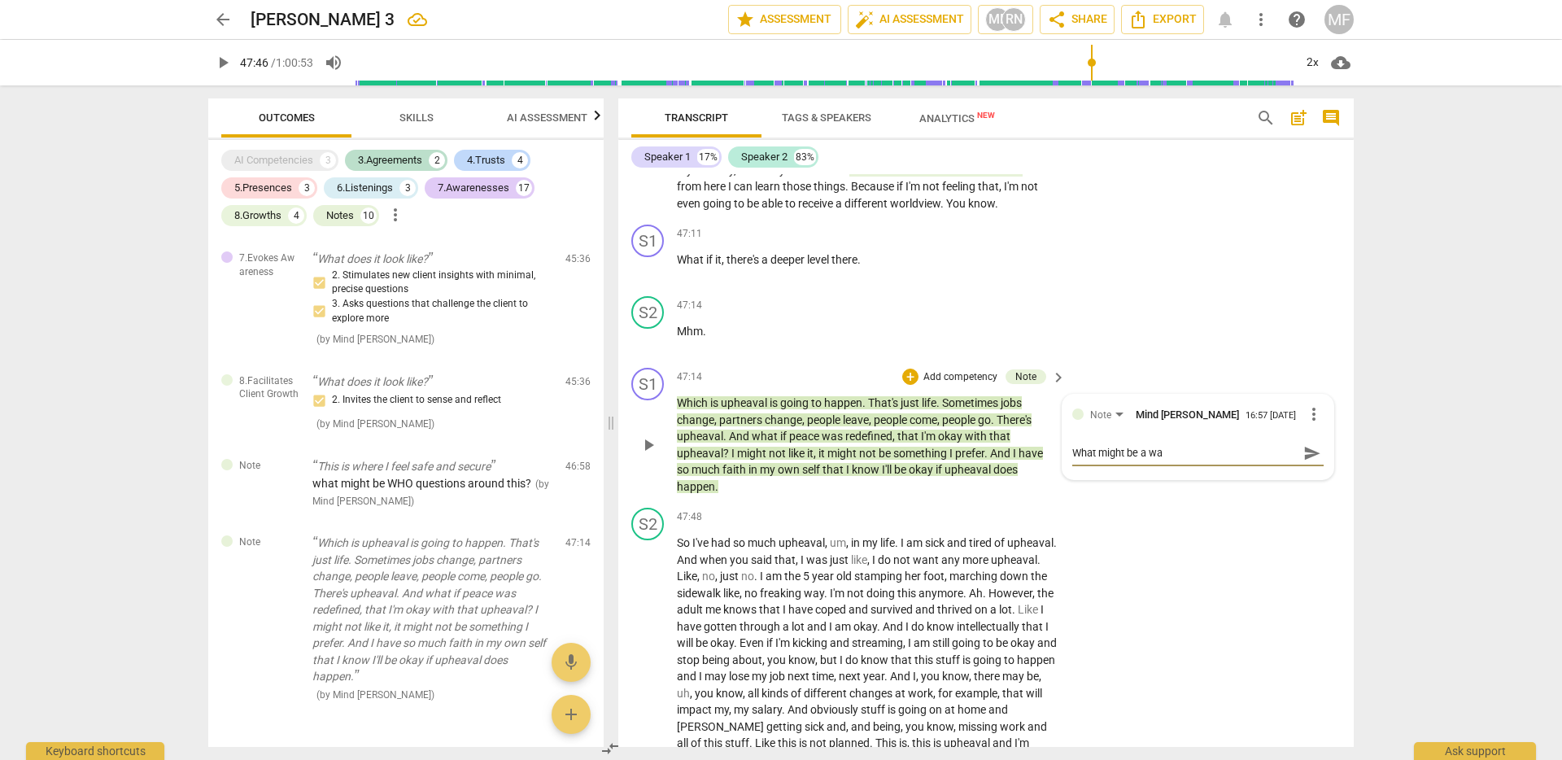
type textarea "What might be a w"
type textarea "What might be a"
type textarea "What might be"
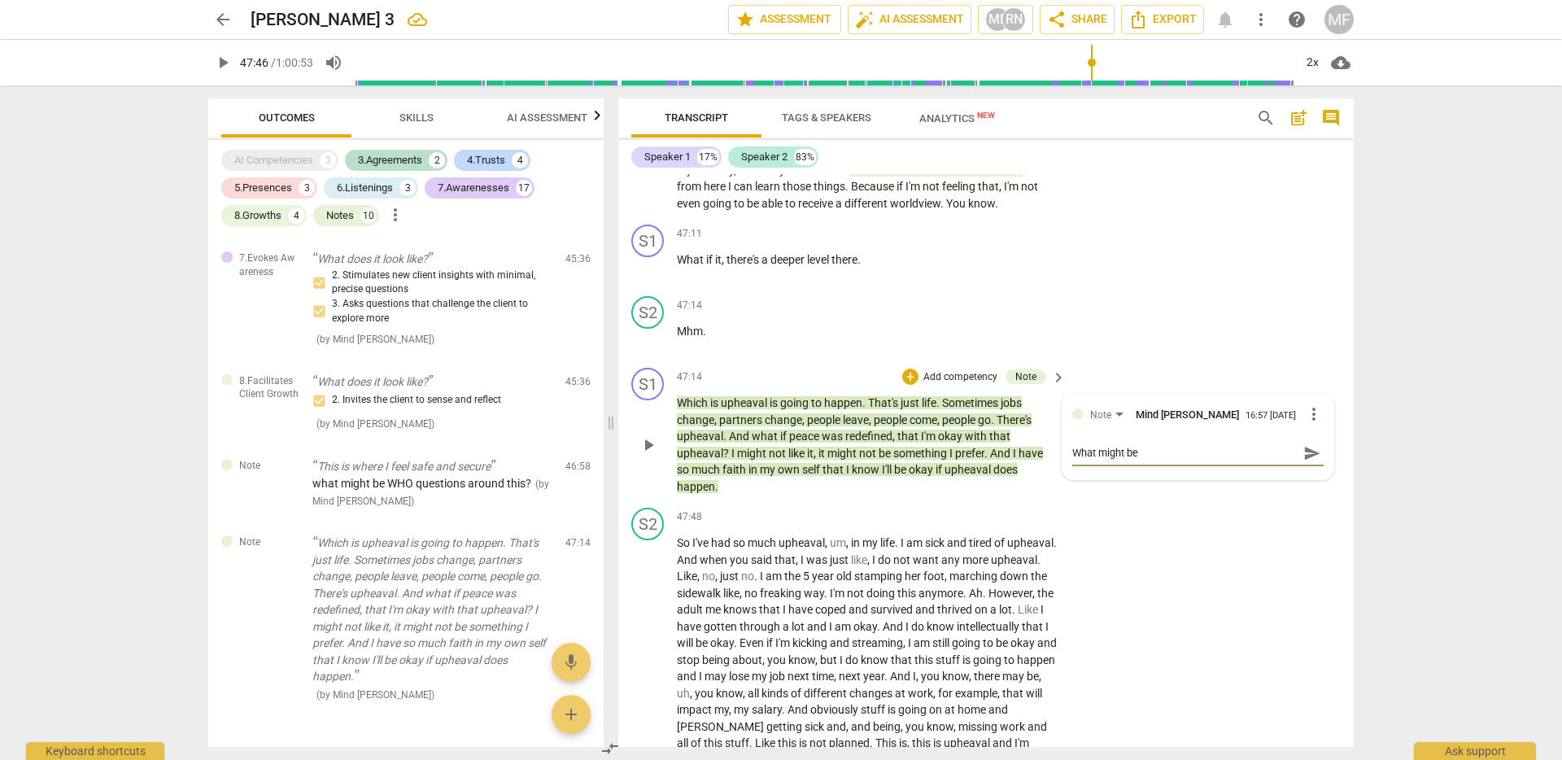
type textarea "What might be"
type textarea "What might b"
type textarea "What might"
type textarea "What migh"
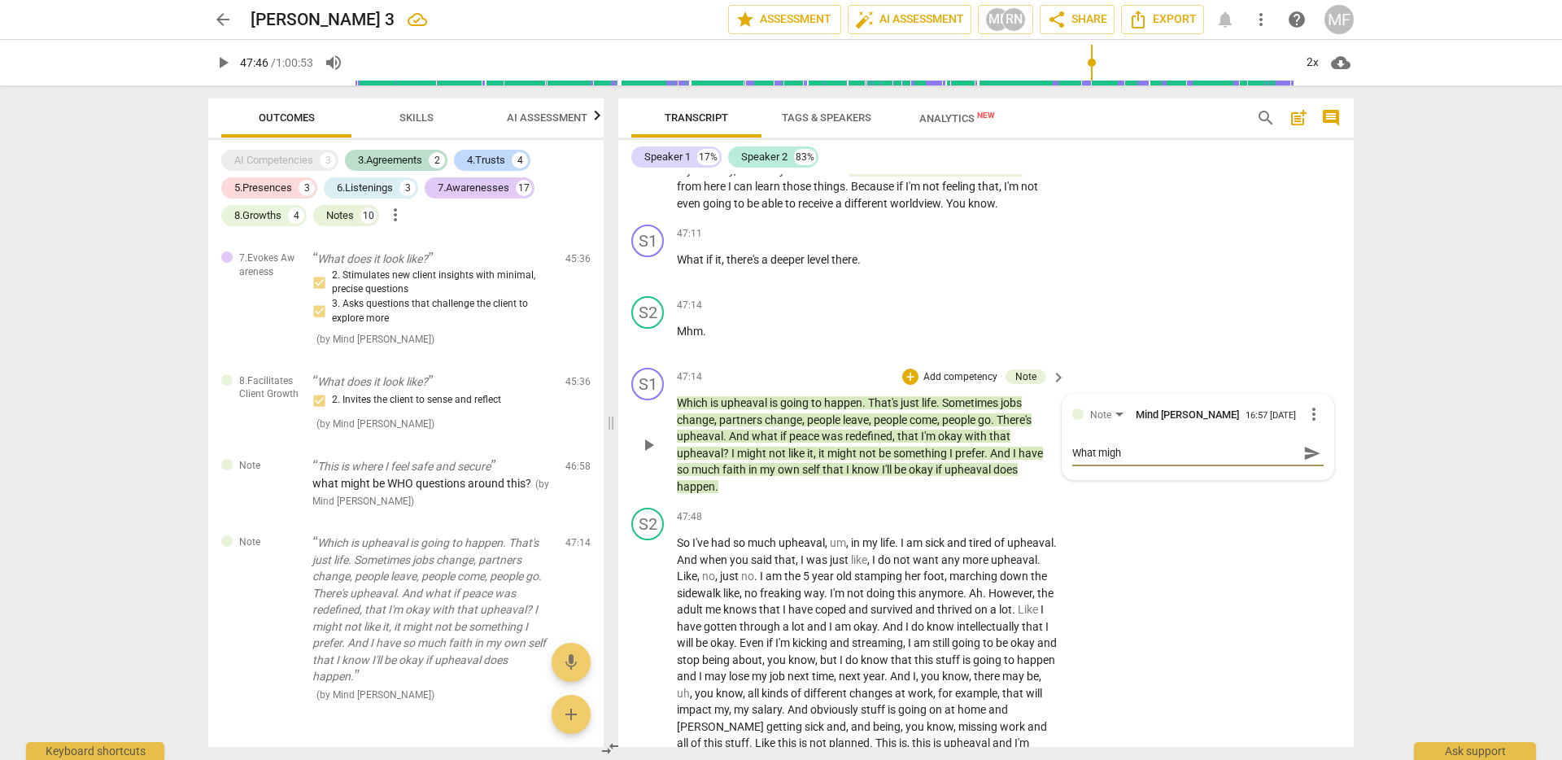
type textarea "What mig"
type textarea "What mi"
type textarea "What m"
type textarea "What"
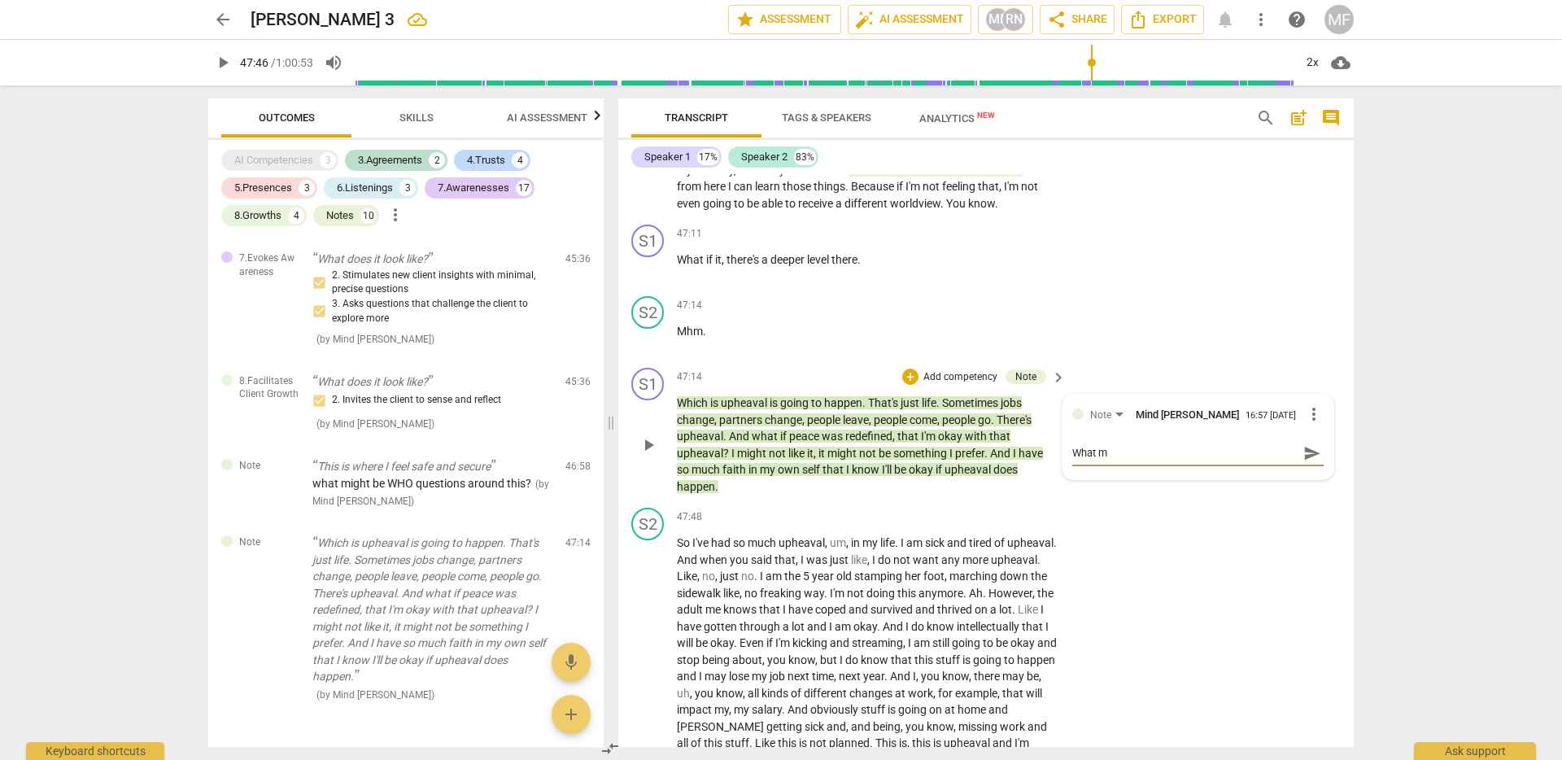
type textarea "What"
type textarea "What i"
type textarea "What is"
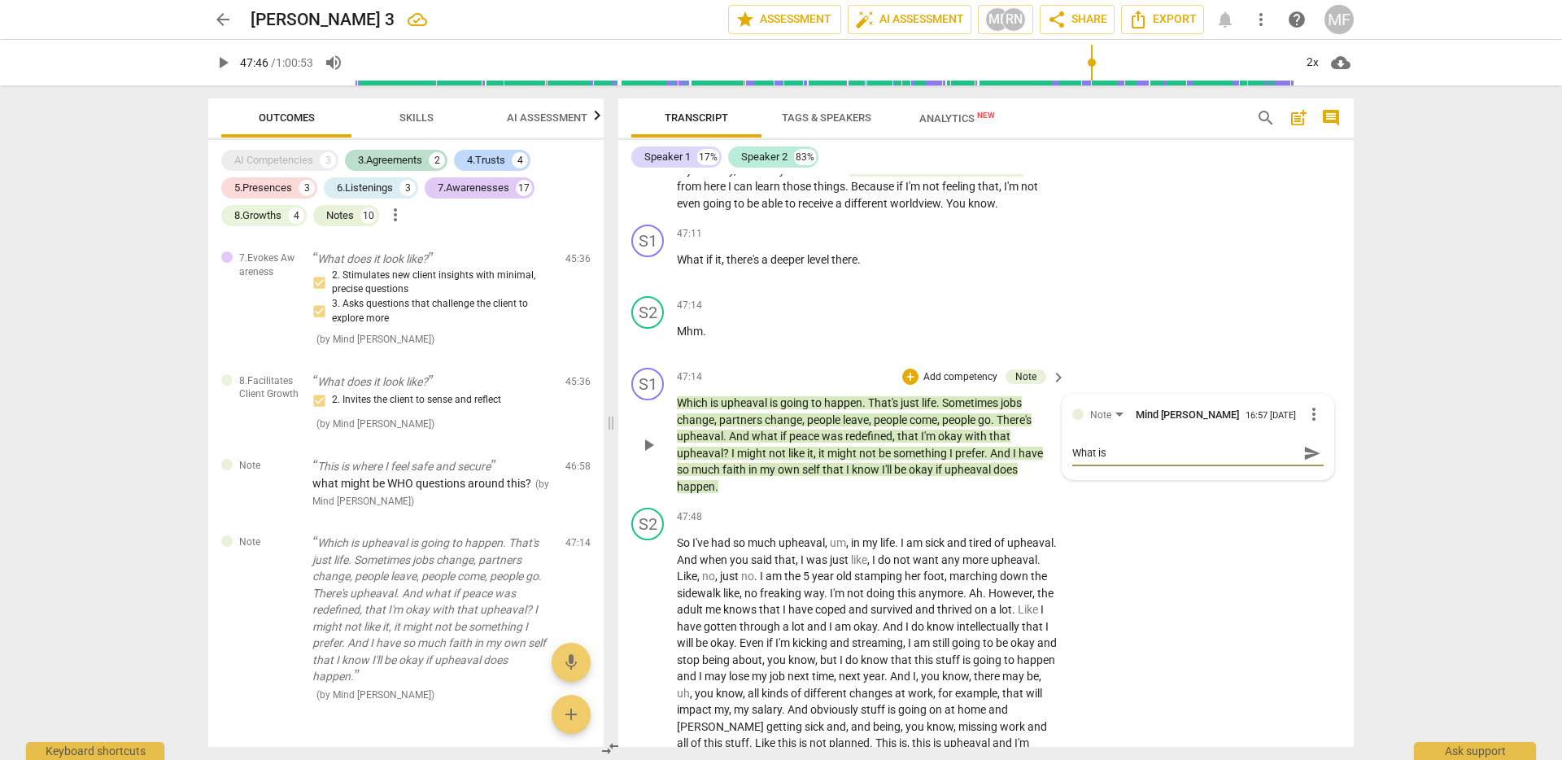
type textarea "What is t"
type textarea "What is th"
type textarea "What is the"
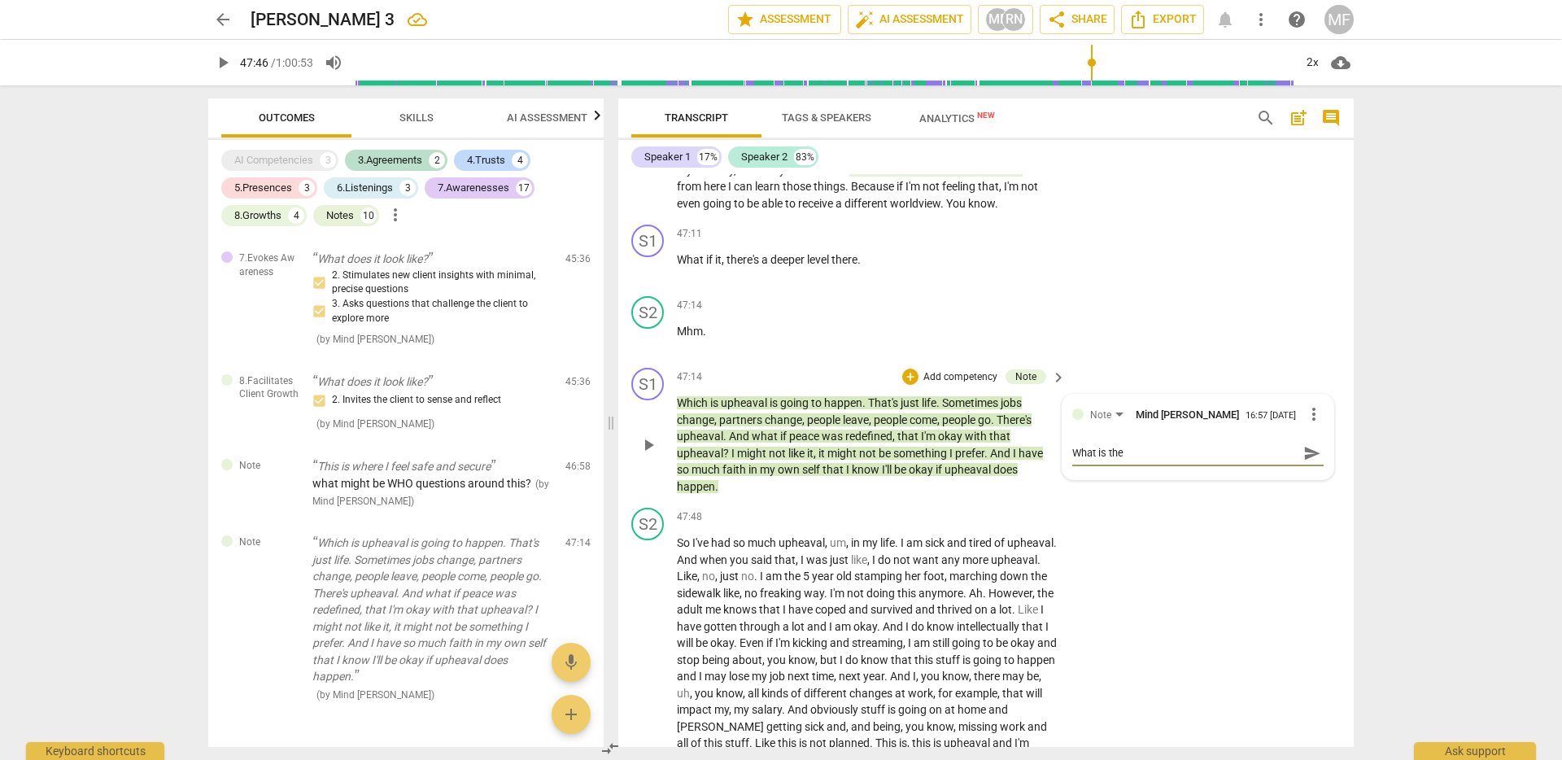
type textarea "What is the f"
type textarea "What is the fu"
type textarea "What is the fun"
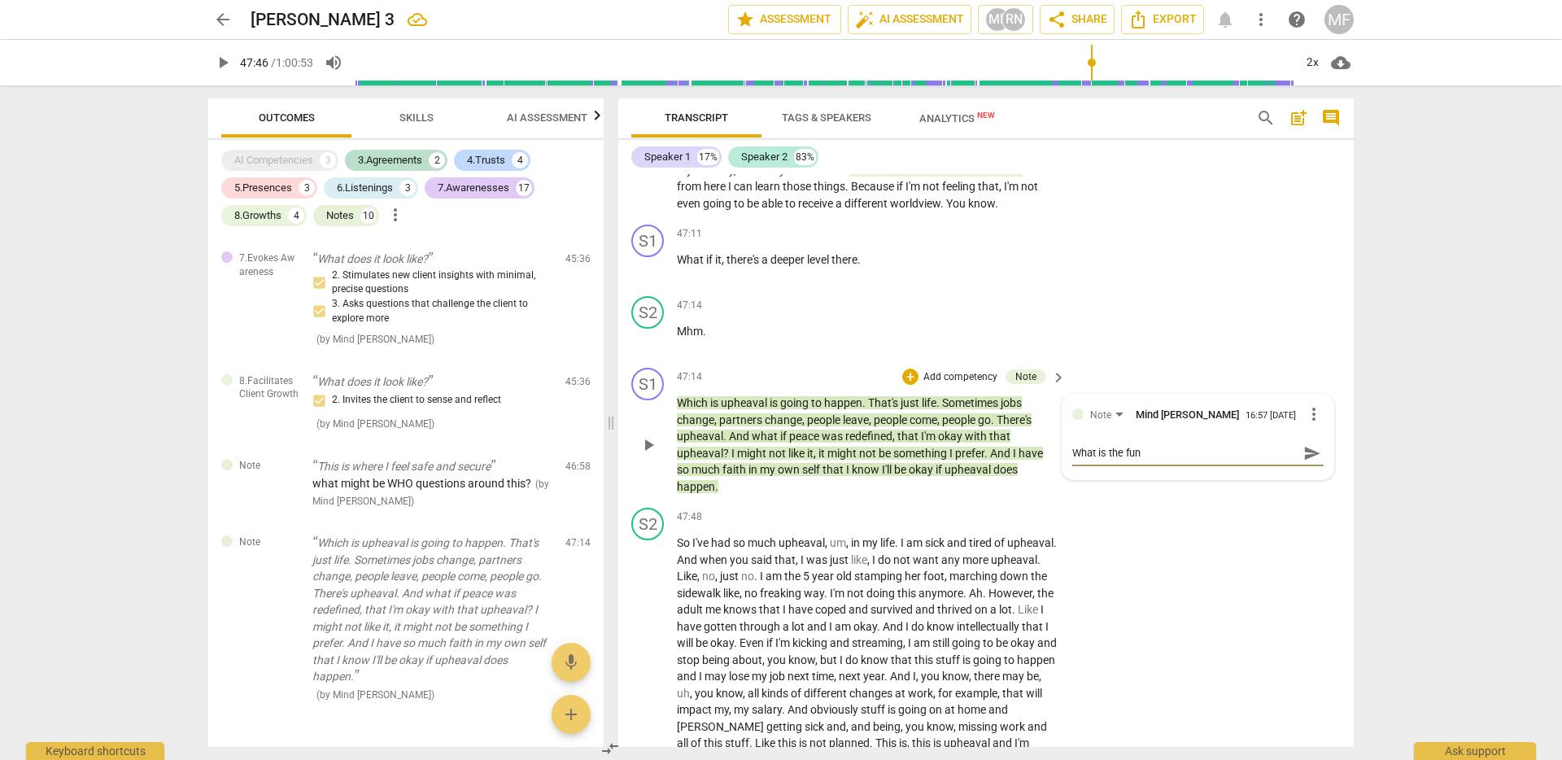
type textarea "What is the func"
type textarea "What is the funct"
type textarea "What is the functi"
type textarea "What is the functio"
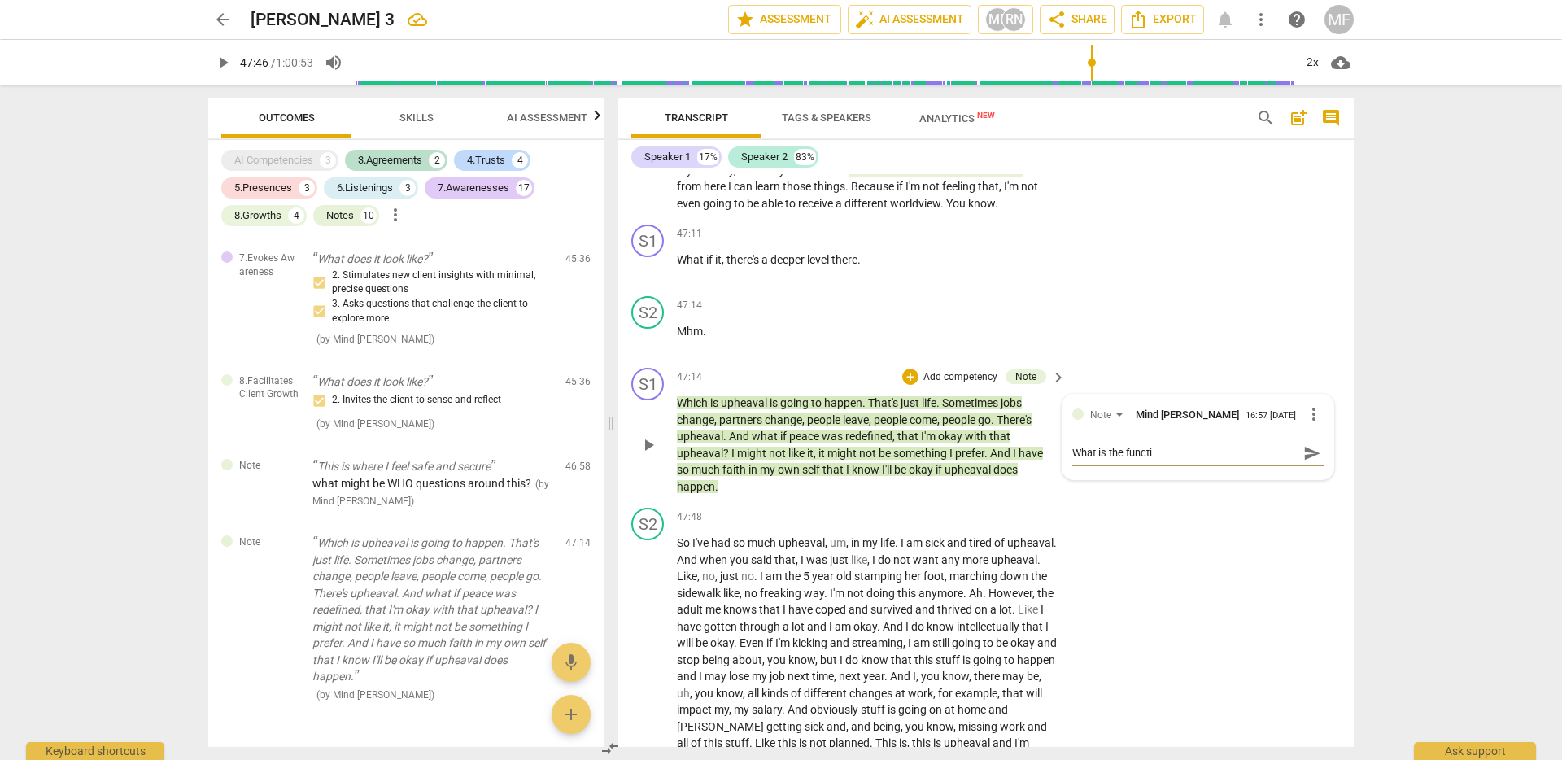
type textarea "What is the functio"
type textarea "What is the function"
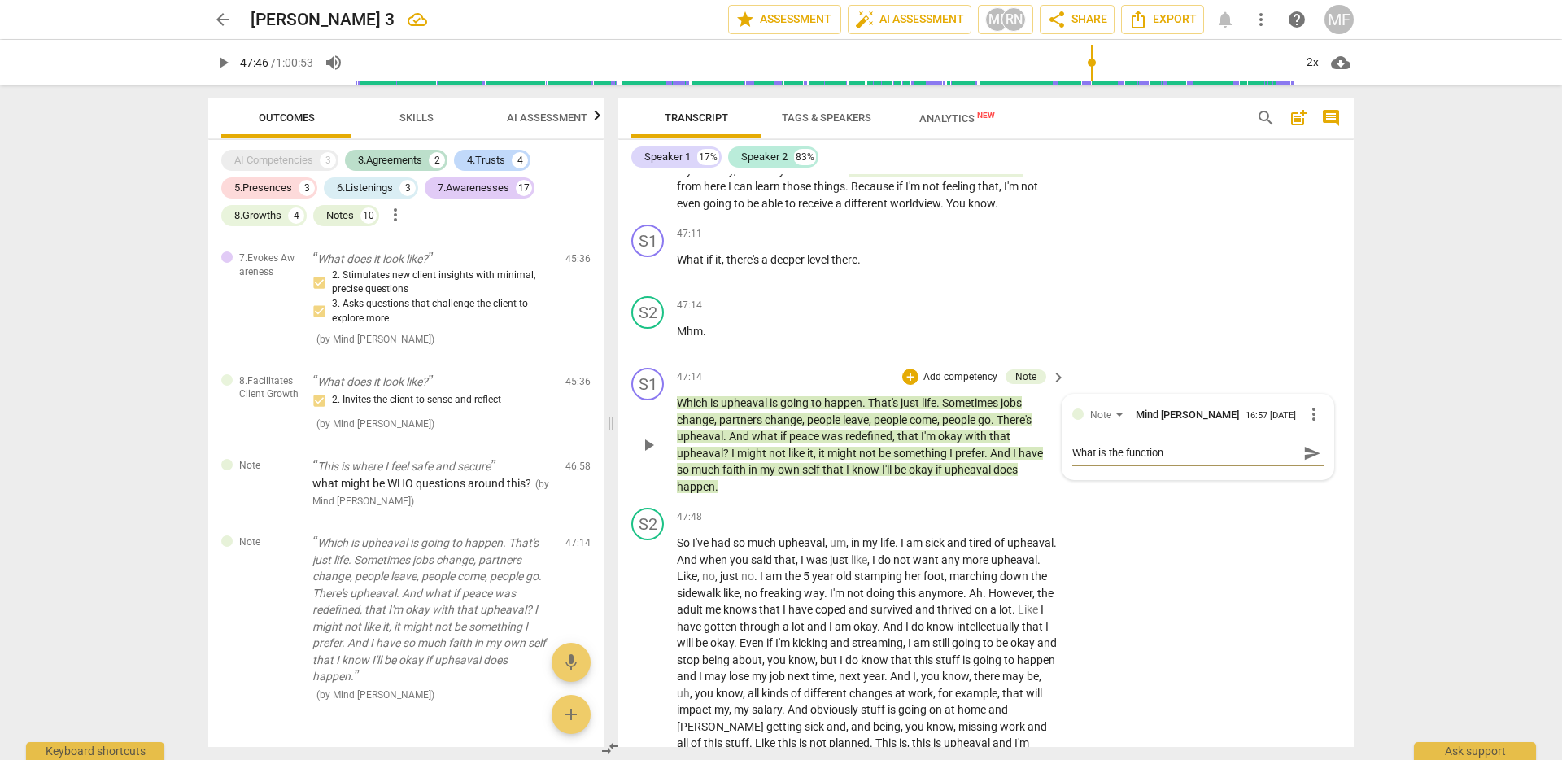
type textarea "What is the function o"
type textarea "What is the function of"
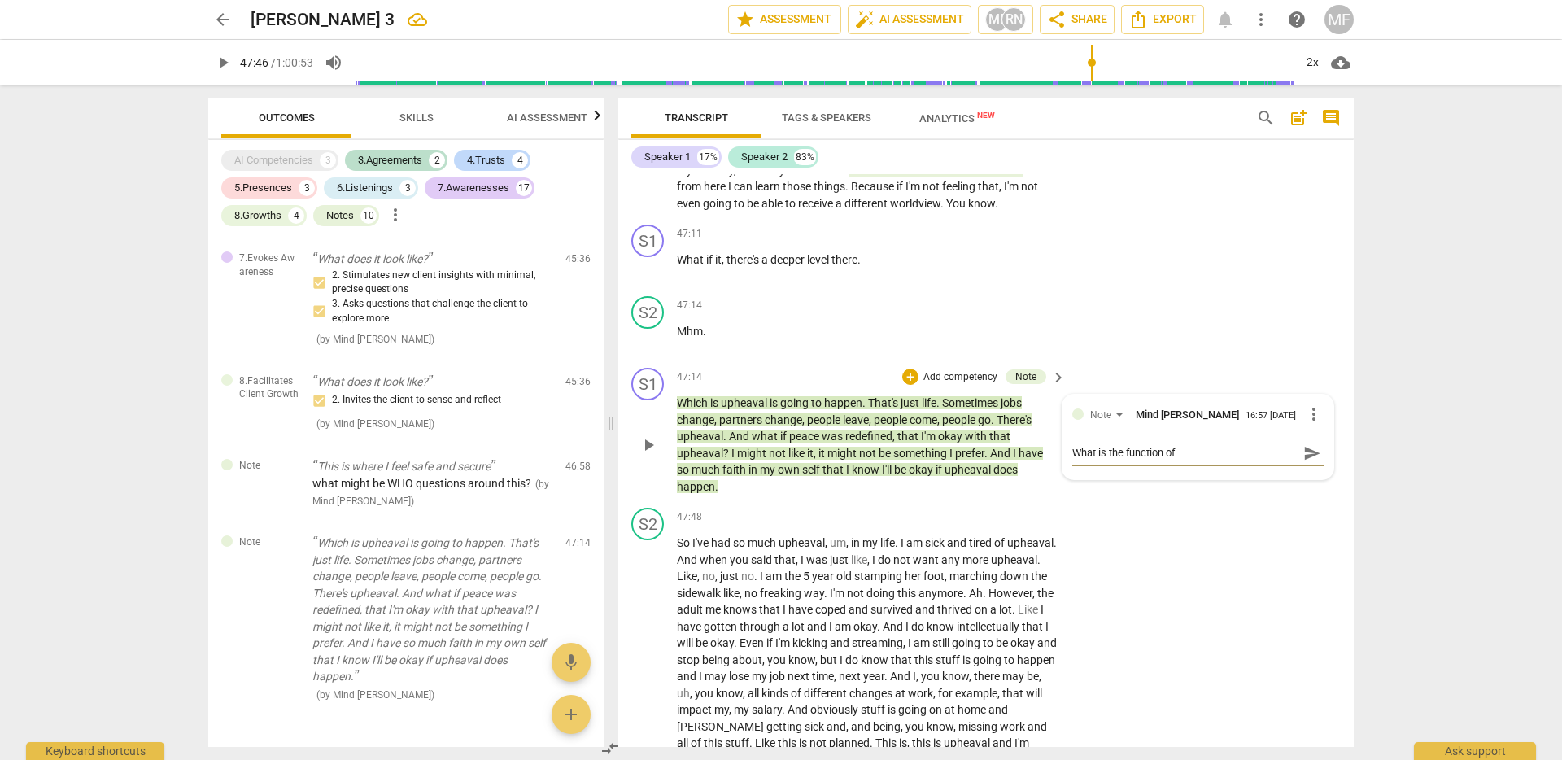
type textarea "What is the function of"
type textarea "What is the function of s"
type textarea "What is the function of sh"
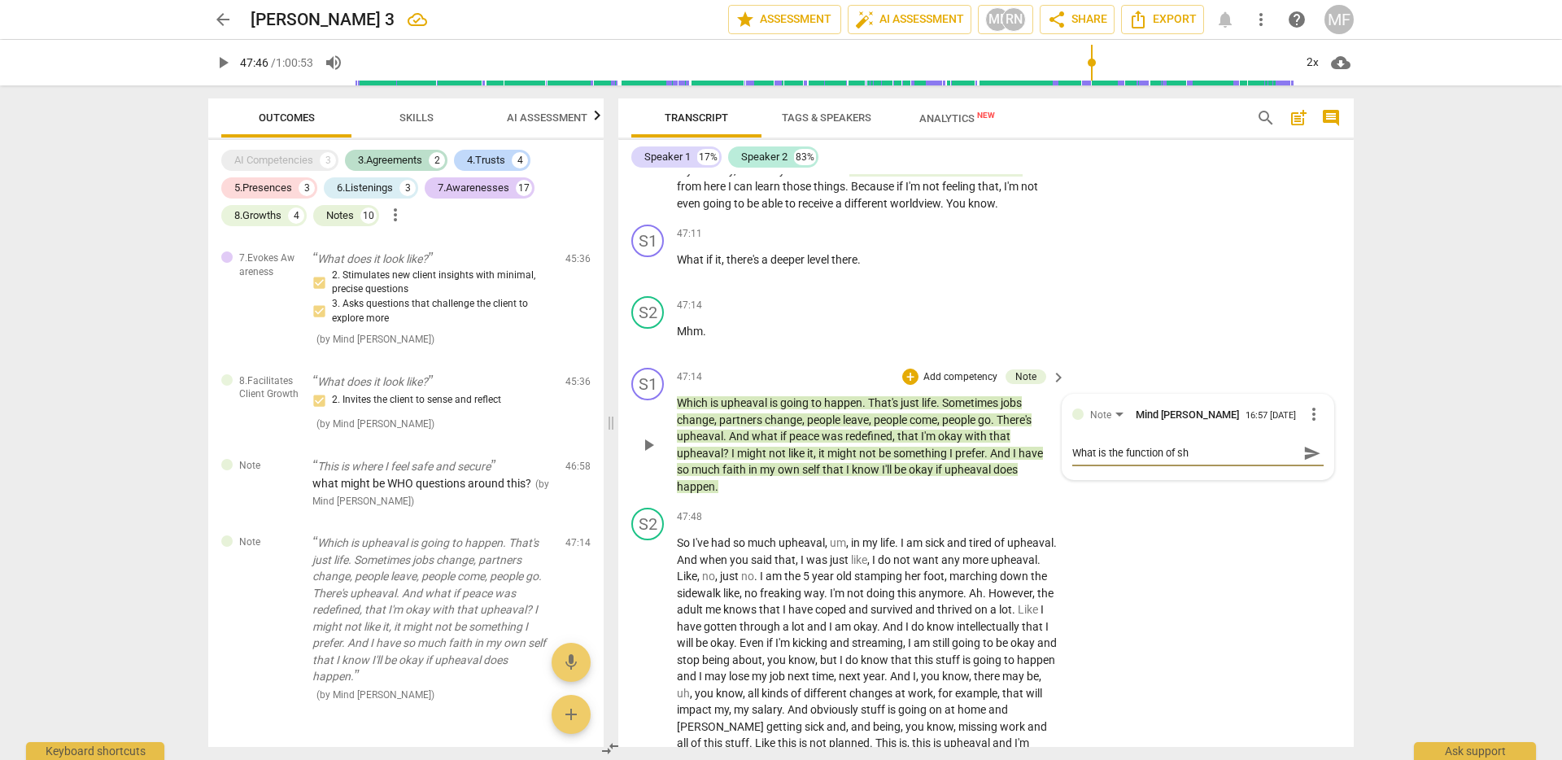
type textarea "What is the function of sha"
type textarea "What is the function of shar"
type textarea "What is the function of shari"
type textarea "What is the function of sharin"
type textarea "What is the function of sharing"
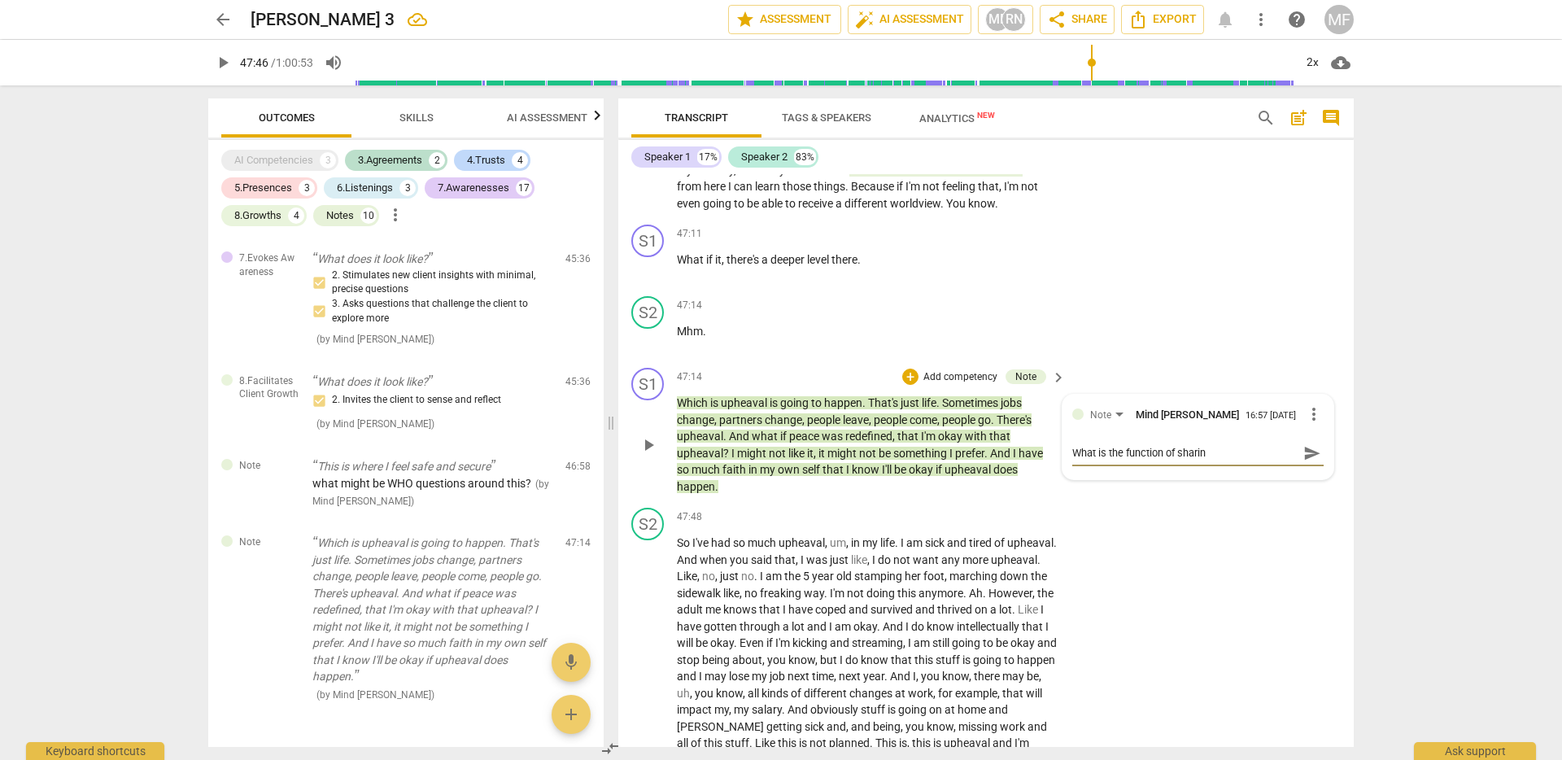
type textarea "What is the function of sharing"
type textarea "What is the function of sharing t"
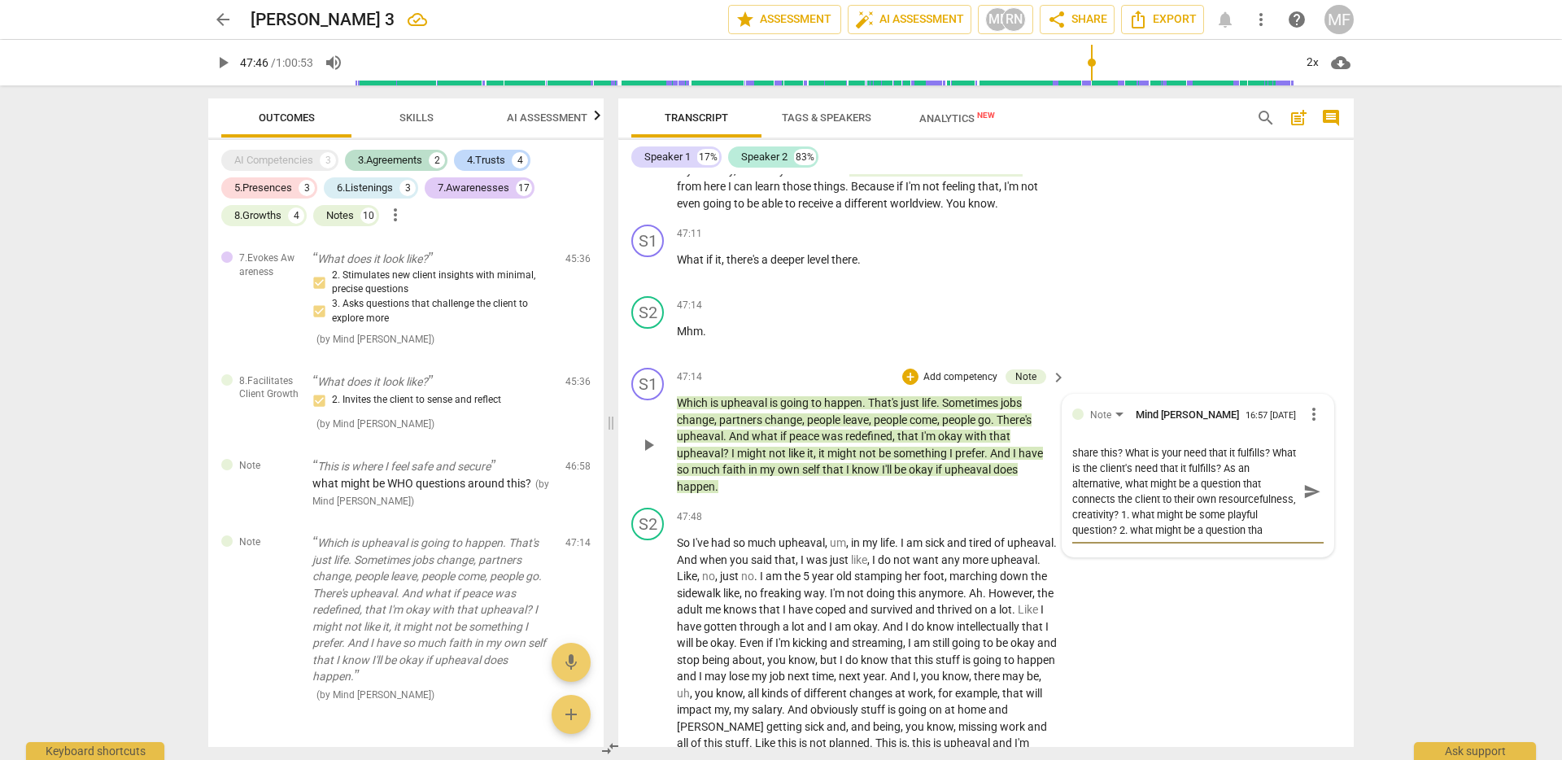
scroll to position [15, 0]
drag, startPoint x: 1132, startPoint y: 611, endPoint x: 1349, endPoint y: 622, distance: 217.5
click at [1349, 622] on div "S1 play_arrow pause 00:02 + Add competency keyboard_arrow_right All right . Hel…" at bounding box center [986, 460] width 736 height 573
click at [1314, 509] on span "send" at bounding box center [1313, 500] width 18 height 18
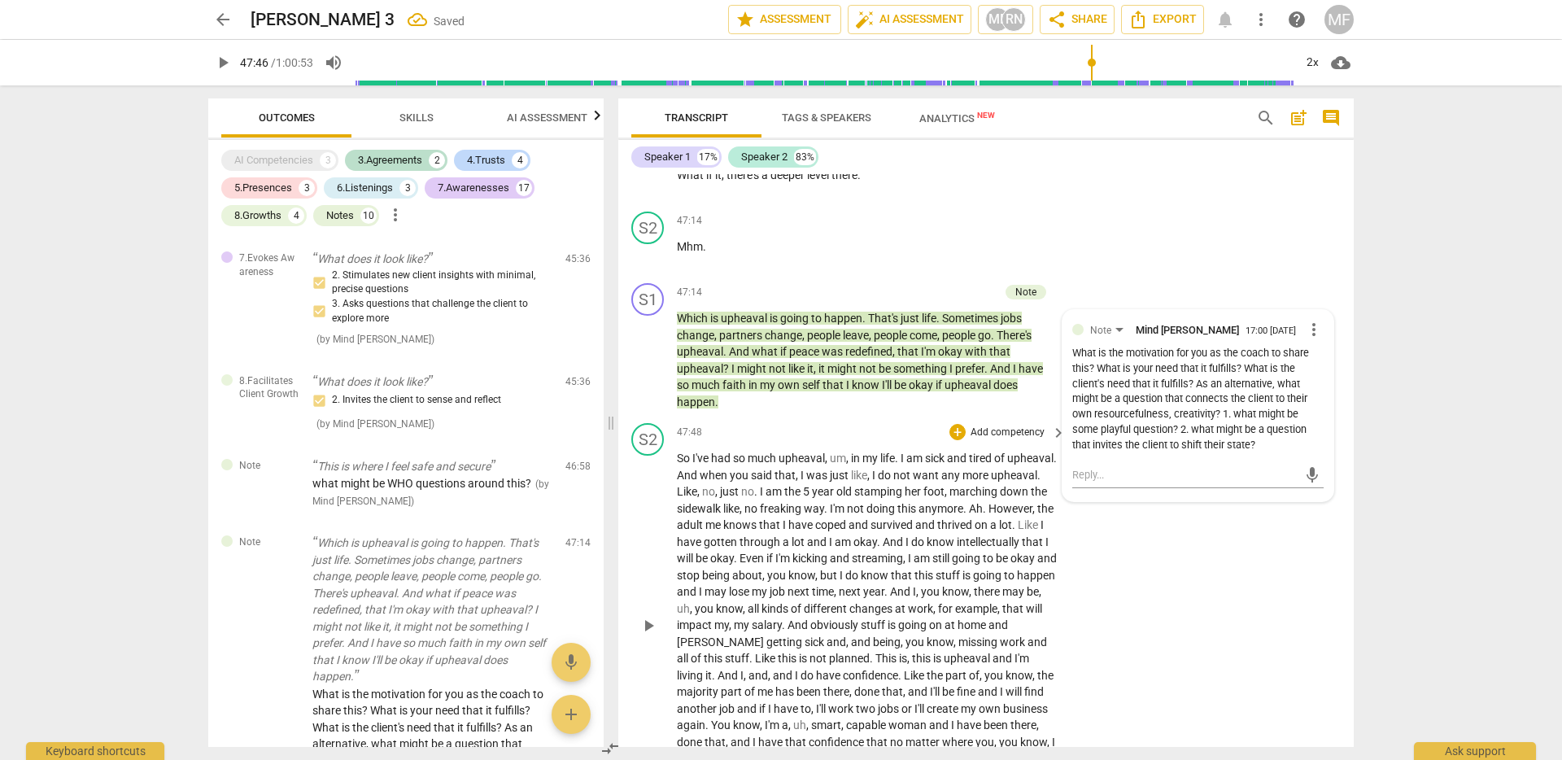
scroll to position [11439, 0]
click at [815, 528] on span "have" at bounding box center [802, 521] width 27 height 13
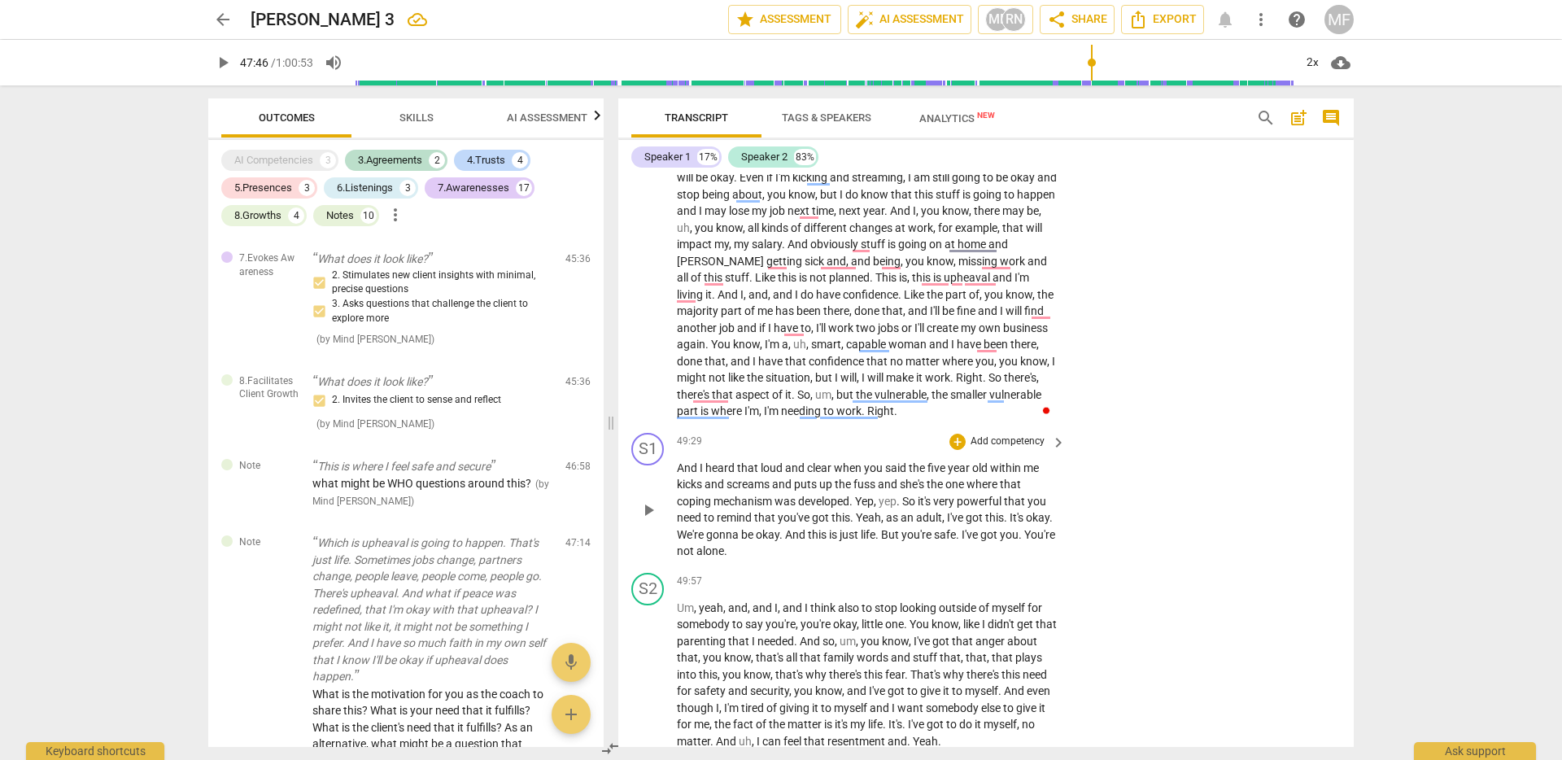
scroll to position [11867, 0]
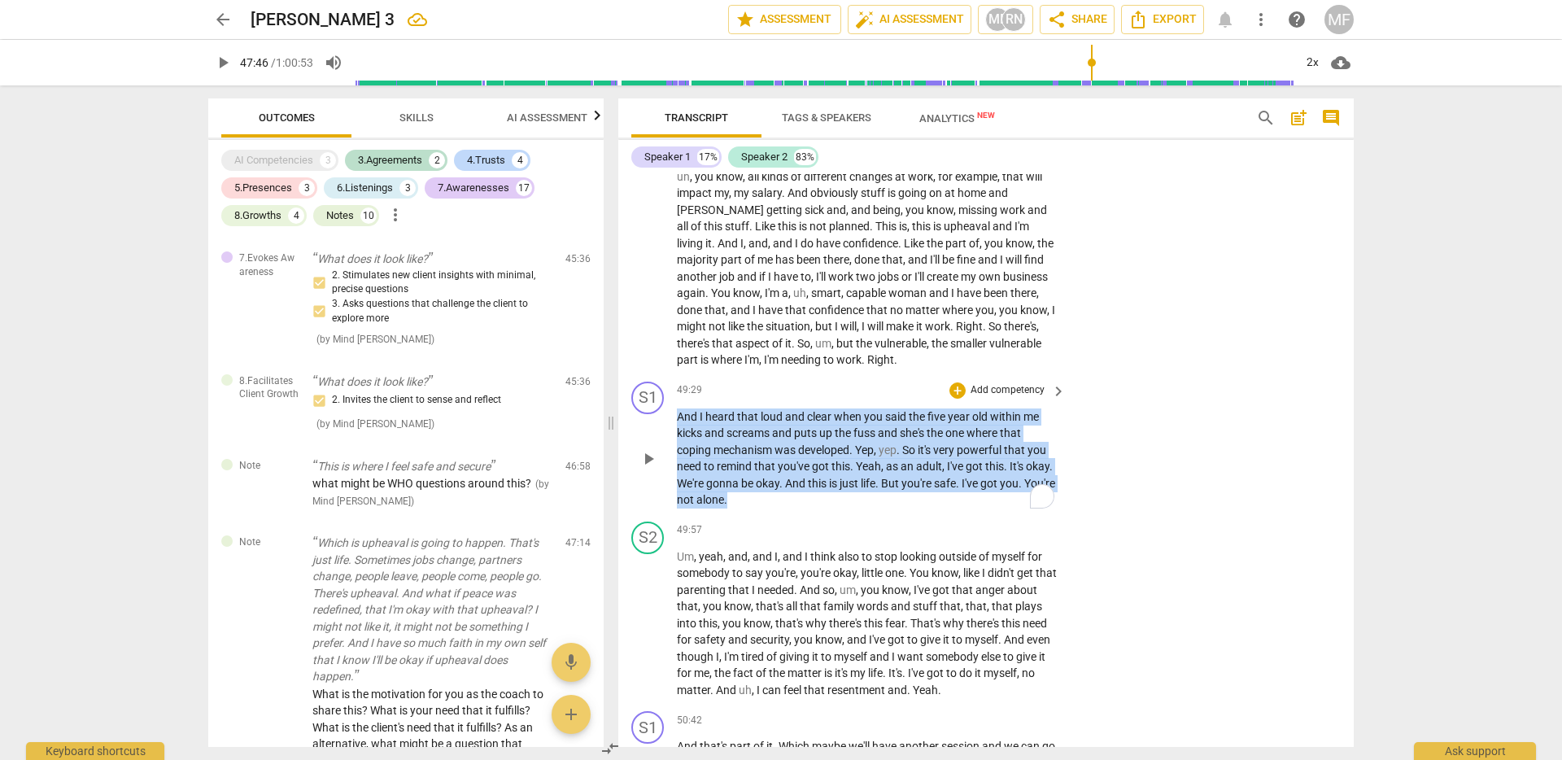
drag, startPoint x: 676, startPoint y: 487, endPoint x: 776, endPoint y: 570, distance: 129.5
click at [776, 509] on p "And I heard that loud and clear when you said the five year old within me kicks…" at bounding box center [867, 459] width 381 height 100
click at [768, 546] on div "+" at bounding box center [775, 544] width 16 height 16
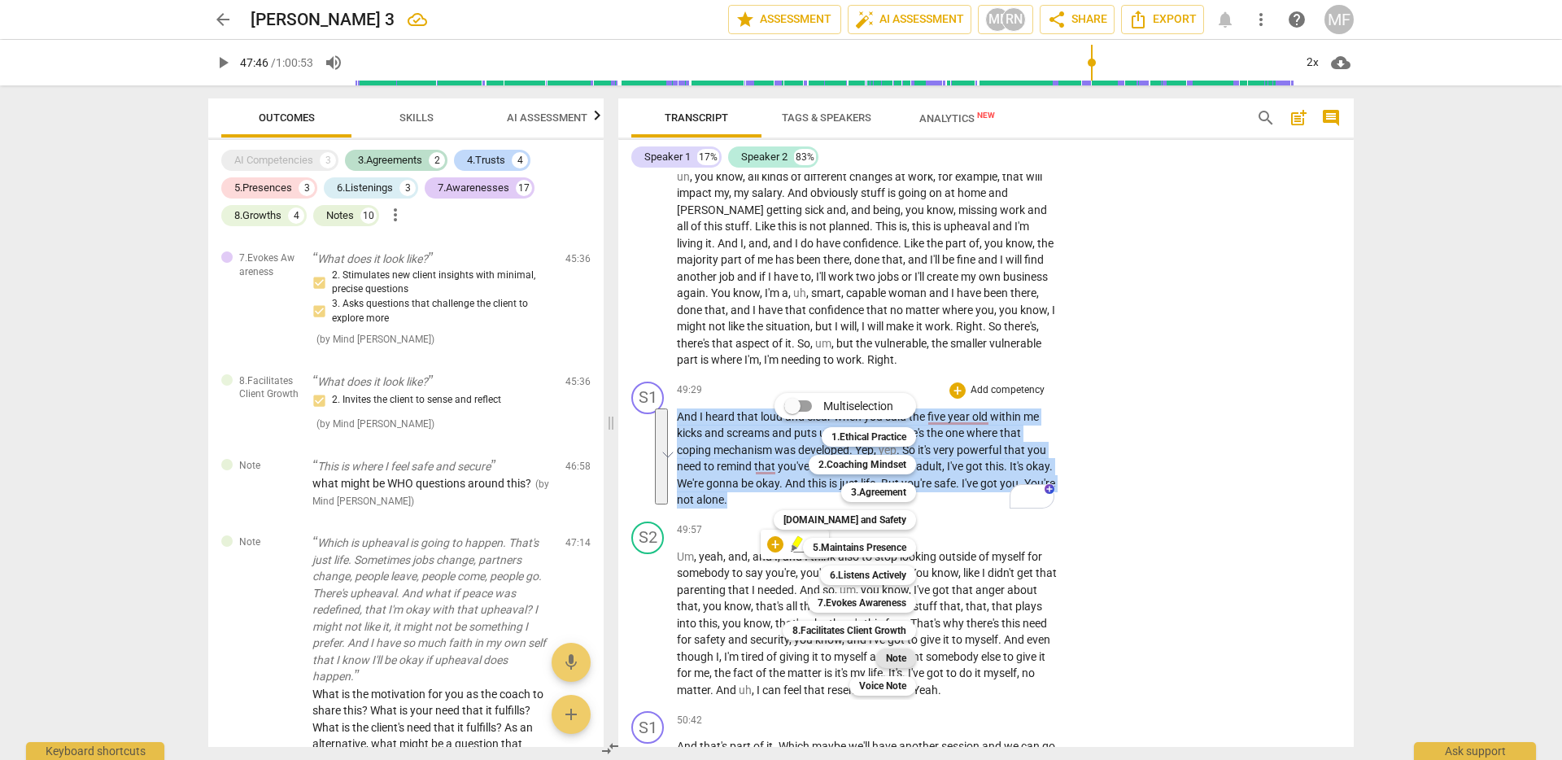
click at [899, 661] on b "Note" at bounding box center [896, 659] width 20 height 20
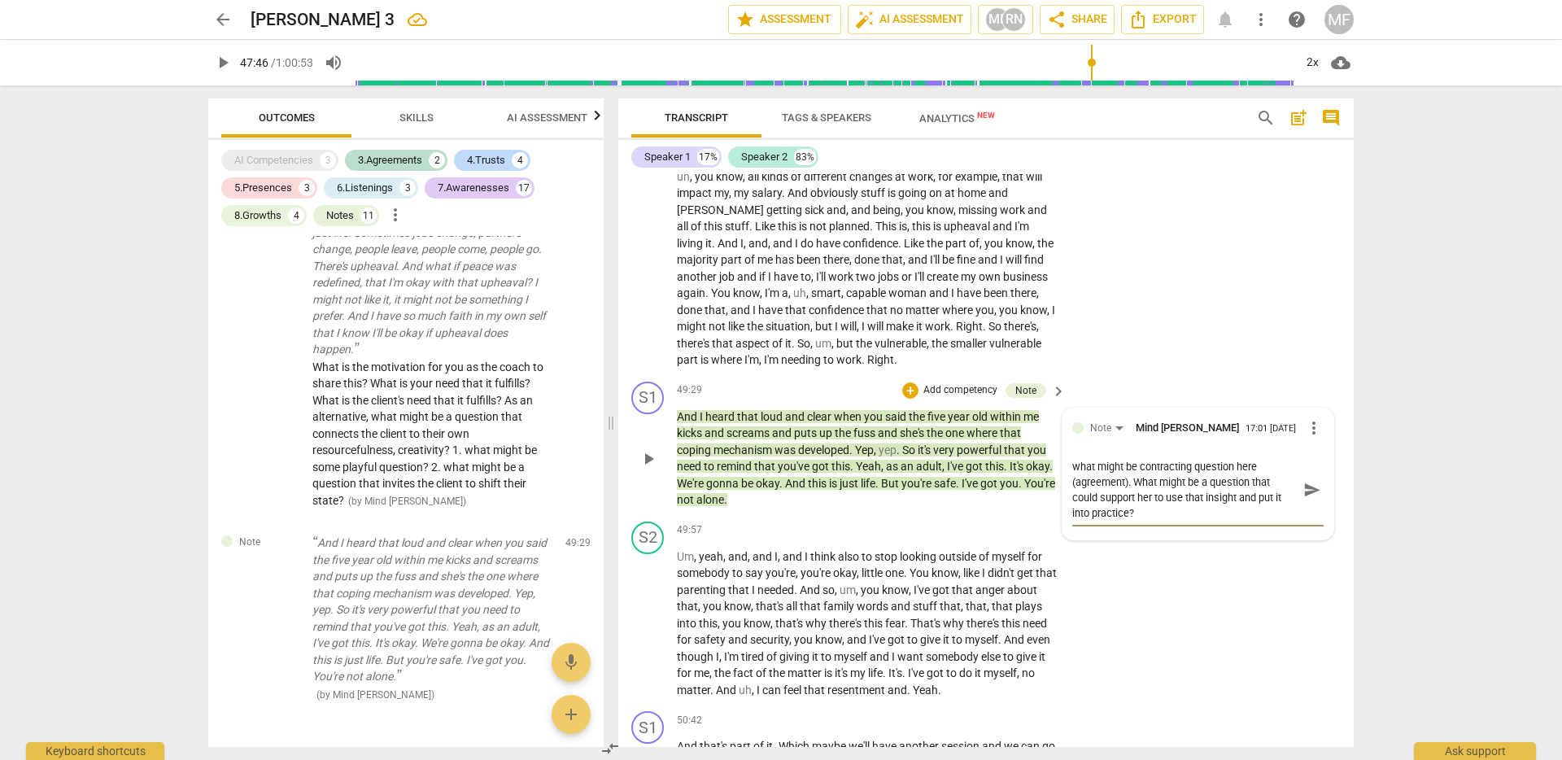
scroll to position [0, 0]
click at [1309, 499] on span "send" at bounding box center [1313, 490] width 18 height 18
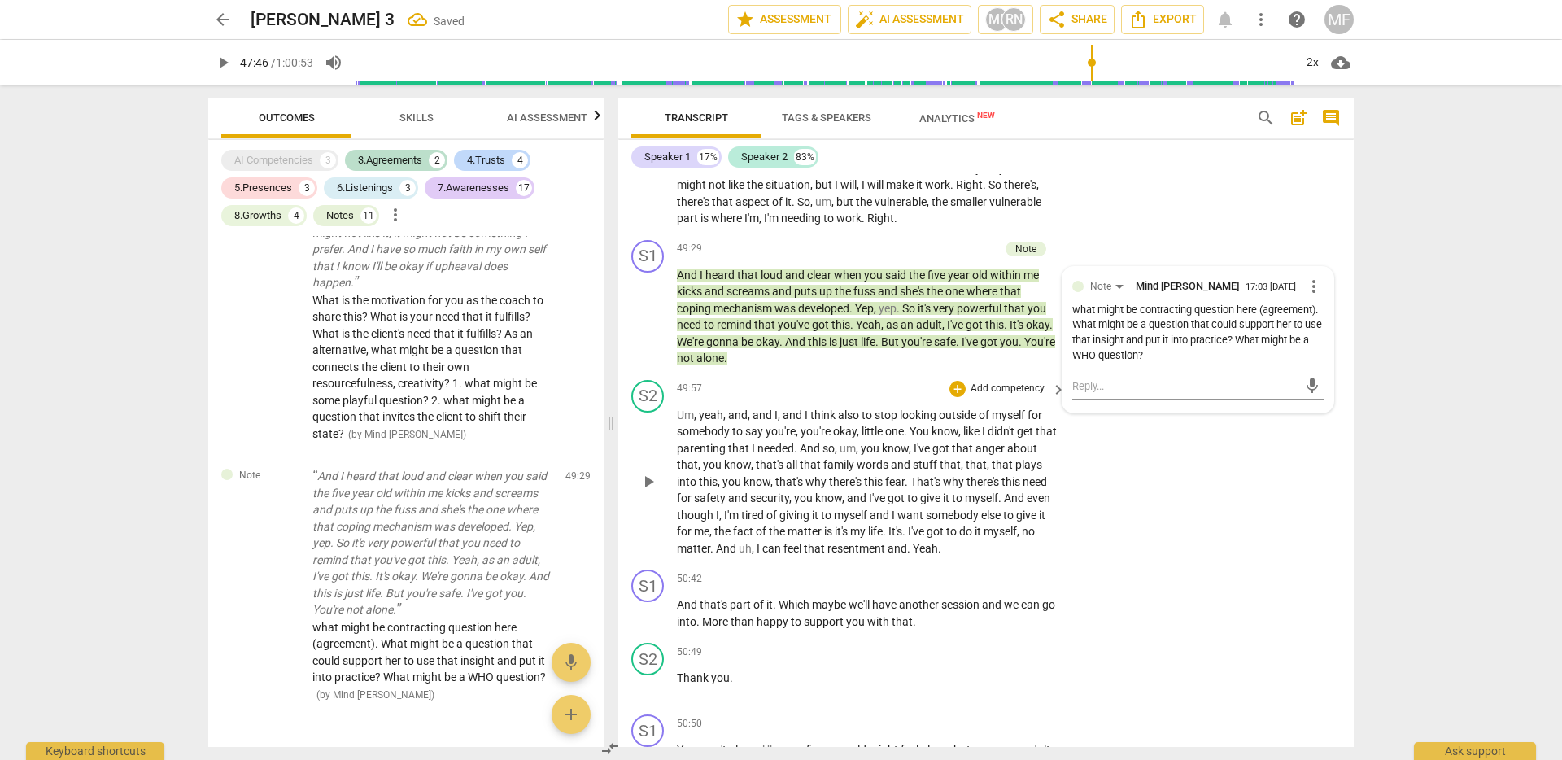
scroll to position [12010, 0]
click at [939, 505] on p "Um , yeah , and , and I , and I think also to stop looking outside of myself fo…" at bounding box center [867, 481] width 381 height 151
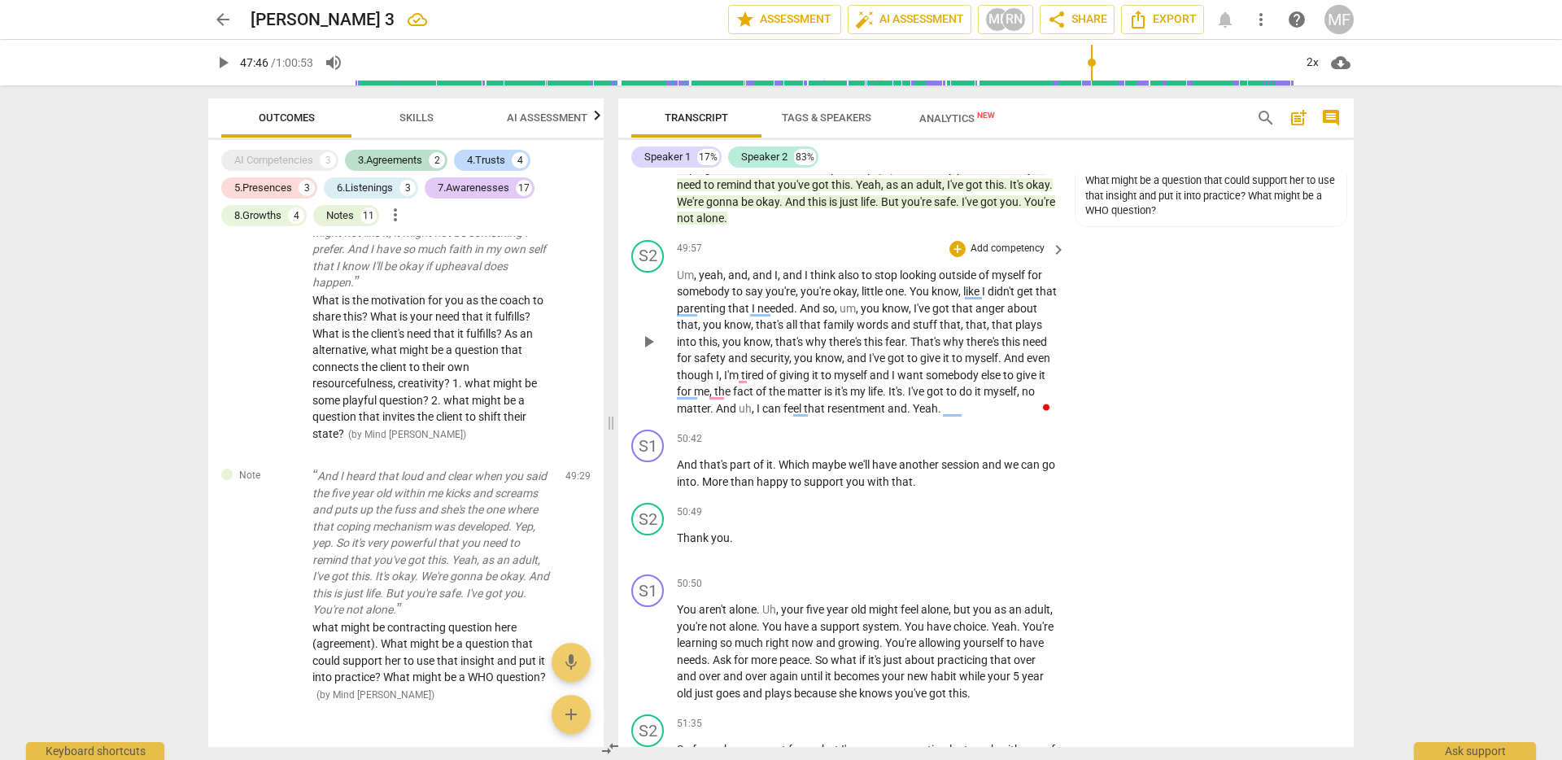
scroll to position [12162, 0]
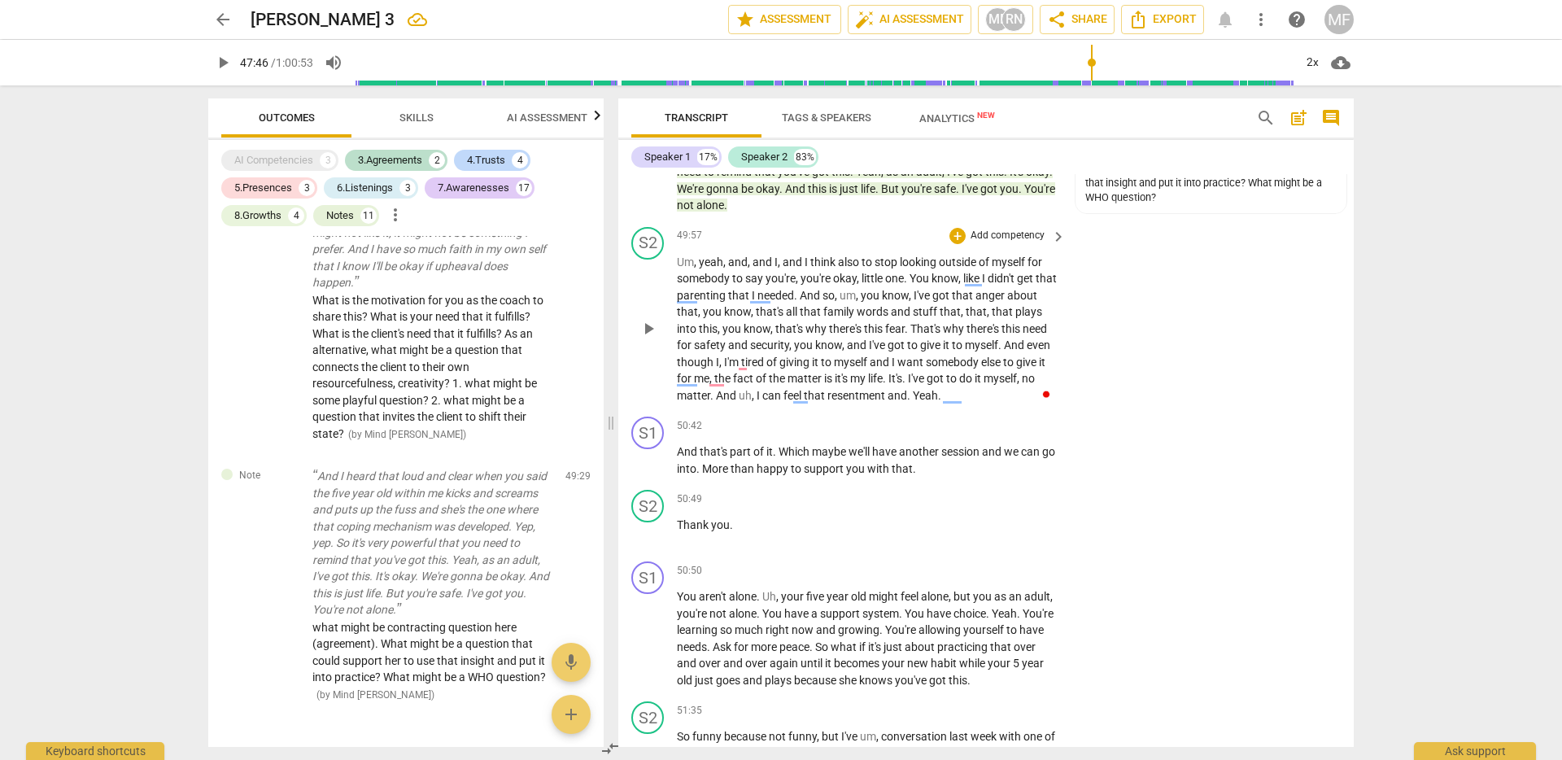
click at [883, 404] on p "Um , yeah , and , and I , and I think also to stop looking outside of myself fo…" at bounding box center [867, 329] width 381 height 151
click at [633, 390] on div "S2 play_arrow pause" at bounding box center [654, 315] width 46 height 177
click at [660, 339] on span "play_arrow" at bounding box center [649, 329] width 26 height 20
click at [886, 402] on span "resentment" at bounding box center [858, 395] width 60 height 13
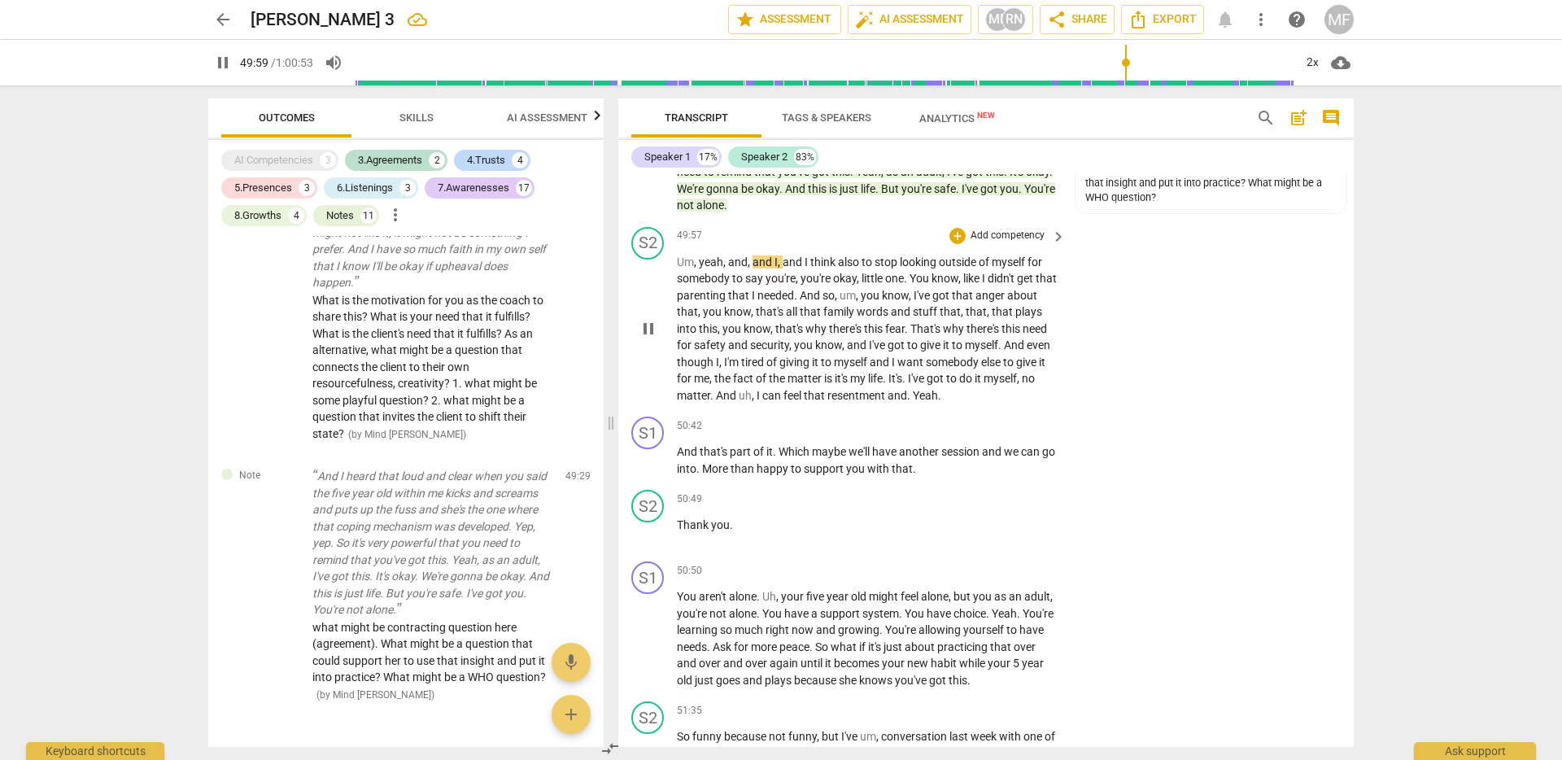
click at [886, 402] on span "resentment" at bounding box center [858, 395] width 60 height 13
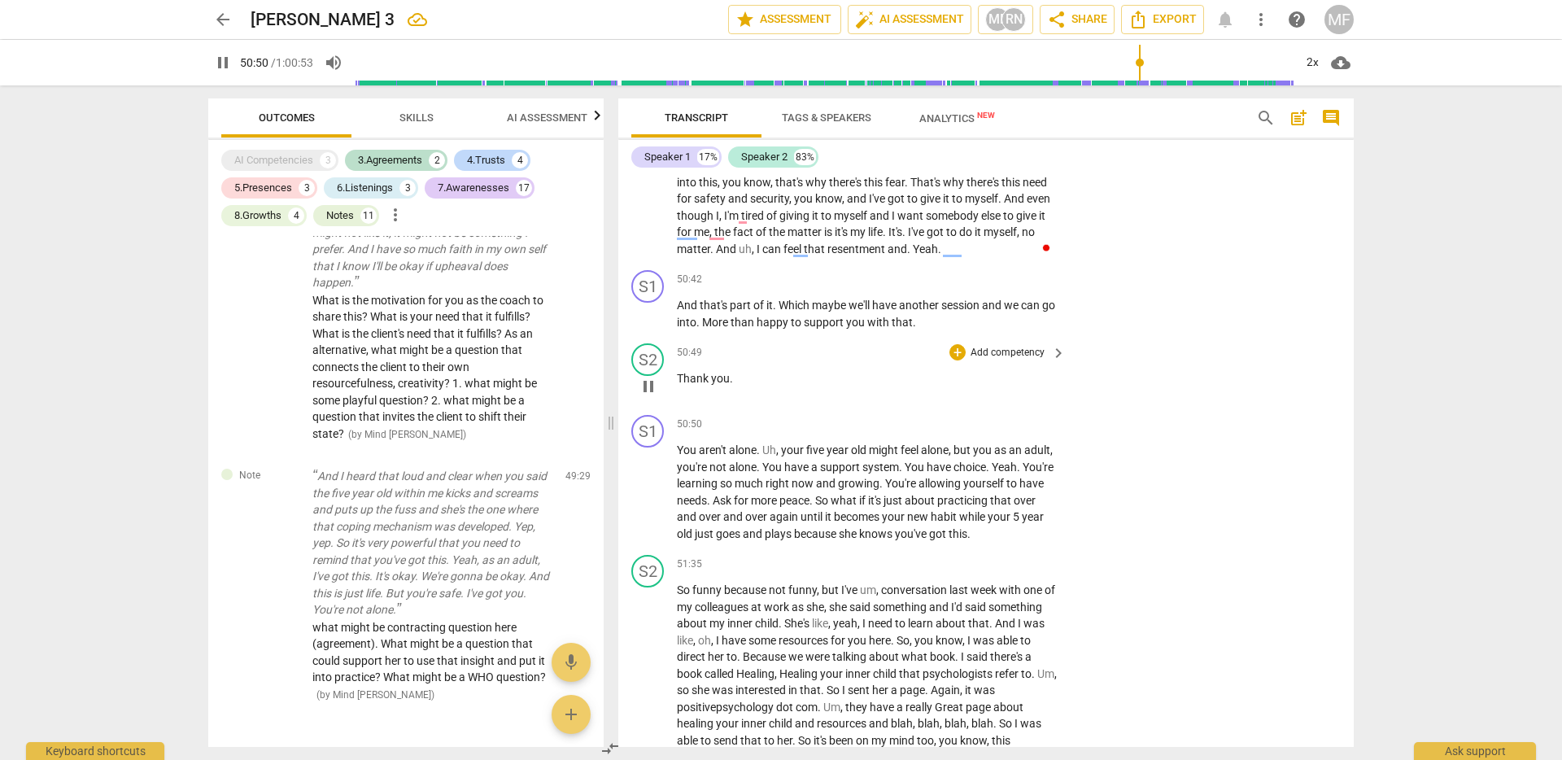
scroll to position [12322, 0]
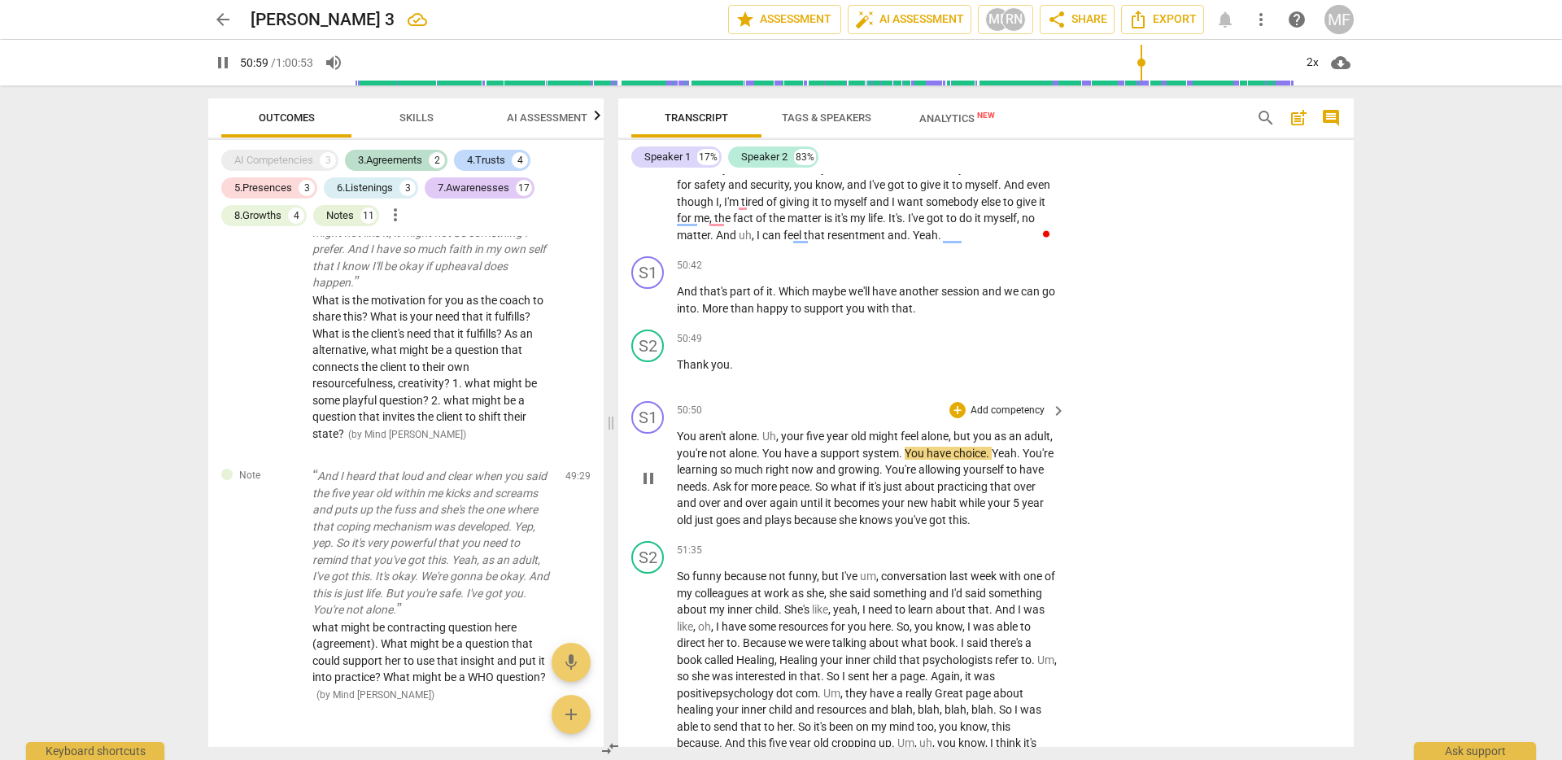
click at [655, 488] on span "pause" at bounding box center [649, 479] width 20 height 20
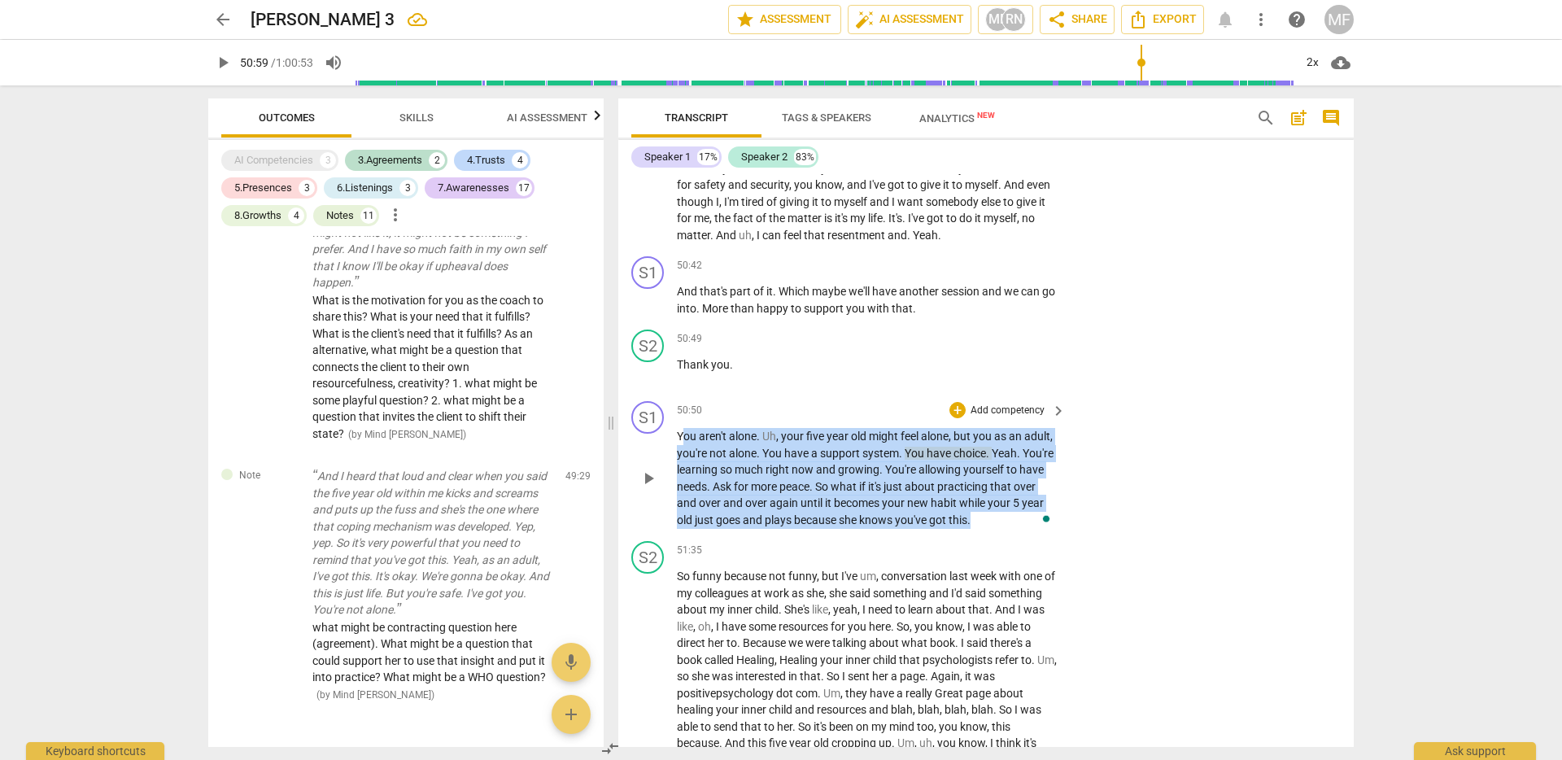
drag, startPoint x: 680, startPoint y: 502, endPoint x: 1003, endPoint y: 584, distance: 332.6
click at [1003, 528] on p "You aren't alone . Uh , your five year old might feel alone , but you as an adu…" at bounding box center [867, 478] width 381 height 100
click at [1028, 418] on p "Add competency" at bounding box center [1007, 411] width 77 height 15
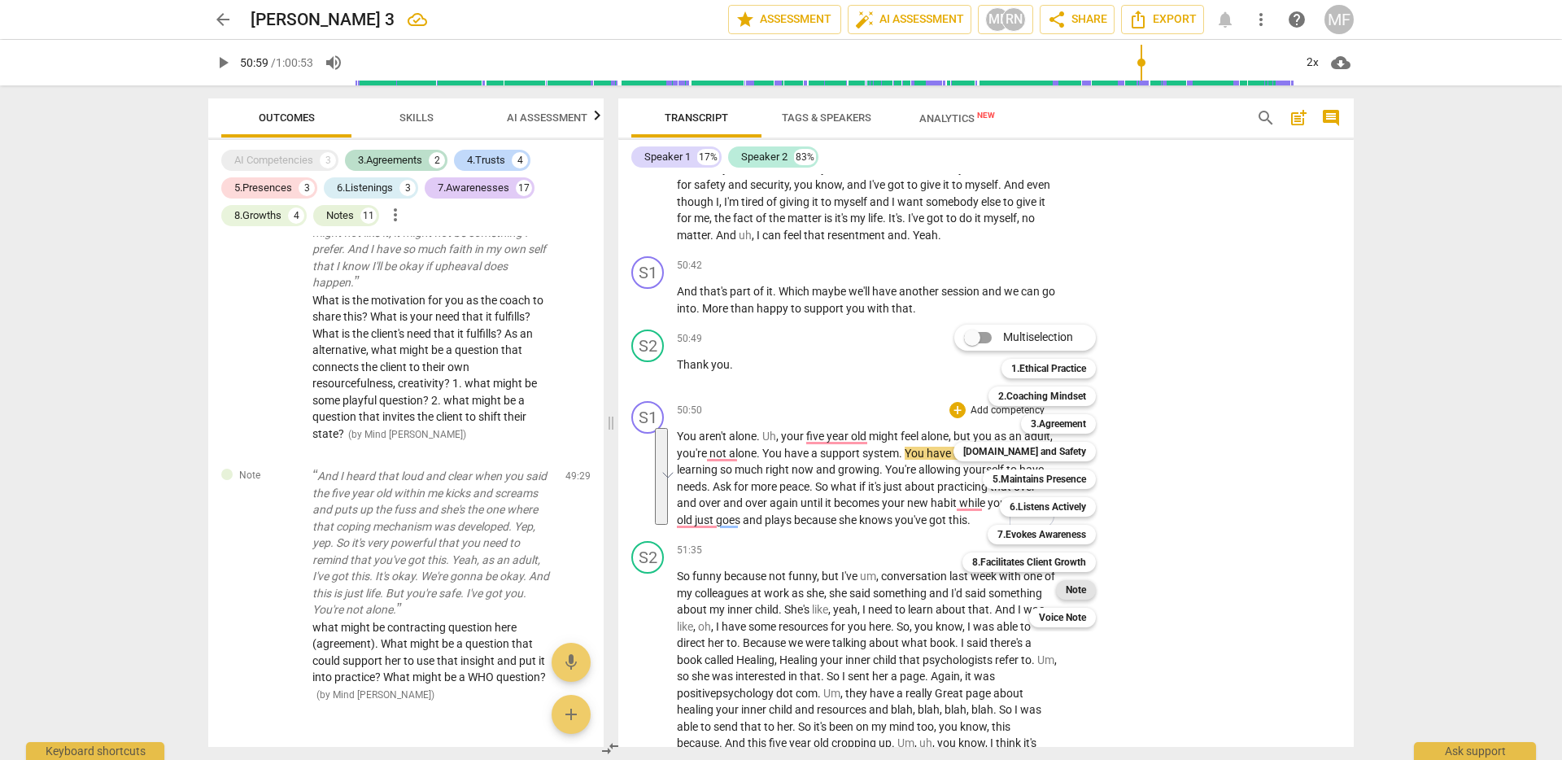
click at [1068, 583] on b "Note" at bounding box center [1076, 590] width 20 height 20
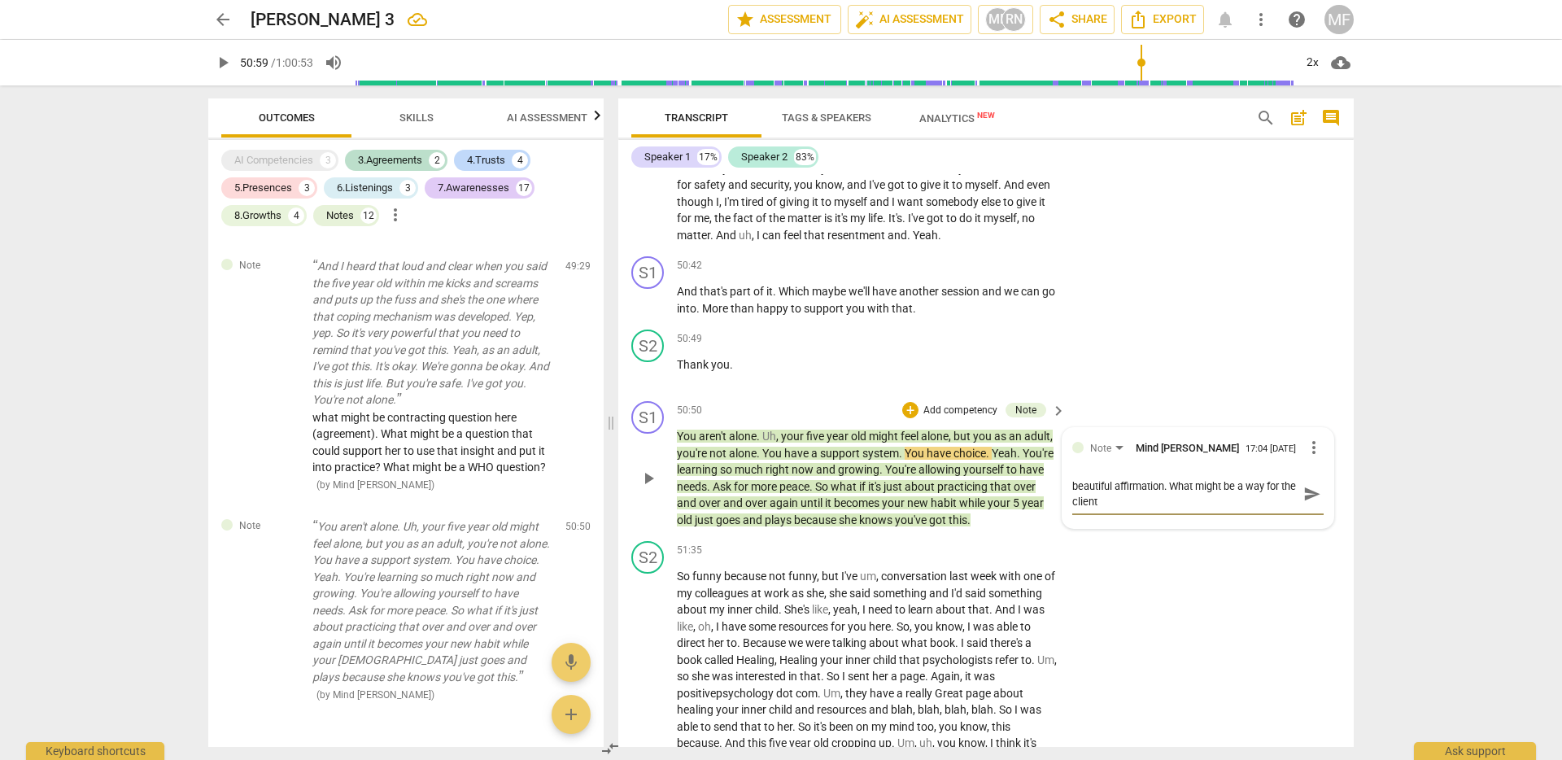
scroll to position [0, 0]
type textarea "beautiful affirmation. What might be a way for the client herself to start affi…"
click at [1304, 511] on span "send" at bounding box center [1313, 502] width 18 height 18
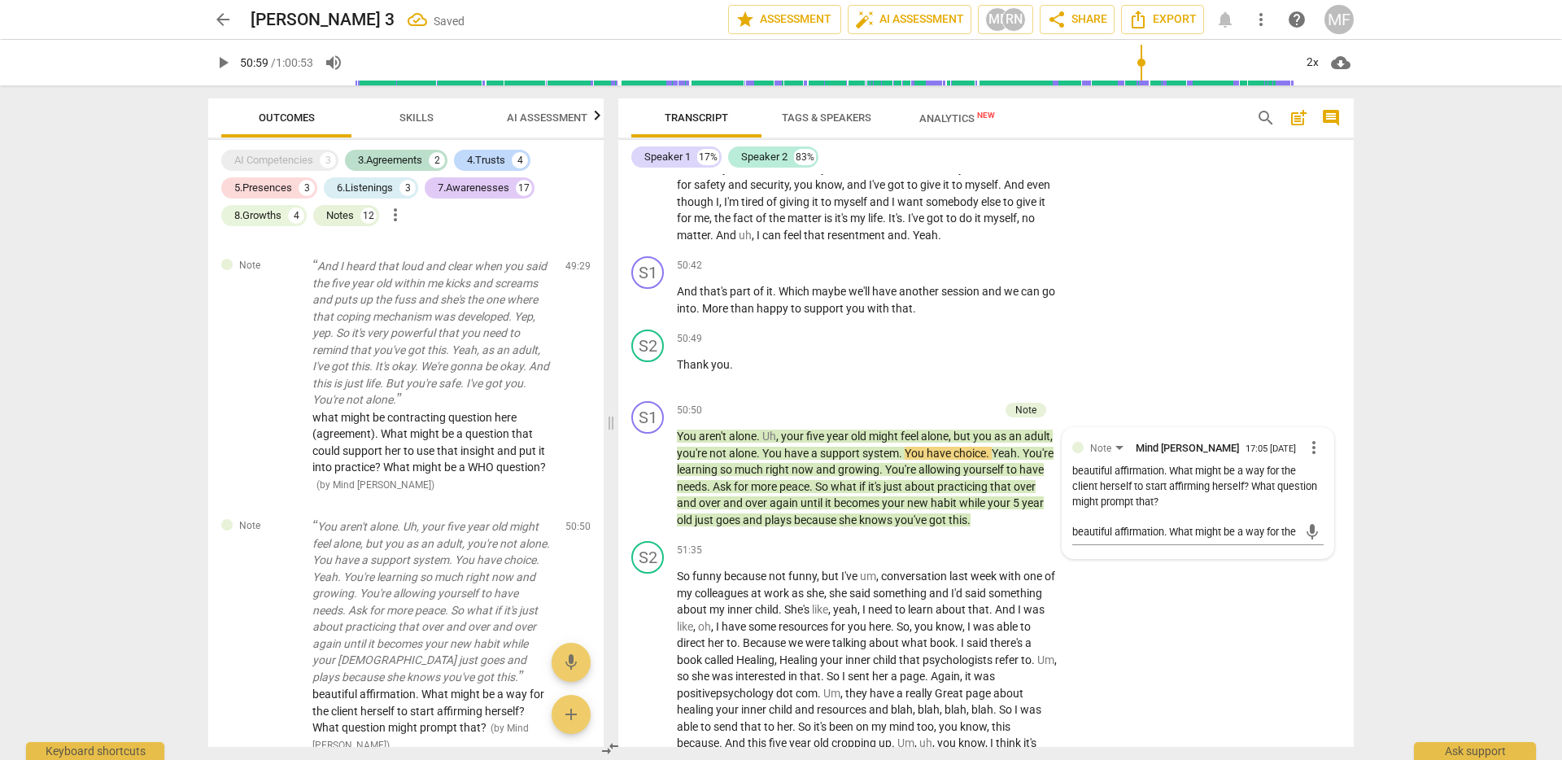
click at [1396, 558] on div "arrow_back Gina 3 Saved edit star Assessment auto_fix_high AI Assessment MF RN …" at bounding box center [781, 380] width 1562 height 760
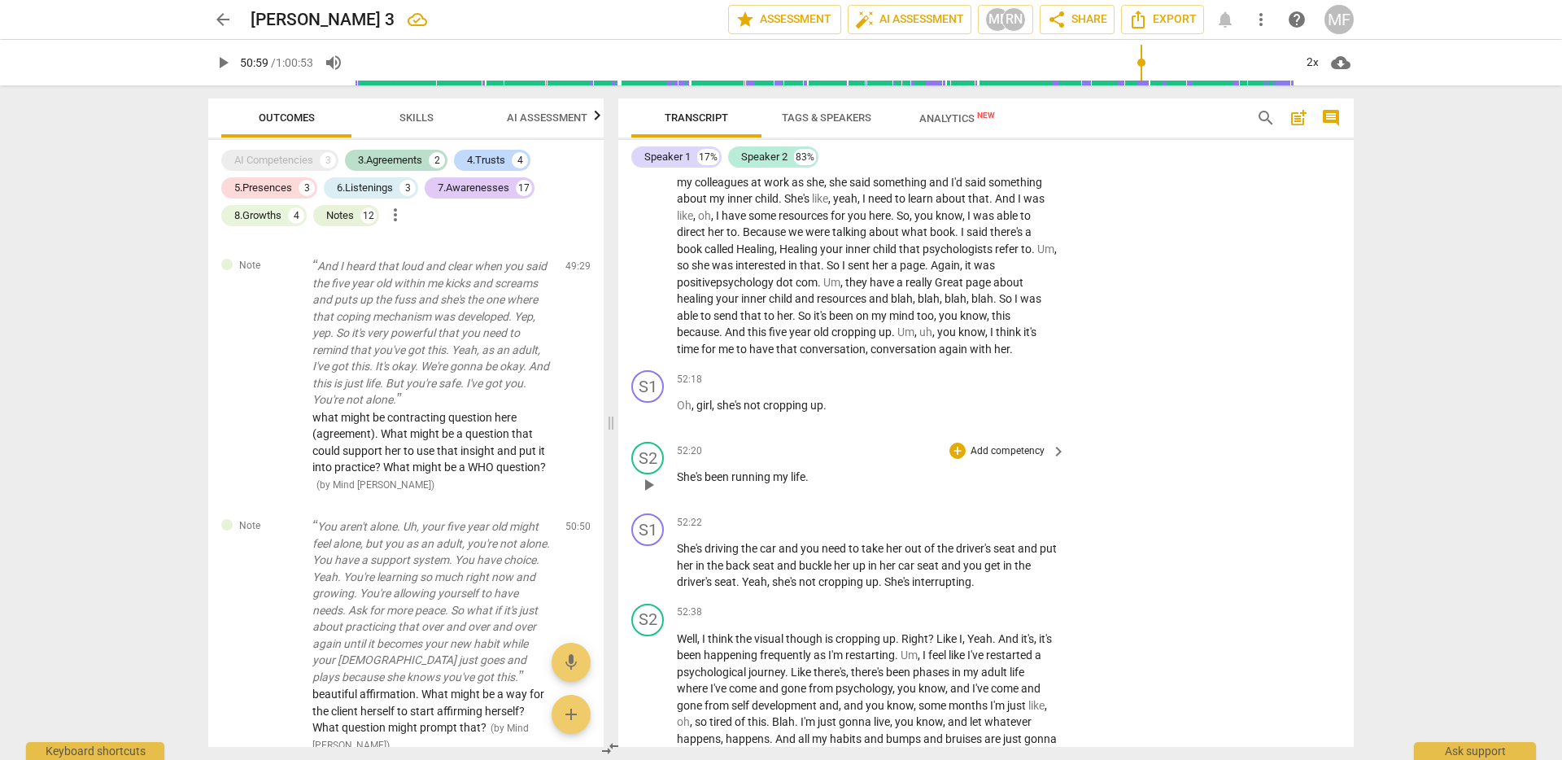
scroll to position [12744, 0]
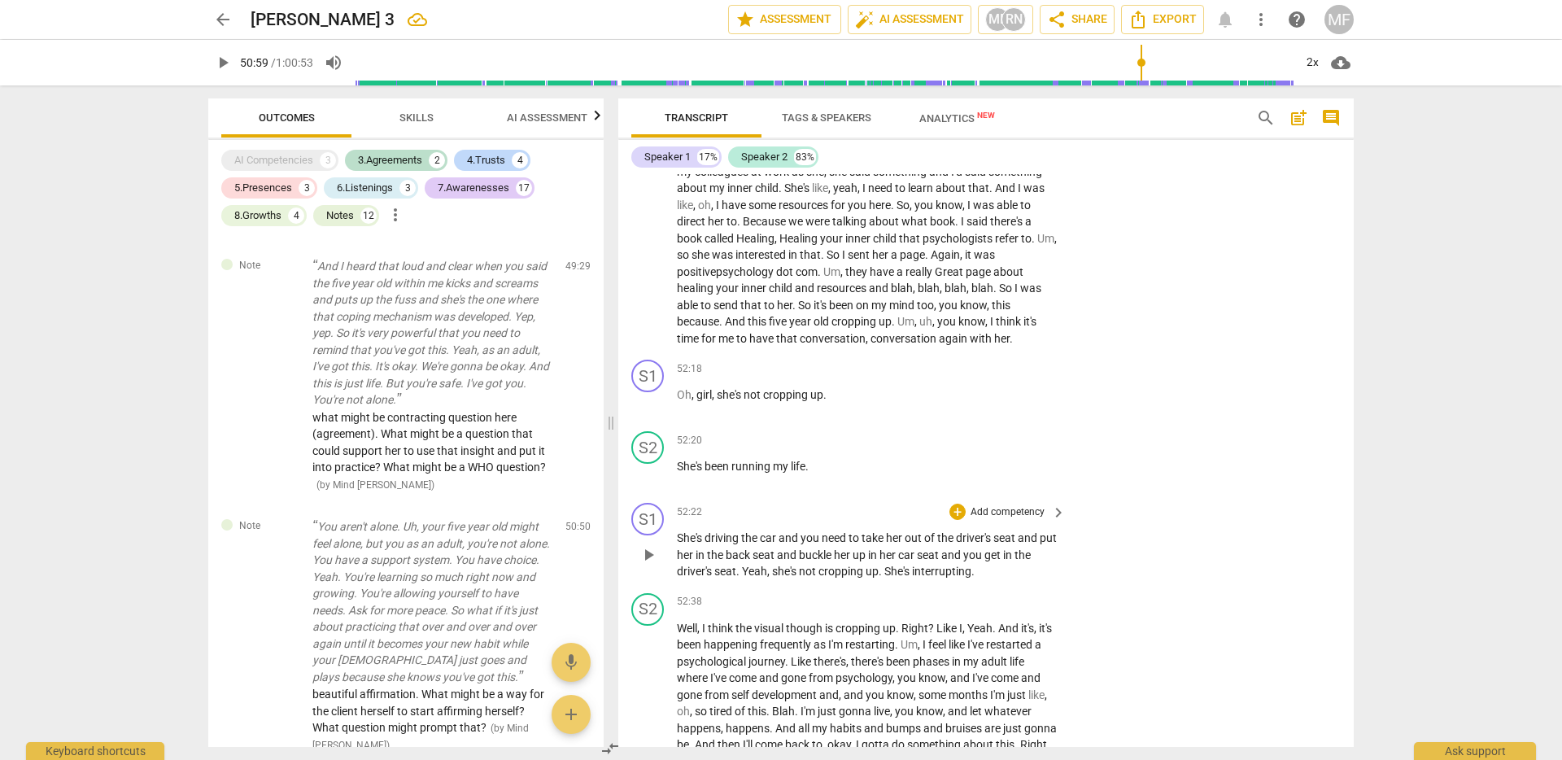
click at [684, 544] on span "She's" at bounding box center [691, 537] width 28 height 13
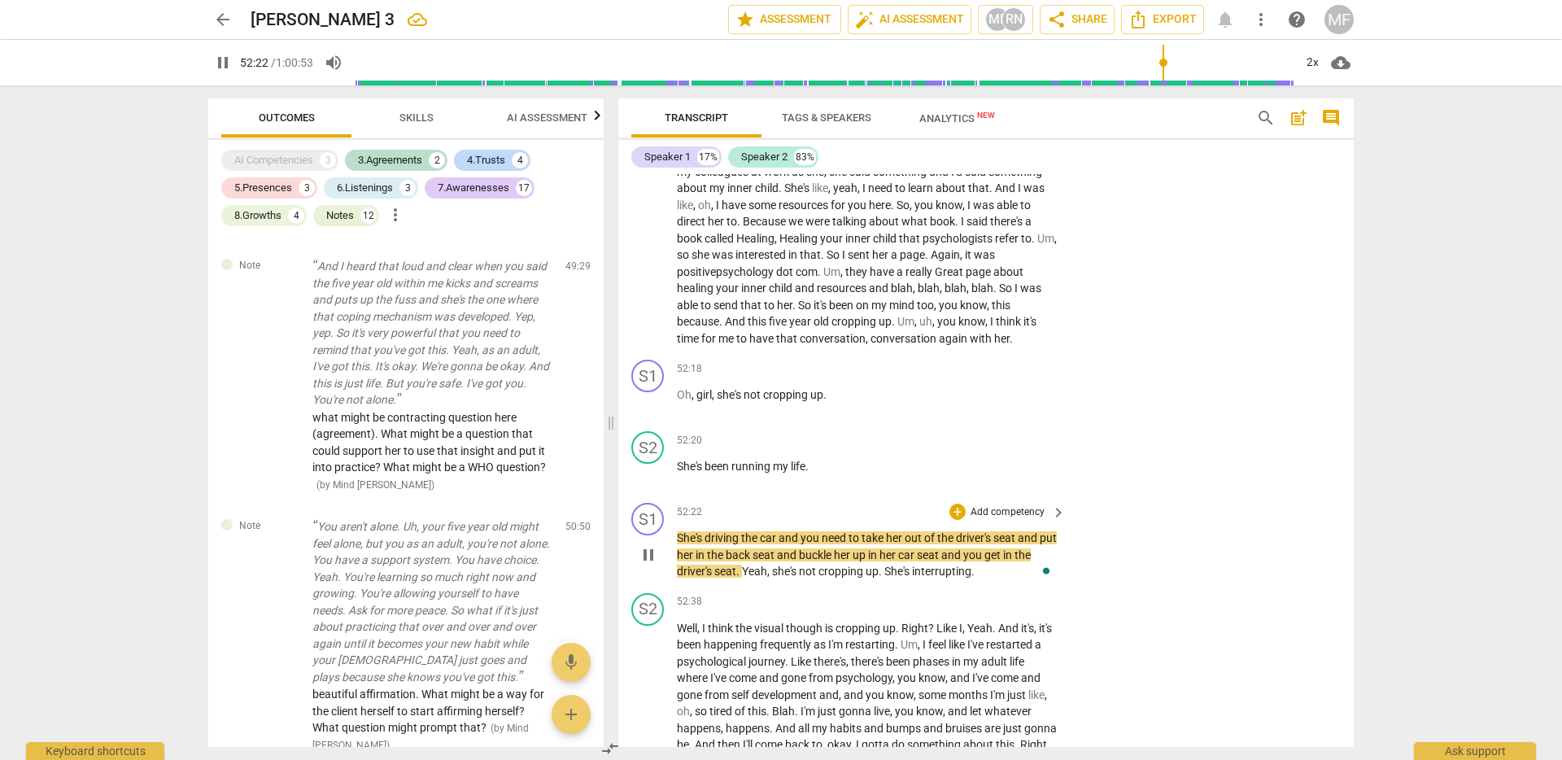
click at [643, 565] on span "pause" at bounding box center [649, 555] width 20 height 20
type input "3144"
click at [677, 544] on span "She's" at bounding box center [691, 537] width 28 height 13
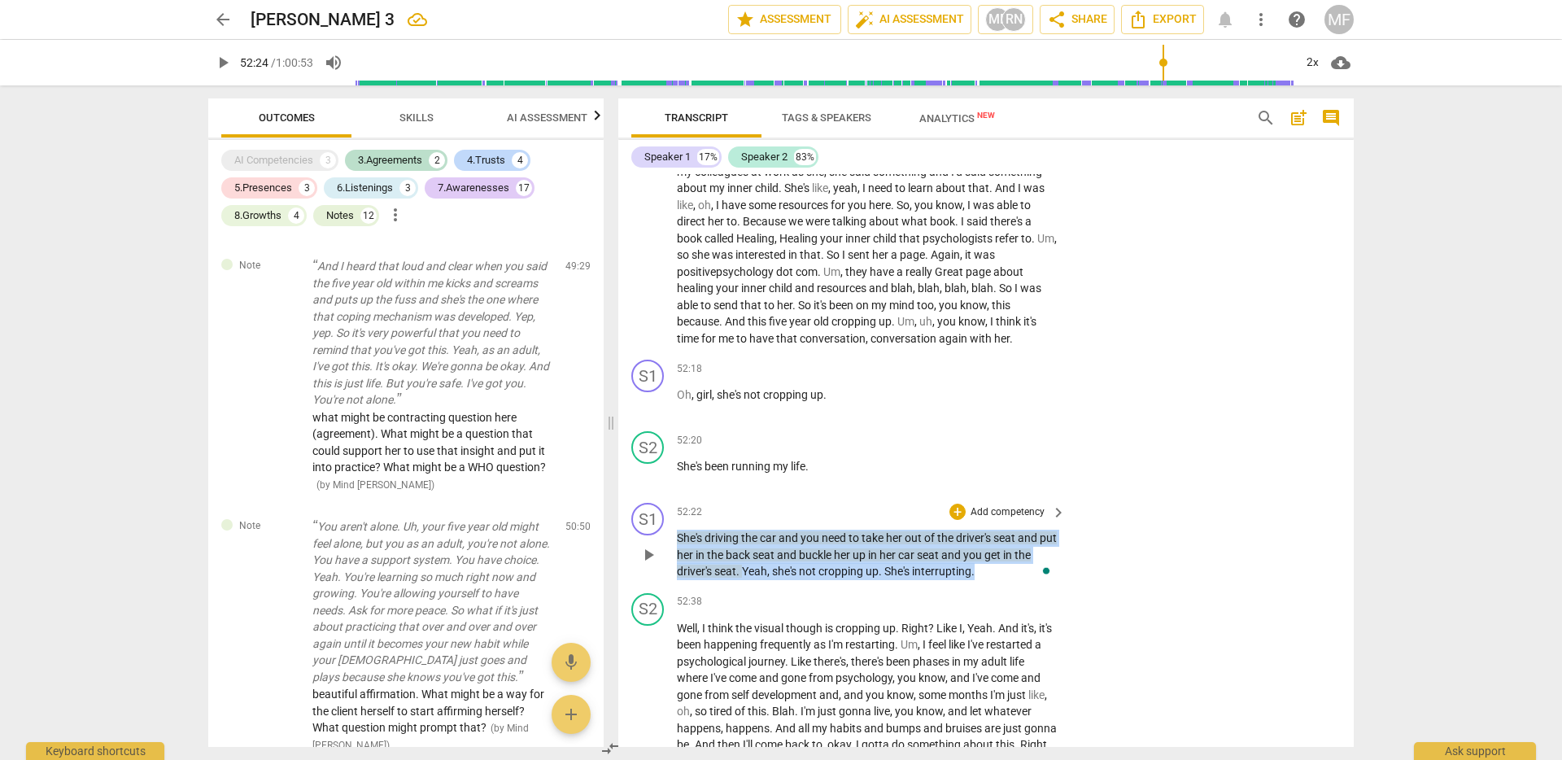
drag, startPoint x: 676, startPoint y: 603, endPoint x: 1049, endPoint y: 647, distance: 375.3
click at [1049, 587] on div "S1 play_arrow pause 52:22 + Add competency keyboard_arrow_right She's driving t…" at bounding box center [986, 541] width 736 height 90
click at [1013, 620] on div "+" at bounding box center [1011, 616] width 16 height 16
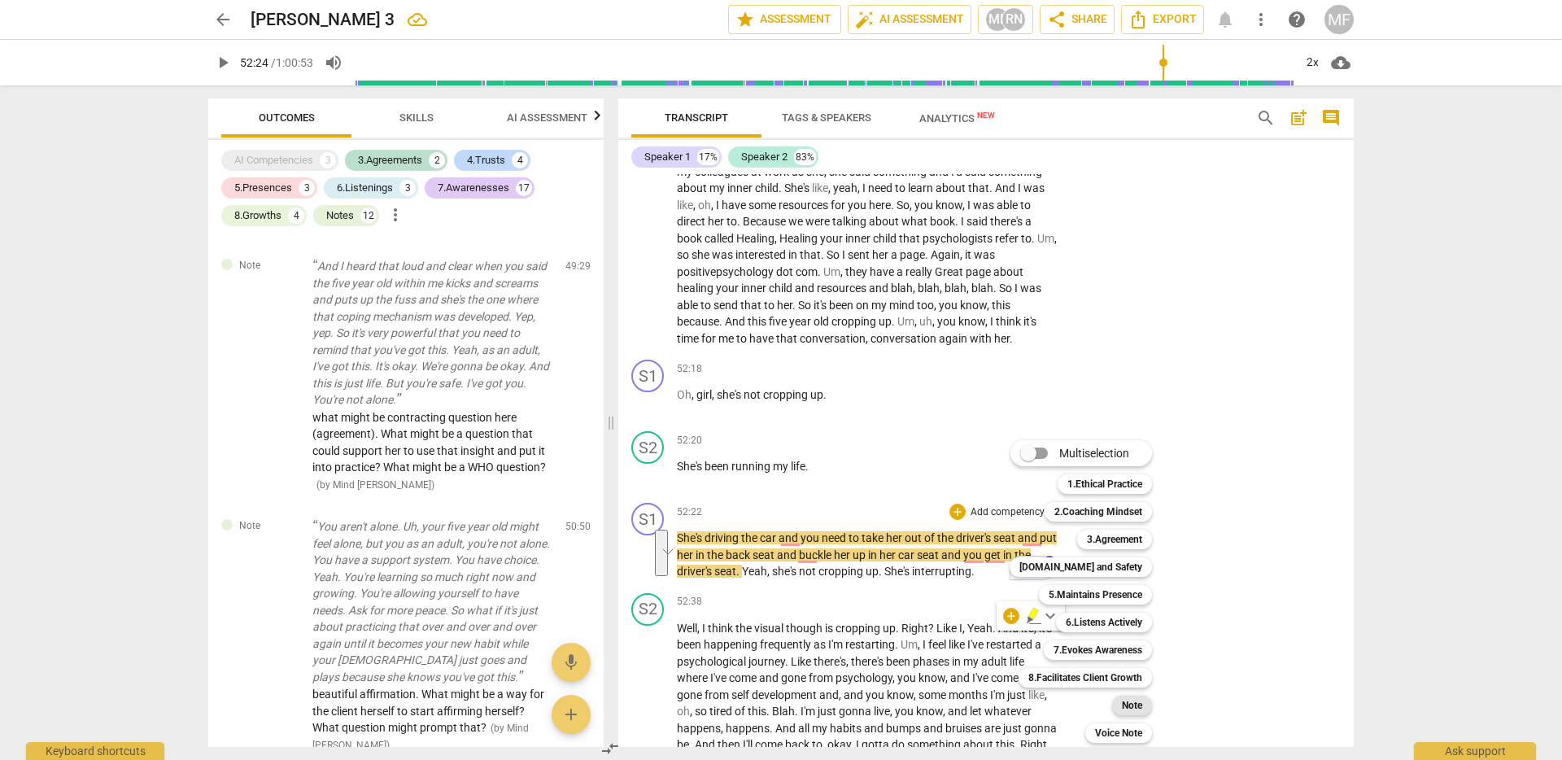
click at [1130, 704] on b "Note" at bounding box center [1132, 706] width 20 height 20
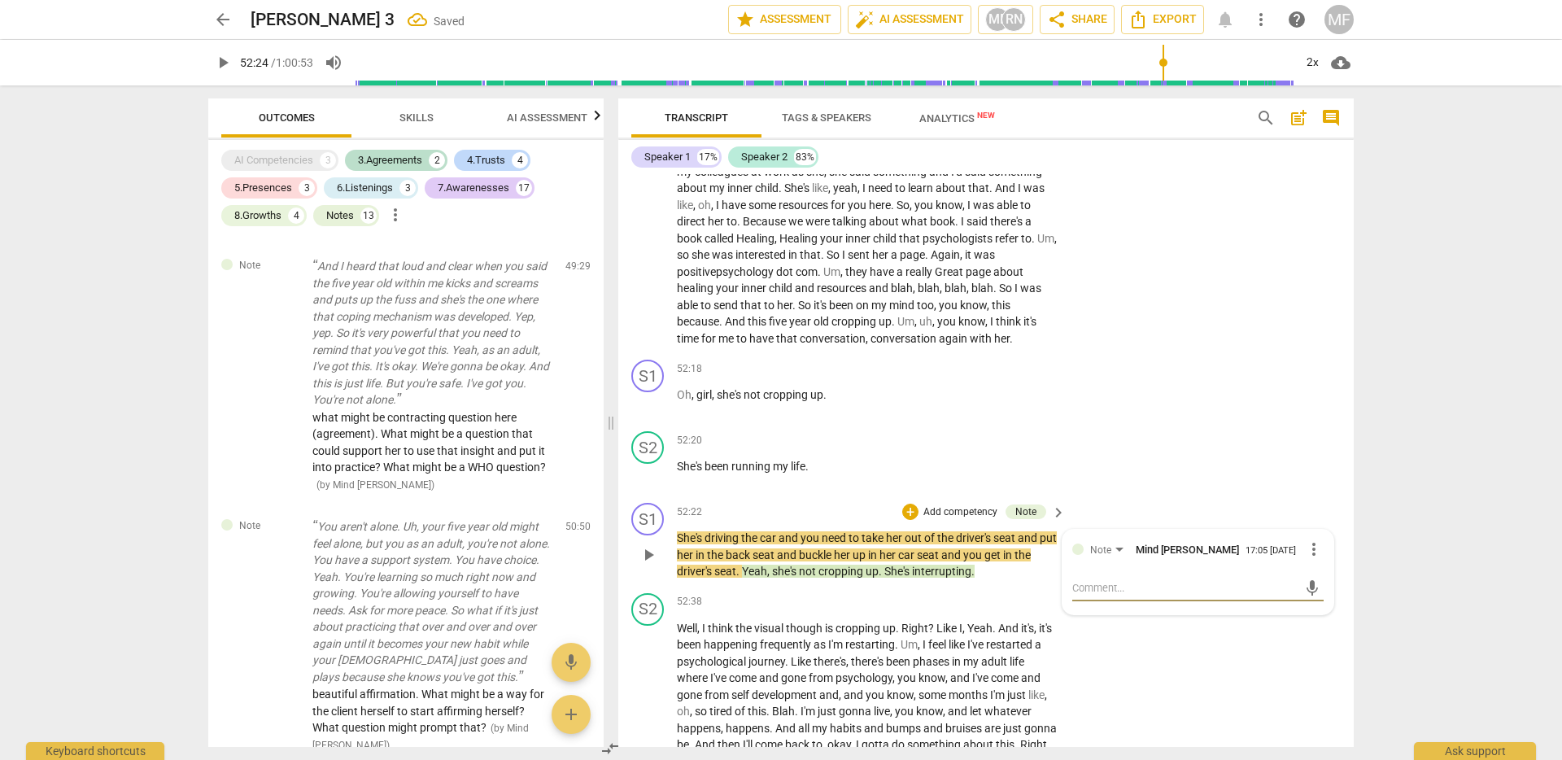
scroll to position [5931, 0]
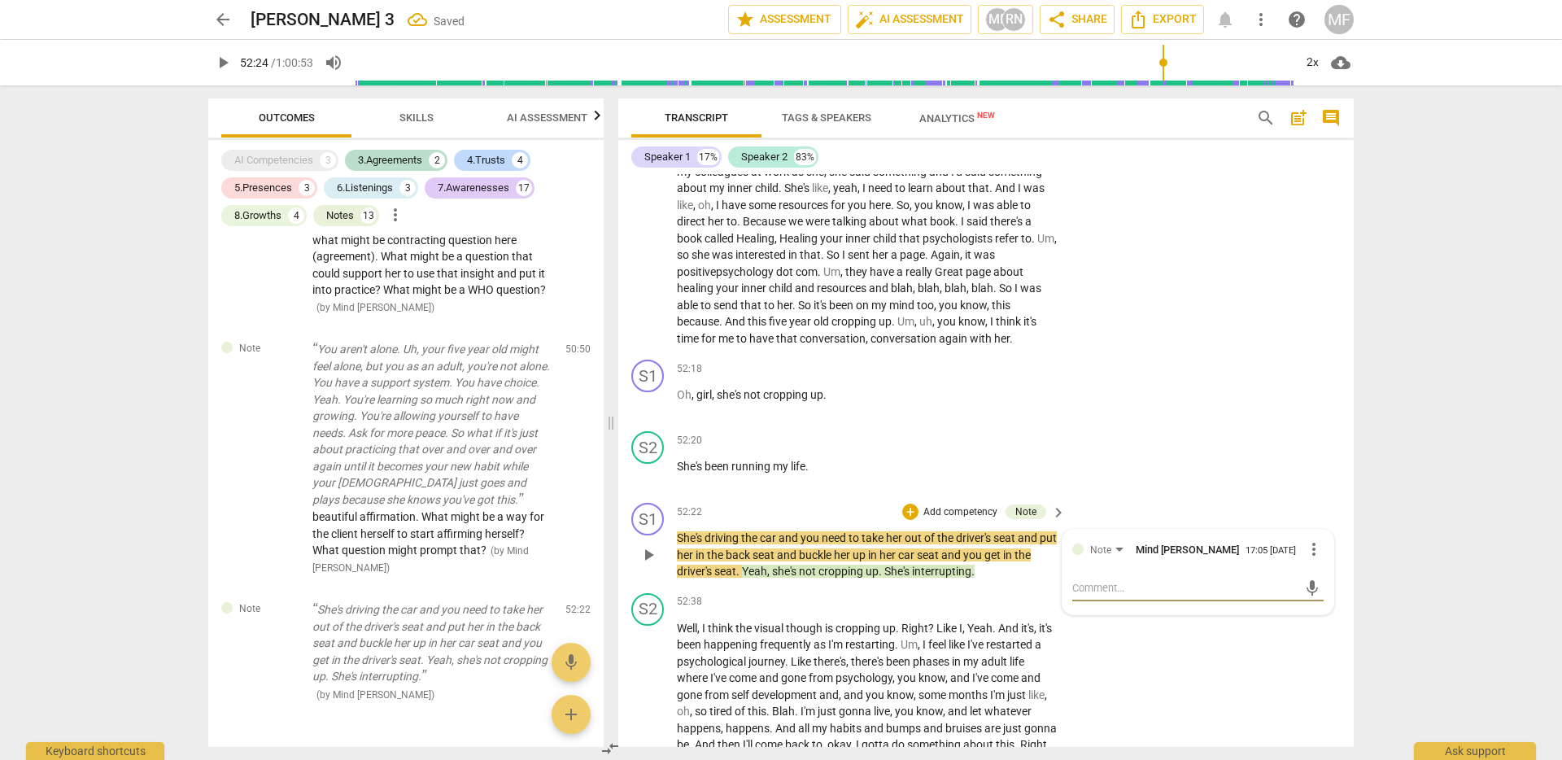
type textarea "b"
type textarea "be"
type textarea "bea"
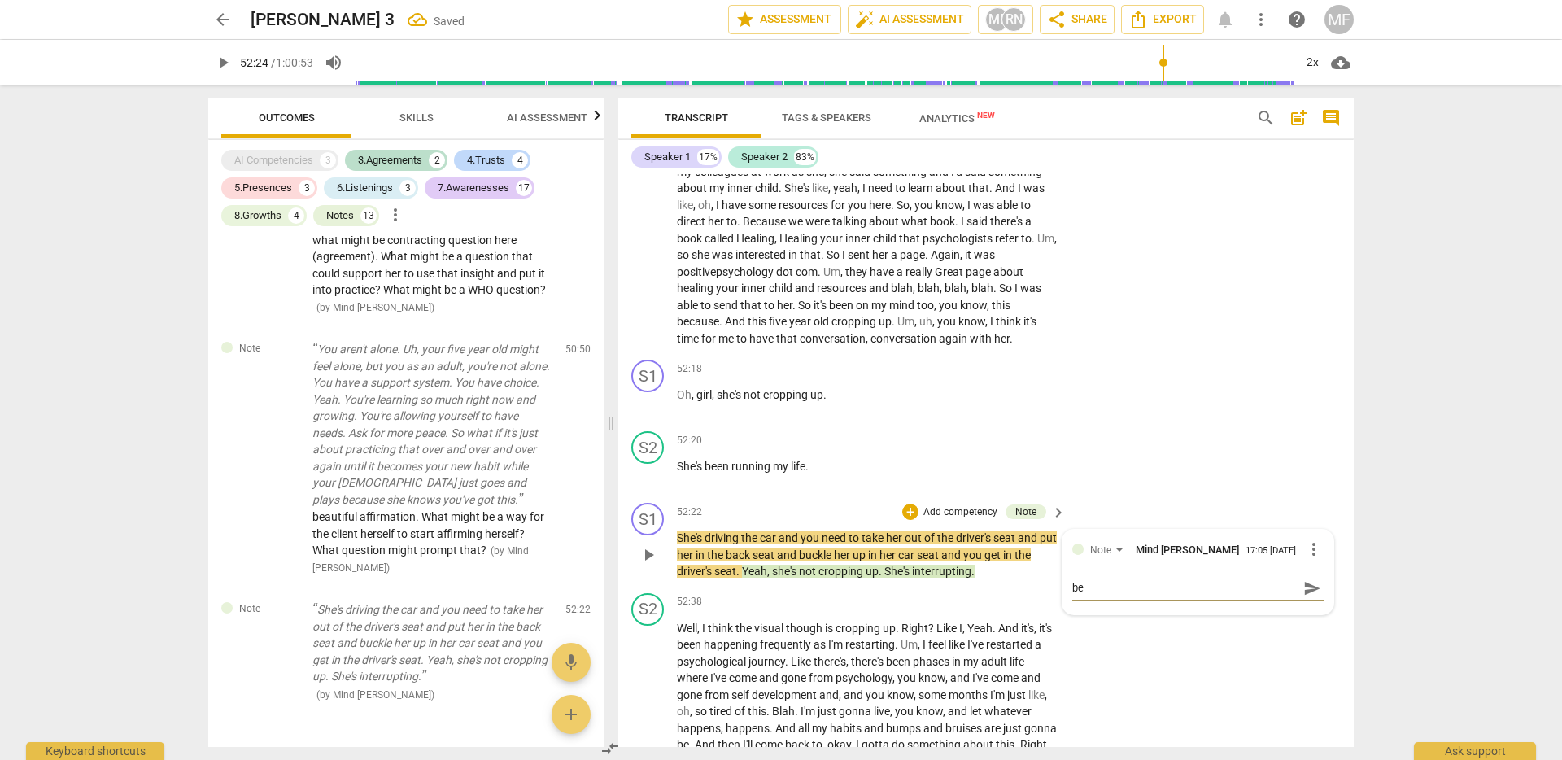
type textarea "bea"
type textarea "beau"
type textarea "beaut"
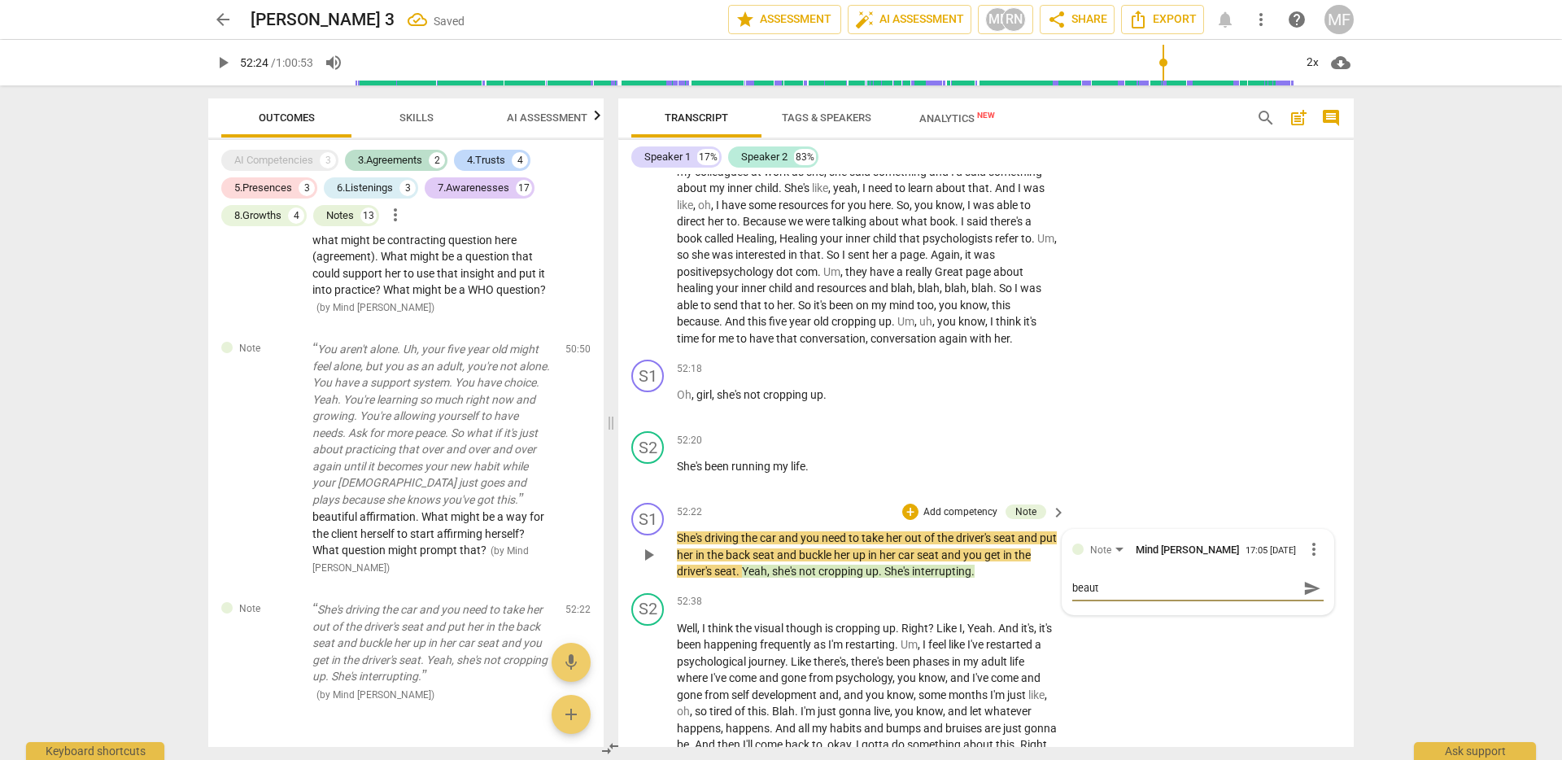
type textarea "beauti"
type textarea "beautif"
type textarea "beautifu"
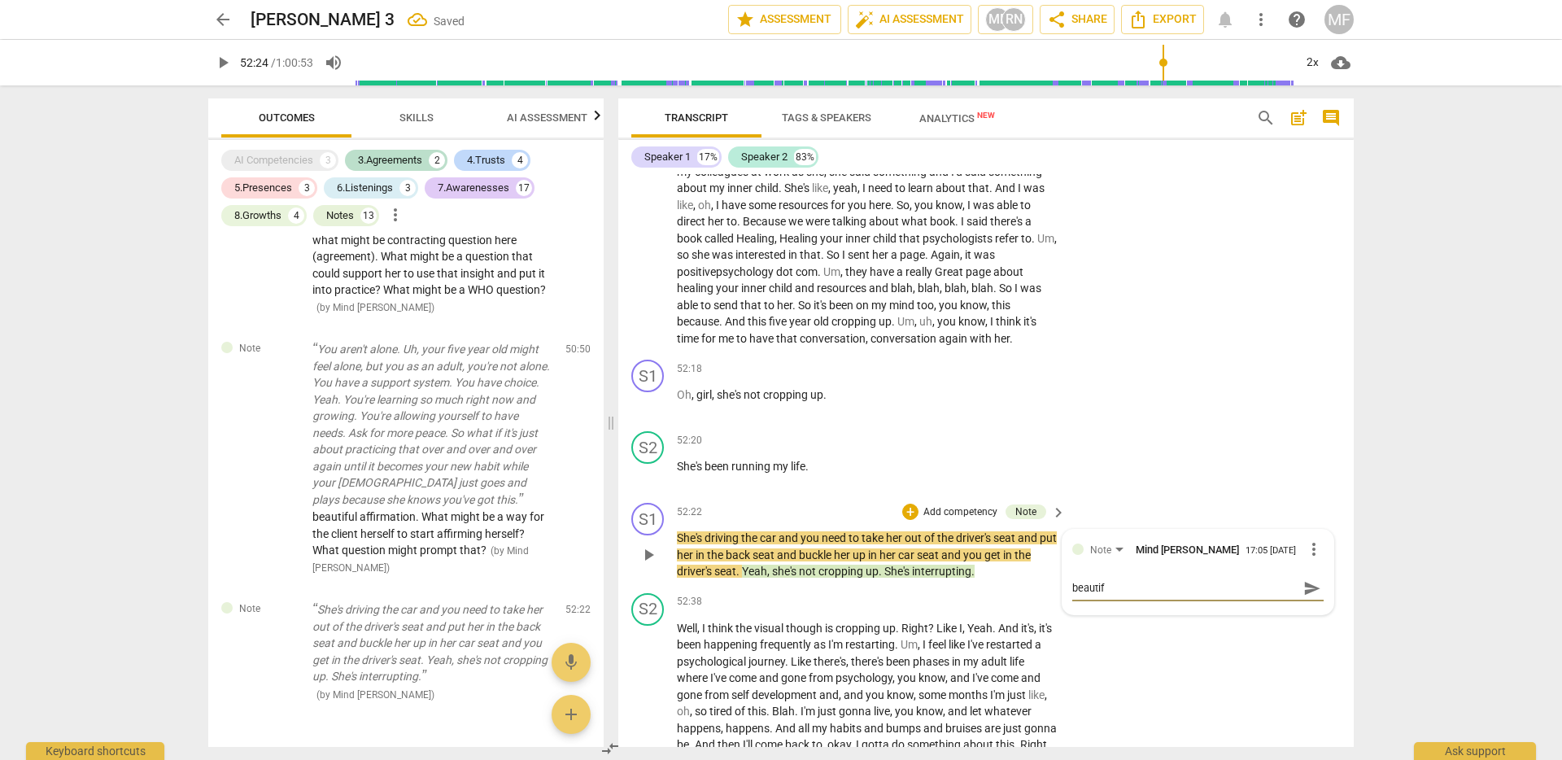
type textarea "beautifu"
type textarea "beautiful"
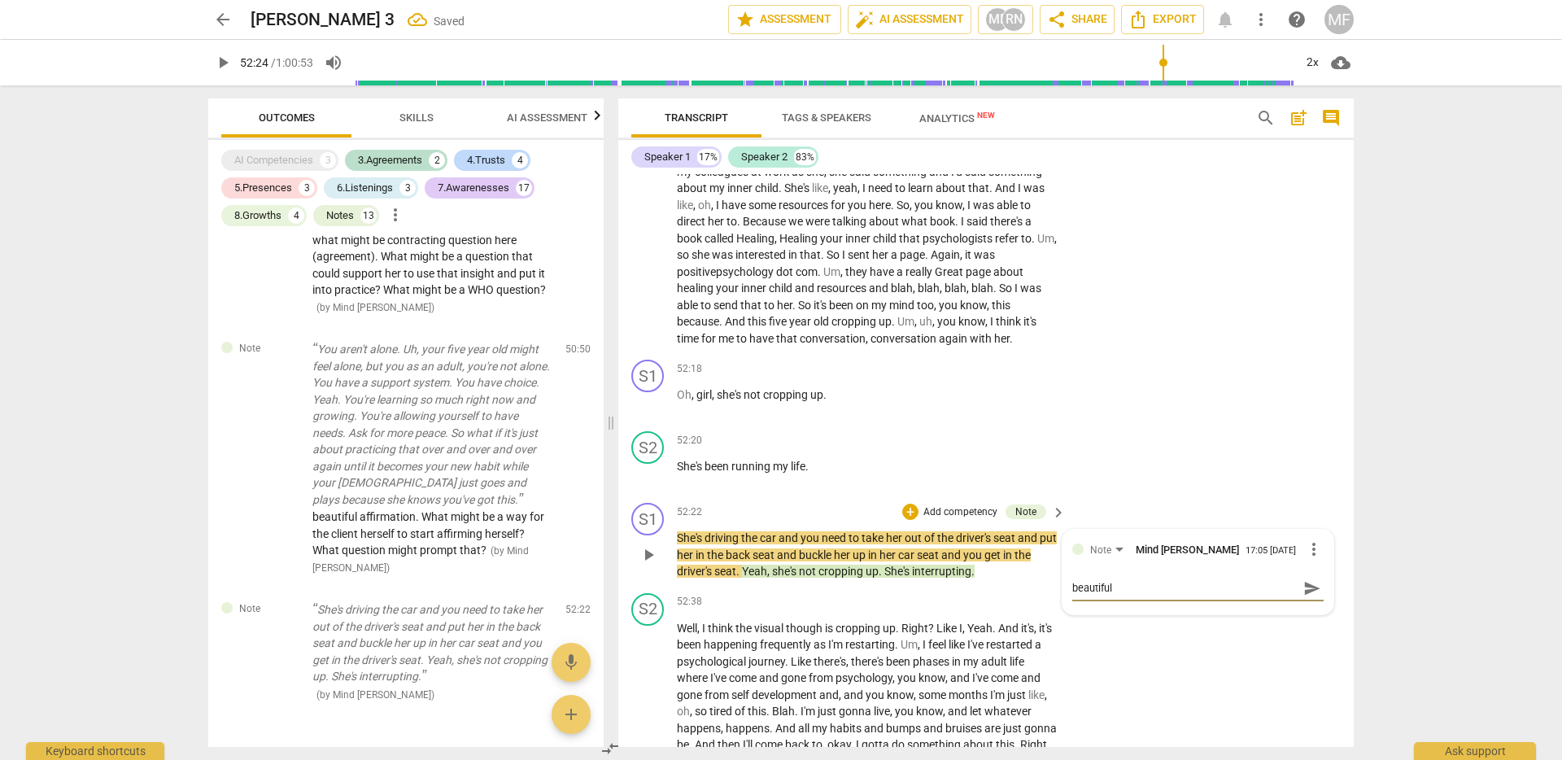
type textarea "beautiful m"
type textarea "beautiful me"
type textarea "beautiful met"
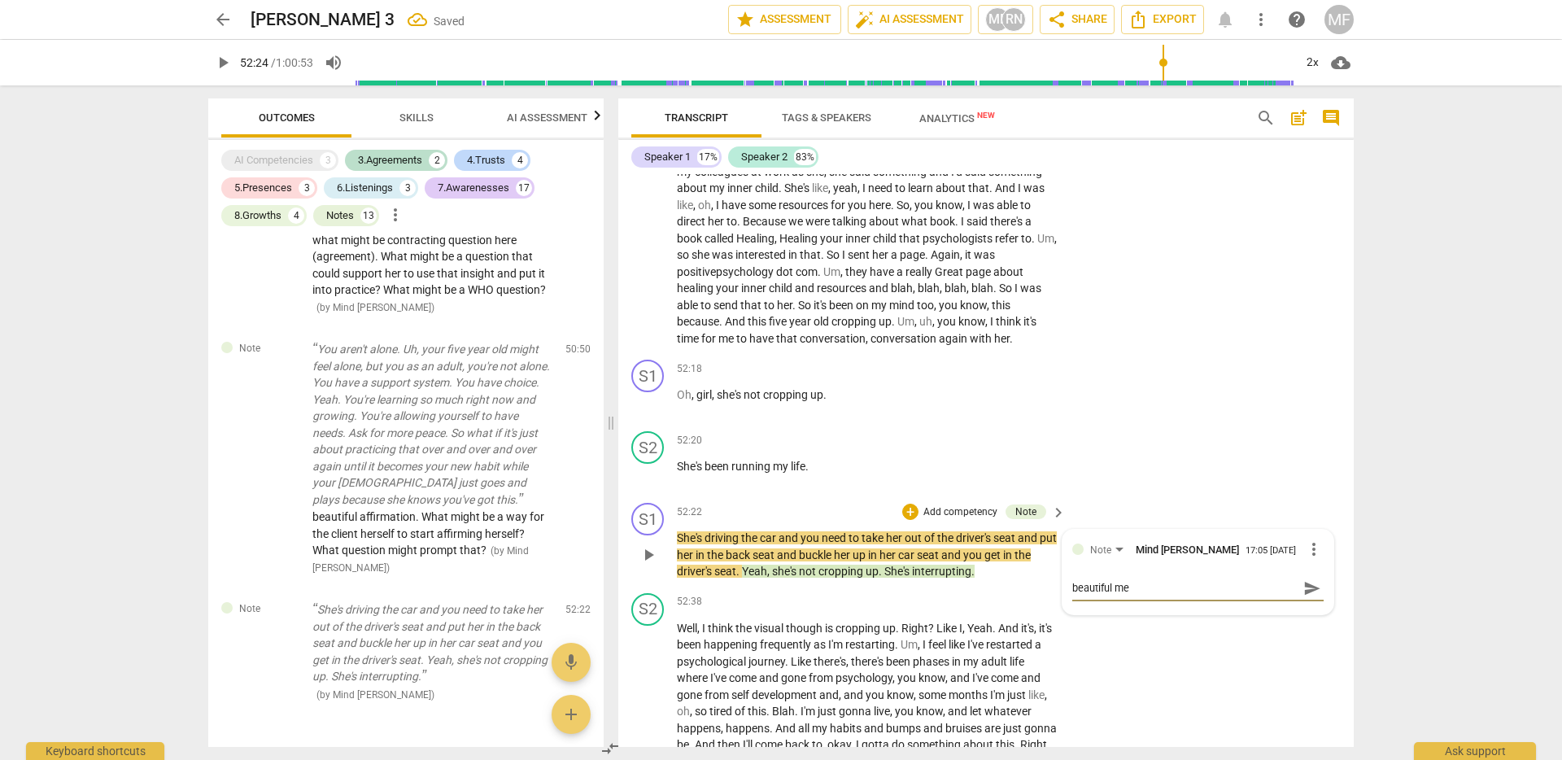
type textarea "beautiful met"
type textarea "beautiful meta"
type textarea "beautiful metap"
type textarea "beautiful metaph"
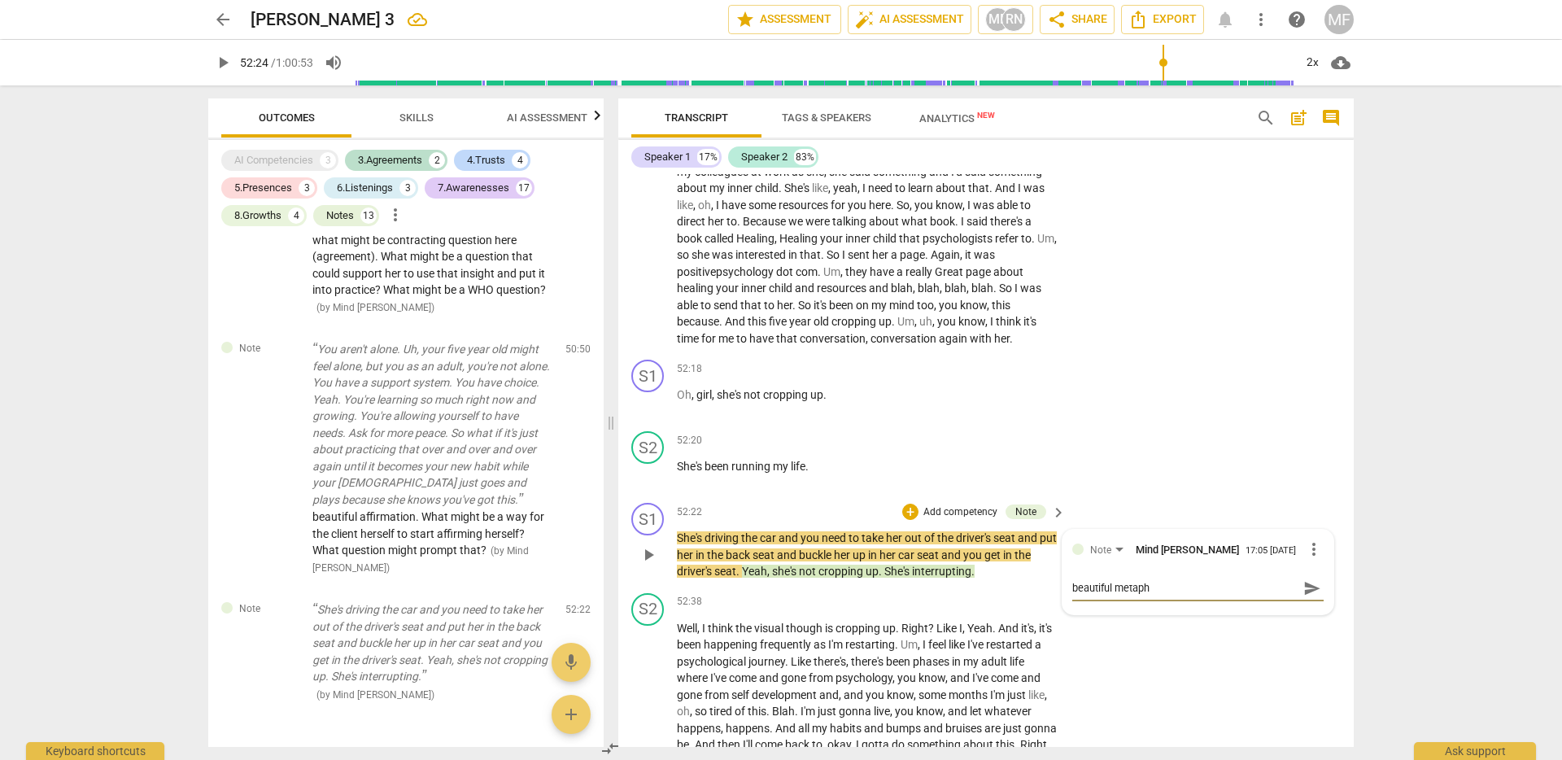
type textarea "beautiful metapho"
type textarea "beautiful metaphor"
type textarea "beautiful metaphor!"
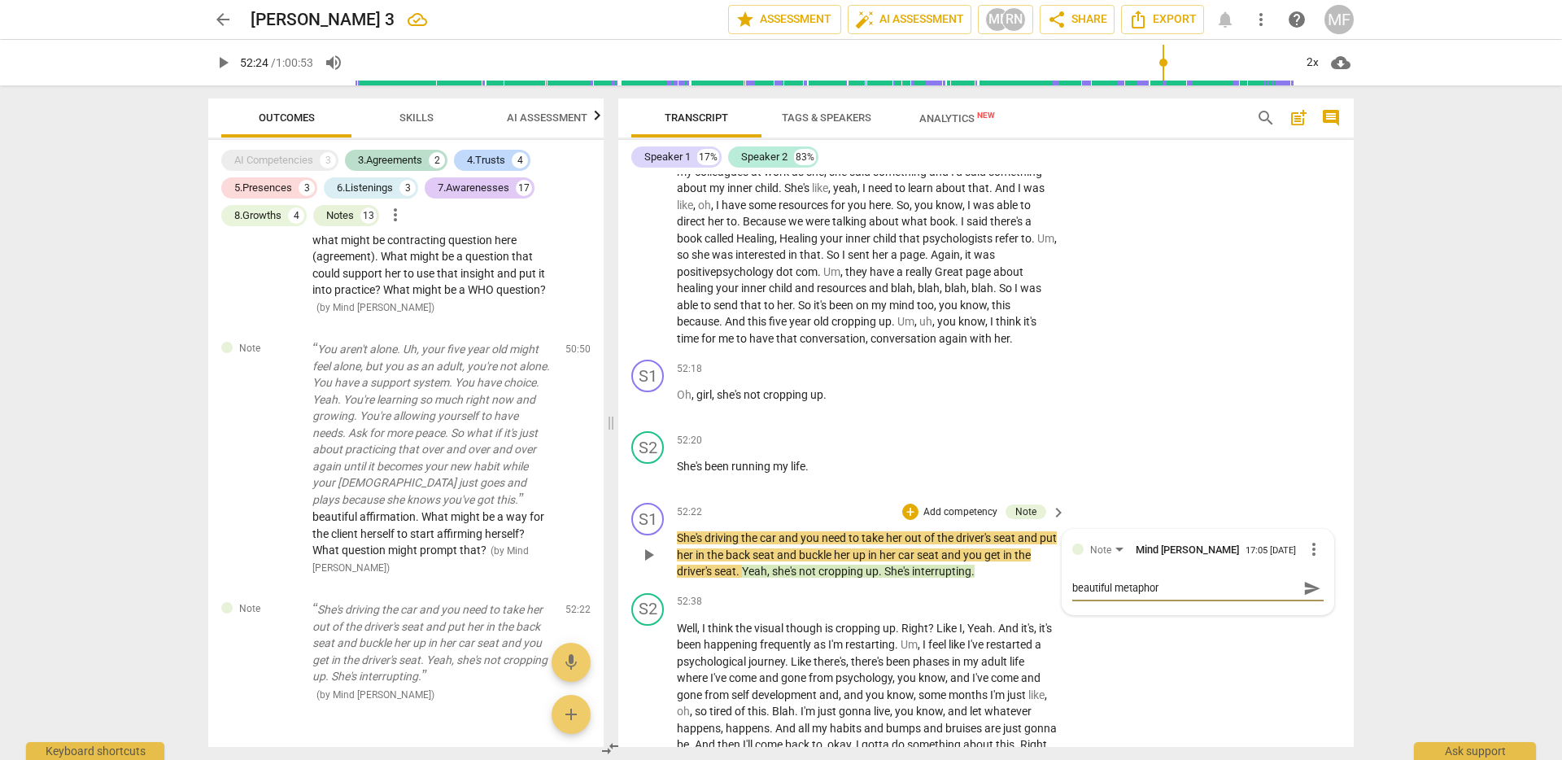
type textarea "beautiful metaphor!"
type textarea "beautiful metaphor! W"
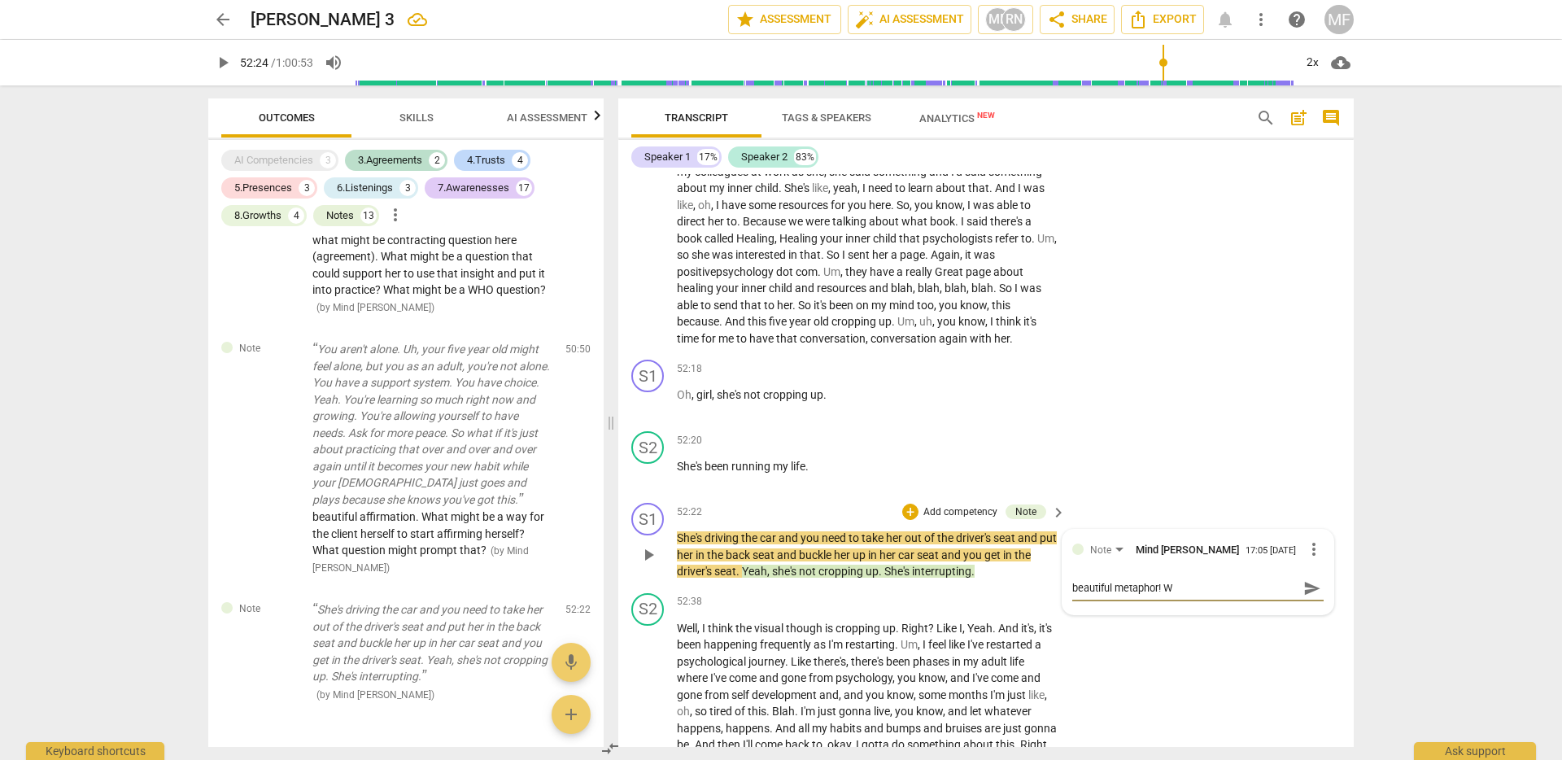
type textarea "beautiful metaphor! Wh"
type textarea "beautiful metaphor! Wha"
type textarea "beautiful metaphor! What"
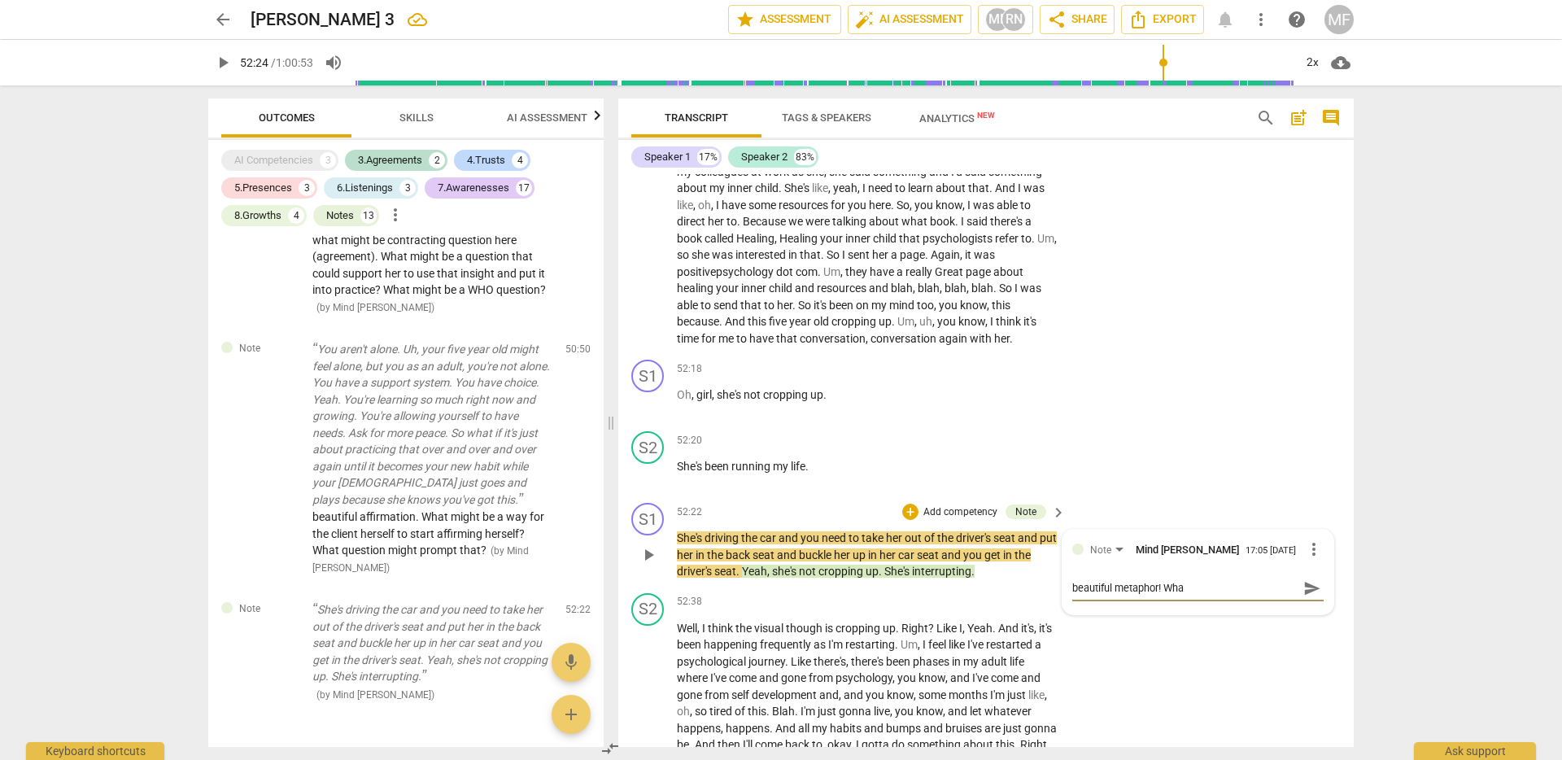
type textarea "beautiful metaphor! What"
type textarea "beautiful metaphor! What m"
type textarea "beautiful metaphor! What mi"
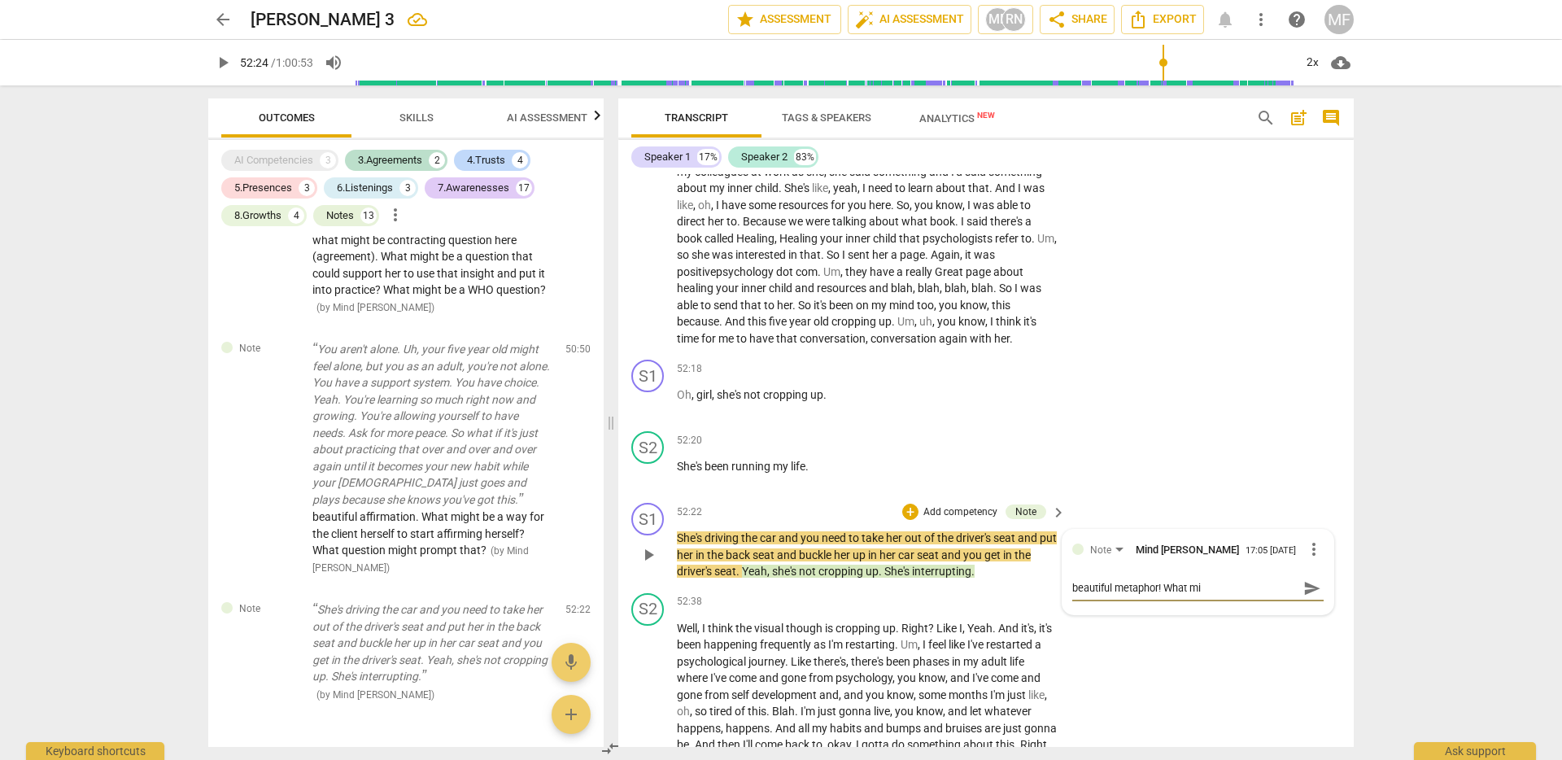
type textarea "beautiful metaphor! What mig"
type textarea "beautiful metaphor! What migh"
type textarea "beautiful metaphor! What might"
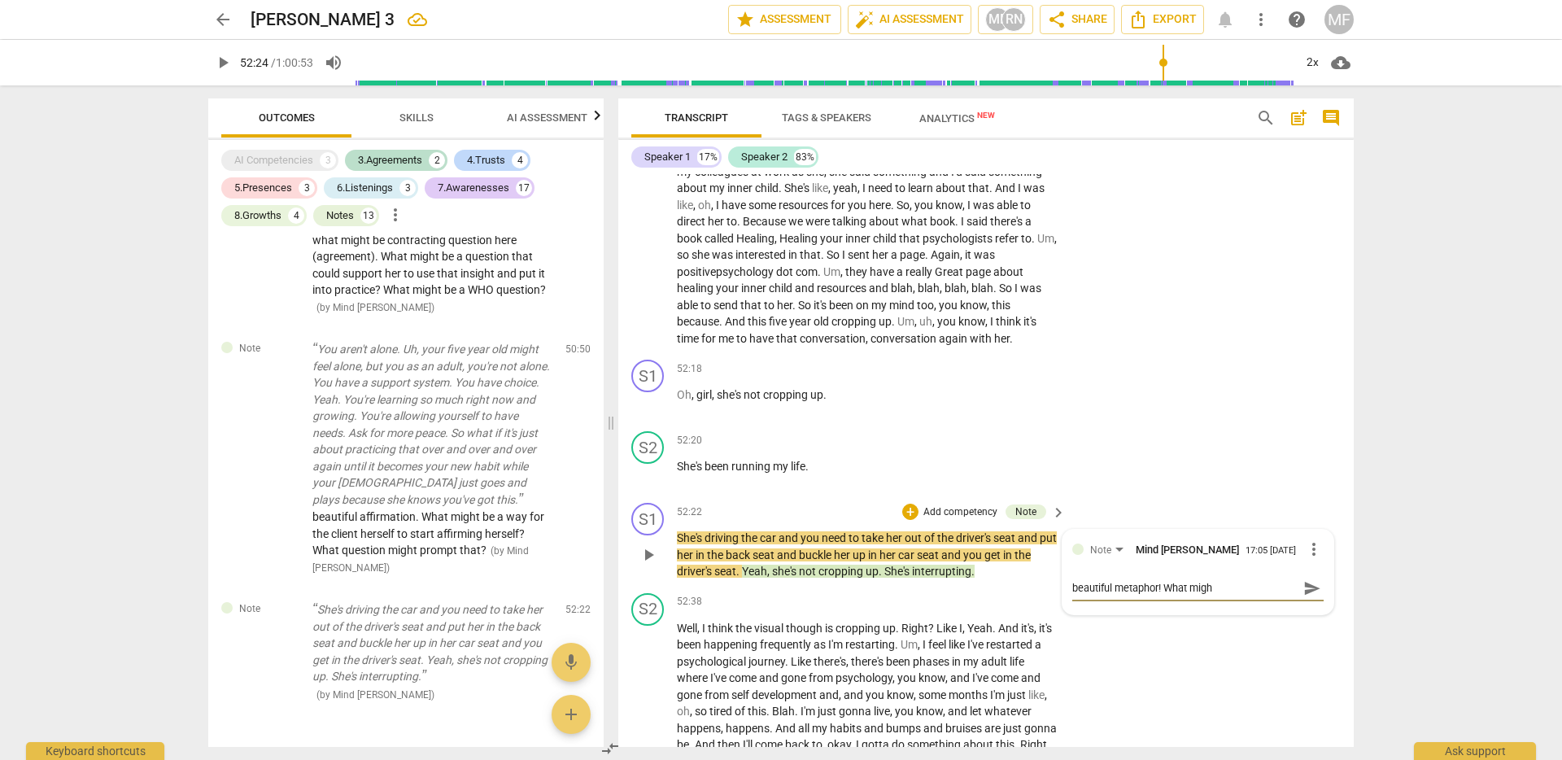
type textarea "beautiful metaphor! What might"
type textarea "beautiful metaphor! What might b"
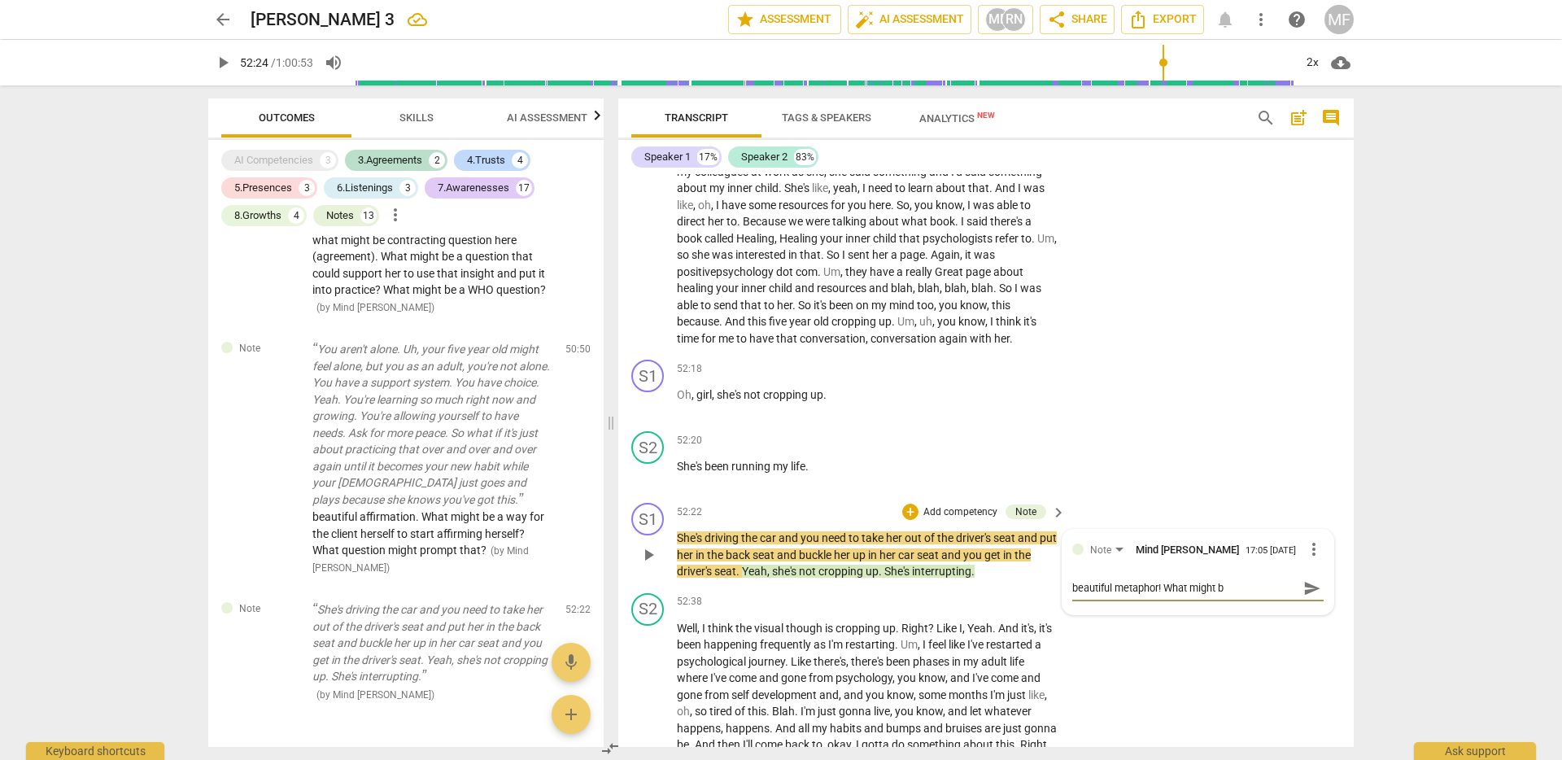
type textarea "beautiful metaphor! What might be"
type textarea "beautiful metaphor! What might be a"
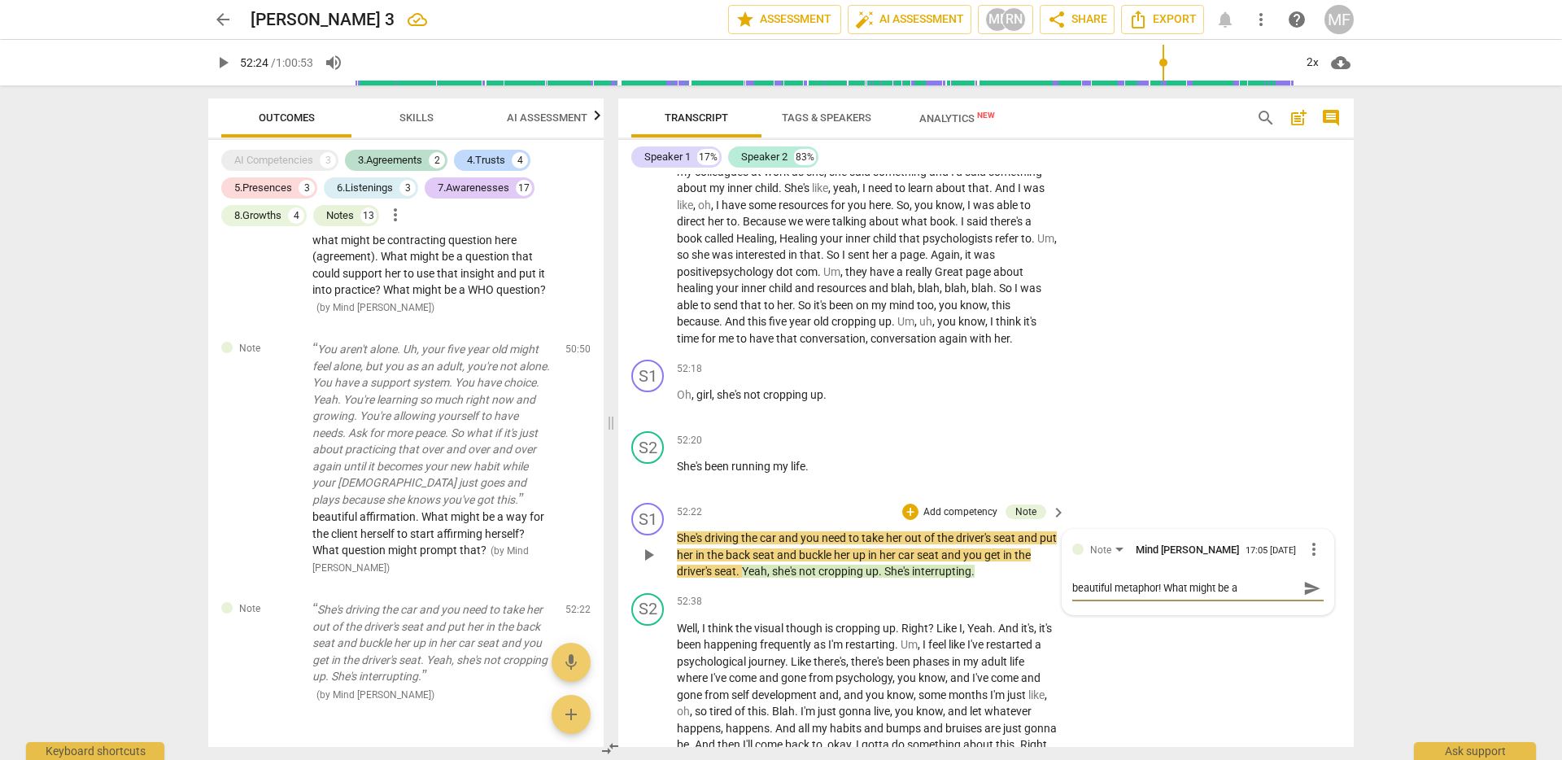
type textarea "beautiful metaphor! What might be a w"
type textarea "beautiful metaphor! What might be a wa"
type textarea "beautiful metaphor! What might be a w"
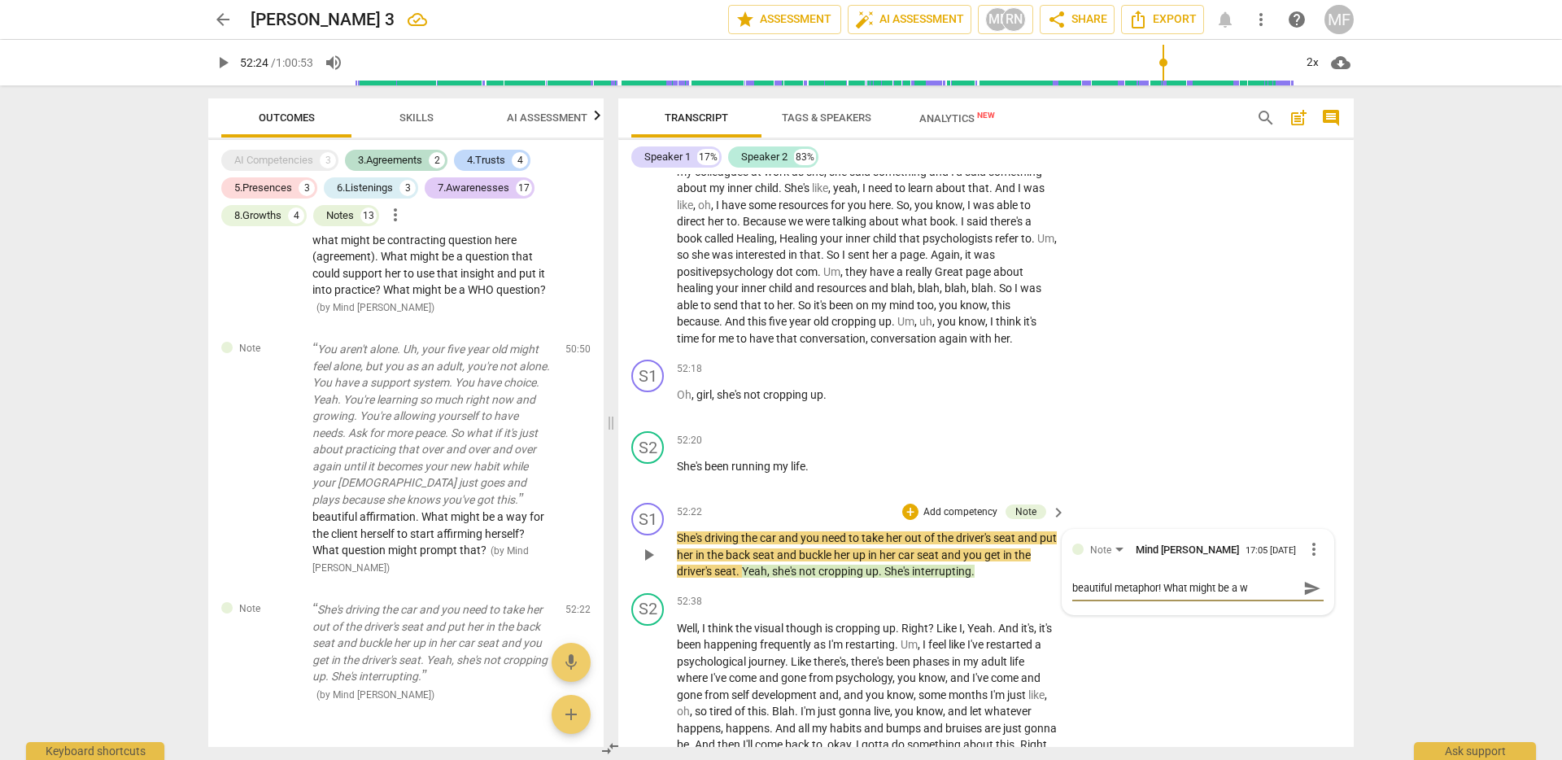
type textarea "beautiful metaphor! What might be a"
type textarea "beautiful metaphor! What might be"
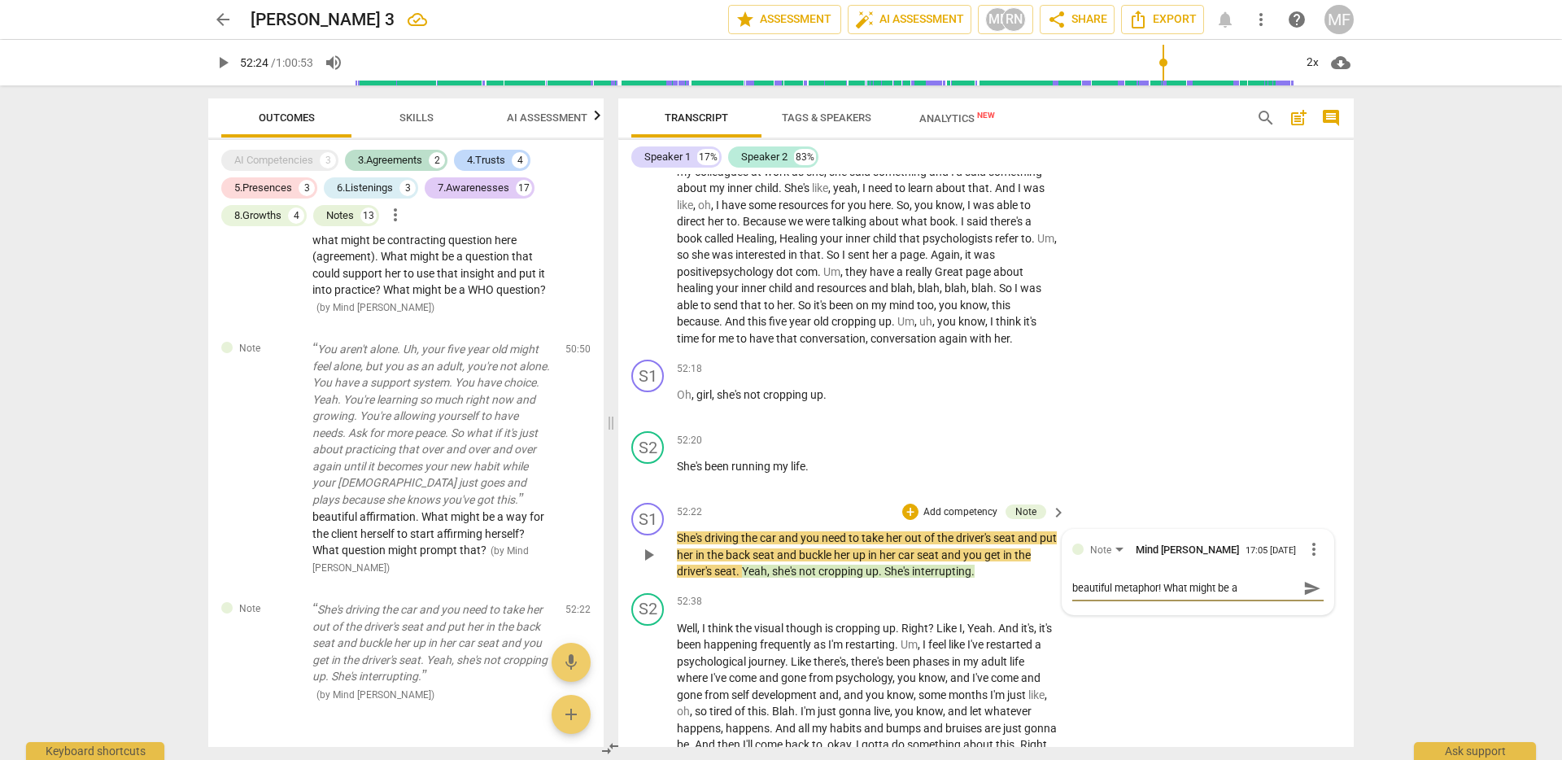
type textarea "beautiful metaphor! What might be"
type textarea "beautiful metaphor! What might b"
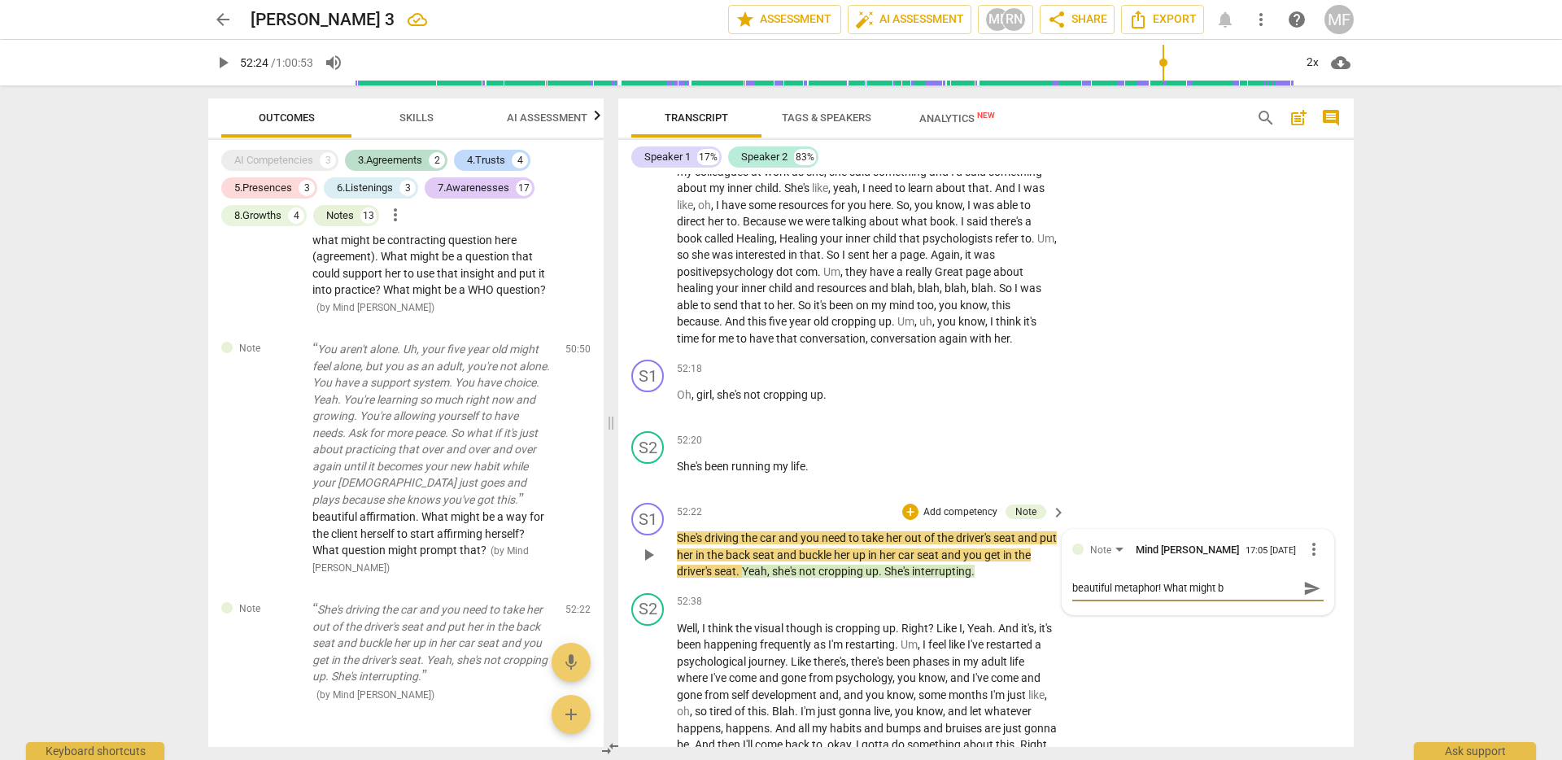
type textarea "beautiful metaphor! What might"
type textarea "beautiful metaphor! What migh"
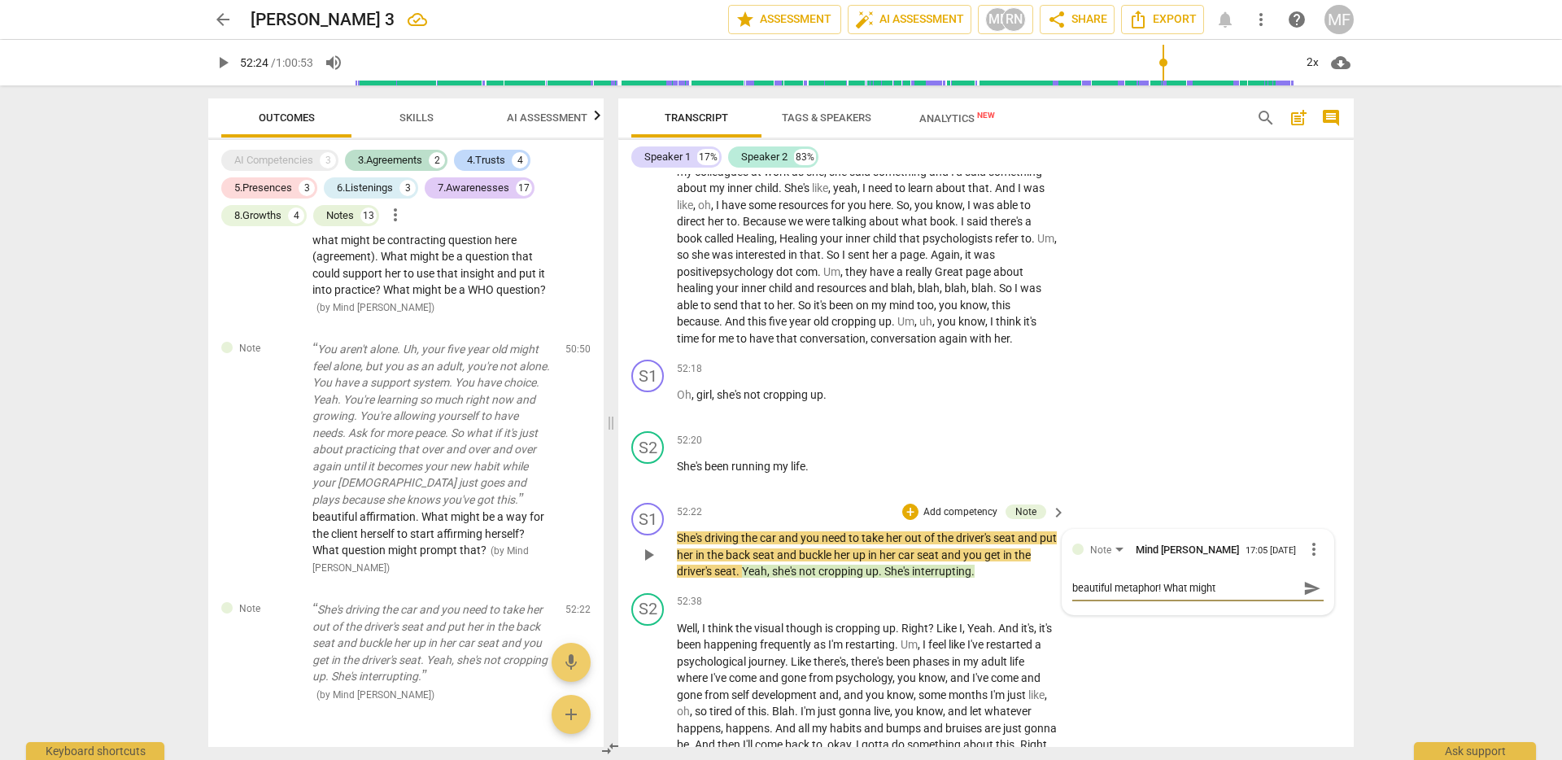
type textarea "beautiful metaphor! What migh"
type textarea "beautiful metaphor! What mig"
type textarea "beautiful metaphor! What mi"
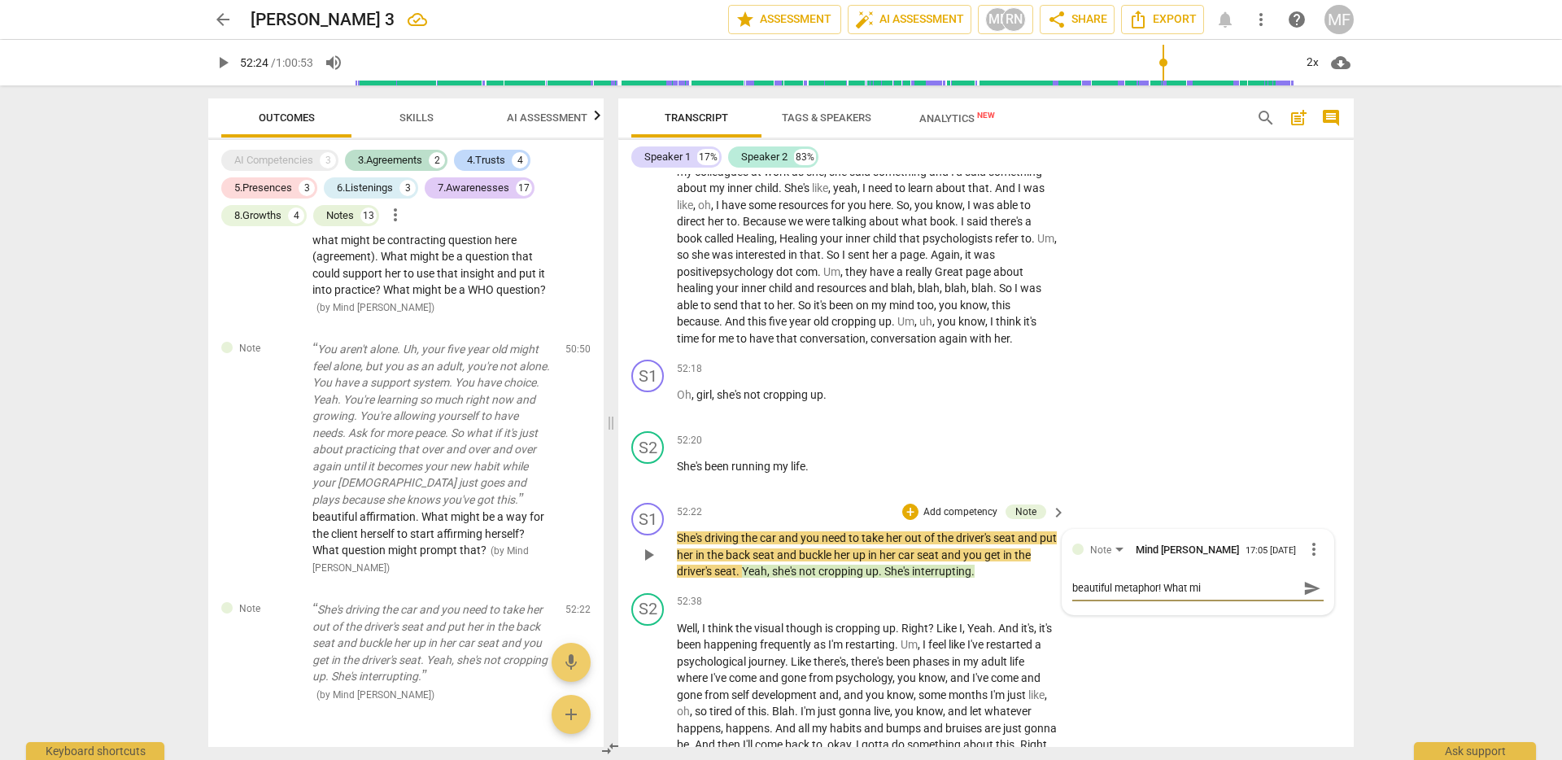
type textarea "beautiful metaphor! What m"
type textarea "beautiful metaphor! What"
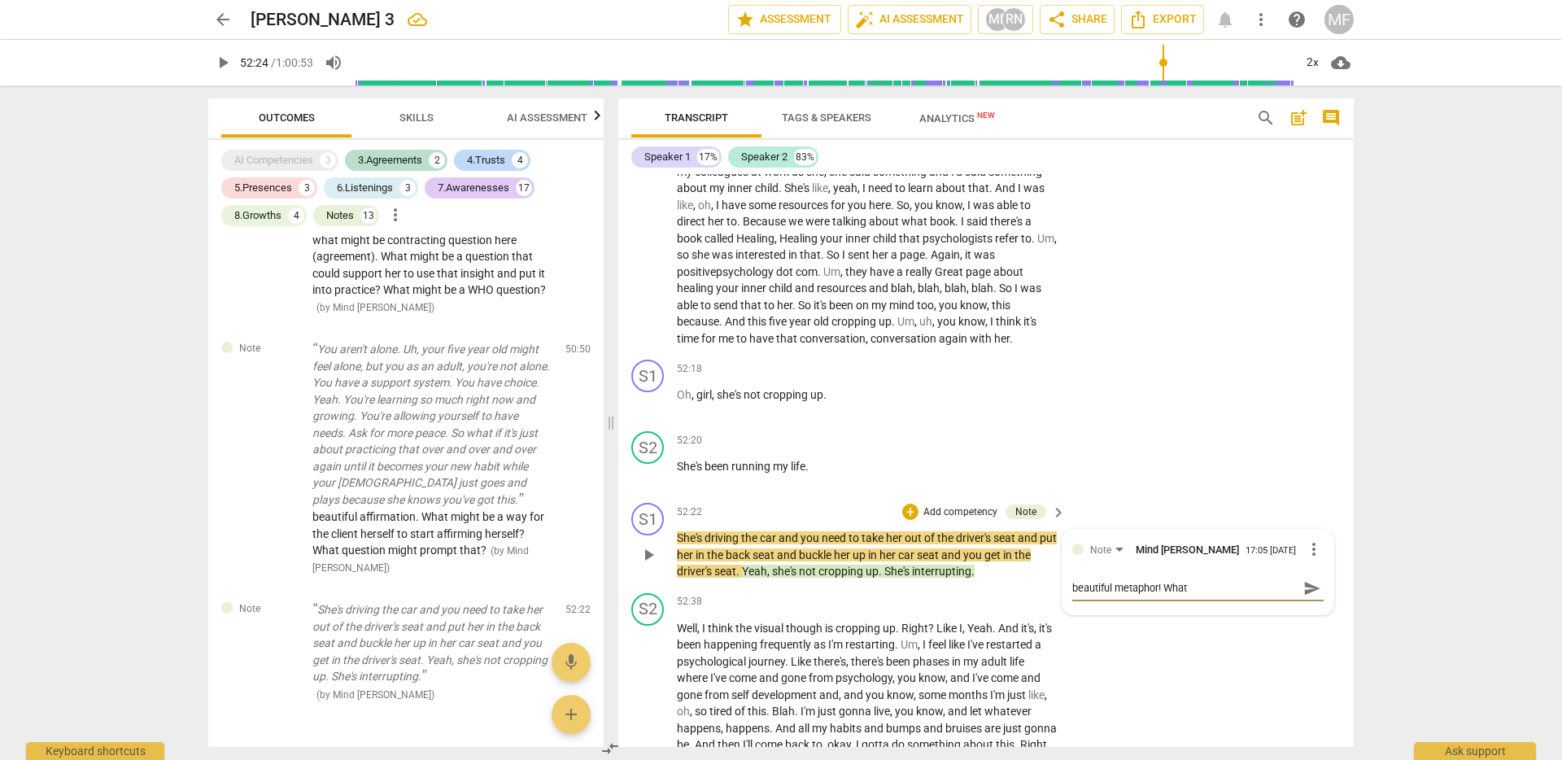
type textarea "beautiful metaphor! What"
type textarea "beautiful metaphor! Wha"
type textarea "beautiful metaphor! Wh"
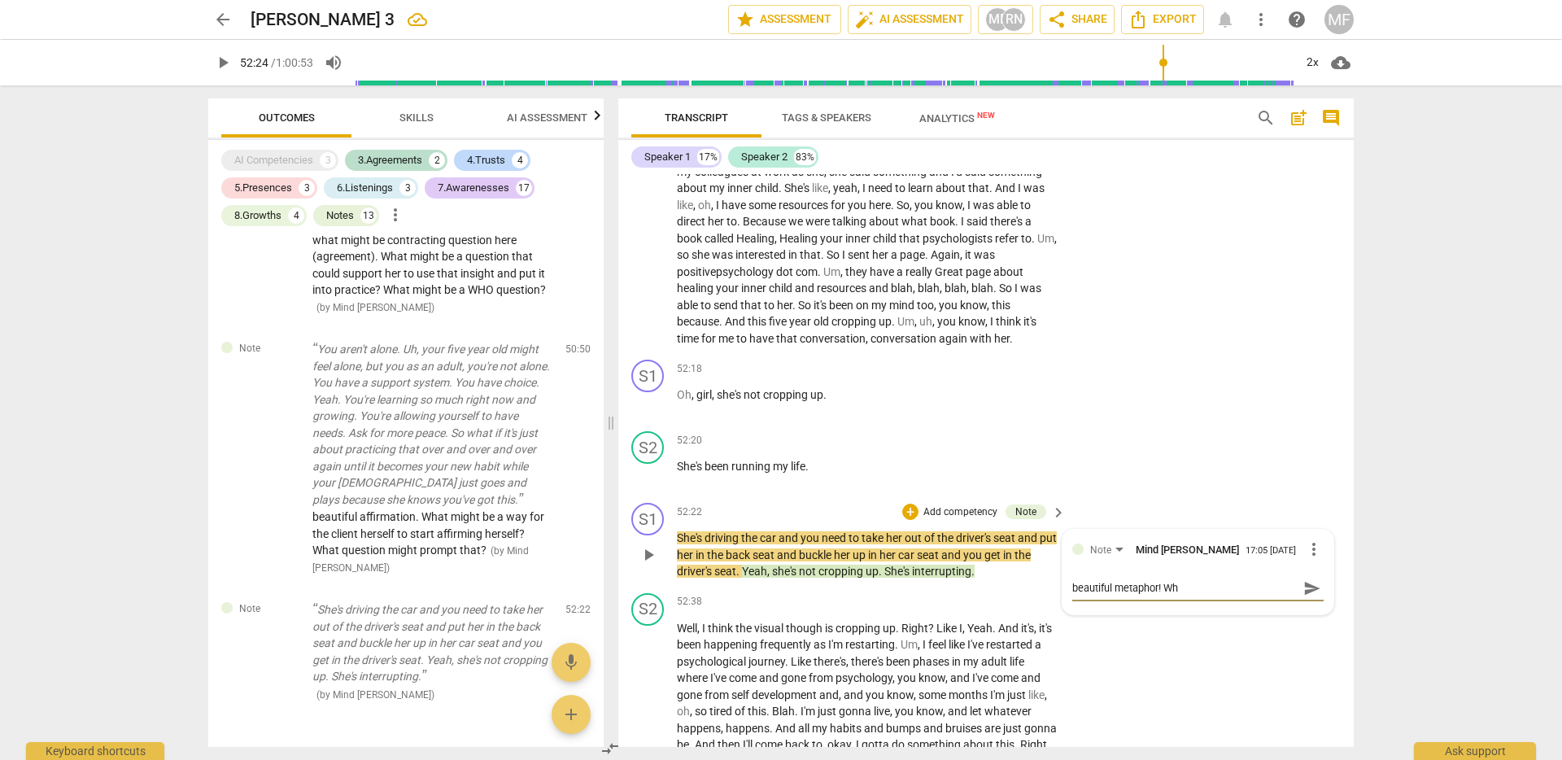
type textarea "beautiful metaphor! W"
type textarea "beautiful metaphor!"
type textarea "beautiful metaphor! F"
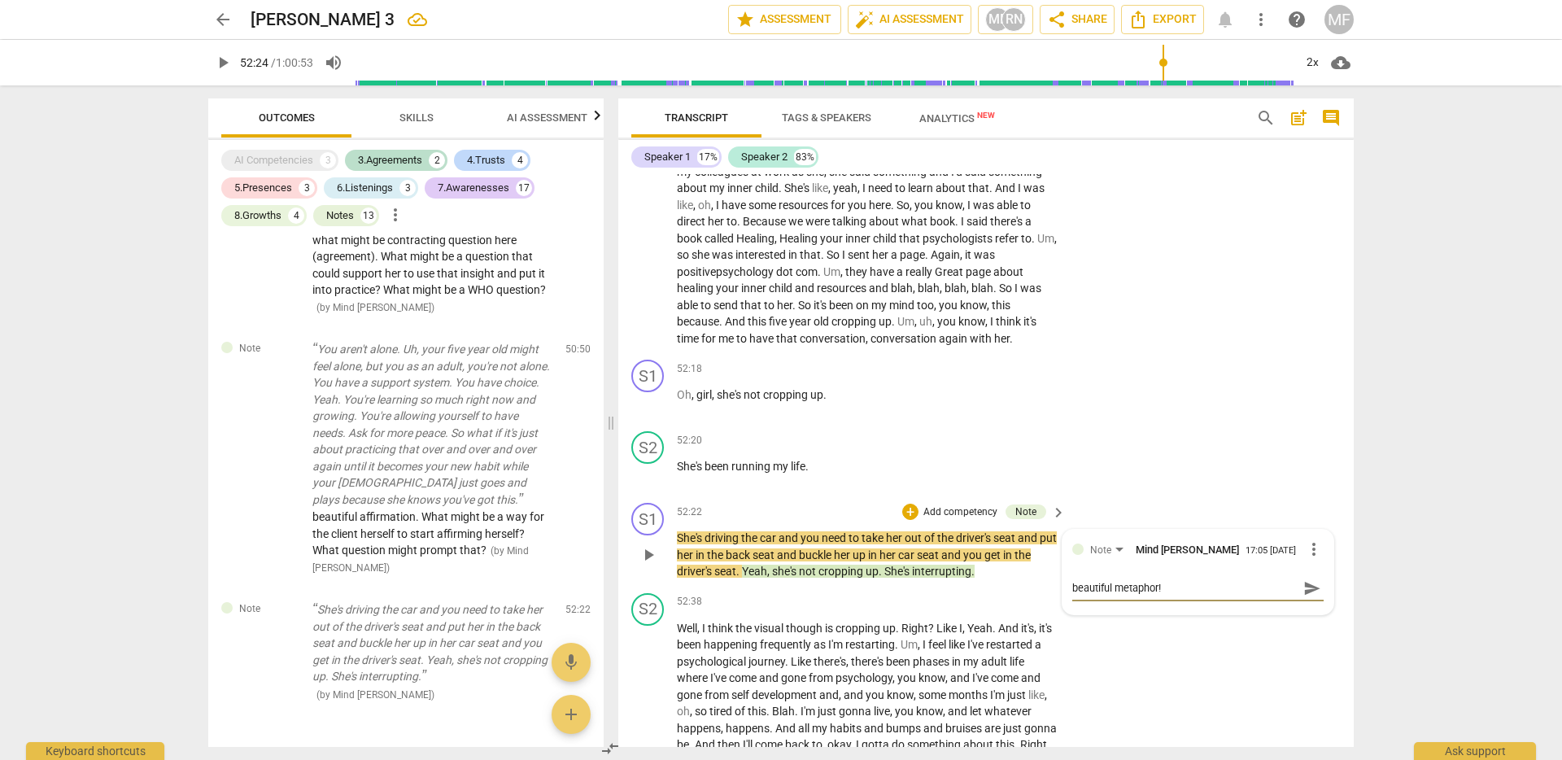
type textarea "beautiful metaphor! F"
type textarea "beautiful metaphor! Fo"
type textarea "beautiful metaphor! For"
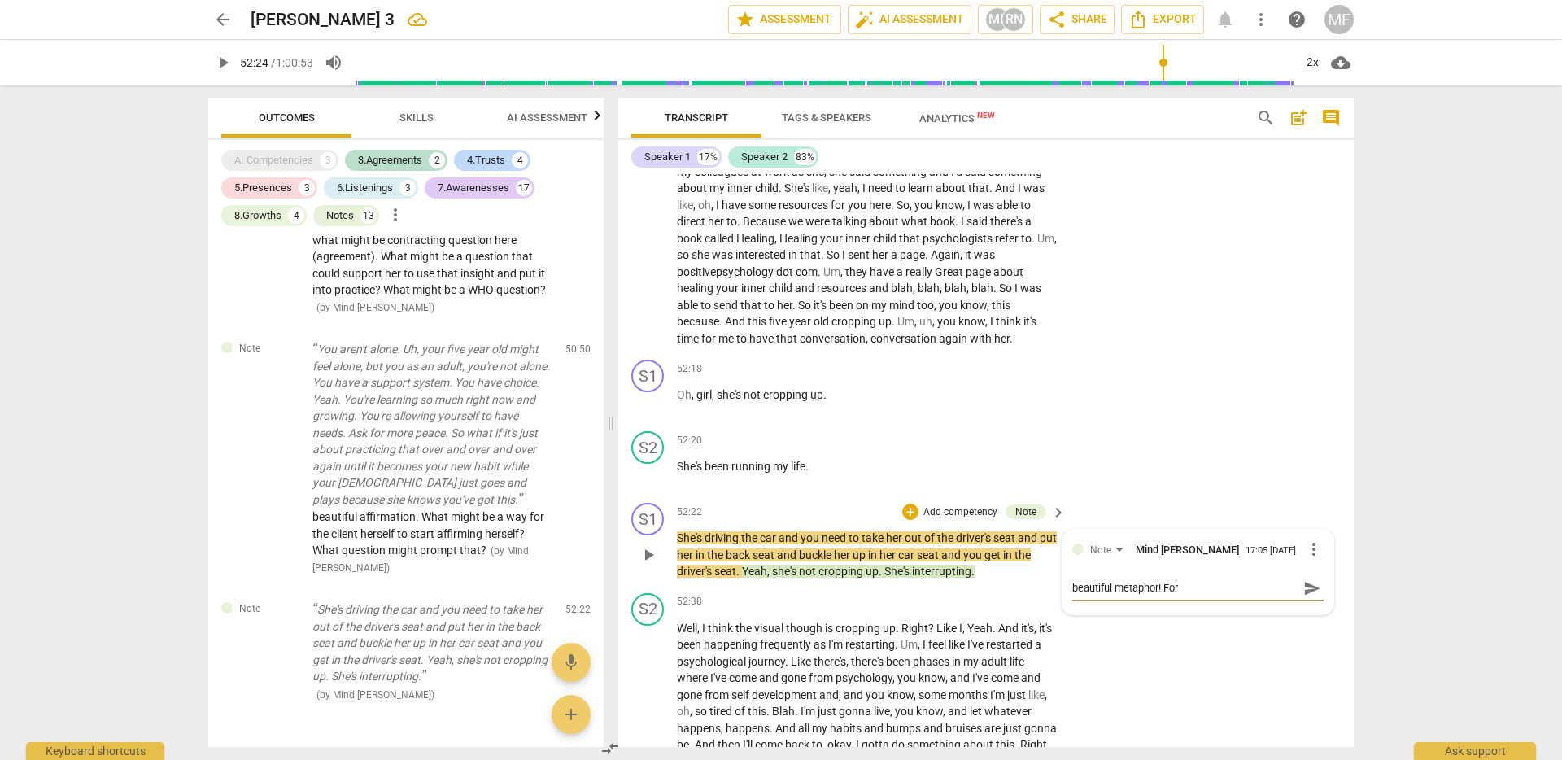
type textarea "beautiful metaphor! For"
type textarea "beautiful metaphor! For M"
type textarea "beautiful metaphor! For MC"
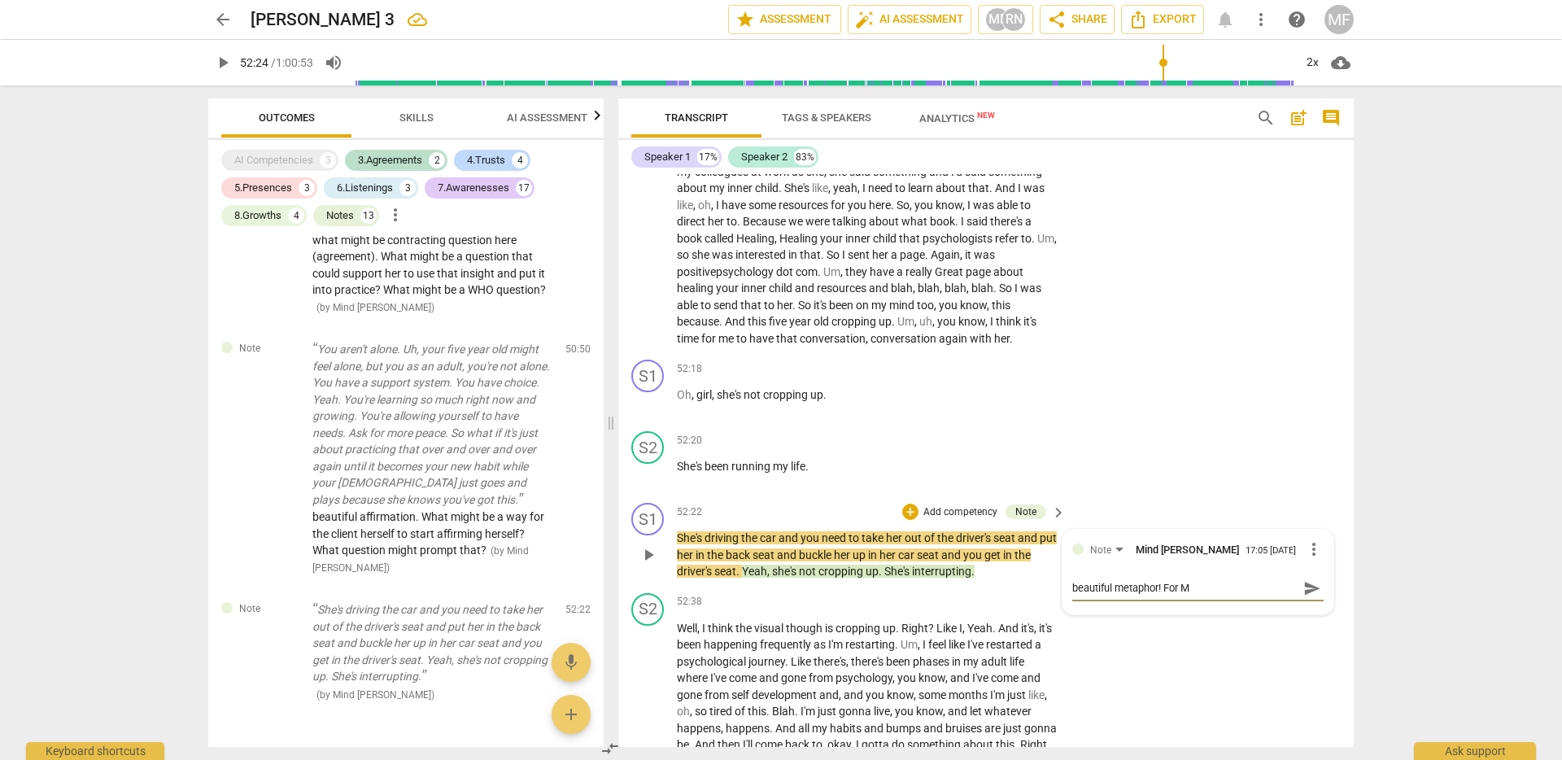
type textarea "beautiful metaphor! For MC"
type textarea "beautiful metaphor! For MCC"
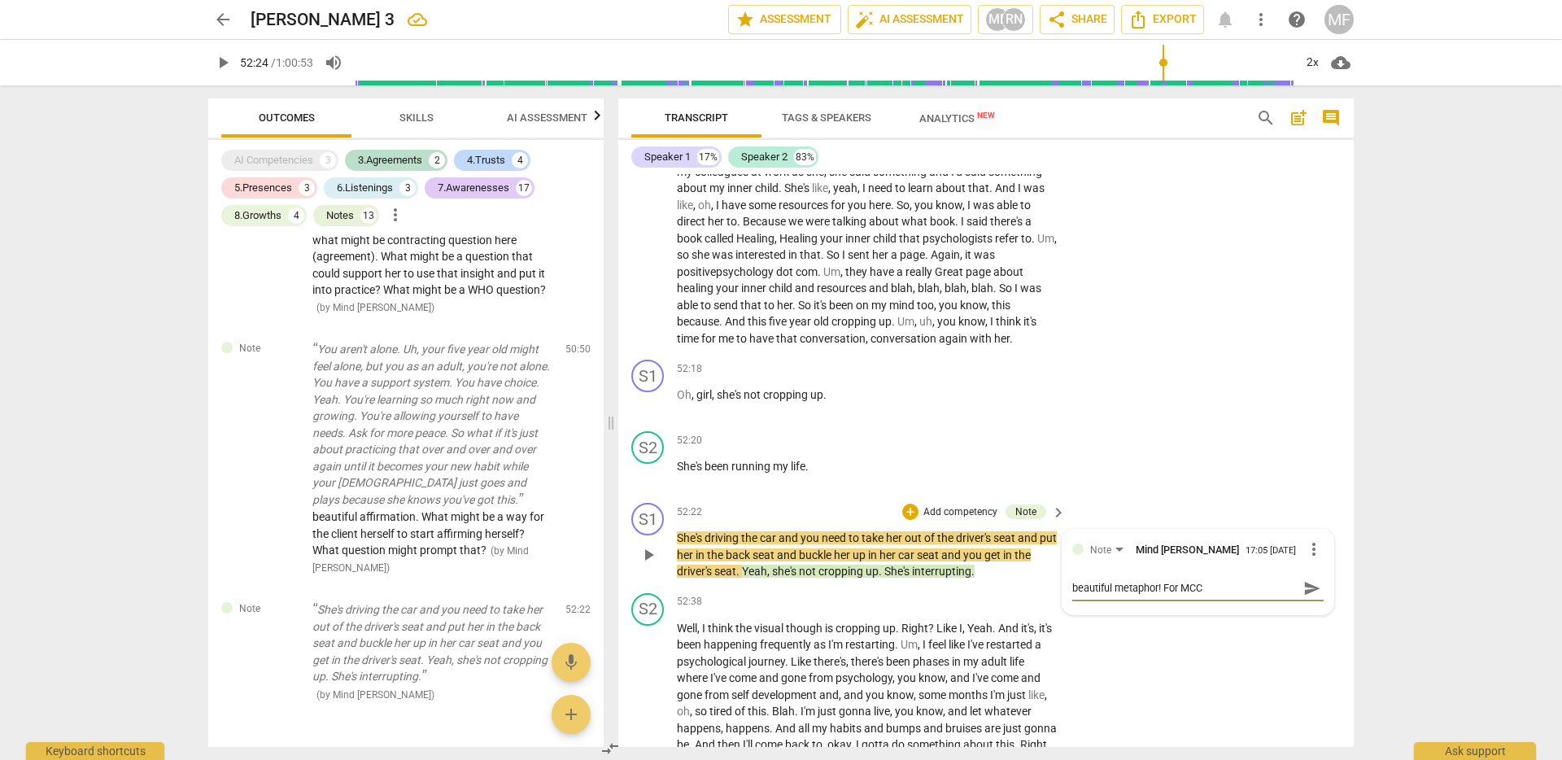
type textarea "beautiful metaphor! For MCC -"
type textarea "beautiful metaphor! For MCC - w"
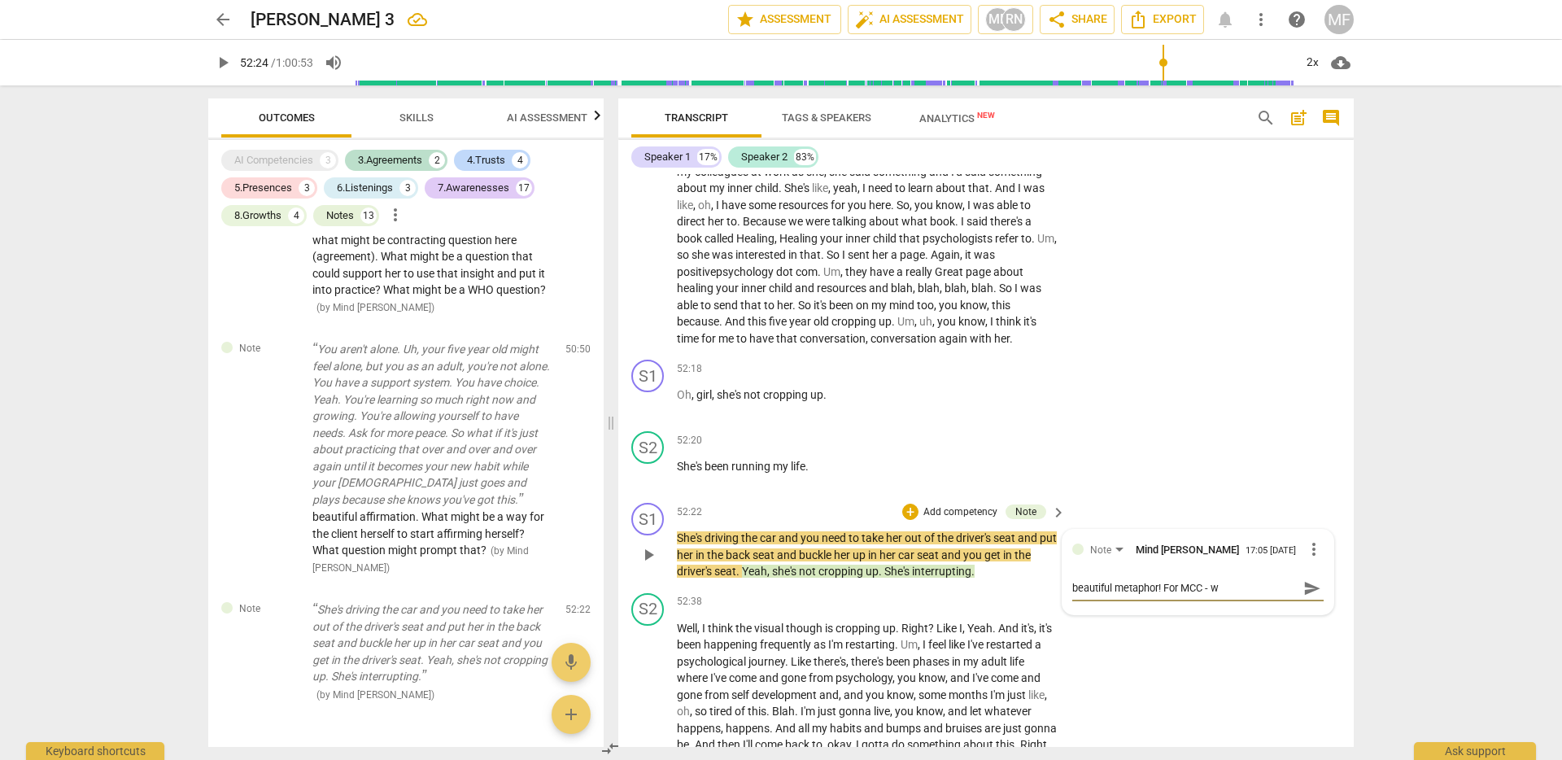
type textarea "beautiful metaphor! For MCC - wh"
type textarea "beautiful metaphor! For MCC - wha"
type textarea "beautiful metaphor! For MCC - what"
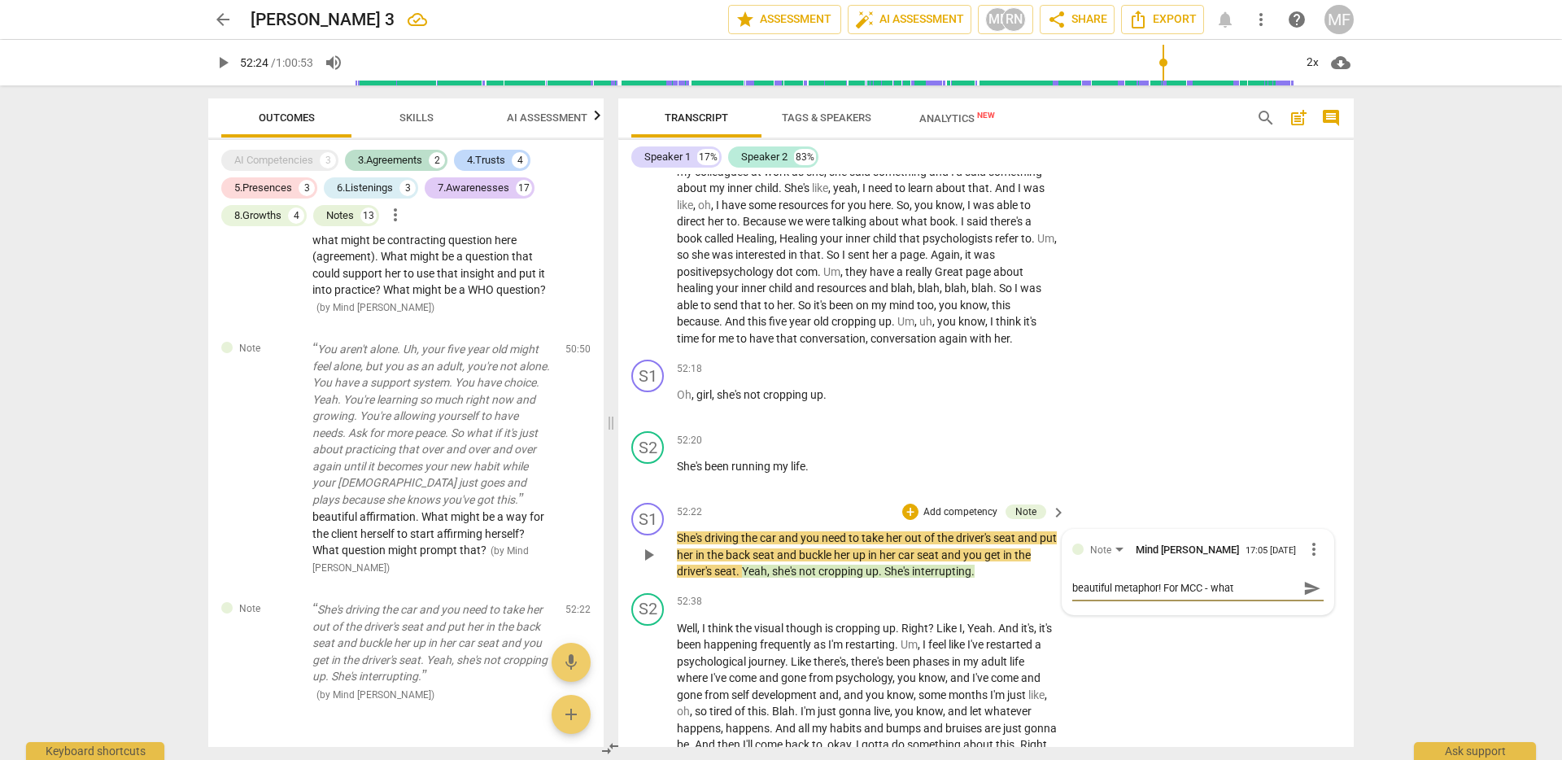
type textarea "beautiful metaphor! For MCC - what"
type textarea "beautiful metaphor! For MCC - what m"
type textarea "beautiful metaphor! For MCC - what mi"
type textarea "beautiful metaphor! For MCC - what mig"
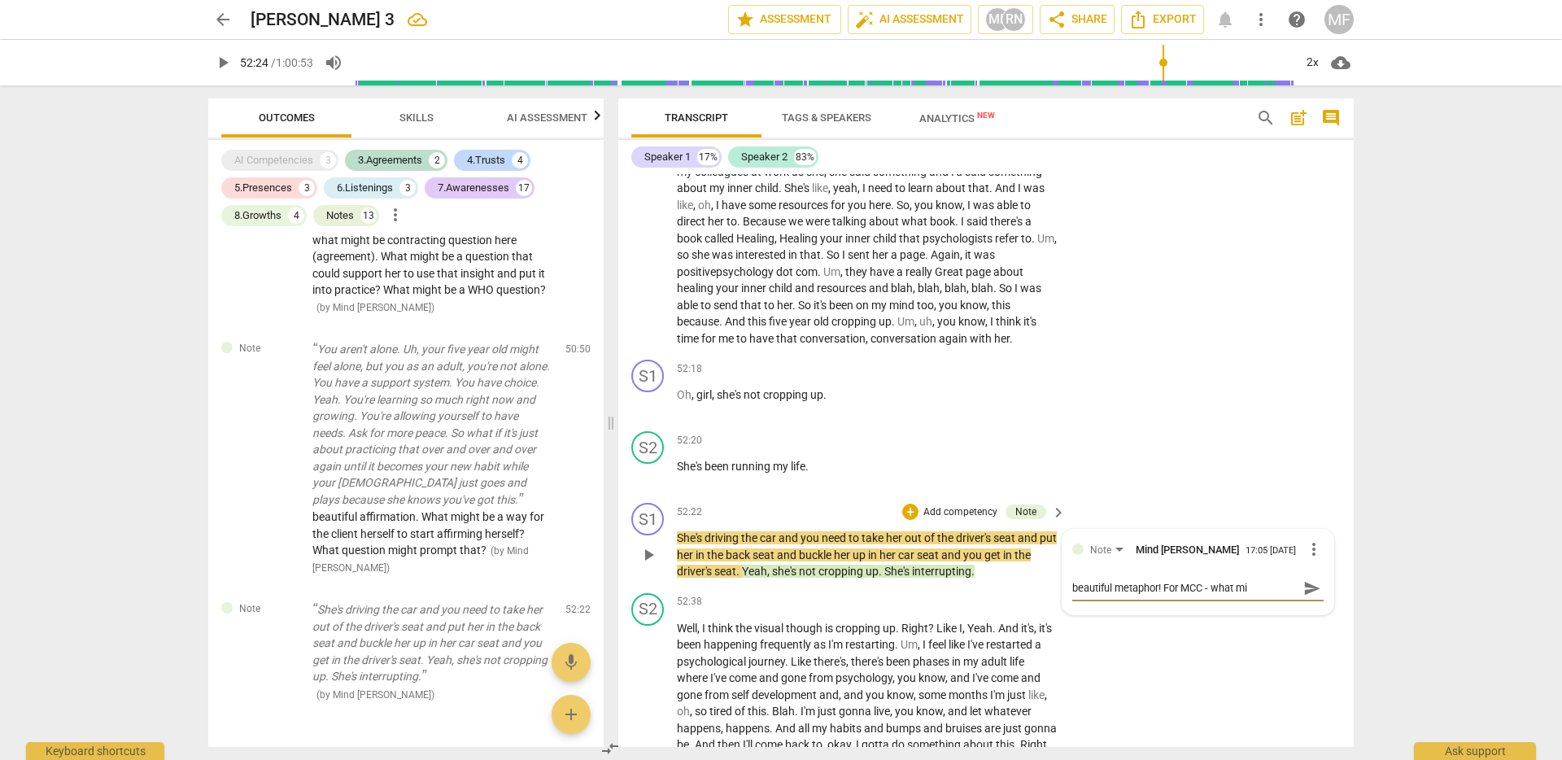
type textarea "beautiful metaphor! For MCC - what mig"
type textarea "beautiful metaphor! For MCC - what migh"
type textarea "beautiful metaphor! For MCC - what might"
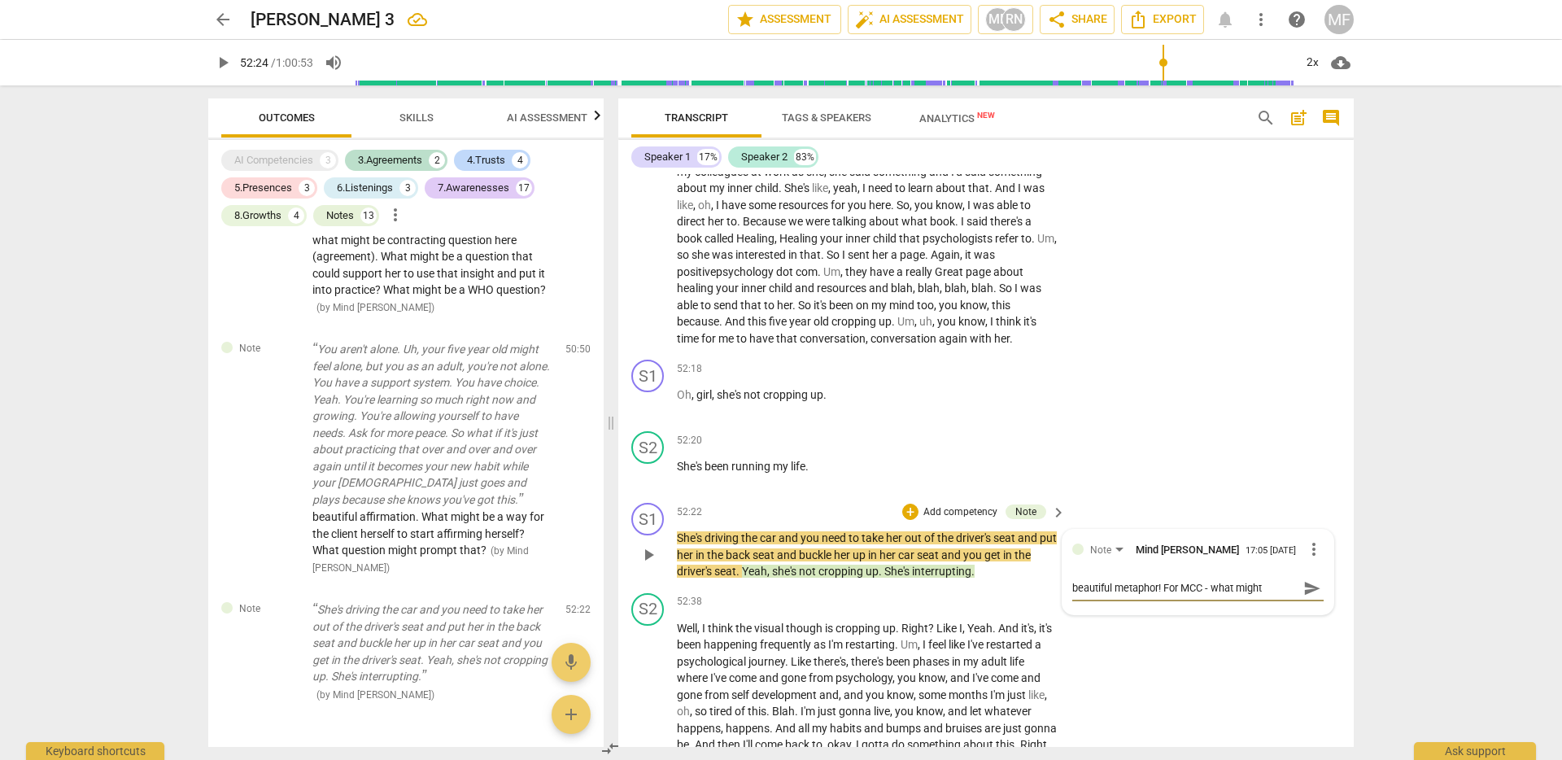
type textarea "beautiful metaphor! For MCC - what might"
type textarea "beautiful metaphor! For MCC - what might b"
type textarea "beautiful metaphor! For MCC - what might be"
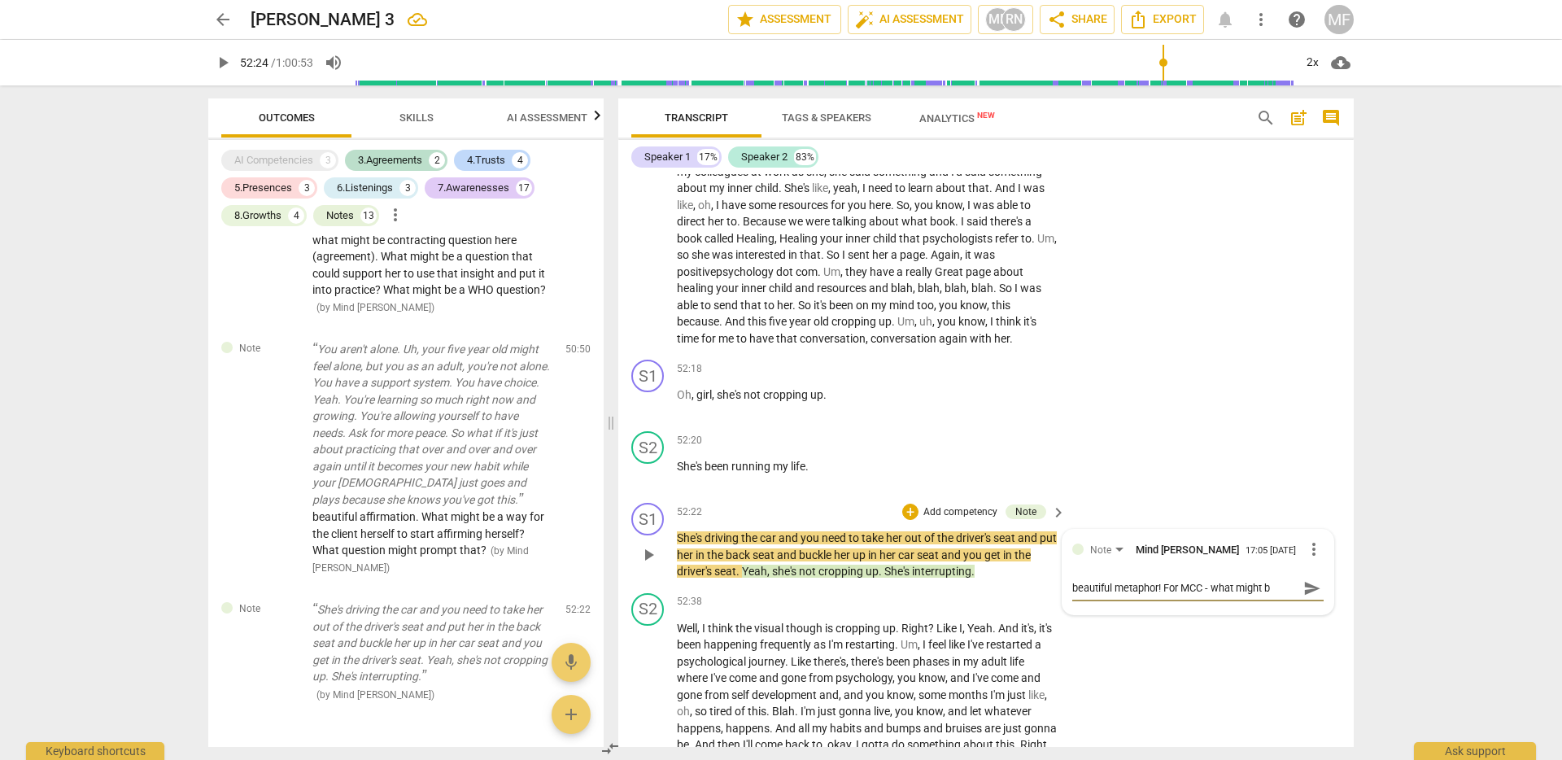
type textarea "beautiful metaphor! For MCC - what might be"
type textarea "beautiful metaphor! For MCC - what might be a"
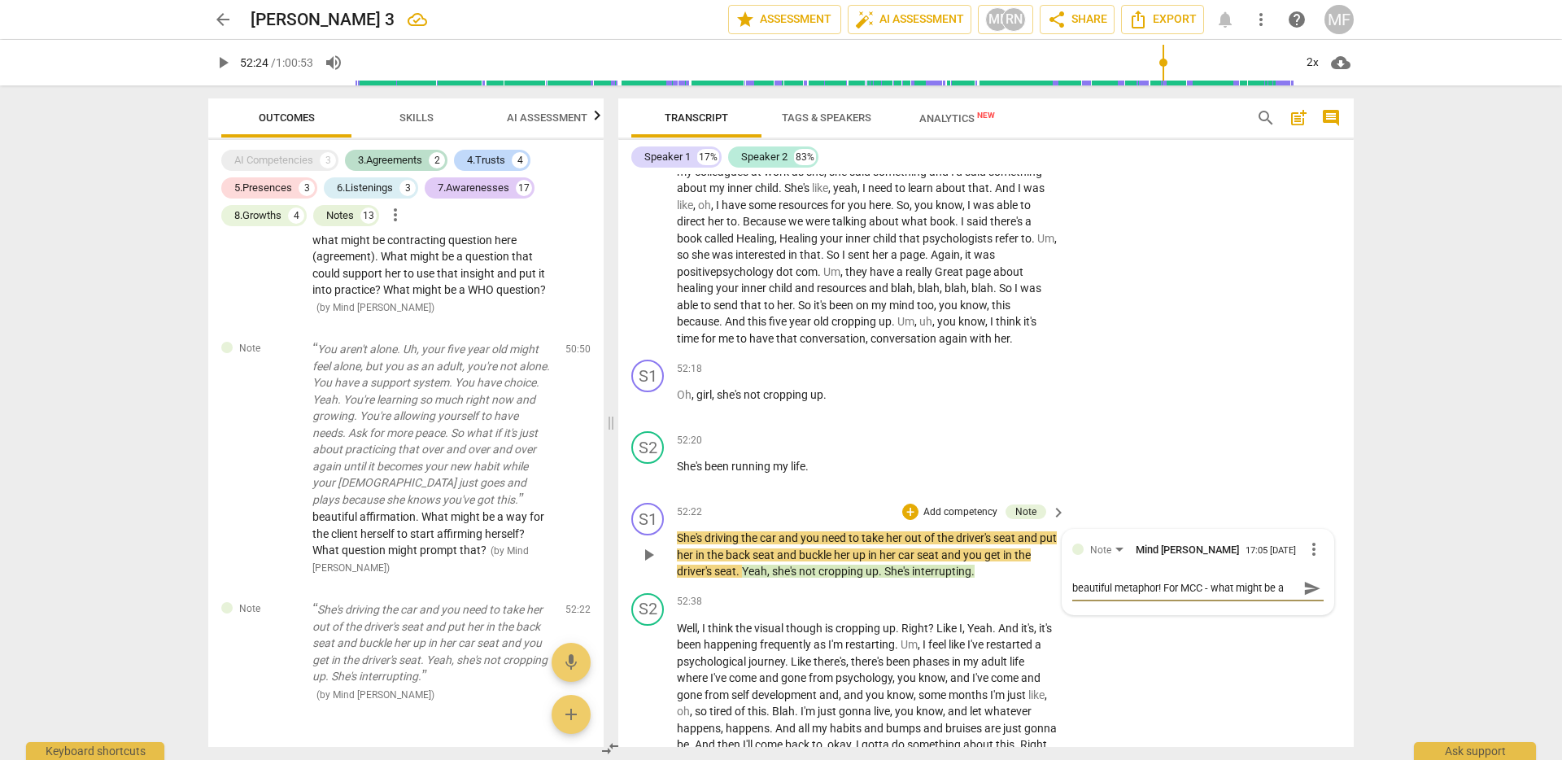
type textarea "beautiful metaphor! For MCC - what might be a"
type textarea "beautiful metaphor! For MCC - what might be a wa"
type textarea "beautiful metaphor! For MCC - what might be a way"
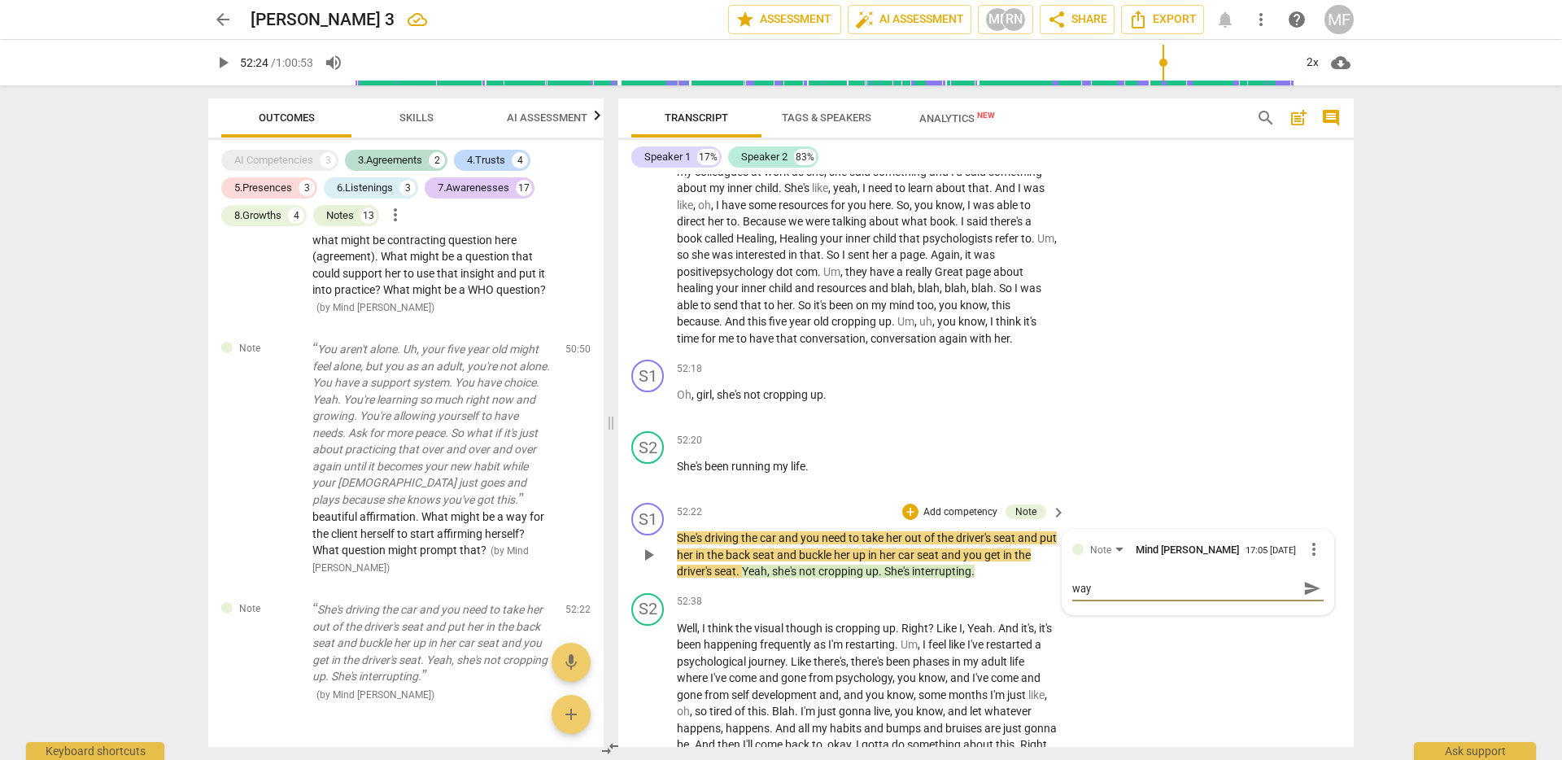
type textarea "beautiful metaphor! For MCC - what might be a way"
type textarea "beautiful metaphor! For MCC - what might be a way t"
type textarea "beautiful metaphor! For MCC - what might be a way th"
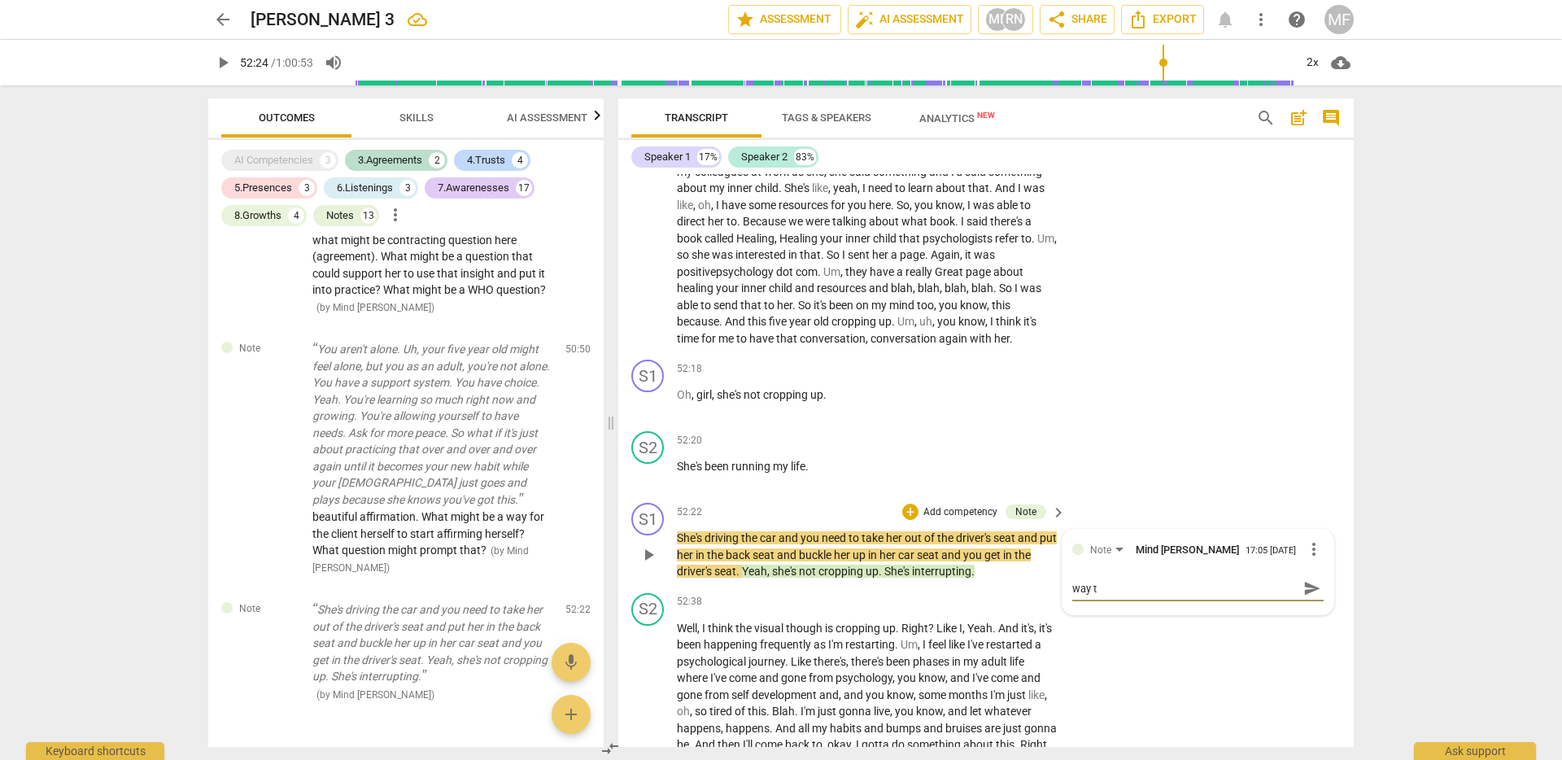
type textarea "beautiful metaphor! For MCC - what might be a way th"
type textarea "beautiful metaphor! For MCC - what might be a way tha"
type textarea "beautiful metaphor! For MCC - what might be a way that"
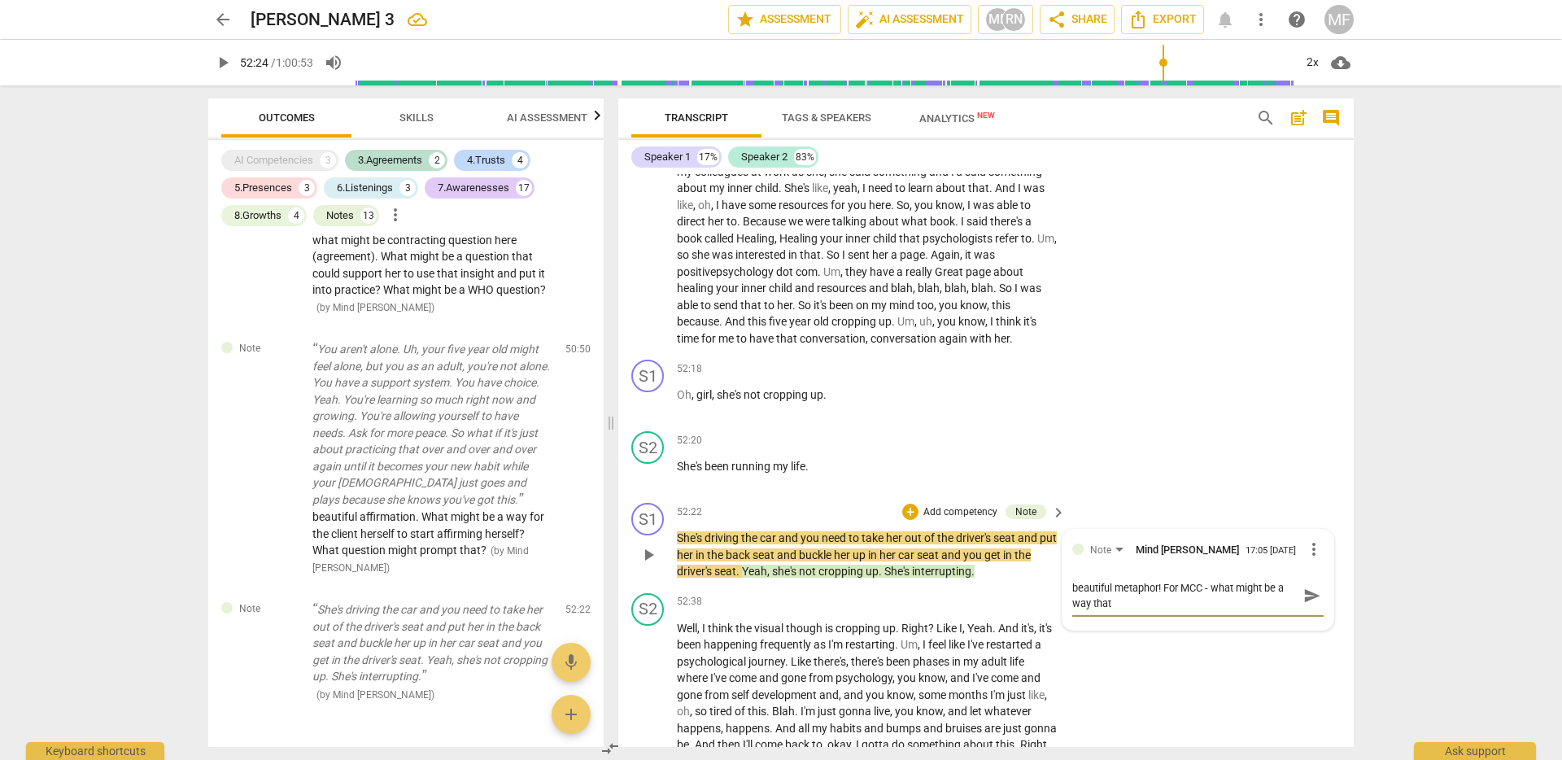
scroll to position [0, 0]
type textarea "beautiful metaphor! For MCC - what might be a way that"
type textarea "beautiful metaphor! For MCC - what might be a way that t"
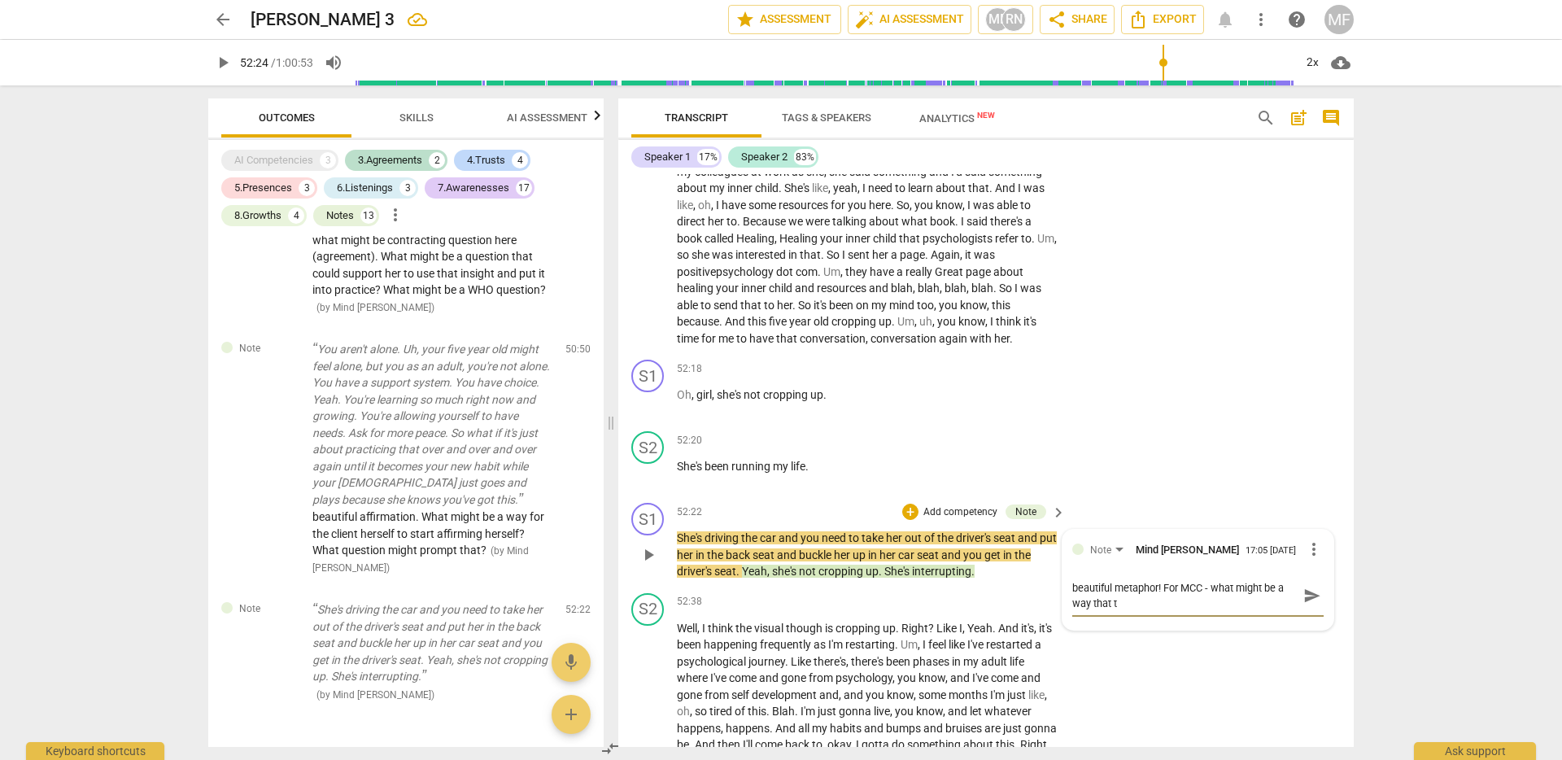
type textarea "beautiful metaphor! For MCC - what might be a way that th"
type textarea "beautiful metaphor! For MCC - what might be a way that the"
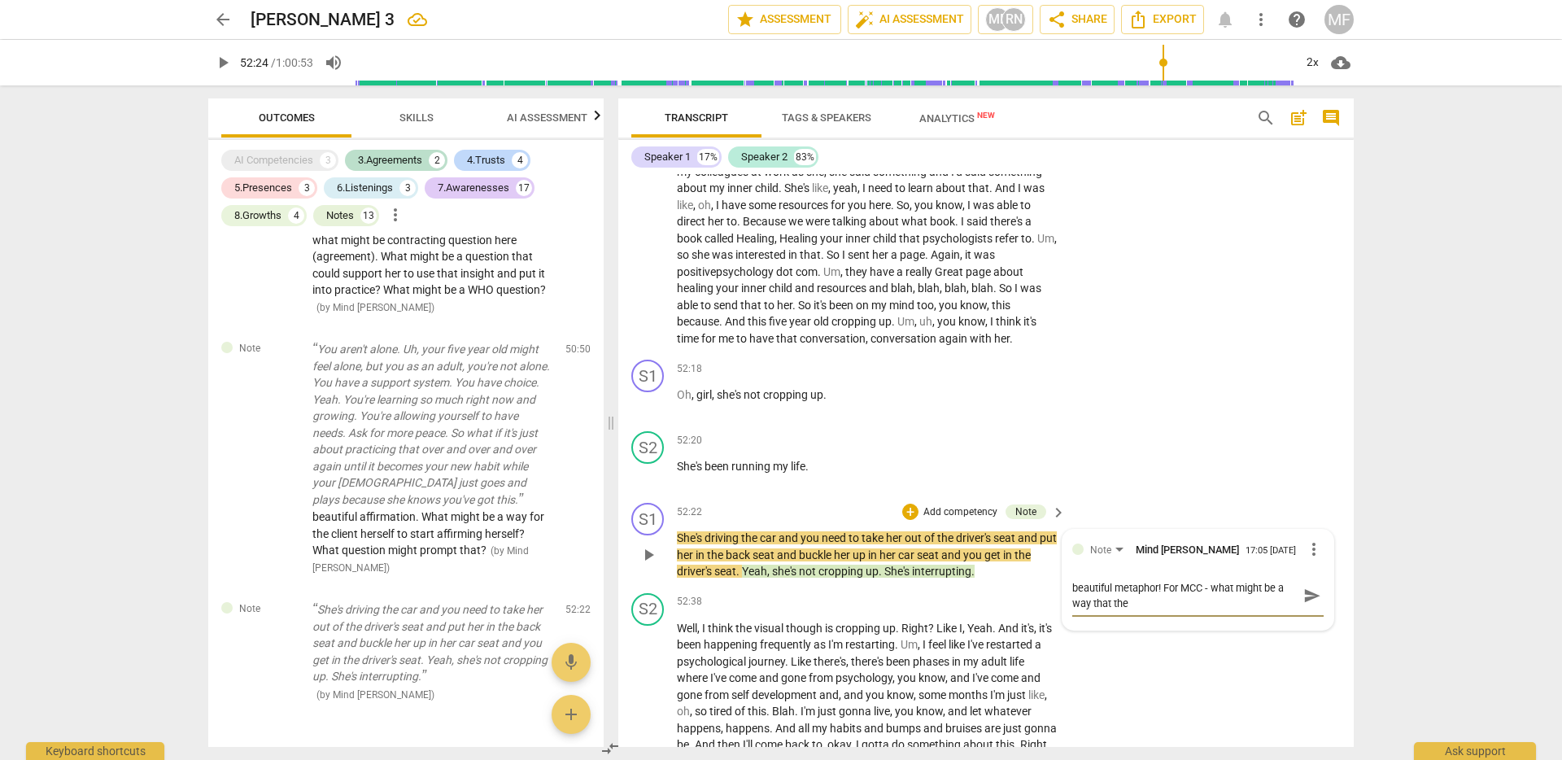
type textarea "beautiful metaphor! For MCC - what might be a way that the c"
type textarea "beautiful metaphor! For MCC - what might be a way that the cl"
type textarea "beautiful metaphor! For MCC - what might be a way that the cli"
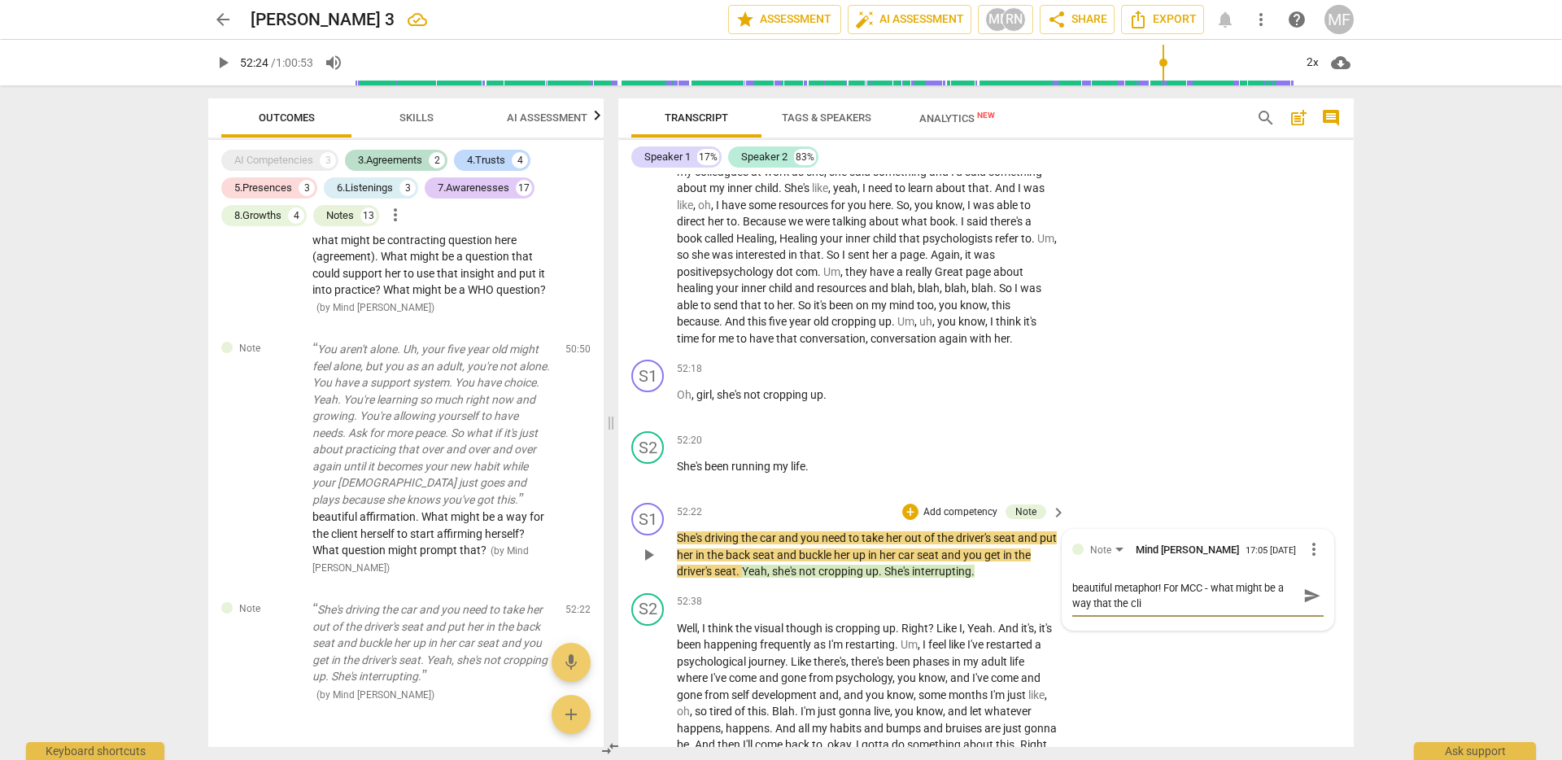
type textarea "beautiful metaphor! For MCC - what might be a way that the clie"
type textarea "beautiful metaphor! For MCC - what might be a way that the clien"
type textarea "beautiful metaphor! For MCC - what might be a way that the client"
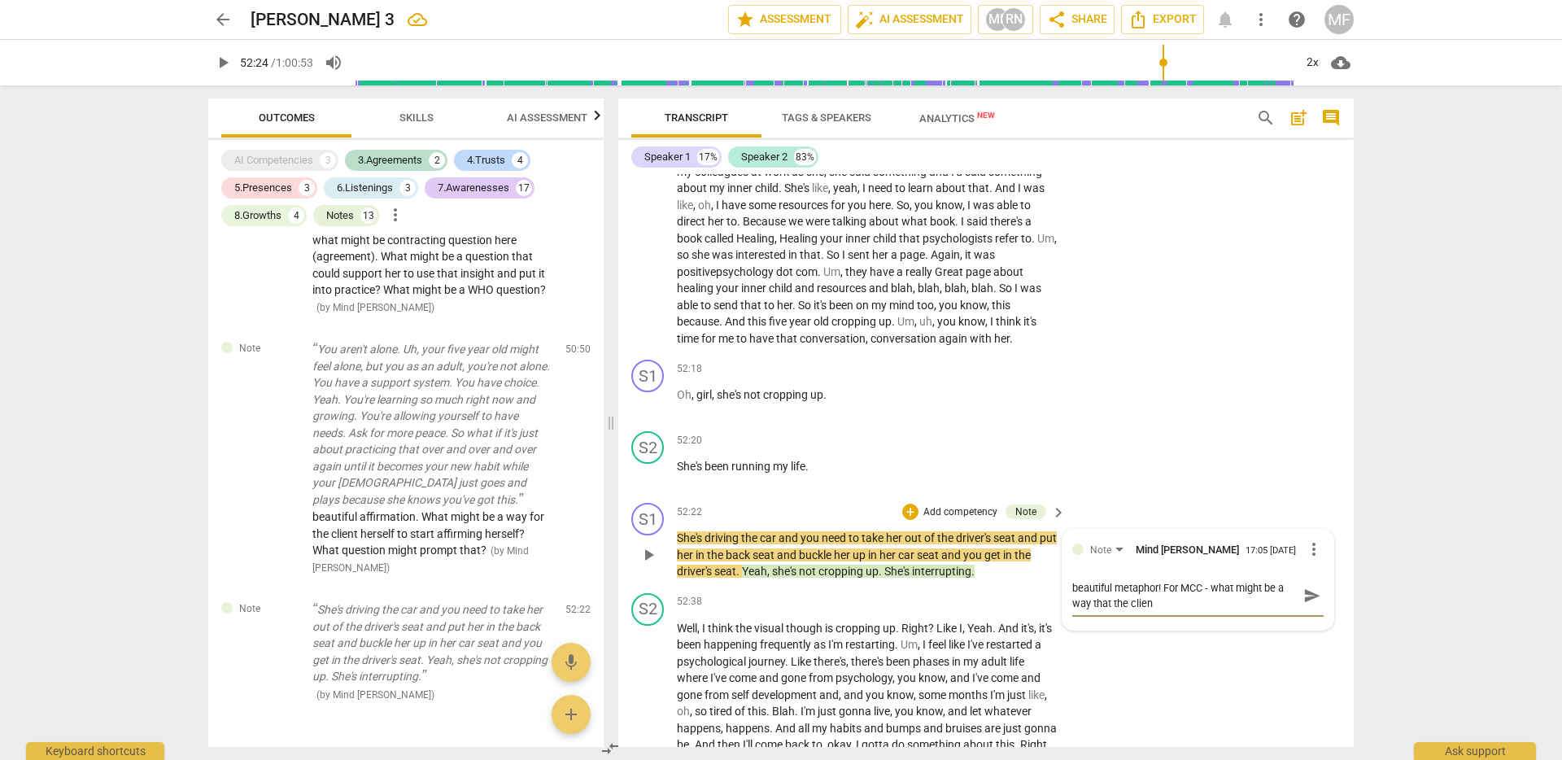
type textarea "beautiful metaphor! For MCC - what might be a way that the client"
type textarea "beautiful metaphor! For MCC - what might be a way that the client c"
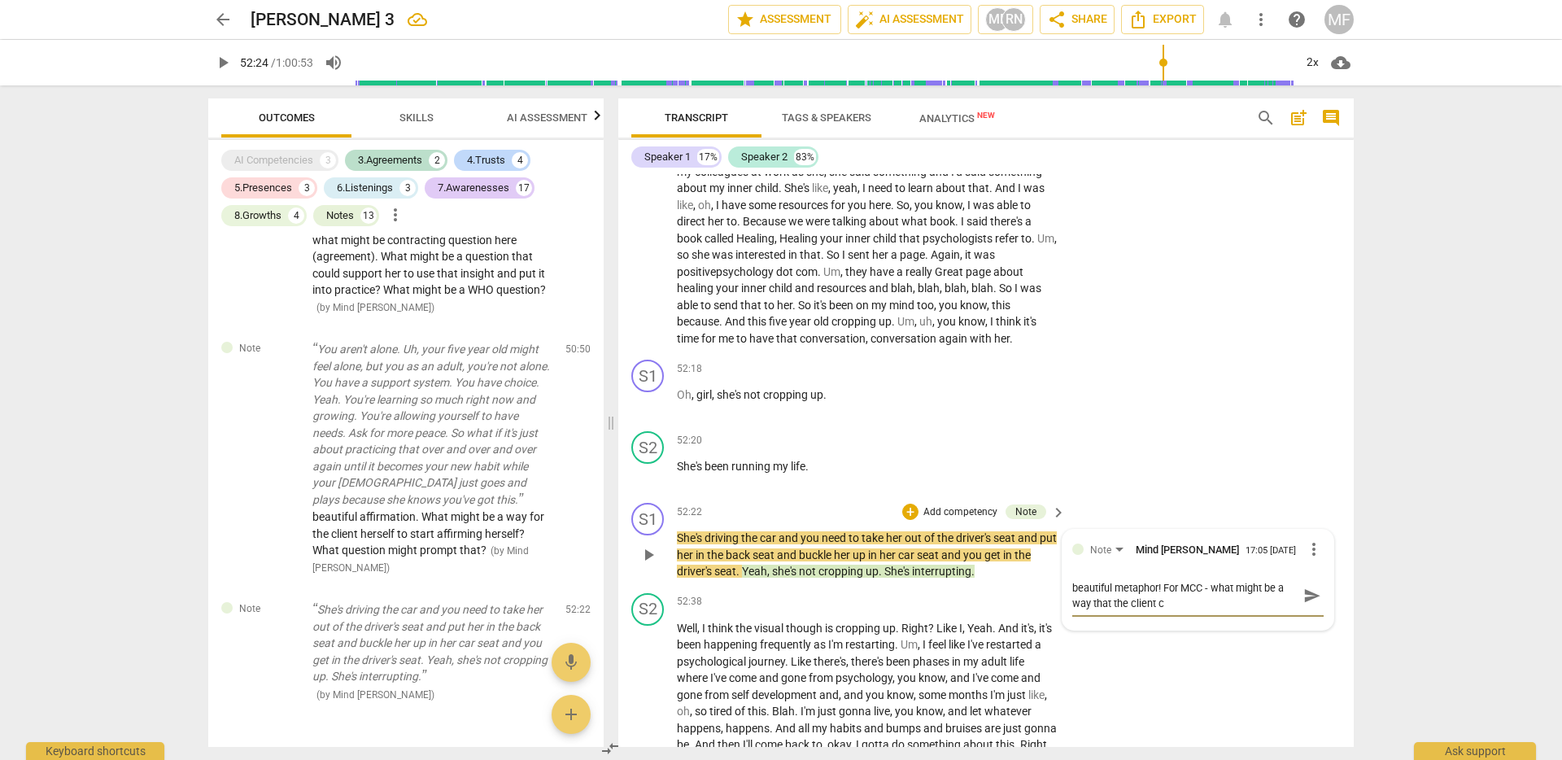
type textarea "beautiful metaphor! For MCC - what might be a way that the client co"
type textarea "beautiful metaphor! For MCC - what might be a way that the client cou"
type textarea "beautiful metaphor! For MCC - what might be a way that the client coul"
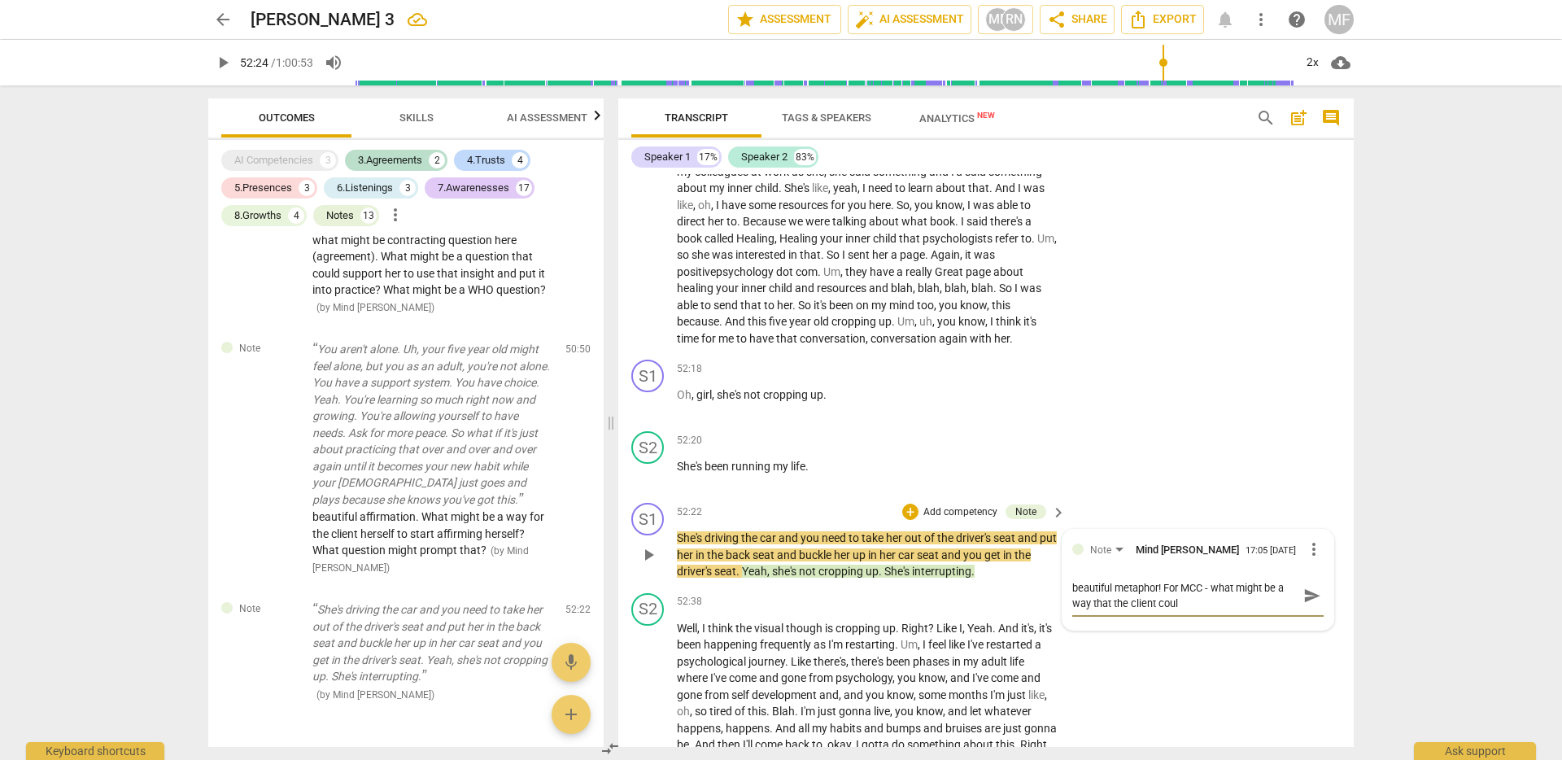
type textarea "beautiful metaphor! For MCC - what might be a way that the client could"
type textarea "beautiful metaphor! For MCC - what might be a way that the client could c"
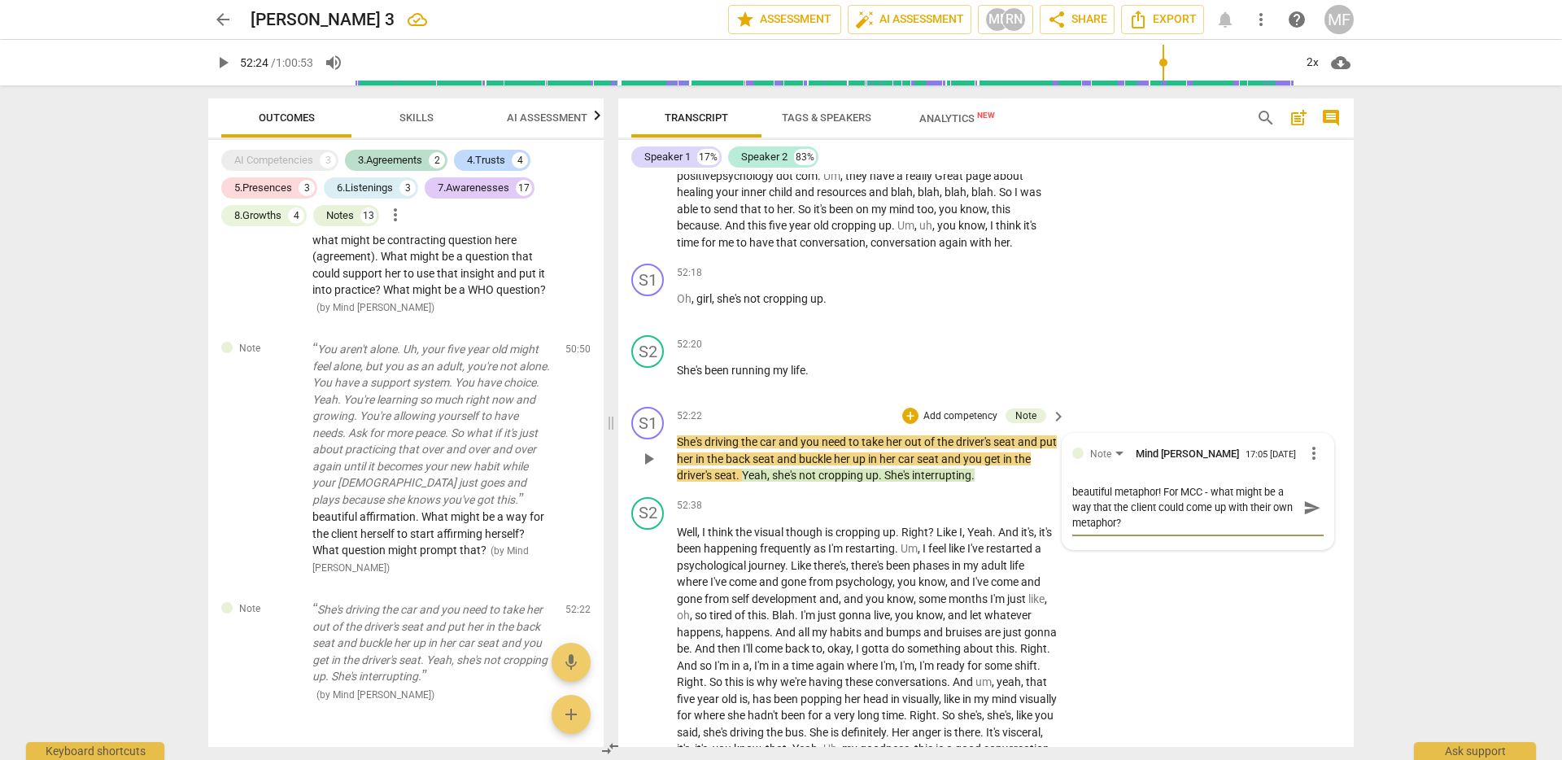
scroll to position [12844, 0]
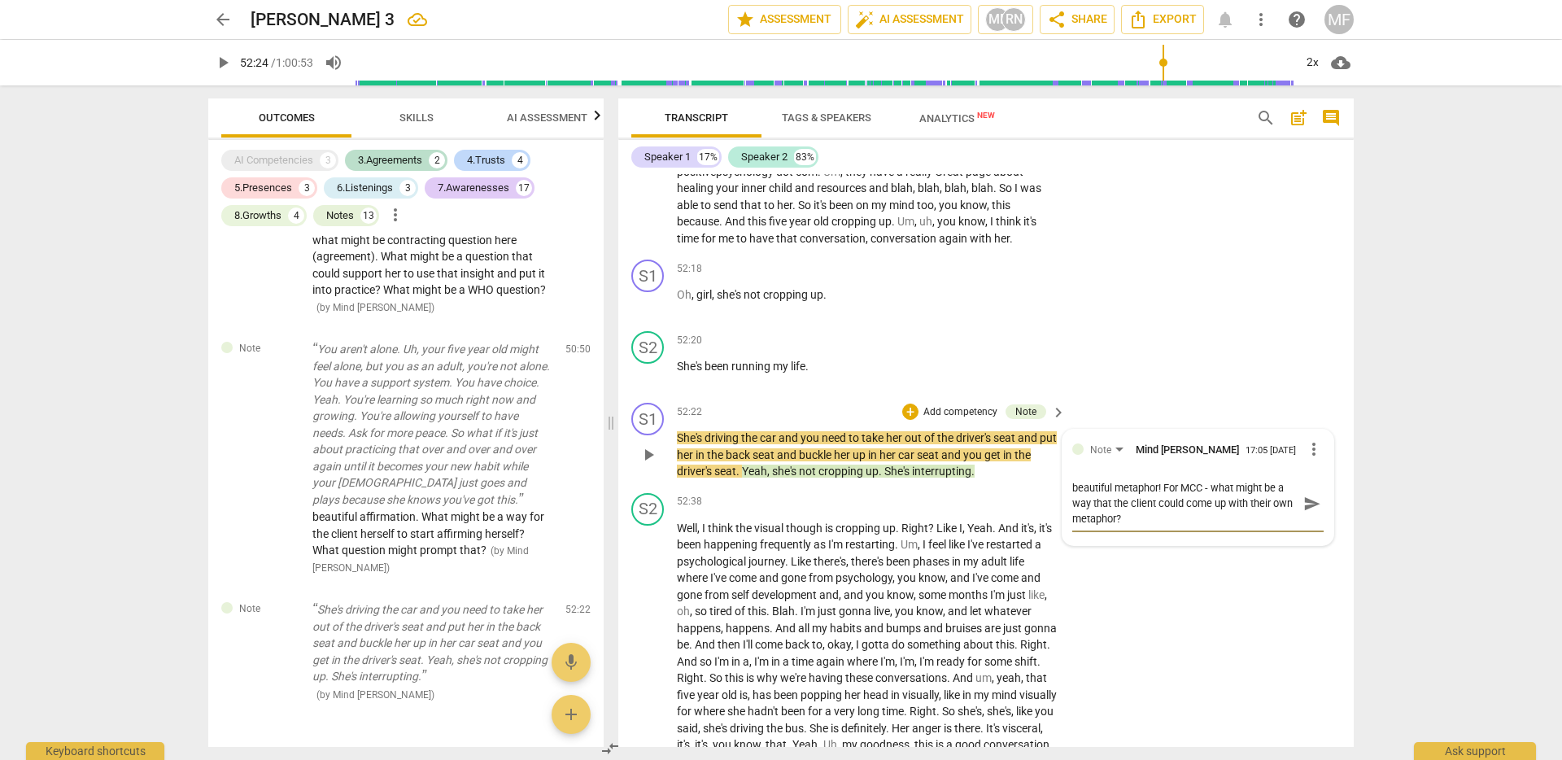
click at [1313, 513] on span "send" at bounding box center [1313, 504] width 18 height 18
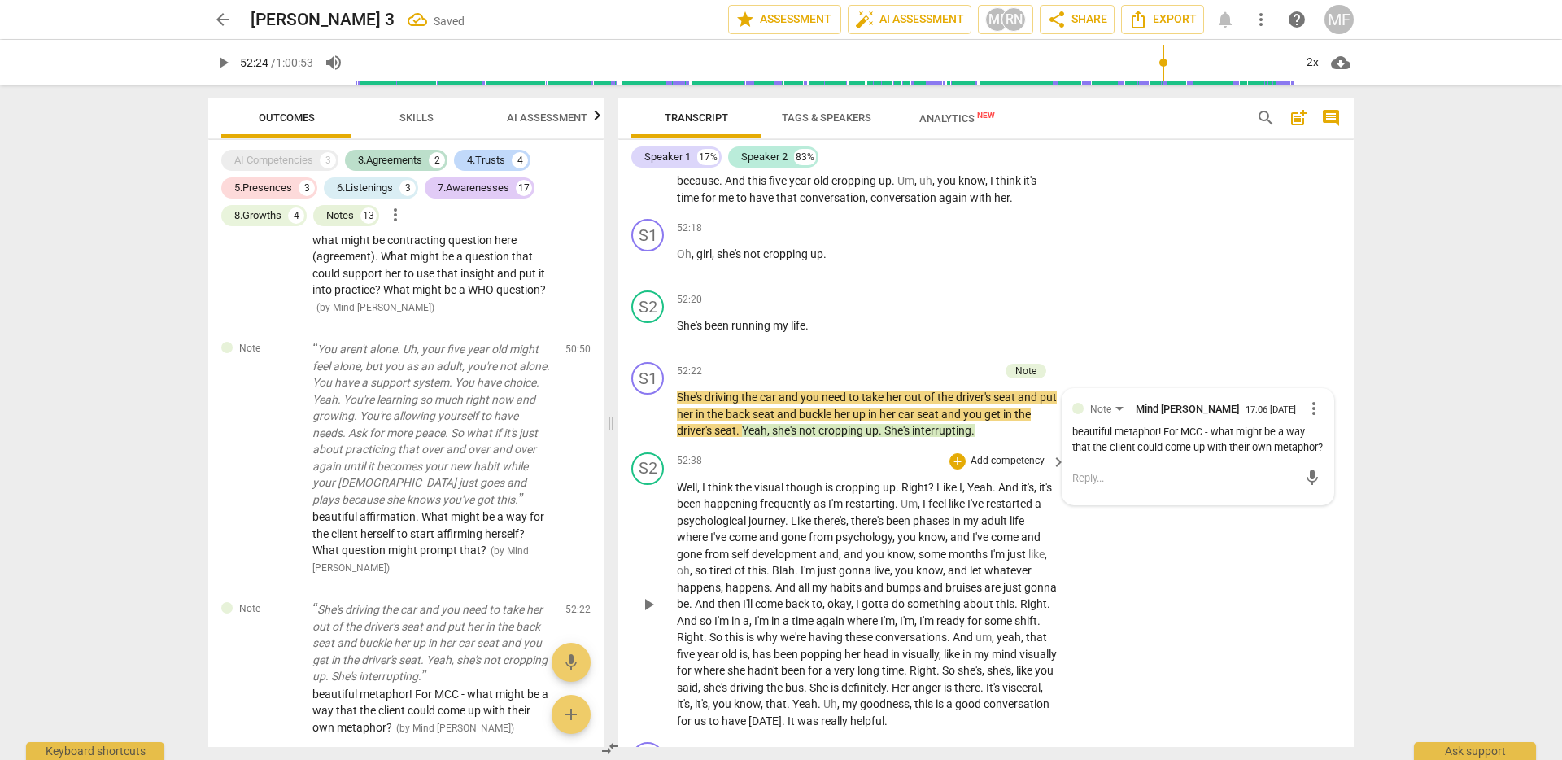
scroll to position [12919, 0]
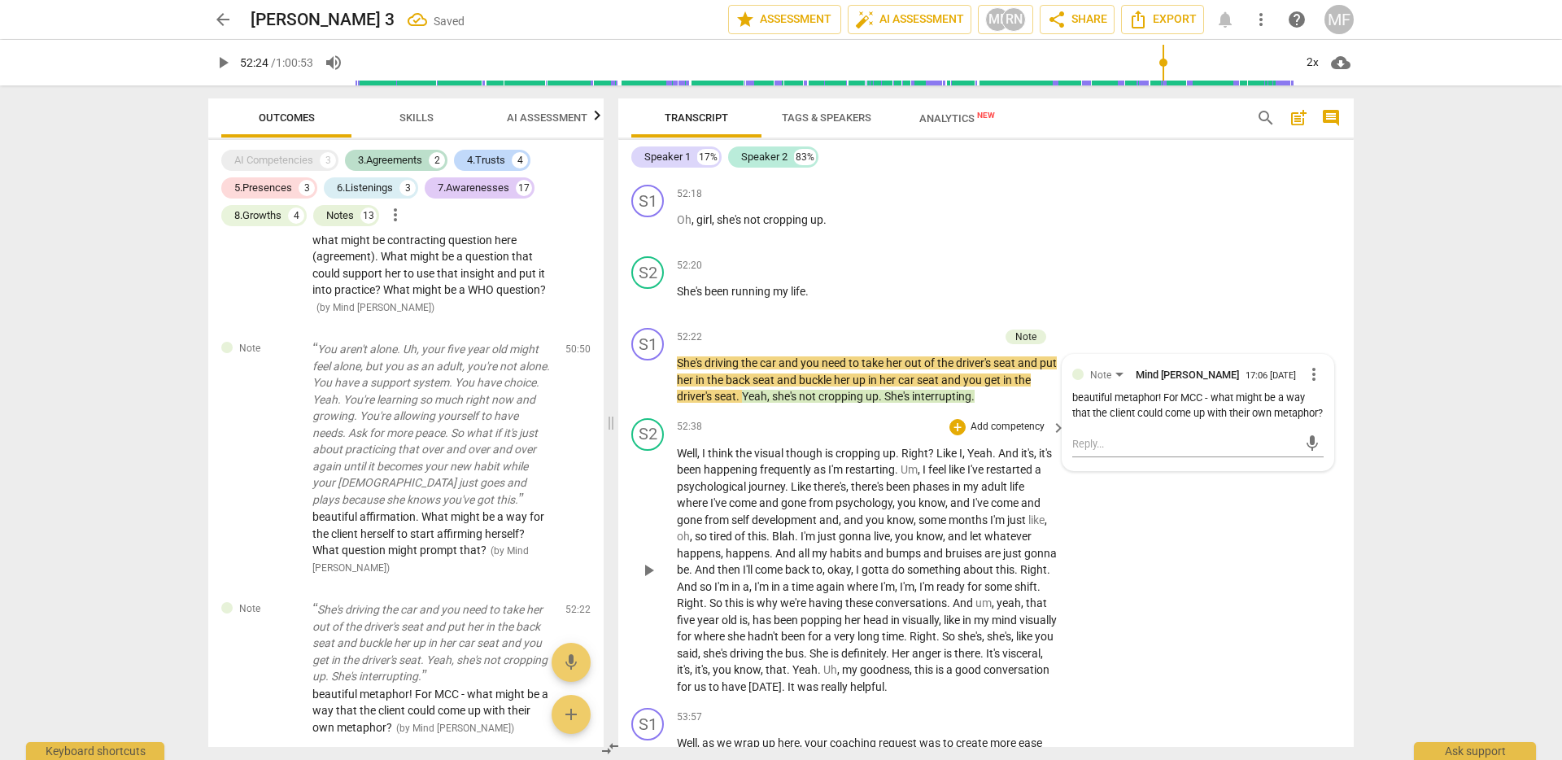
click at [949, 476] on span "feel" at bounding box center [939, 469] width 20 height 13
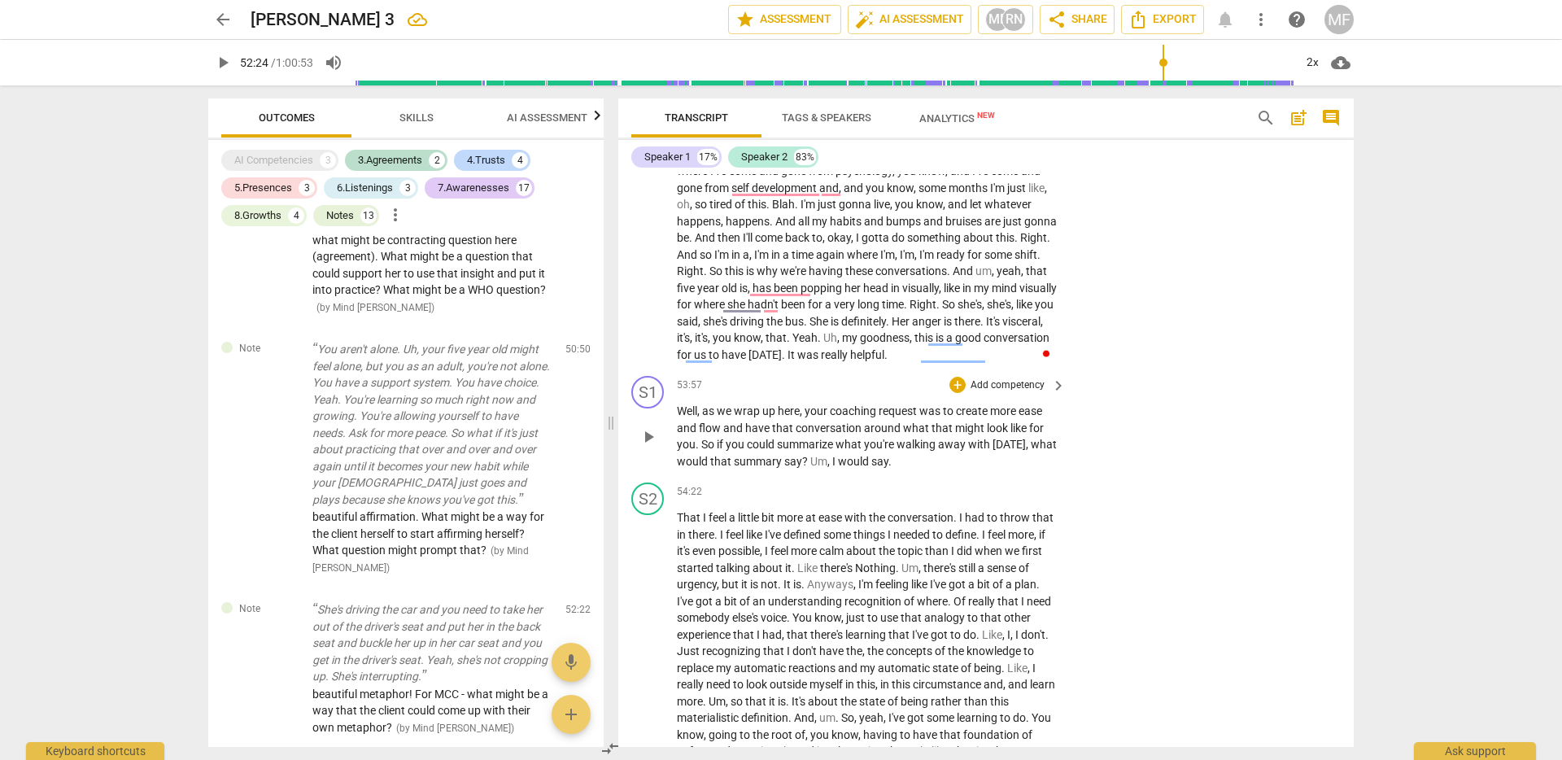
scroll to position [13259, 0]
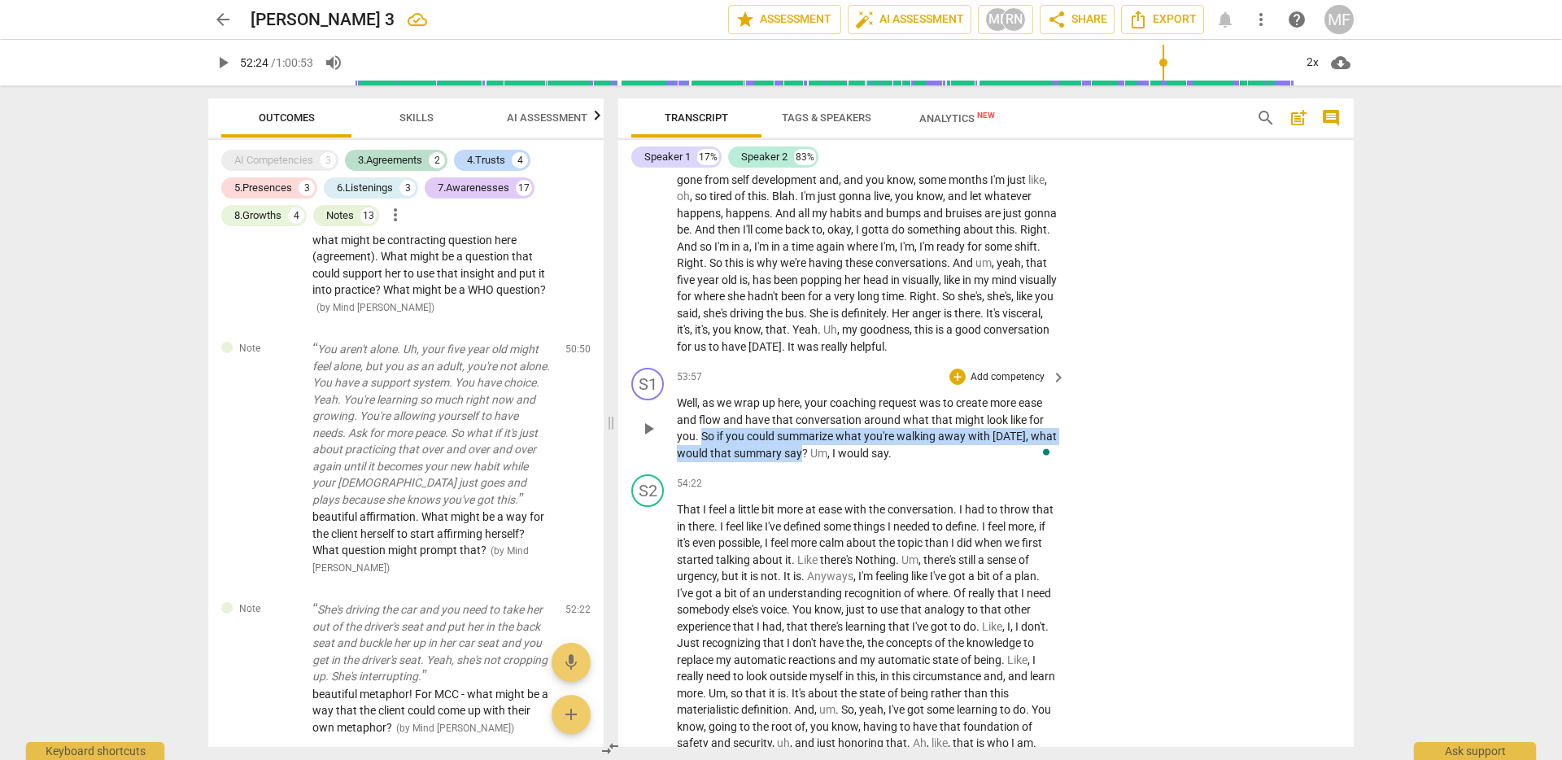
click at [801, 461] on p "Well , as we wrap up here , your coaching request was to create more ease and f…" at bounding box center [867, 428] width 381 height 67
click at [994, 385] on p "Add competency" at bounding box center [1007, 377] width 77 height 15
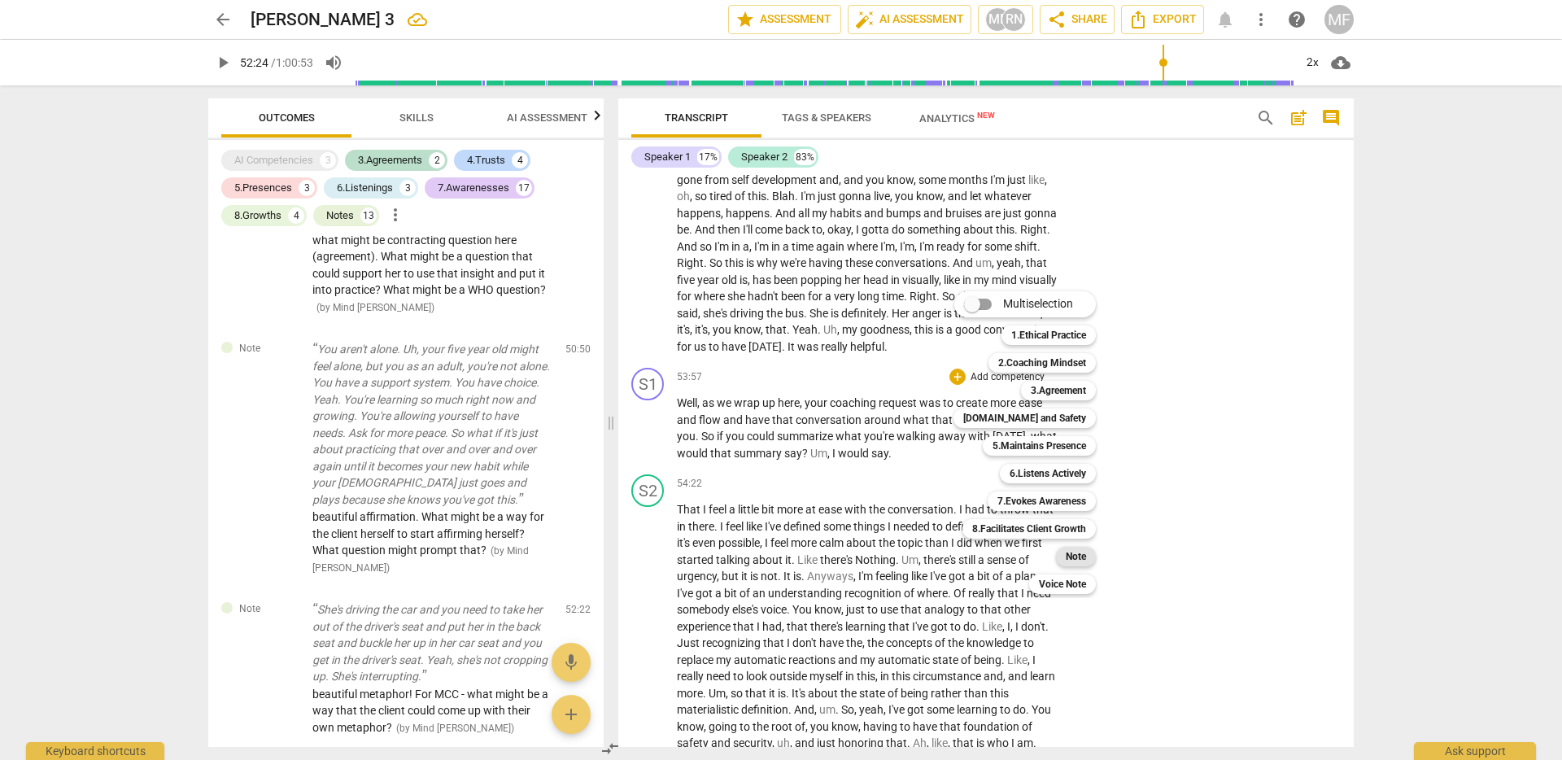
click at [1077, 563] on b "Note" at bounding box center [1076, 557] width 20 height 20
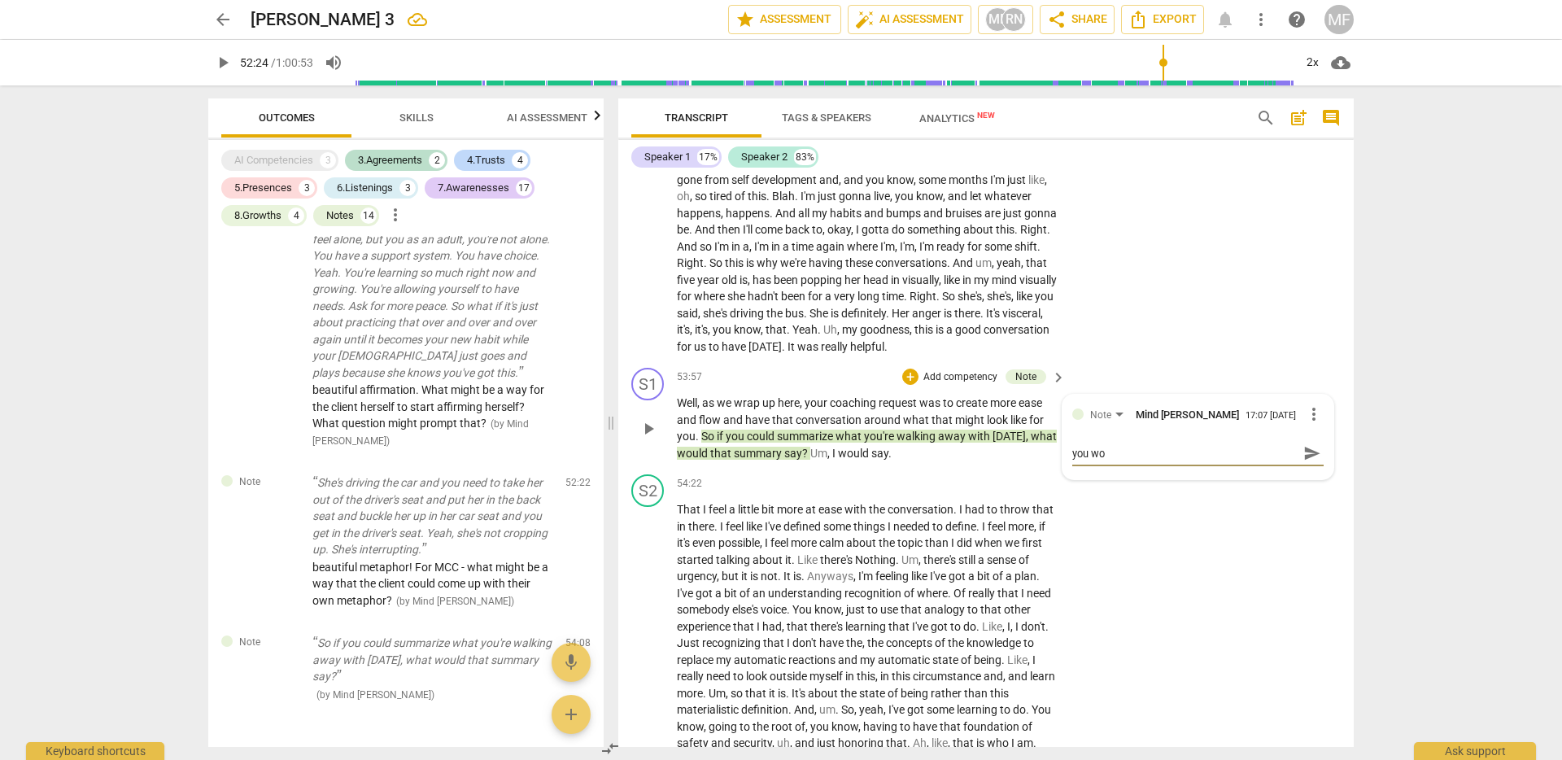
scroll to position [0, 0]
click at [1304, 470] on span "send" at bounding box center [1313, 461] width 18 height 18
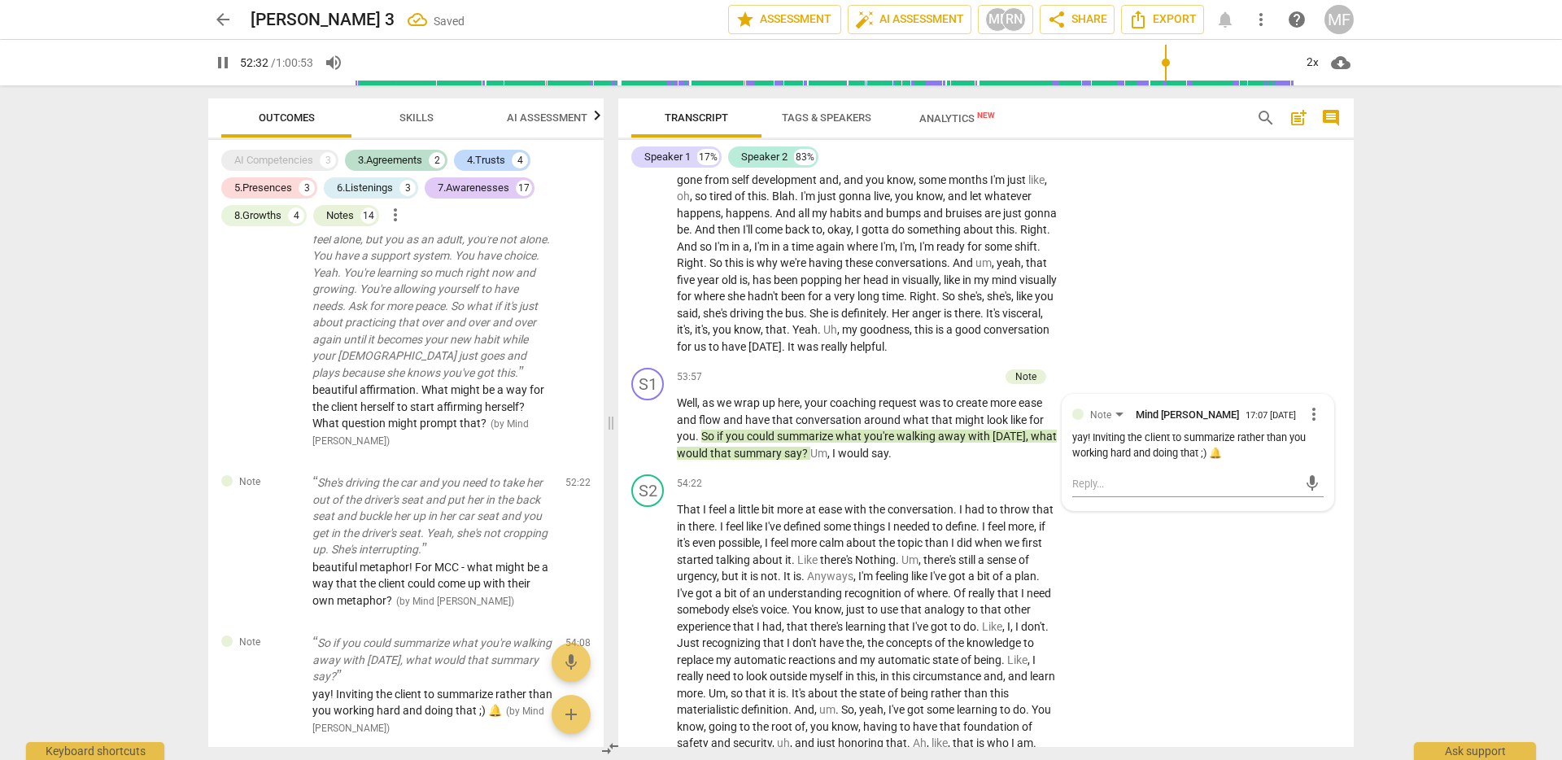
click at [1386, 484] on div "arrow_back Gina 3 Saved edit star Assessment auto_fix_high AI Assessment MF RN …" at bounding box center [781, 380] width 1562 height 760
click at [653, 439] on span "pause" at bounding box center [649, 429] width 20 height 20
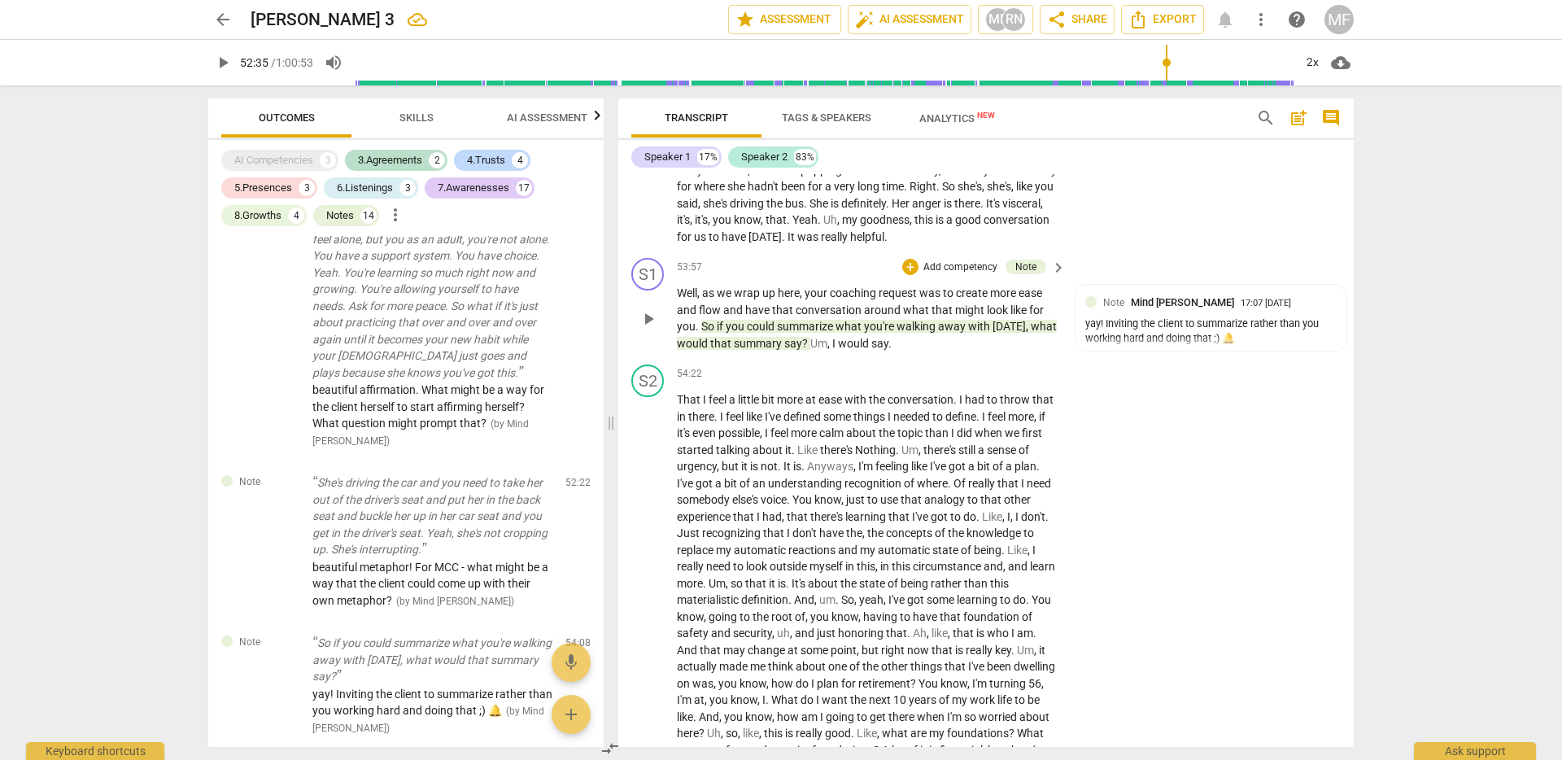
scroll to position [13366, 0]
drag, startPoint x: 676, startPoint y: 361, endPoint x: 832, endPoint y: 363, distance: 156.3
click at [832, 354] on p "Well , as we wrap up here , your coaching request was to create more ease and f…" at bounding box center [867, 320] width 381 height 67
click at [829, 302] on span "your" at bounding box center [817, 295] width 25 height 13
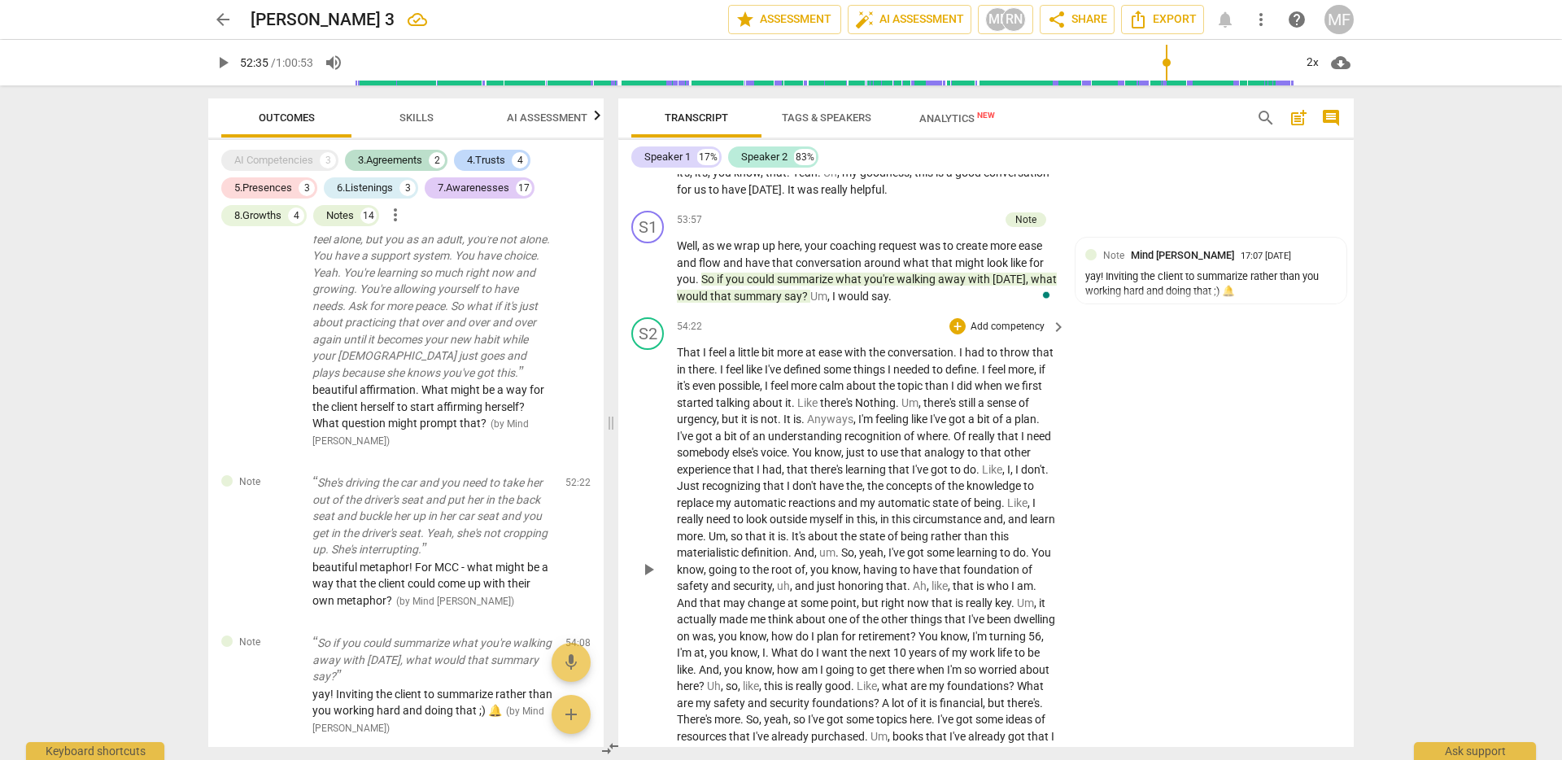
scroll to position [13430, 0]
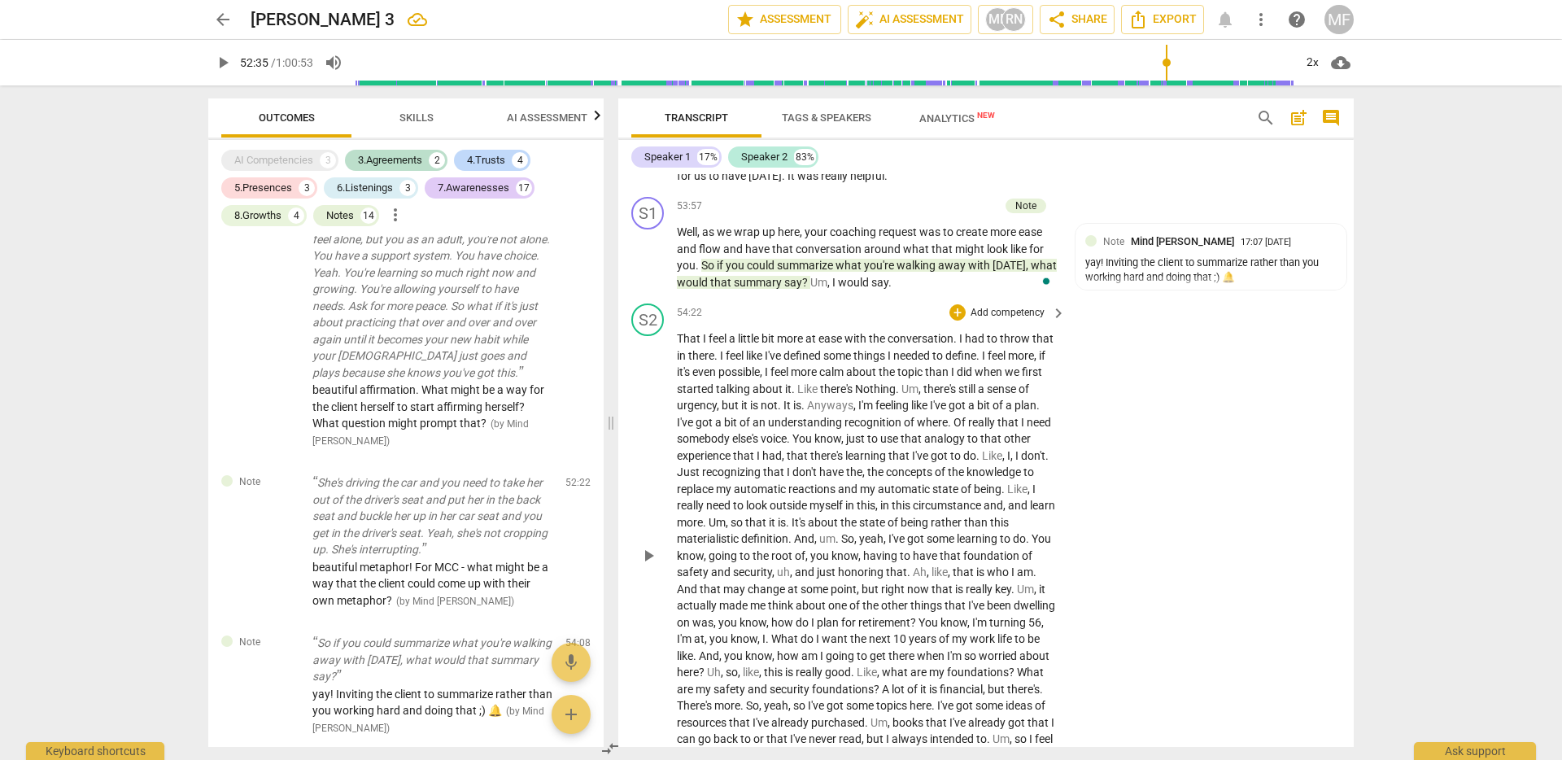
click at [765, 362] on span "like" at bounding box center [755, 355] width 19 height 13
click at [845, 429] on span "understanding" at bounding box center [806, 422] width 76 height 13
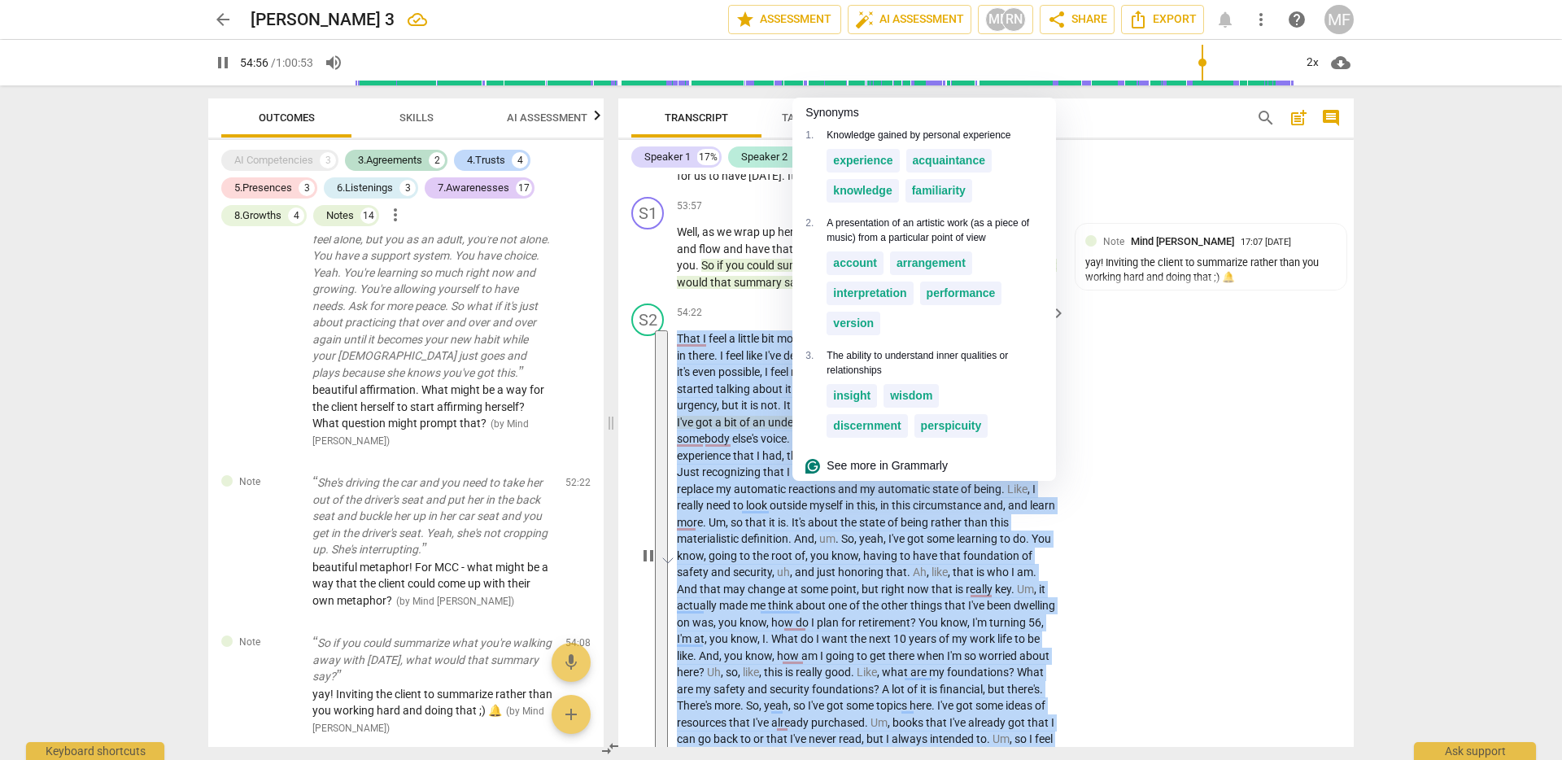
click at [901, 445] on span "use" at bounding box center [891, 438] width 20 height 13
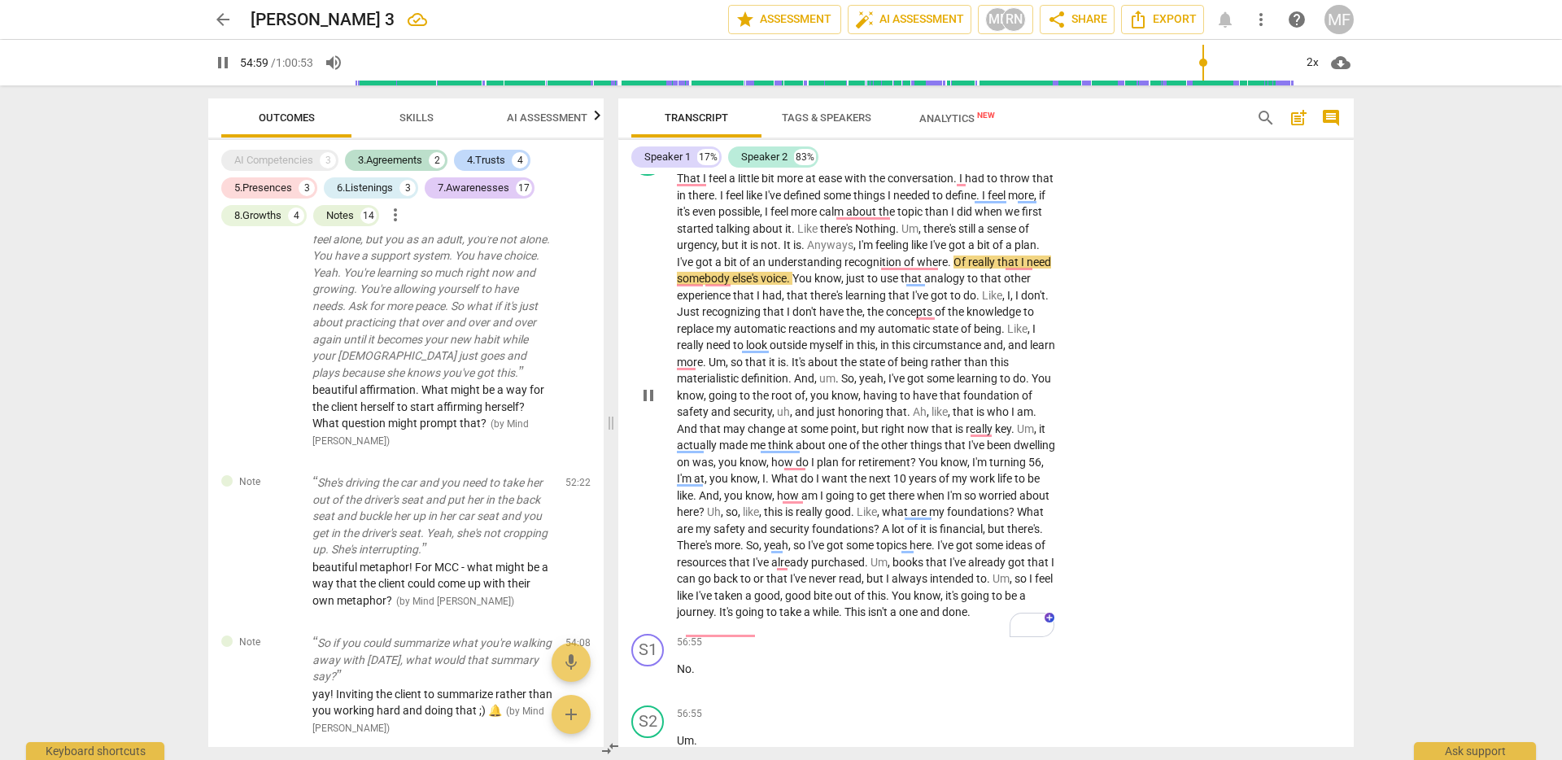
scroll to position [13606, 0]
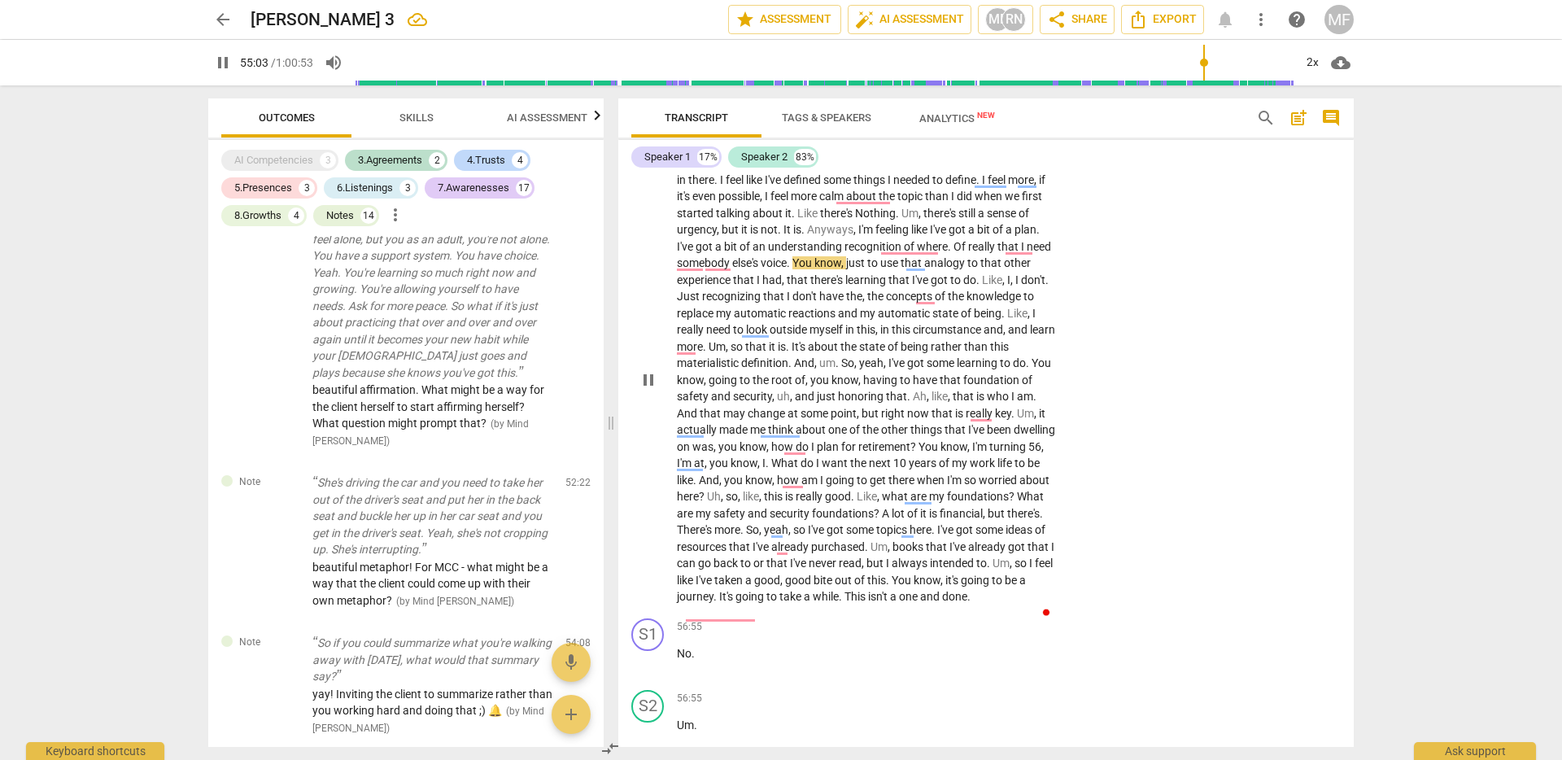
click at [846, 336] on span "myself" at bounding box center [828, 329] width 36 height 13
click at [795, 387] on span "root" at bounding box center [783, 380] width 24 height 13
click at [750, 436] on span "made" at bounding box center [734, 429] width 31 height 13
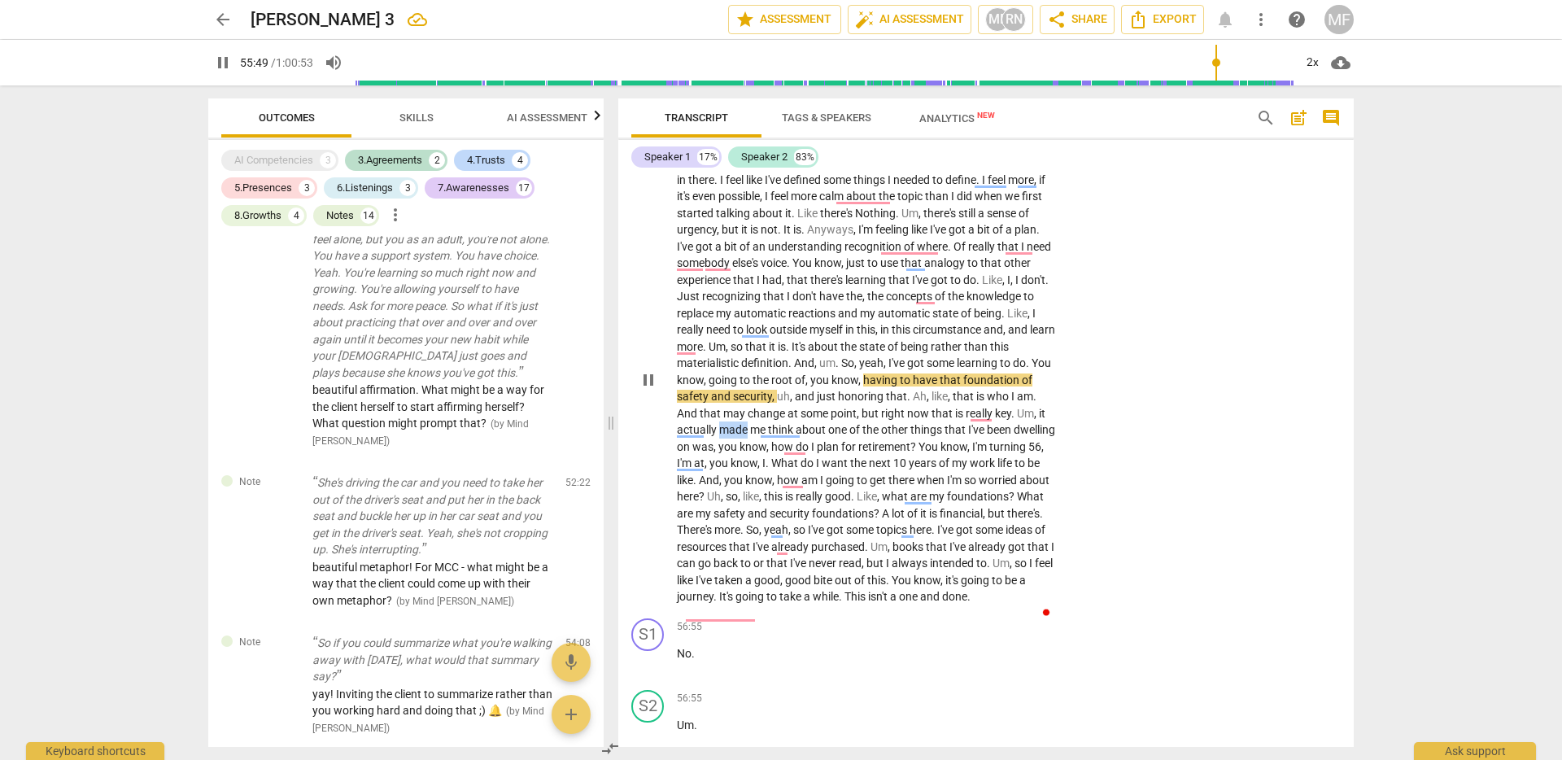
click at [750, 436] on span "made" at bounding box center [734, 429] width 31 height 13
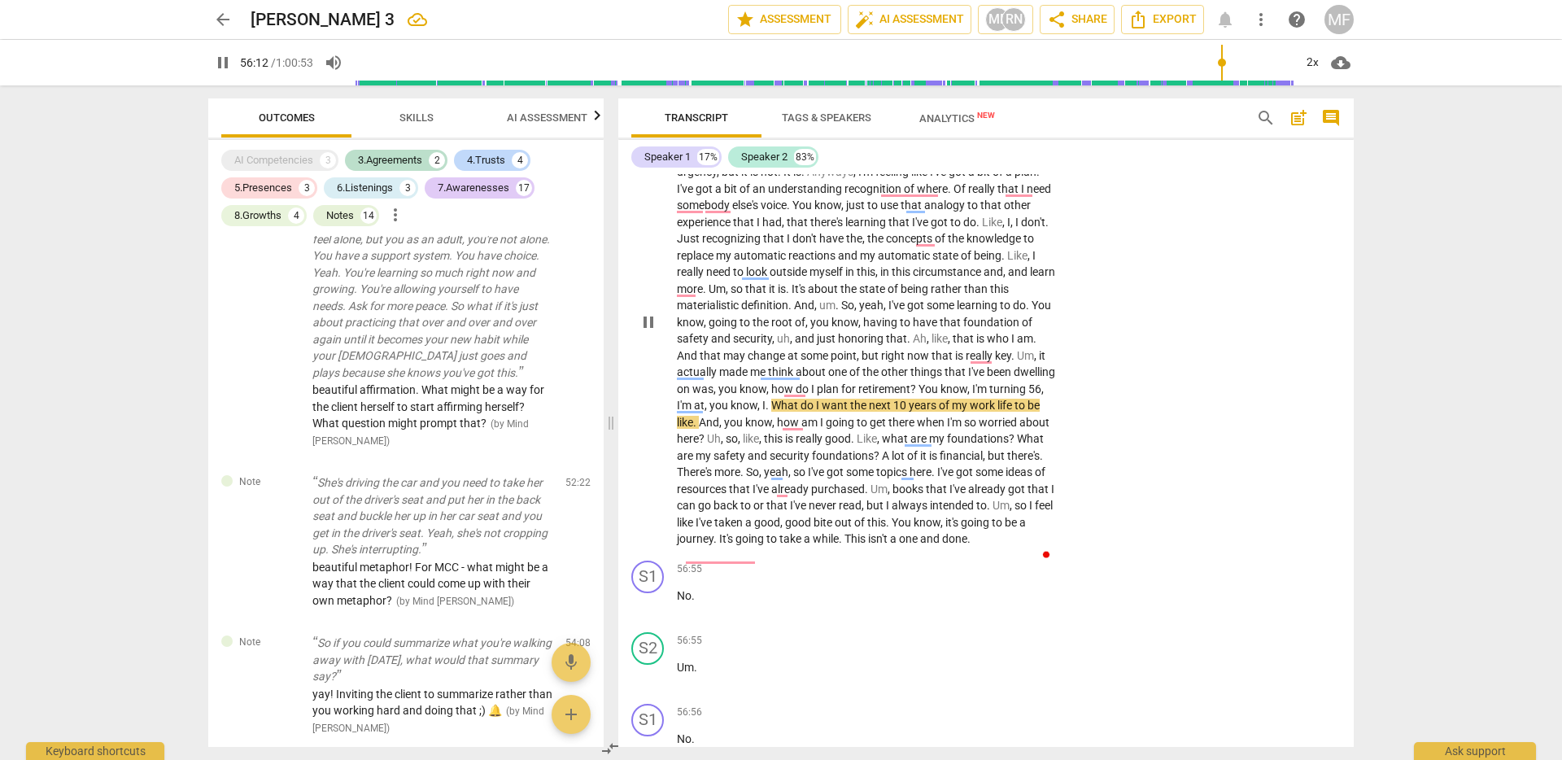
scroll to position [13695, 0]
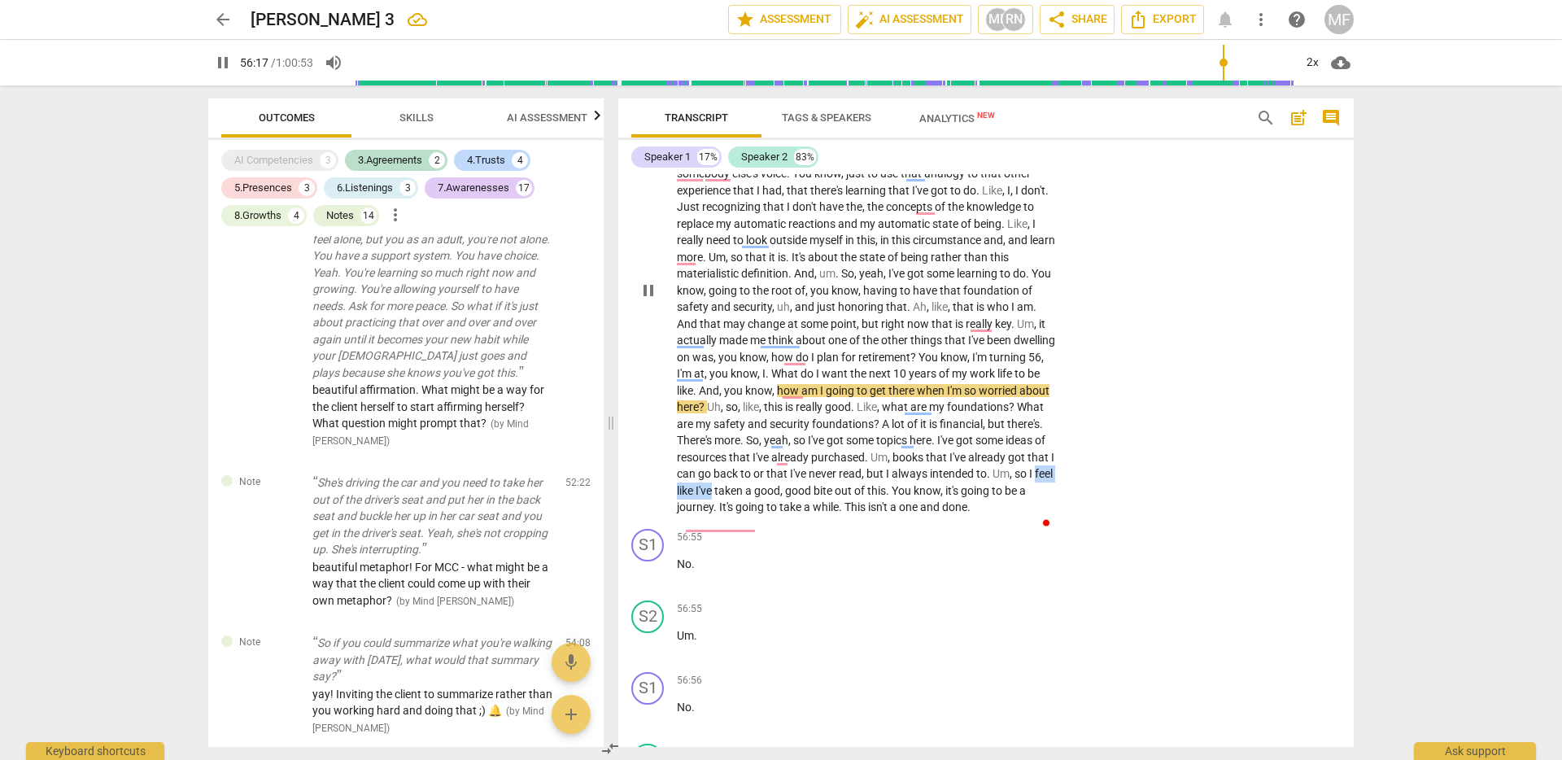
drag, startPoint x: 821, startPoint y: 555, endPoint x: 878, endPoint y: 562, distance: 57.3
click at [878, 516] on p "That I feel a little bit more at ease with the conversation . I had to throw th…" at bounding box center [867, 290] width 381 height 451
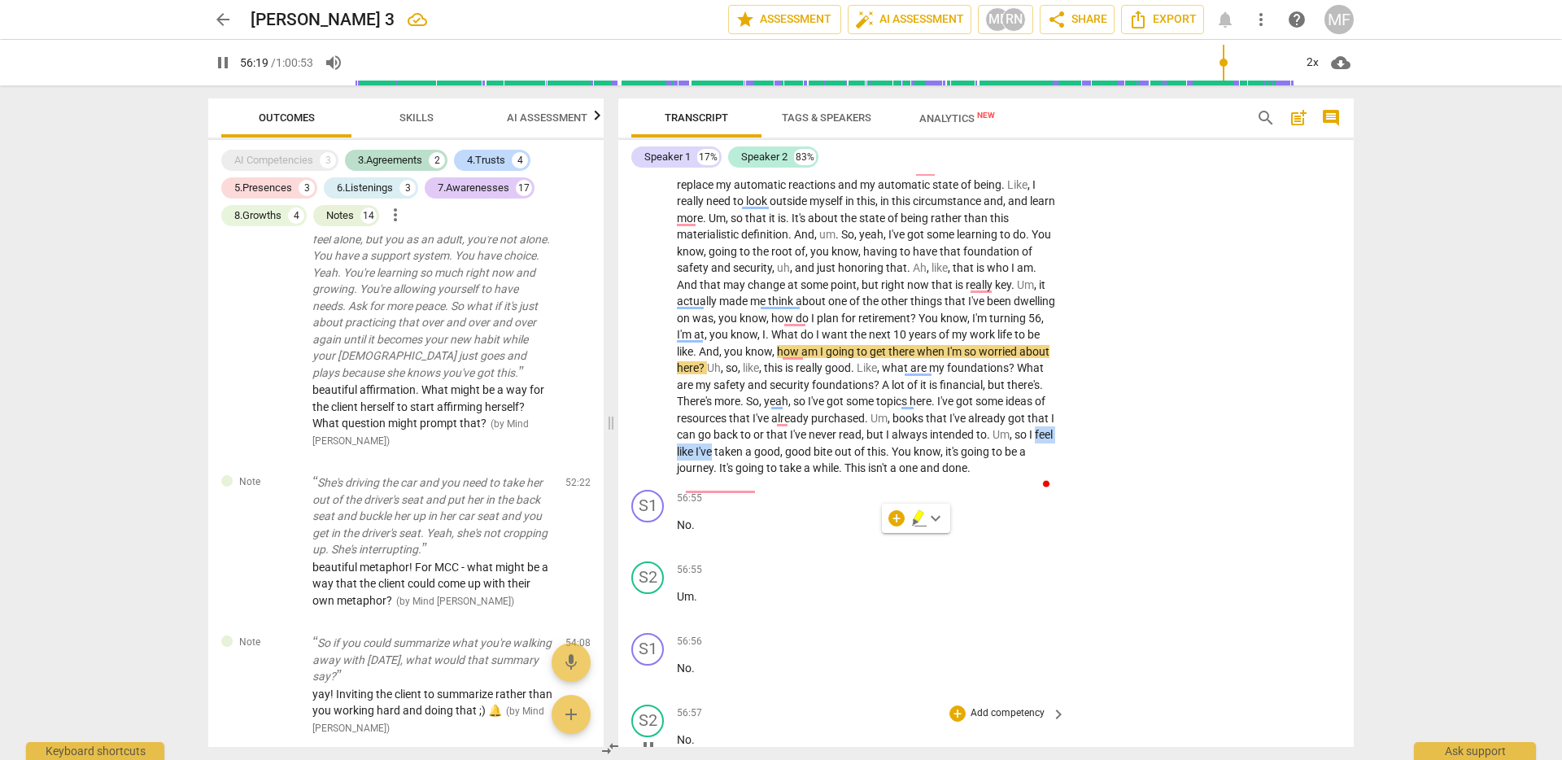
scroll to position [13930, 0]
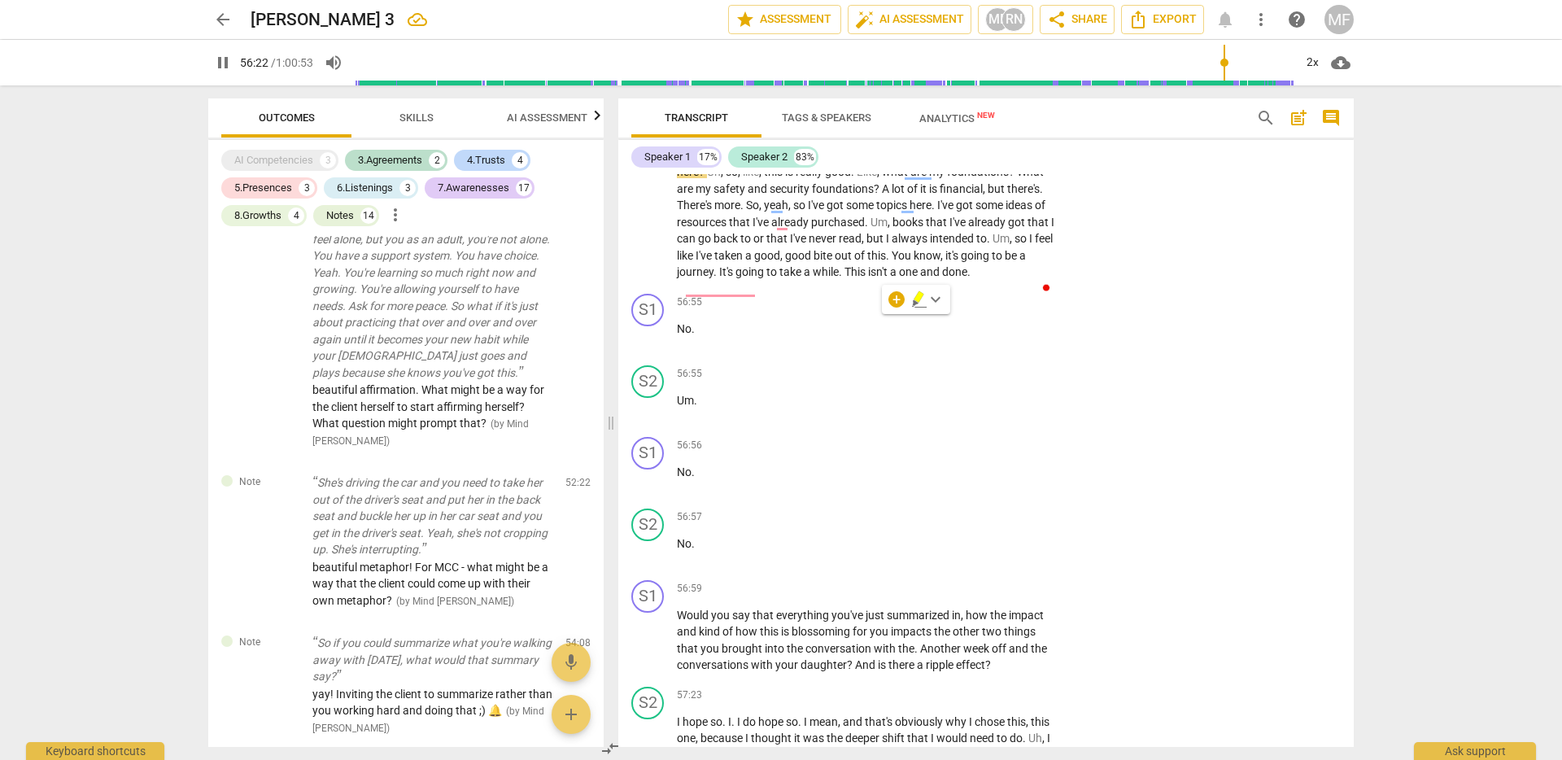
click at [814, 262] on span "good" at bounding box center [799, 255] width 28 height 13
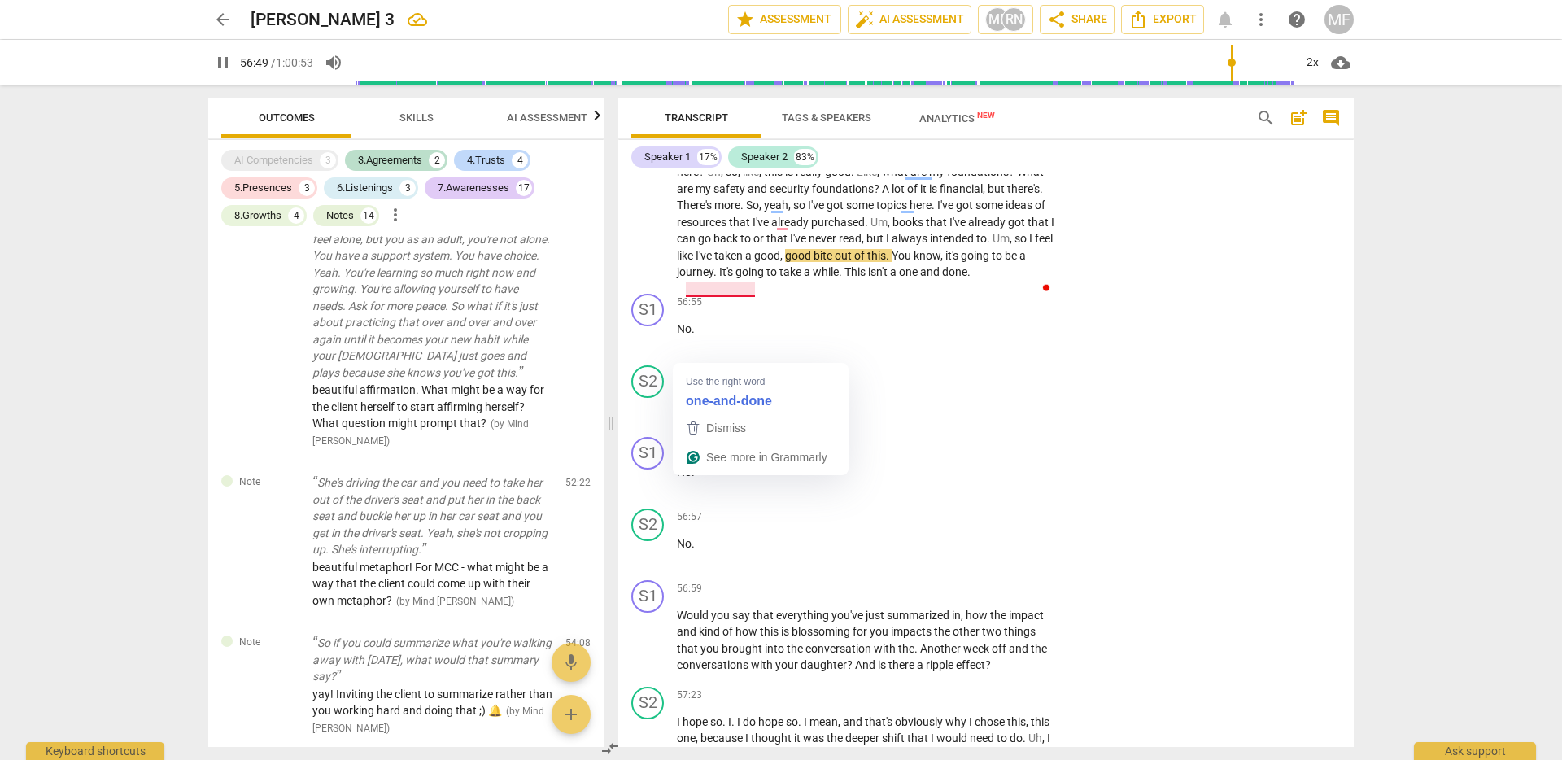
click at [762, 281] on p "That I feel a little bit more at ease with the conversation . I had to throw th…" at bounding box center [867, 55] width 381 height 451
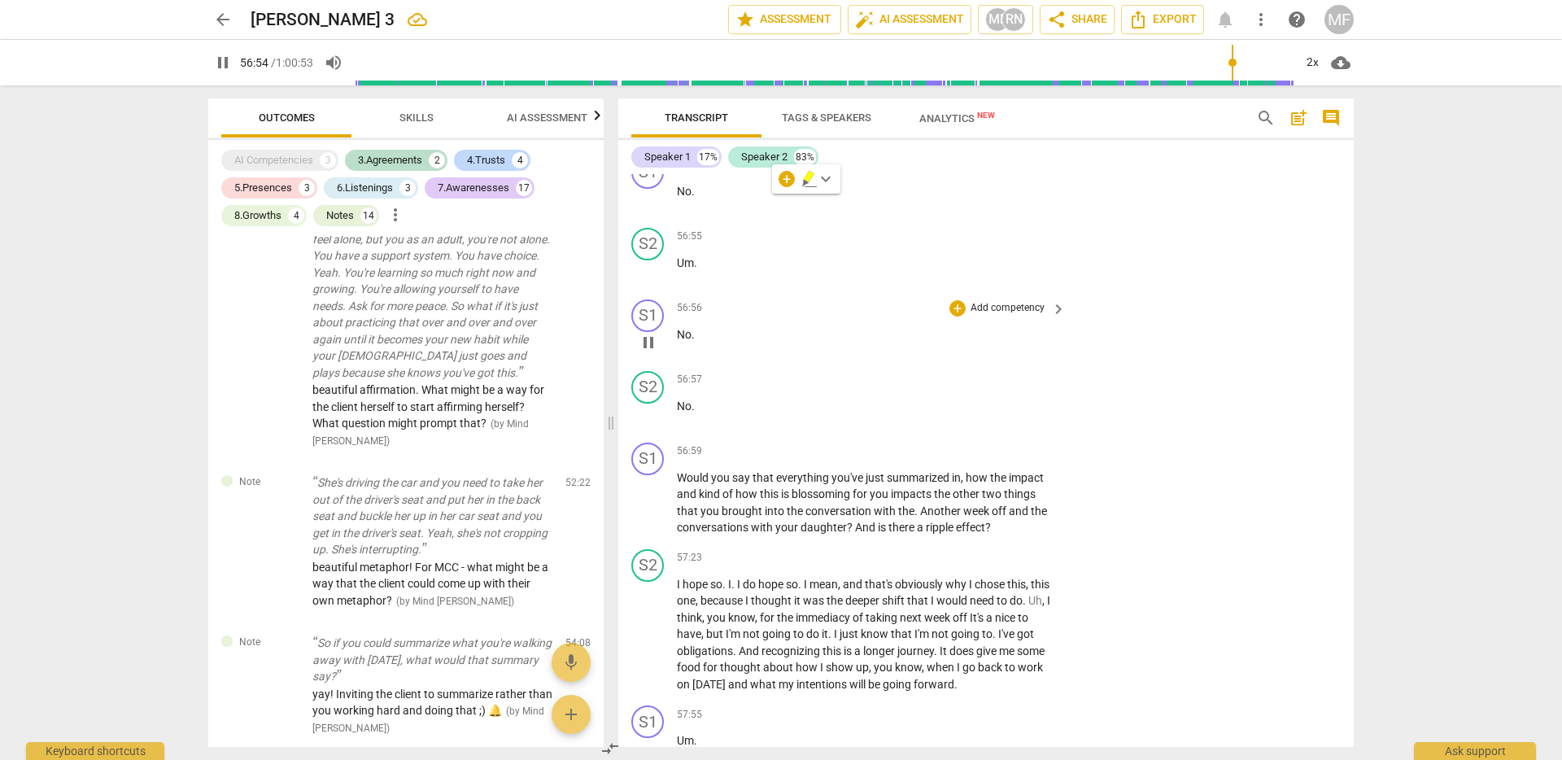
scroll to position [14070, 0]
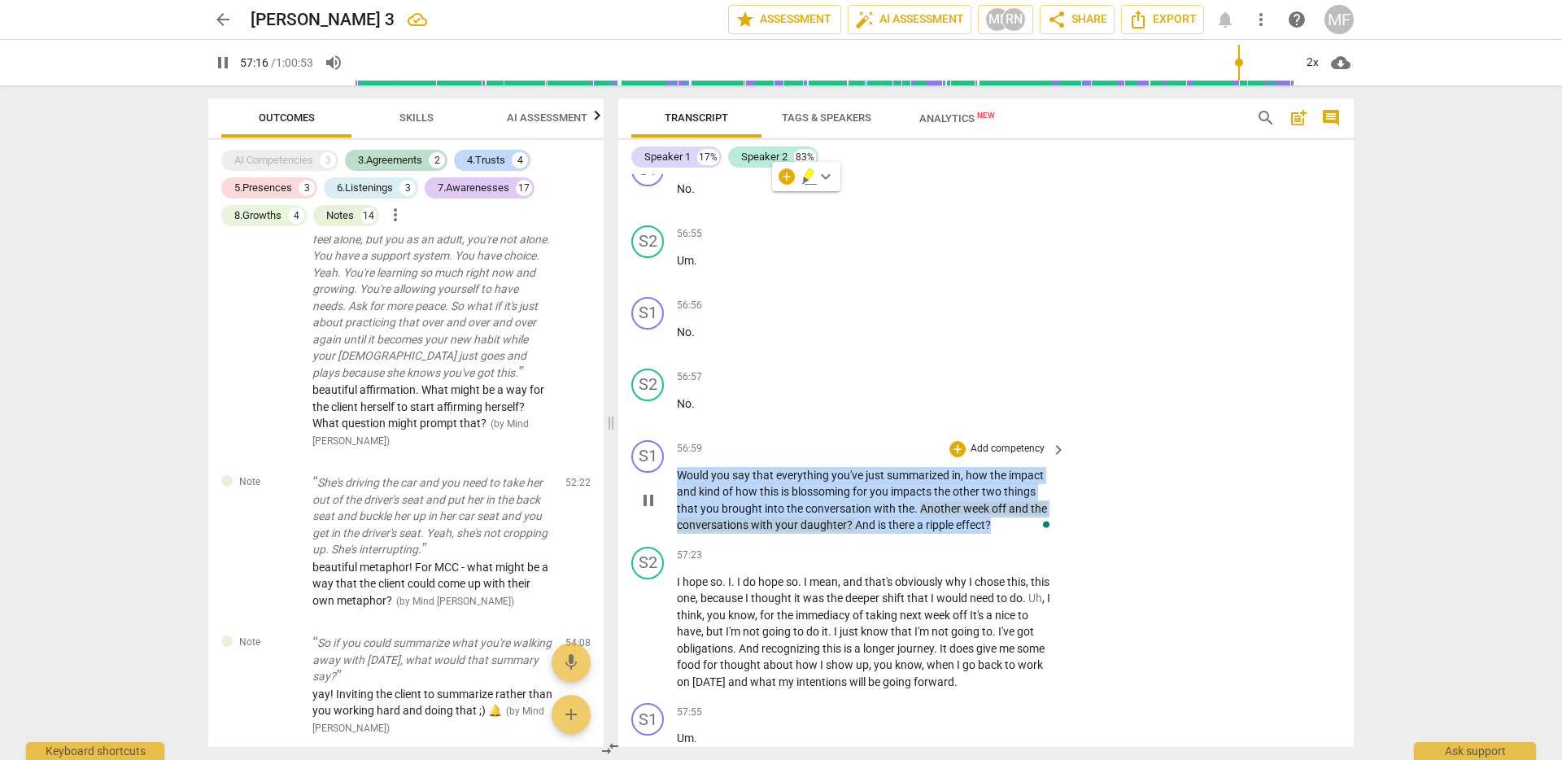
drag, startPoint x: 1008, startPoint y: 610, endPoint x: 725, endPoint y: 546, distance: 290.4
click at [725, 534] on div "56:59 + Add competency keyboard_arrow_right Would you say that everything you'v…" at bounding box center [872, 487] width 391 height 94
click at [1016, 457] on p "Add competency" at bounding box center [1007, 449] width 77 height 15
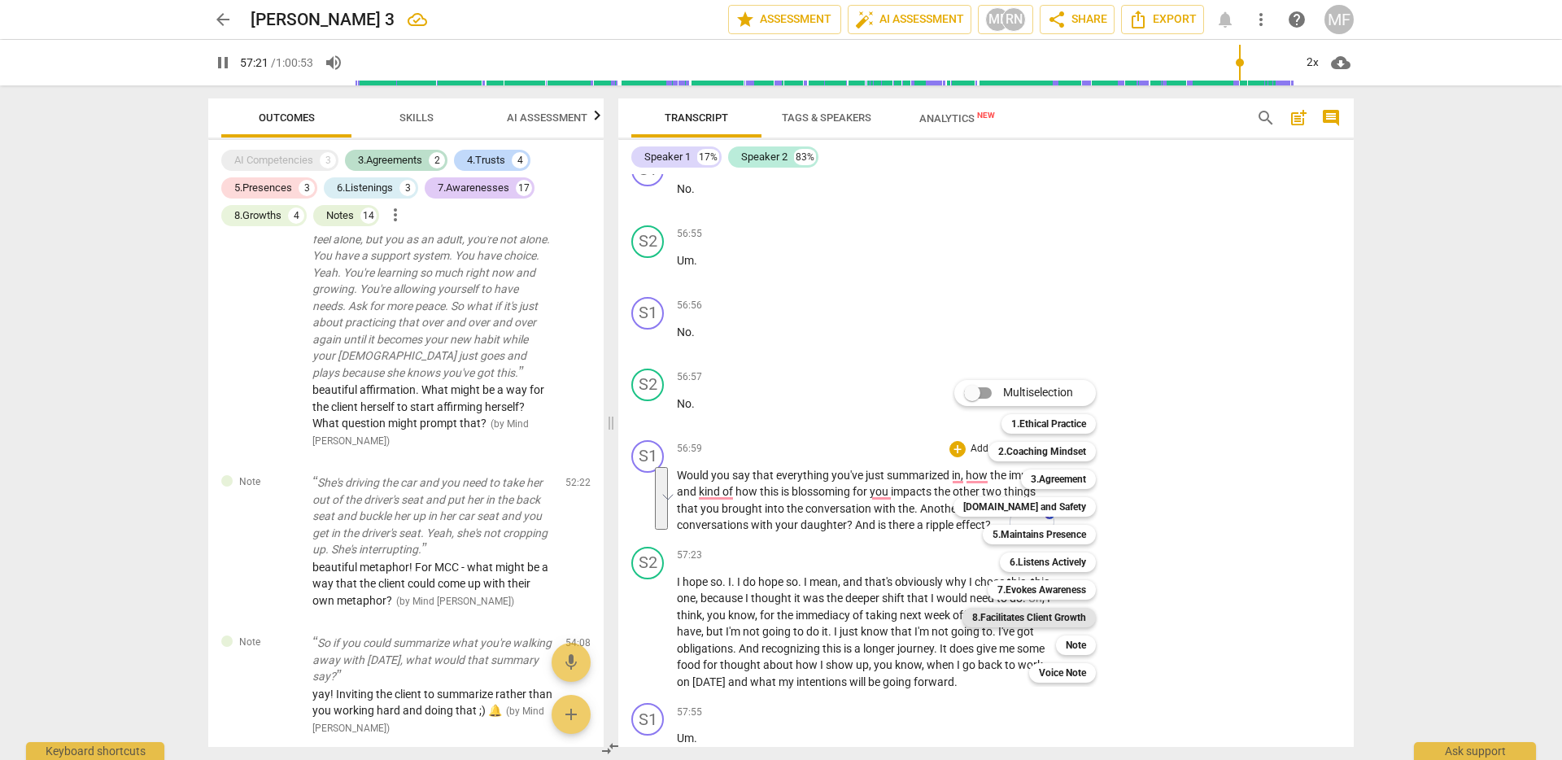
click at [1060, 617] on b "8.Facilitates Client Growth" at bounding box center [1029, 618] width 114 height 20
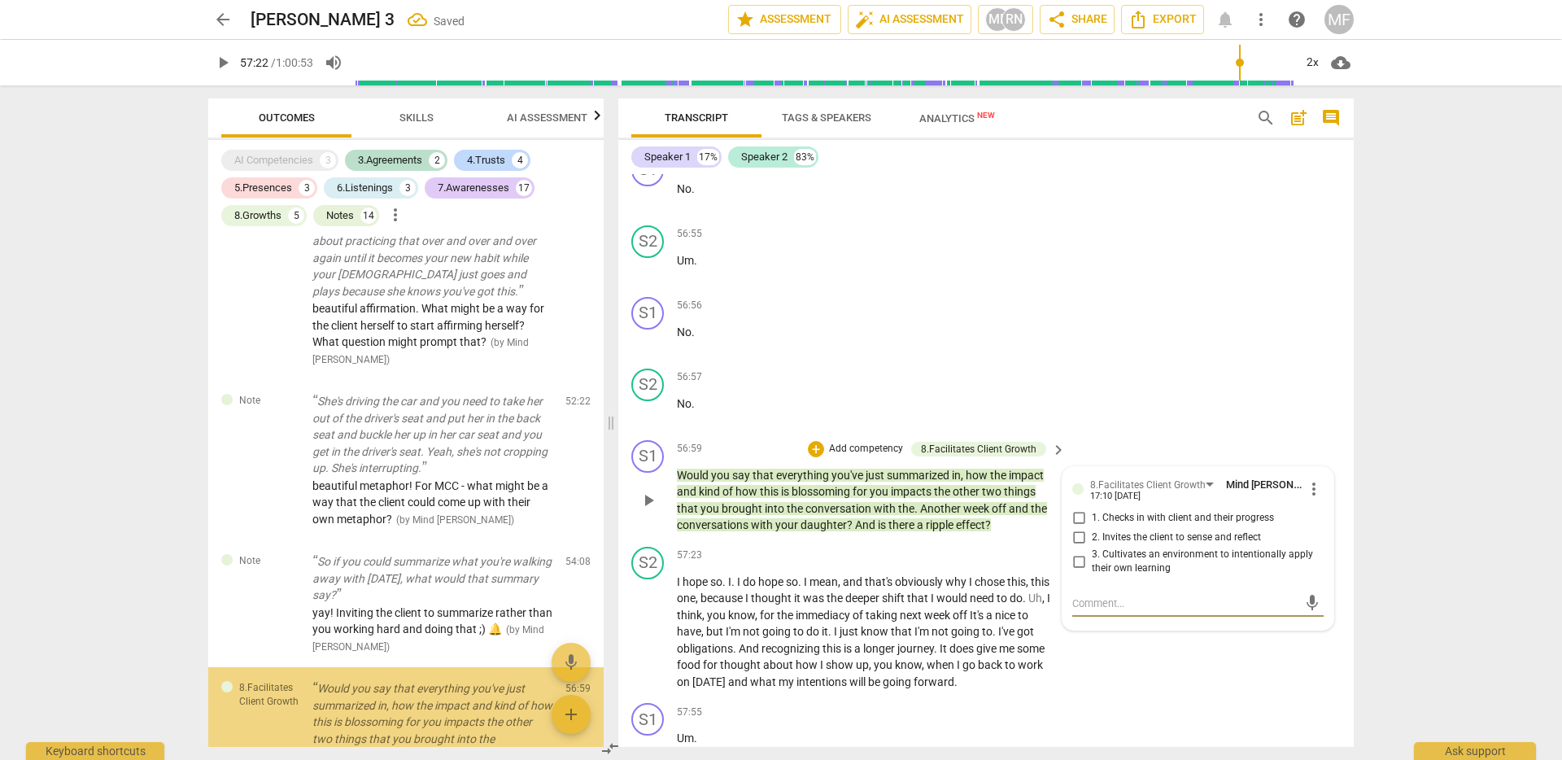
scroll to position [6256, 0]
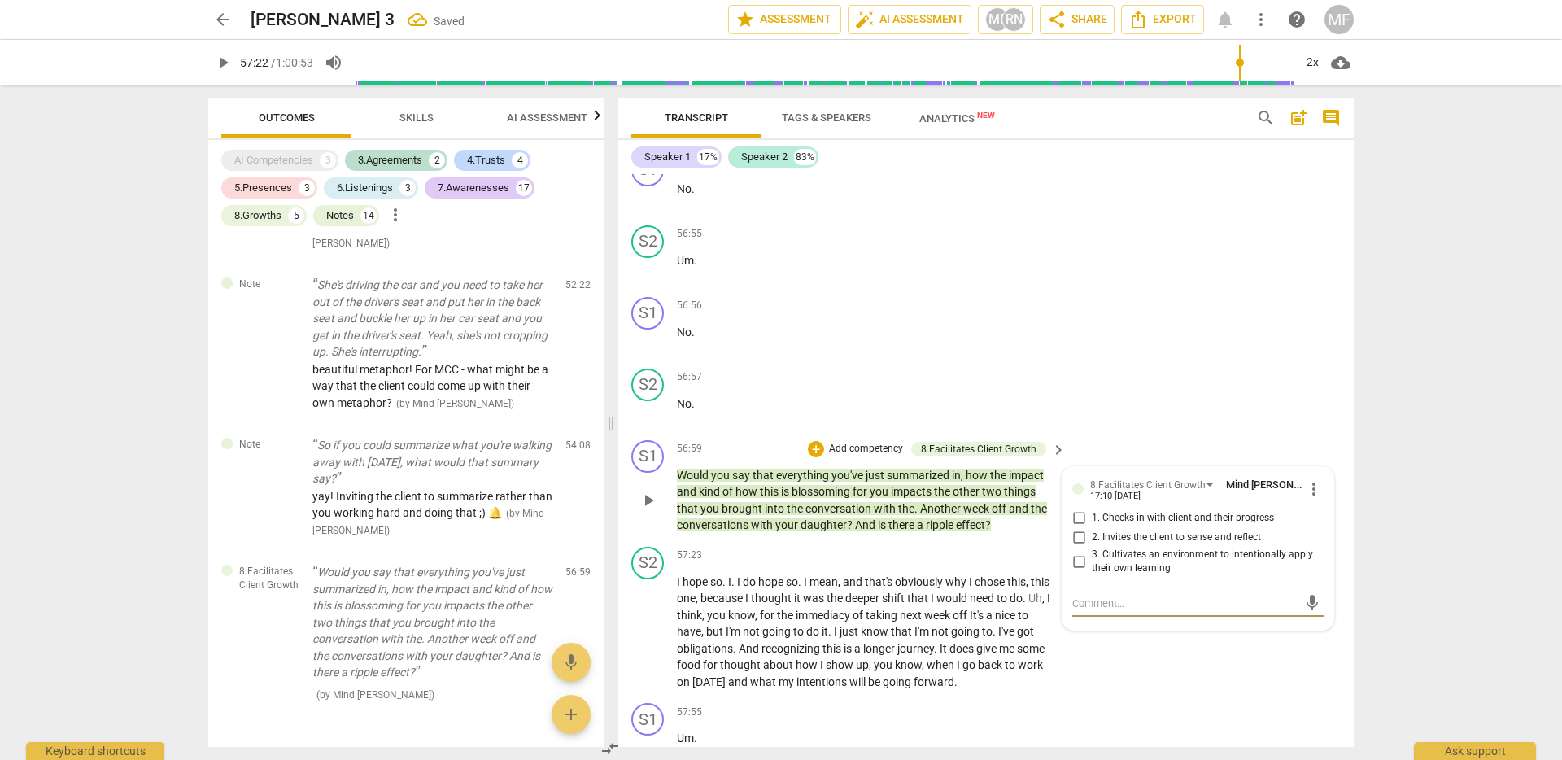
click at [1077, 548] on input "2. Invites the client to sense and reflect" at bounding box center [1079, 538] width 26 height 20
click at [1077, 571] on input "3. Cultivates an environment to intentionally apply their own learning" at bounding box center [1079, 562] width 26 height 20
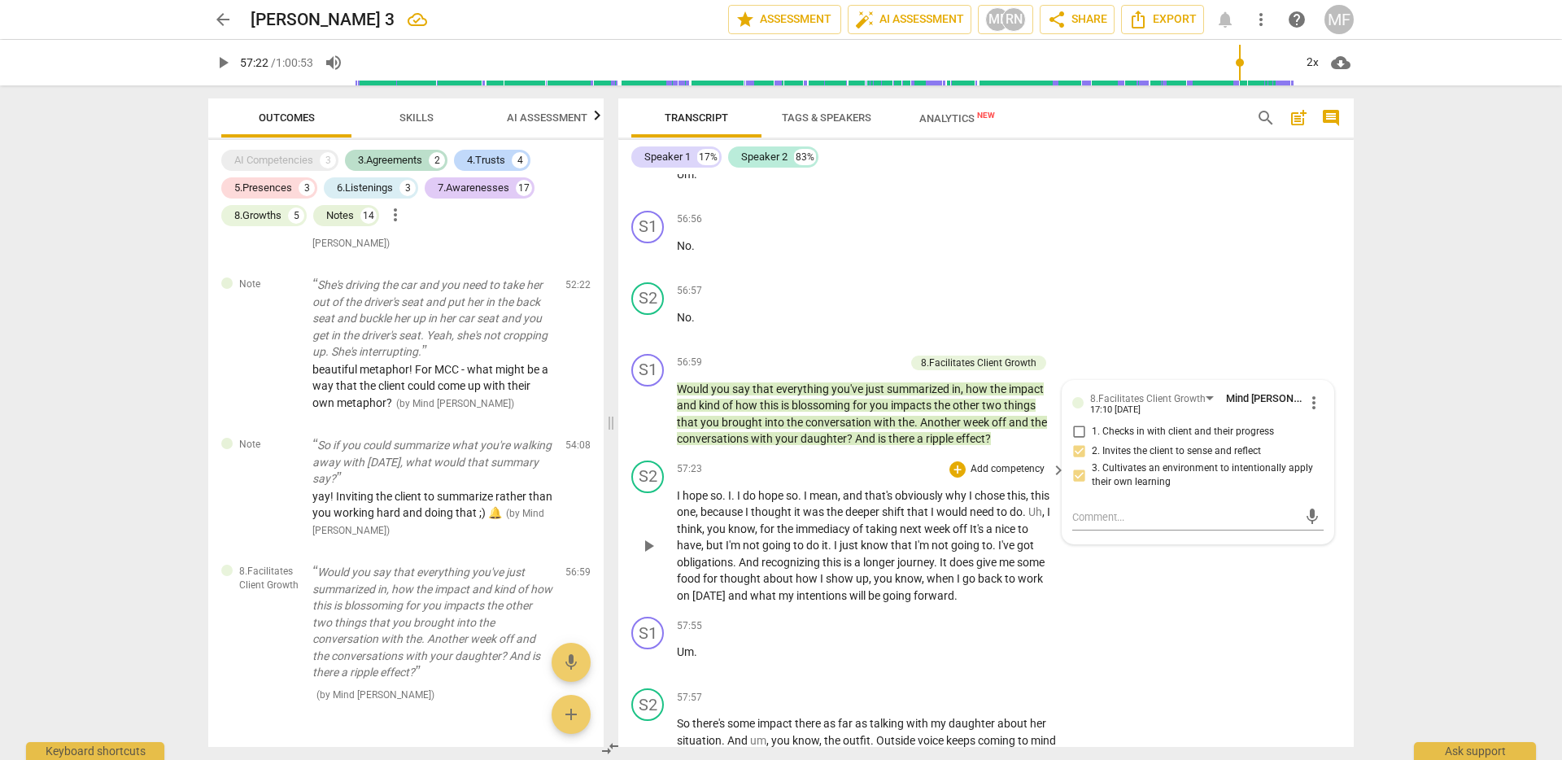
scroll to position [14161, 0]
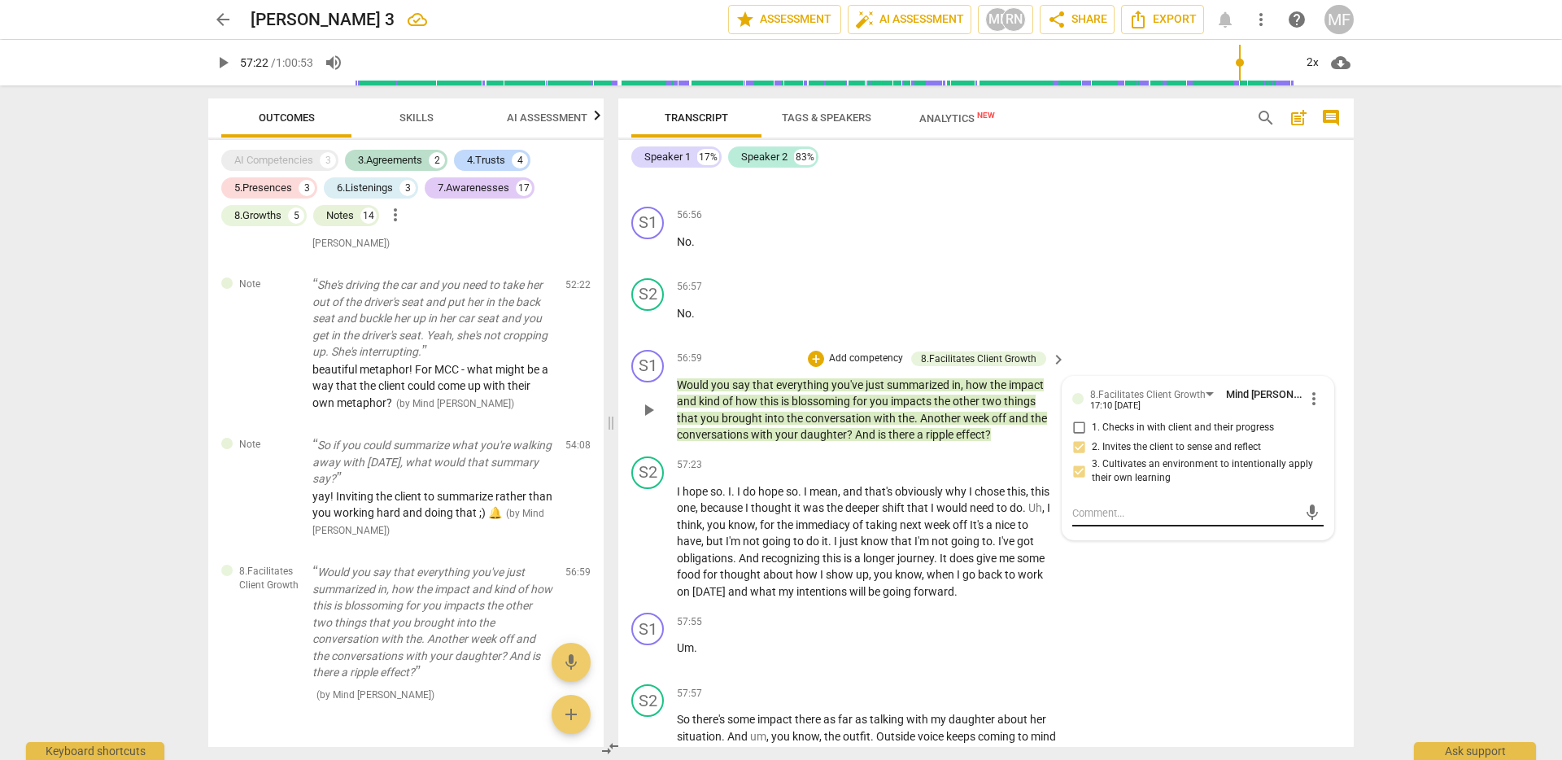
click at [1105, 521] on textarea at bounding box center [1185, 512] width 225 height 15
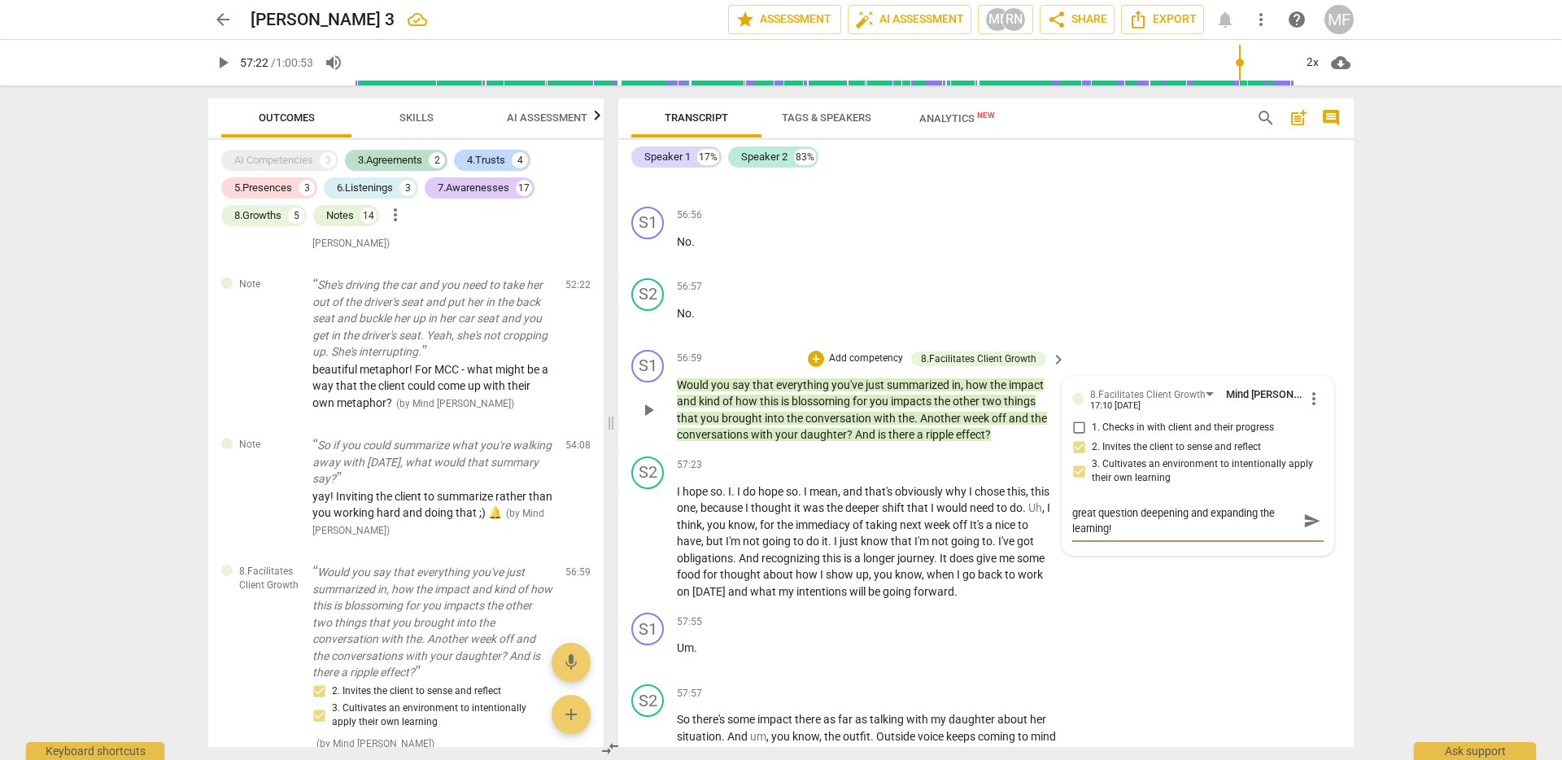
click at [1304, 530] on span "send" at bounding box center [1313, 521] width 18 height 18
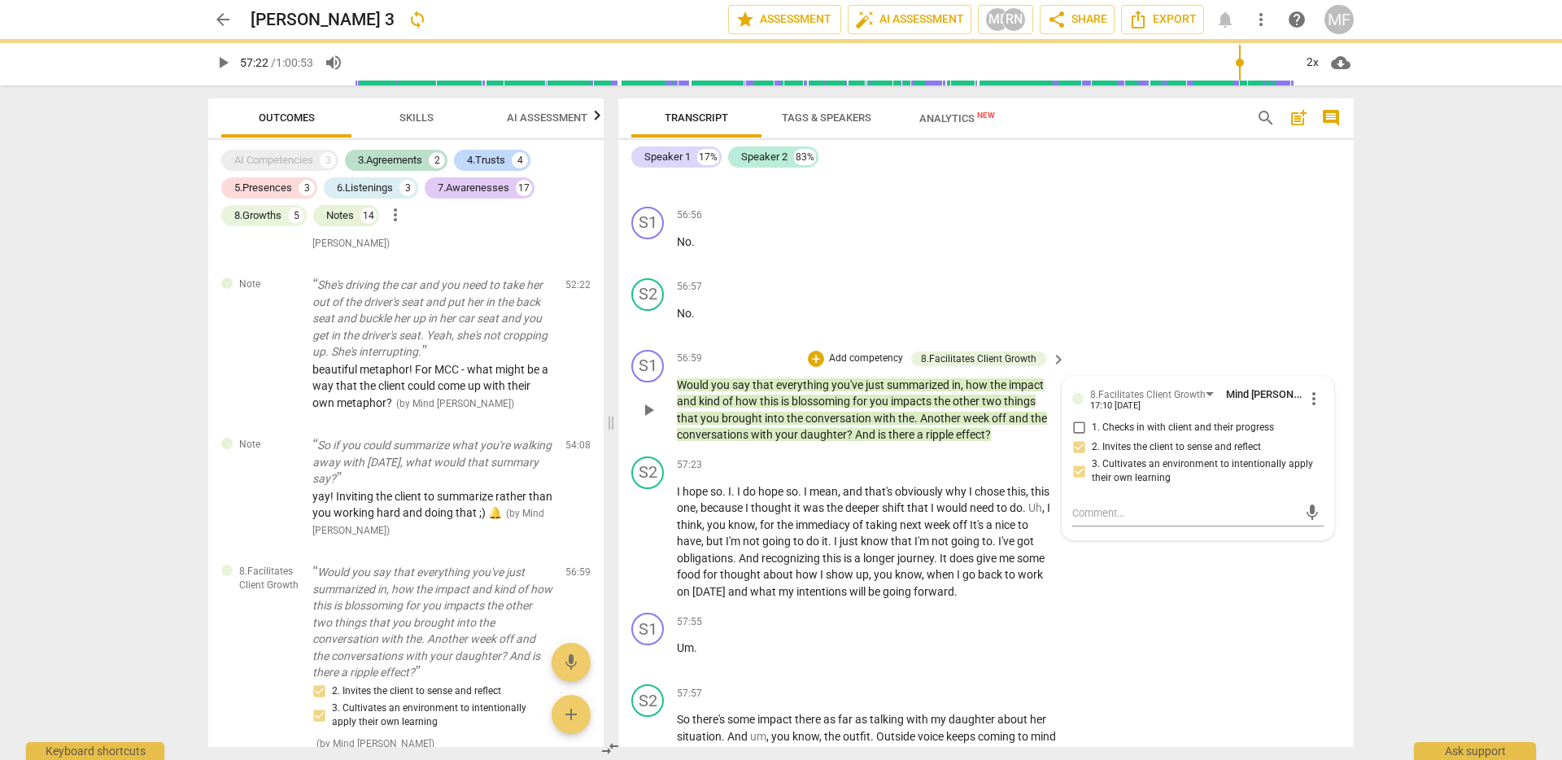
scroll to position [0, 0]
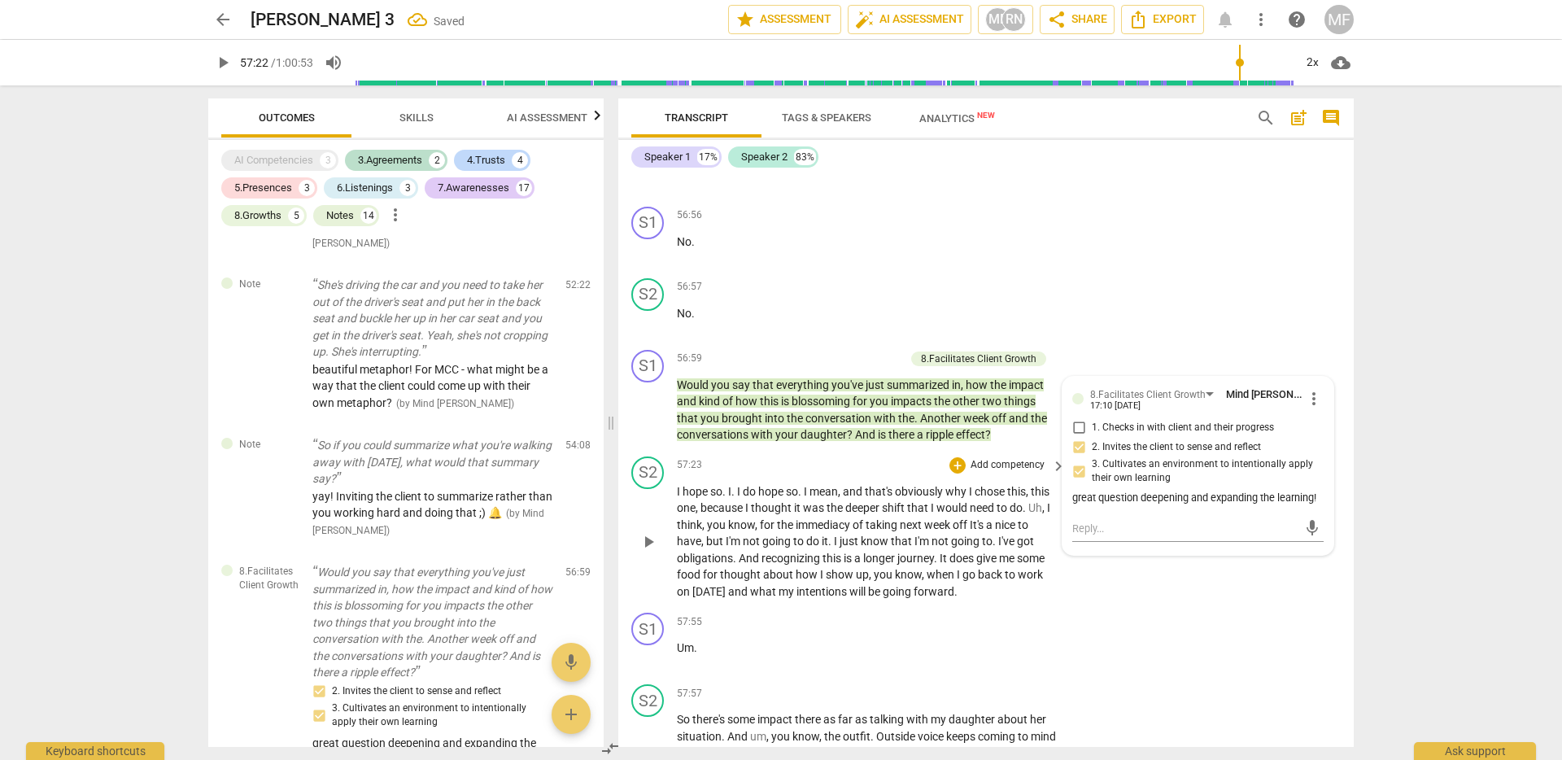
click at [868, 498] on span "that's" at bounding box center [880, 491] width 30 height 13
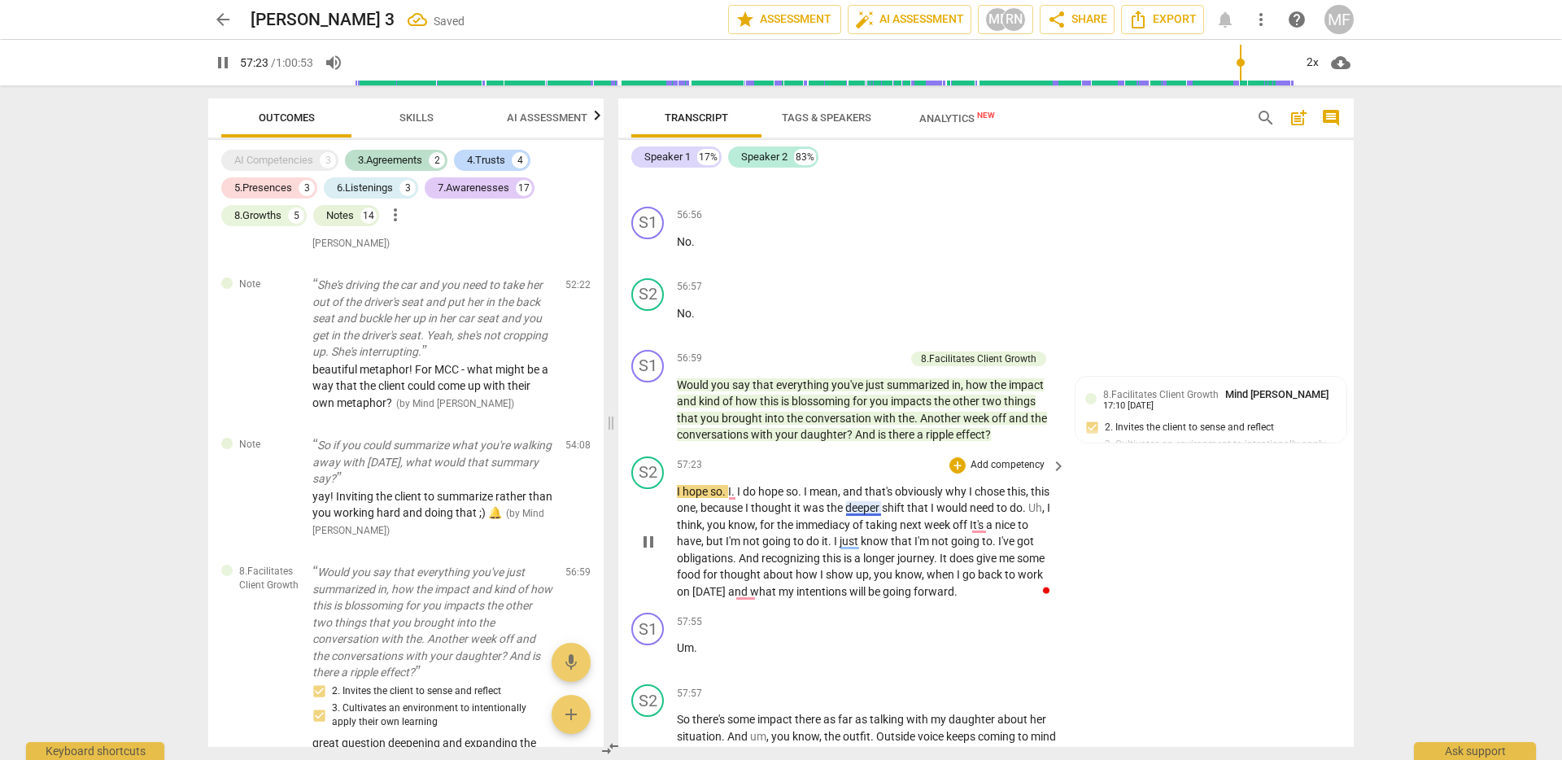
click at [879, 514] on span "deeper" at bounding box center [864, 507] width 37 height 13
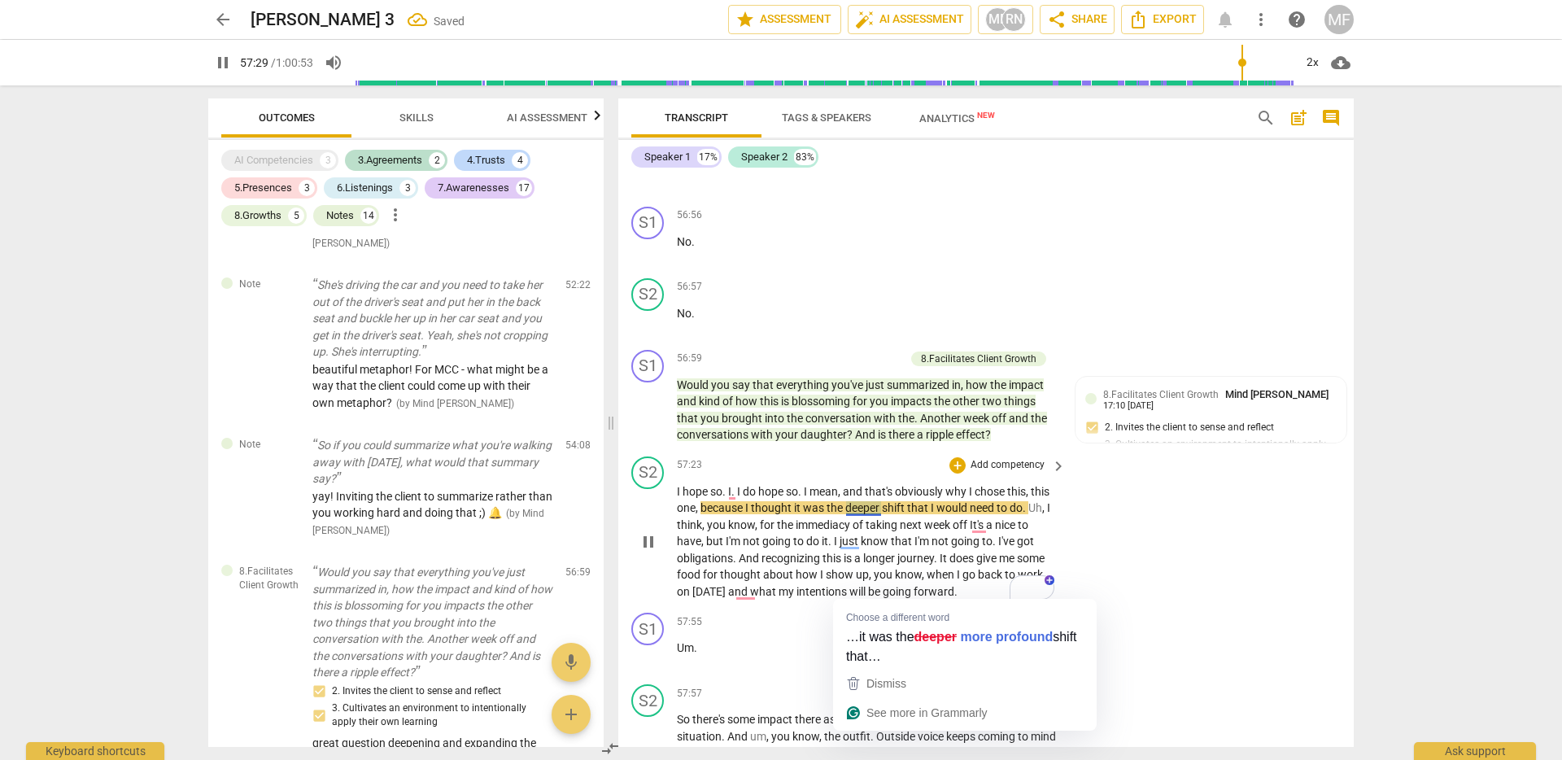
click at [781, 531] on span "the" at bounding box center [786, 524] width 19 height 13
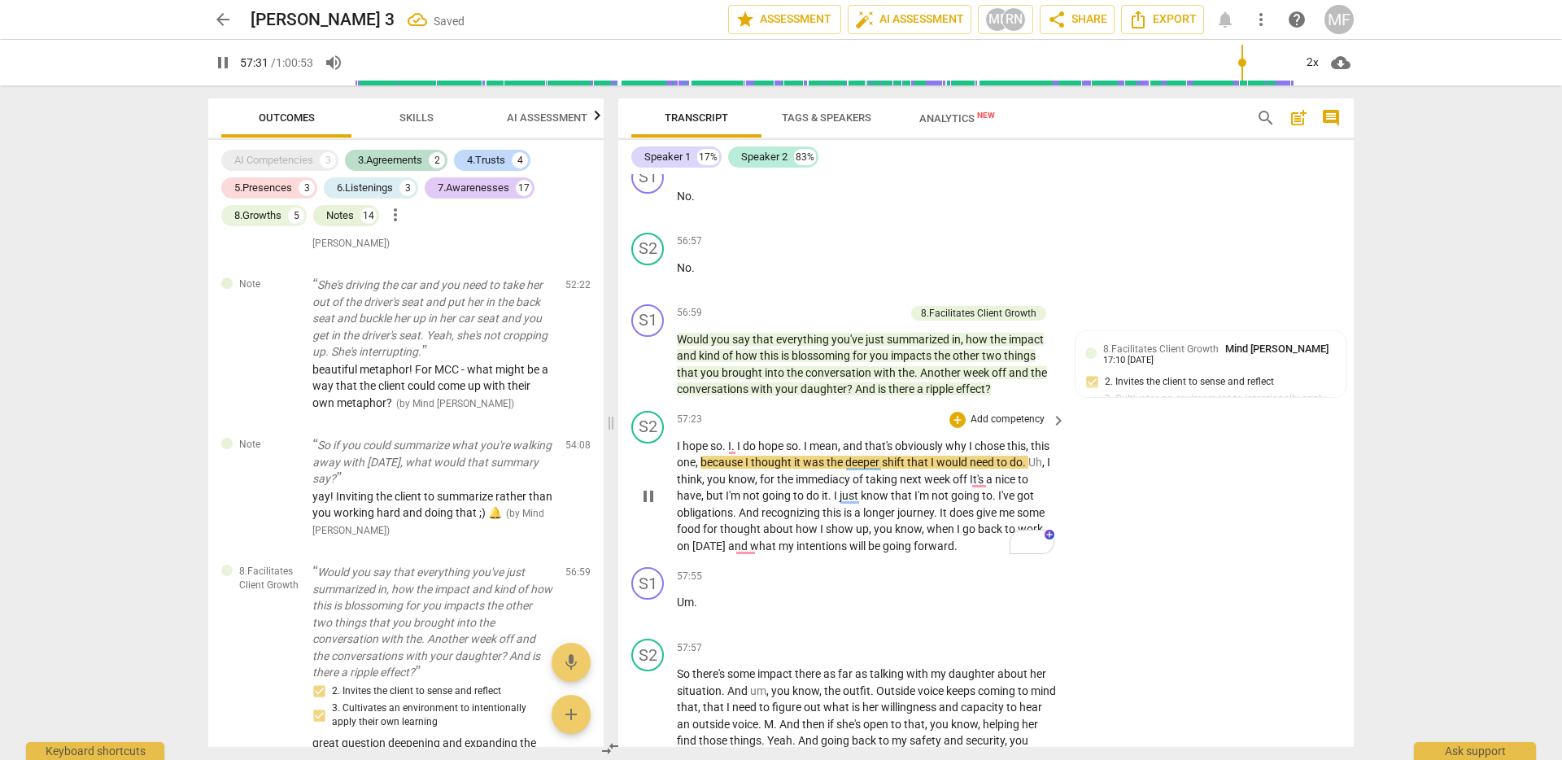
scroll to position [14214, 0]
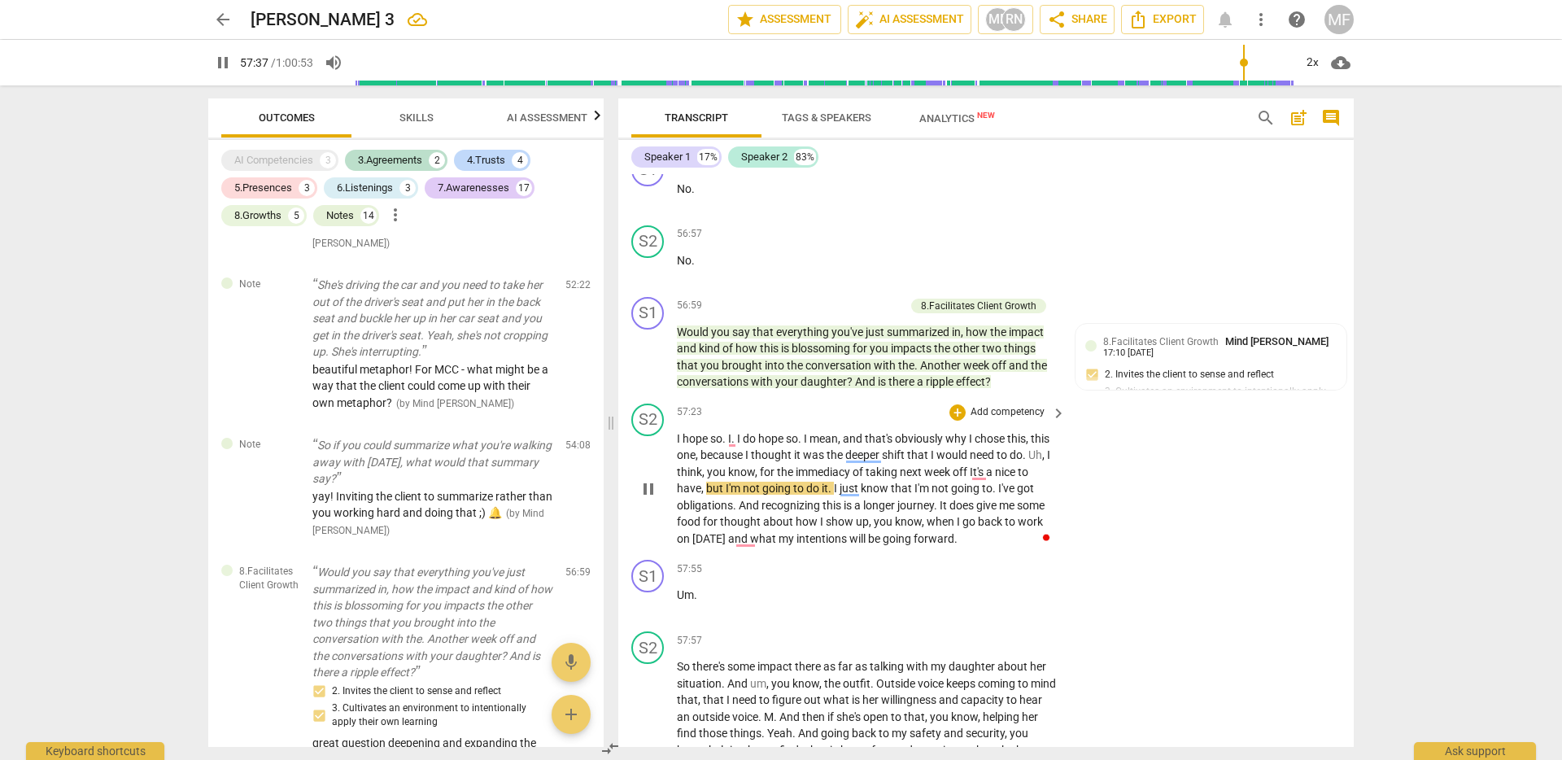
click at [865, 512] on span "longer" at bounding box center [880, 505] width 34 height 13
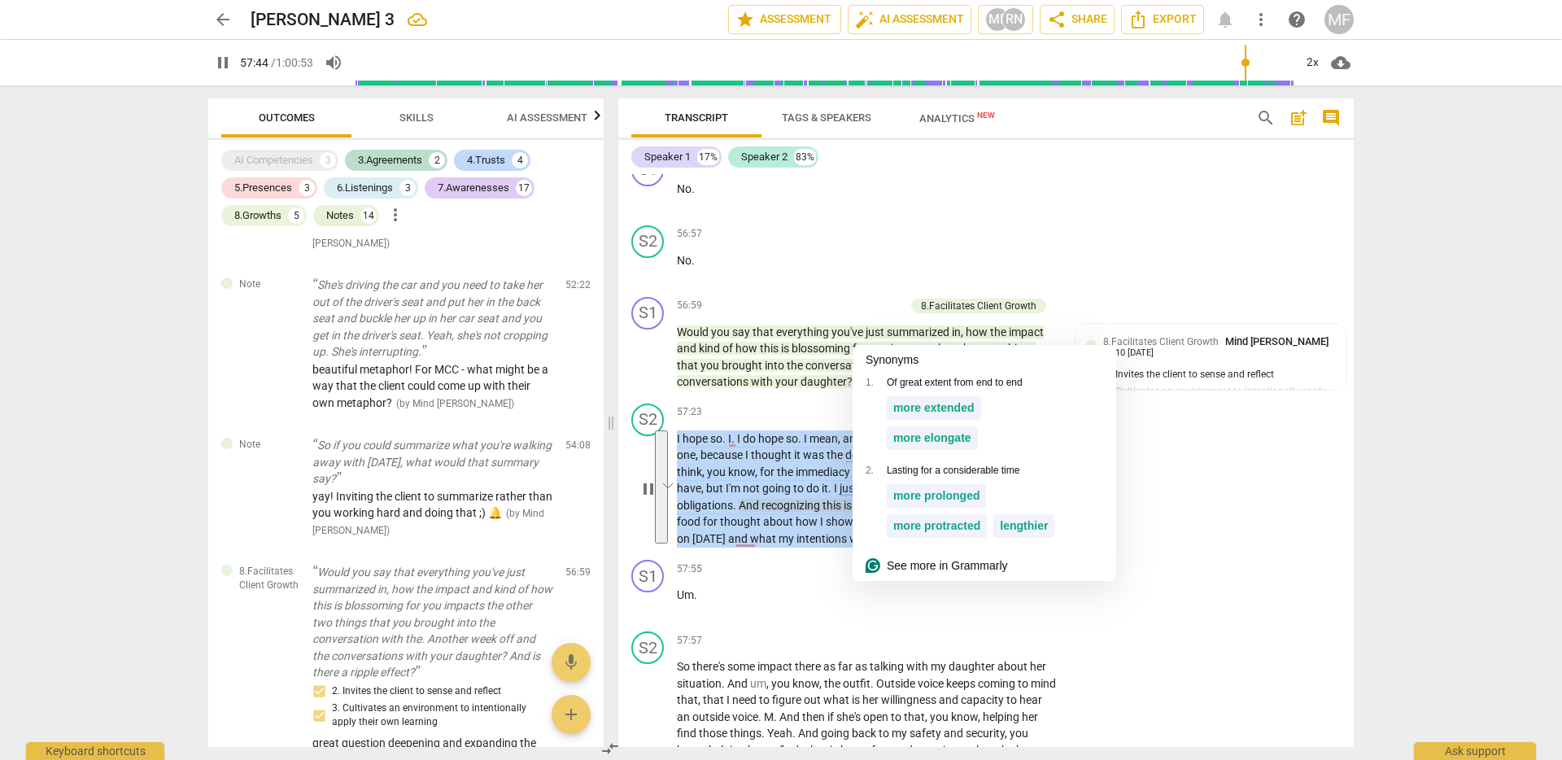
click at [817, 528] on span "how" at bounding box center [808, 521] width 24 height 13
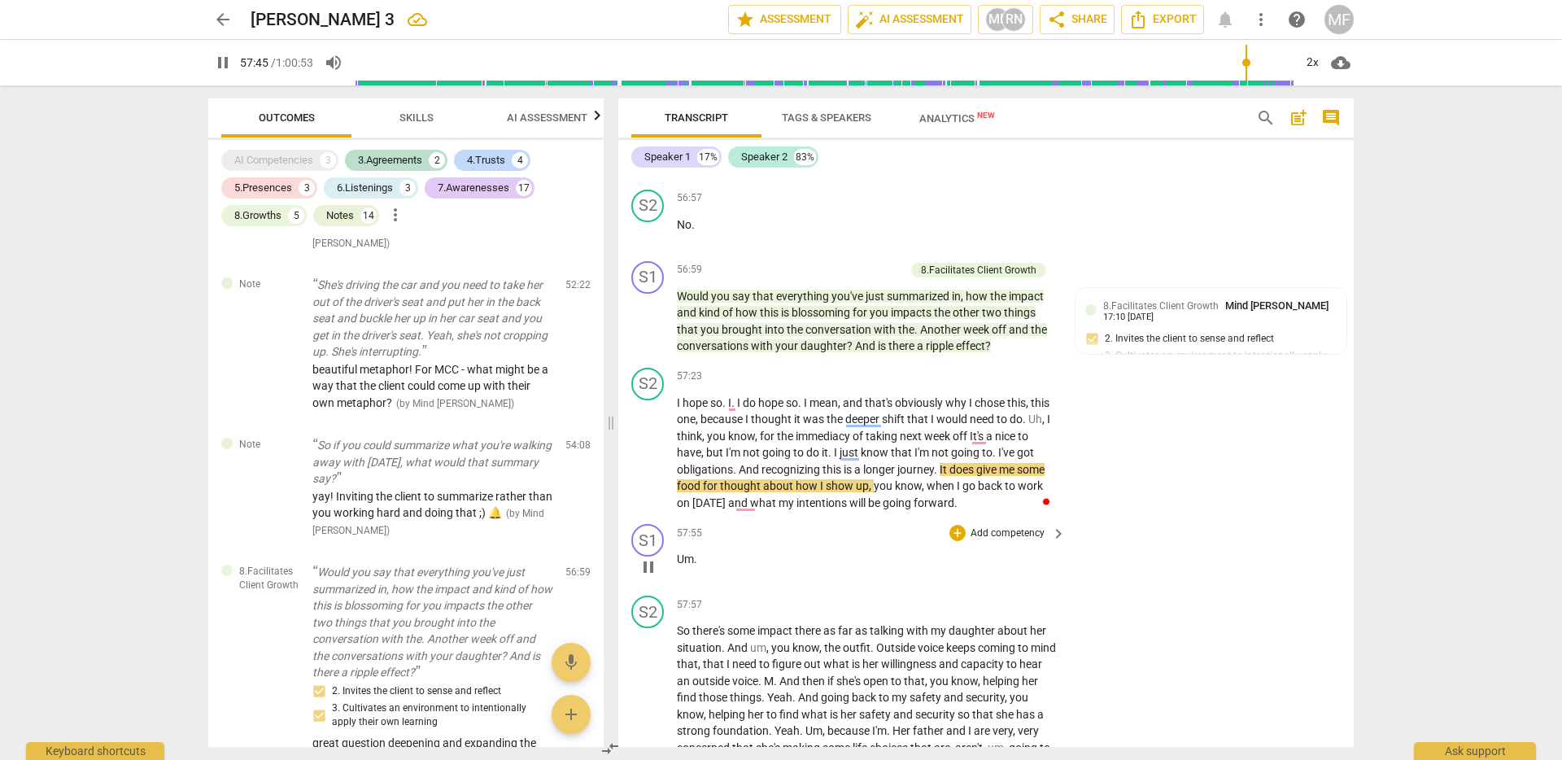
scroll to position [14282, 0]
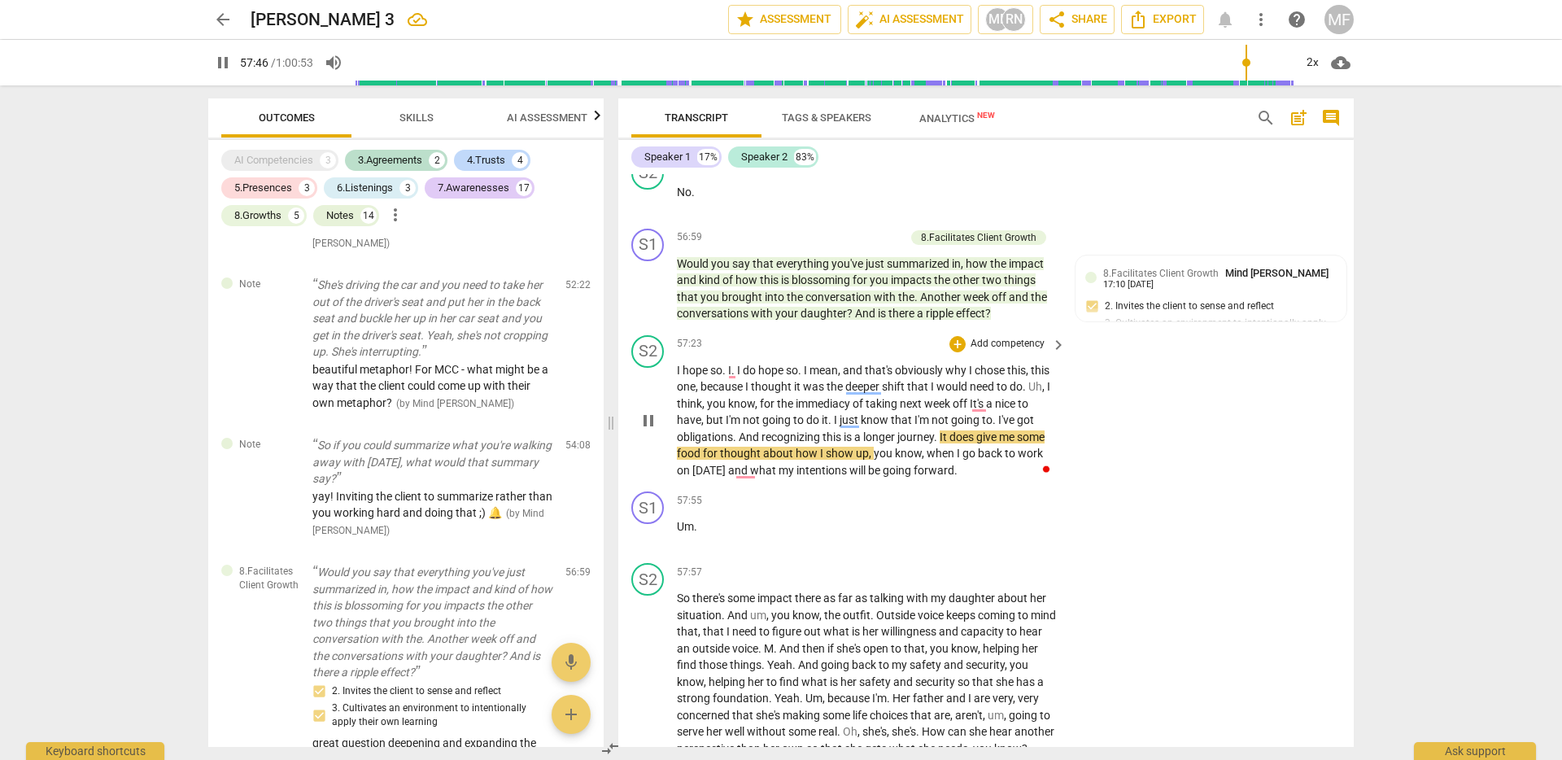
click at [650, 430] on span "pause" at bounding box center [649, 421] width 20 height 20
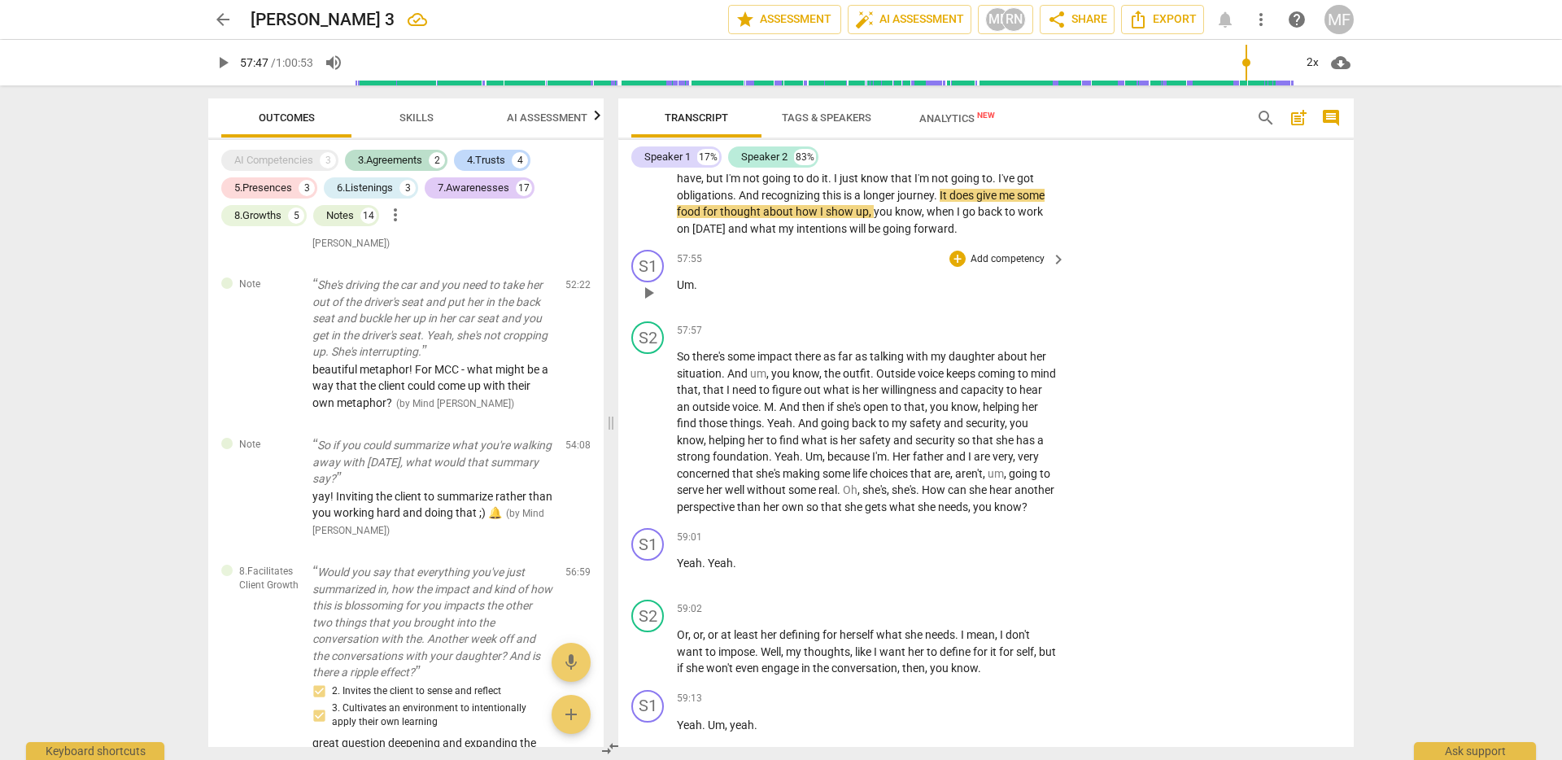
scroll to position [14526, 0]
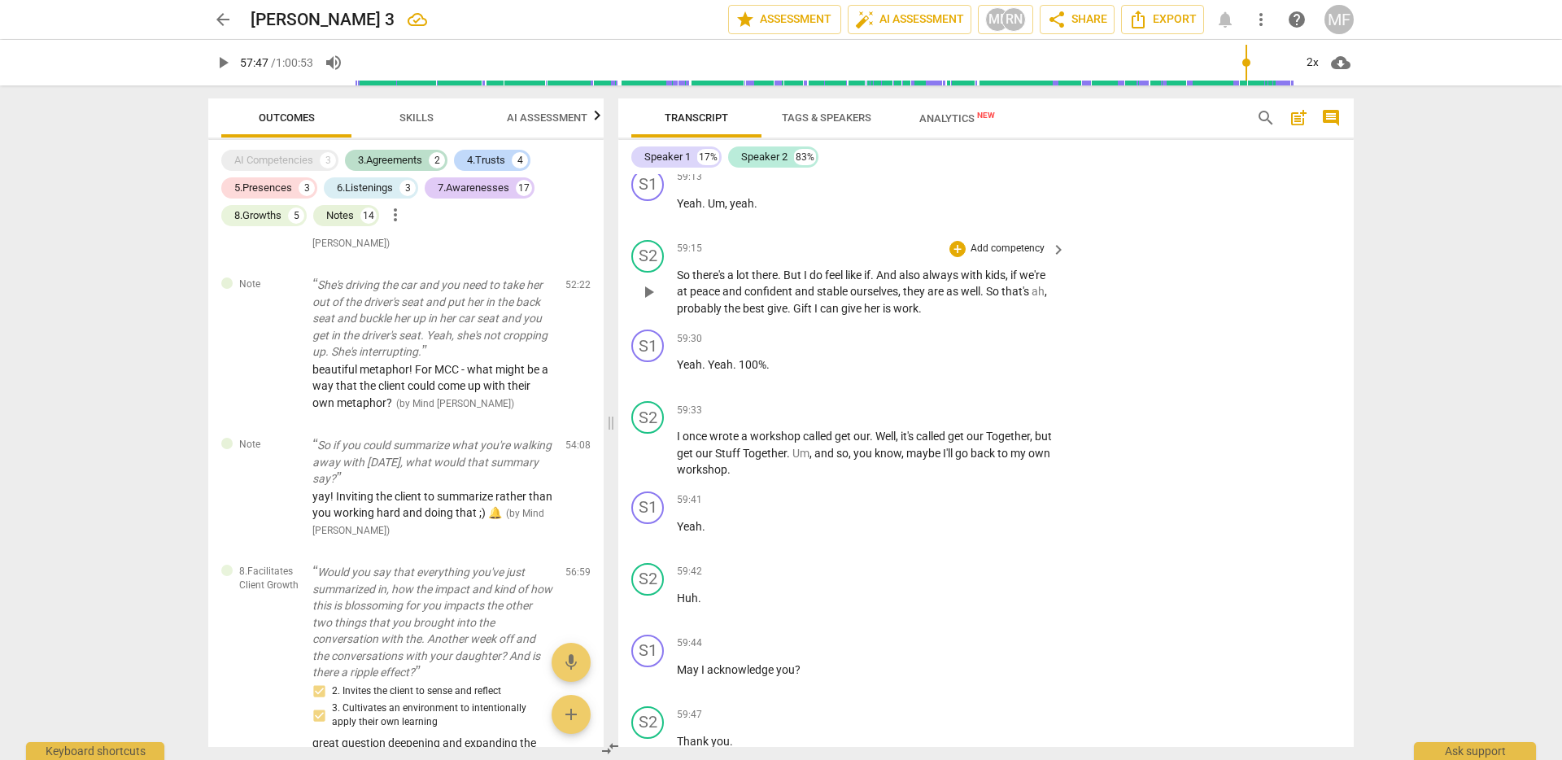
scroll to position [15026, 0]
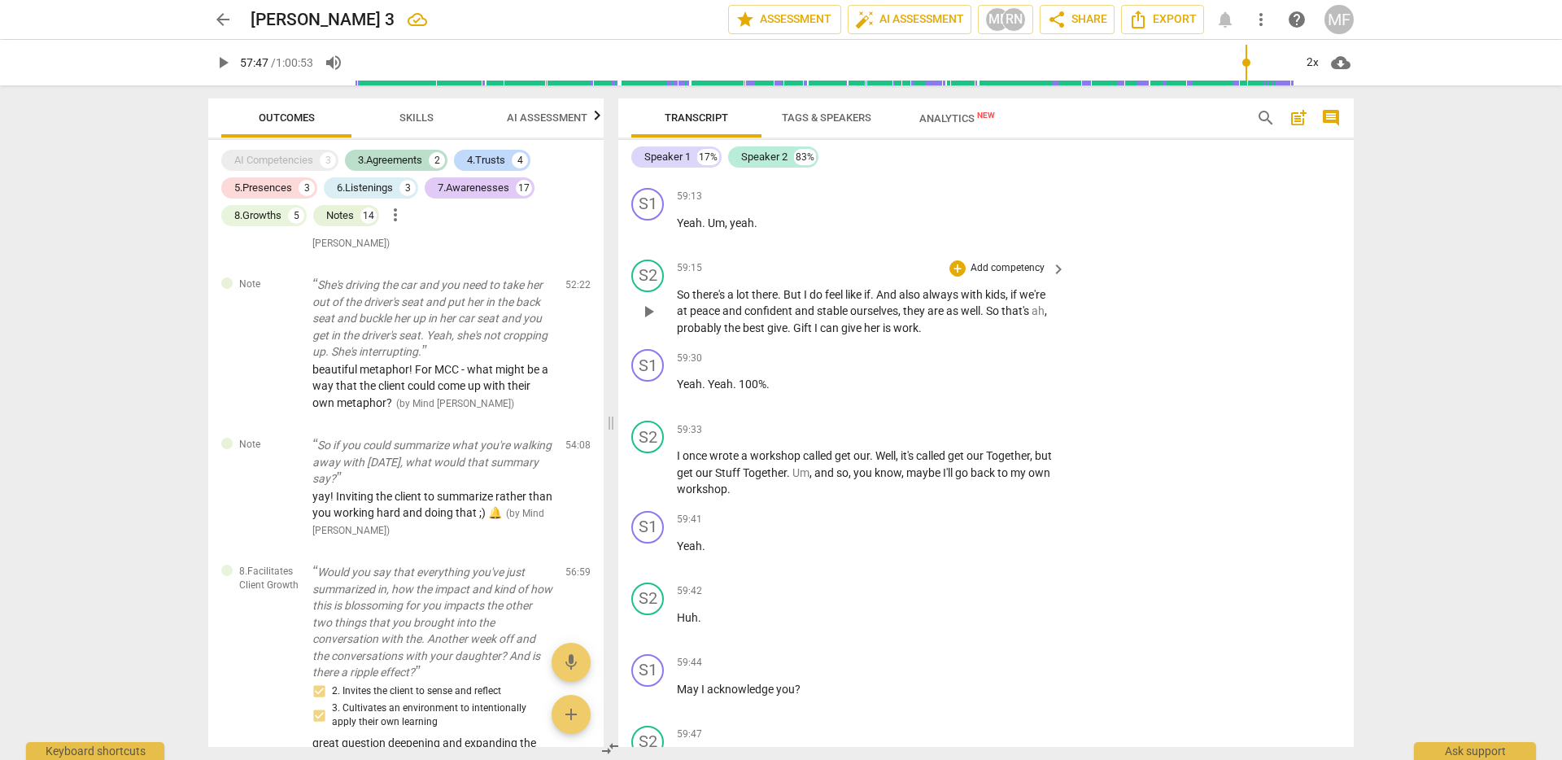
click at [816, 334] on span "I" at bounding box center [818, 327] width 6 height 13
click at [647, 321] on span "pause" at bounding box center [649, 312] width 20 height 20
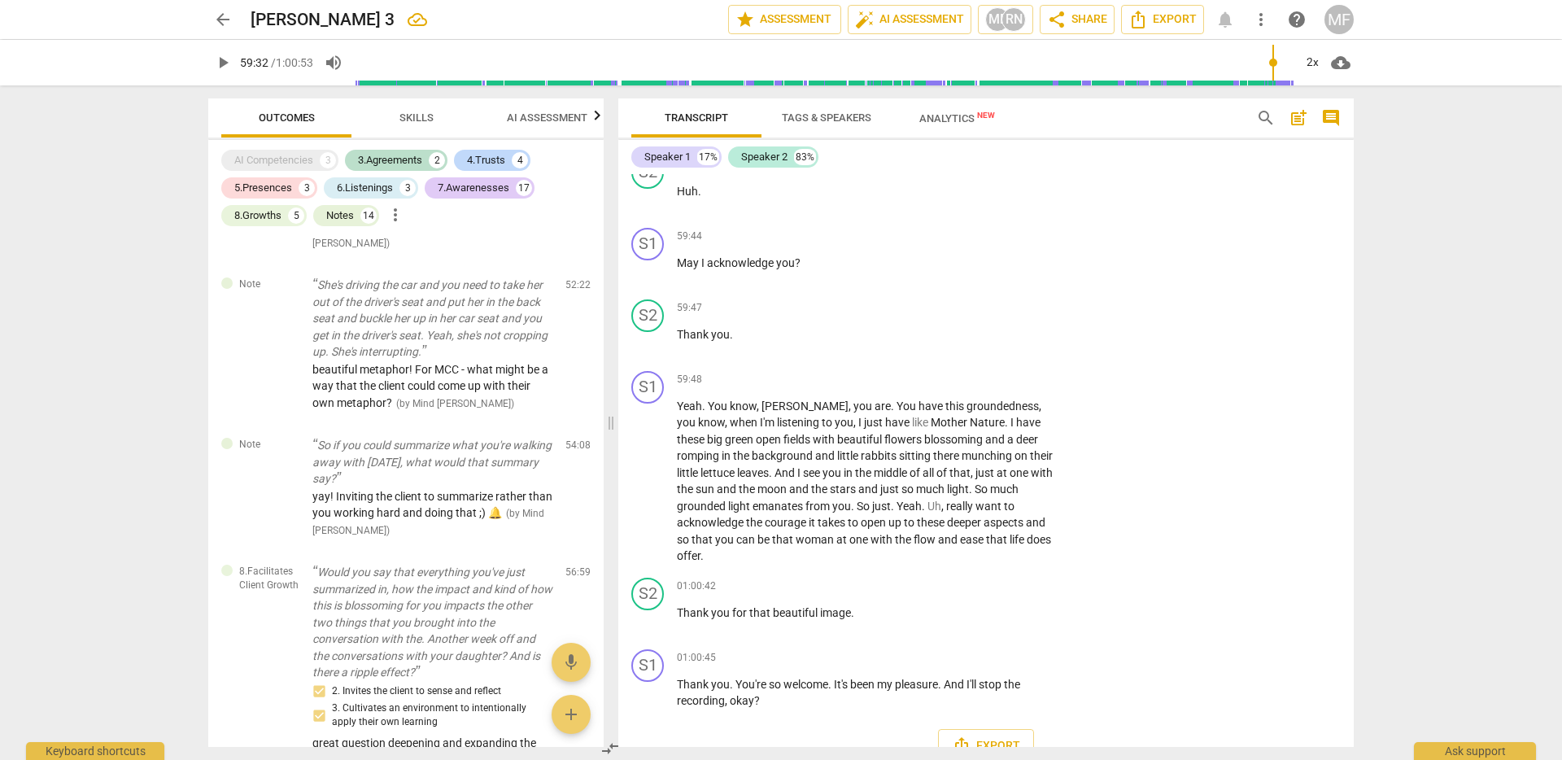
scroll to position [15455, 0]
click at [707, 284] on div "59:44 + Add competency keyboard_arrow_right May I acknowledge you ?" at bounding box center [872, 254] width 391 height 59
click at [693, 267] on span "May" at bounding box center [689, 260] width 24 height 13
click at [651, 278] on span "pause" at bounding box center [649, 269] width 20 height 20
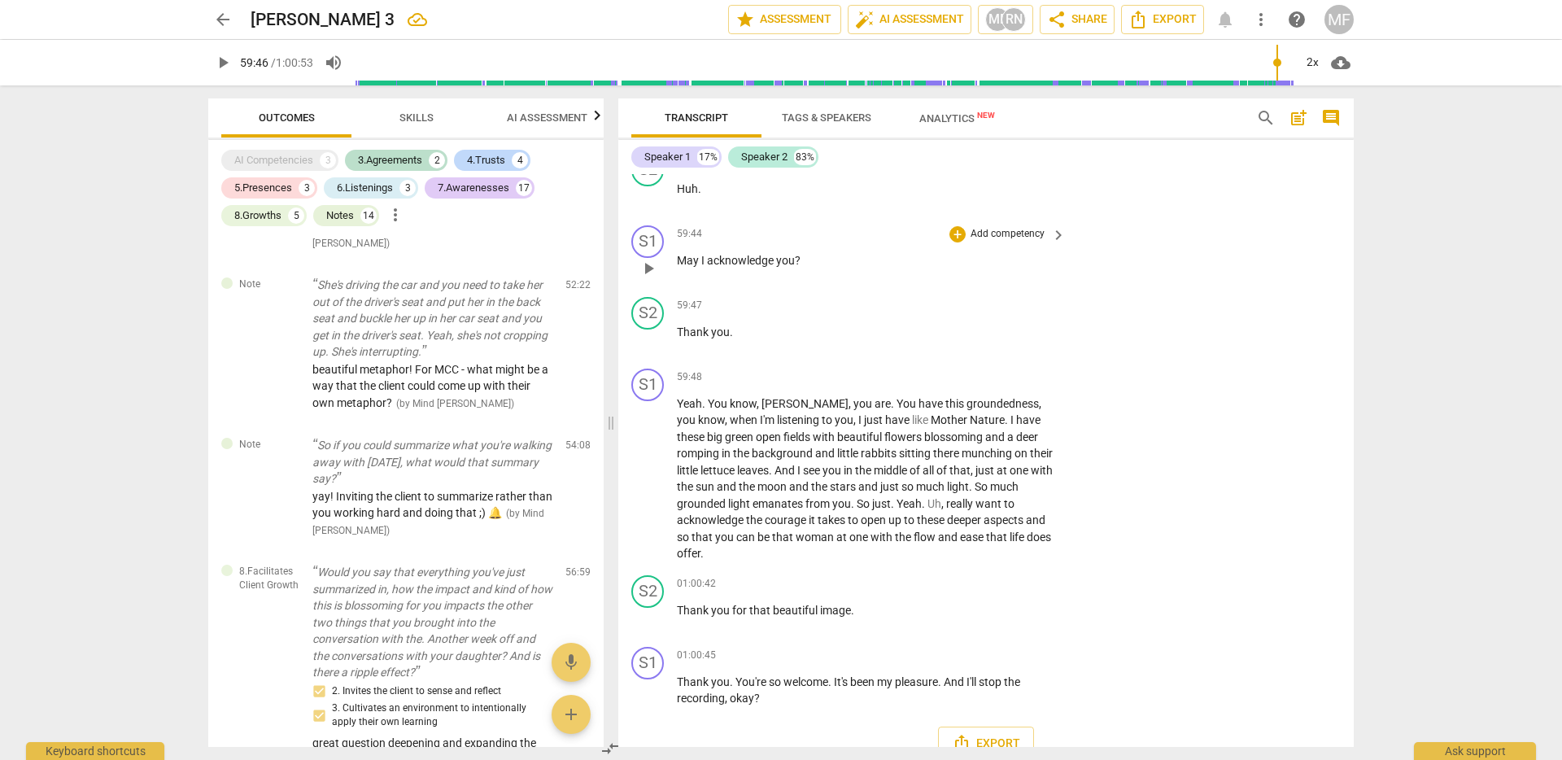
click at [709, 267] on span "acknowledge" at bounding box center [741, 260] width 69 height 13
click at [650, 278] on span "pause" at bounding box center [649, 269] width 20 height 20
type input "3587"
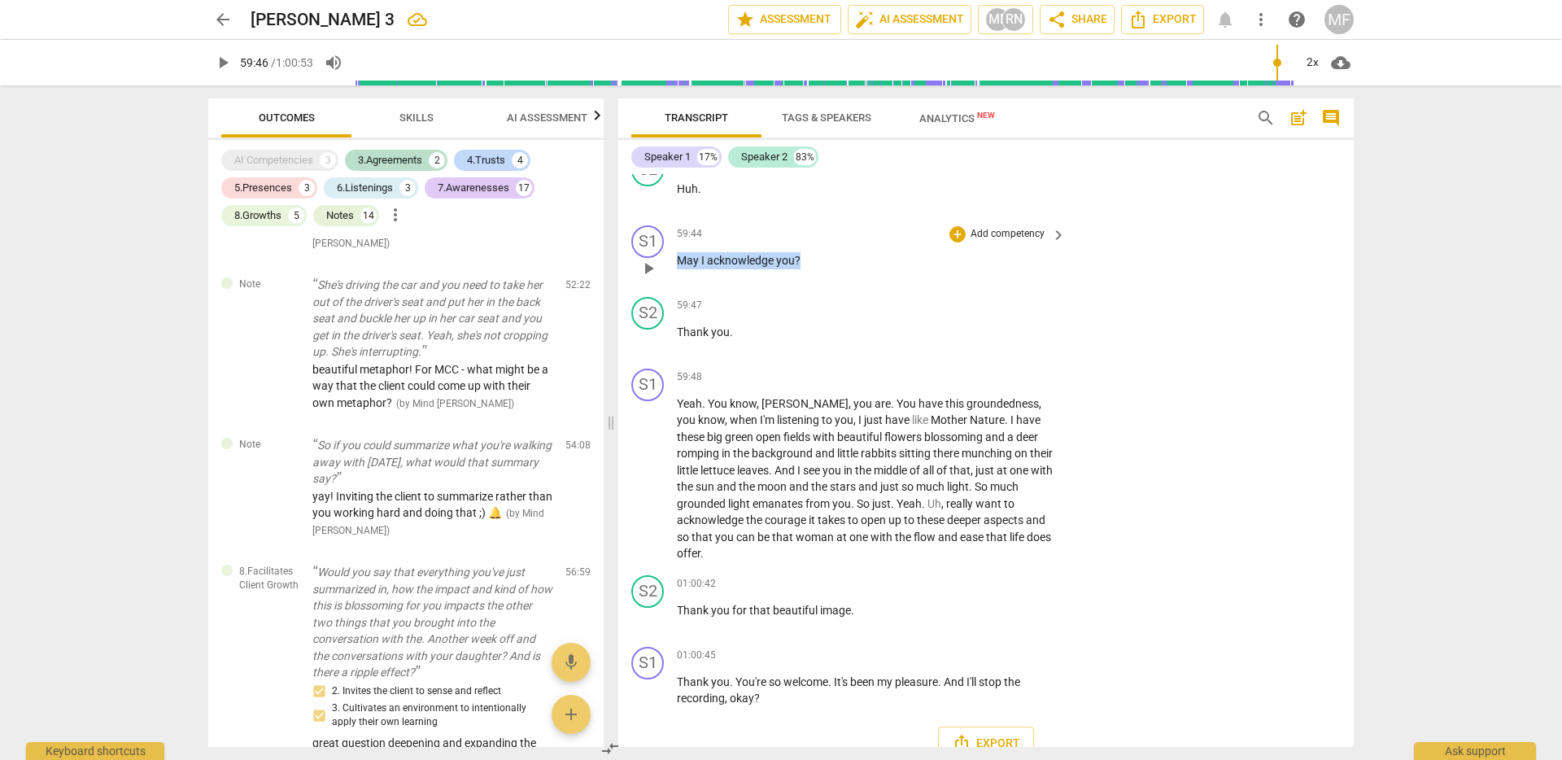
click at [1053, 245] on span "keyboard_arrow_right" at bounding box center [1059, 235] width 20 height 20
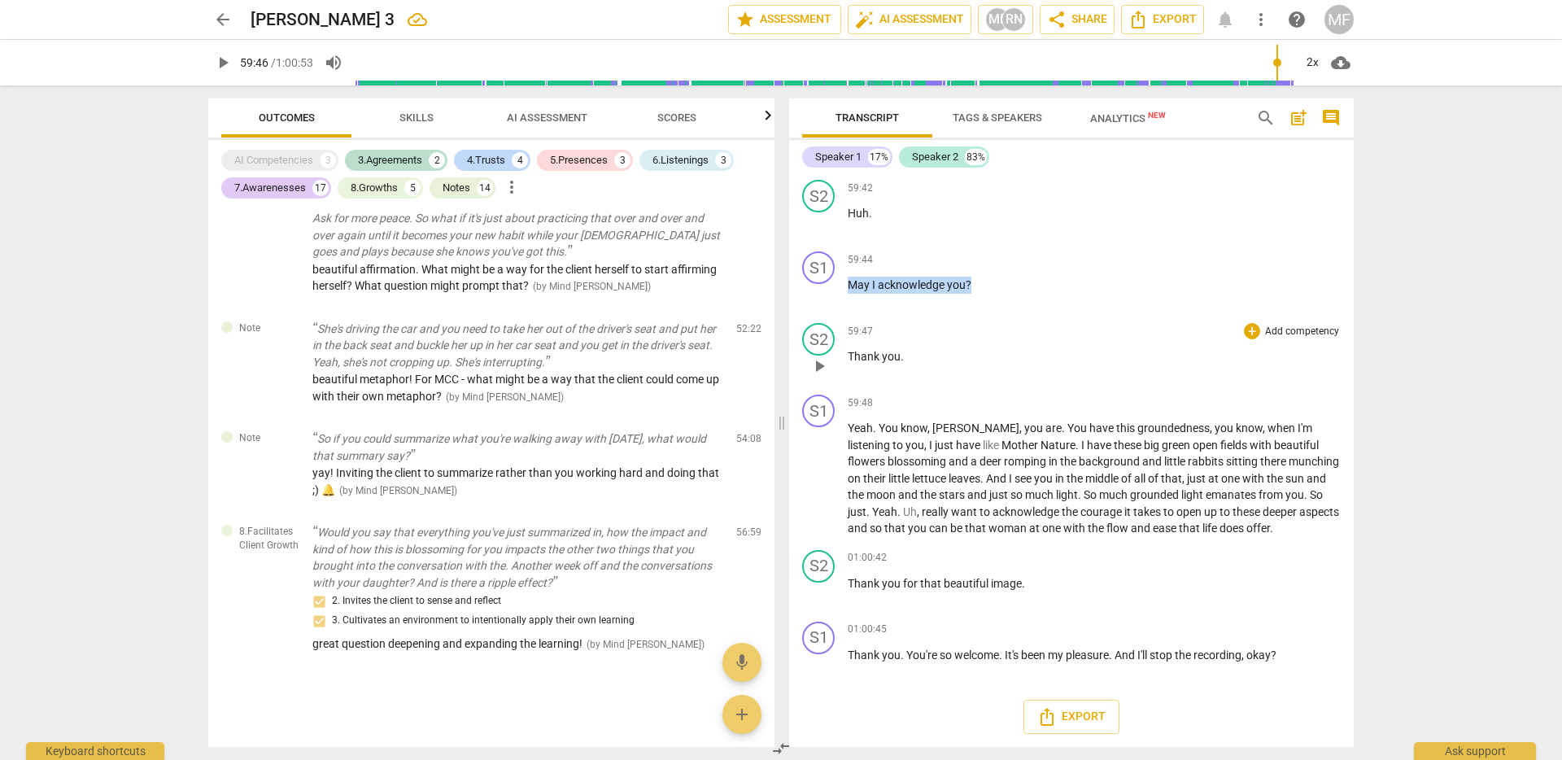
scroll to position [4779, 0]
click at [1270, 268] on p "Add competency" at bounding box center [1302, 260] width 77 height 15
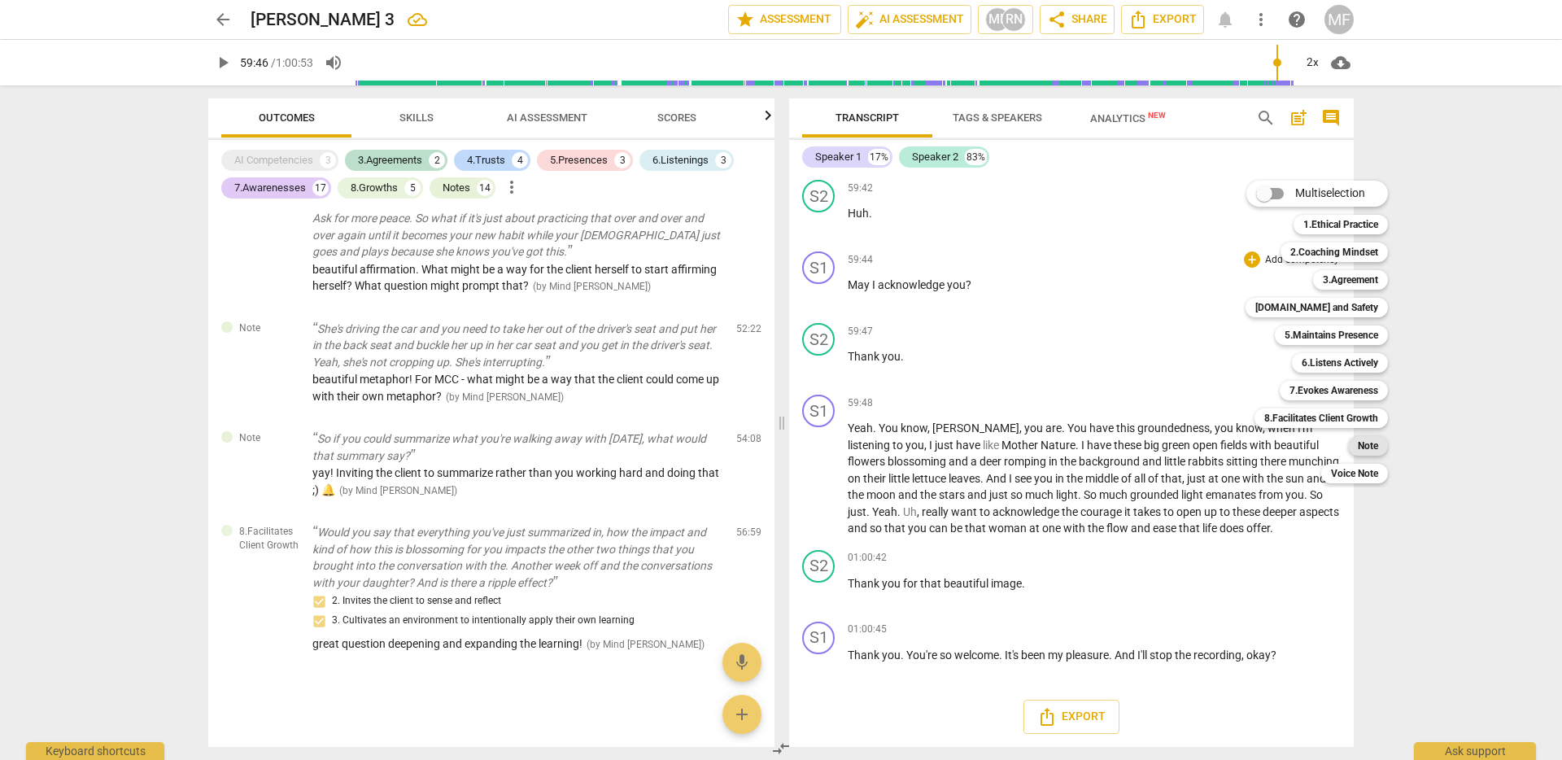
click at [1354, 447] on div "Note" at bounding box center [1368, 446] width 40 height 20
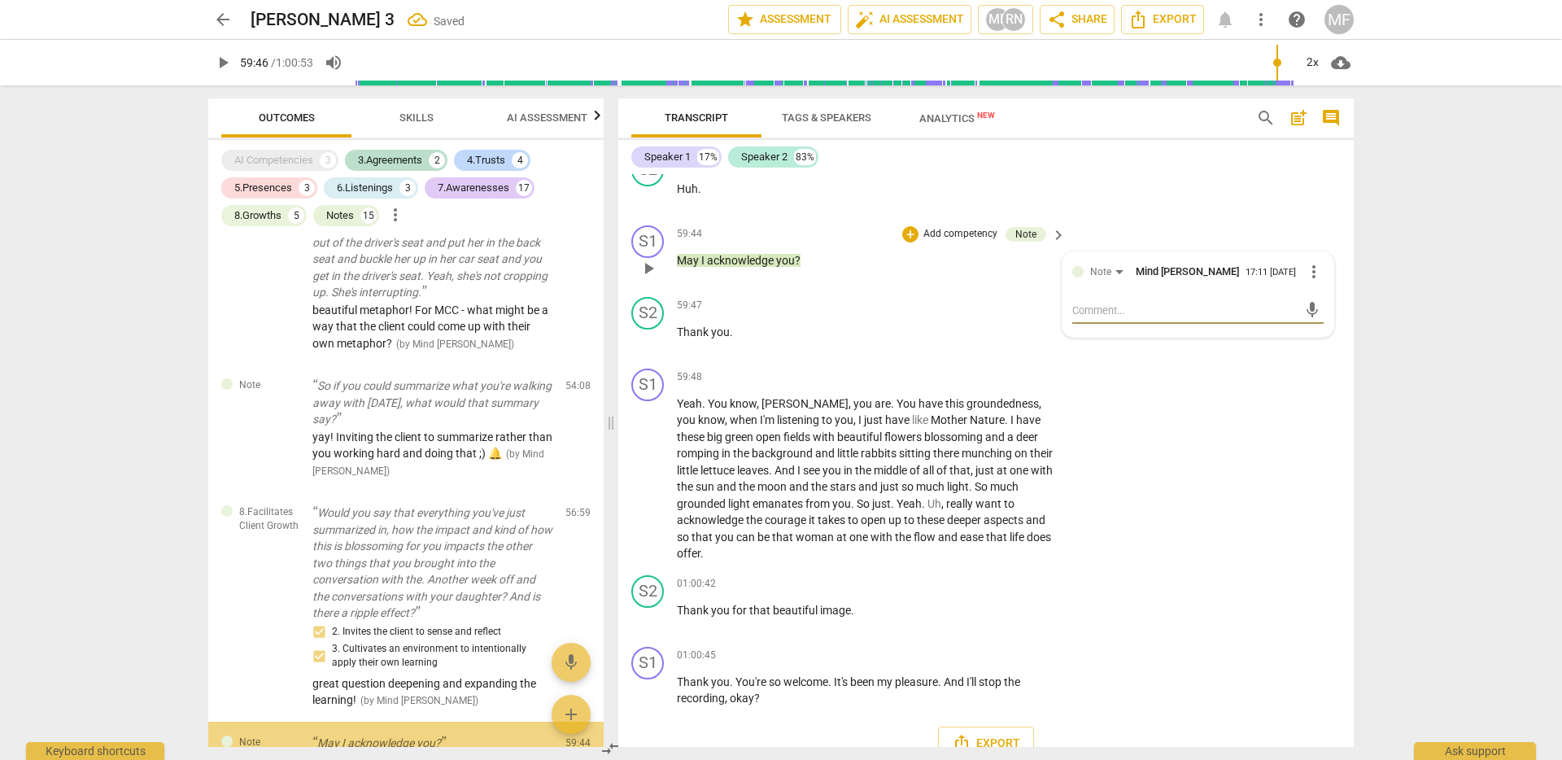
scroll to position [6381, 0]
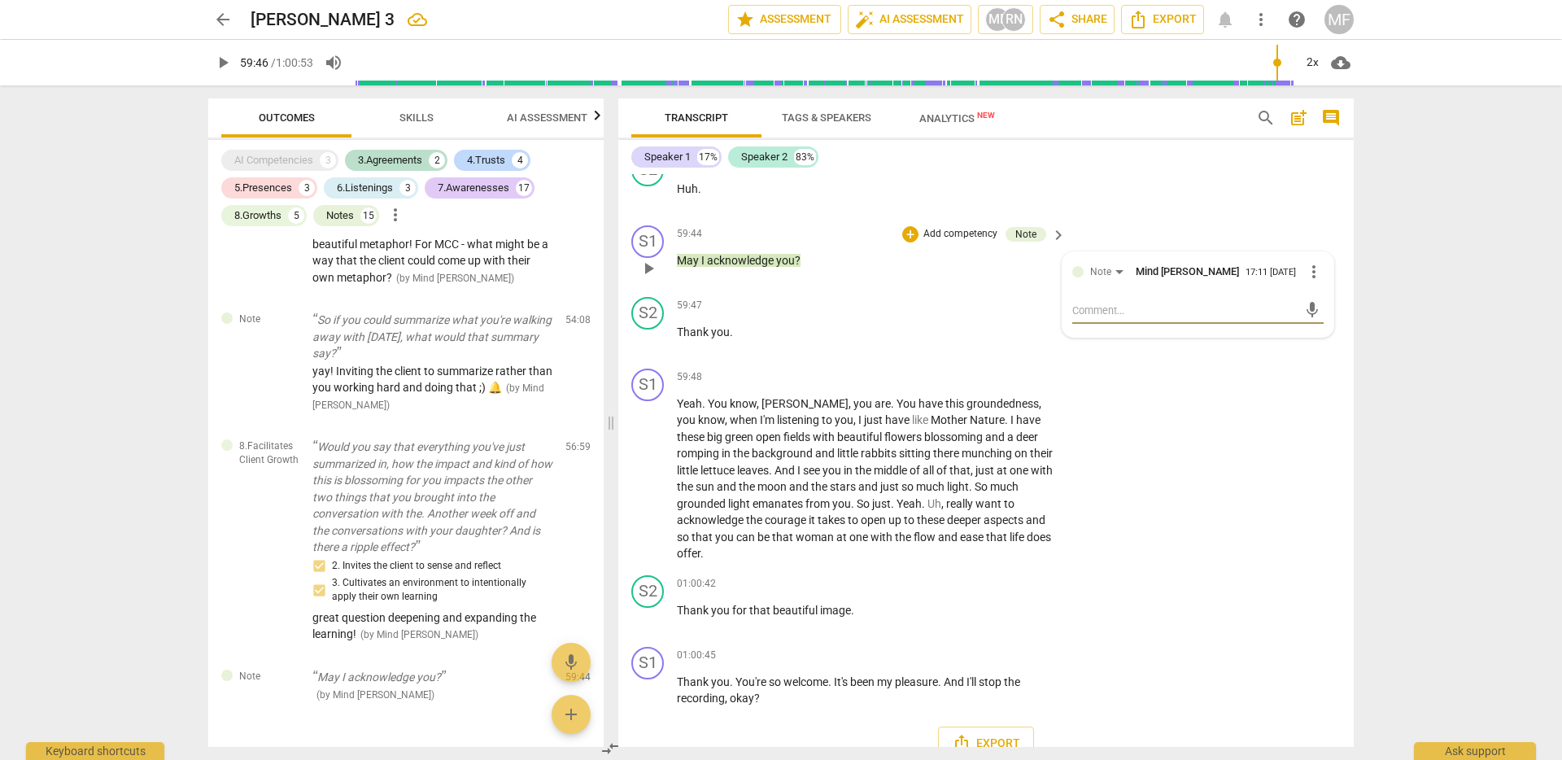
type textarea "H"
type textarea "Ho"
type textarea "How"
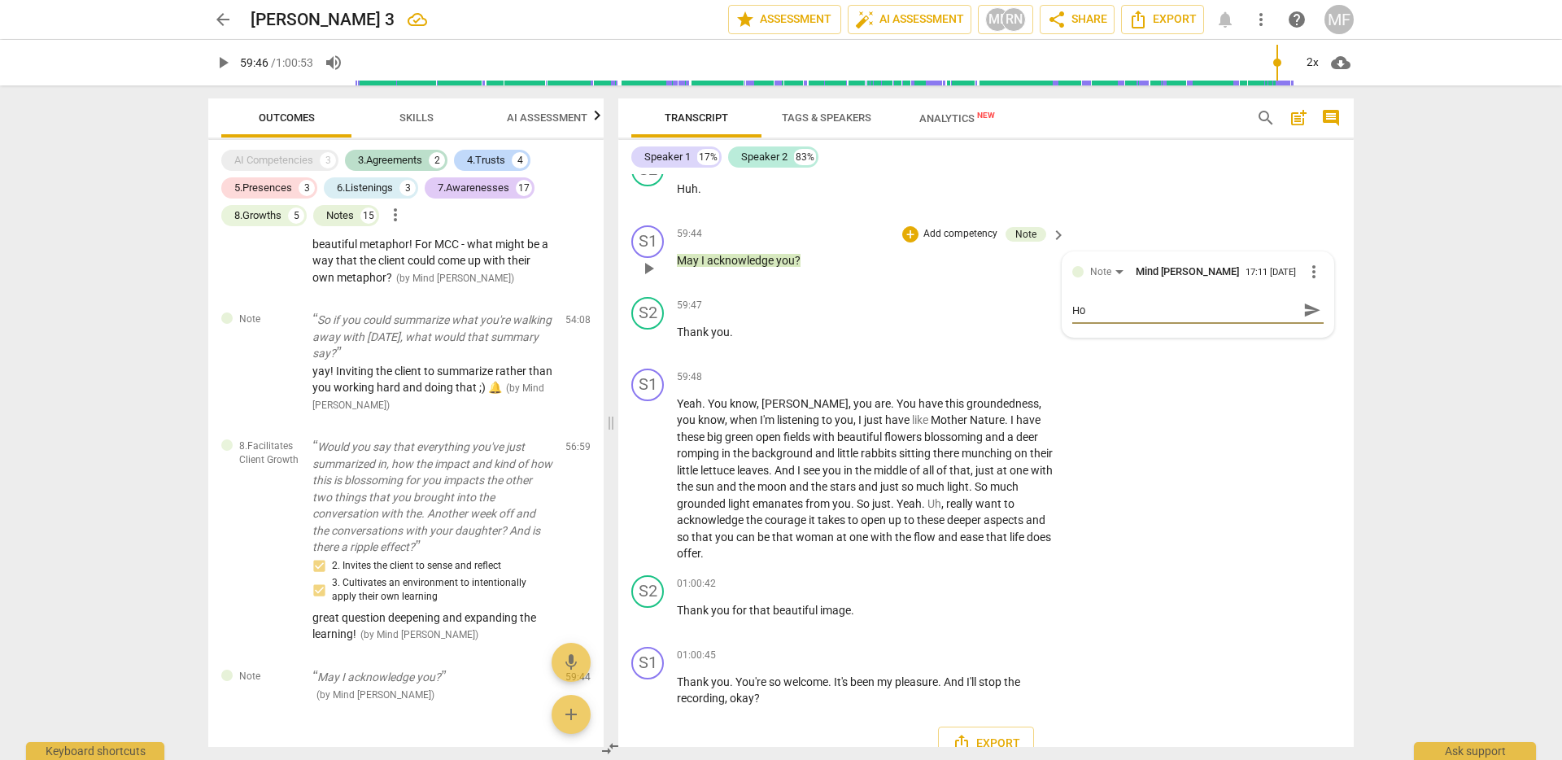
type textarea "How"
type textarea "How c"
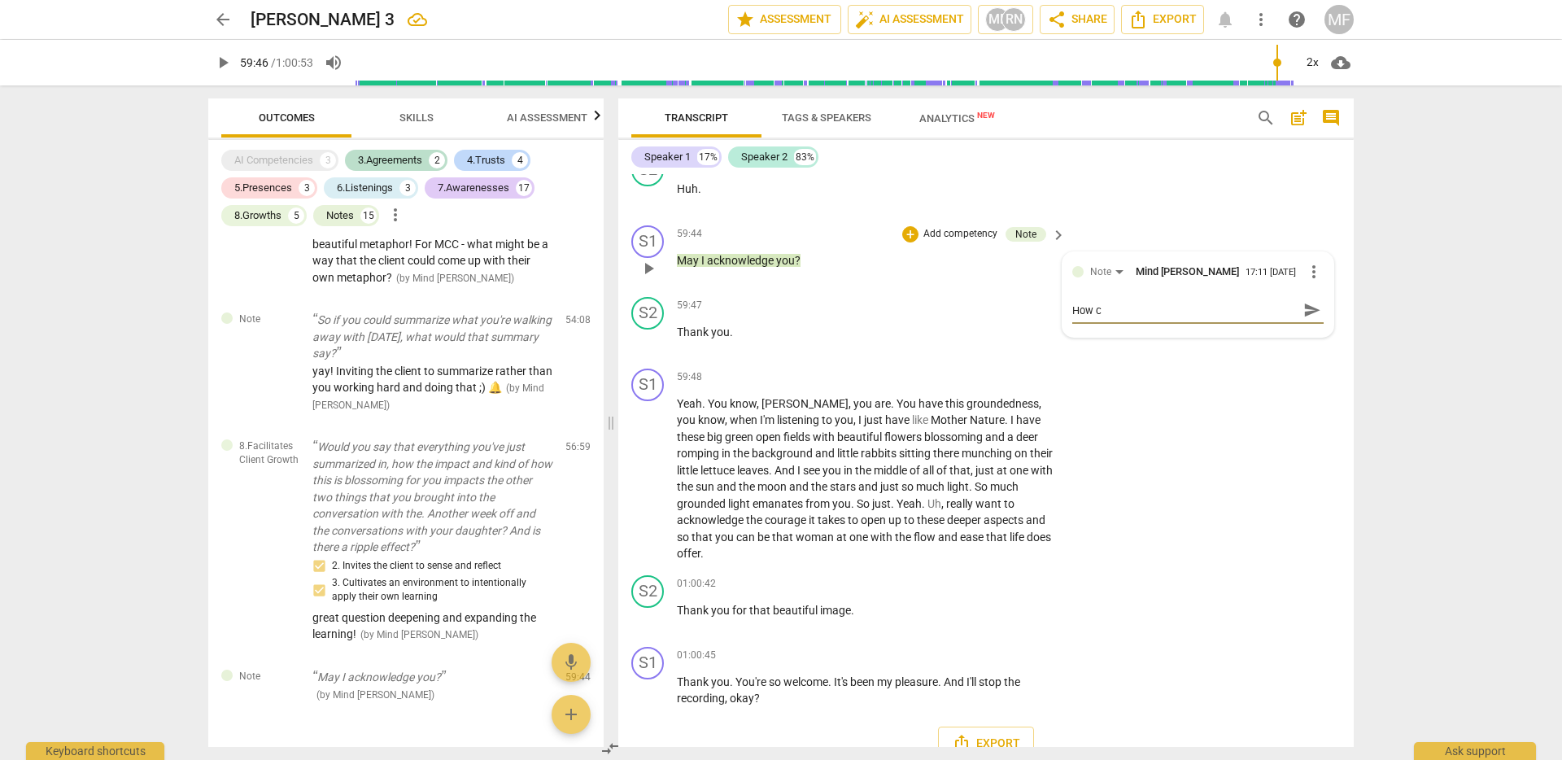
type textarea "How co"
type textarea "How cou"
type textarea "How coul"
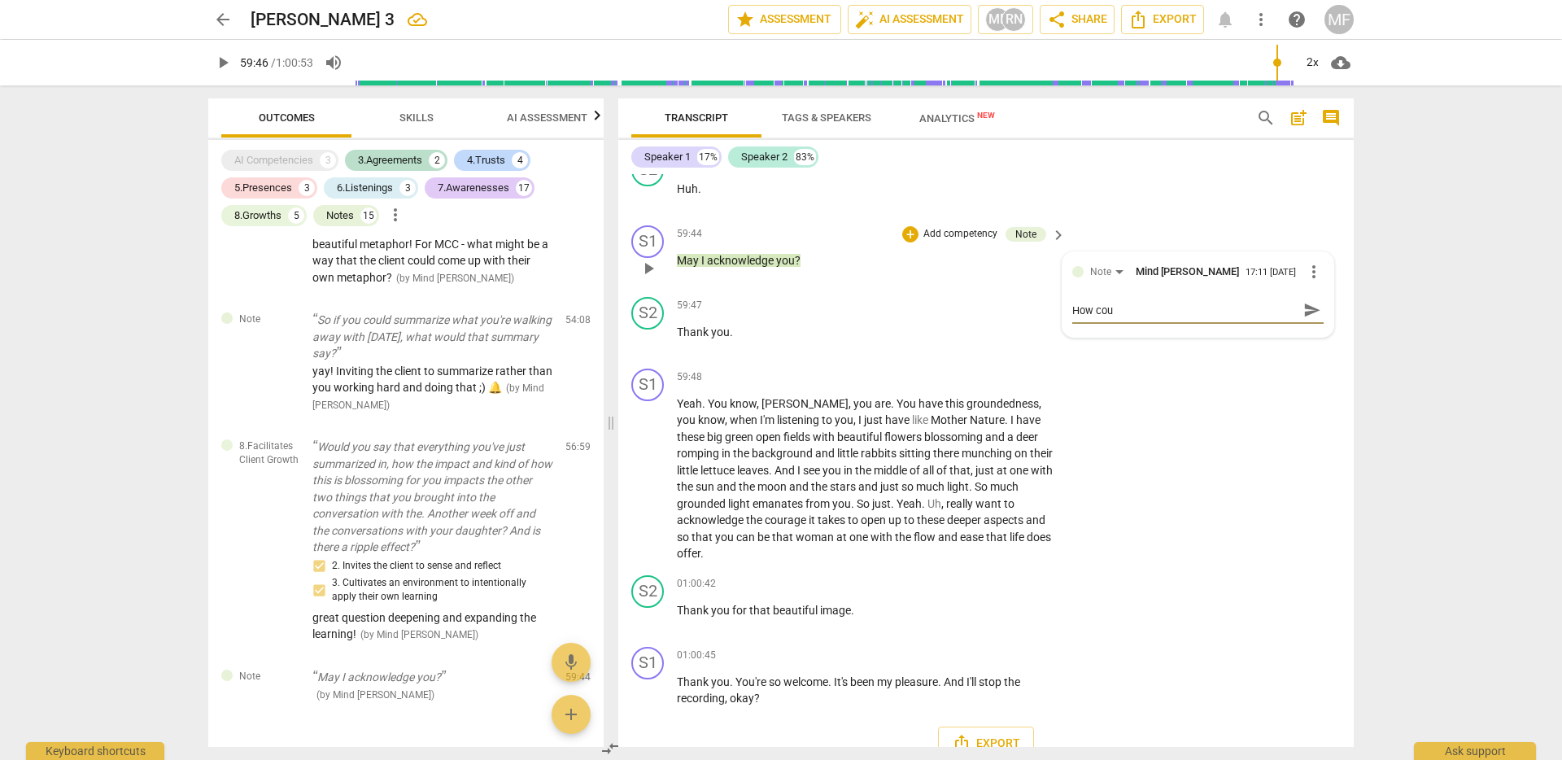
type textarea "How coul"
type textarea "How could"
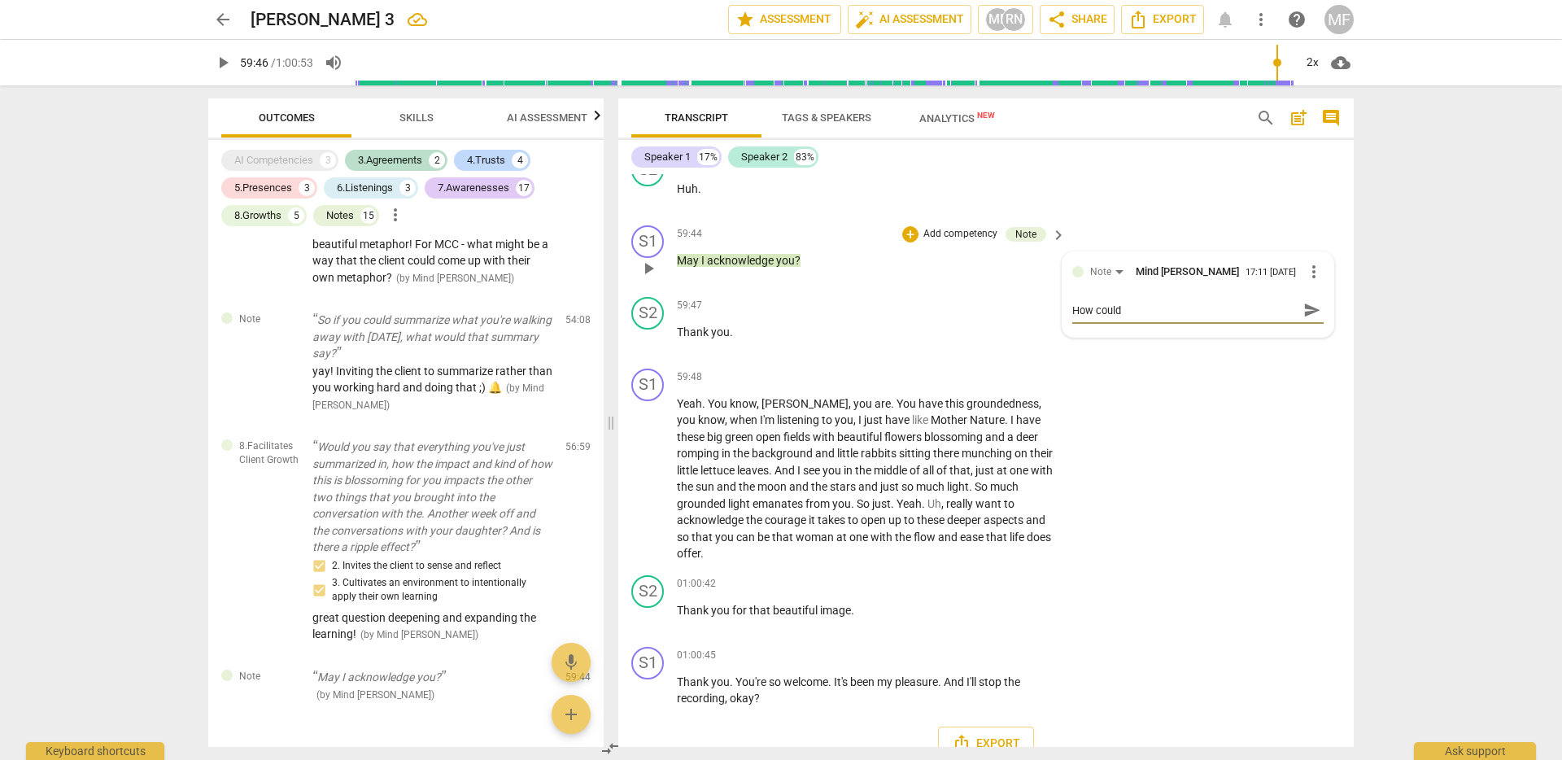
type textarea "How could t"
type textarea "How could th"
type textarea "How could the"
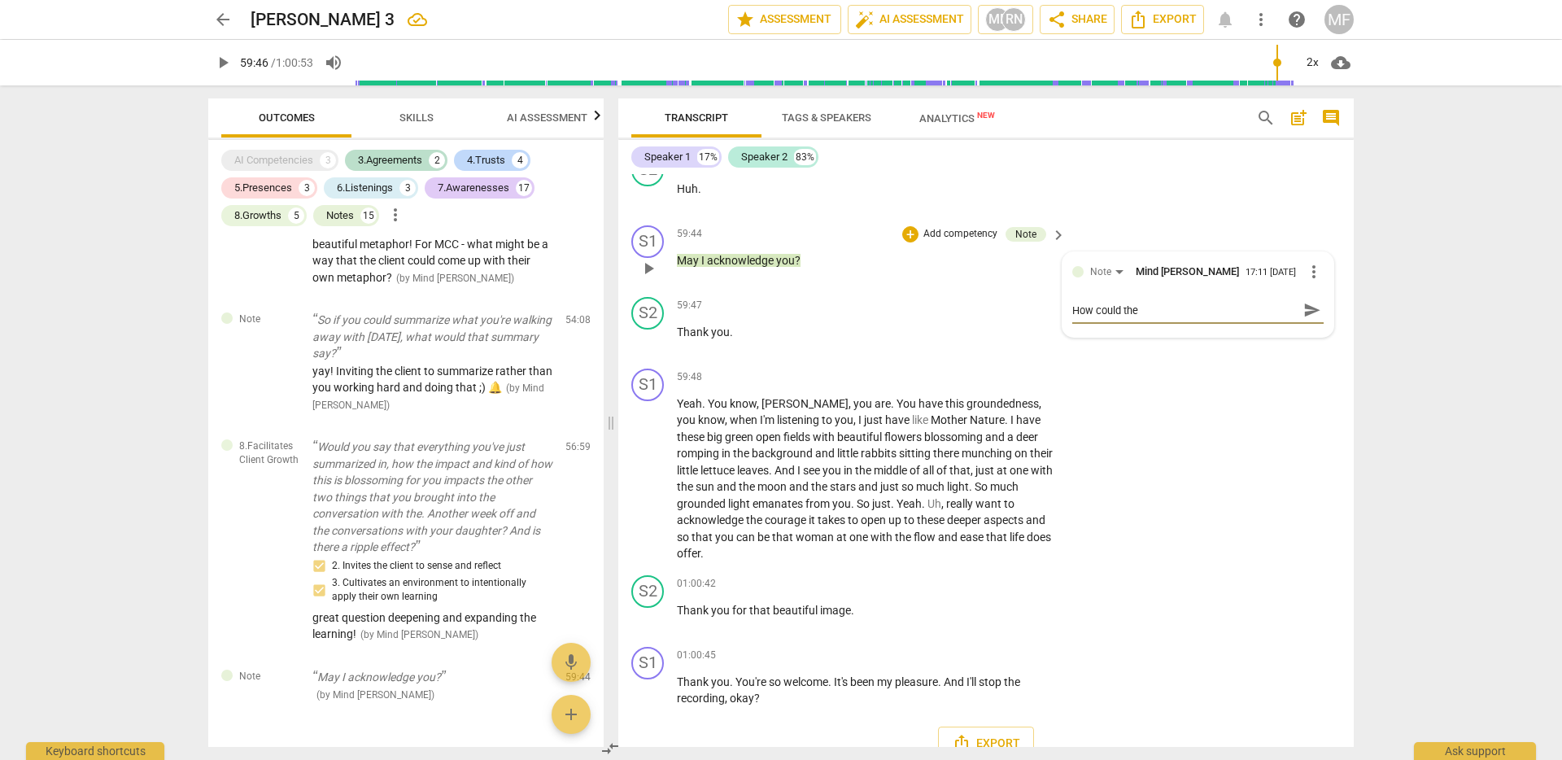
type textarea "How could the"
type textarea "How could the c"
type textarea "How could the cl"
type textarea "How could the cli"
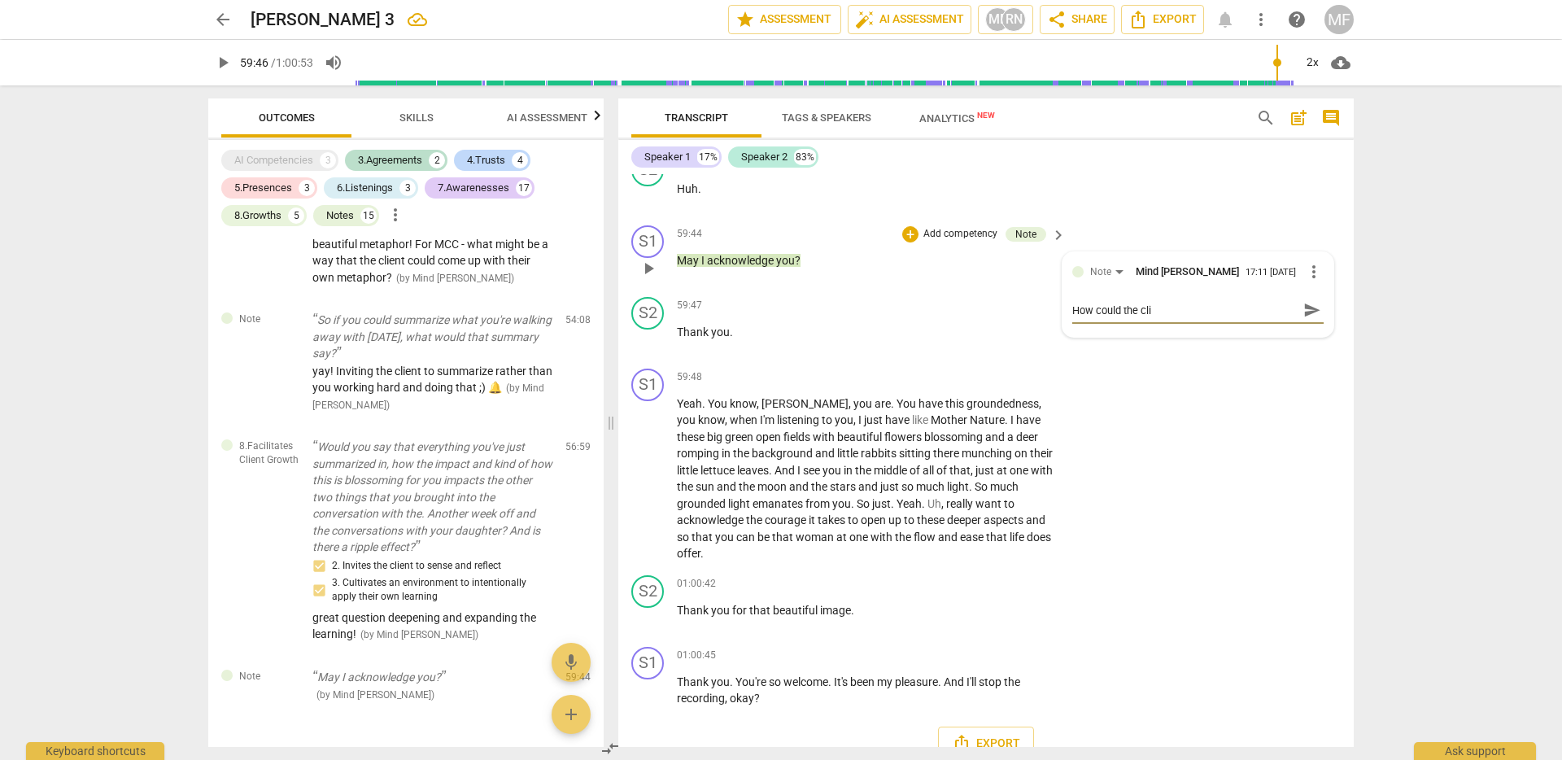
type textarea "How could the clie"
type textarea "How could the clien"
type textarea "How could the client"
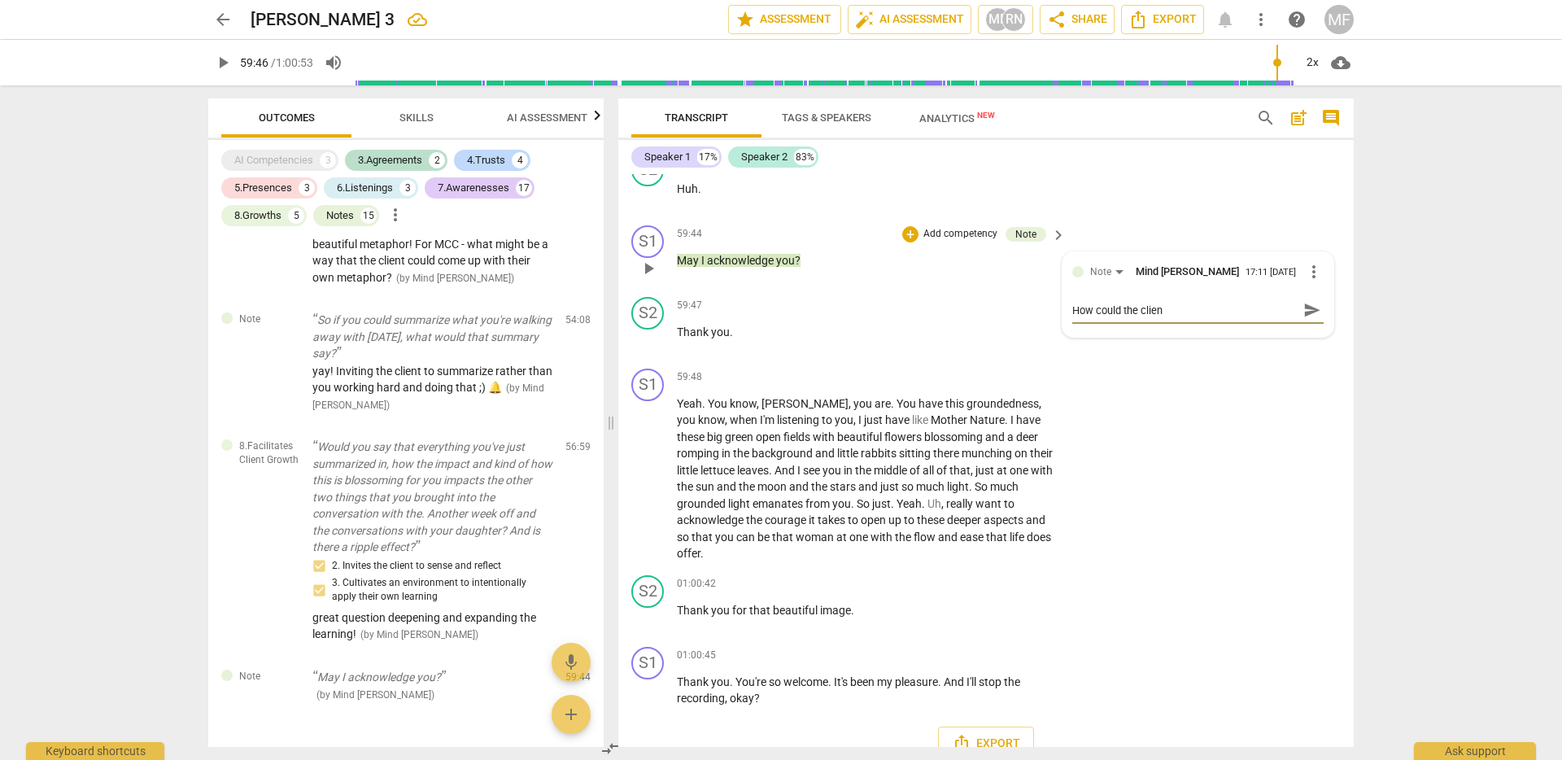
type textarea "How could the client"
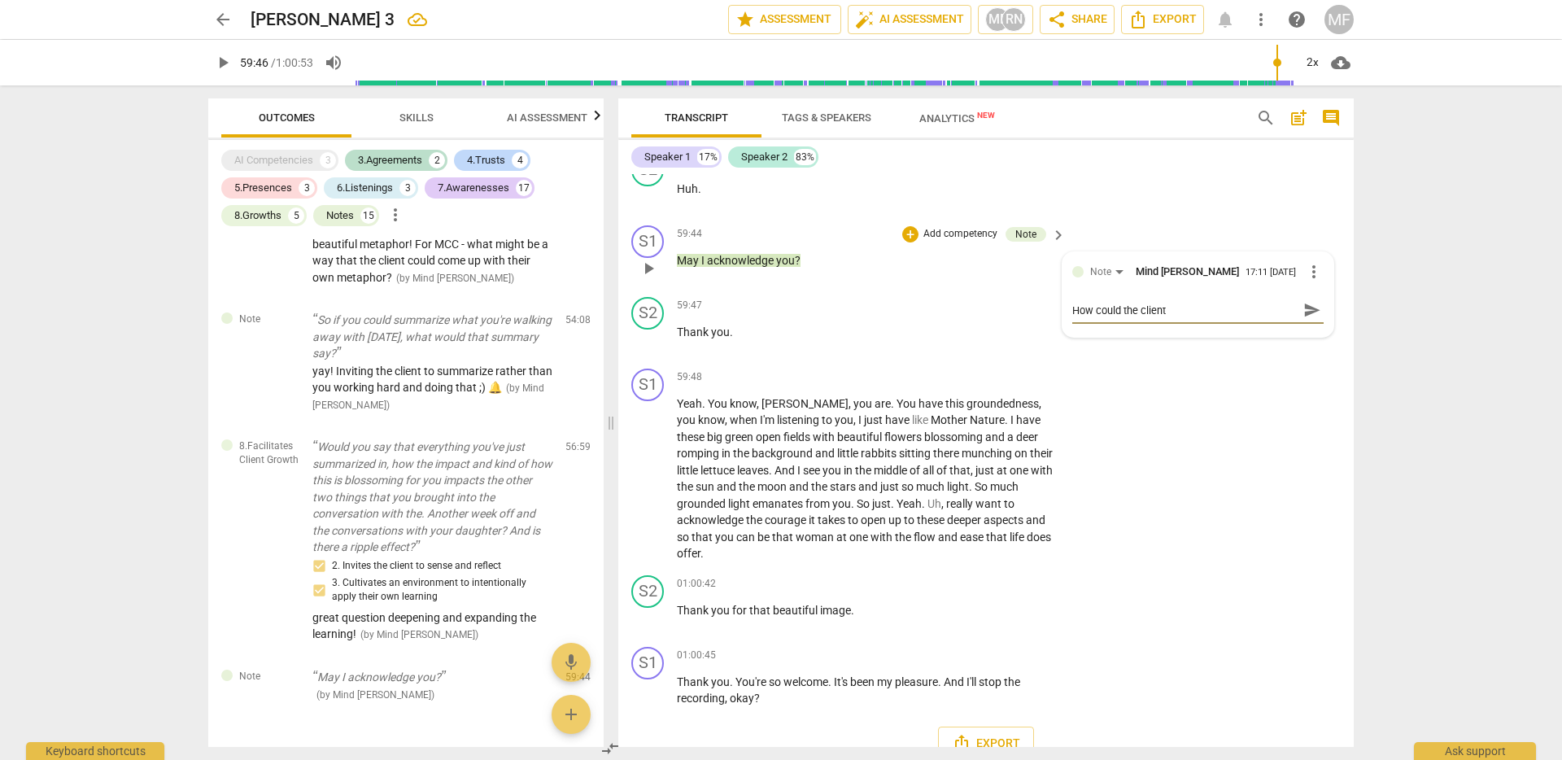
type textarea "How could the clien"
type textarea "How could the clie"
type textarea "How could the cli"
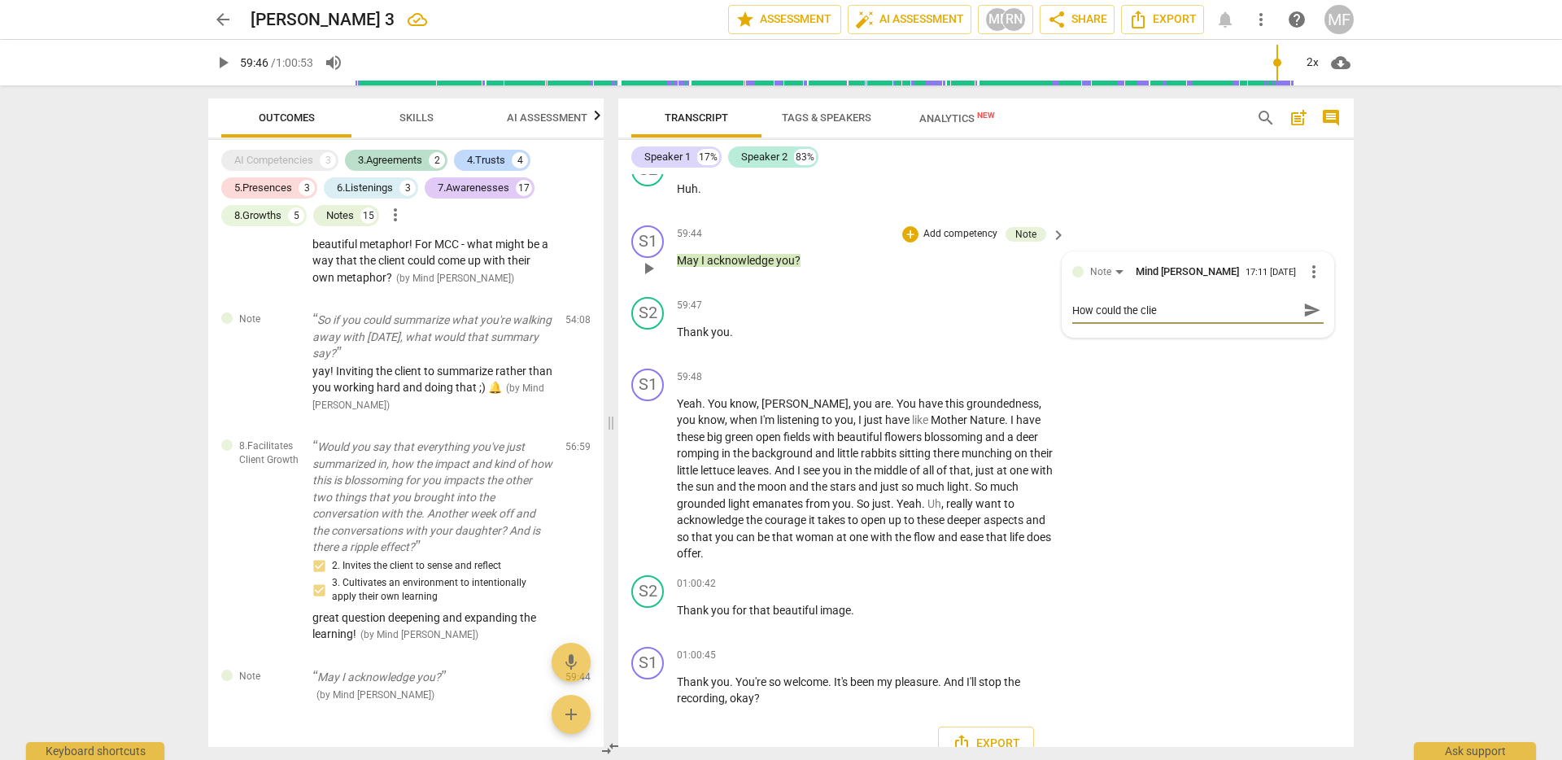
type textarea "How could the cli"
type textarea "How could the cl"
type textarea "How could the c"
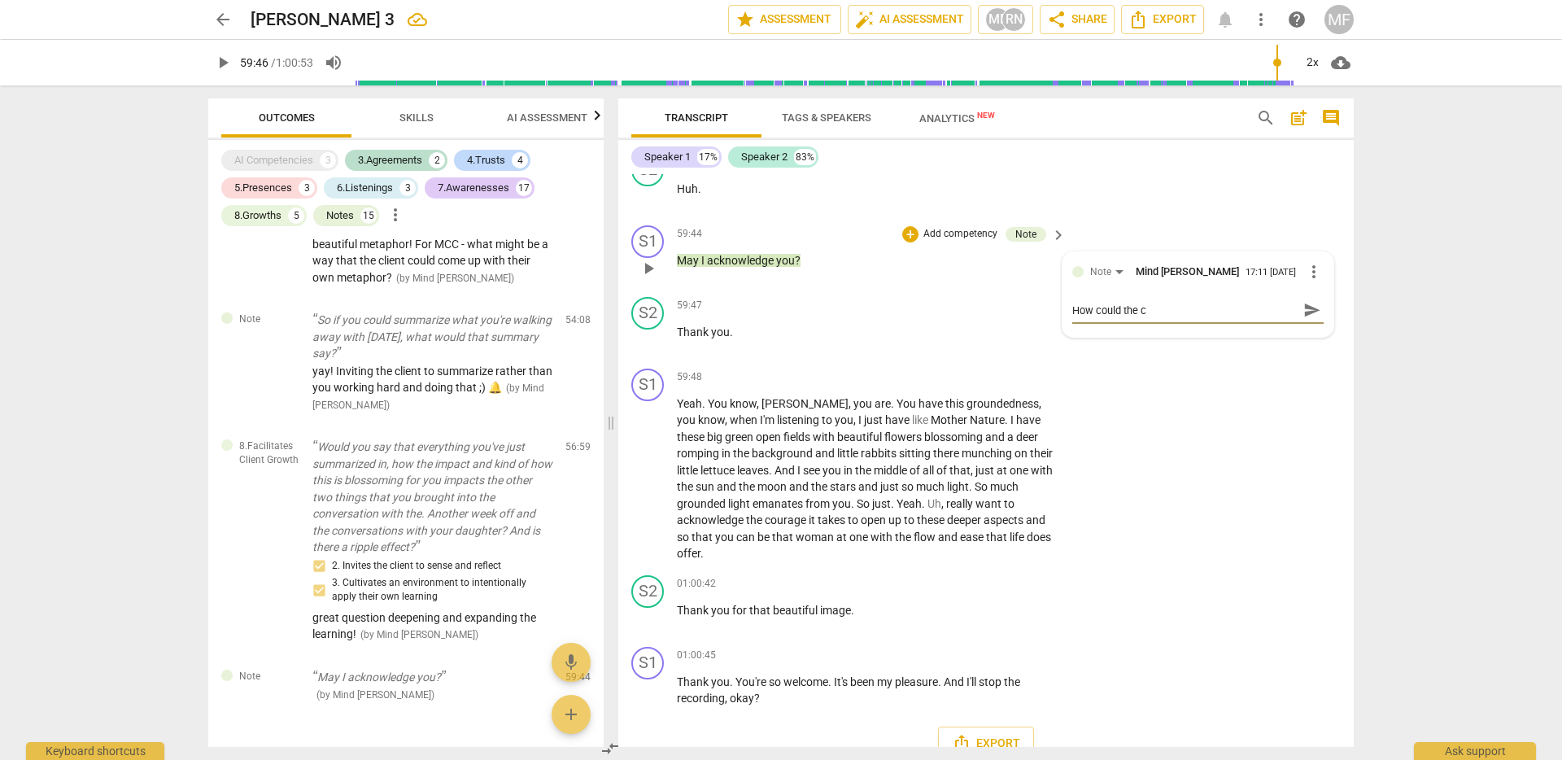
type textarea "How could the"
type textarea "How could th"
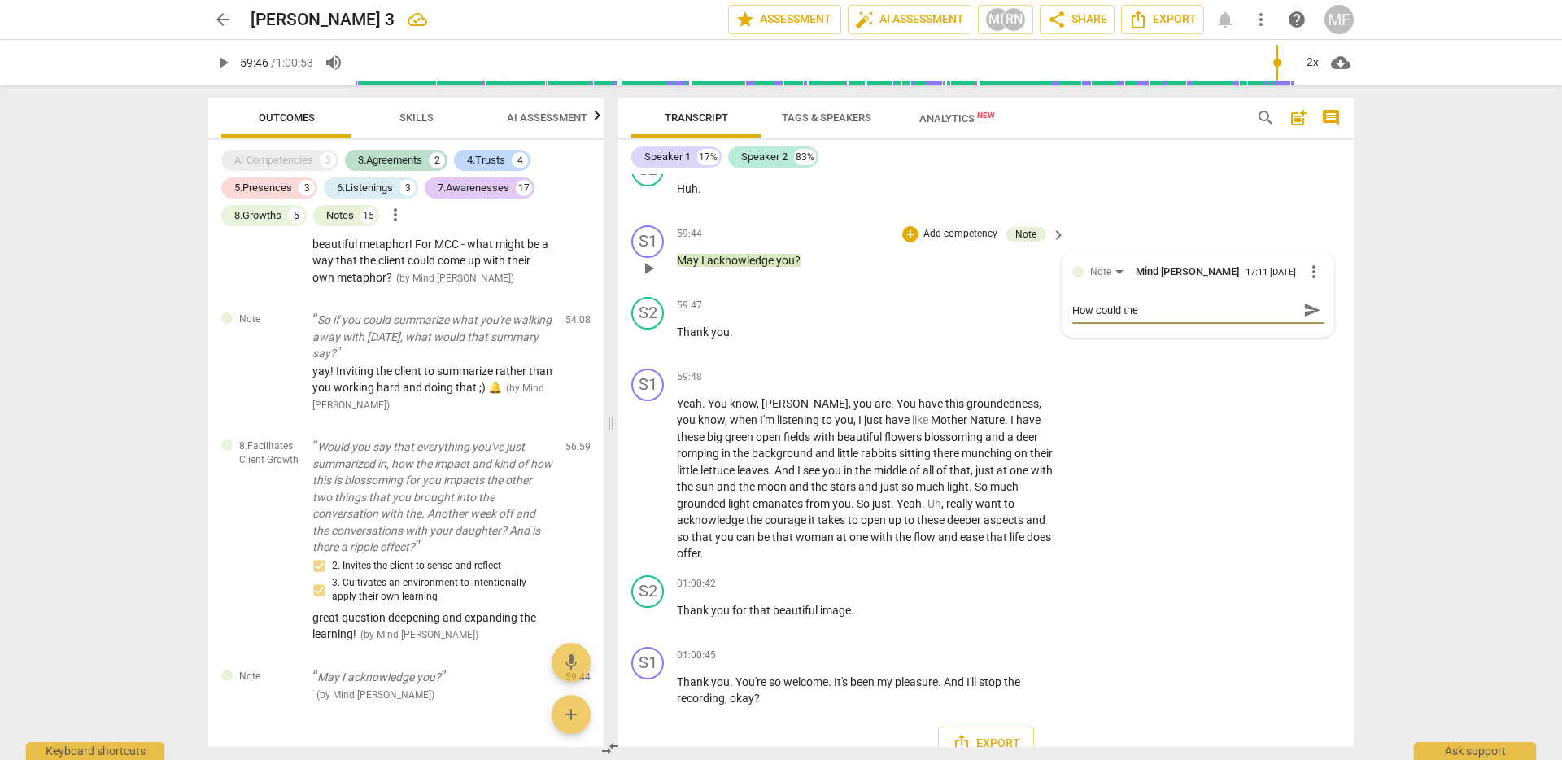
type textarea "How could th"
type textarea "How could t"
type textarea "How could"
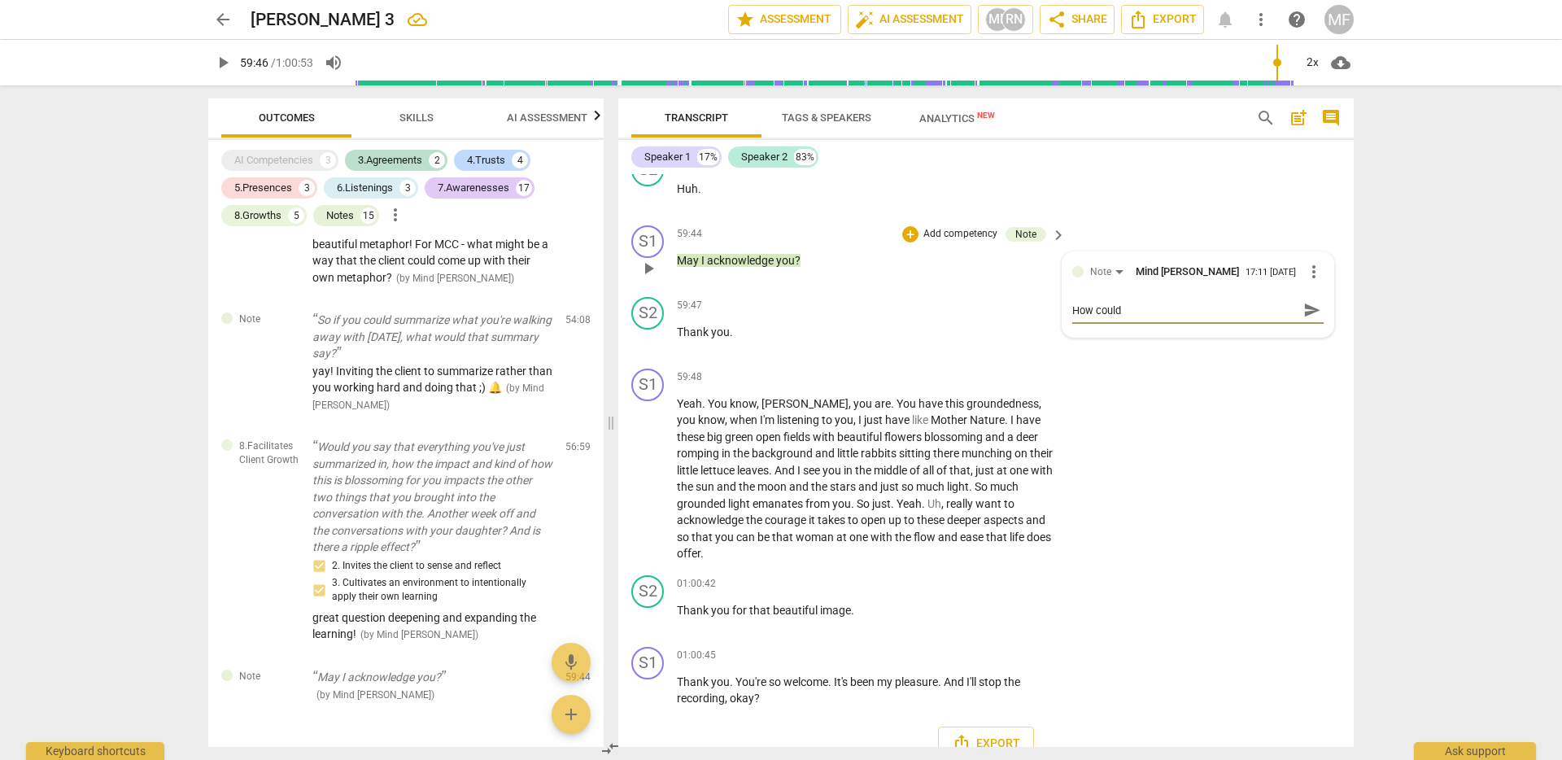
type textarea "How could"
type textarea "How coul"
type textarea "How cou"
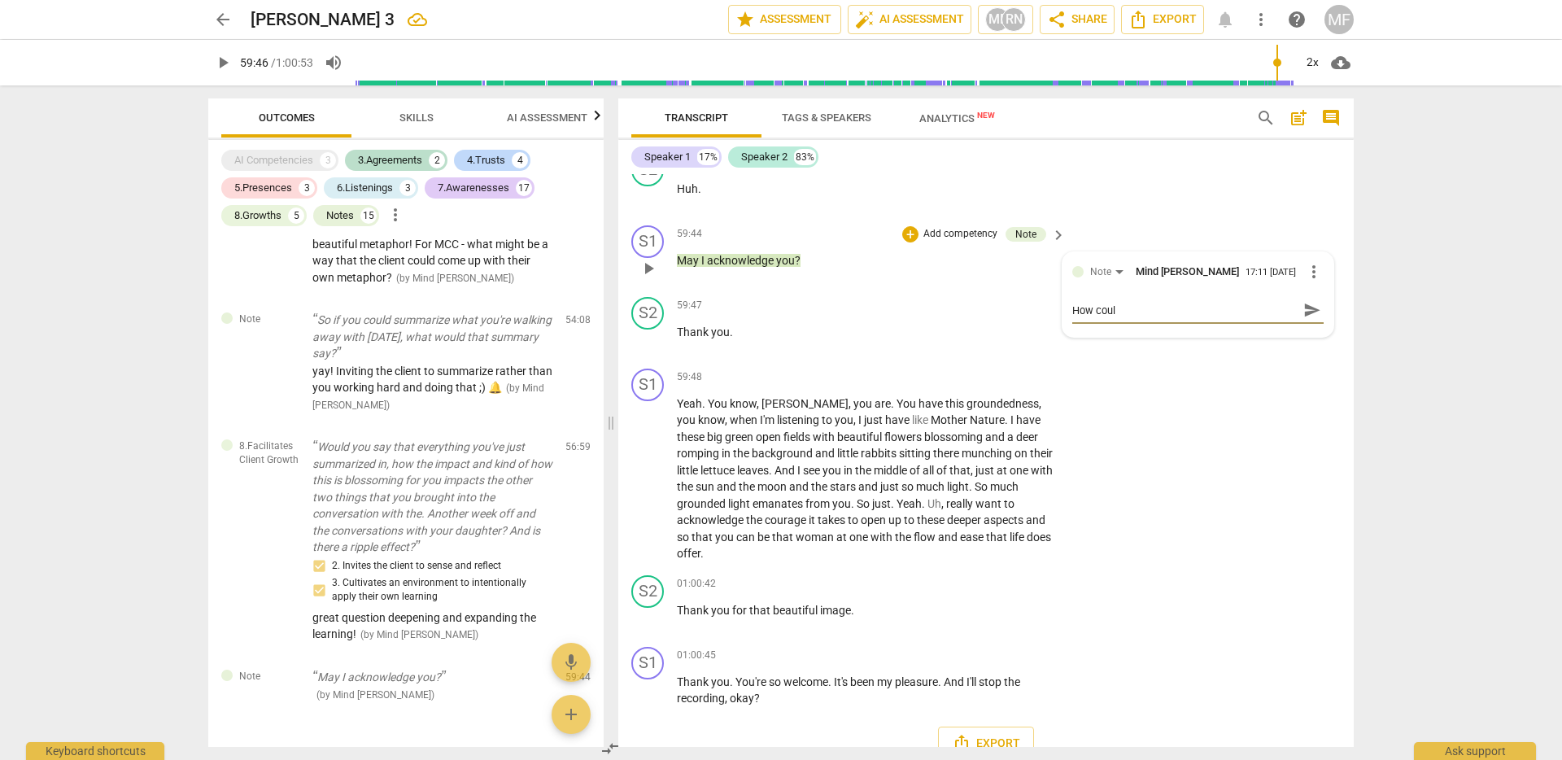
type textarea "How cou"
type textarea "How co"
type textarea "How c"
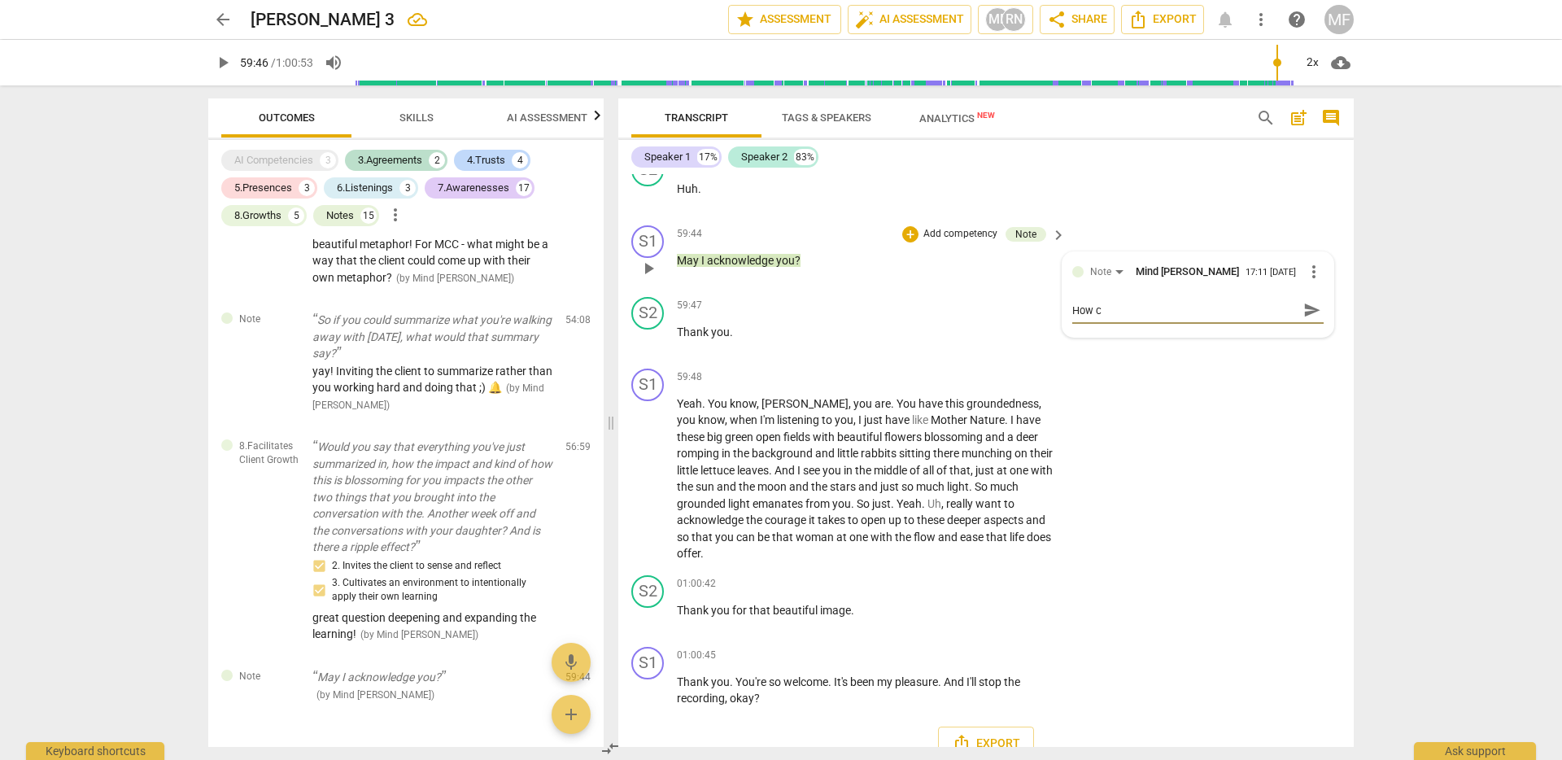
type textarea "How"
type textarea "Ho"
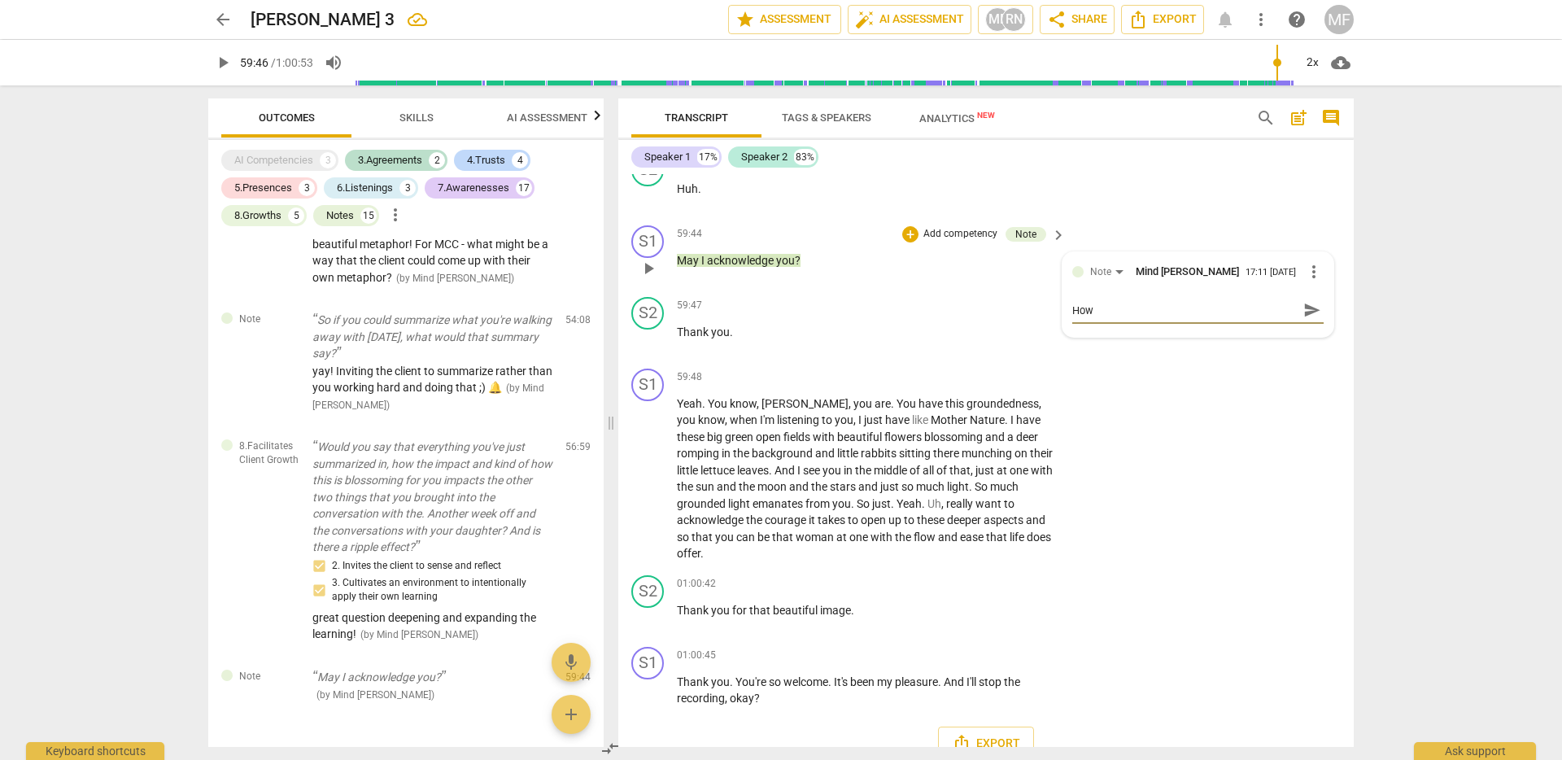
type textarea "Ho"
type textarea "H"
type textarea "W"
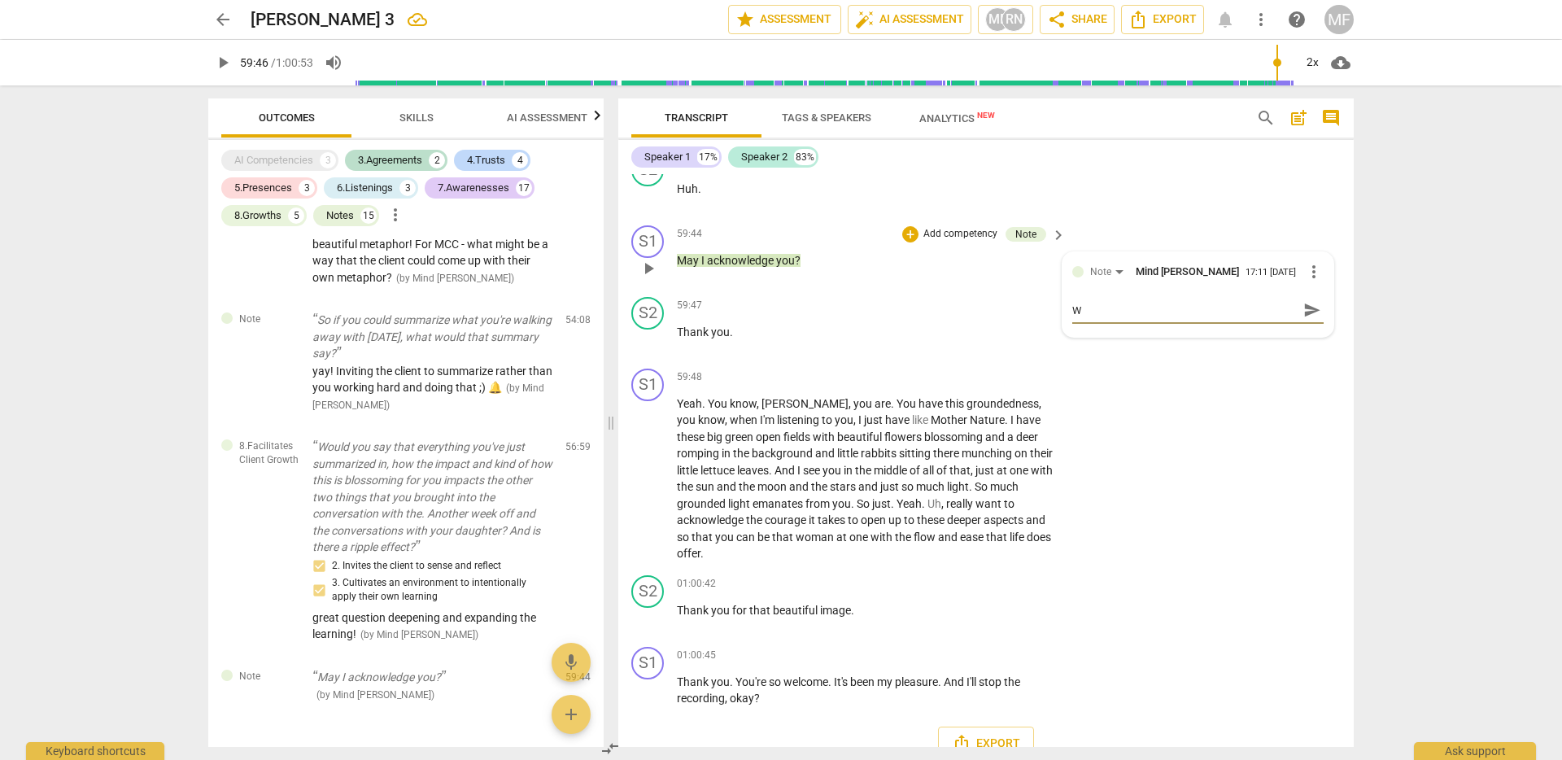
type textarea "Wh"
type textarea "Wha"
type textarea "What"
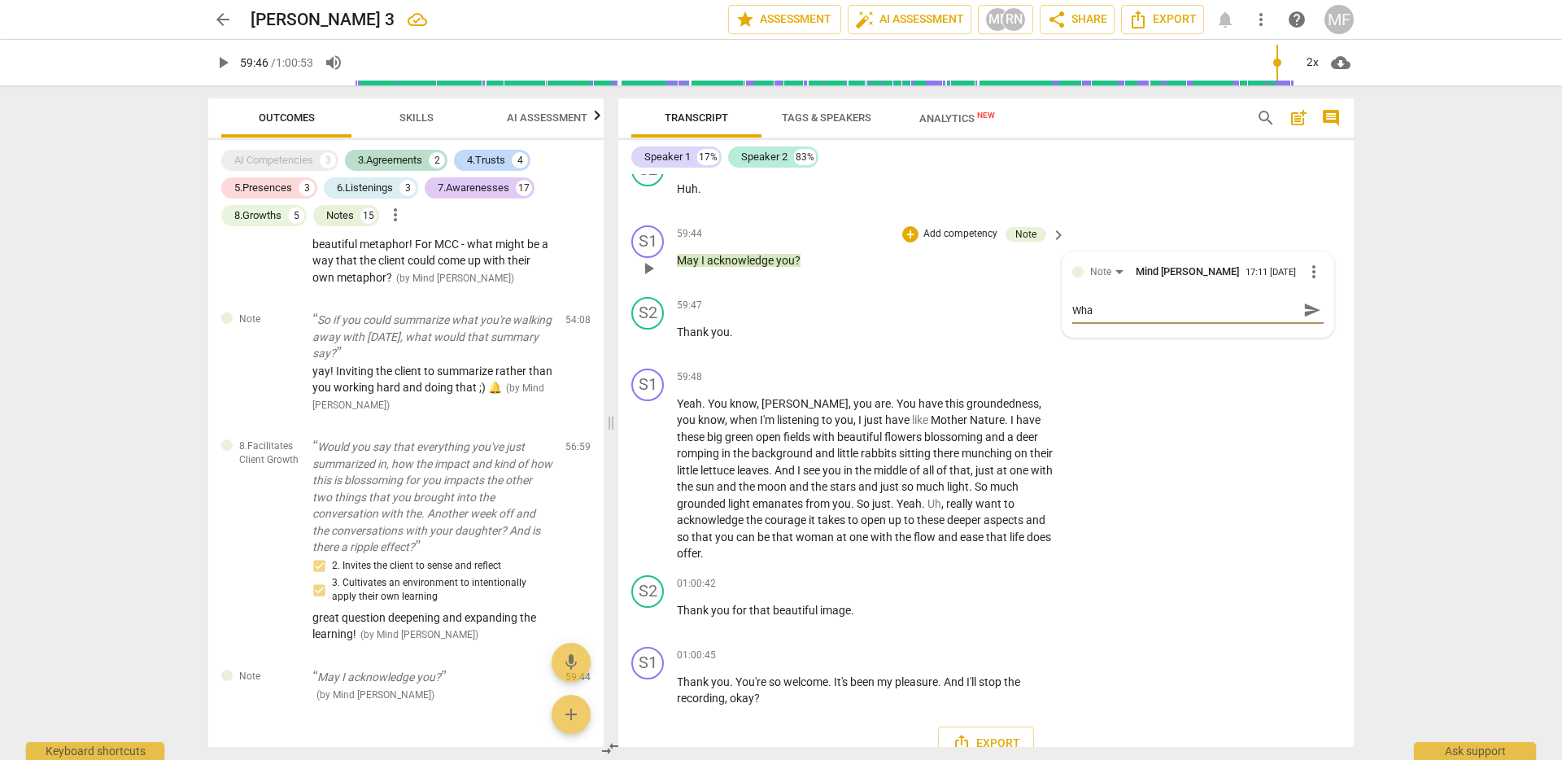
type textarea "What"
type textarea "What k"
type textarea "What ki"
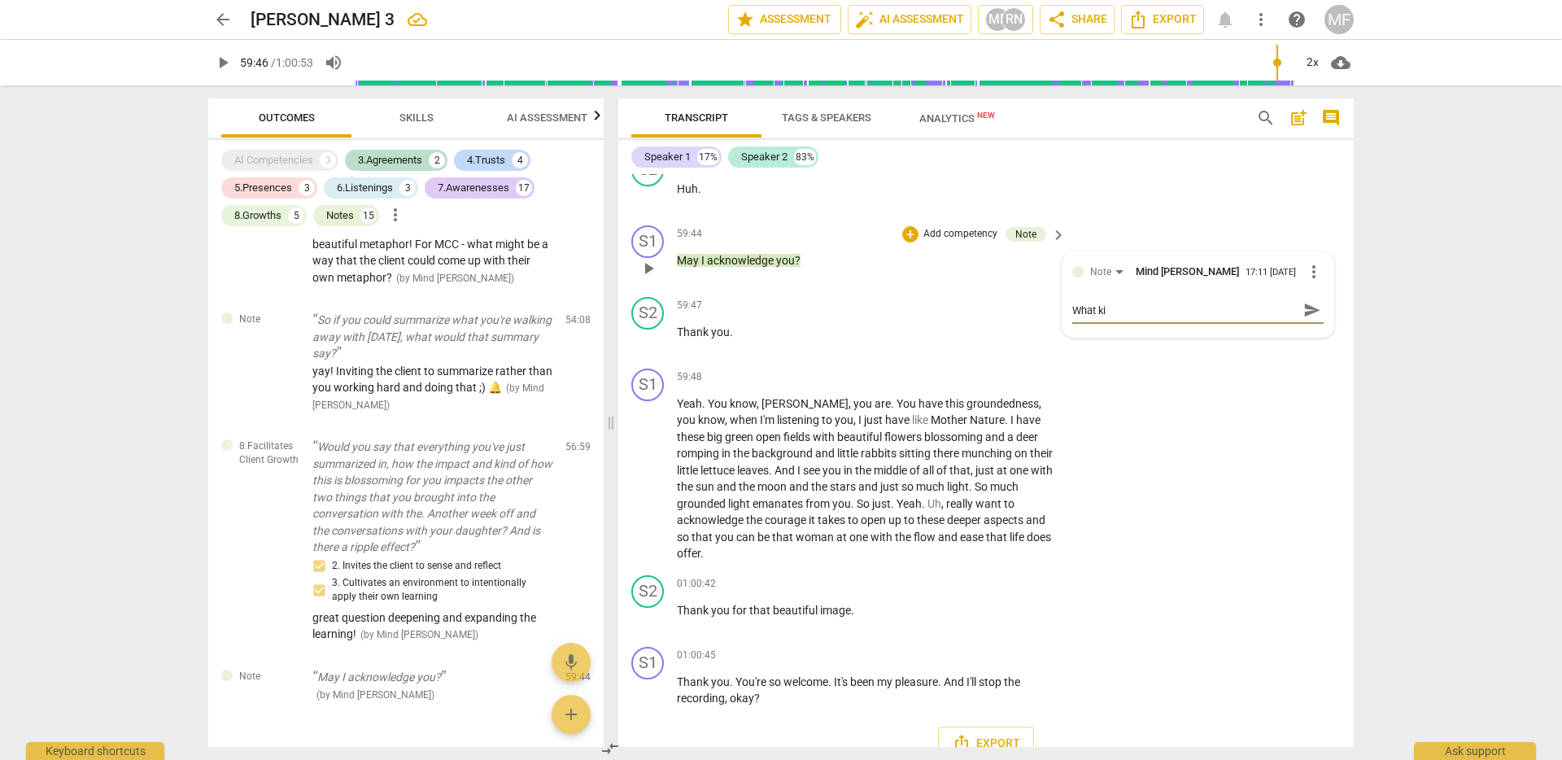
type textarea "What kin"
type textarea "What kind"
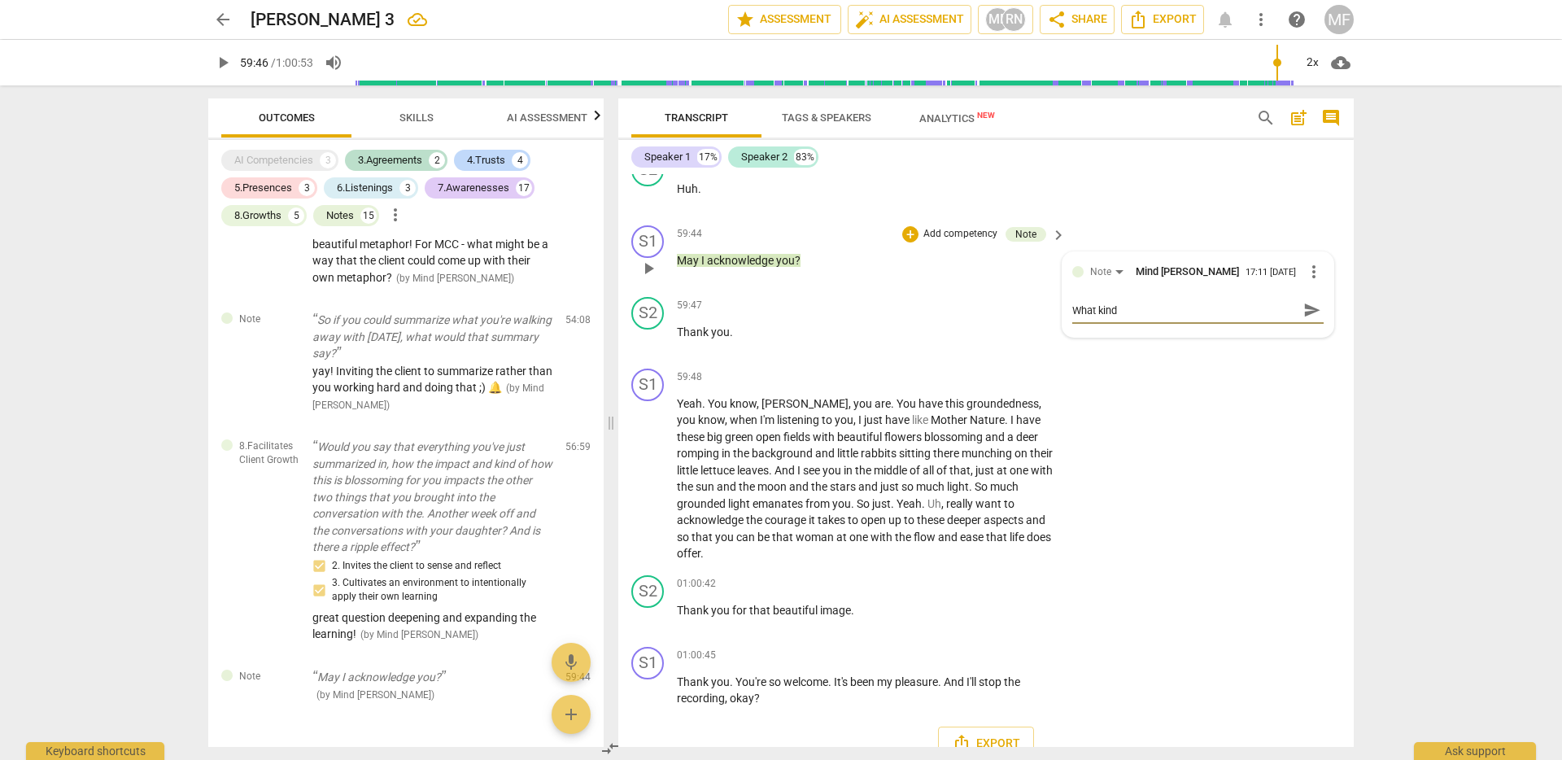
type textarea "What kind"
type textarea "What kind o"
type textarea "What kind of"
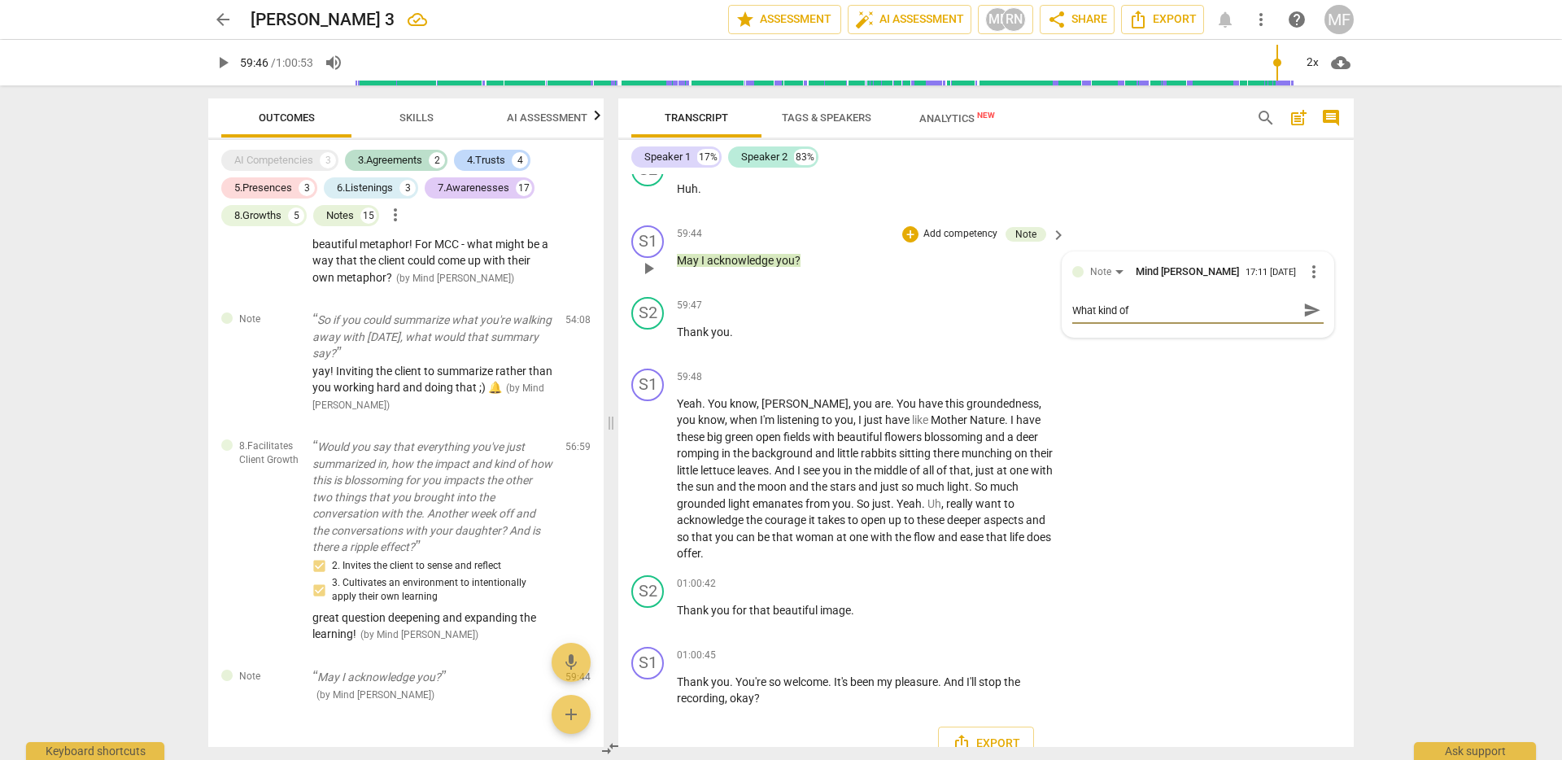
type textarea "What kind of d"
type textarea "What kind of di"
type textarea "What kind of dif"
type textarea "What kind of diff"
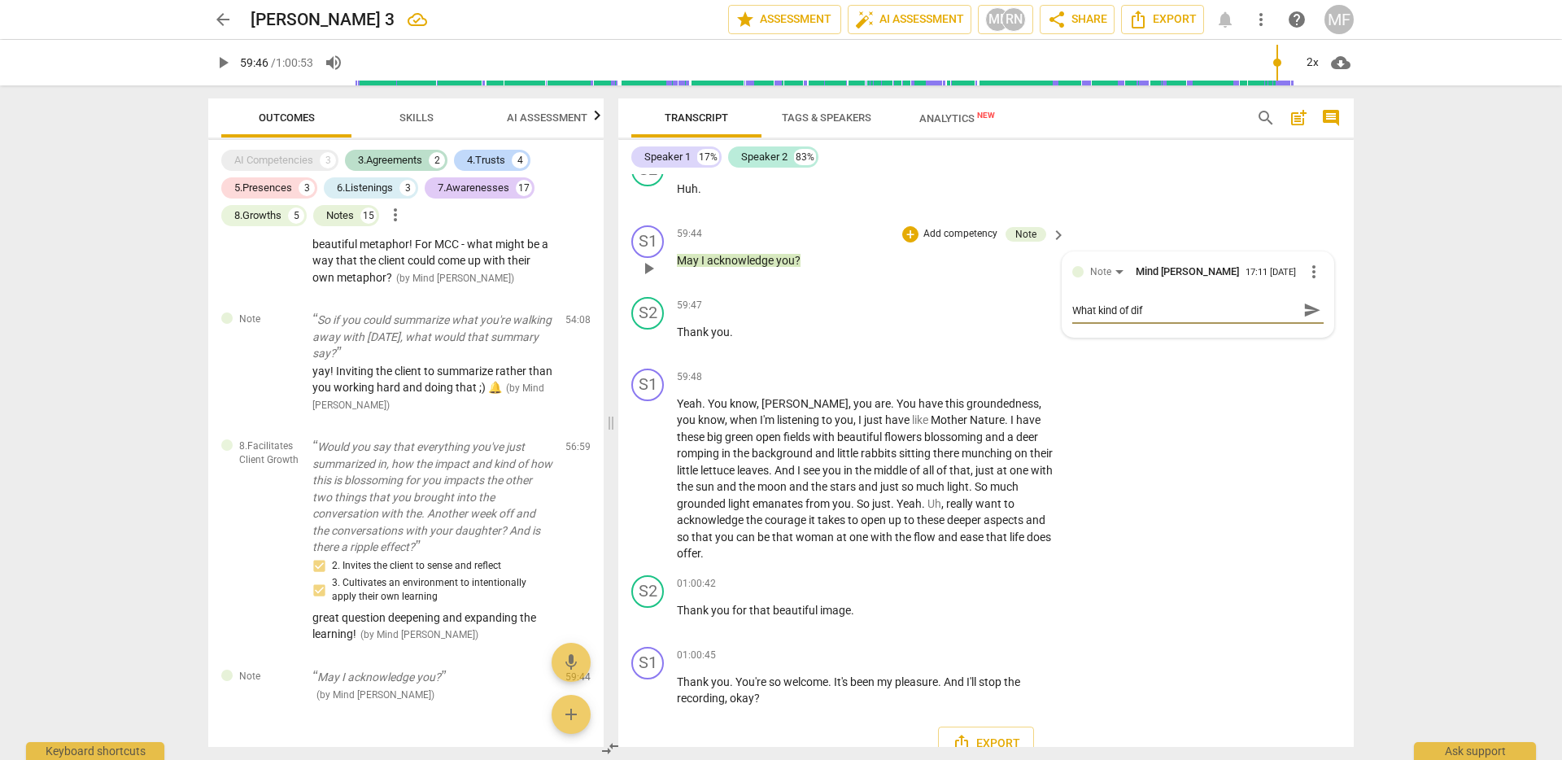
type textarea "What kind of diff"
type textarea "What kind of diffe"
type textarea "What kind of differ"
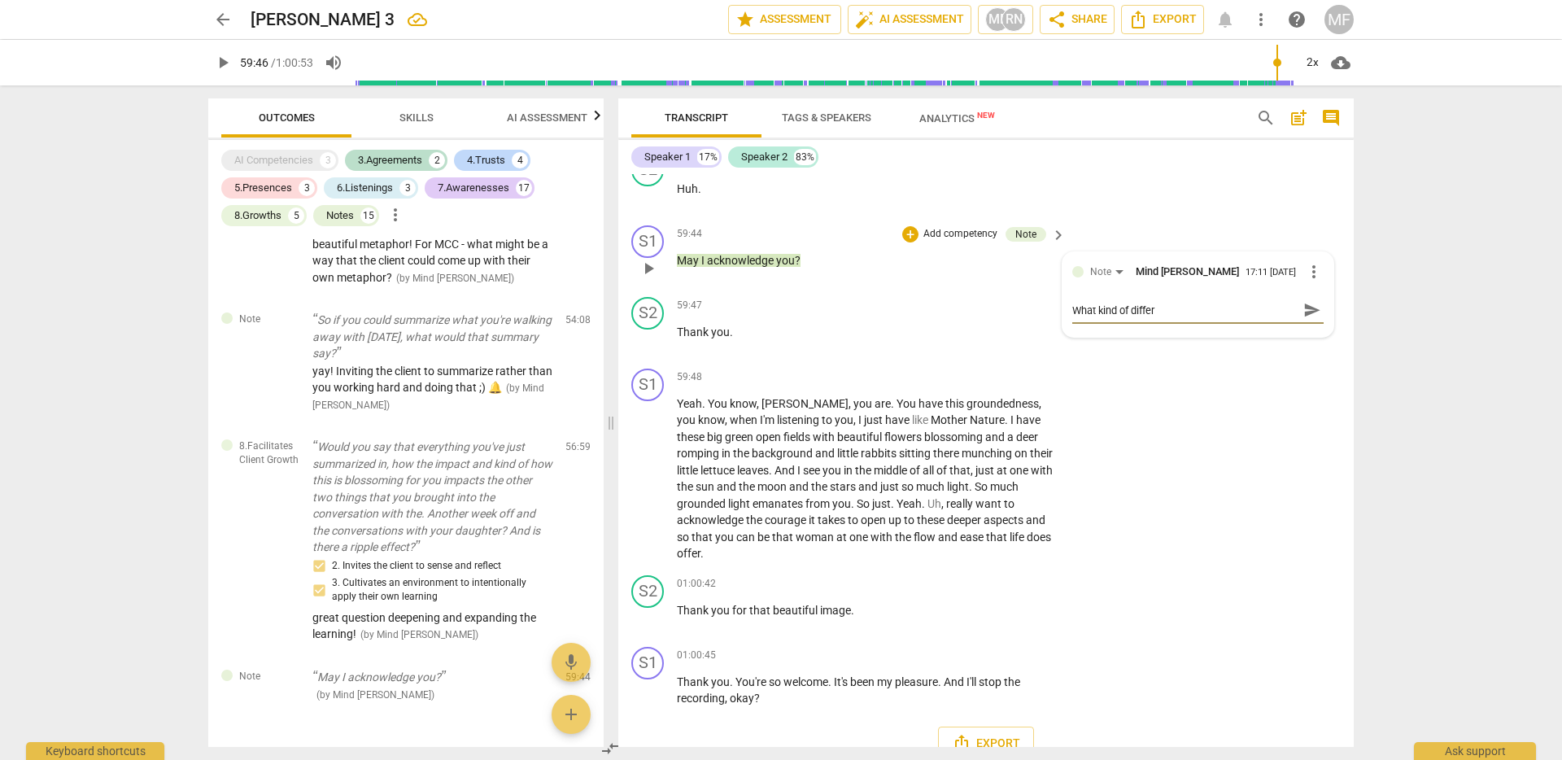
type textarea "What kind of differe"
type textarea "What kind of differen"
type textarea "What kind of differenc"
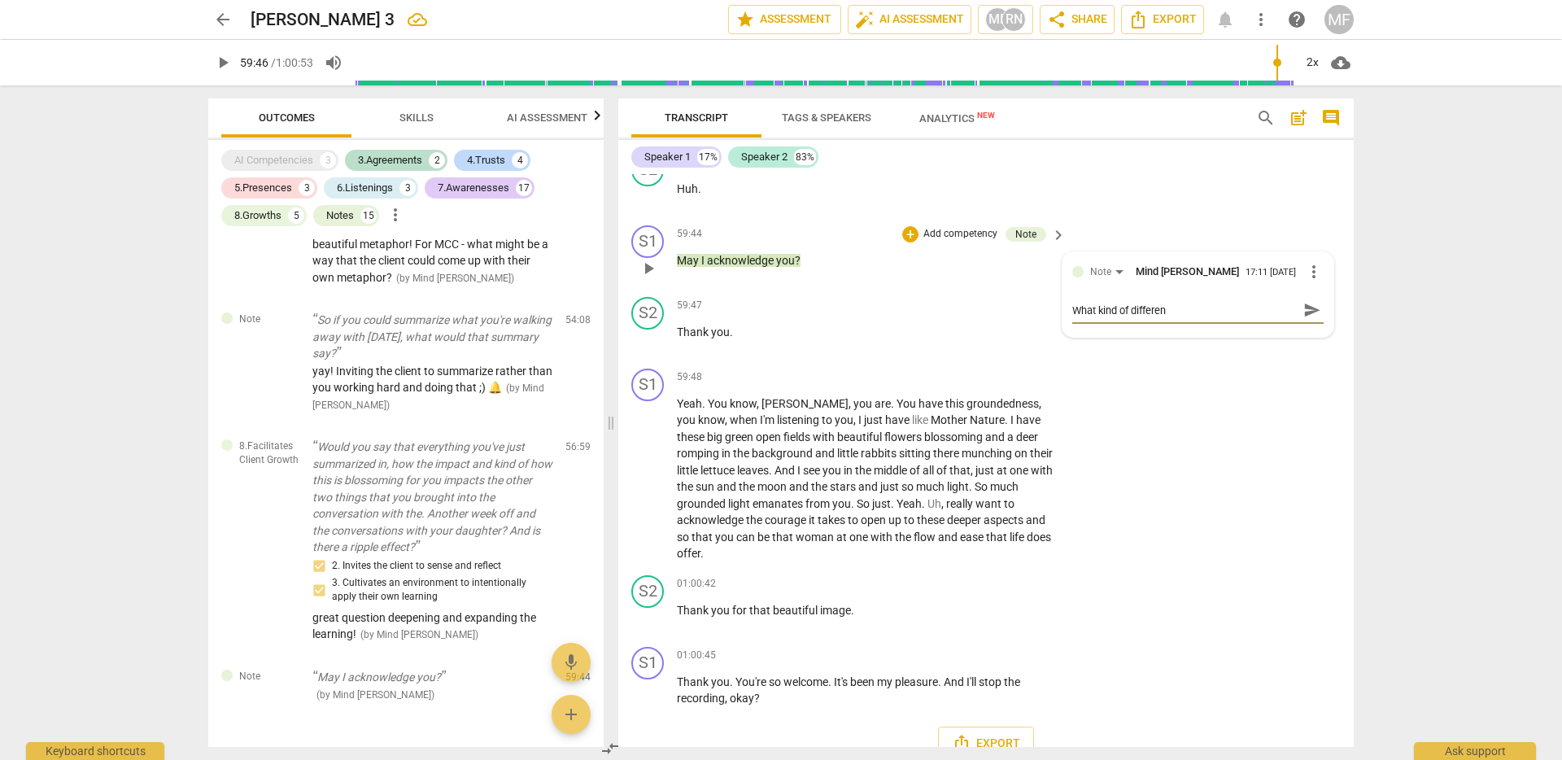
type textarea "What kind of differenc"
type textarea "What kind of difference"
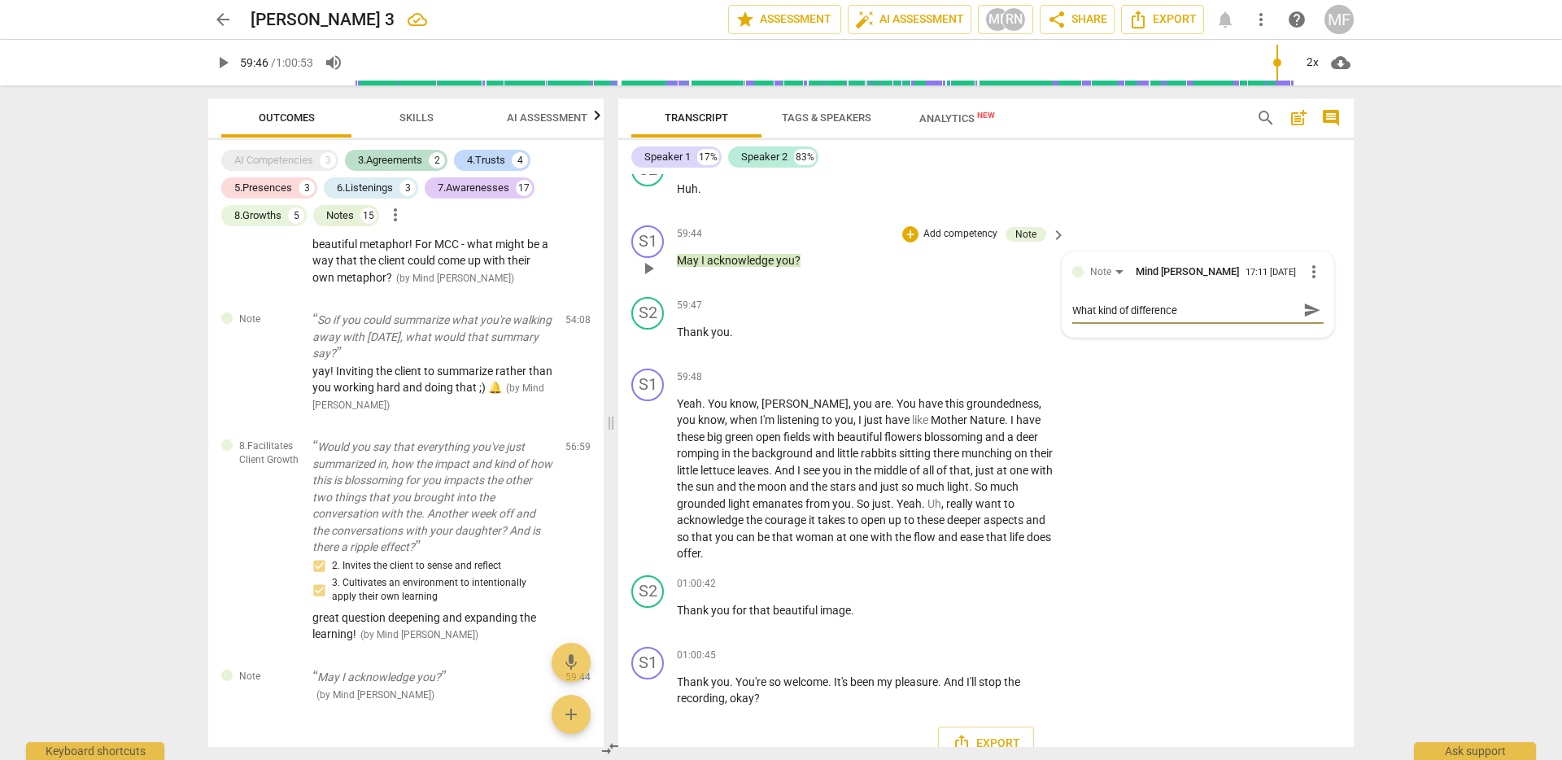
type textarea "What kind of difference i"
type textarea "What kind of difference it"
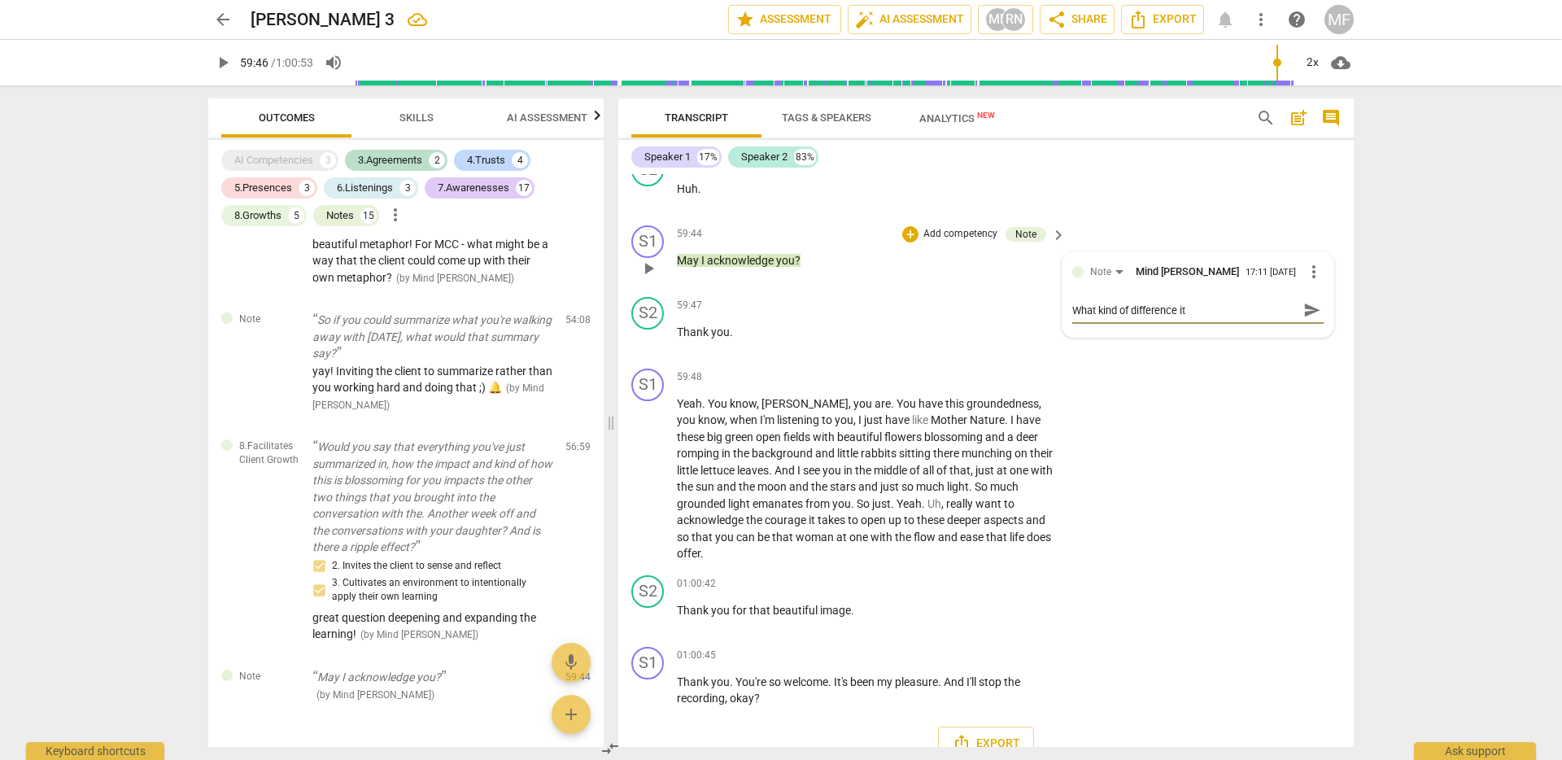
type textarea "What kind of difference it"
type textarea "What kind of difference it m"
type textarea "What kind of difference it mi"
type textarea "What kind of difference it mig"
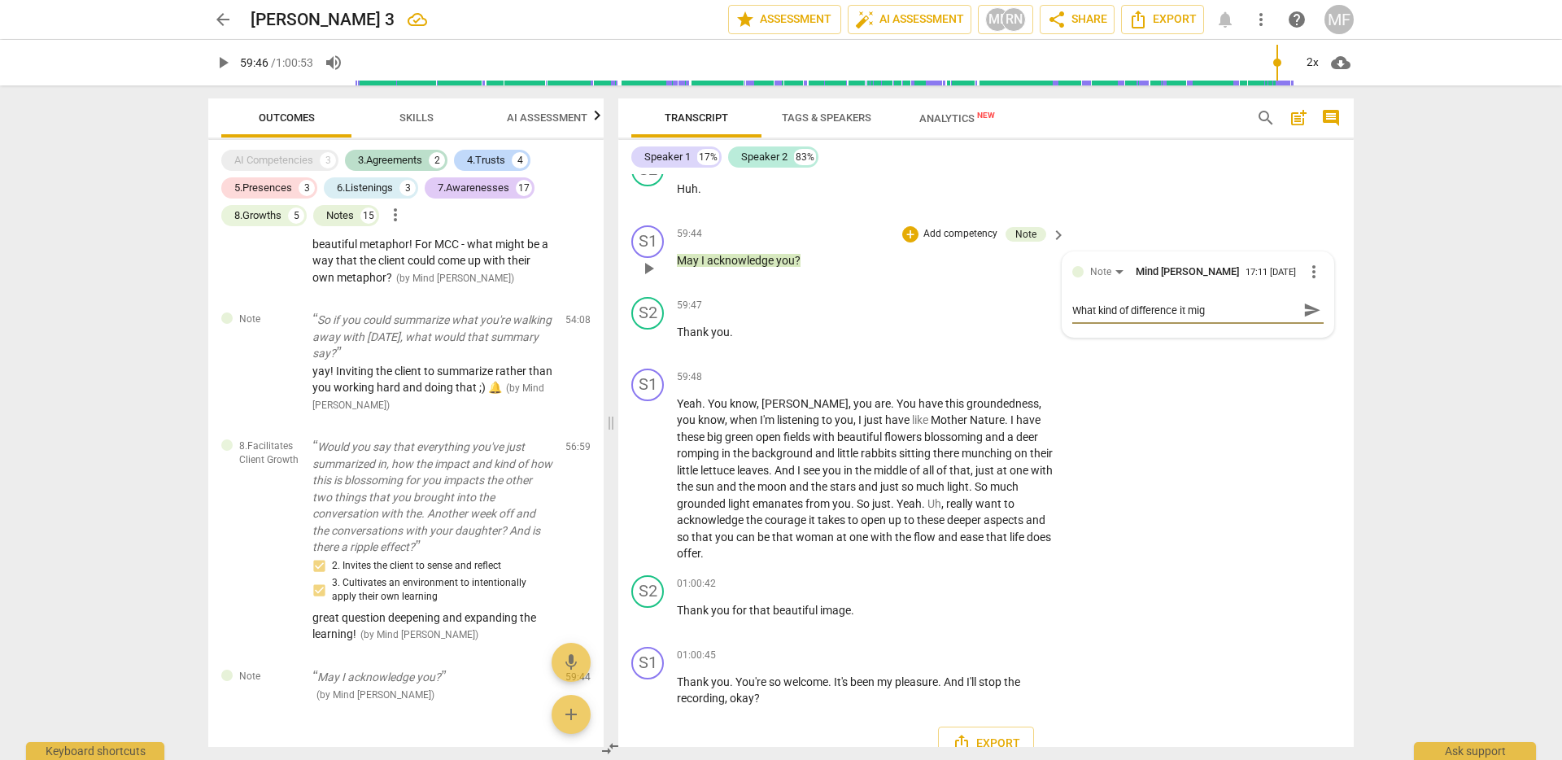
type textarea "What kind of difference it migh"
type textarea "What kind of difference it might"
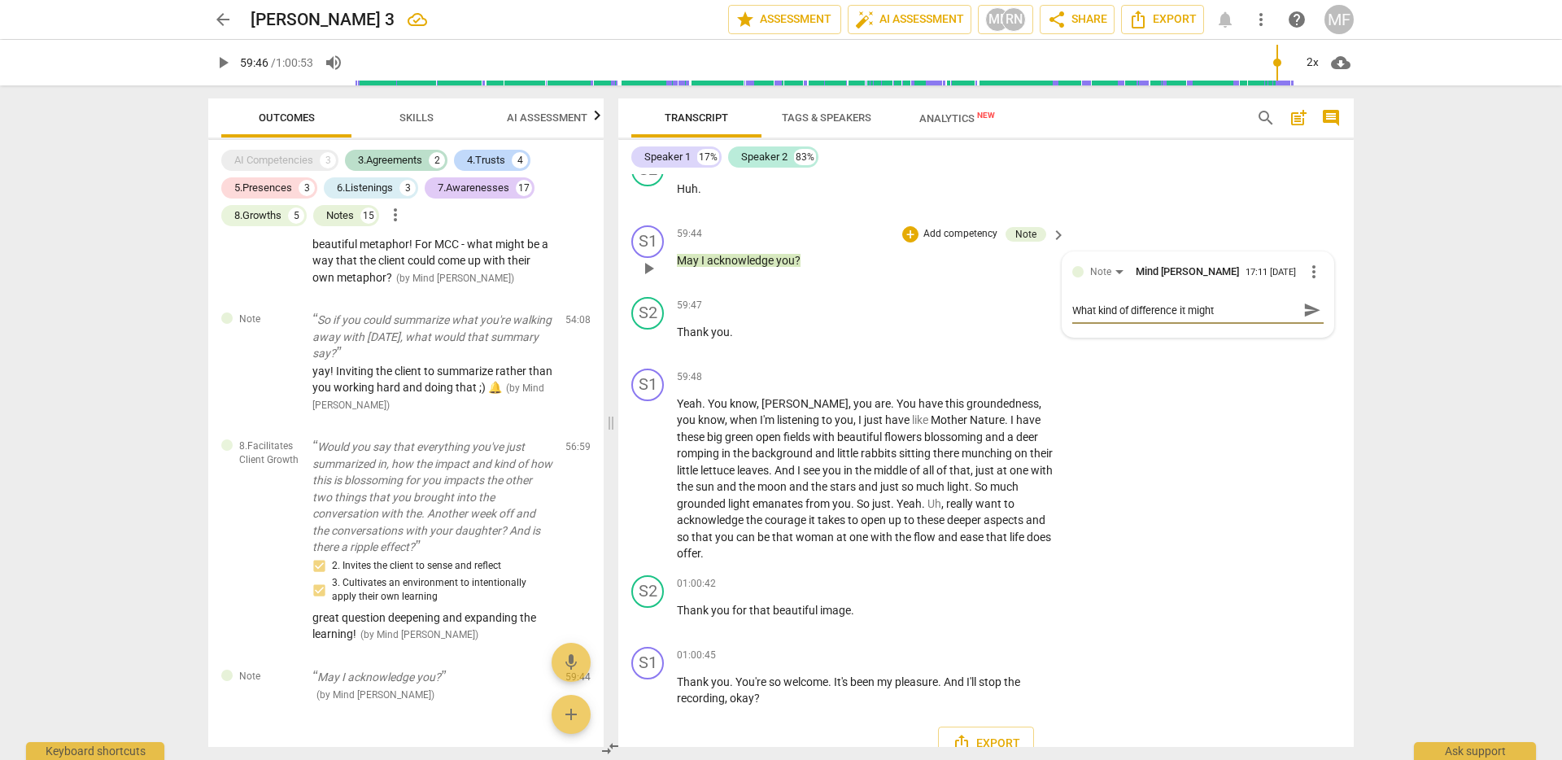
type textarea "What kind of difference it might"
type textarea "What kind of difference it might m"
type textarea "What kind of difference it might ma"
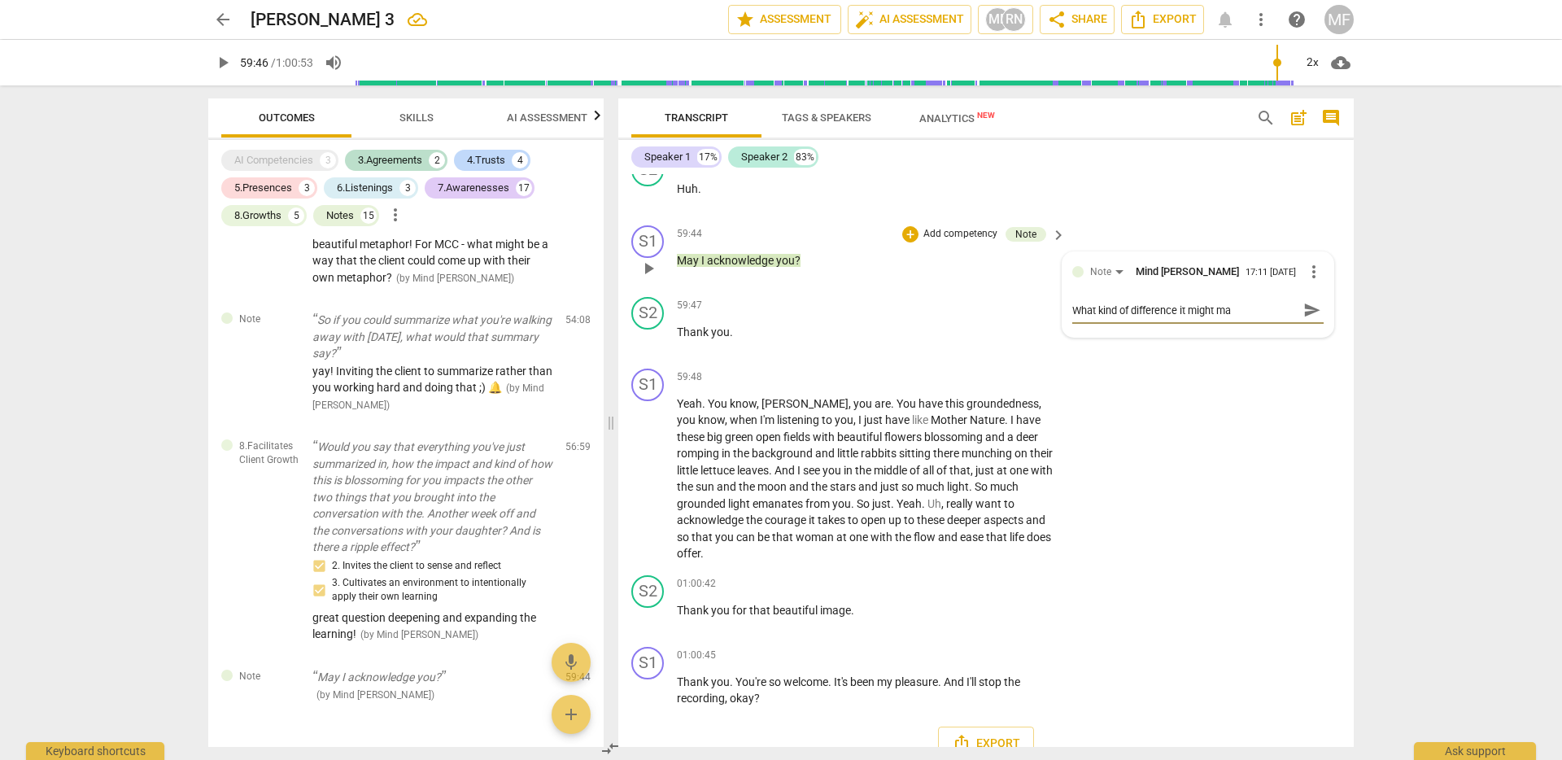
type textarea "What kind of difference it might mak"
type textarea "What kind of difference it might make"
type textarea "What kind of difference it might make w"
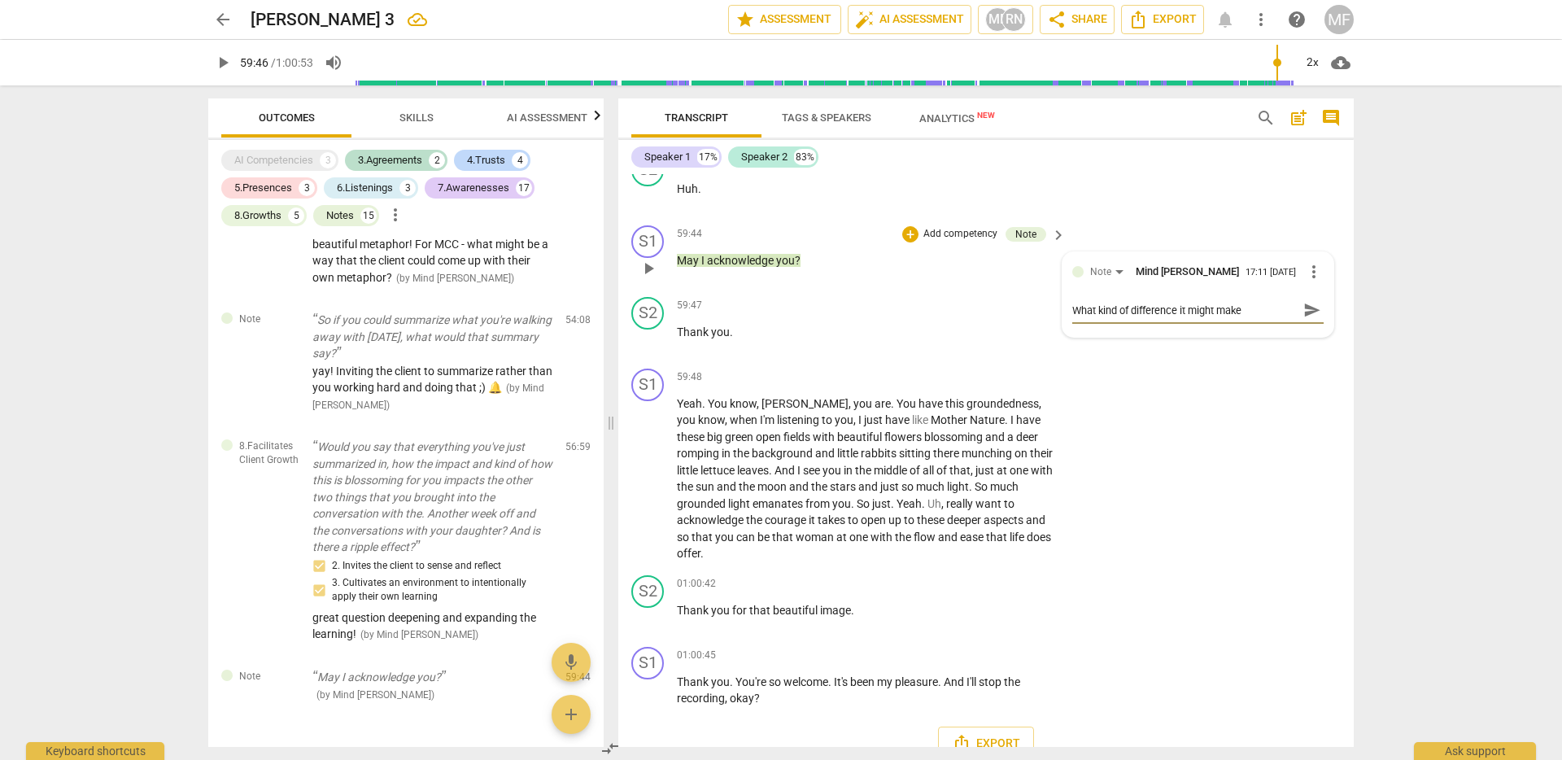
type textarea "What kind of difference it might make w"
type textarea "What kind of difference it might make wh"
type textarea "What kind of difference it might make whe"
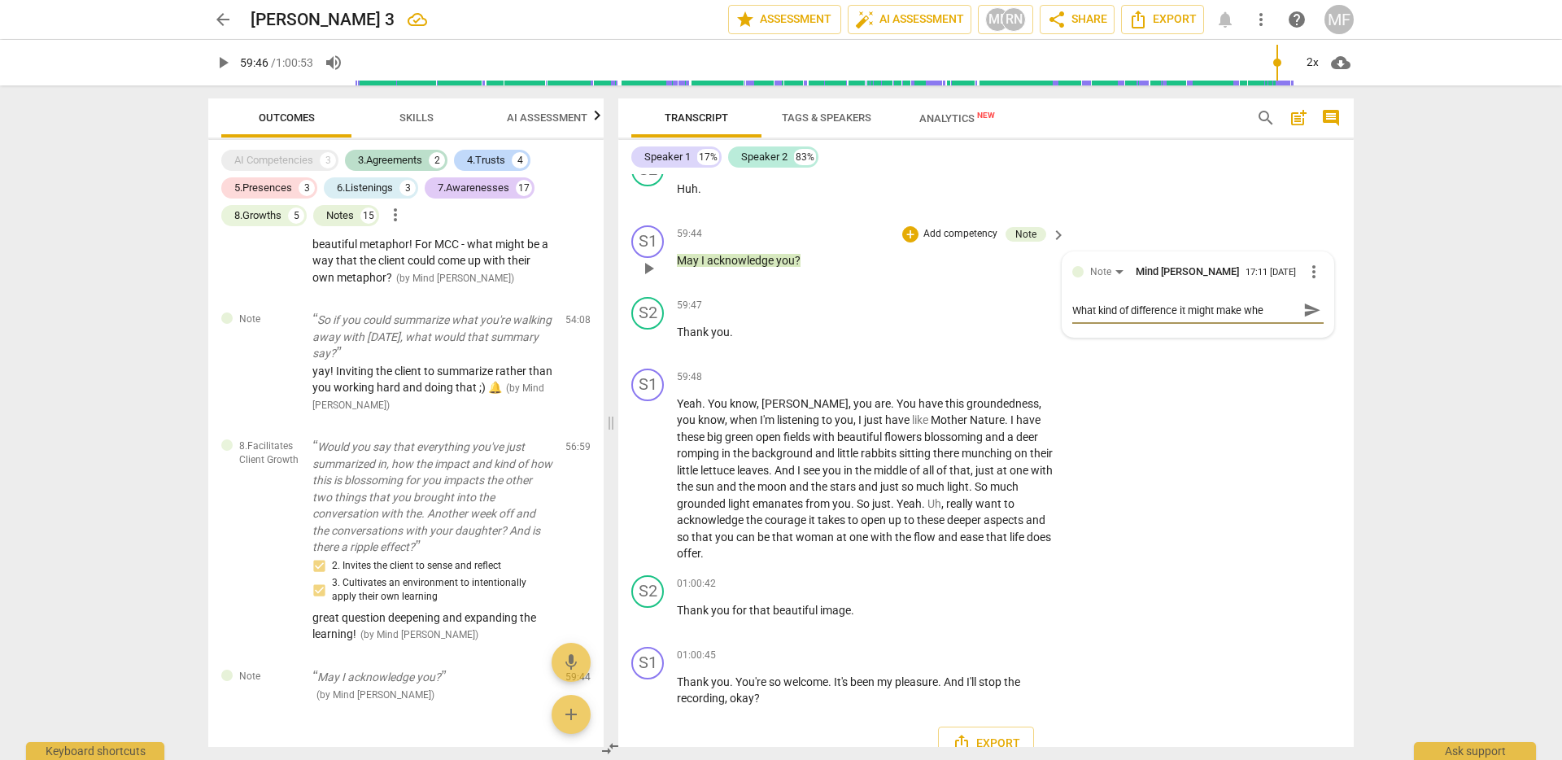
type textarea "What kind of difference it might make when"
type textarea "What kind of difference it might make when y"
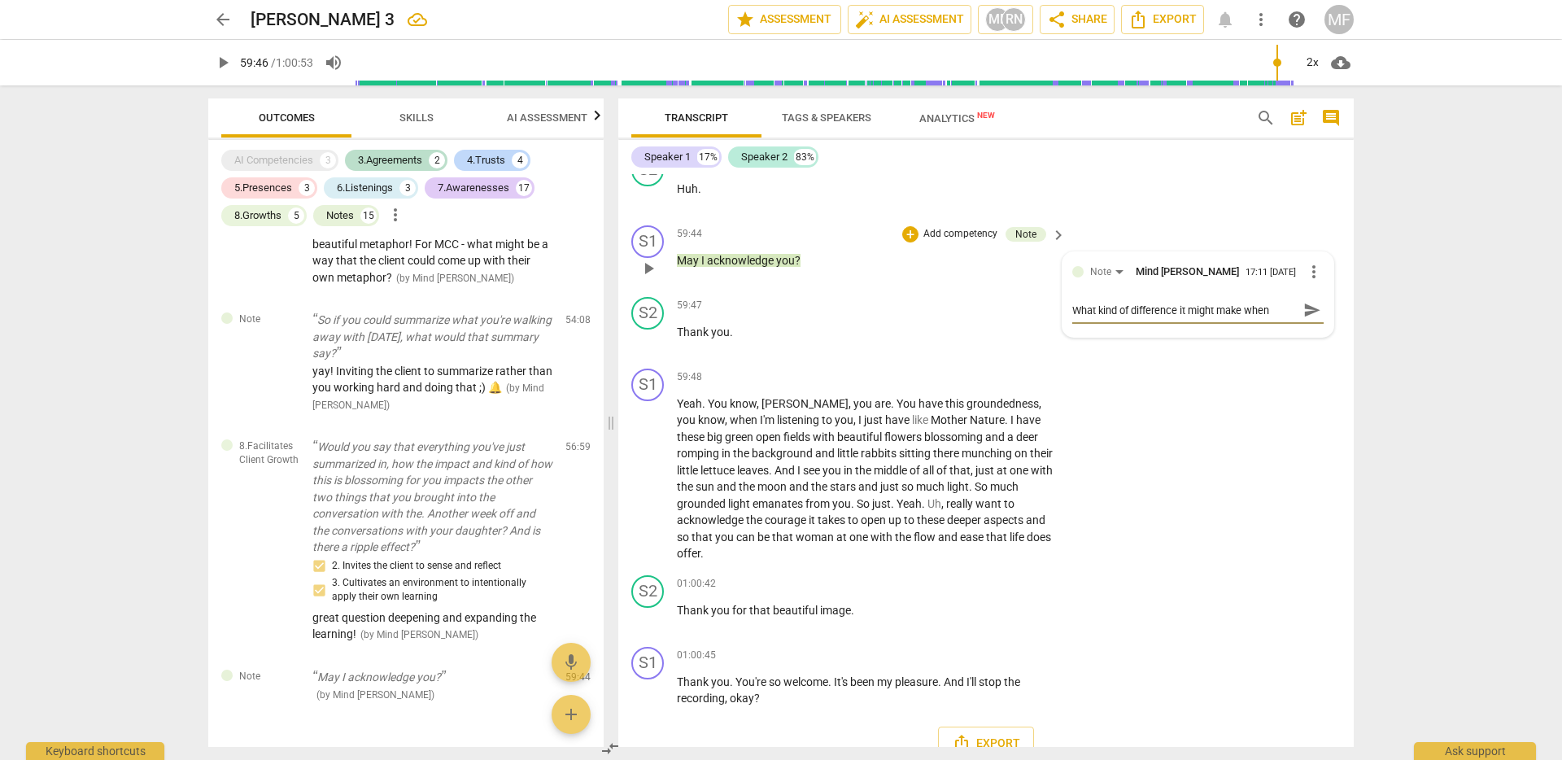
type textarea "What kind of difference it might make when y"
type textarea "What kind of difference it might make when yo"
type textarea "What kind of difference it might make when you"
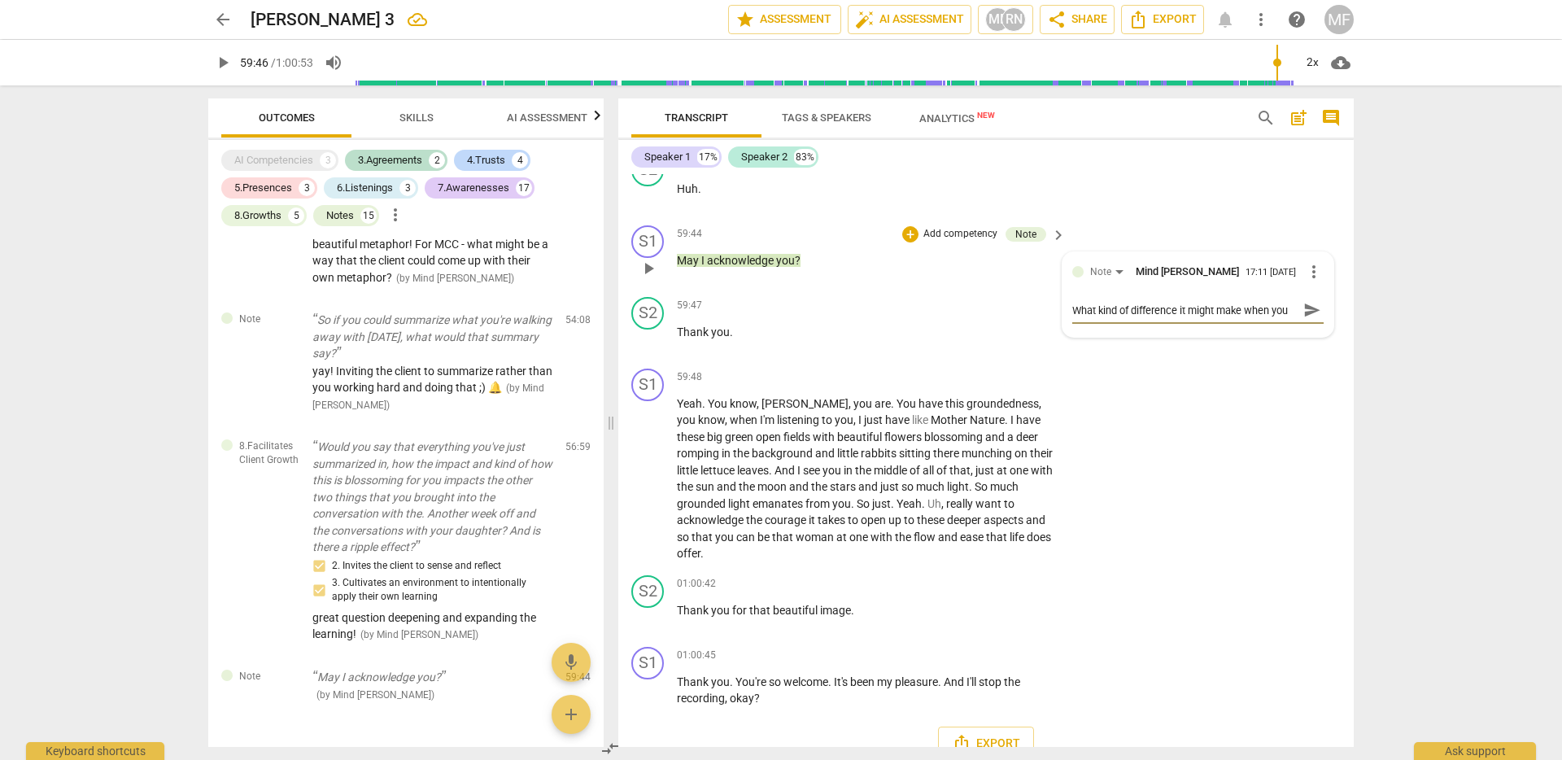
type textarea "What kind of difference it might make when you"
type textarea "What kind of difference it might make when you a"
type textarea "What kind of difference it might make when you ac"
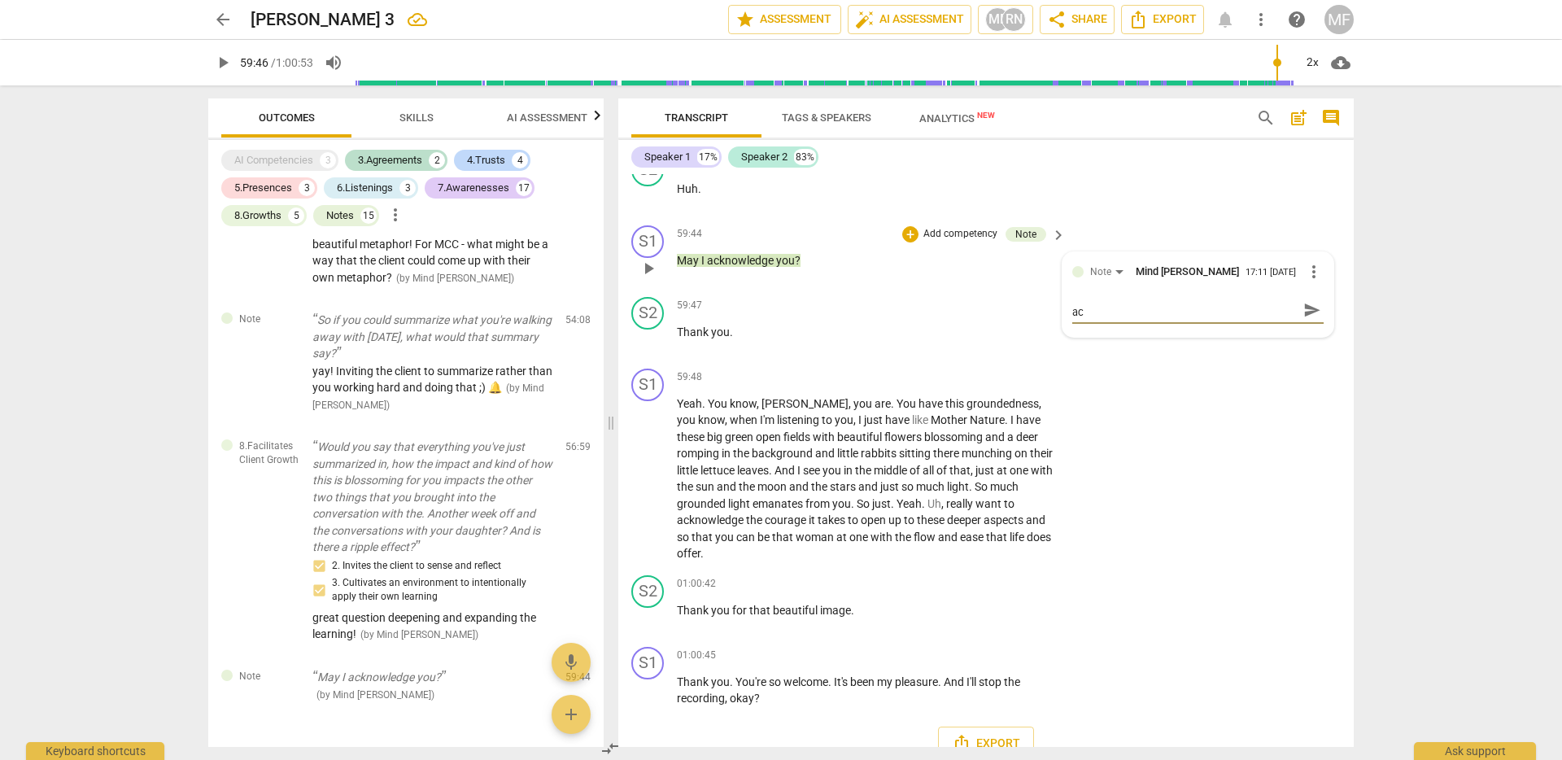
type textarea "What kind of difference it might make when you ack"
type textarea "What kind of difference it might make when you ackn"
type textarea "What kind of difference it might make when you ackno"
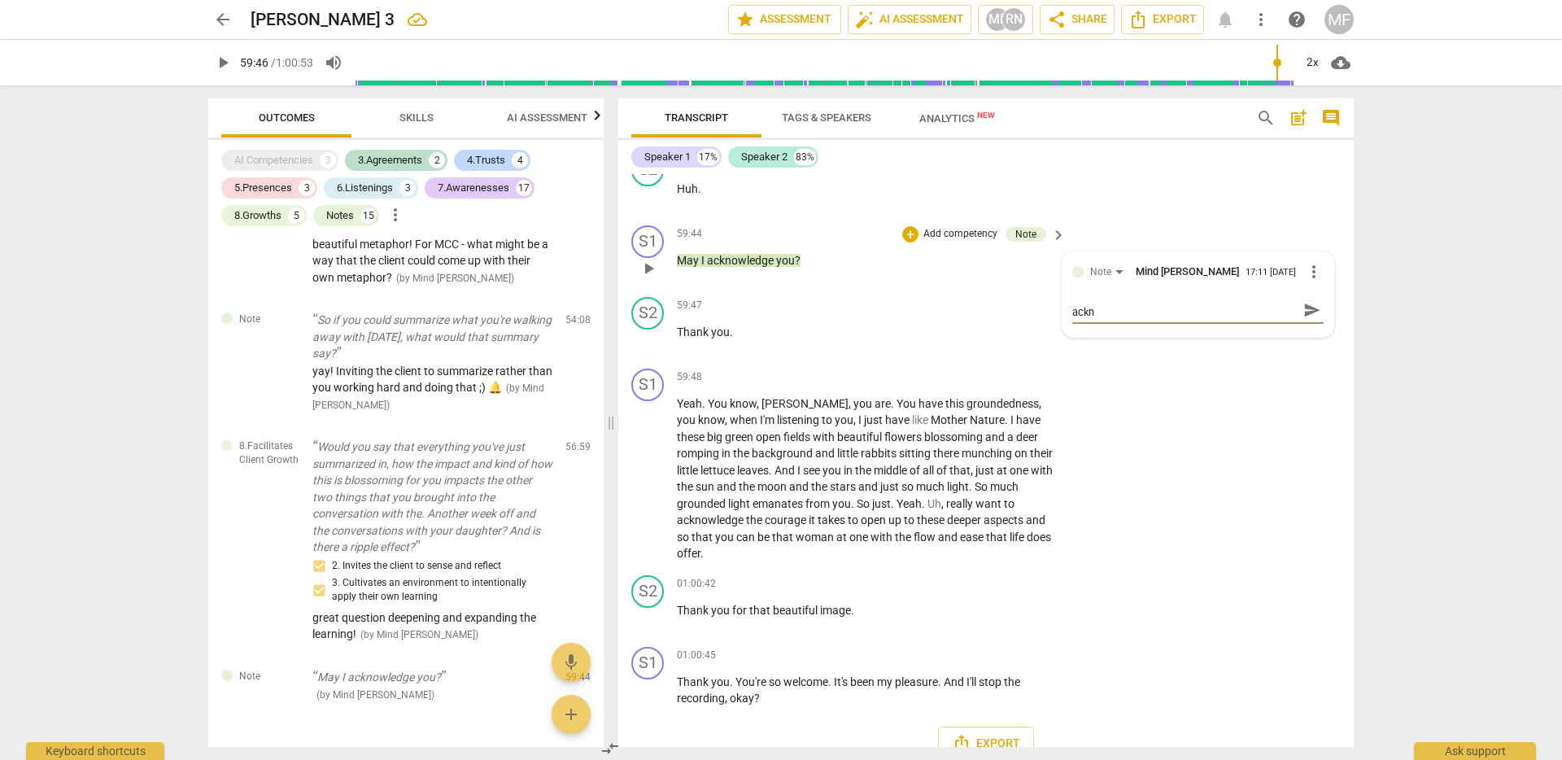
type textarea "What kind of difference it might make when you ackno"
type textarea "What kind of difference it might make when you acknow"
type textarea "What kind of difference it might make when you acknowl"
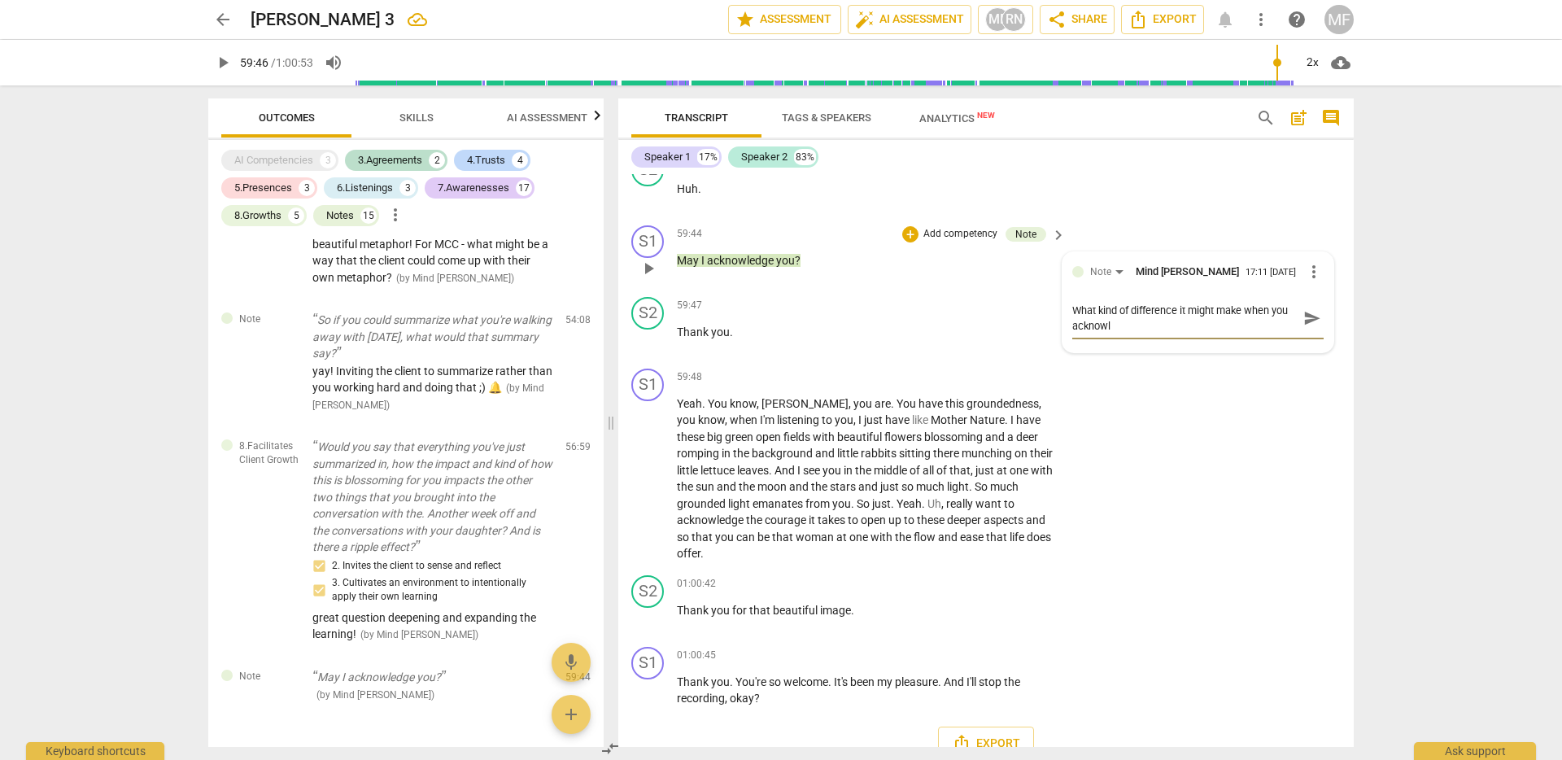
type textarea "What kind of difference it might make when you acknowle"
type textarea "What kind of difference it might make when you acknowled"
type textarea "What kind of difference it might make when you acknowledg"
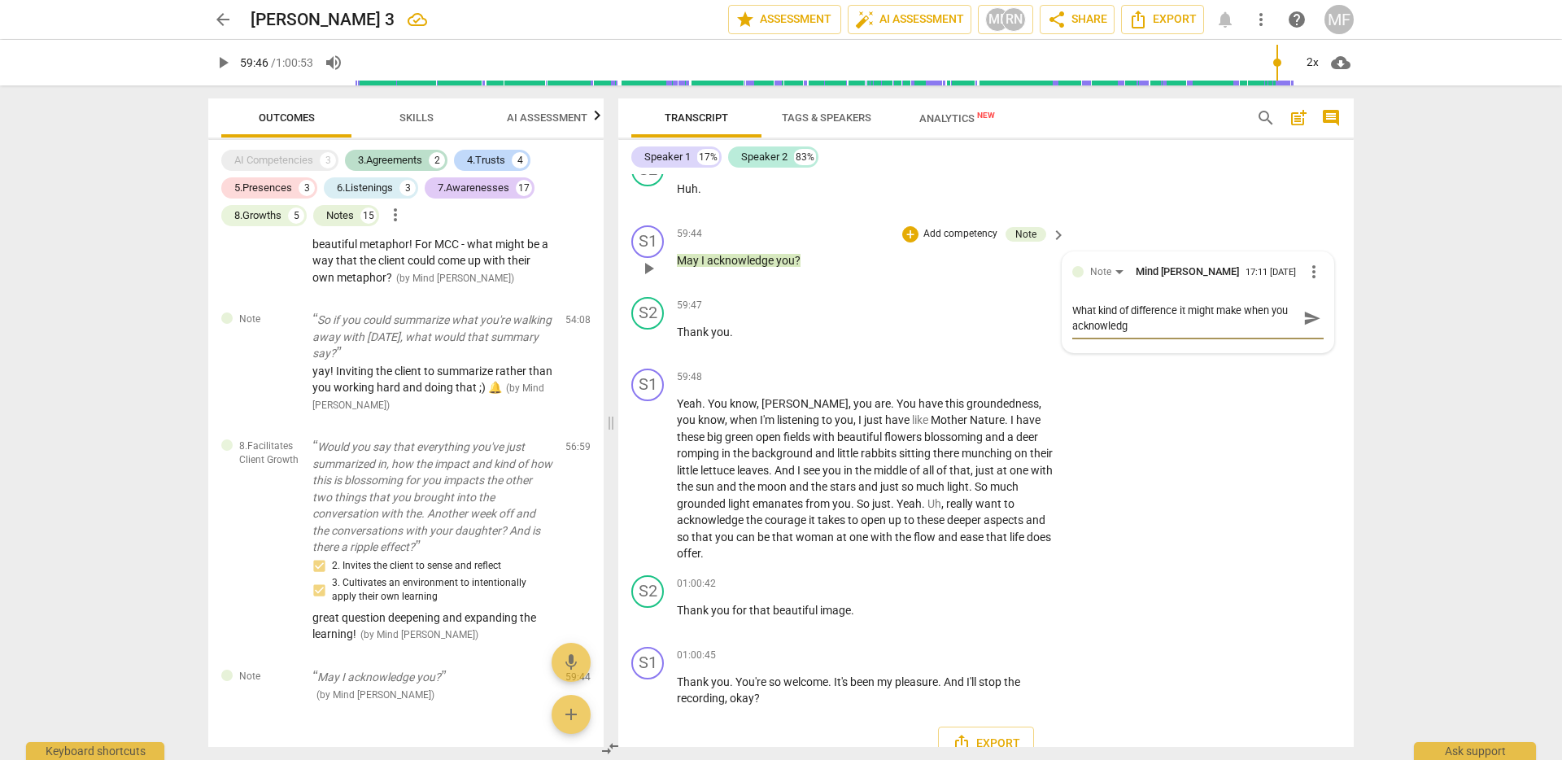
type textarea "What kind of difference it might make when you acknowledge"
type textarea "What kind of difference it might make when you acknowledge t"
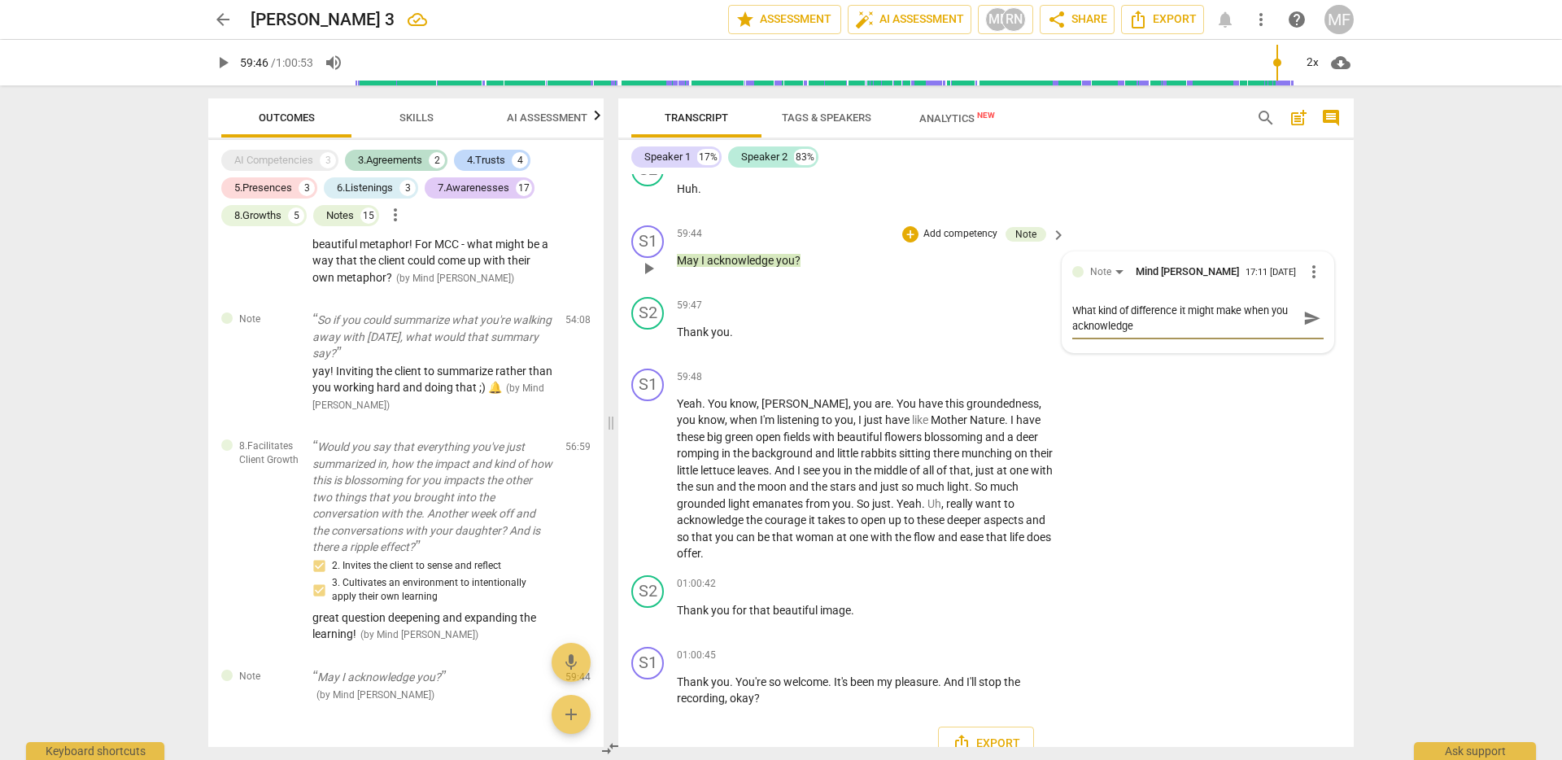
type textarea "What kind of difference it might make when you acknowledge t"
type textarea "What kind of difference it might make when you acknowledge th"
type textarea "What kind of difference it might make when you acknowledge the"
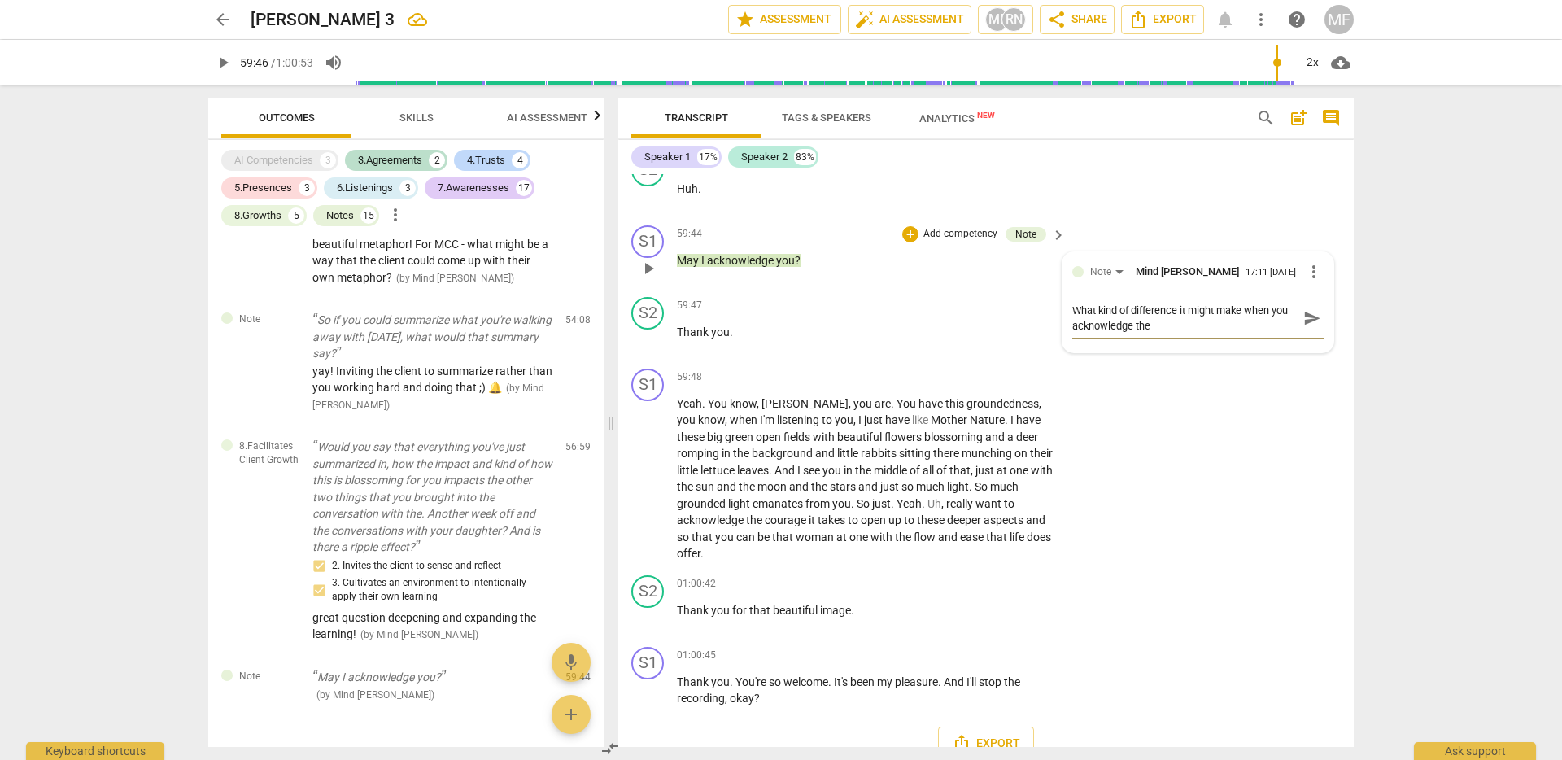
type textarea "What kind of difference it might make when you acknowledge the"
type textarea "What kind of difference it might make when you acknowledge the c"
type textarea "What kind of difference it might make when you acknowledge the cl"
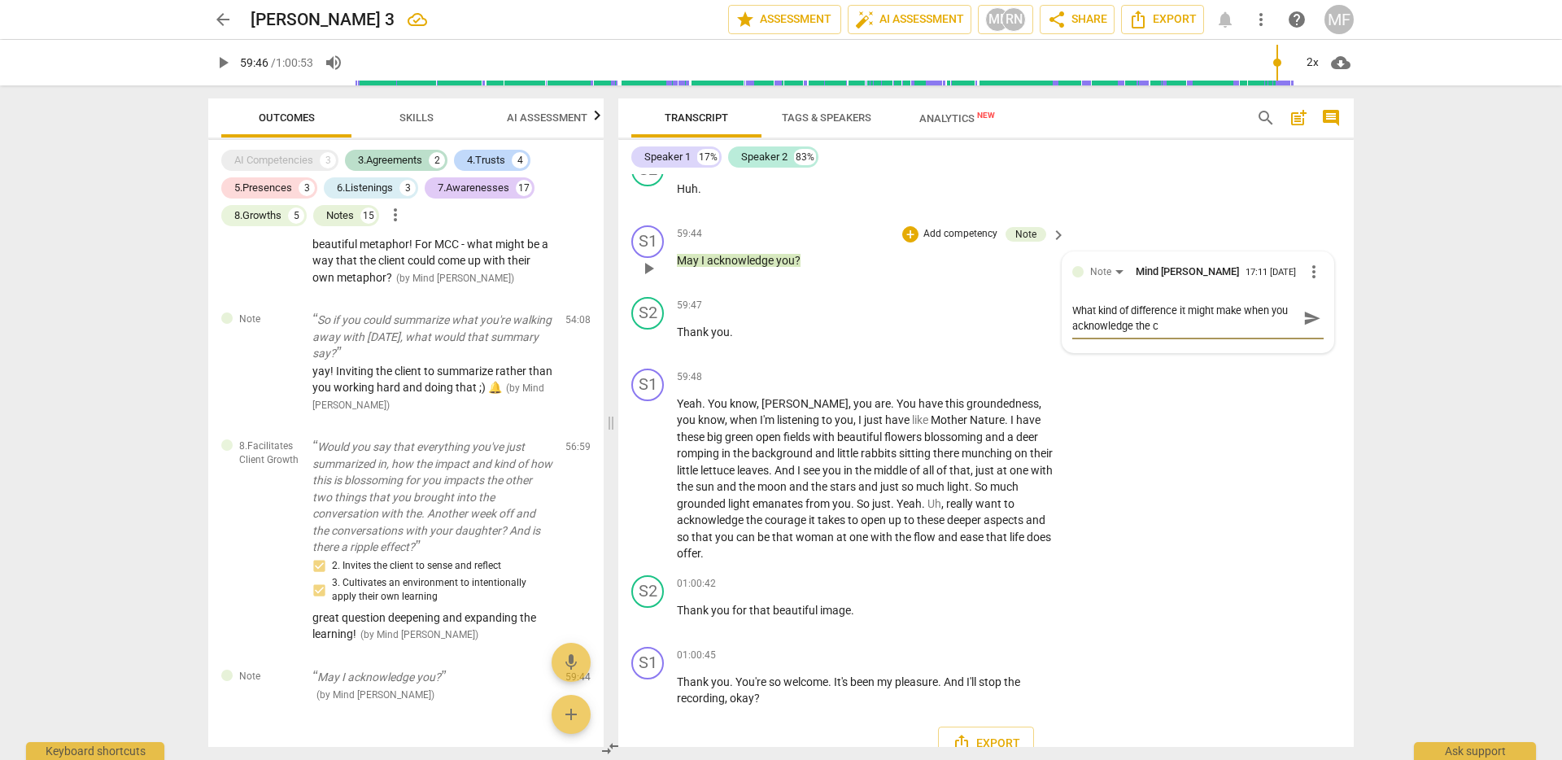
type textarea "What kind of difference it might make when you acknowledge the cl"
type textarea "What kind of difference it might make when you acknowledge the cli"
type textarea "What kind of difference it might make when you acknowledge the clie"
click at [1304, 334] on span "send" at bounding box center [1313, 326] width 18 height 18
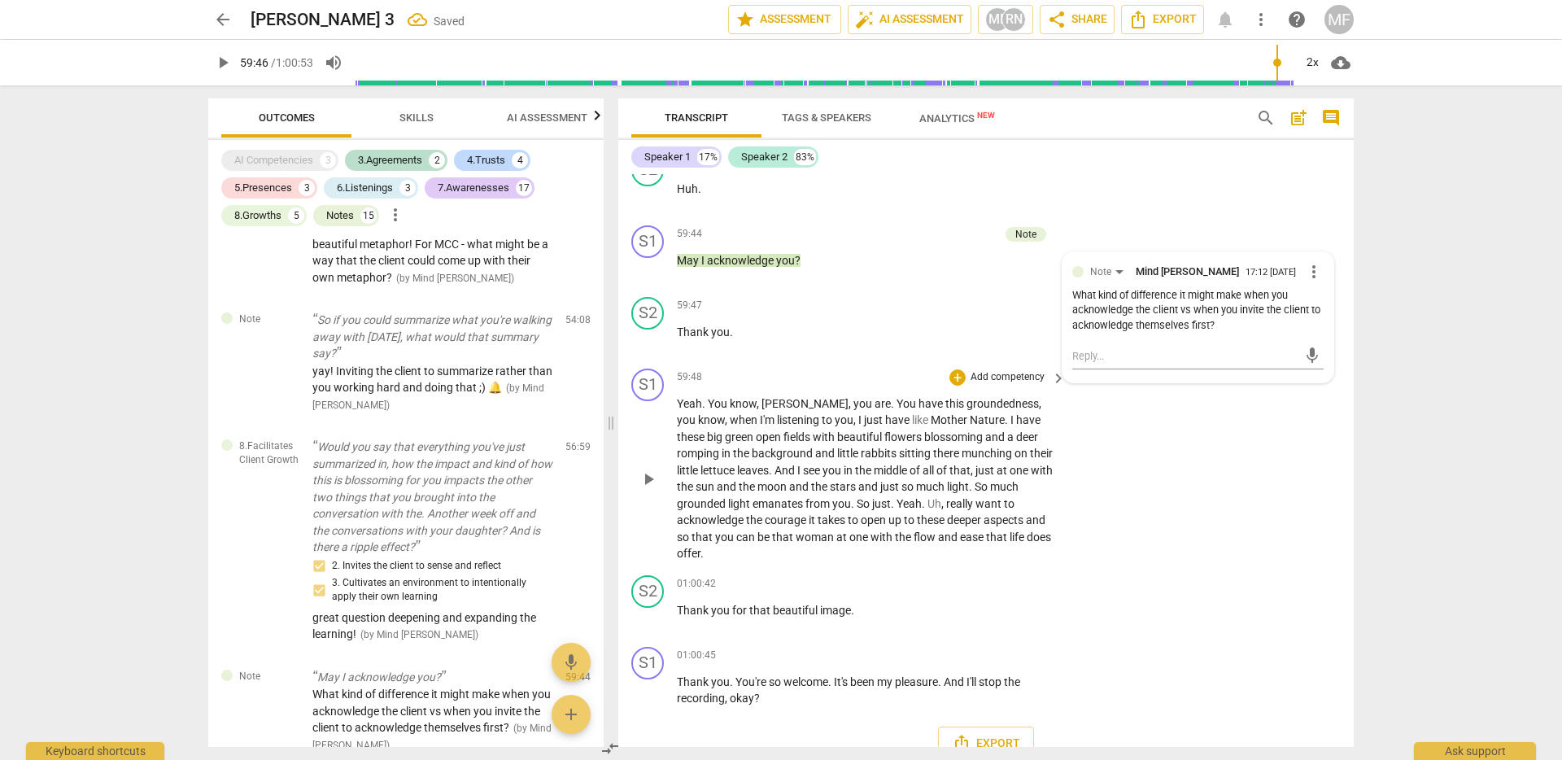
click at [911, 560] on p "Yeah . You know , [PERSON_NAME] , you are . You have this groundedness , you kn…" at bounding box center [867, 478] width 381 height 167
